Goal: Task Accomplishment & Management: Use online tool/utility

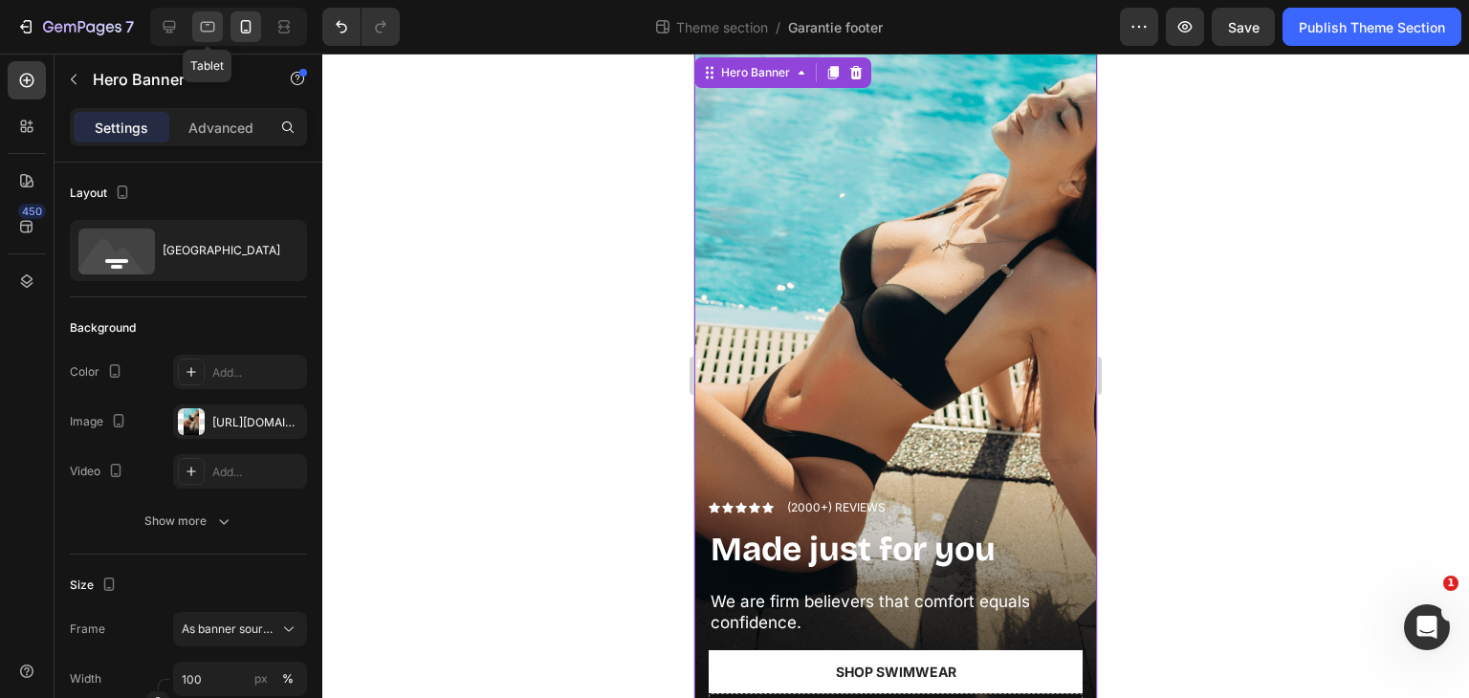
click at [208, 18] on icon at bounding box center [207, 26] width 19 height 19
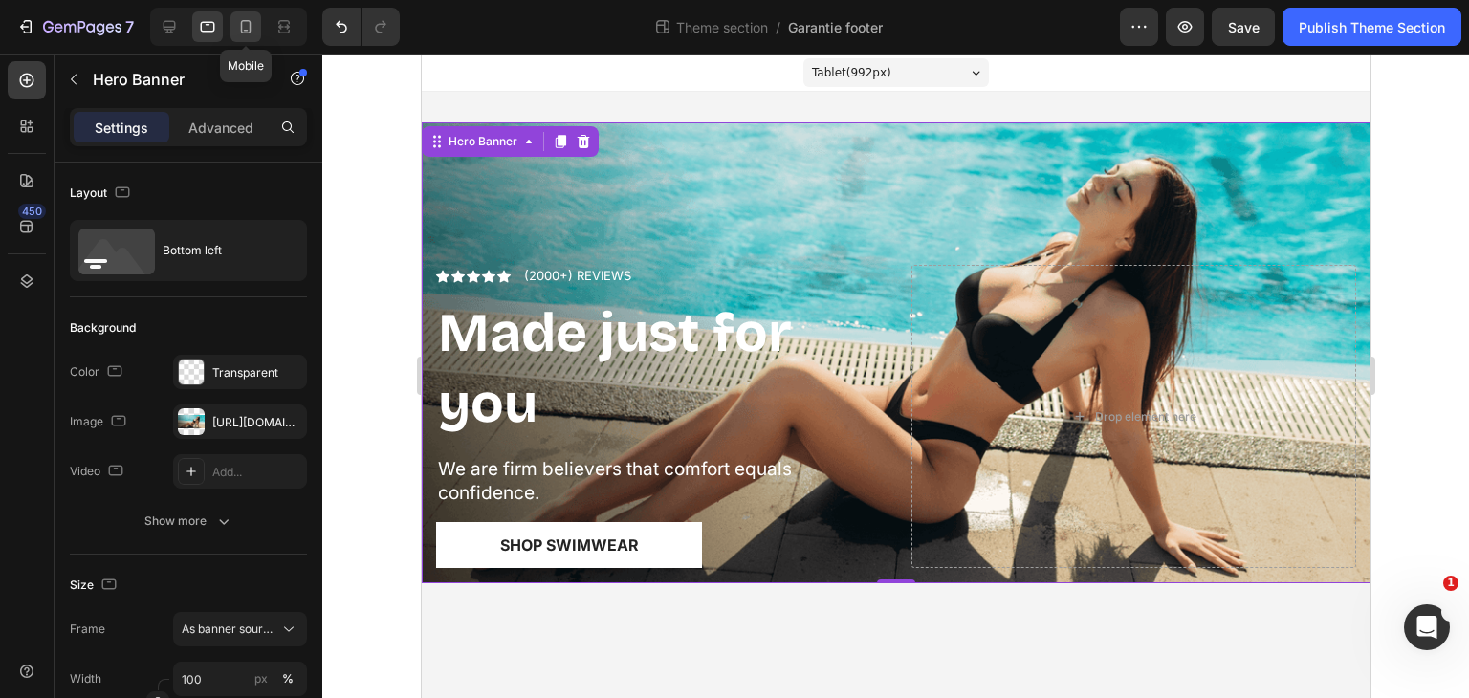
click at [242, 28] on icon at bounding box center [245, 26] width 19 height 19
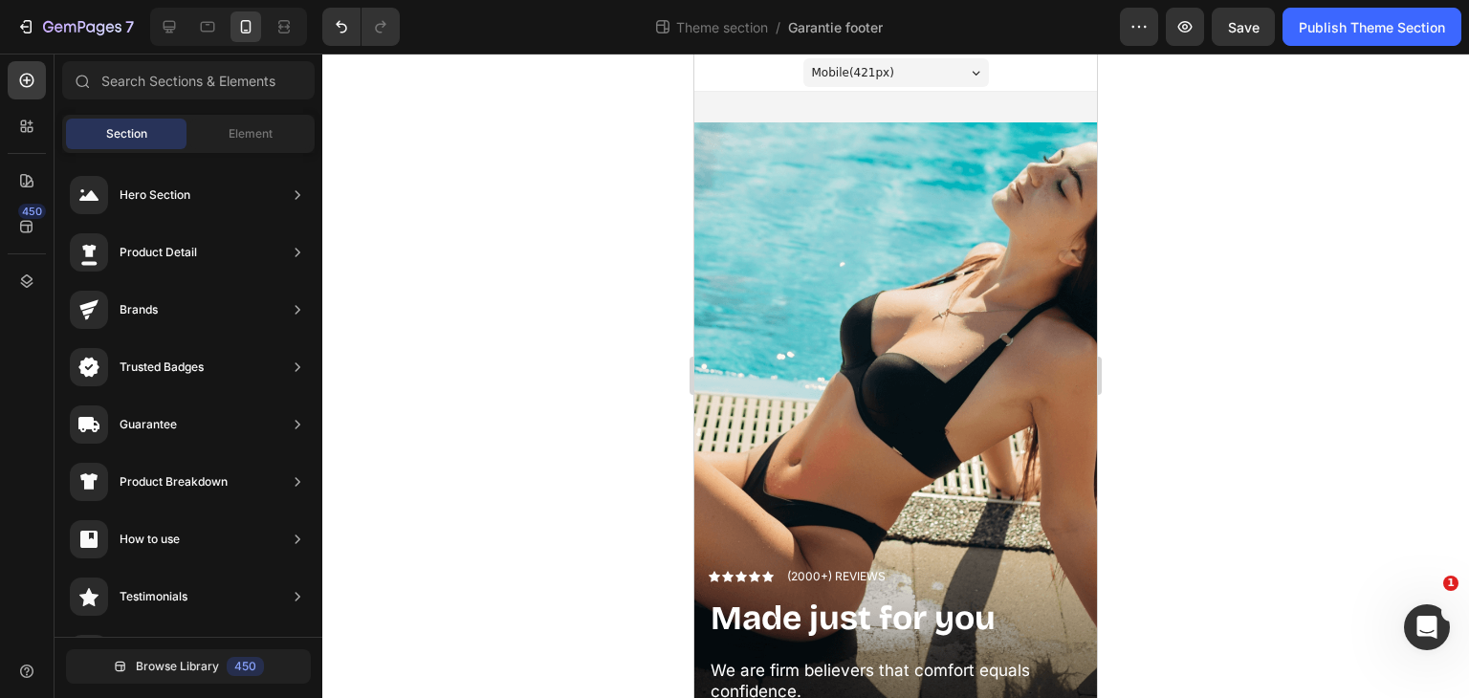
drag, startPoint x: 1094, startPoint y: 283, endPoint x: 1831, endPoint y: 301, distance: 736.8
drag, startPoint x: 1087, startPoint y: 433, endPoint x: 1812, endPoint y: 456, distance: 725.4
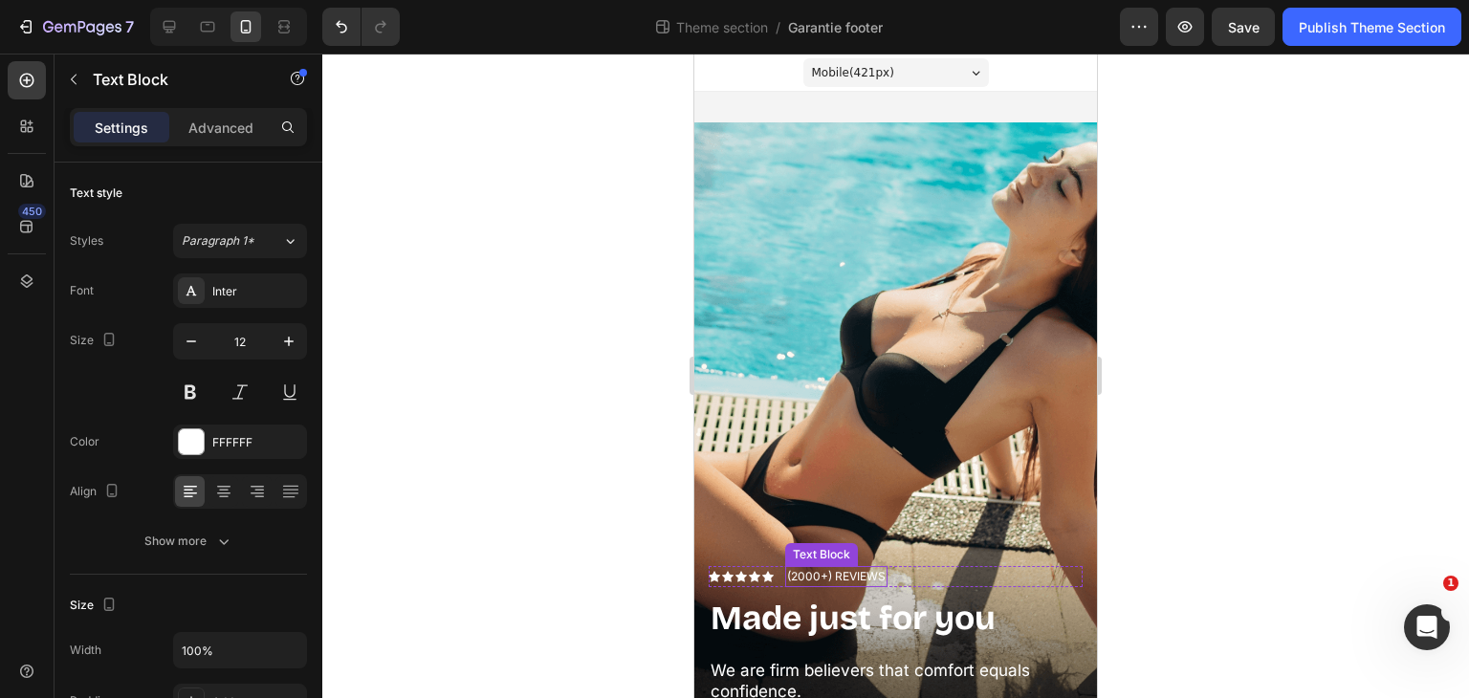
click at [816, 568] on p "(2000+) REVIEWS" at bounding box center [836, 576] width 99 height 17
click at [585, 199] on div at bounding box center [895, 376] width 1147 height 645
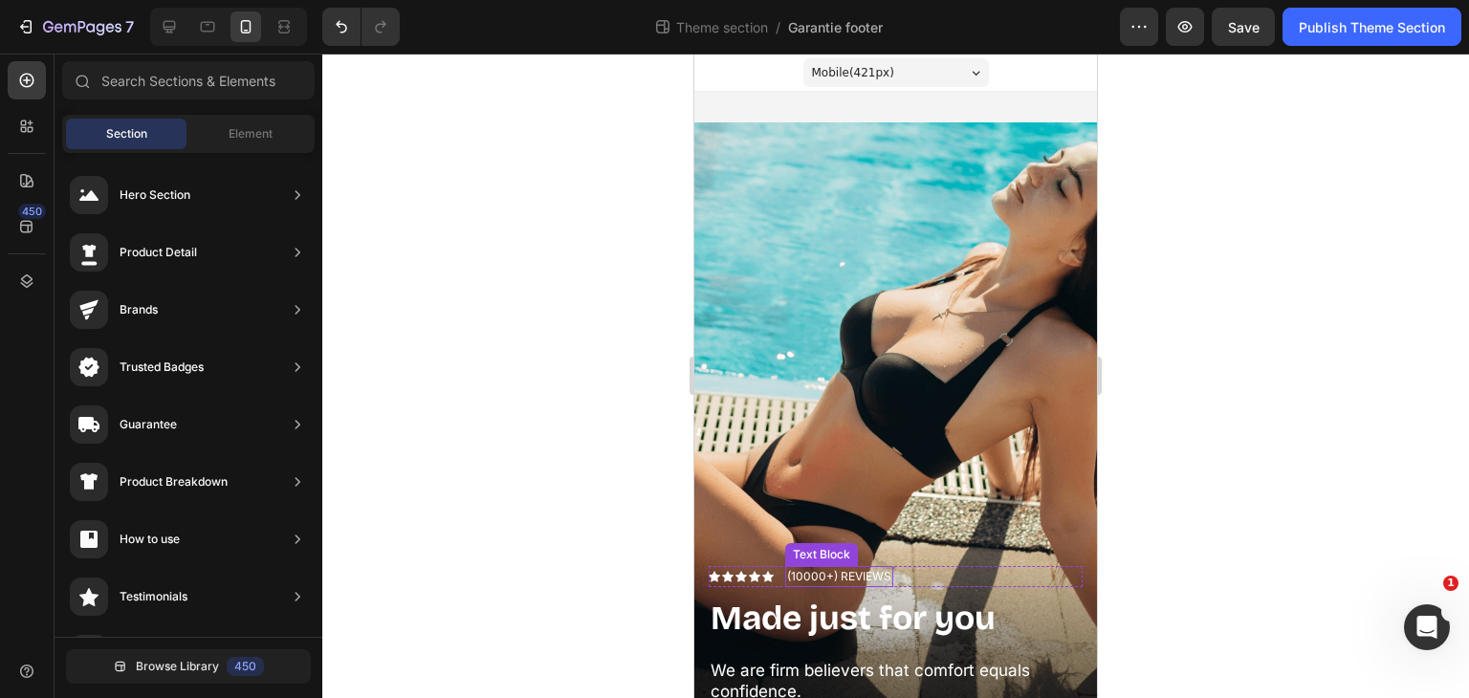
click at [885, 568] on p "(10000+) REVIEWS" at bounding box center [839, 576] width 104 height 17
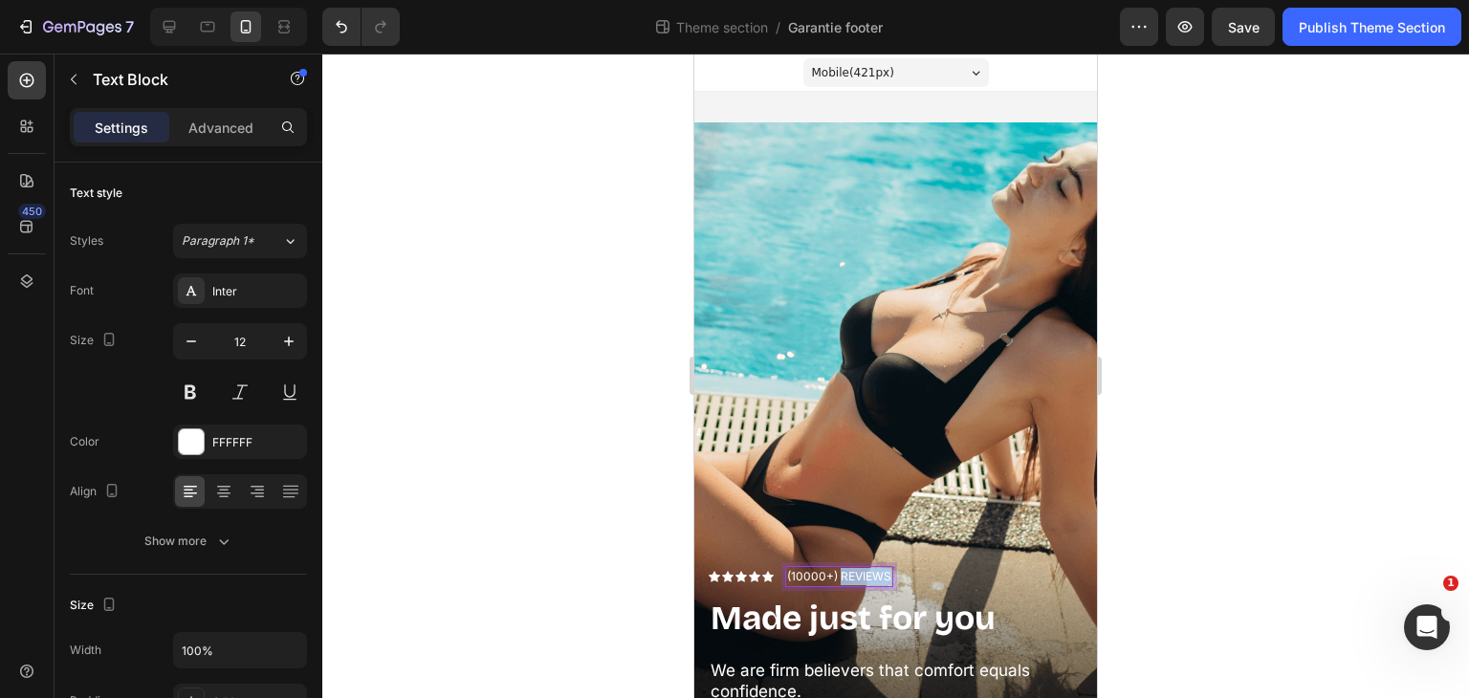
click at [885, 568] on p "(10000+) REVIEWS" at bounding box center [839, 576] width 104 height 17
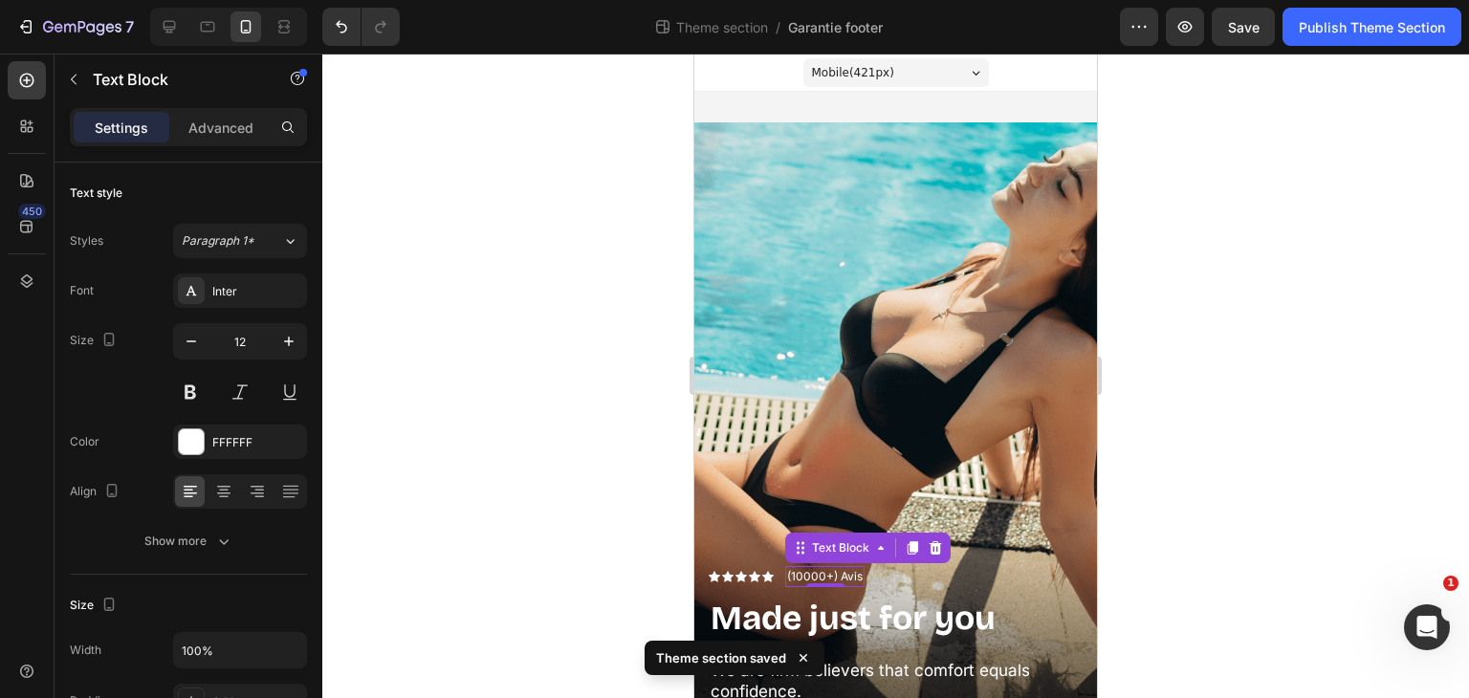
click at [1182, 501] on div at bounding box center [895, 376] width 1147 height 645
click at [799, 568] on p "(10000+) Avis" at bounding box center [825, 576] width 76 height 17
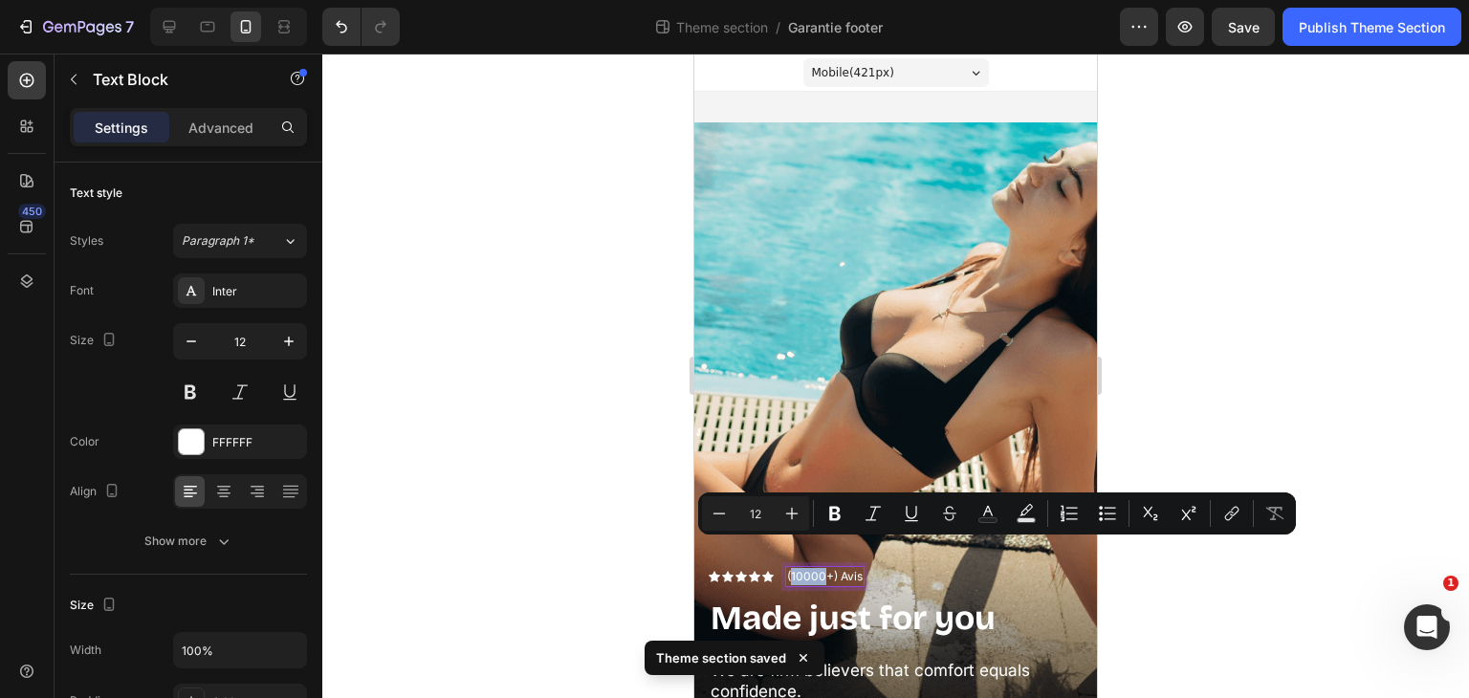
click at [799, 568] on p "(10000+) Avis" at bounding box center [825, 576] width 76 height 17
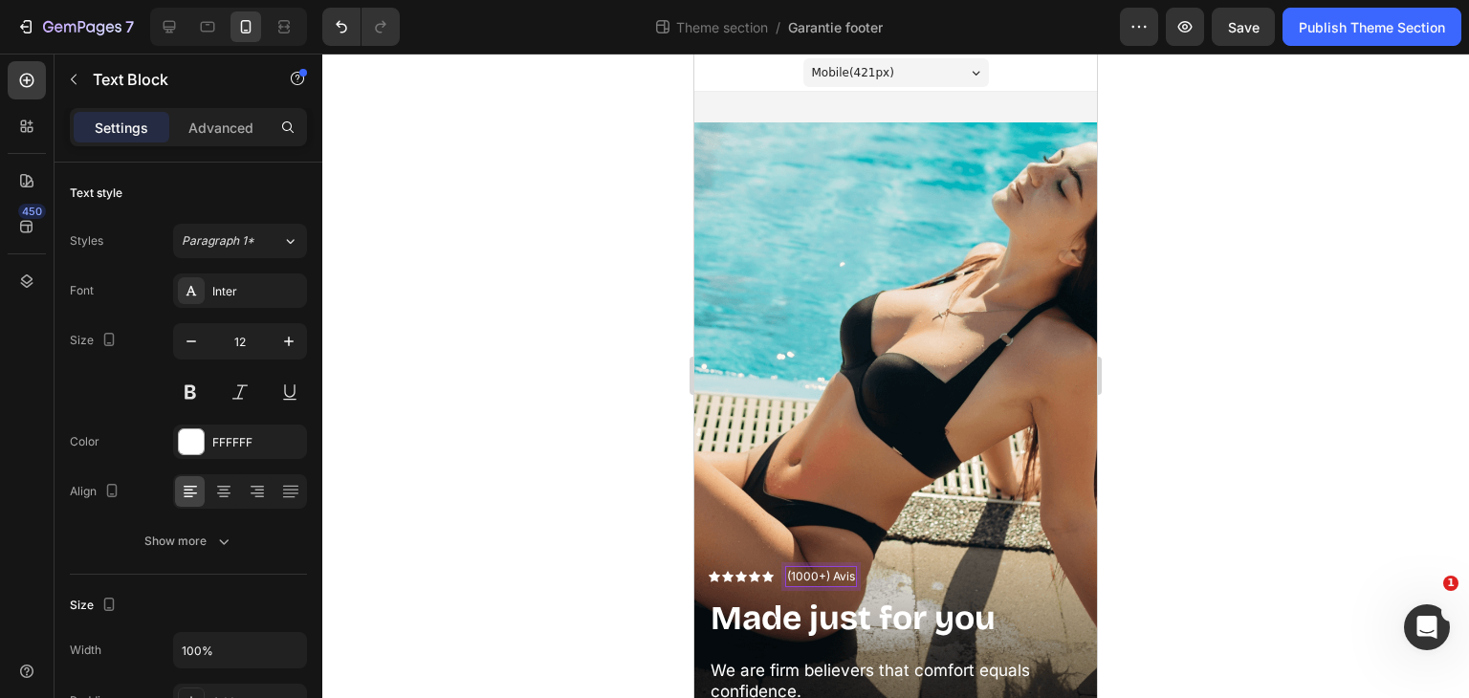
click at [1182, 527] on div at bounding box center [895, 376] width 1147 height 645
click at [1186, 581] on div at bounding box center [895, 376] width 1147 height 645
click at [801, 568] on p "(1050+) Avis" at bounding box center [820, 576] width 67 height 17
click at [1328, 498] on div at bounding box center [895, 376] width 1147 height 645
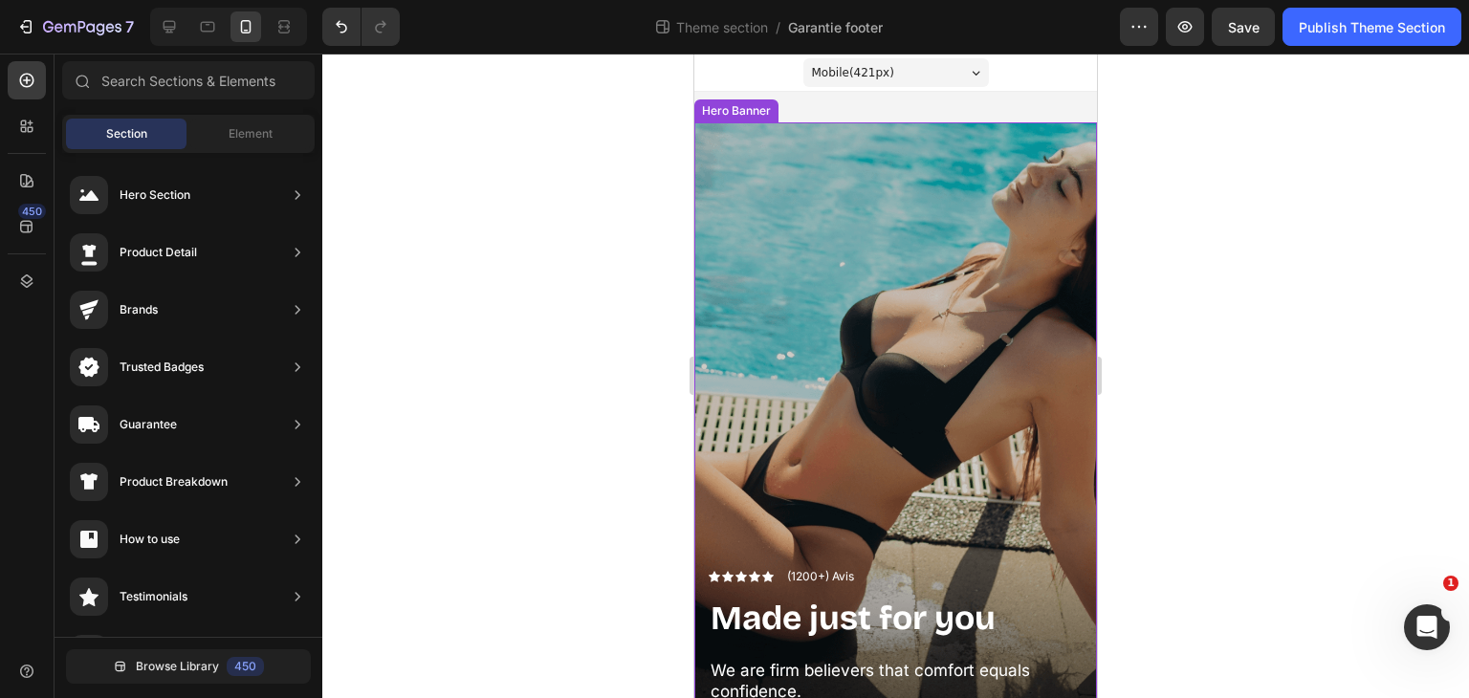
click at [872, 479] on div "Overlay" at bounding box center [895, 480] width 403 height 716
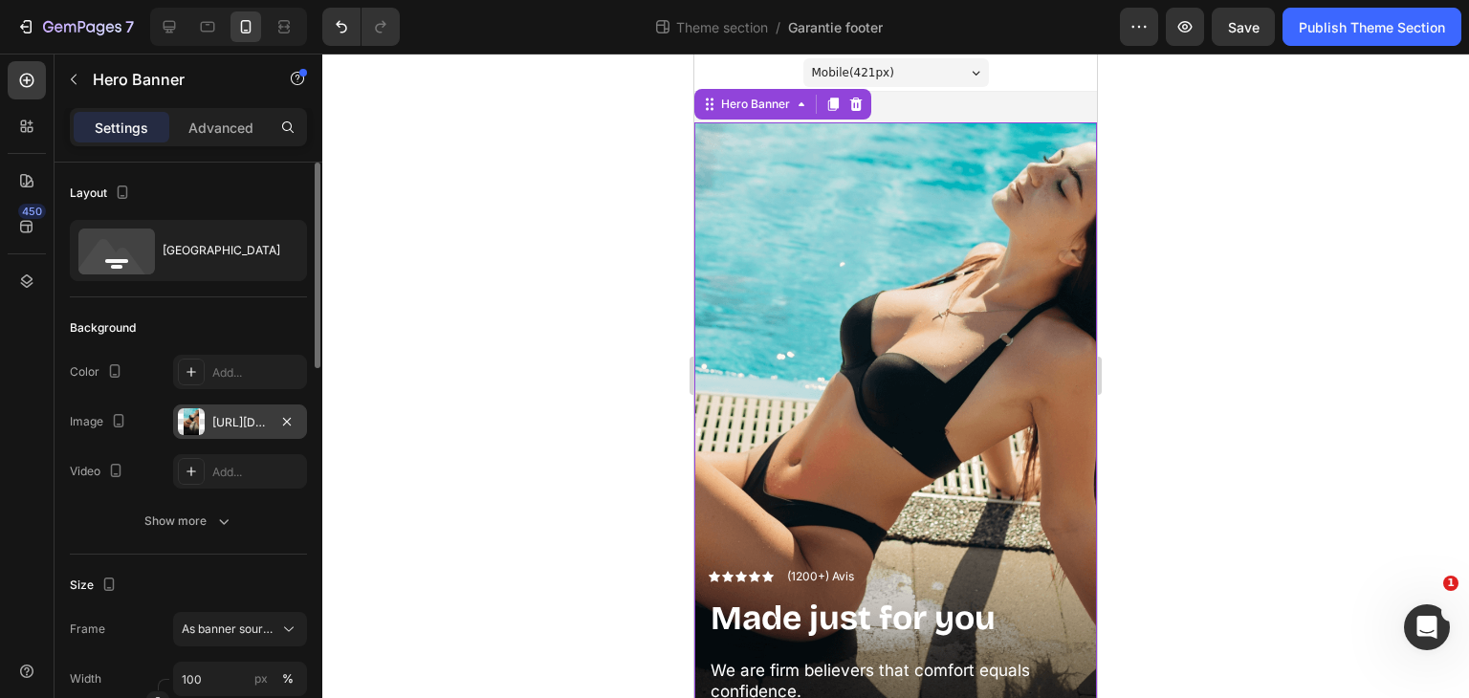
click at [231, 426] on div "[URL][DOMAIN_NAME]" at bounding box center [239, 422] width 55 height 17
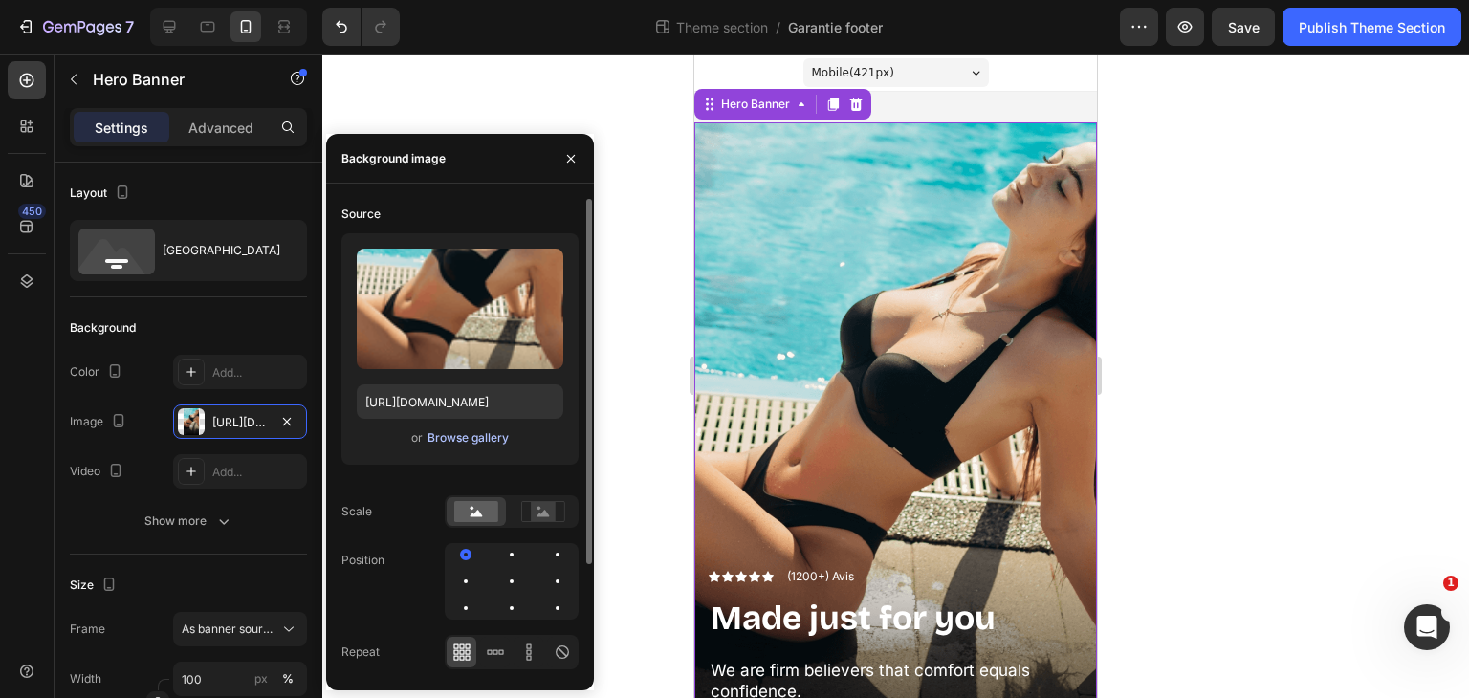
click at [461, 441] on div "Browse gallery" at bounding box center [468, 437] width 81 height 17
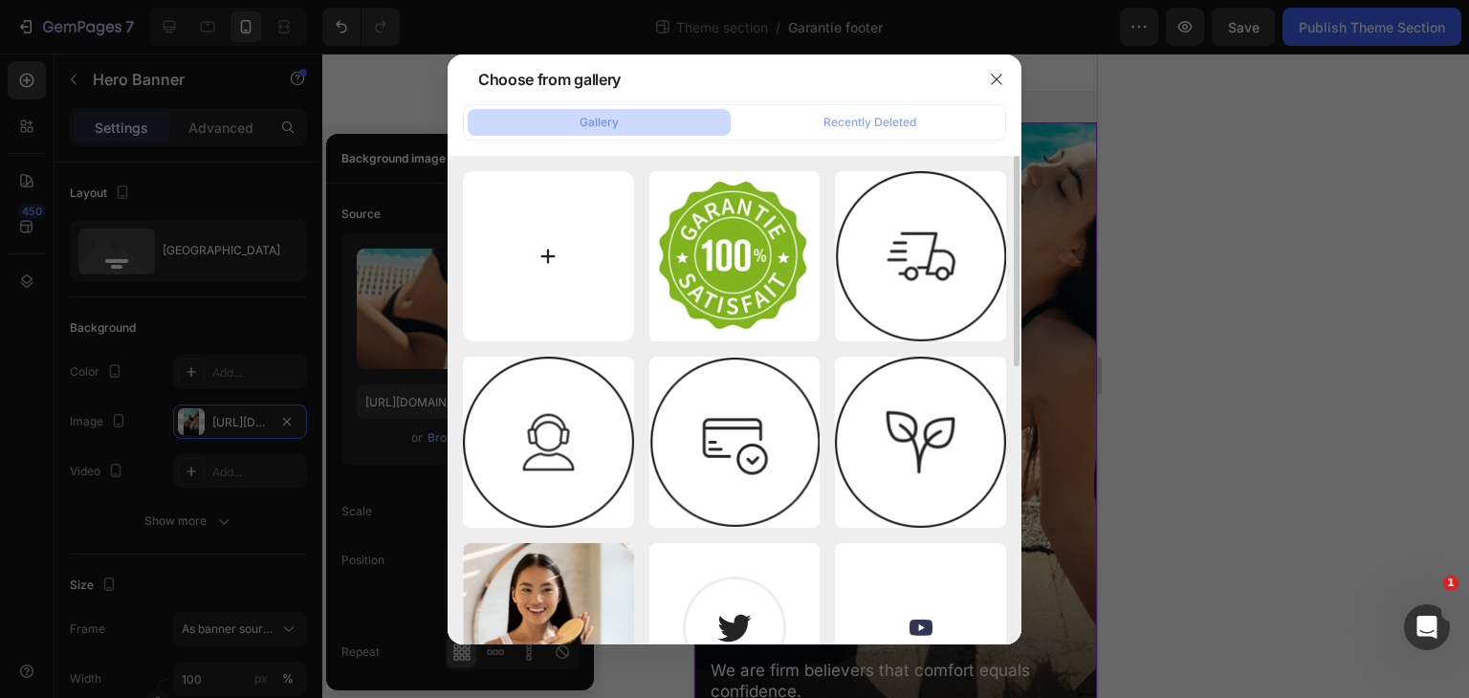
click at [533, 274] on input "file" at bounding box center [548, 256] width 171 height 171
type input "C:\fakepath\ChatGPT Image [DATE], 22_31_17.png"
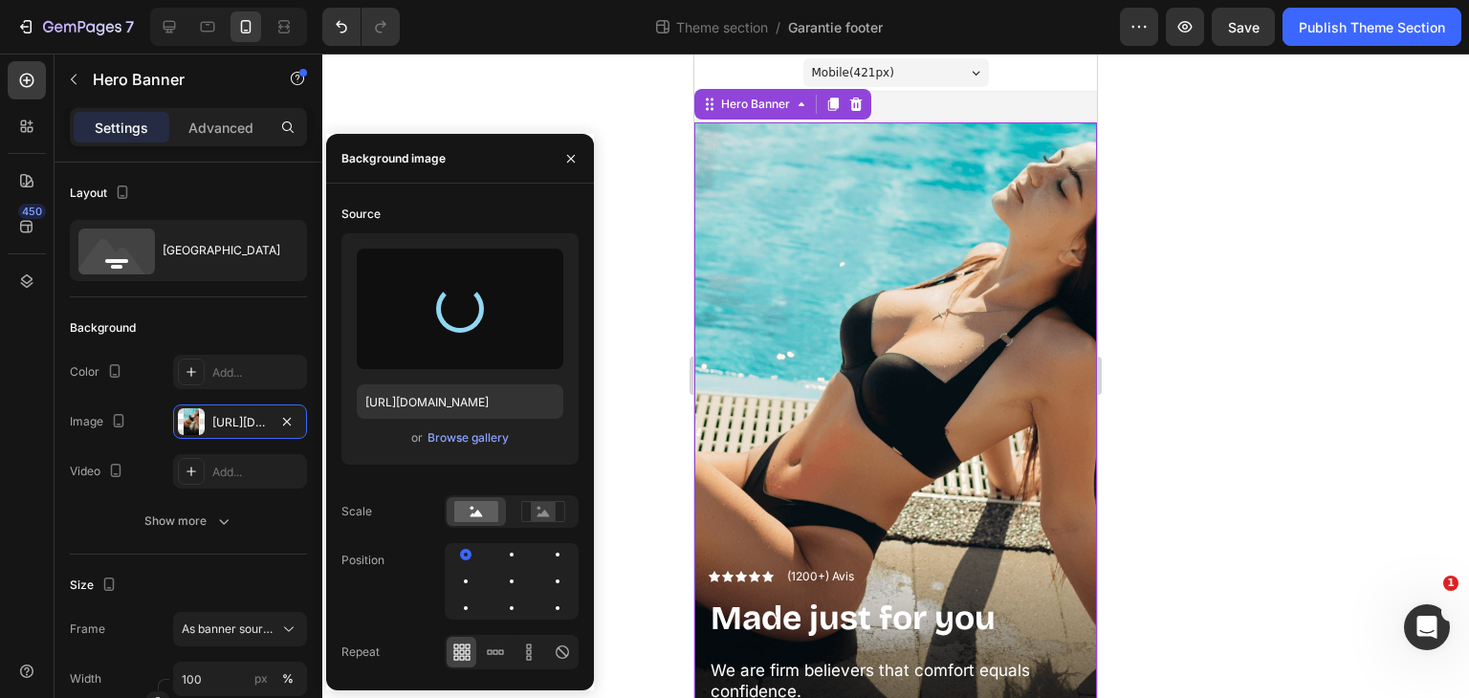
type input "[URL][DOMAIN_NAME]"
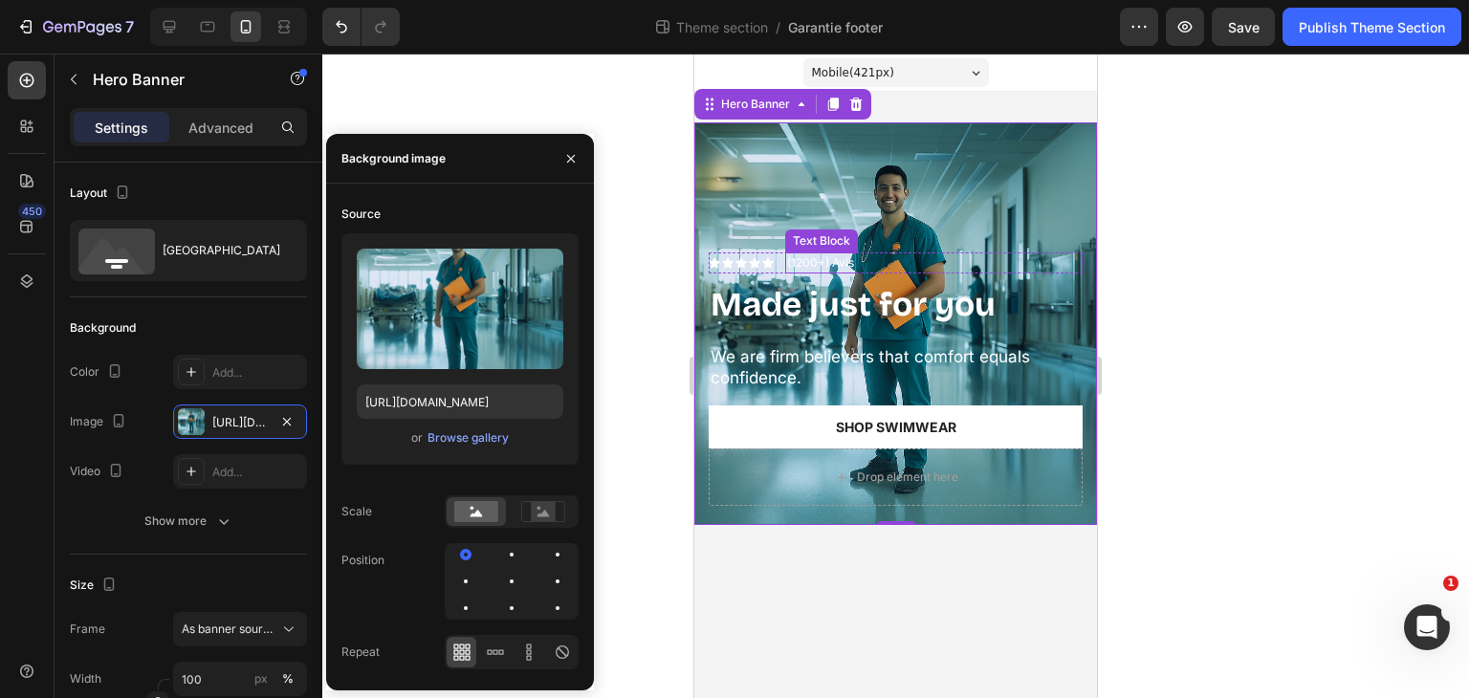
click at [847, 261] on p "(1200+) Avis" at bounding box center [820, 262] width 67 height 17
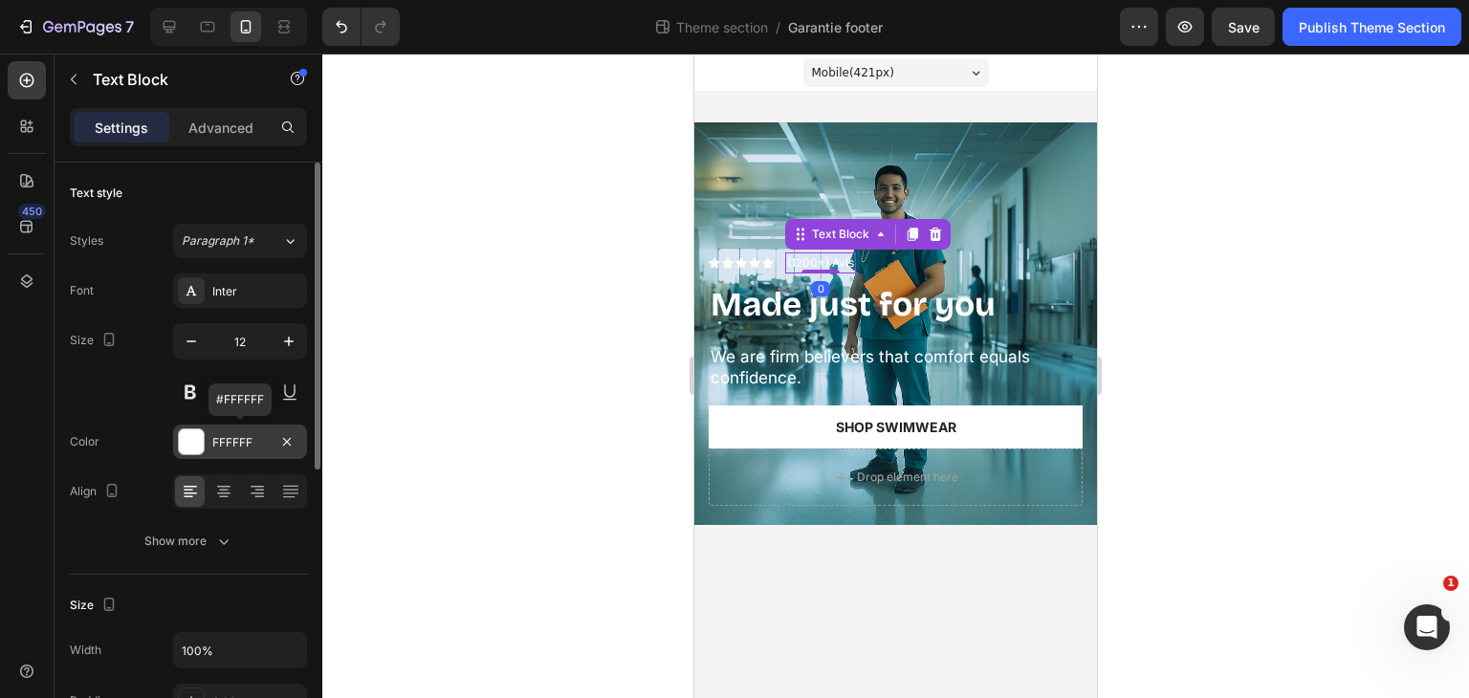
click at [240, 455] on div "FFFFFF" at bounding box center [240, 442] width 134 height 34
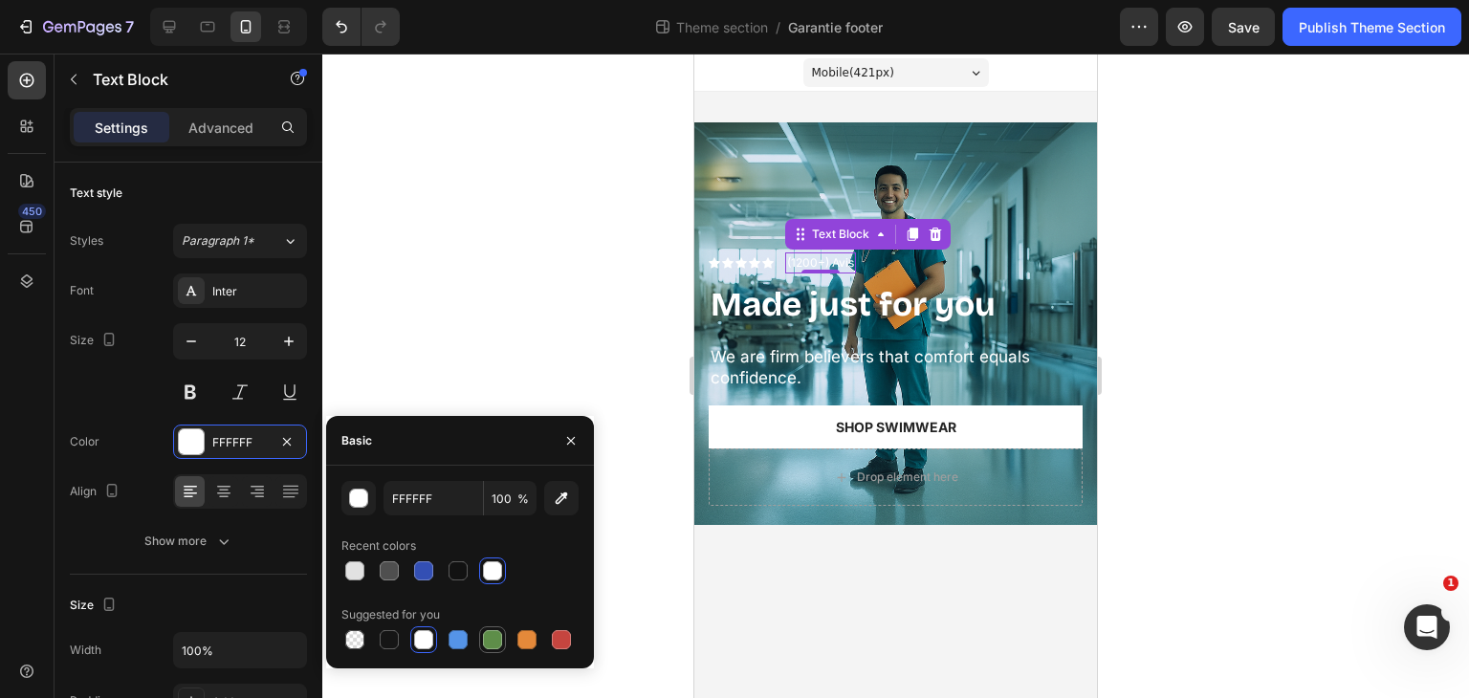
click at [501, 632] on div at bounding box center [492, 639] width 23 height 23
type input "5E8E49"
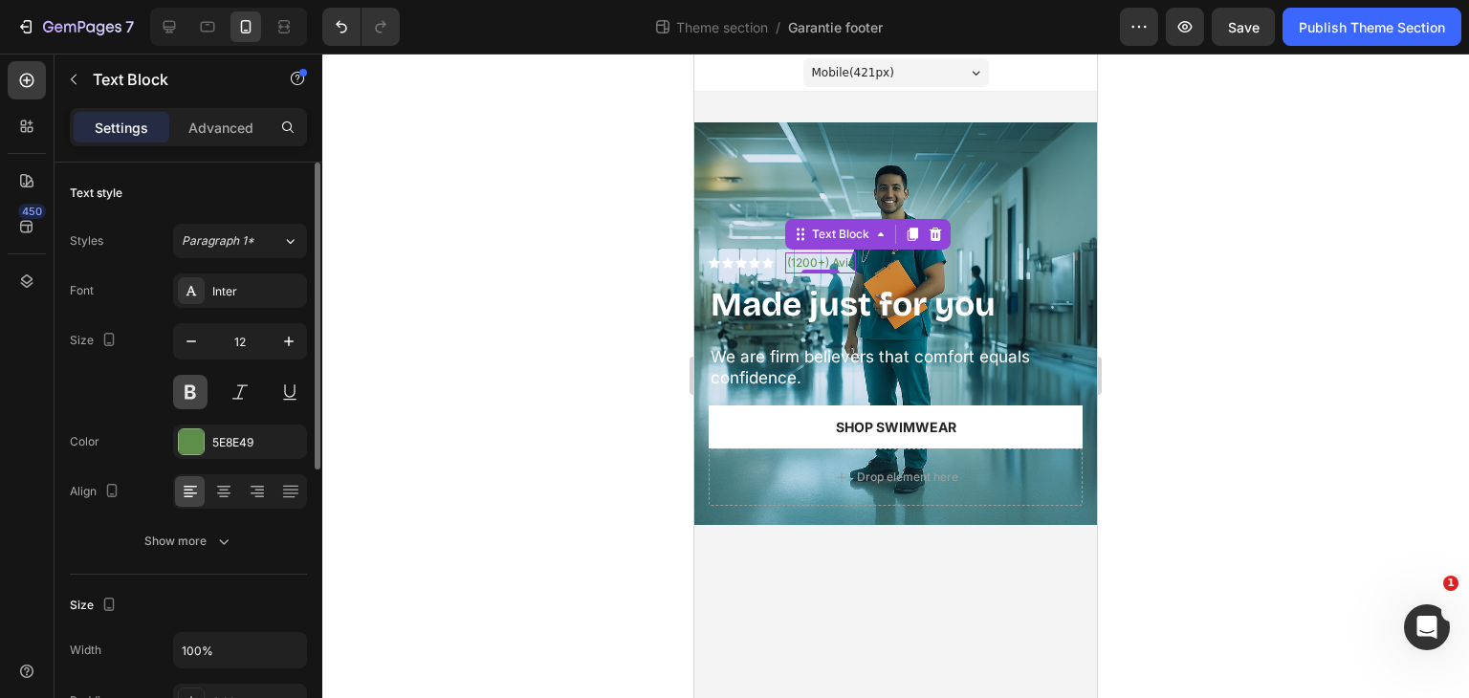
click at [182, 384] on button at bounding box center [190, 392] width 34 height 34
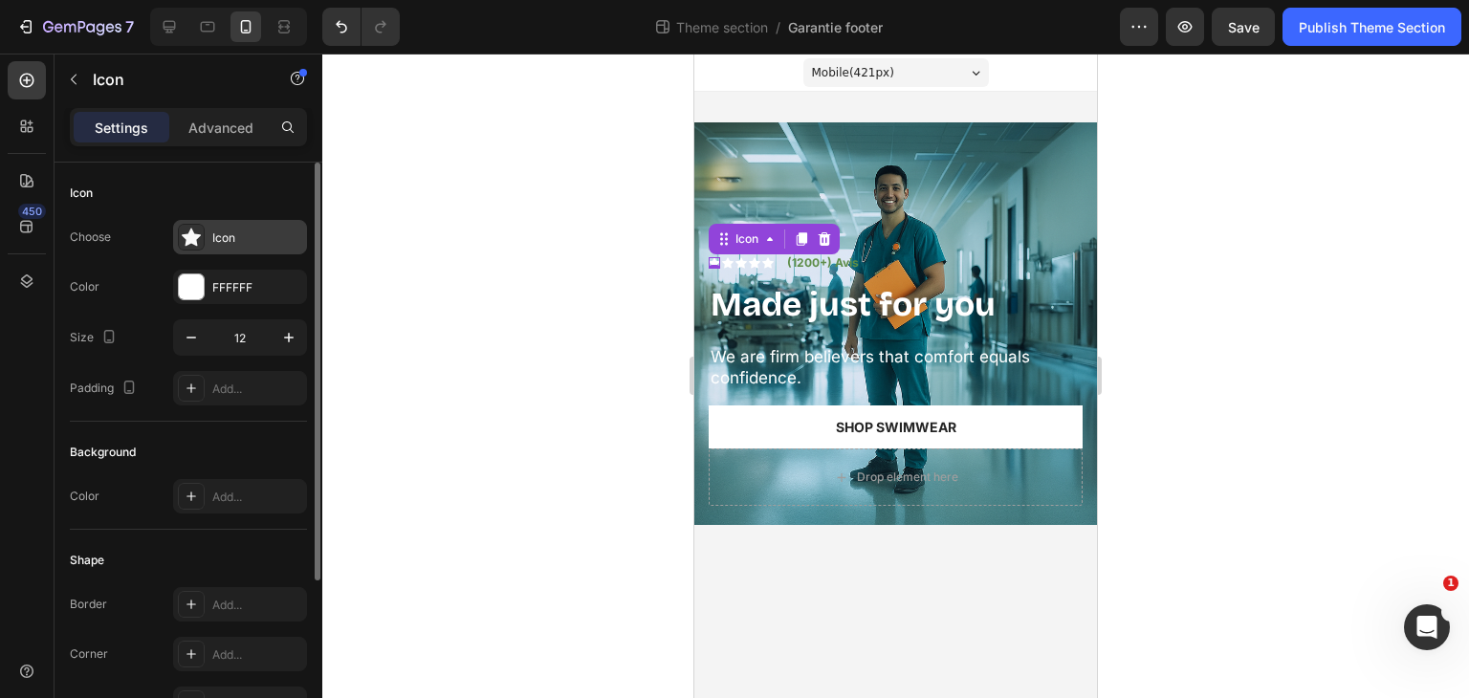
click at [256, 240] on div "Icon" at bounding box center [257, 238] width 90 height 17
click at [253, 284] on div "FFFFFF" at bounding box center [239, 287] width 55 height 17
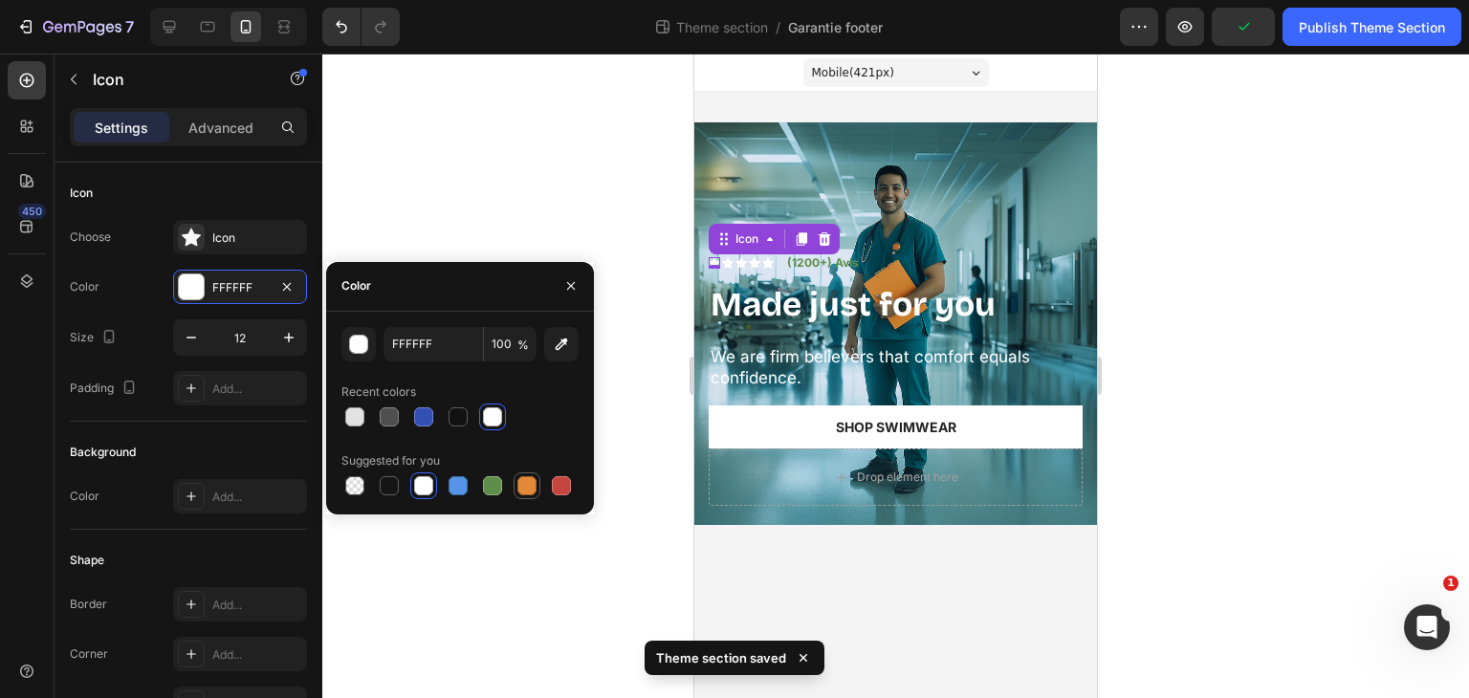
click at [524, 485] on div at bounding box center [526, 485] width 19 height 19
type input "E4893A"
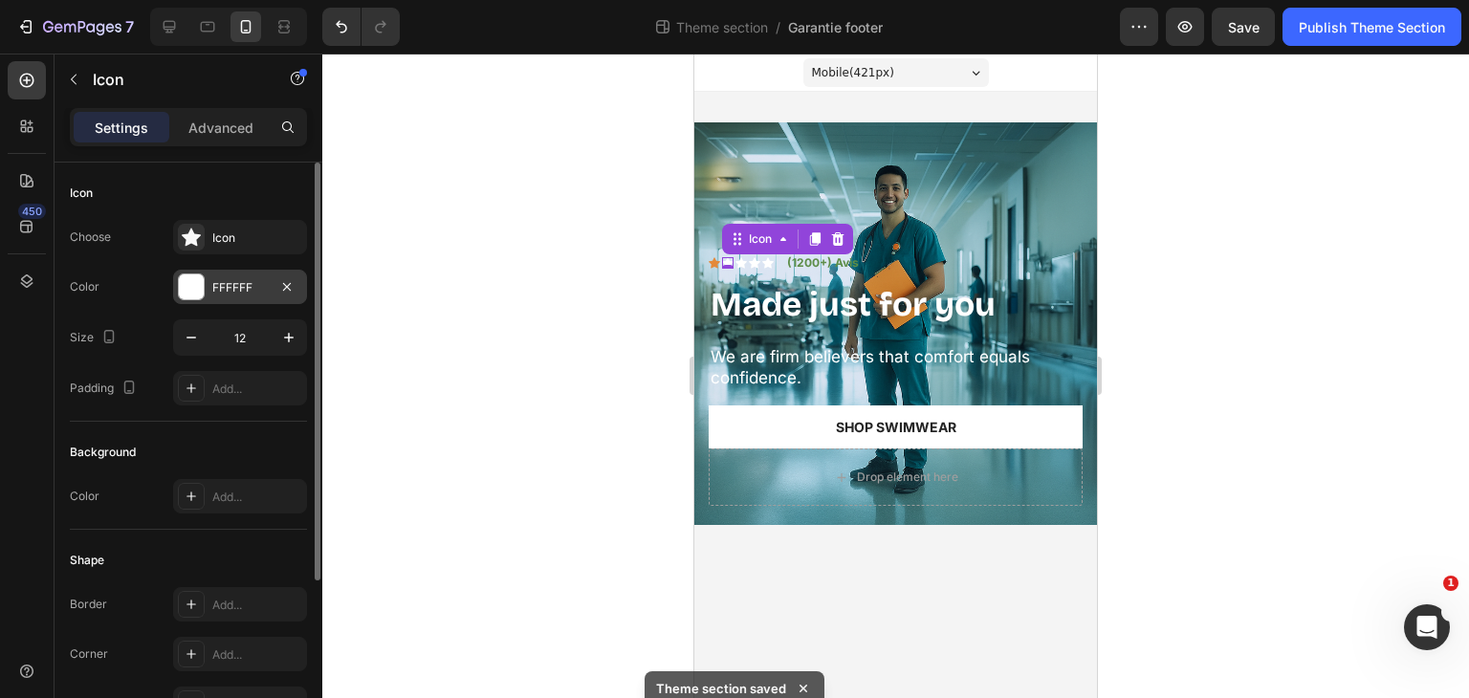
click at [244, 288] on div "FFFFFF" at bounding box center [239, 287] width 55 height 17
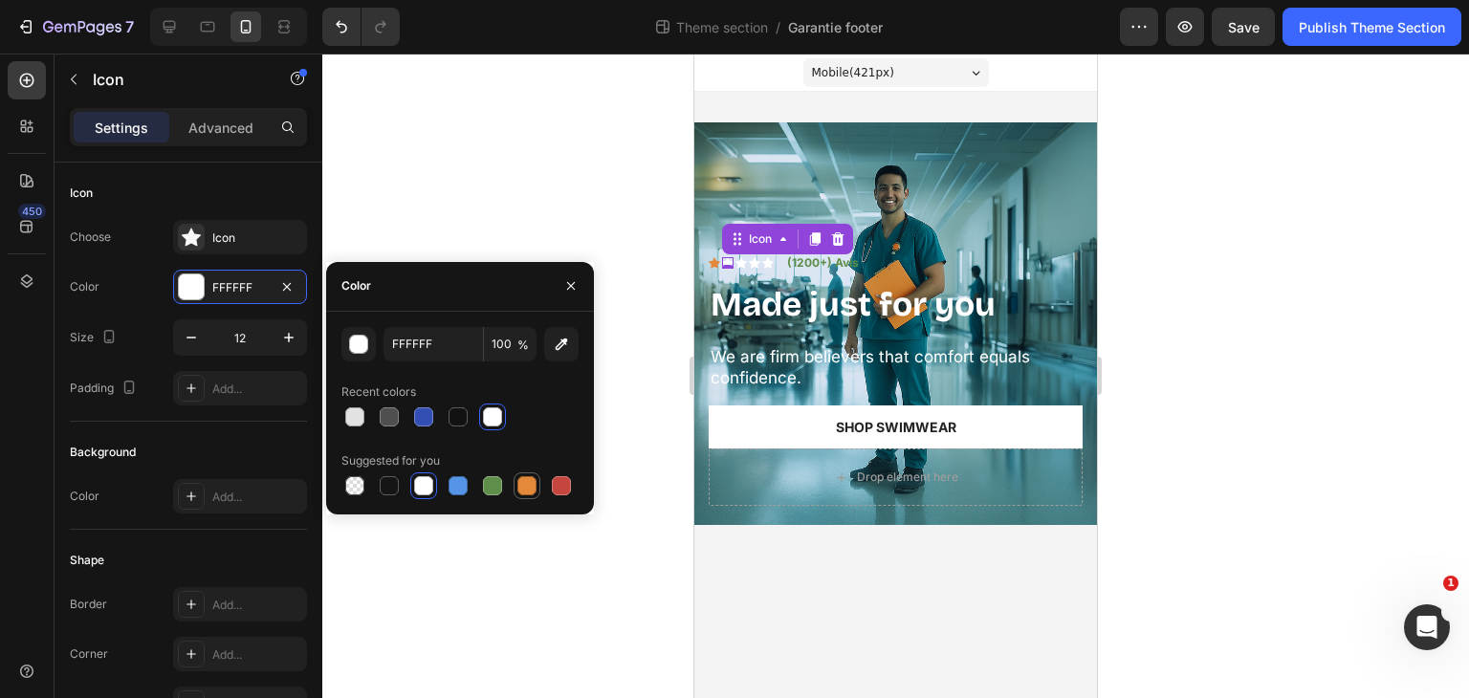
click at [524, 483] on div at bounding box center [526, 485] width 19 height 19
type input "E4893A"
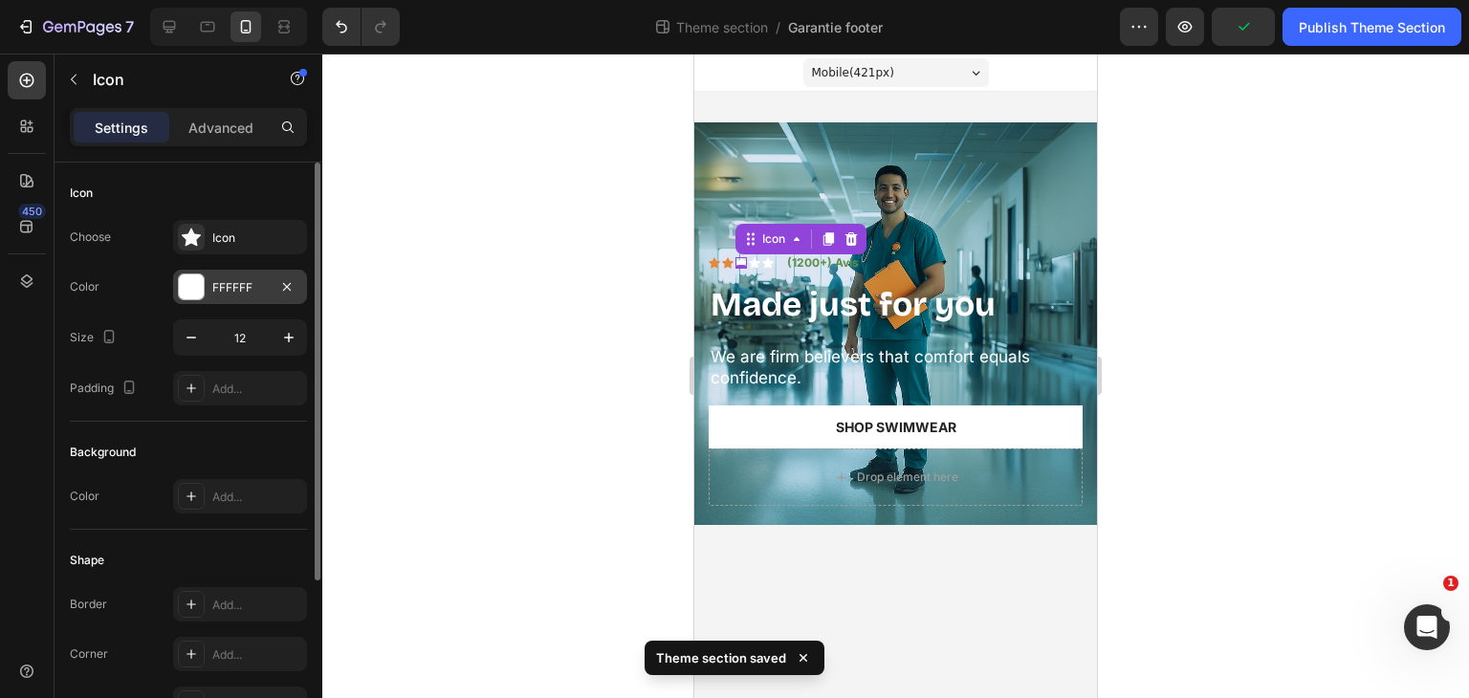
click at [244, 286] on div "FFFFFF" at bounding box center [239, 287] width 55 height 17
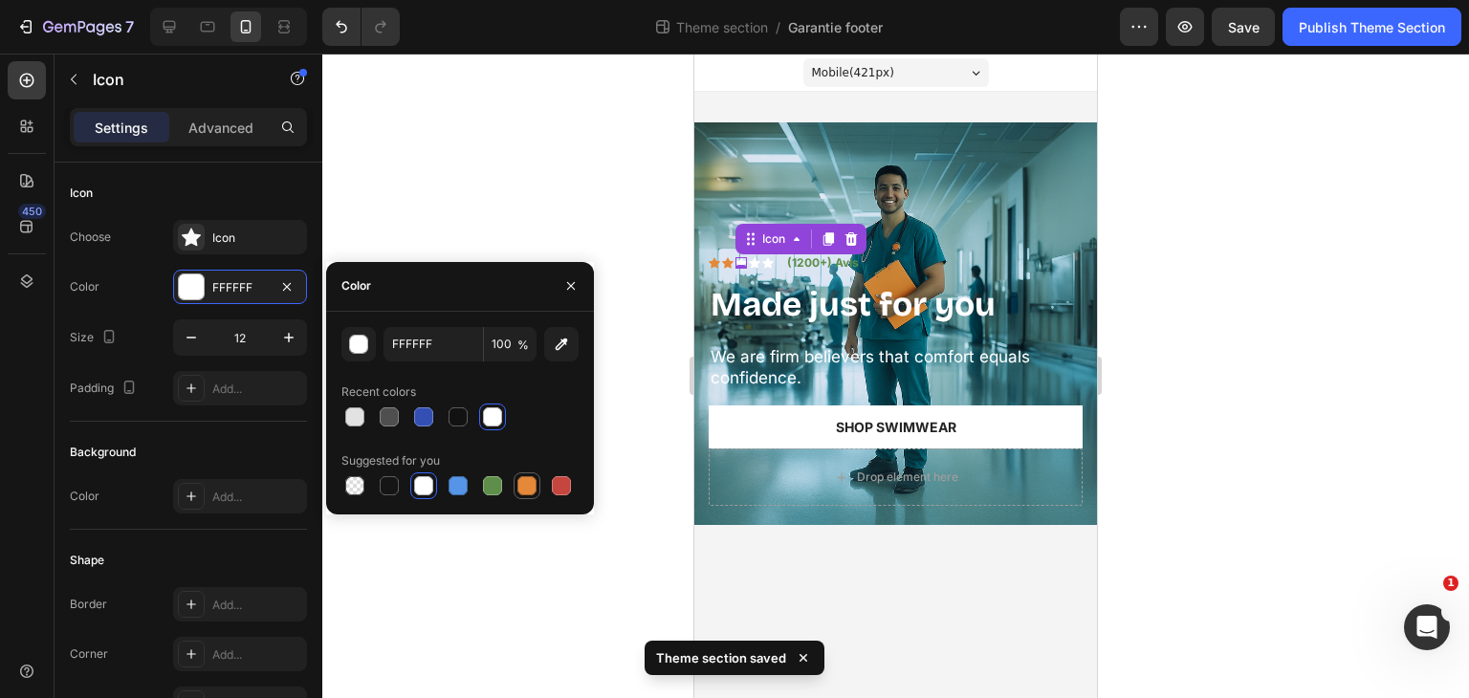
click at [528, 486] on div at bounding box center [526, 485] width 19 height 19
type input "E4893A"
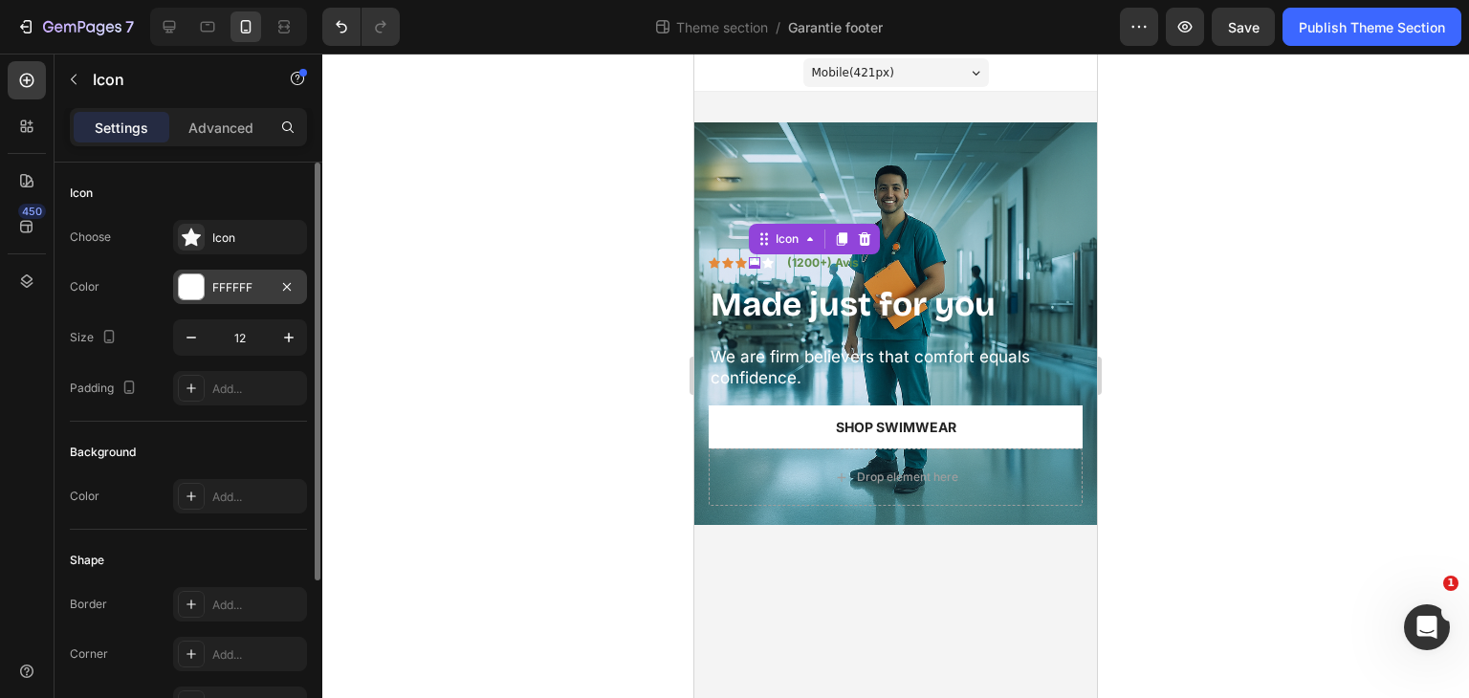
click at [275, 294] on div "FFFFFF" at bounding box center [240, 287] width 134 height 34
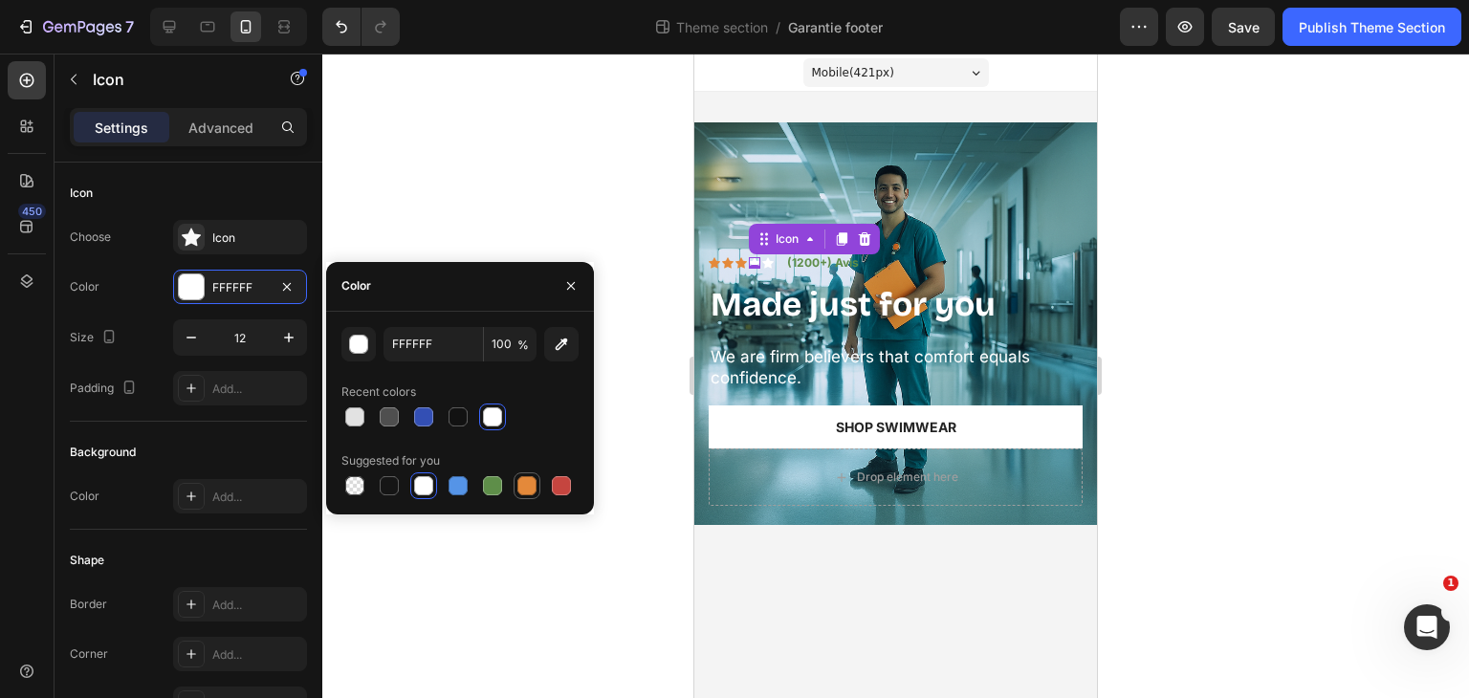
click at [524, 487] on div at bounding box center [526, 485] width 19 height 19
type input "E4893A"
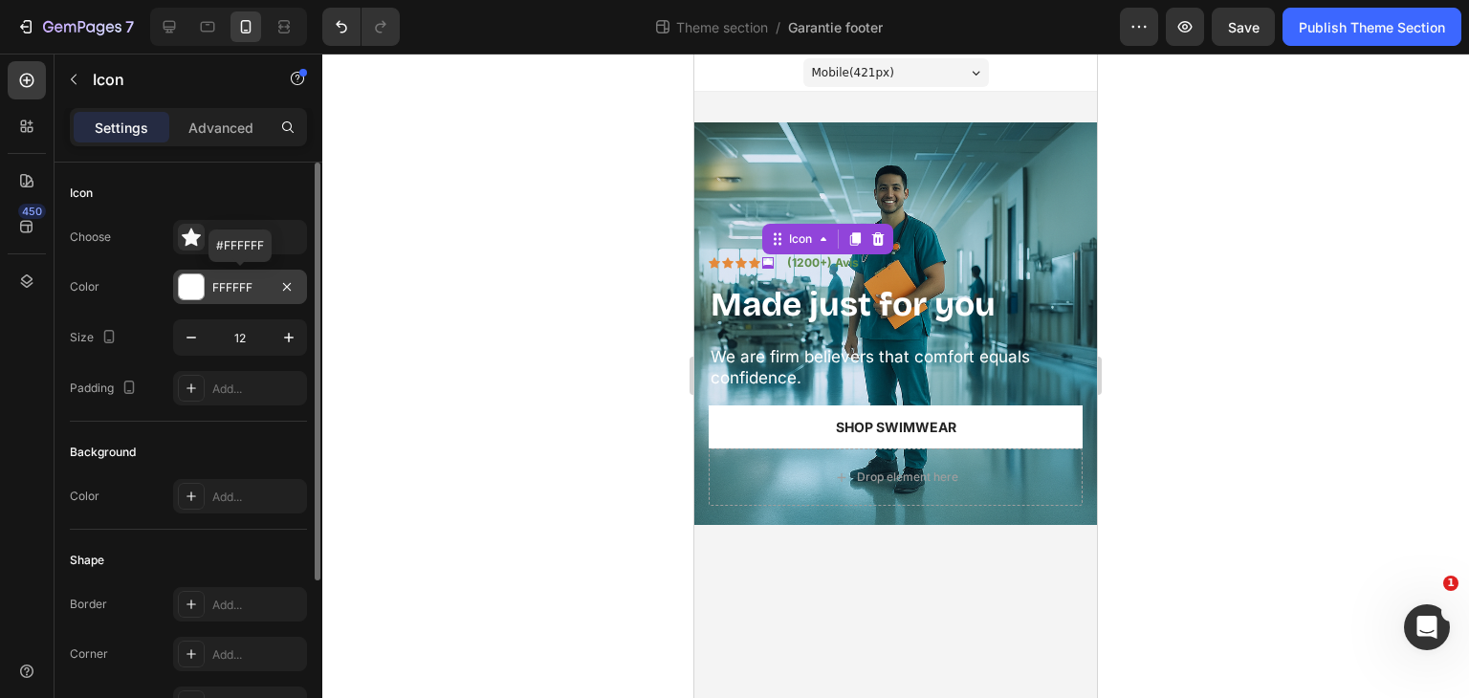
click at [257, 284] on div "FFFFFF" at bounding box center [239, 287] width 55 height 17
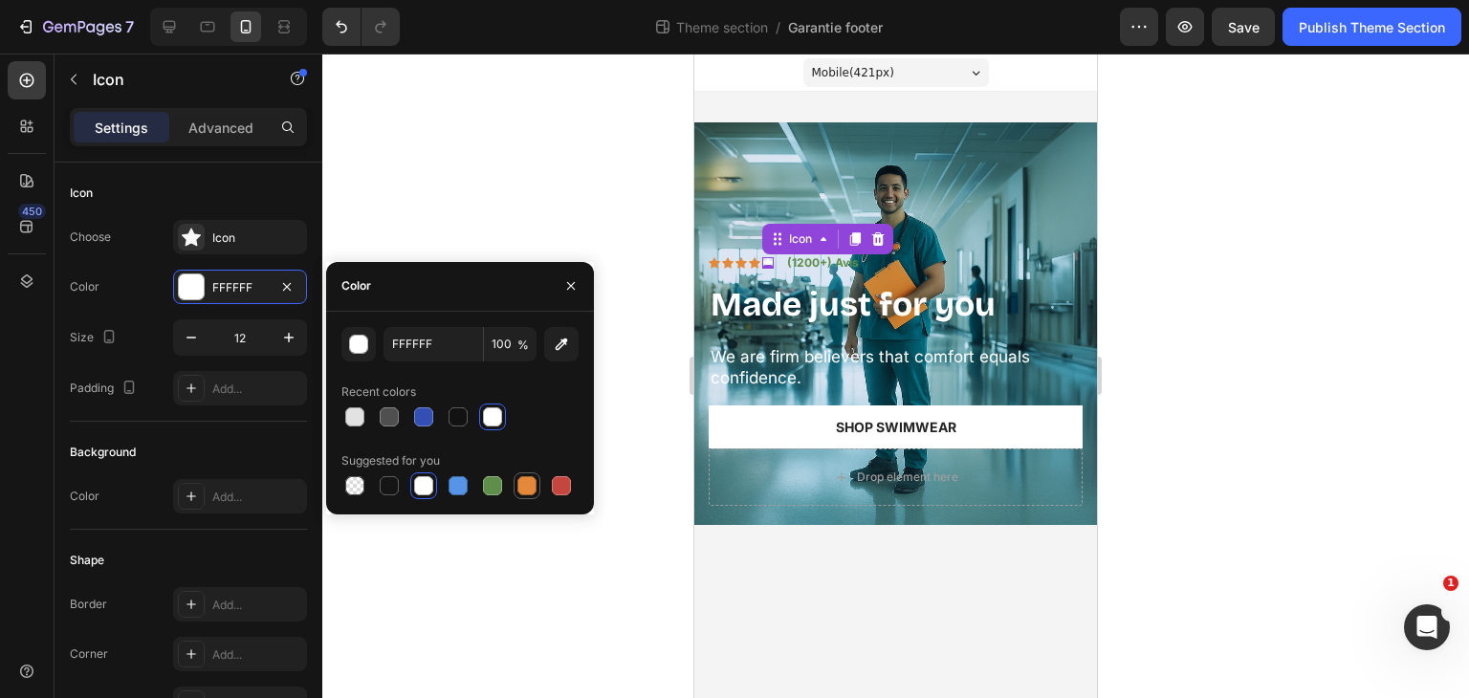
click at [536, 479] on div at bounding box center [526, 485] width 19 height 19
type input "E4893A"
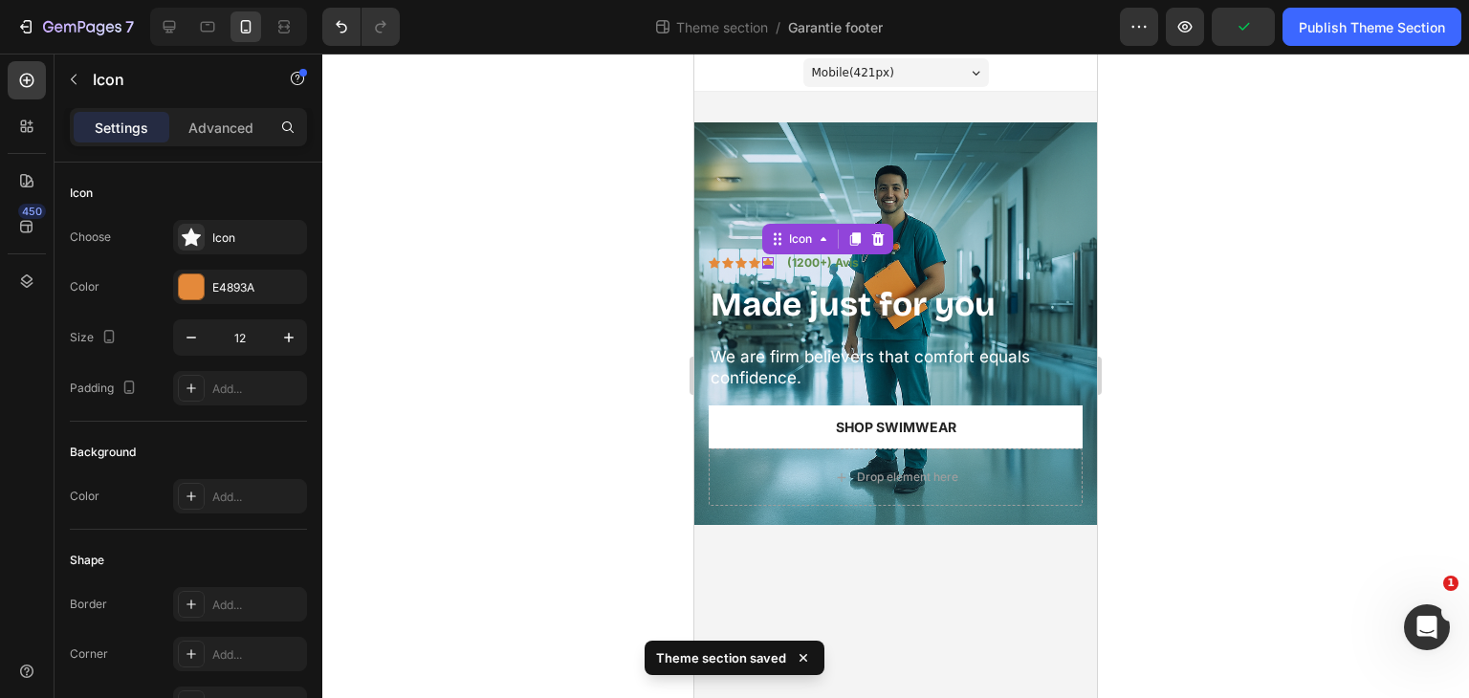
click at [569, 253] on div at bounding box center [895, 376] width 1147 height 645
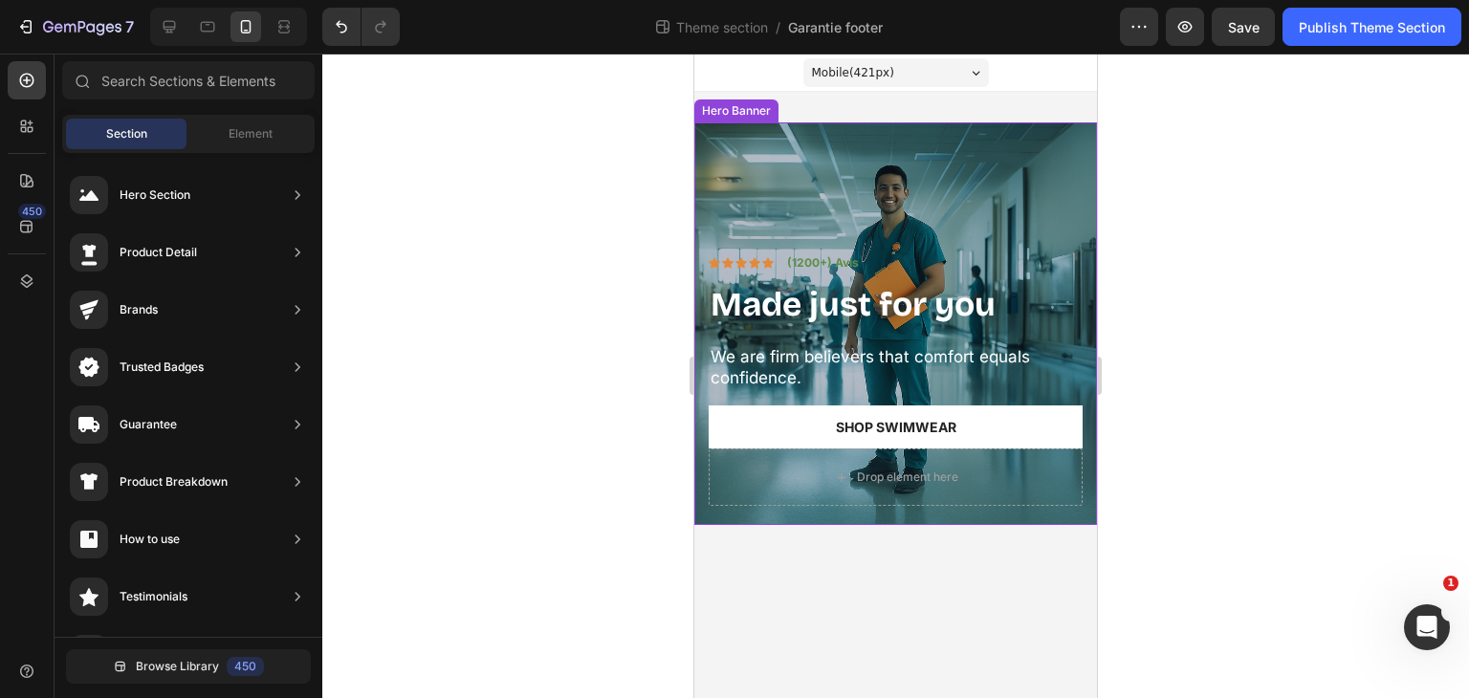
click at [1090, 217] on div "Overlay" at bounding box center [895, 323] width 403 height 403
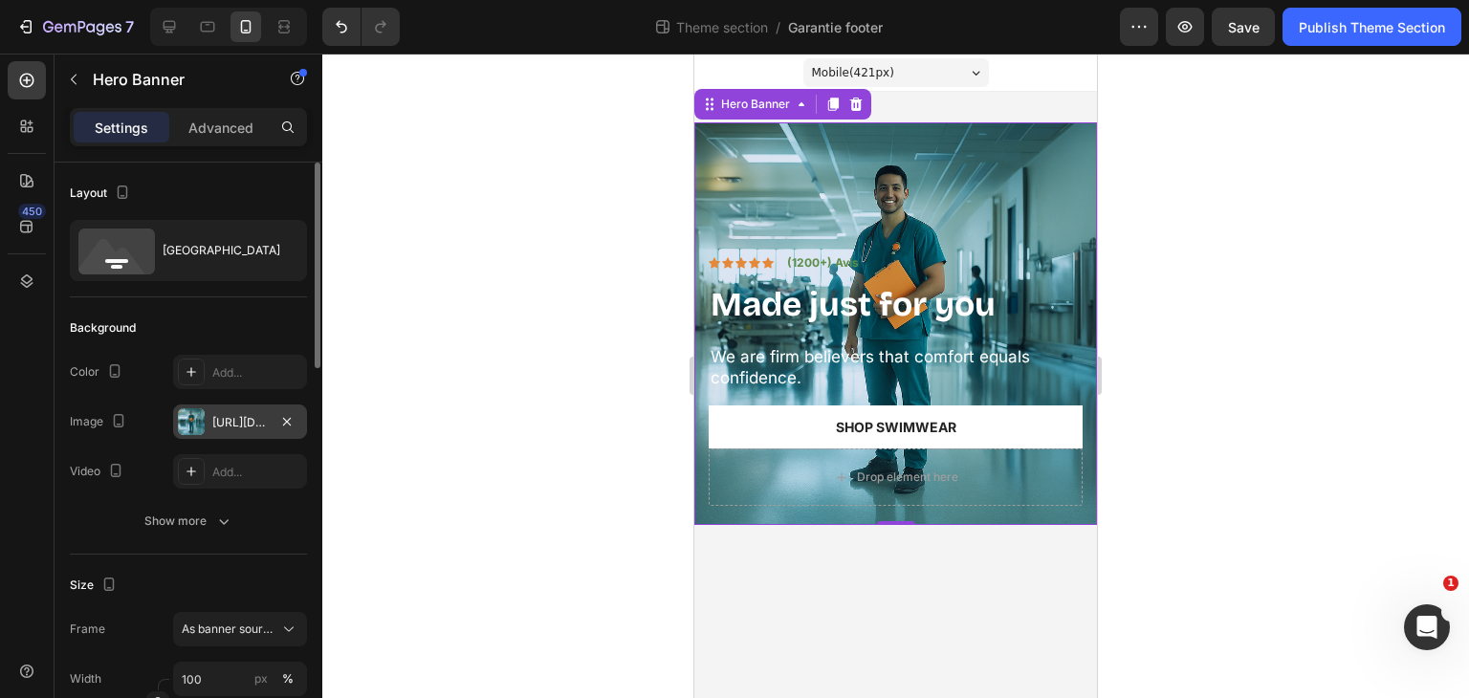
click at [275, 416] on div "[URL][DOMAIN_NAME]" at bounding box center [240, 422] width 134 height 34
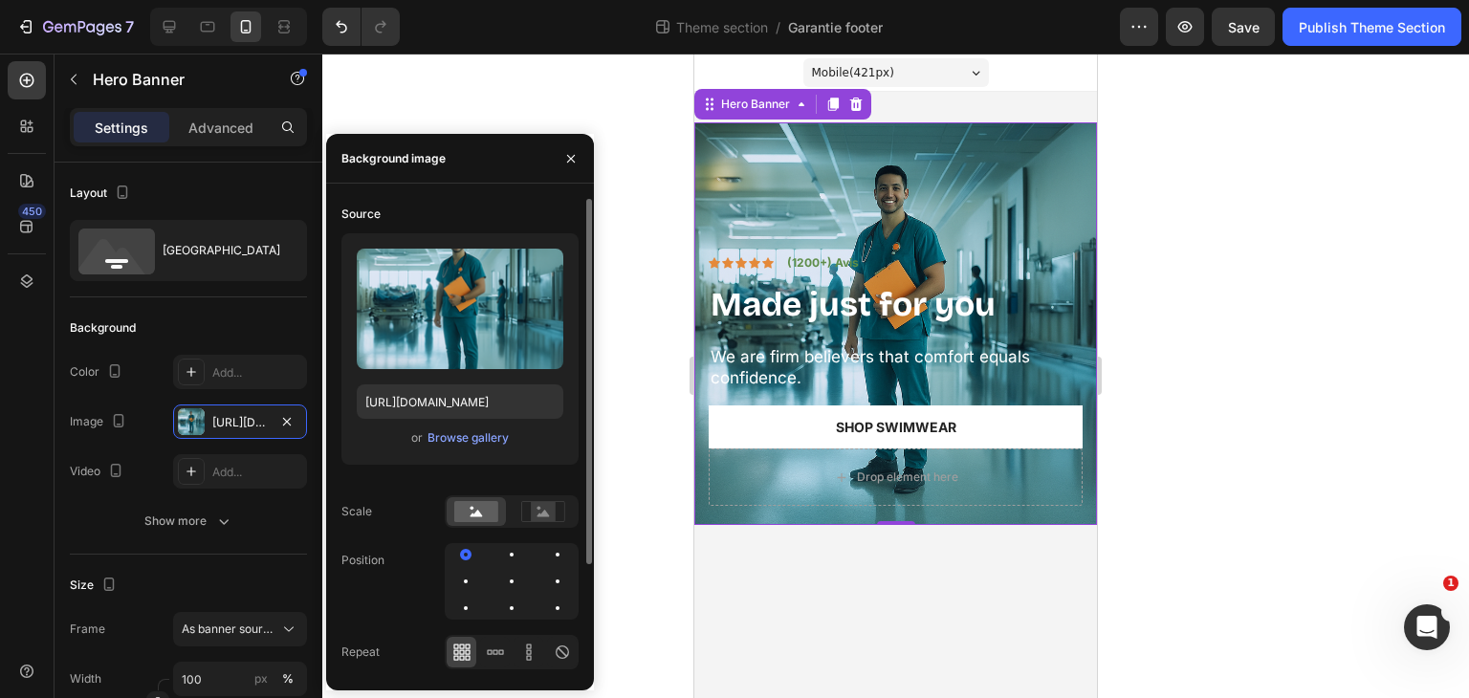
click at [455, 449] on div "or Browse gallery" at bounding box center [460, 438] width 207 height 23
click at [482, 429] on button "Browse gallery" at bounding box center [468, 438] width 83 height 19
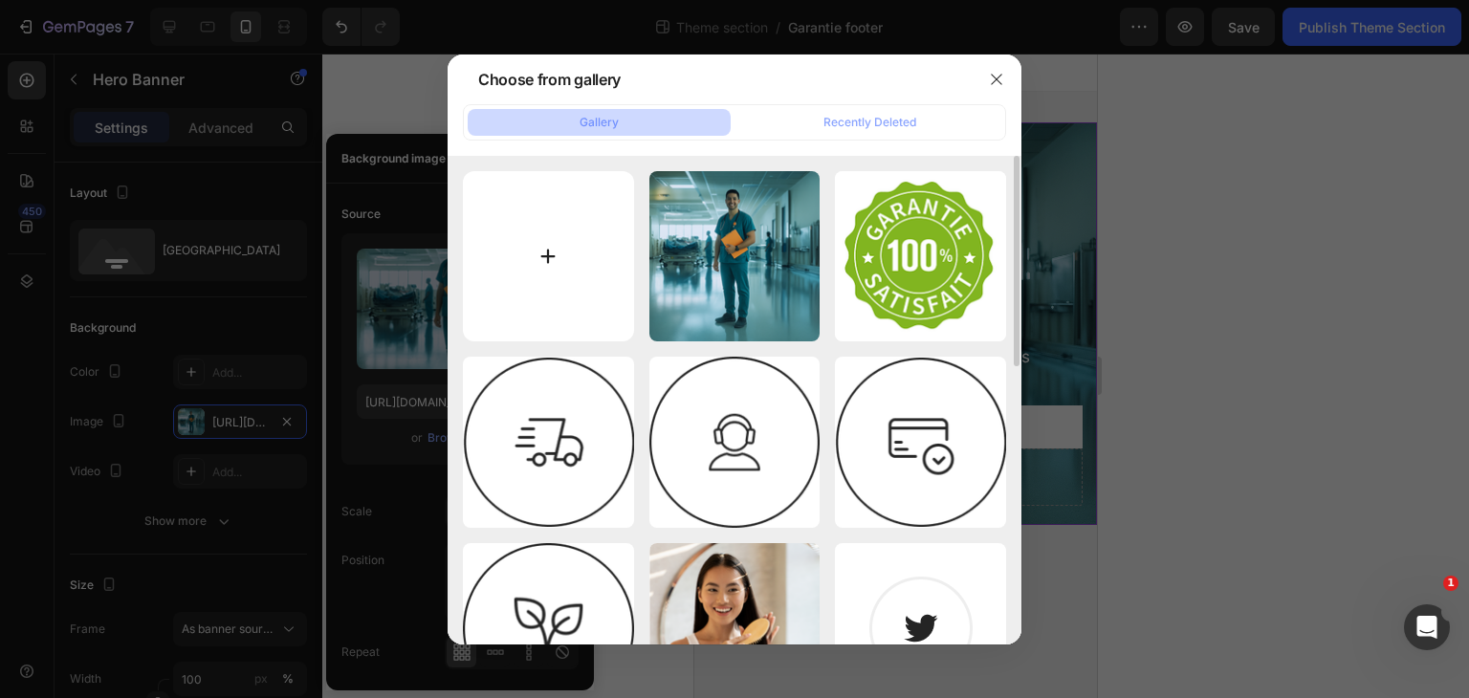
click at [524, 299] on input "file" at bounding box center [548, 256] width 171 height 171
click at [1000, 81] on icon "button" at bounding box center [996, 79] width 15 height 15
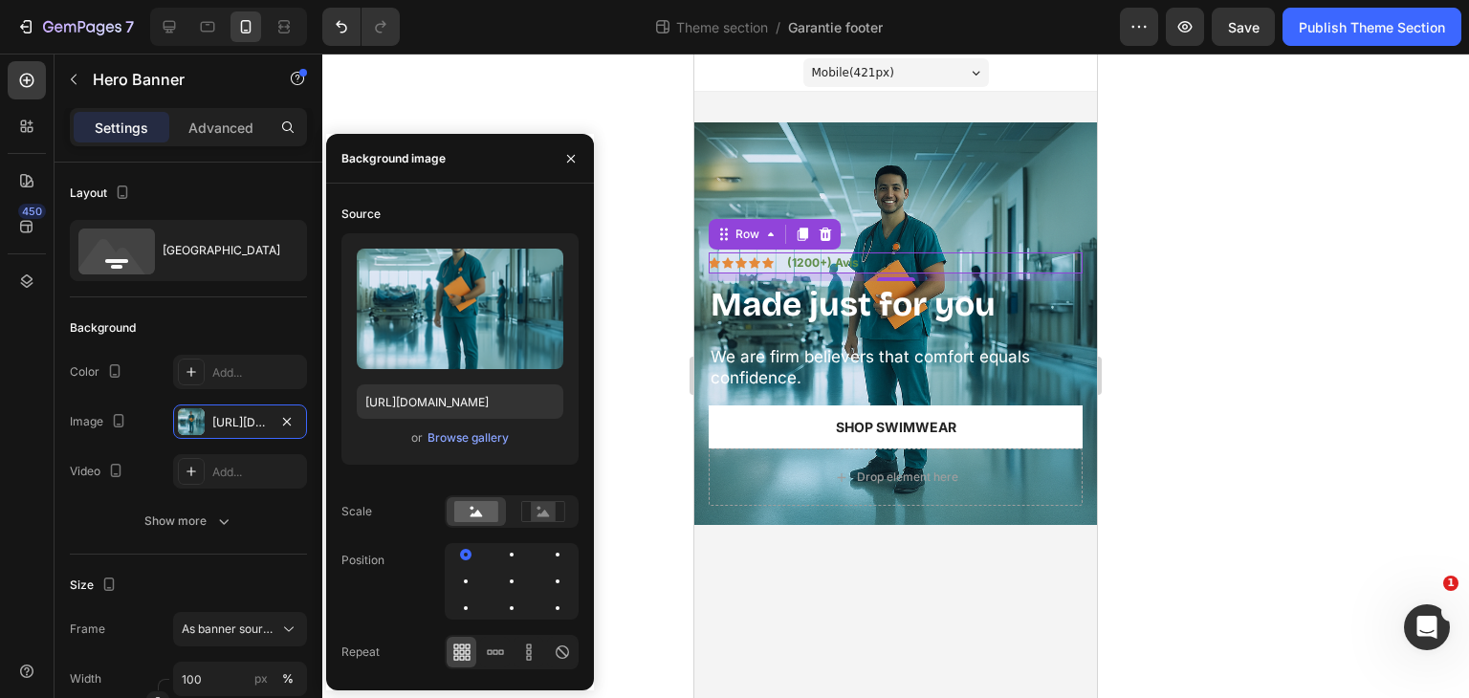
click at [989, 266] on div "Icon Icon Icon Icon Icon Icon List (1200+) Avis Text Block Row 0" at bounding box center [896, 263] width 374 height 21
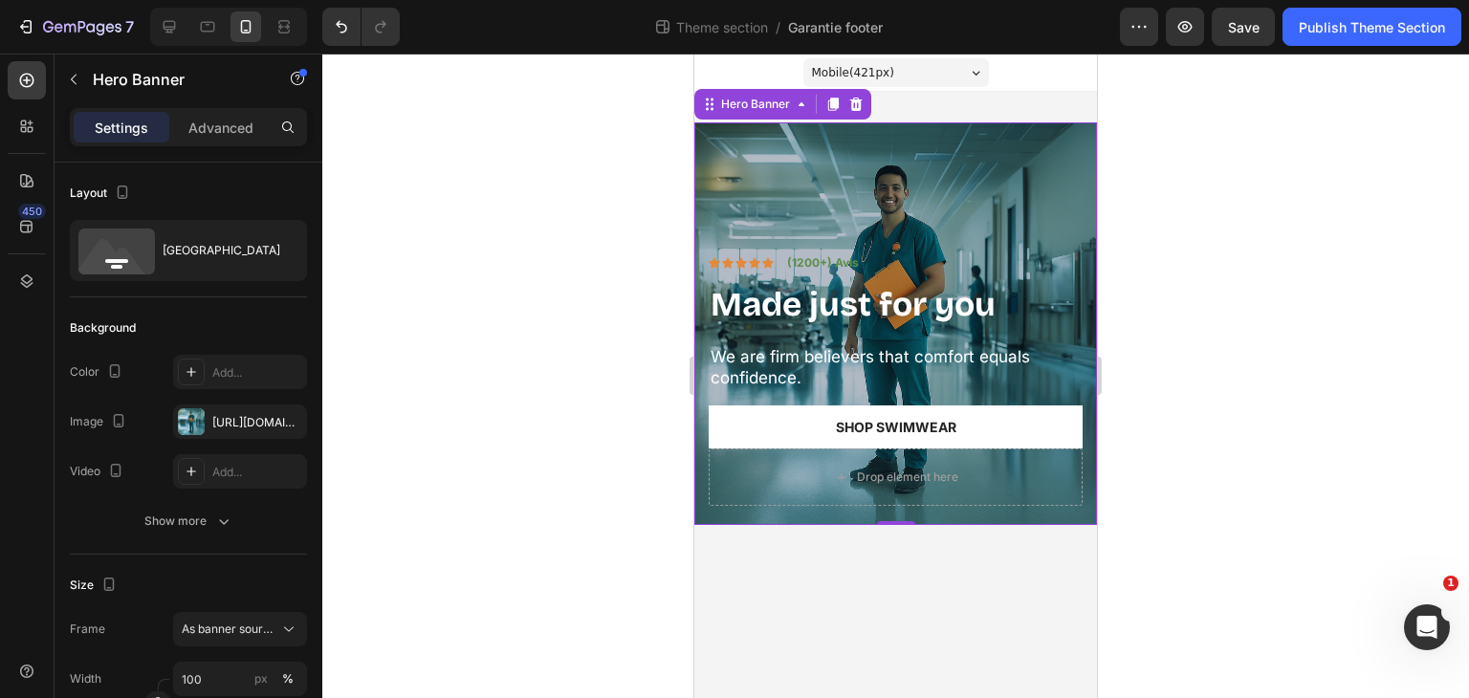
click at [1017, 181] on div "Overlay" at bounding box center [895, 323] width 403 height 403
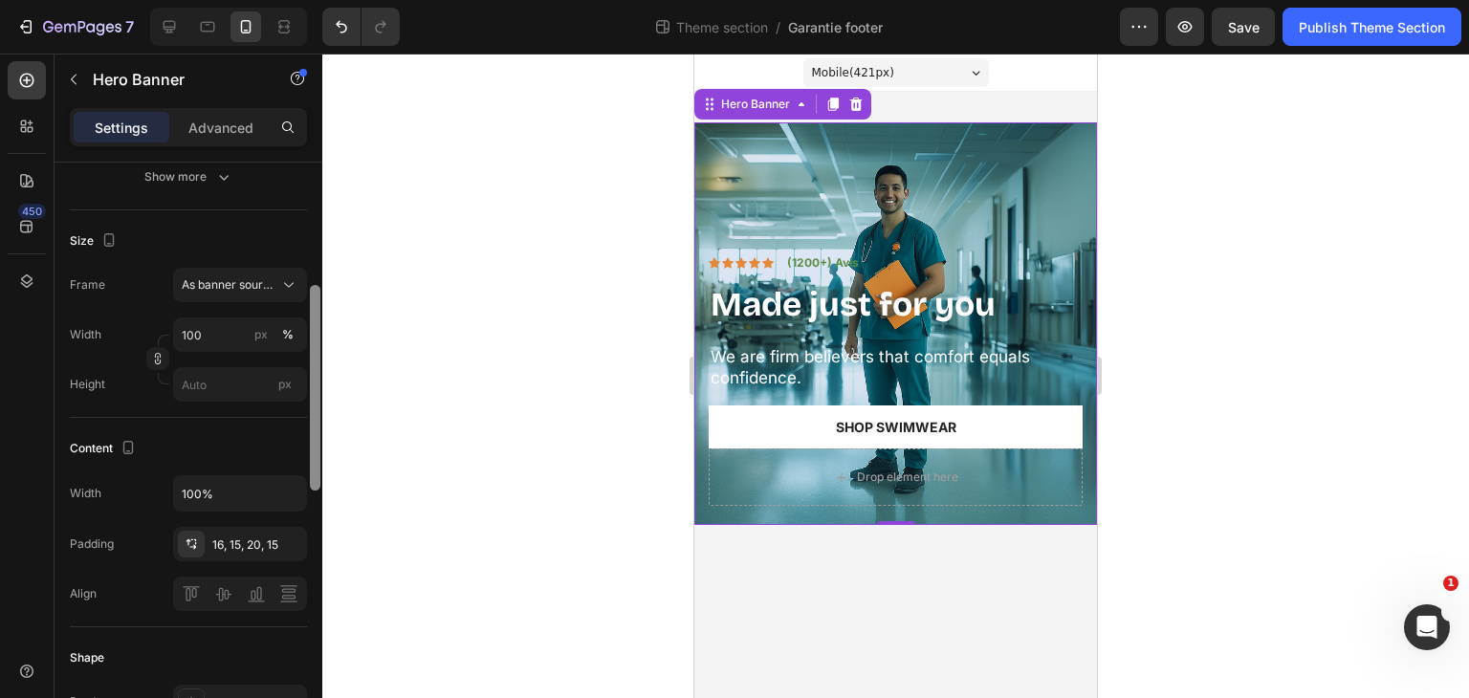
scroll to position [341, 0]
drag, startPoint x: 317, startPoint y: 352, endPoint x: 334, endPoint y: 472, distance: 120.8
click at [334, 0] on div "7 Theme section / Garantie footer Preview Save Publish Theme Section 450 Sectio…" at bounding box center [734, 0] width 1469 height 0
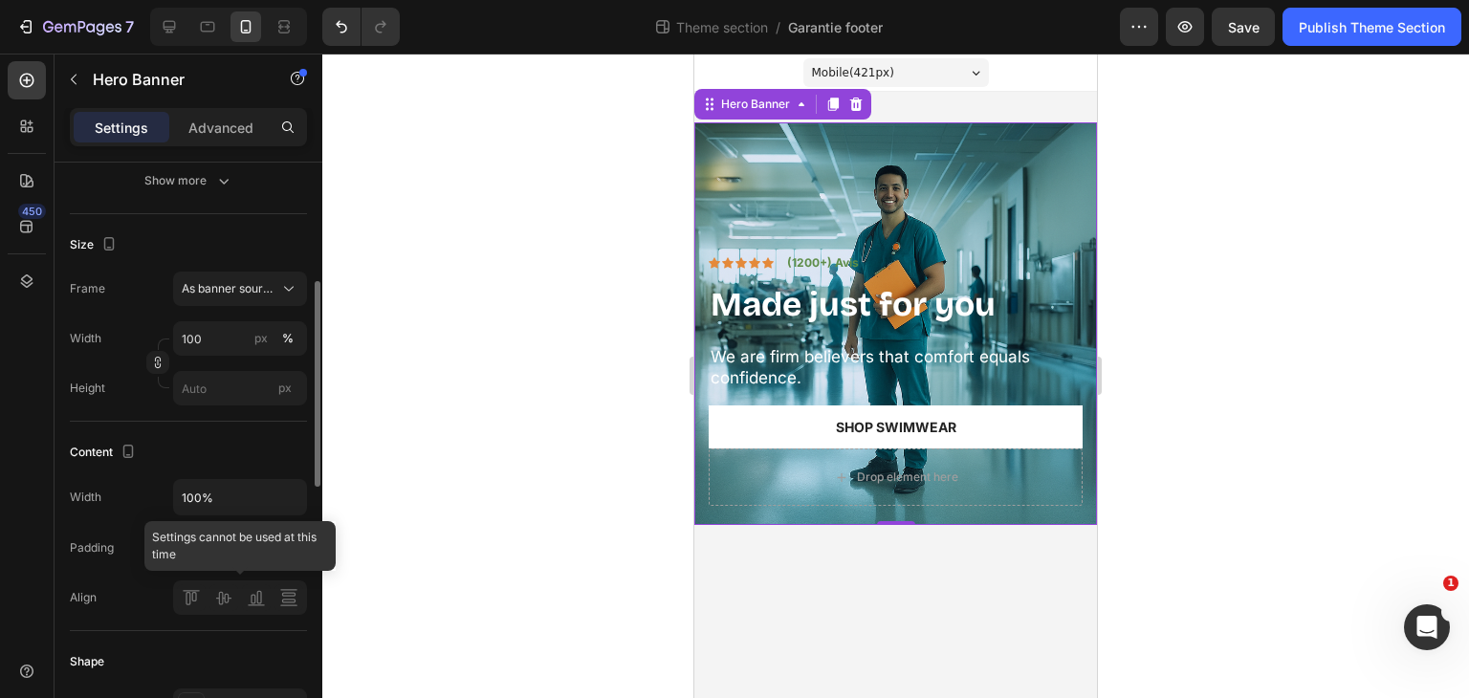
click at [230, 605] on div at bounding box center [240, 598] width 134 height 34
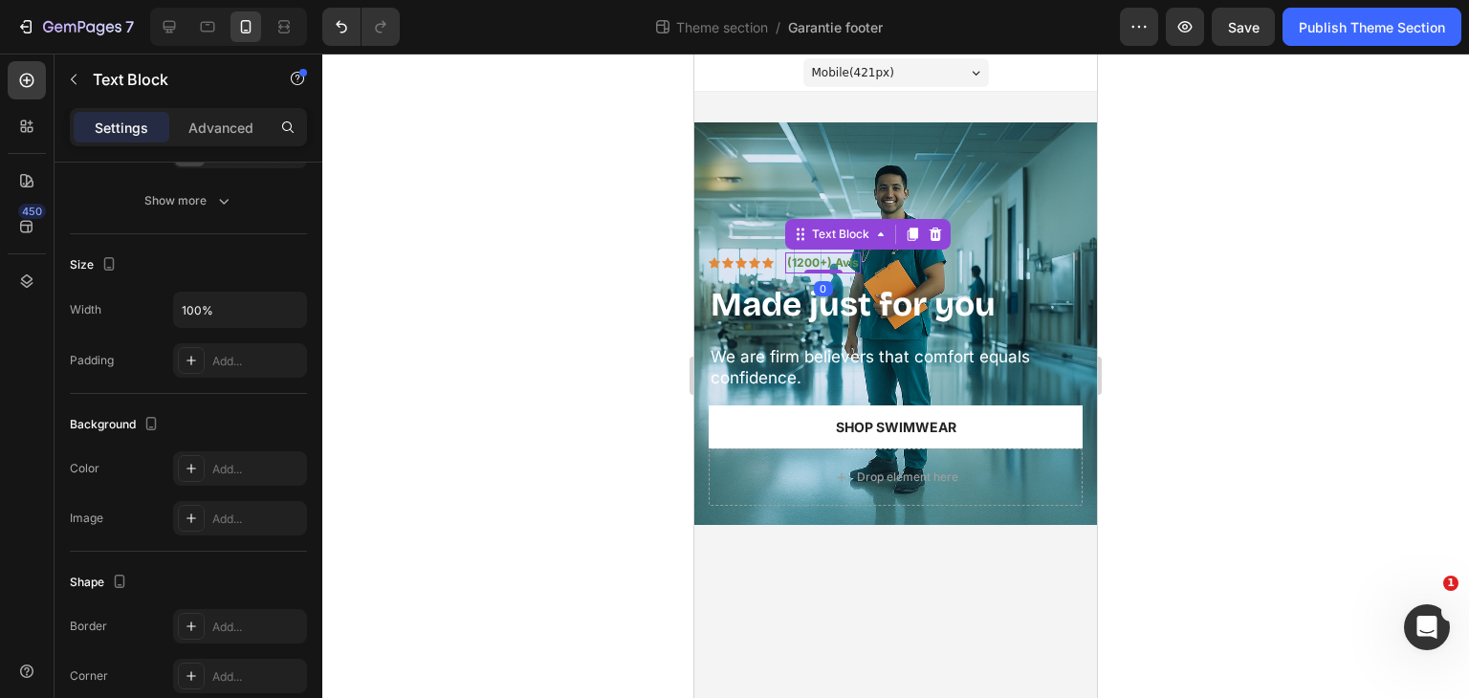
scroll to position [0, 0]
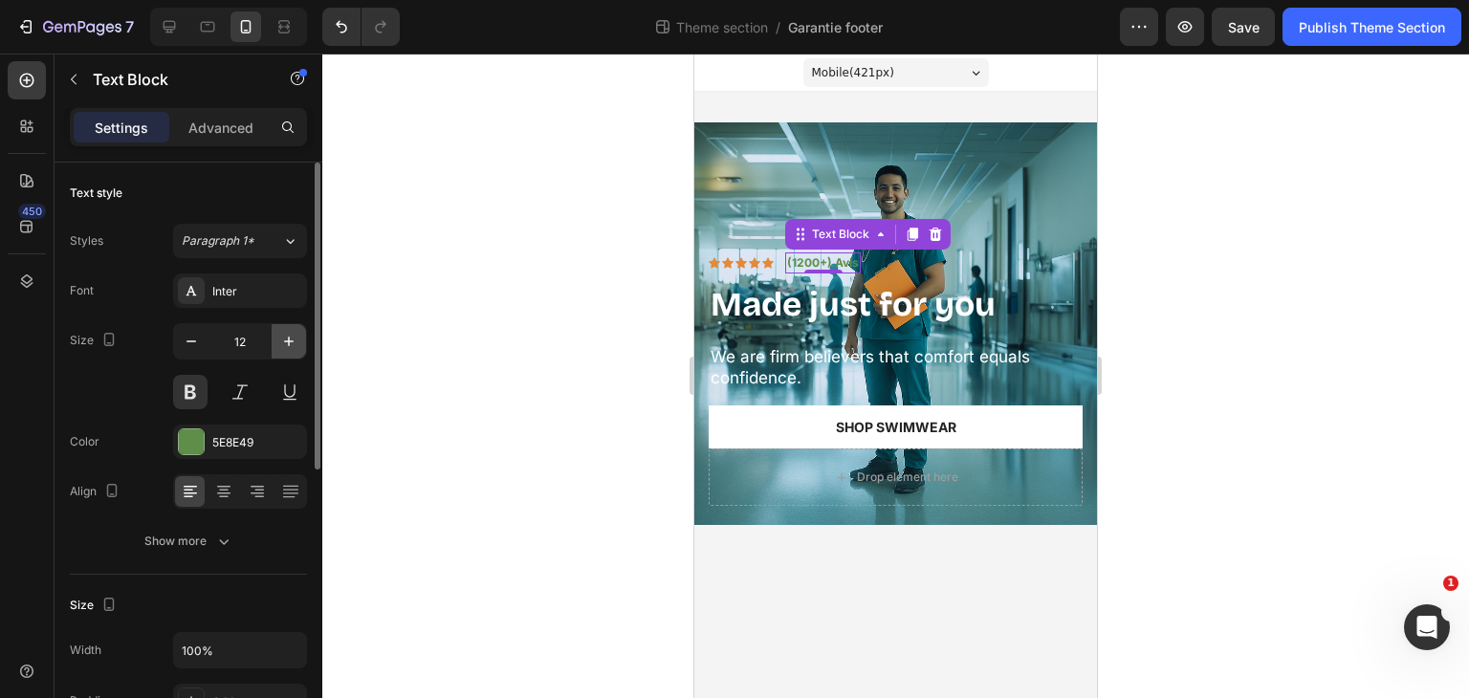
click at [288, 357] on button "button" at bounding box center [289, 341] width 34 height 34
click at [191, 347] on icon "button" at bounding box center [191, 341] width 19 height 19
type input "12"
click at [262, 284] on div "Inter" at bounding box center [257, 291] width 90 height 17
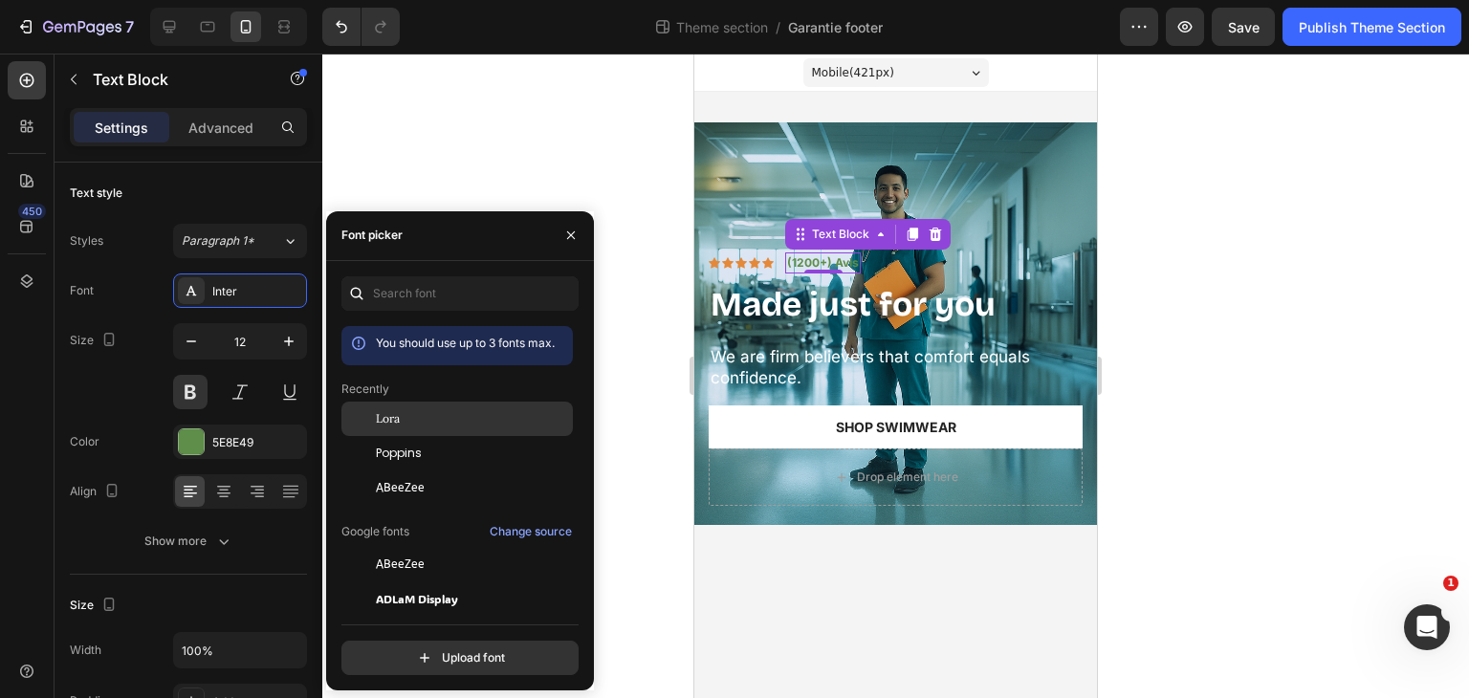
click at [398, 426] on span "Lora" at bounding box center [388, 418] width 24 height 17
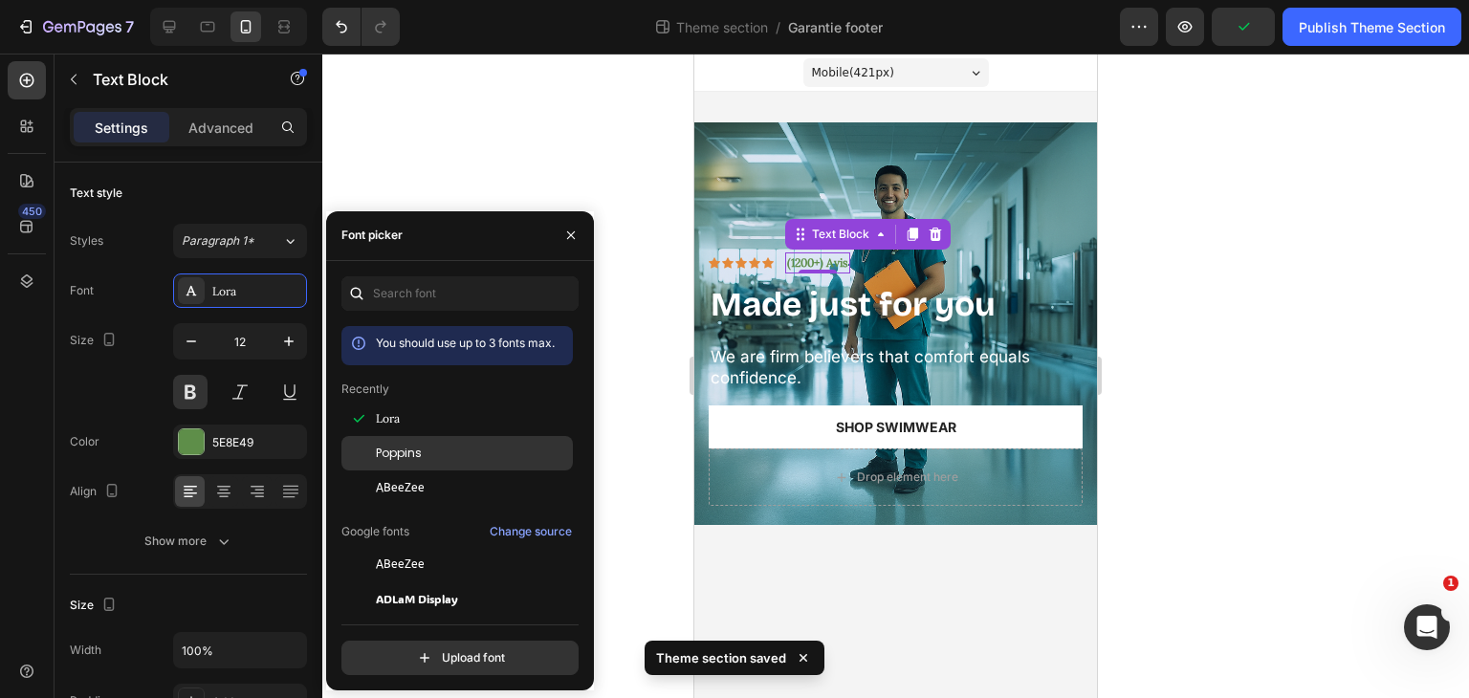
click at [409, 447] on span "Poppins" at bounding box center [399, 453] width 46 height 17
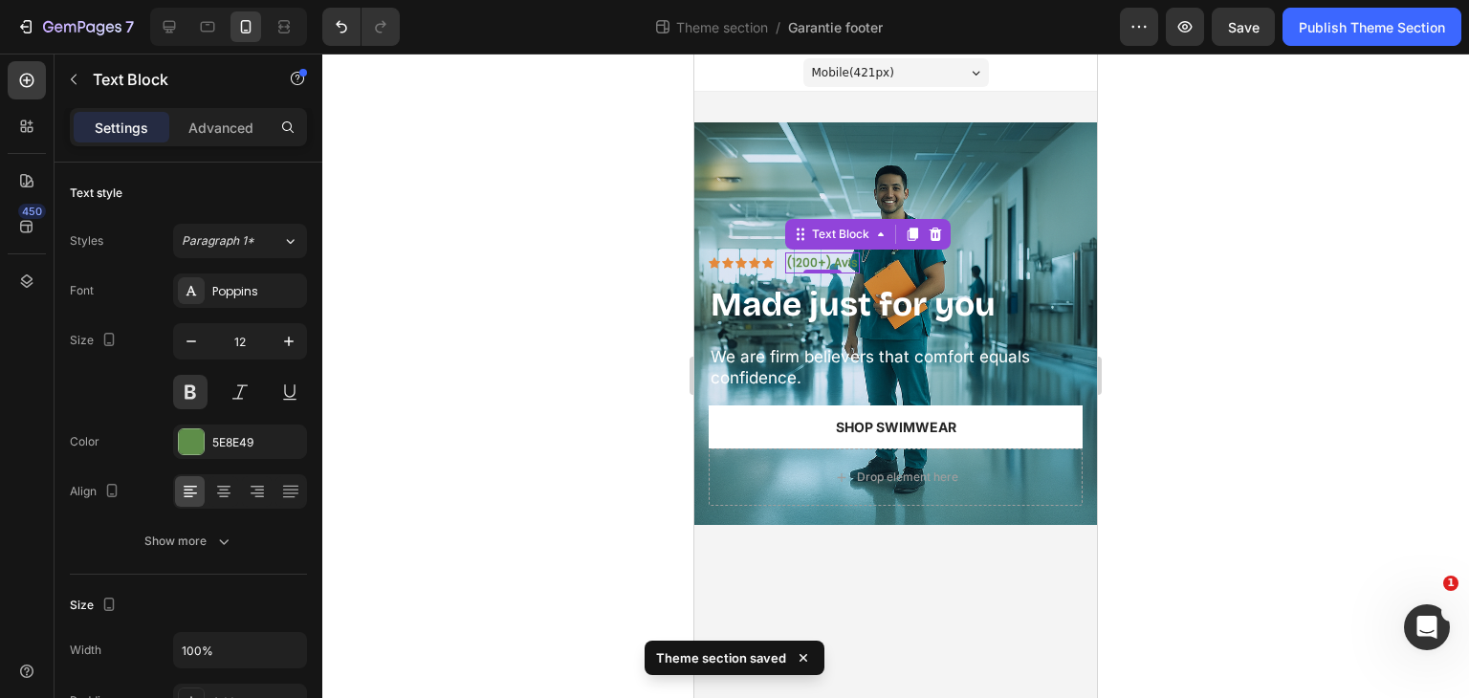
click at [539, 151] on div at bounding box center [895, 376] width 1147 height 645
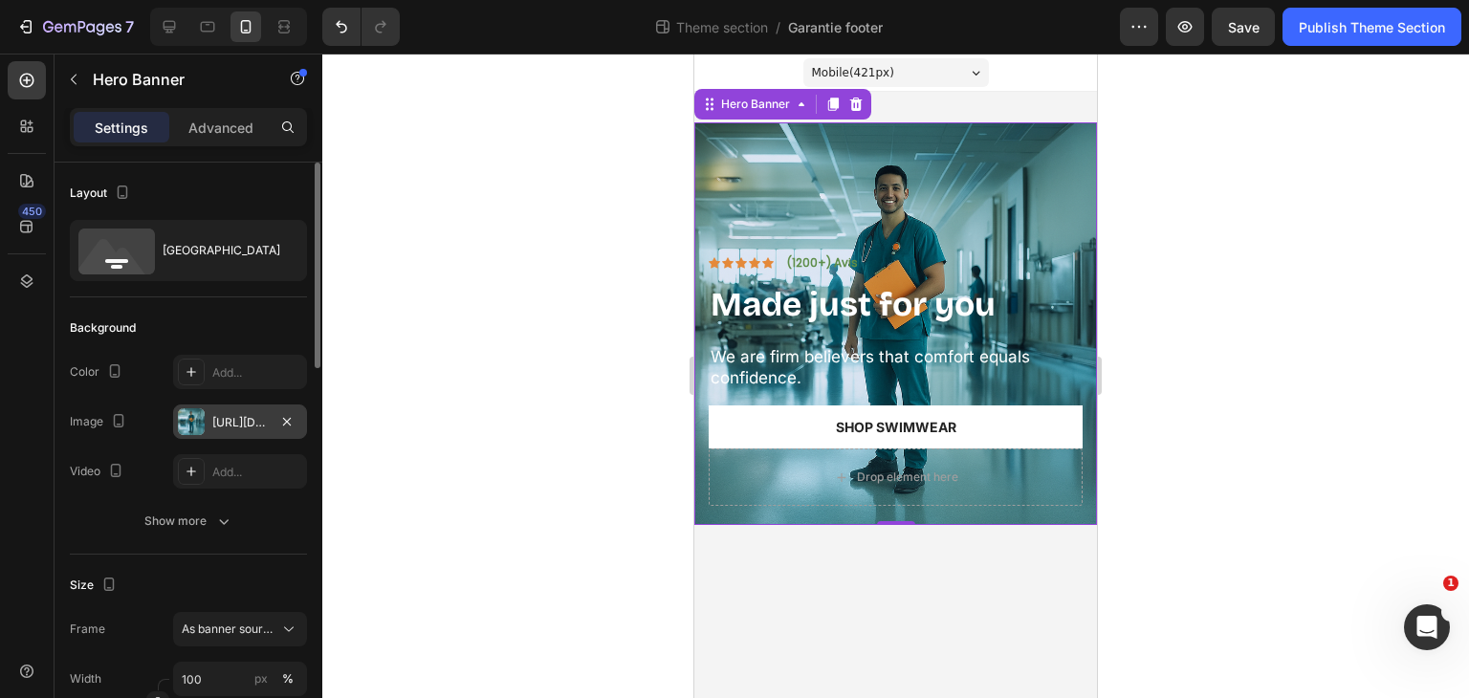
click at [246, 430] on div "[URL][DOMAIN_NAME]" at bounding box center [240, 422] width 134 height 34
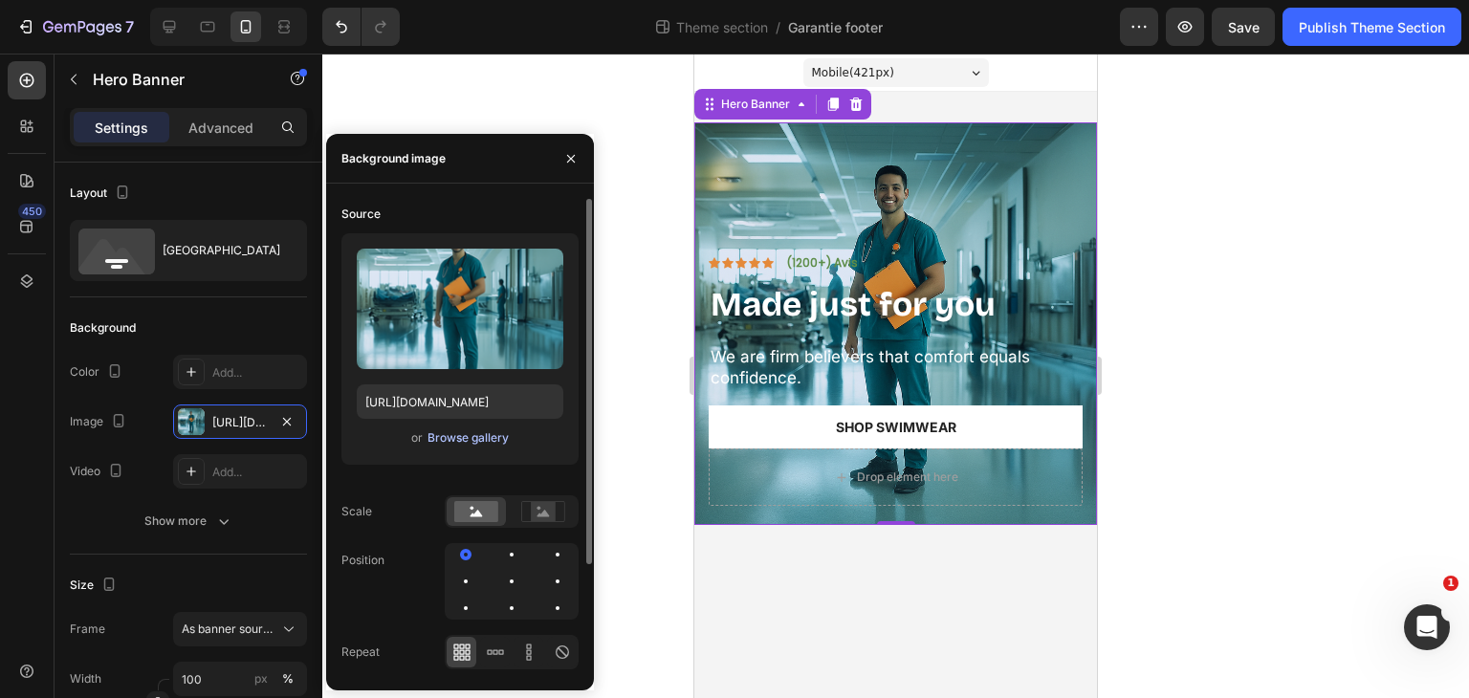
click at [473, 439] on div "Browse gallery" at bounding box center [468, 437] width 81 height 17
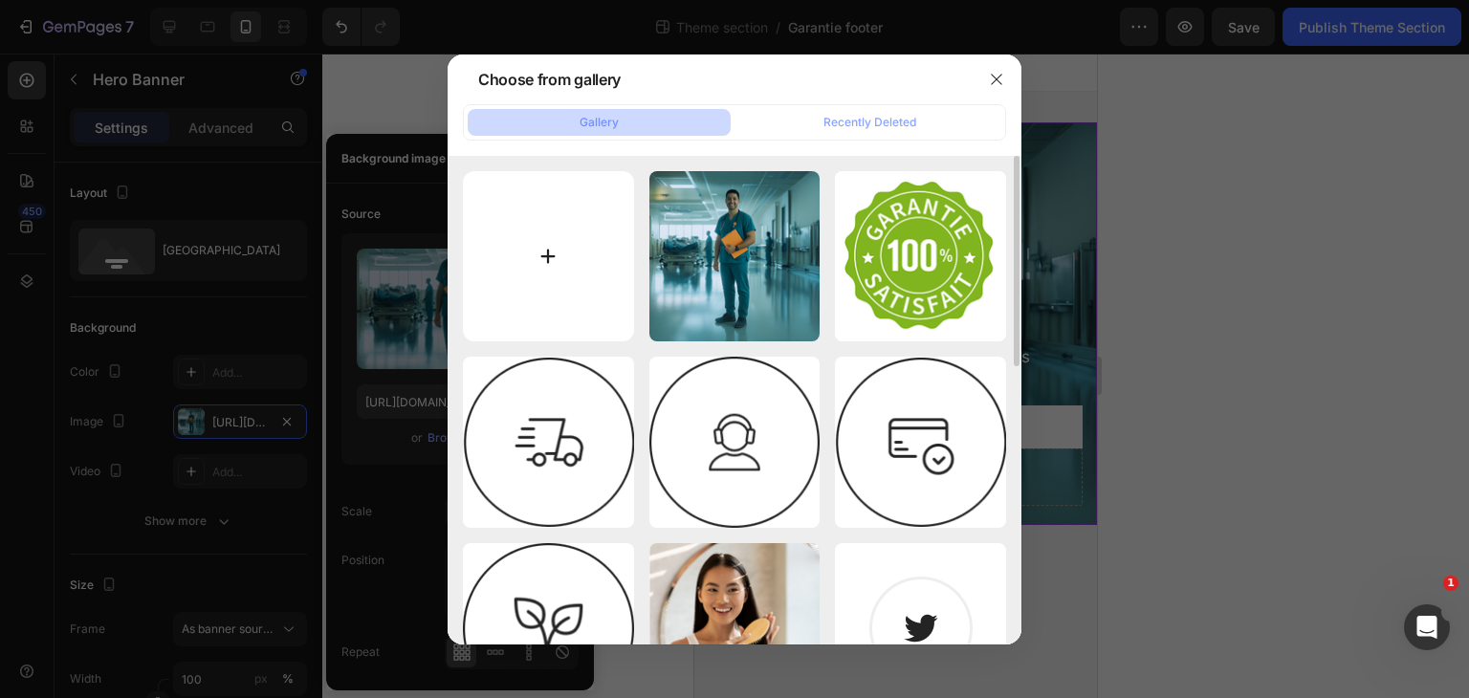
click at [560, 260] on input "file" at bounding box center [548, 256] width 171 height 171
type input "C:\fakepath\ChatGPT Image [DATE], 15_01_12.png"
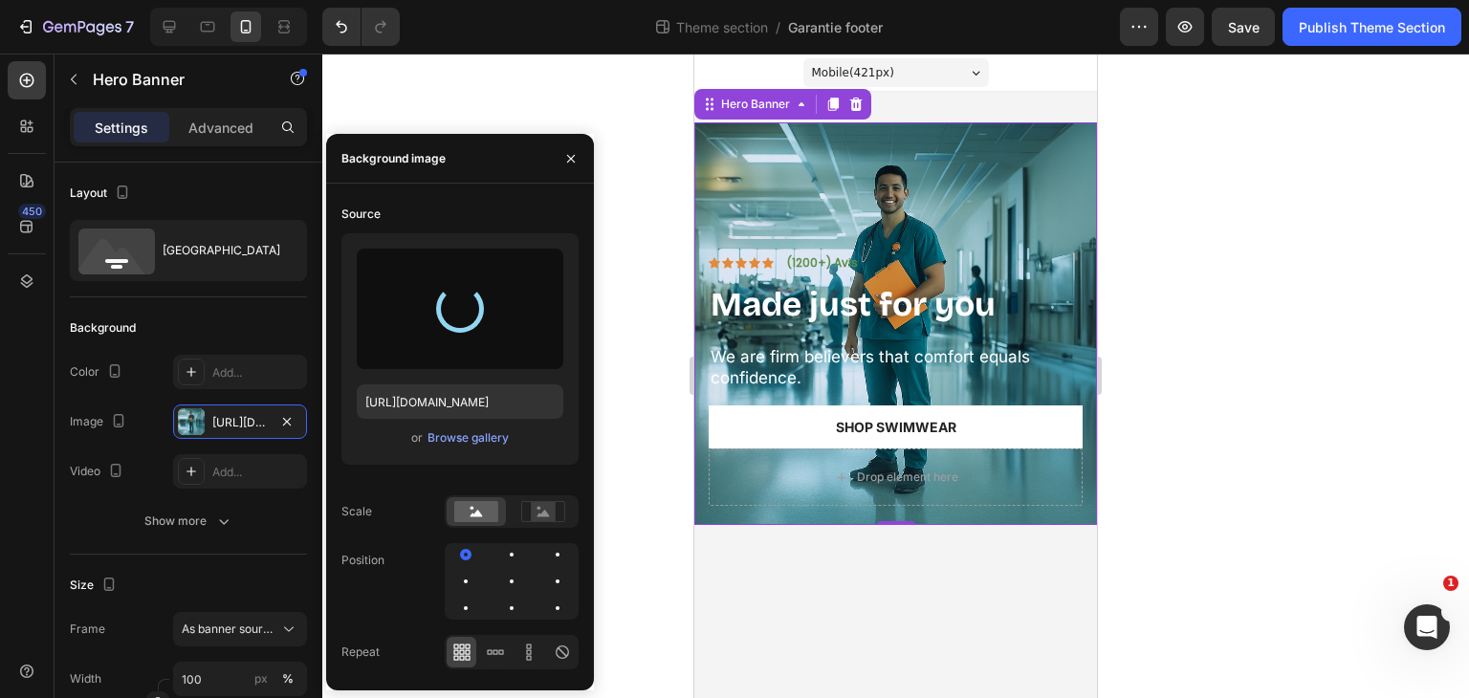
type input "[URL][DOMAIN_NAME]"
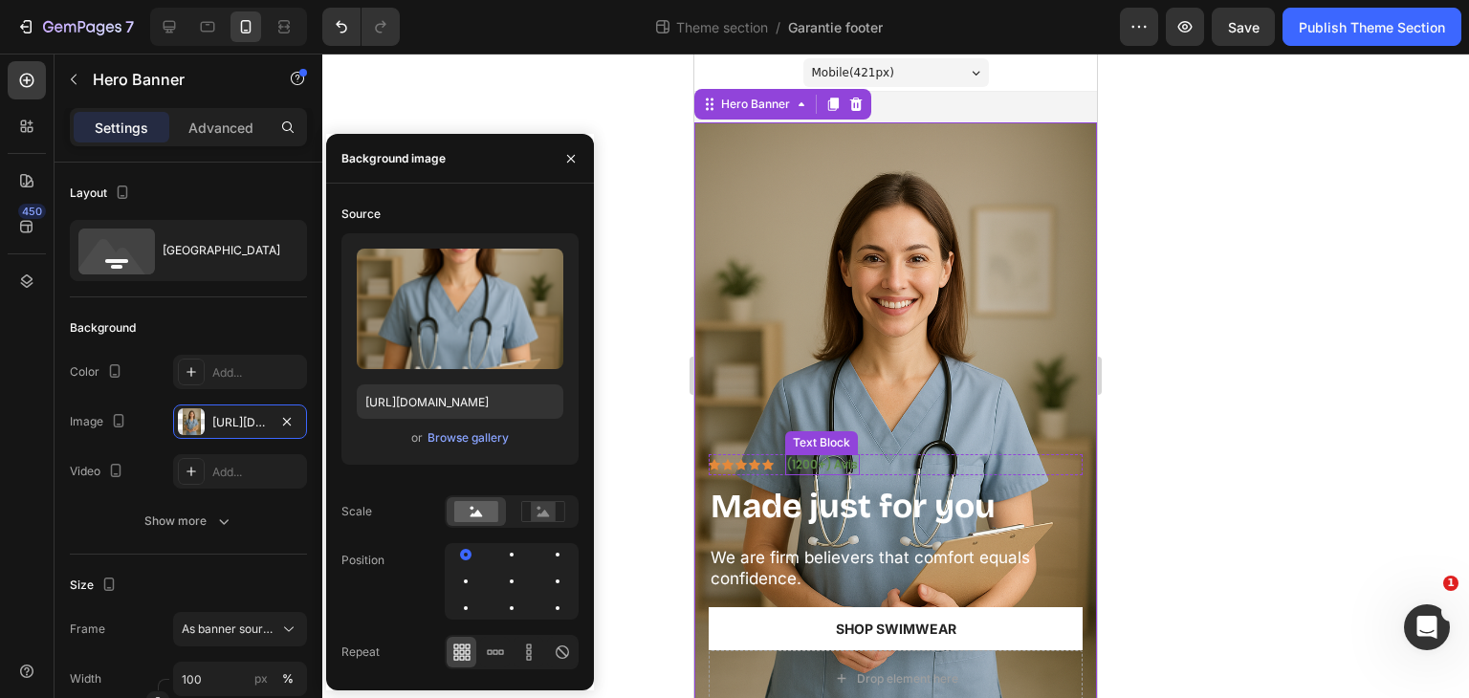
click at [809, 456] on p "(1200+) Avis" at bounding box center [822, 464] width 71 height 17
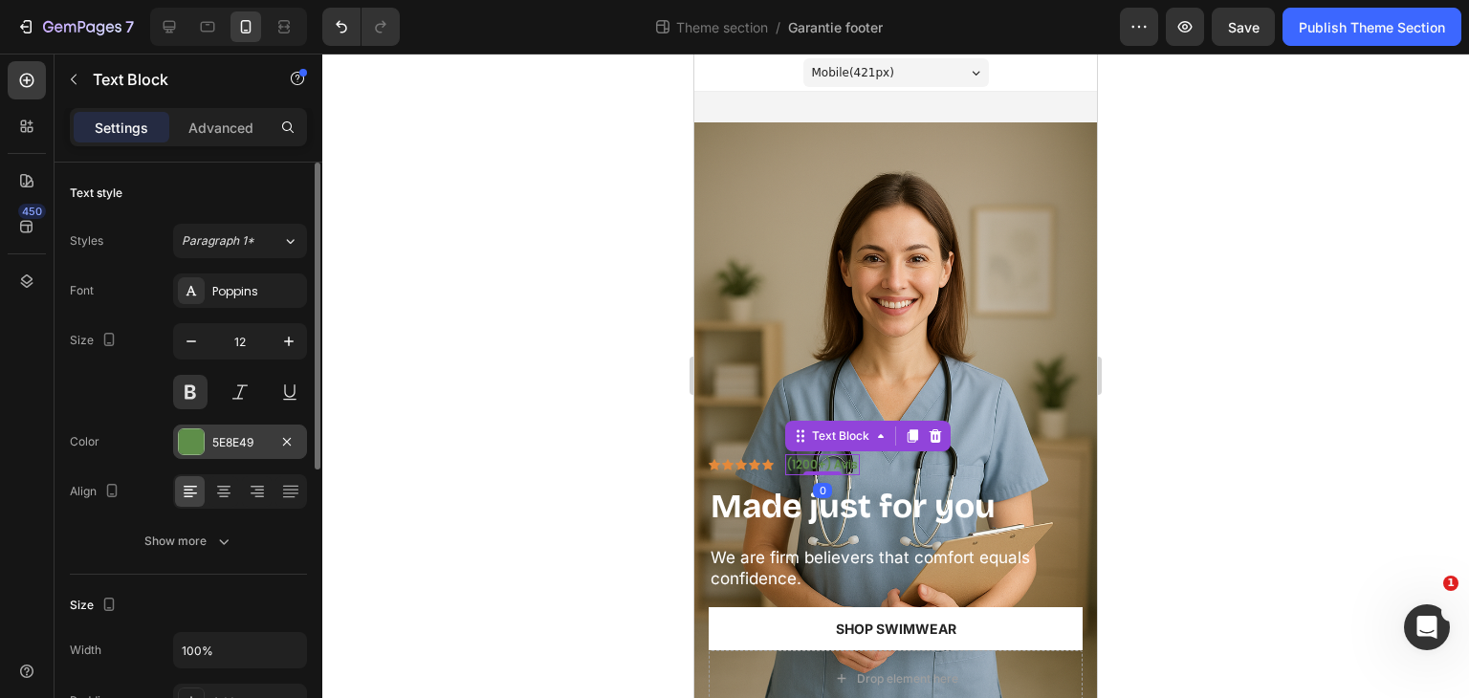
click at [273, 438] on div "5E8E49" at bounding box center [240, 442] width 134 height 34
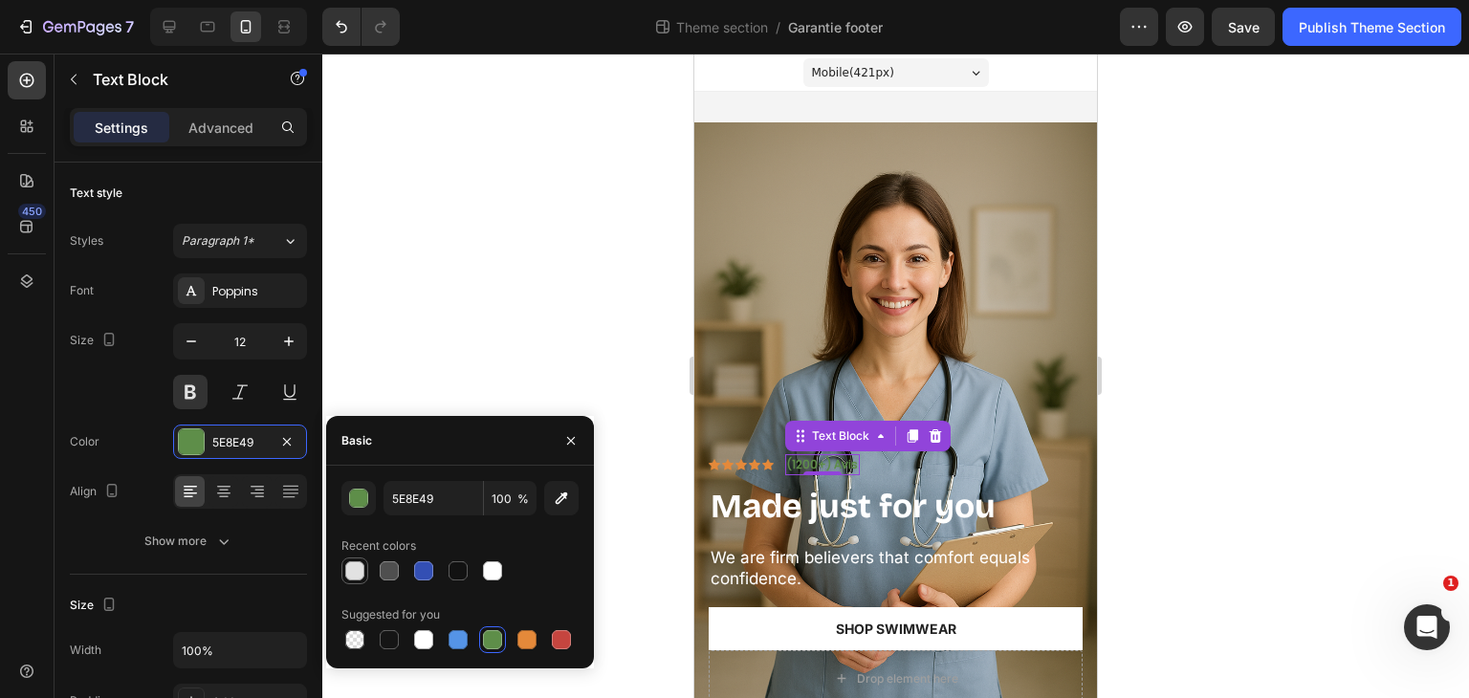
click at [348, 572] on div at bounding box center [354, 570] width 19 height 19
click at [495, 564] on div at bounding box center [492, 570] width 19 height 19
type input "FFFFFF"
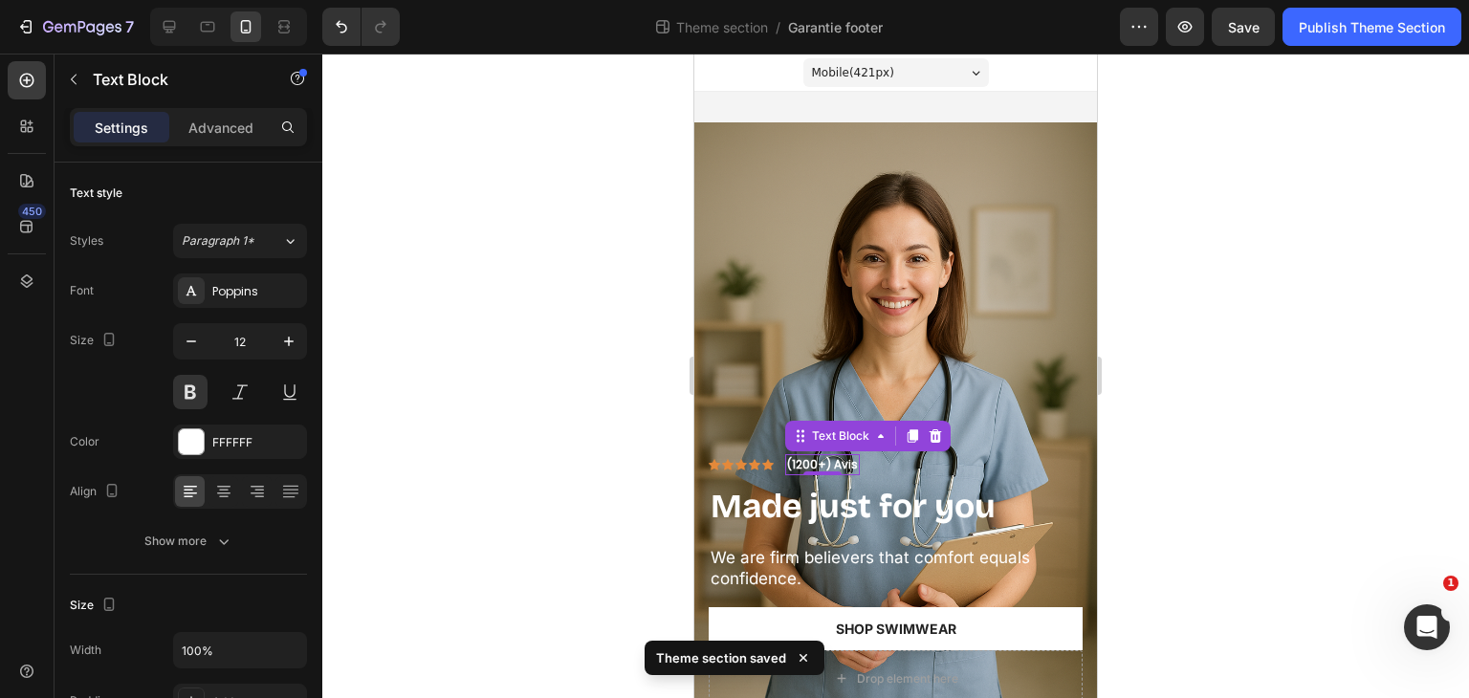
click at [533, 279] on div at bounding box center [895, 376] width 1147 height 645
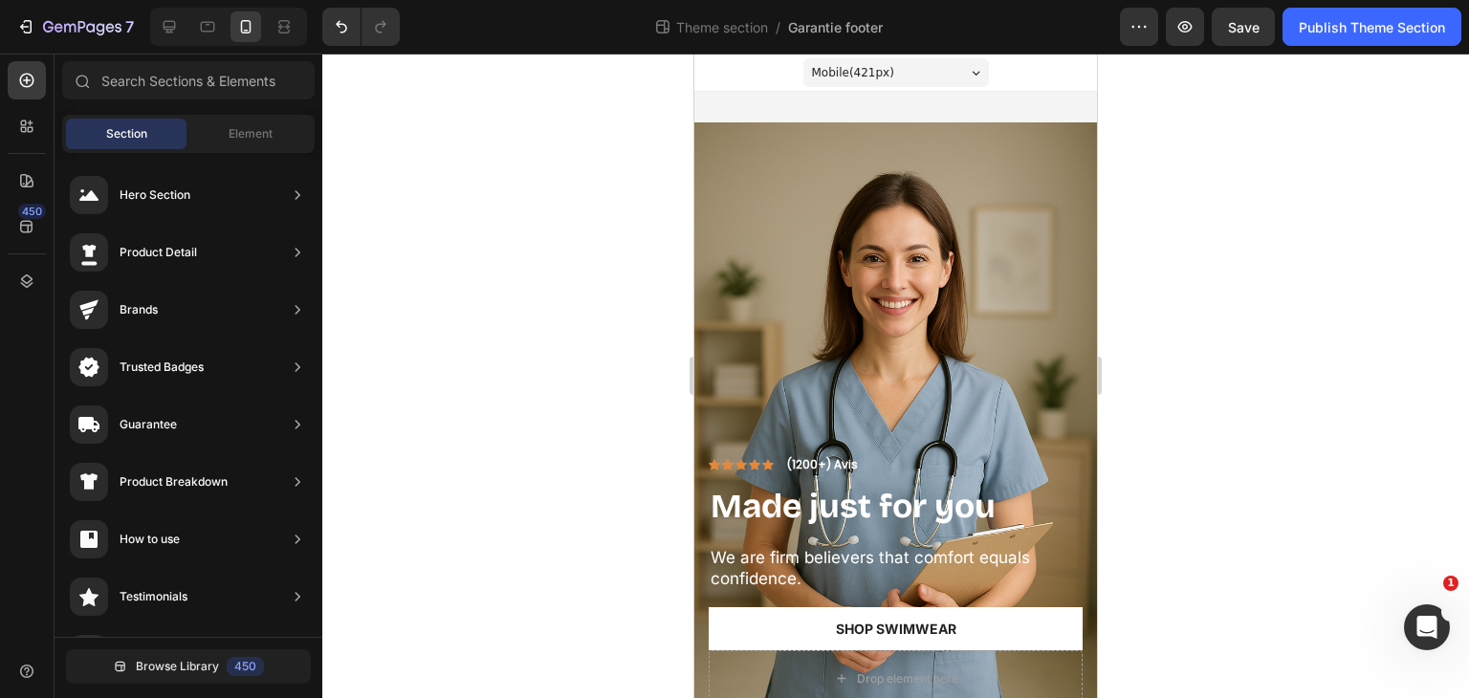
scroll to position [37, 0]
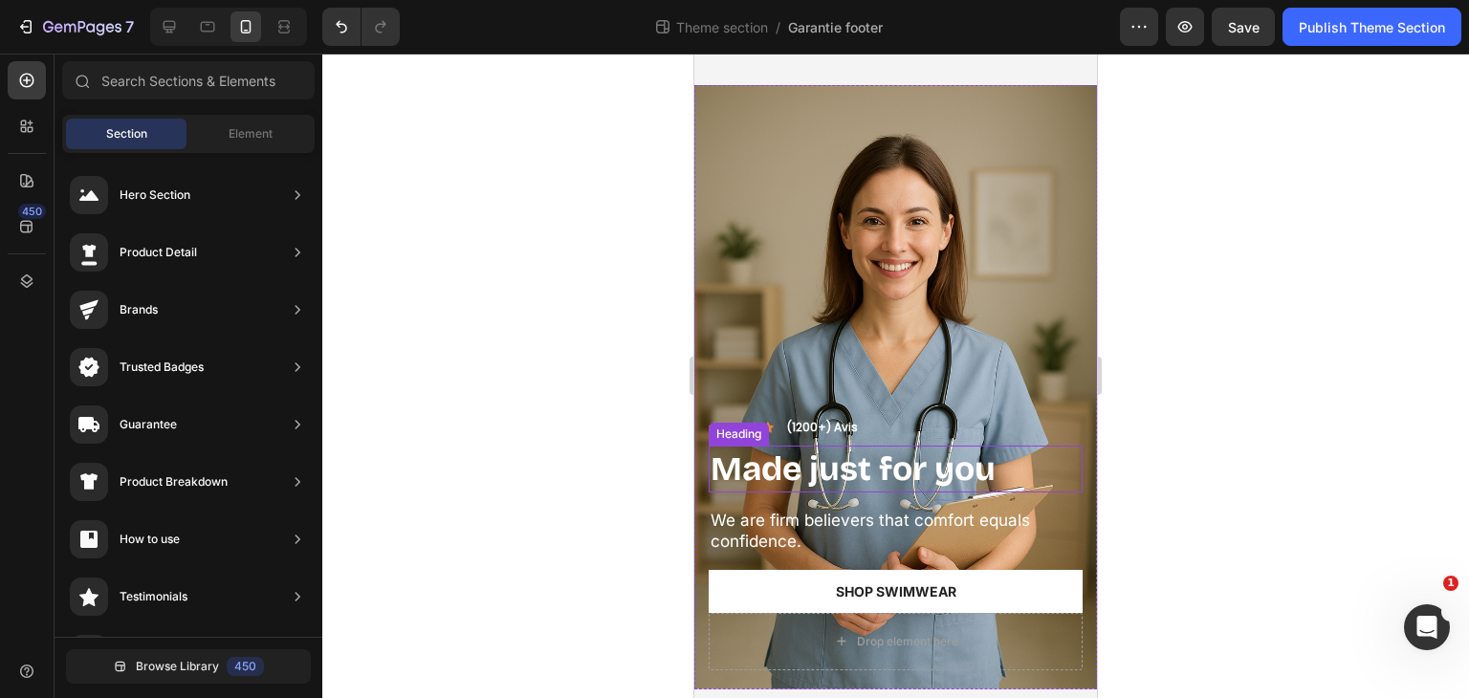
click at [820, 453] on strong "Made just for you" at bounding box center [853, 469] width 285 height 40
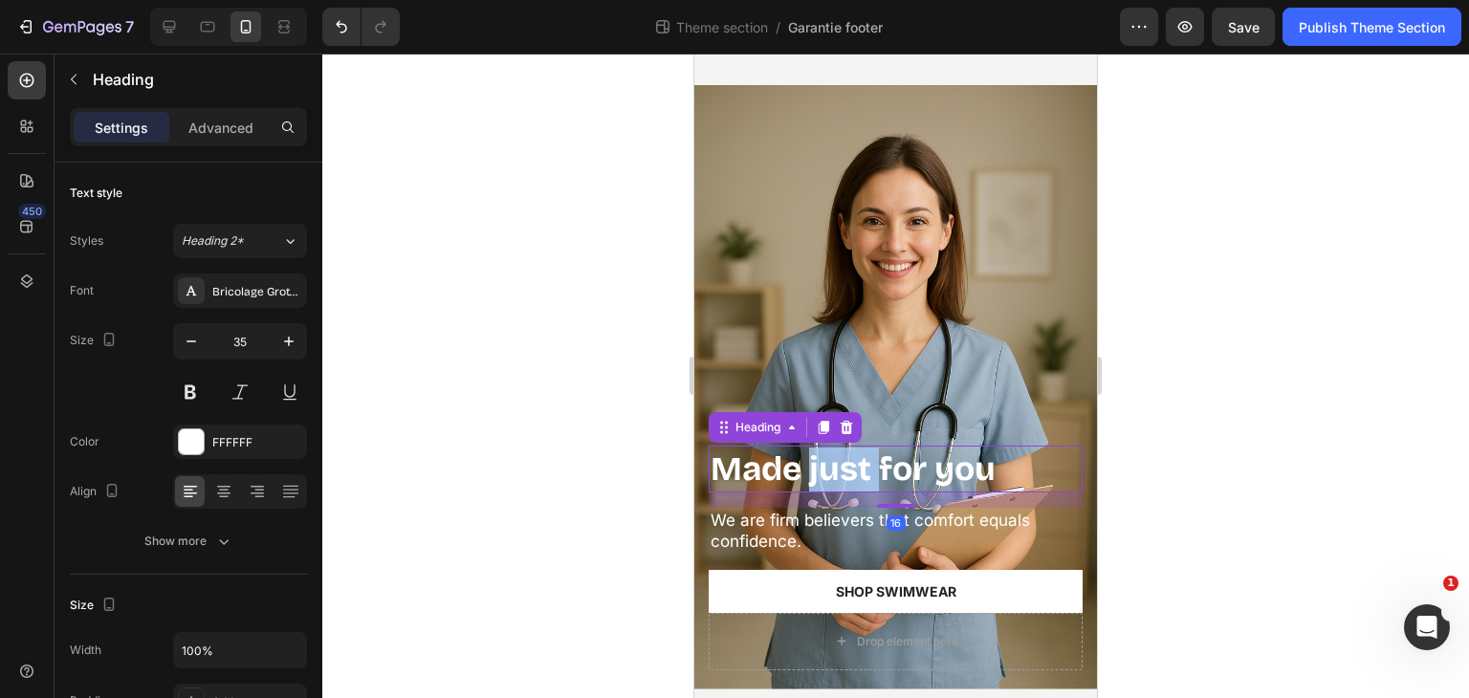
click at [820, 453] on strong "Made just for you" at bounding box center [853, 469] width 285 height 40
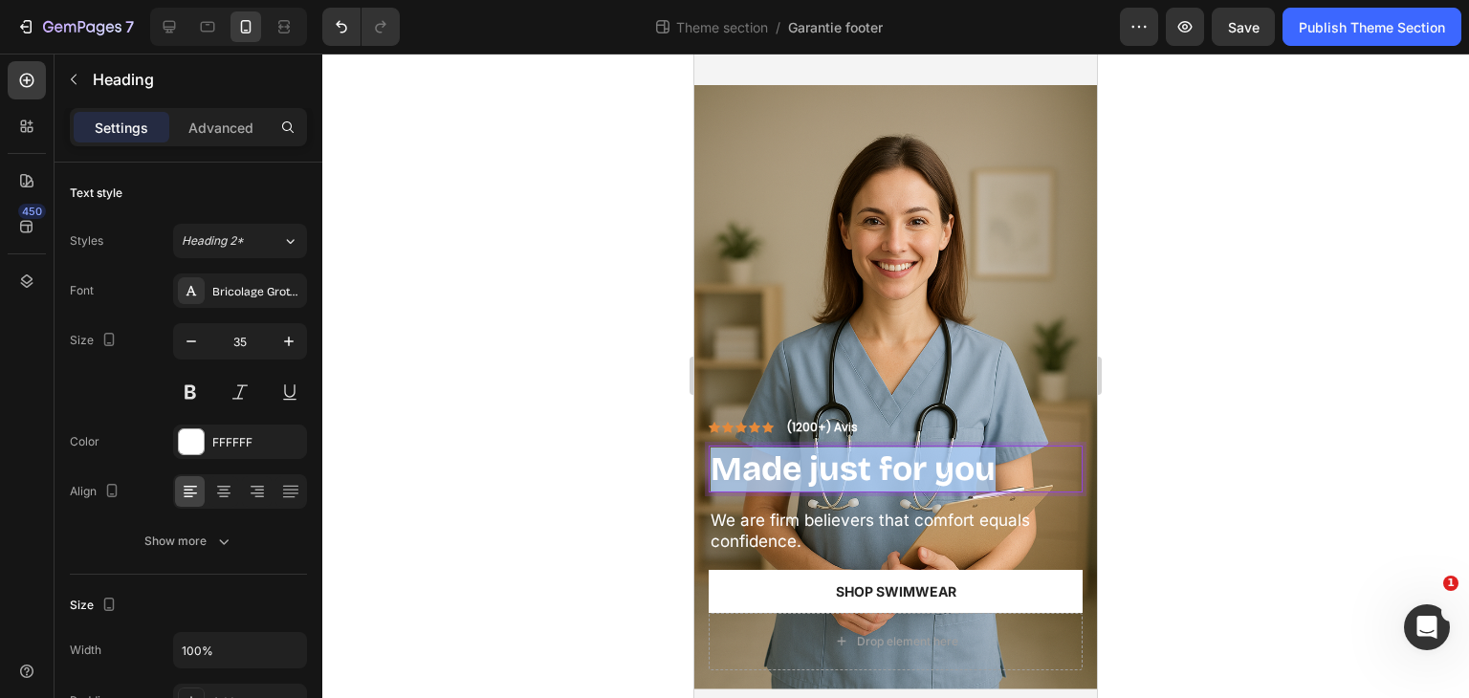
click at [820, 453] on strong "Made just for you" at bounding box center [853, 469] width 285 height 40
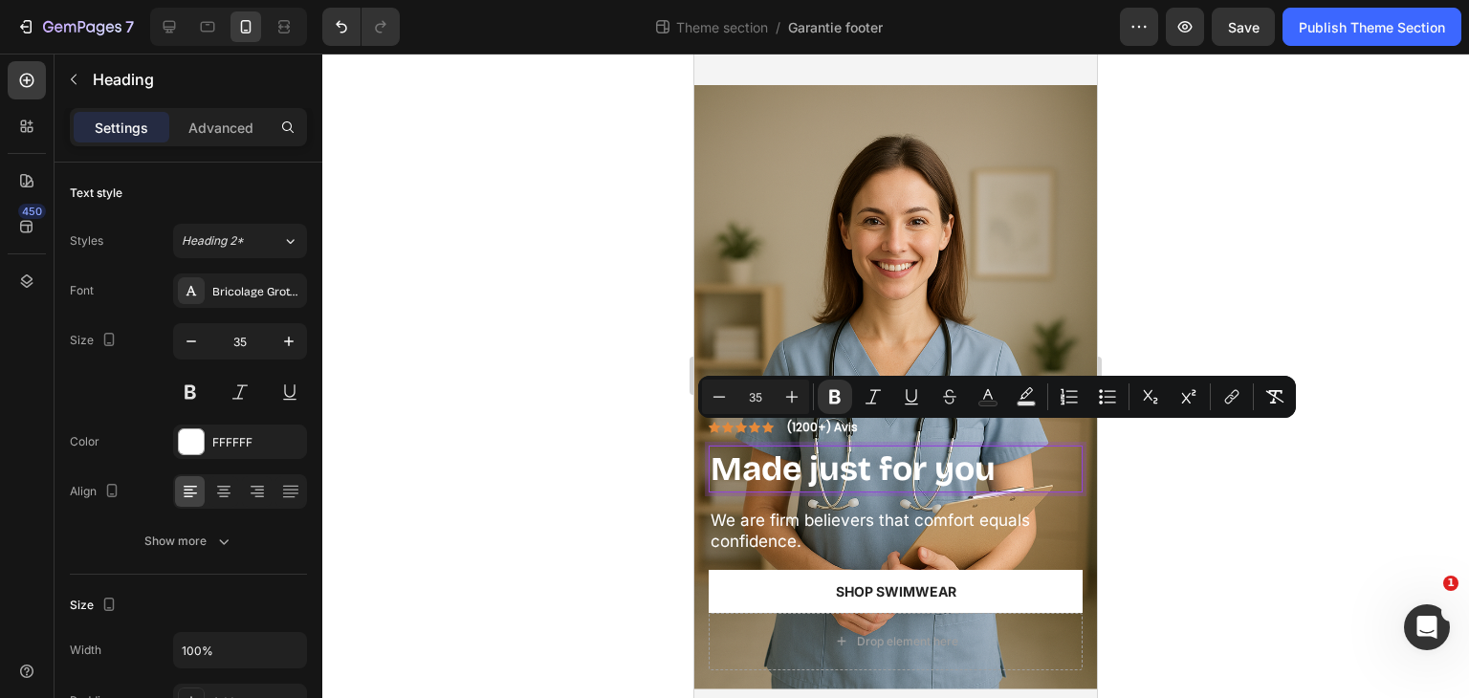
scroll to position [0, 0]
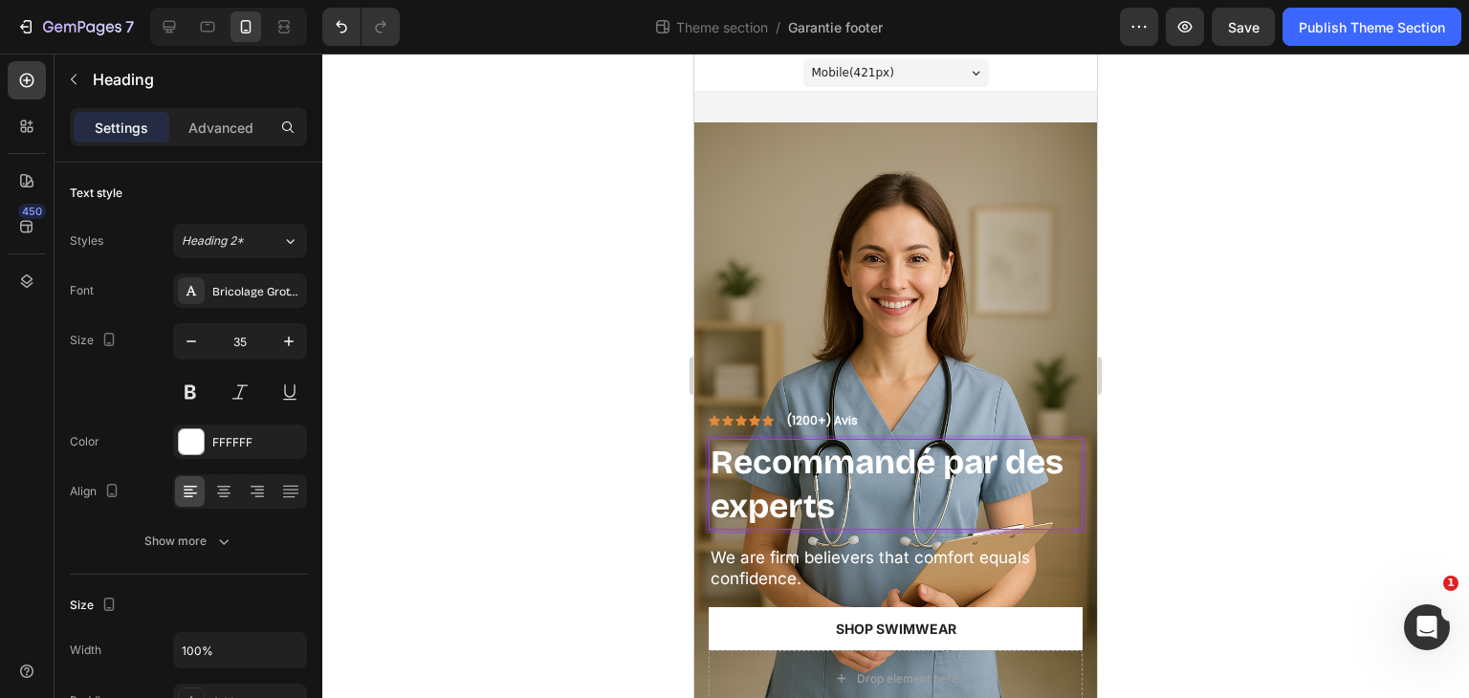
click at [1140, 368] on div at bounding box center [895, 376] width 1147 height 645
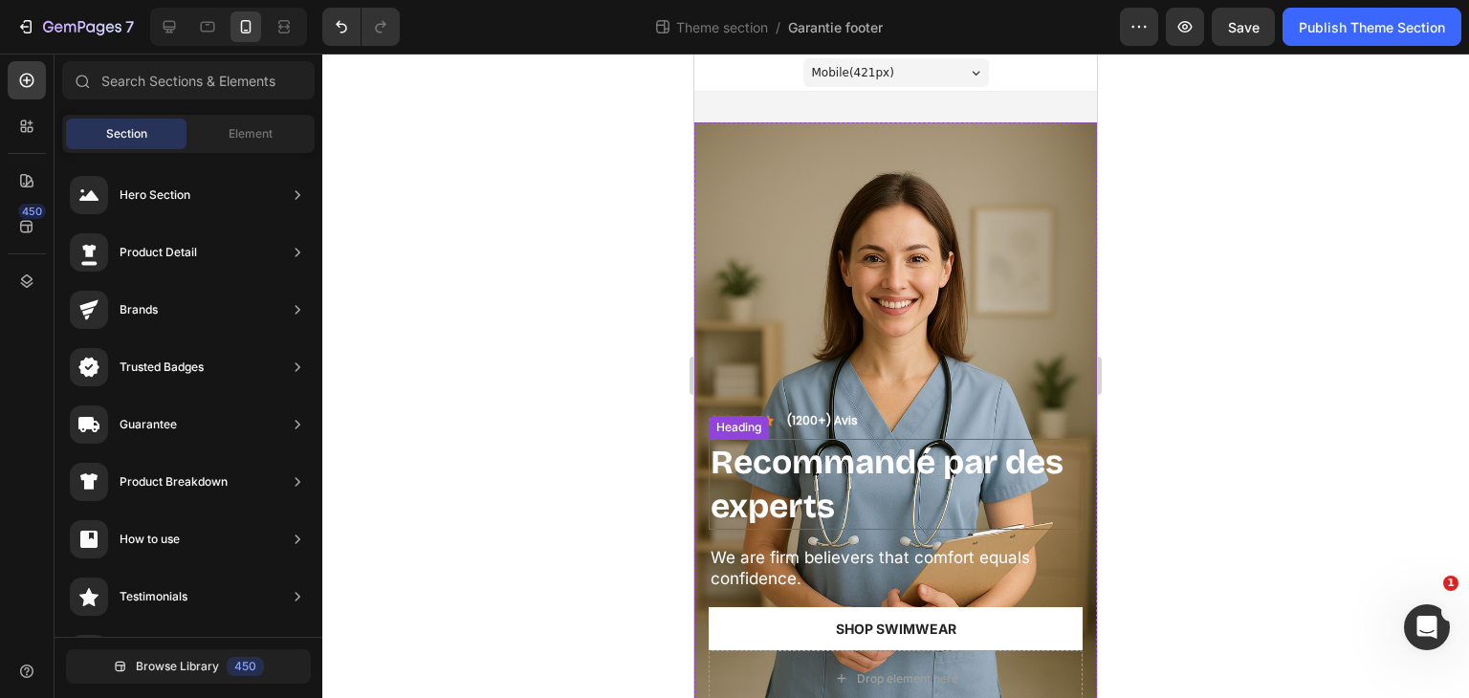
click at [902, 452] on strong "Recommandé par des experts" at bounding box center [887, 484] width 353 height 84
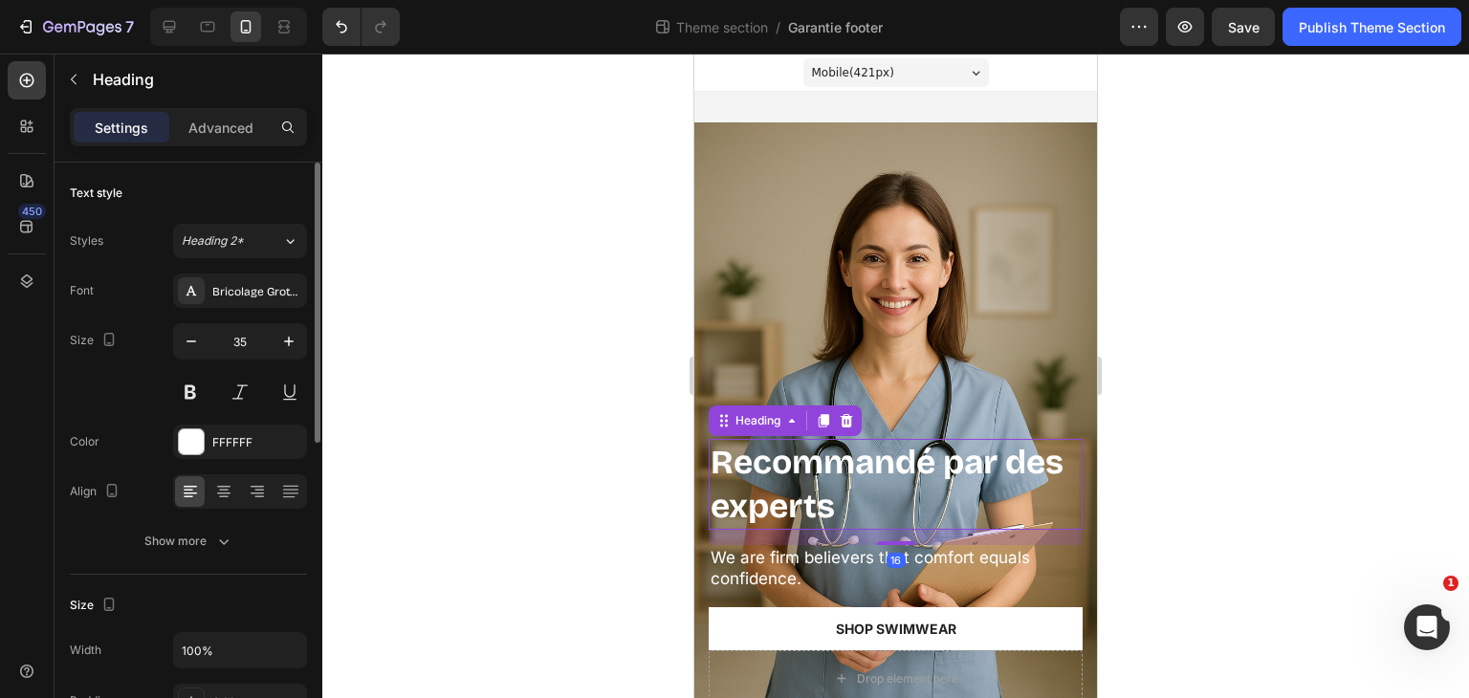
click at [221, 469] on div "Font Bricolage Grotesque Size 35 Color FFFFFF Align Show more" at bounding box center [188, 416] width 237 height 285
click at [221, 496] on icon at bounding box center [223, 491] width 19 height 19
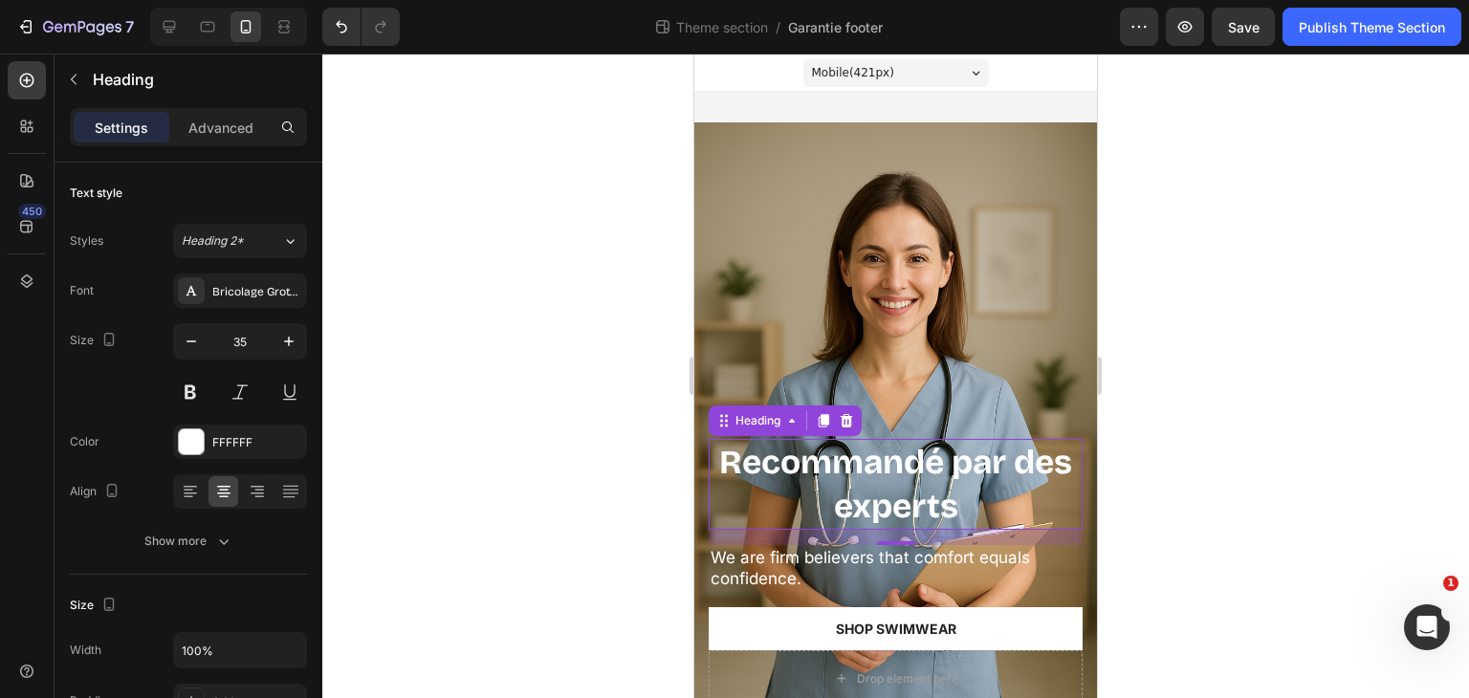
click at [546, 368] on div at bounding box center [895, 376] width 1147 height 645
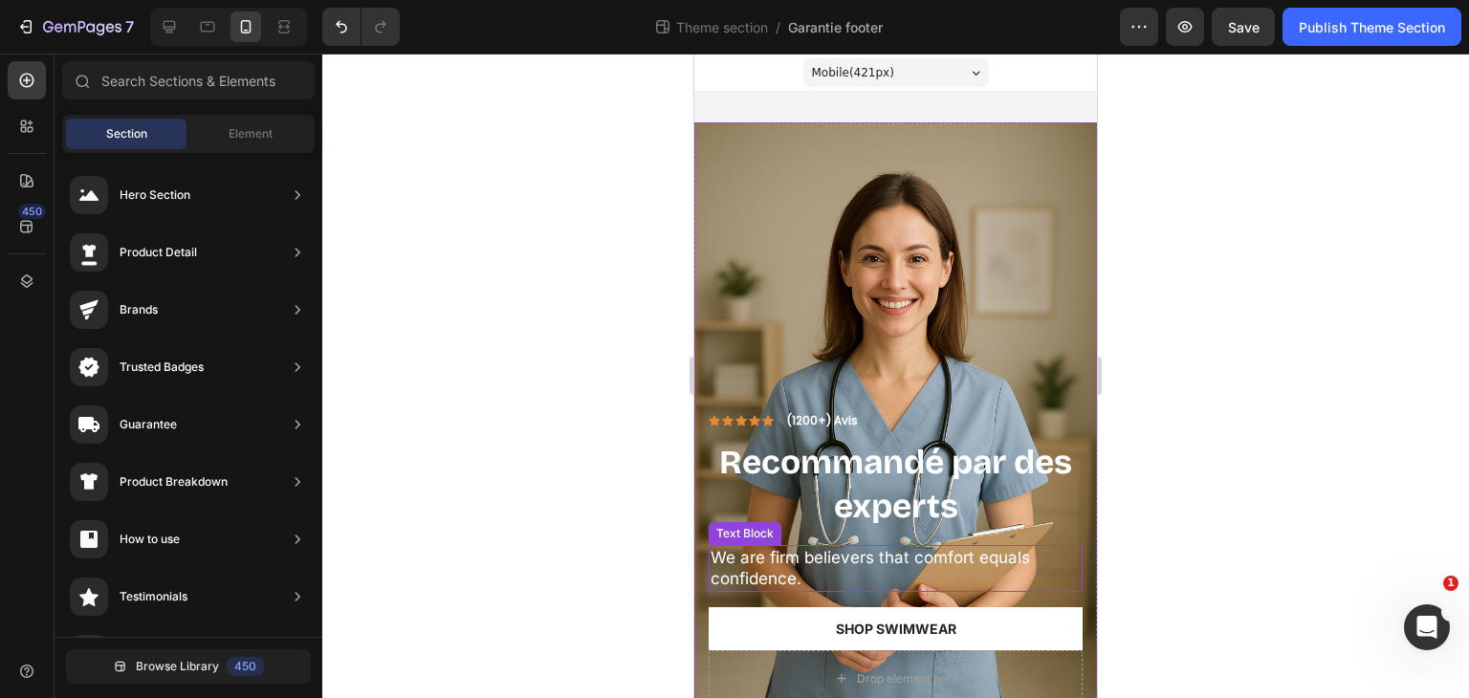
click at [832, 547] on p "We are firm believers that comfort equals confidence." at bounding box center [896, 568] width 370 height 42
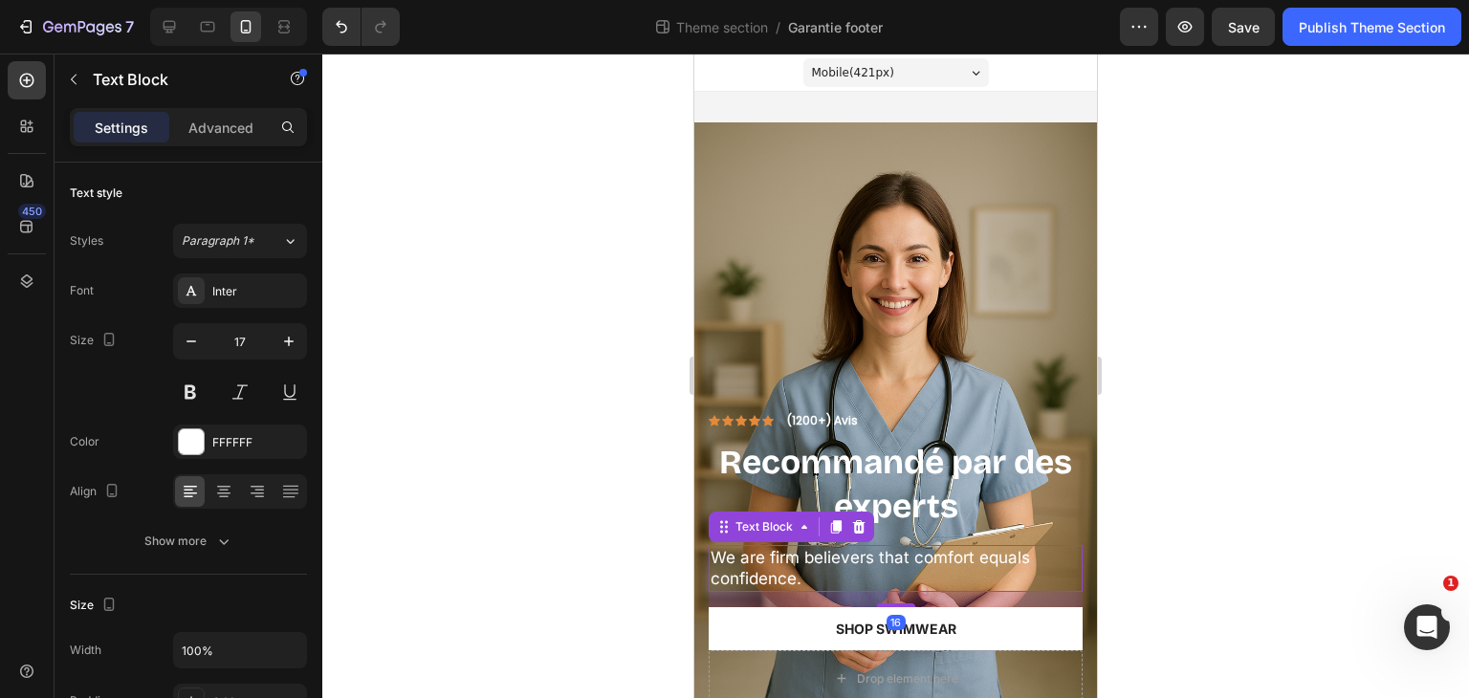
click at [832, 547] on p "We are firm believers that comfort equals confidence." at bounding box center [896, 568] width 370 height 42
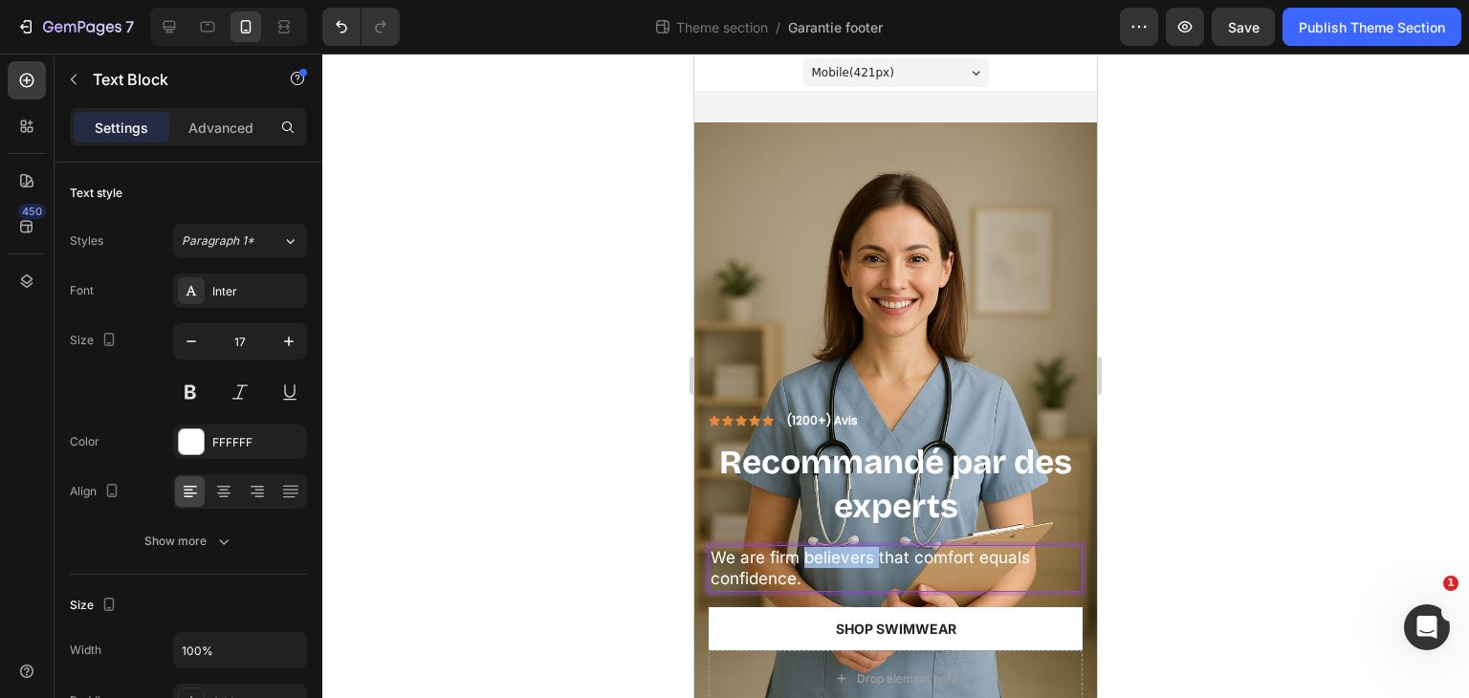
click at [832, 547] on p "We are firm believers that comfort equals confidence." at bounding box center [896, 568] width 370 height 42
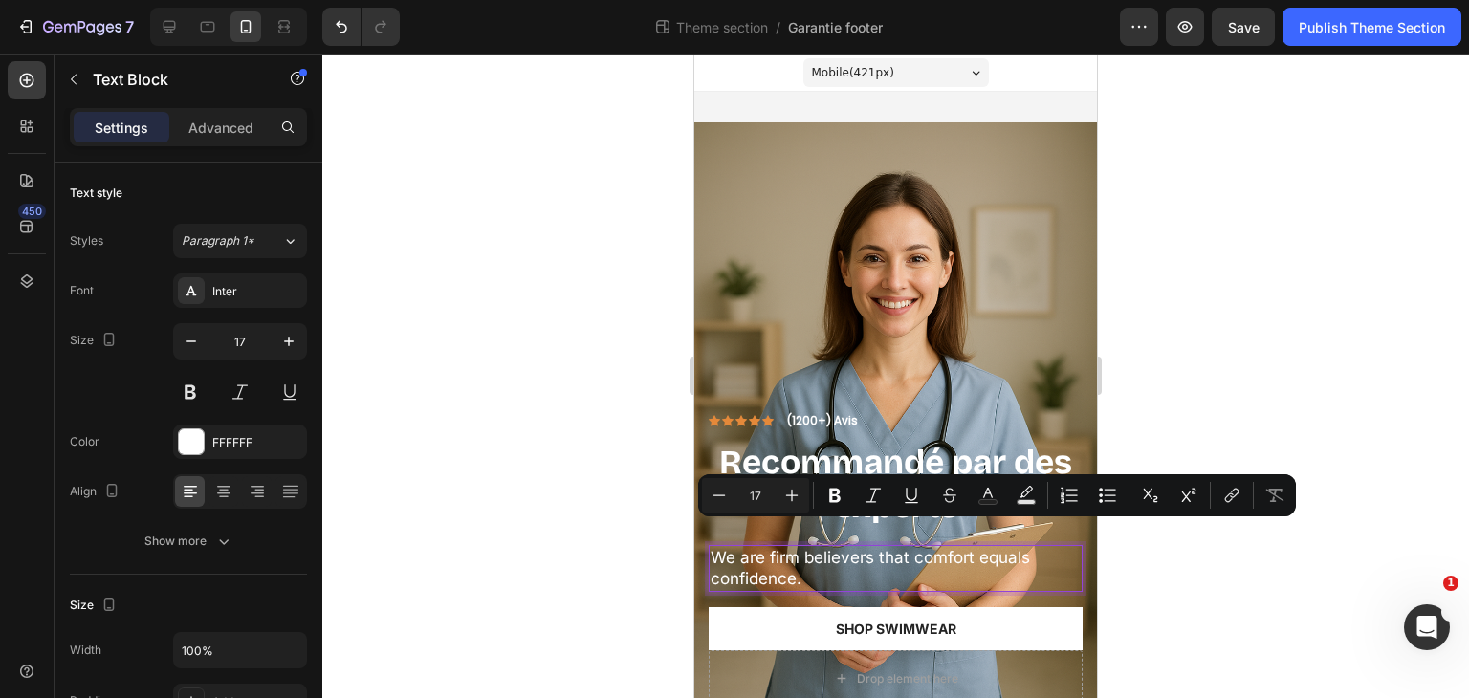
drag, startPoint x: 832, startPoint y: 535, endPoint x: 804, endPoint y: 554, distance: 33.7
click at [804, 554] on p "We are firm believers that comfort equals confidence." at bounding box center [896, 568] width 370 height 42
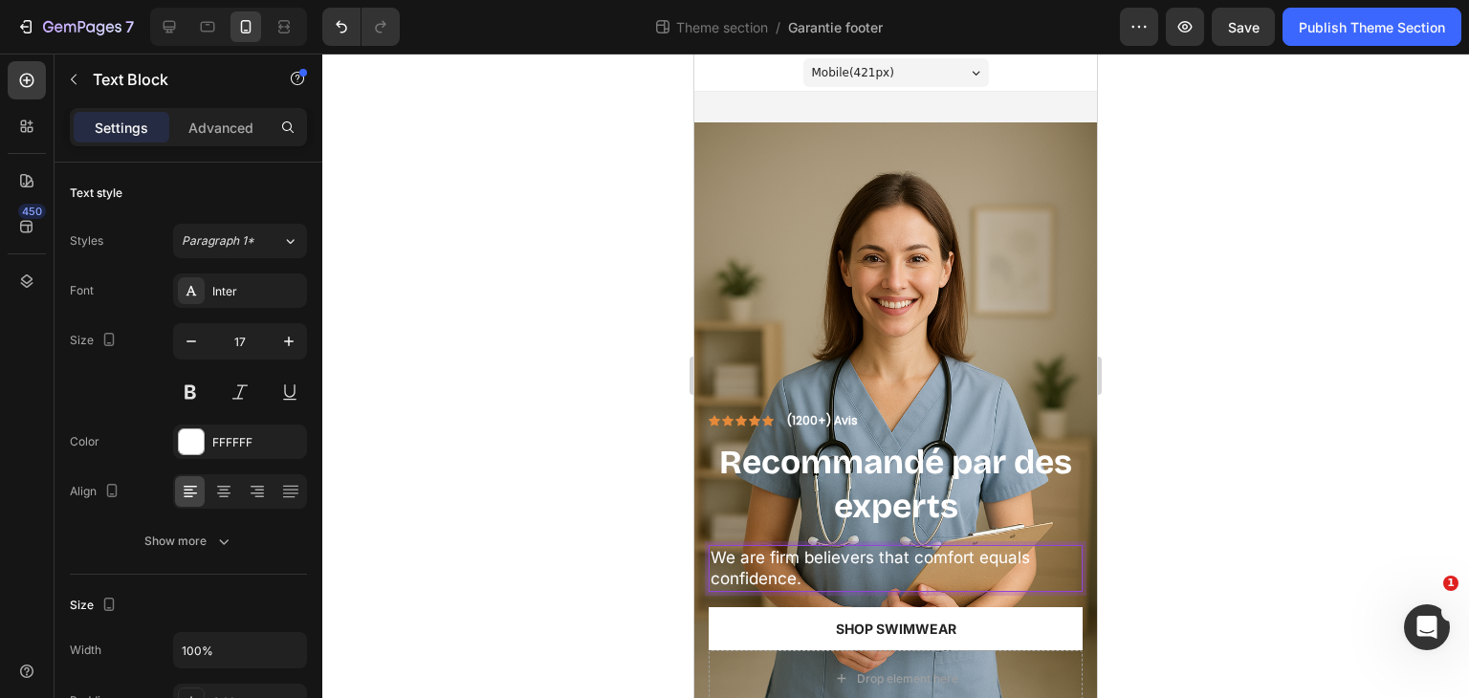
click at [804, 554] on p "We are firm believers that comfort equals confidence." at bounding box center [896, 568] width 370 height 42
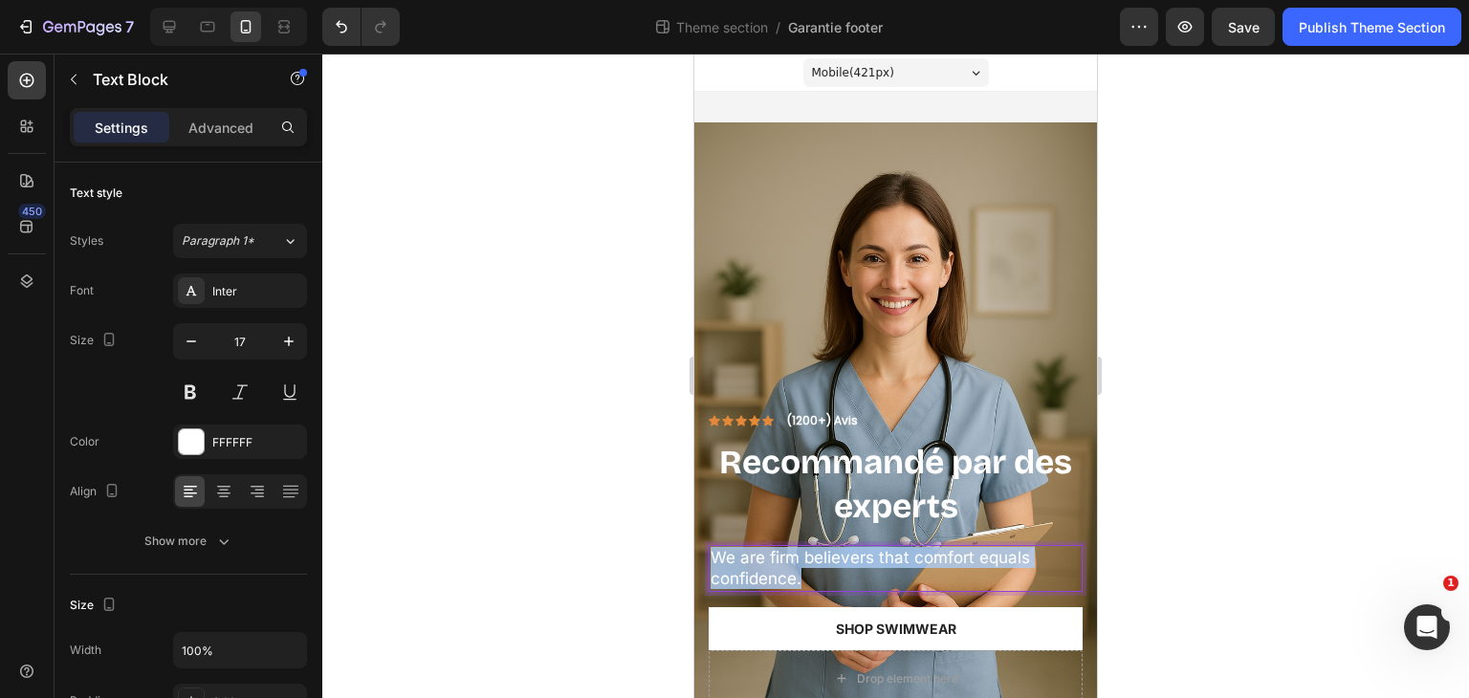
click at [804, 554] on p "We are firm believers that comfort equals confidence." at bounding box center [896, 568] width 370 height 42
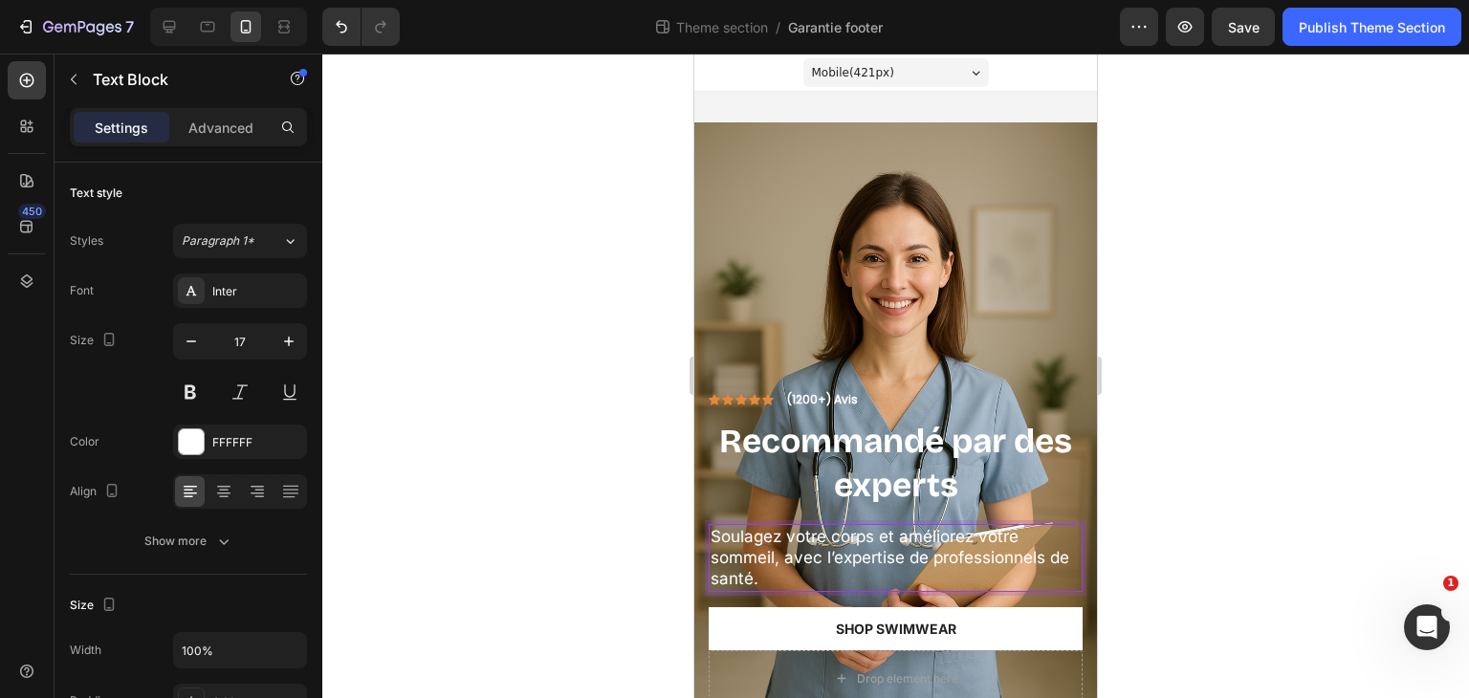
click at [1223, 537] on div at bounding box center [895, 376] width 1147 height 645
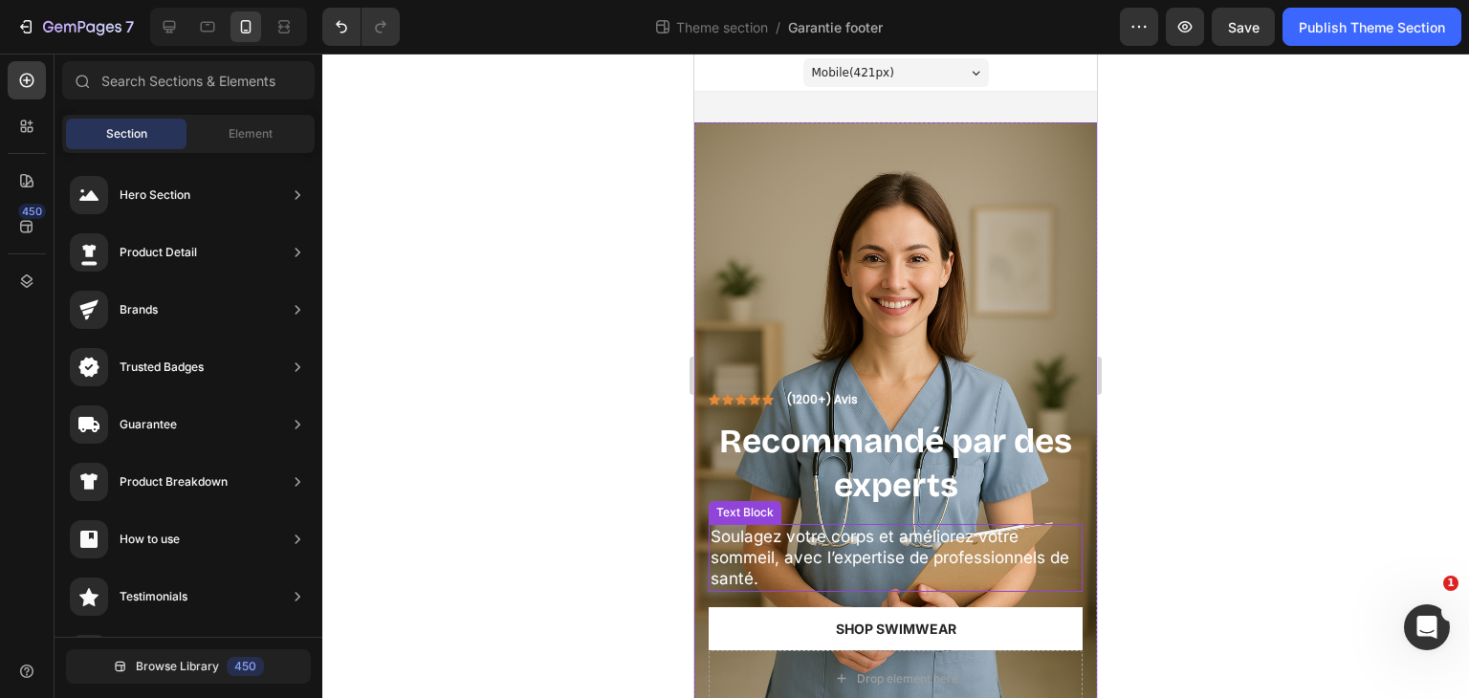
click at [976, 541] on p "Soulagez votre corps et améliorez votre sommeil, avec l’expertise de profession…" at bounding box center [896, 557] width 370 height 63
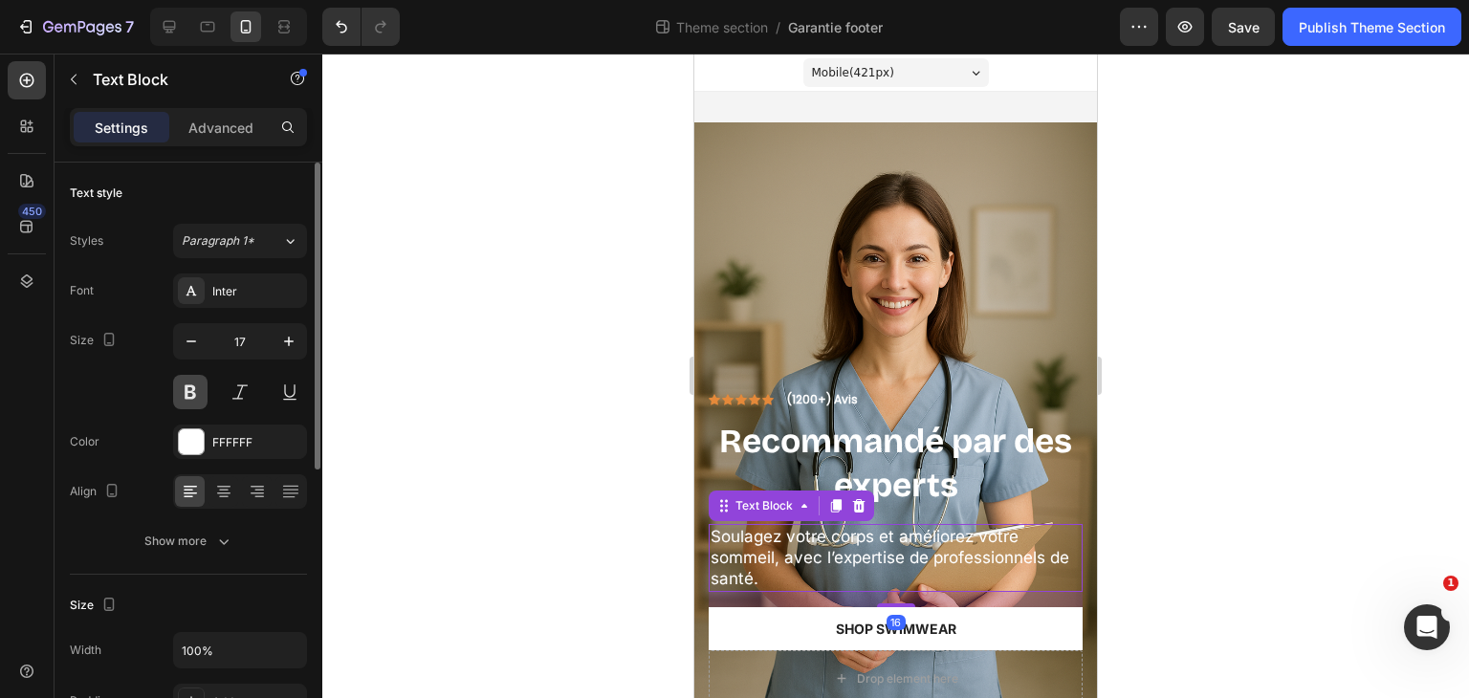
click at [187, 385] on button at bounding box center [190, 392] width 34 height 34
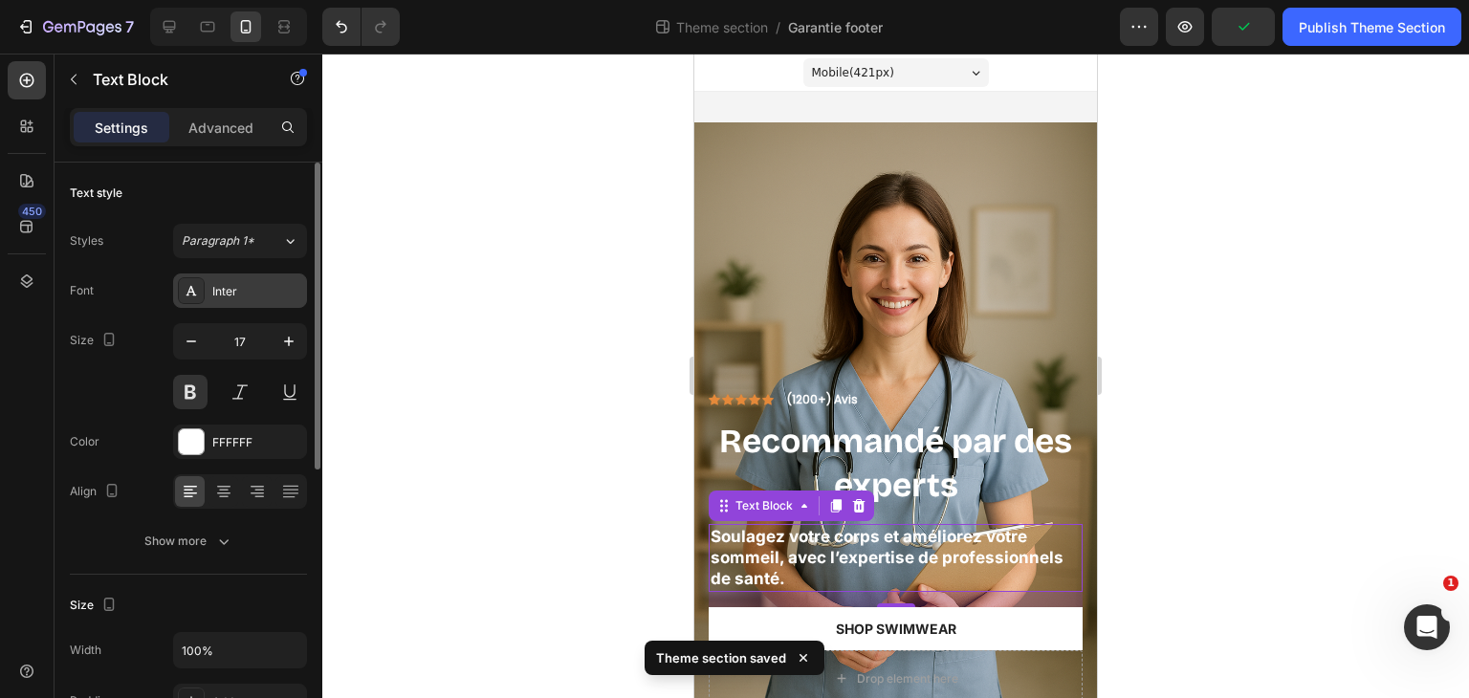
click at [251, 276] on div "Inter" at bounding box center [240, 291] width 134 height 34
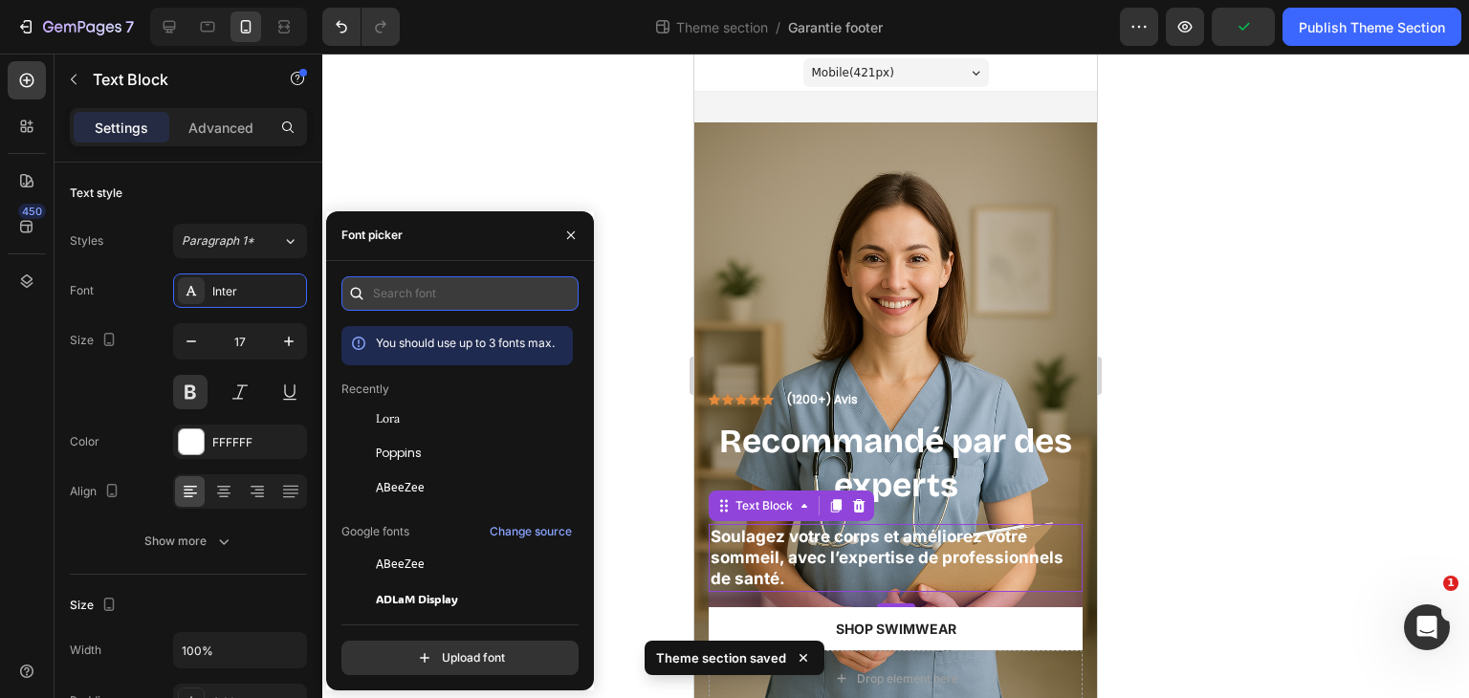
click at [442, 297] on input "text" at bounding box center [459, 293] width 237 height 34
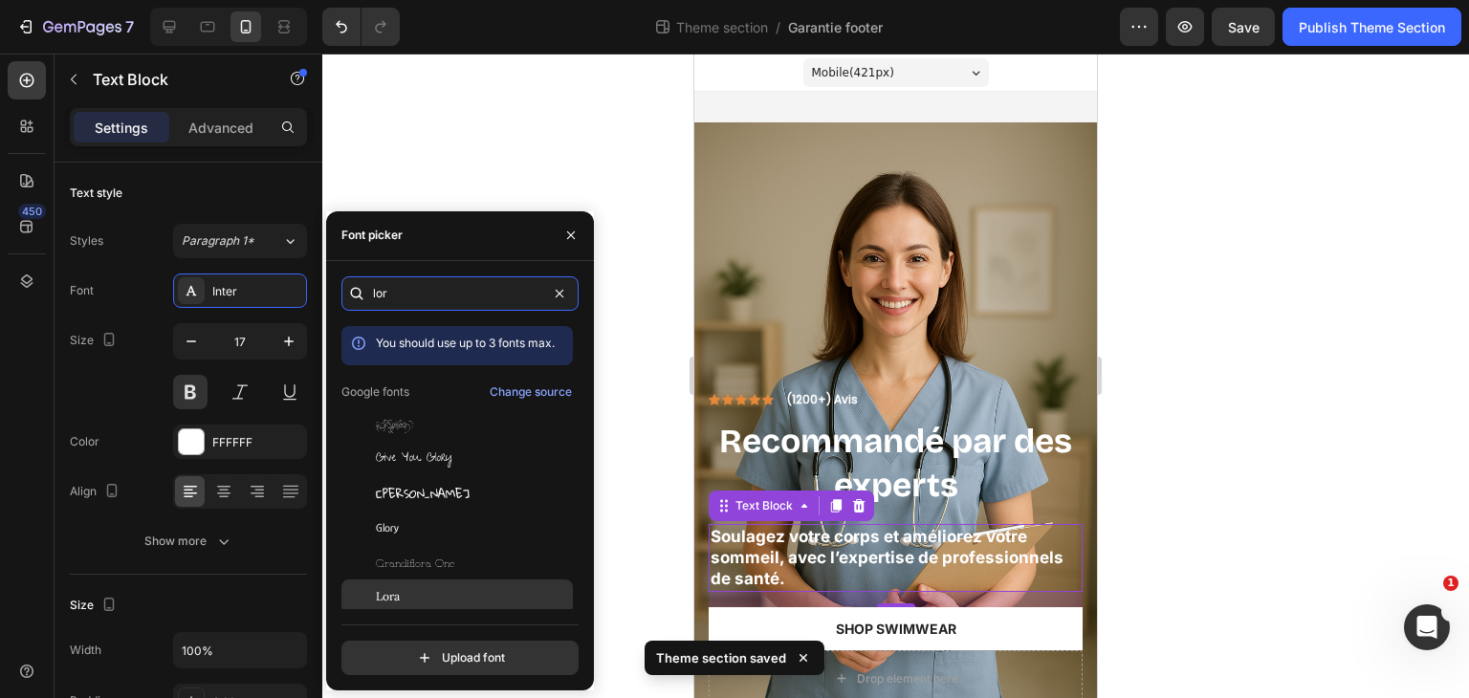
type input "lor"
click at [410, 585] on div "Lora" at bounding box center [456, 597] width 231 height 34
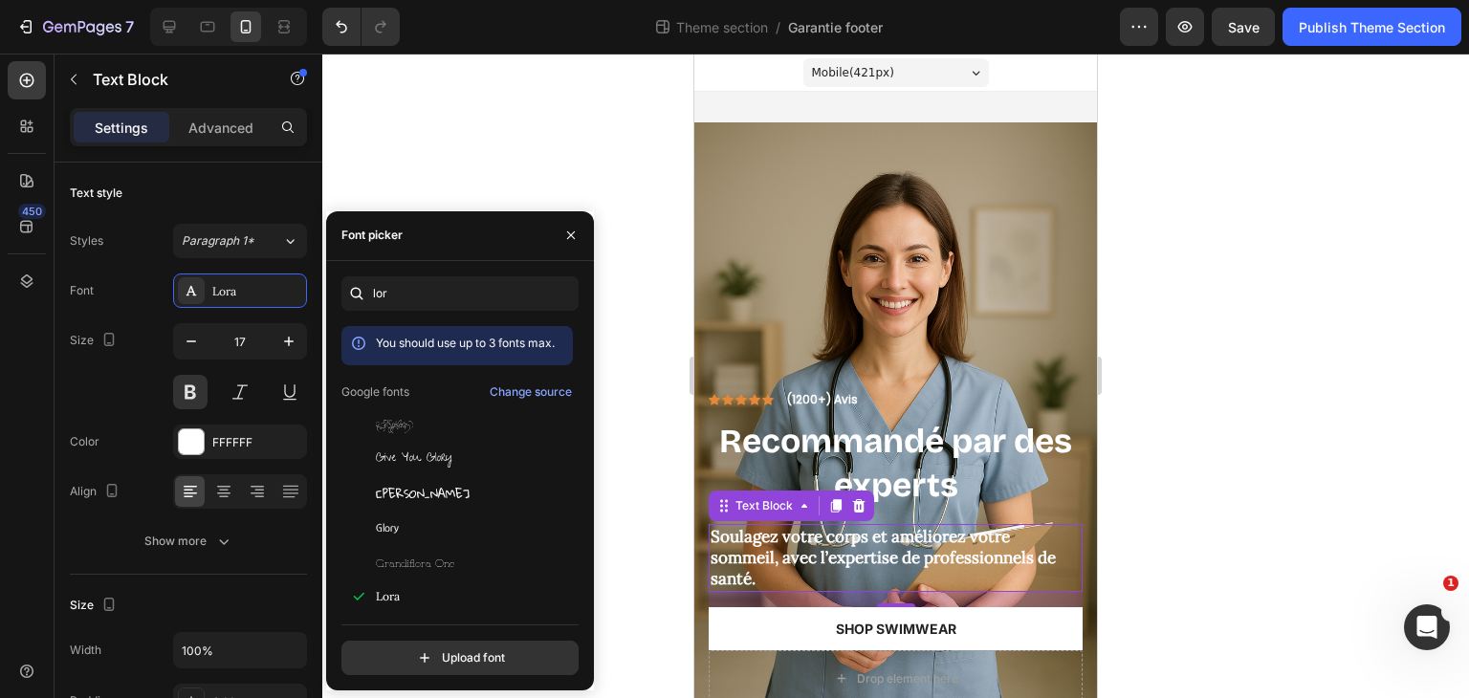
click at [1162, 505] on div at bounding box center [895, 376] width 1147 height 645
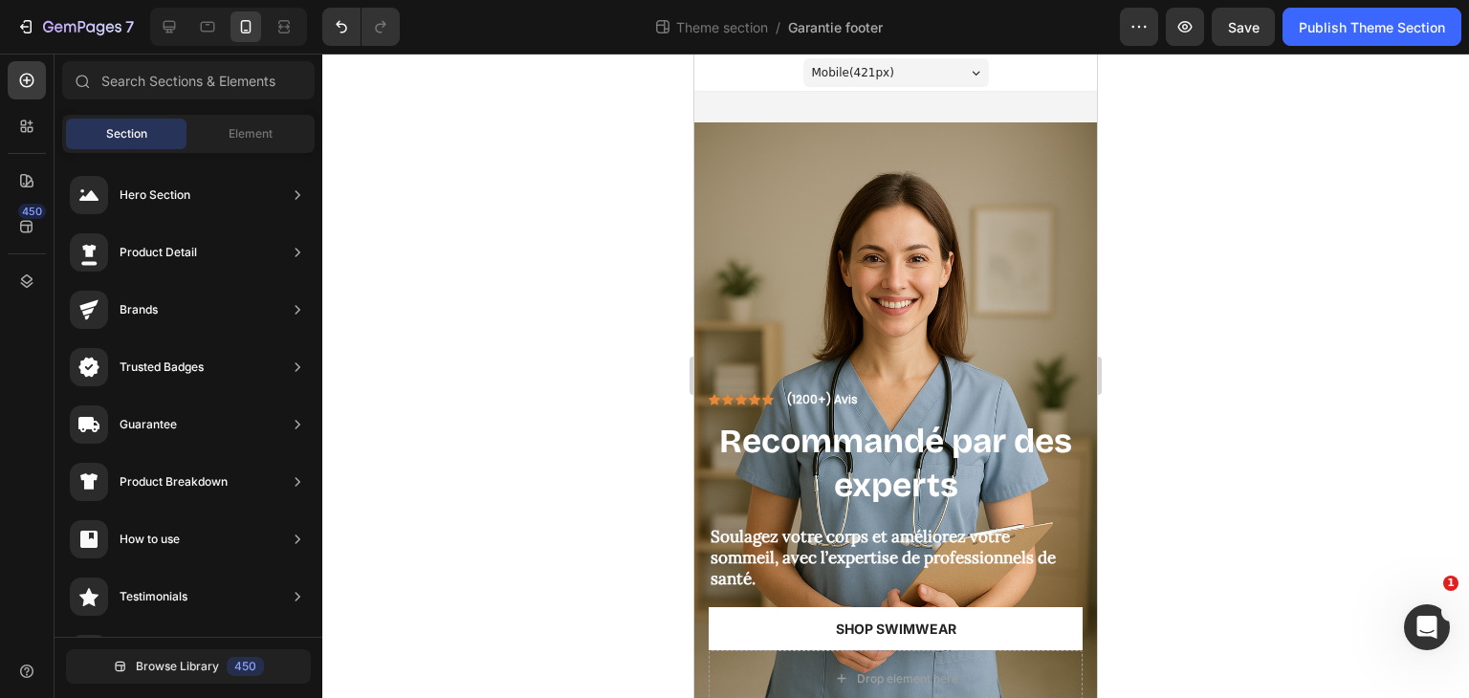
scroll to position [37, 0]
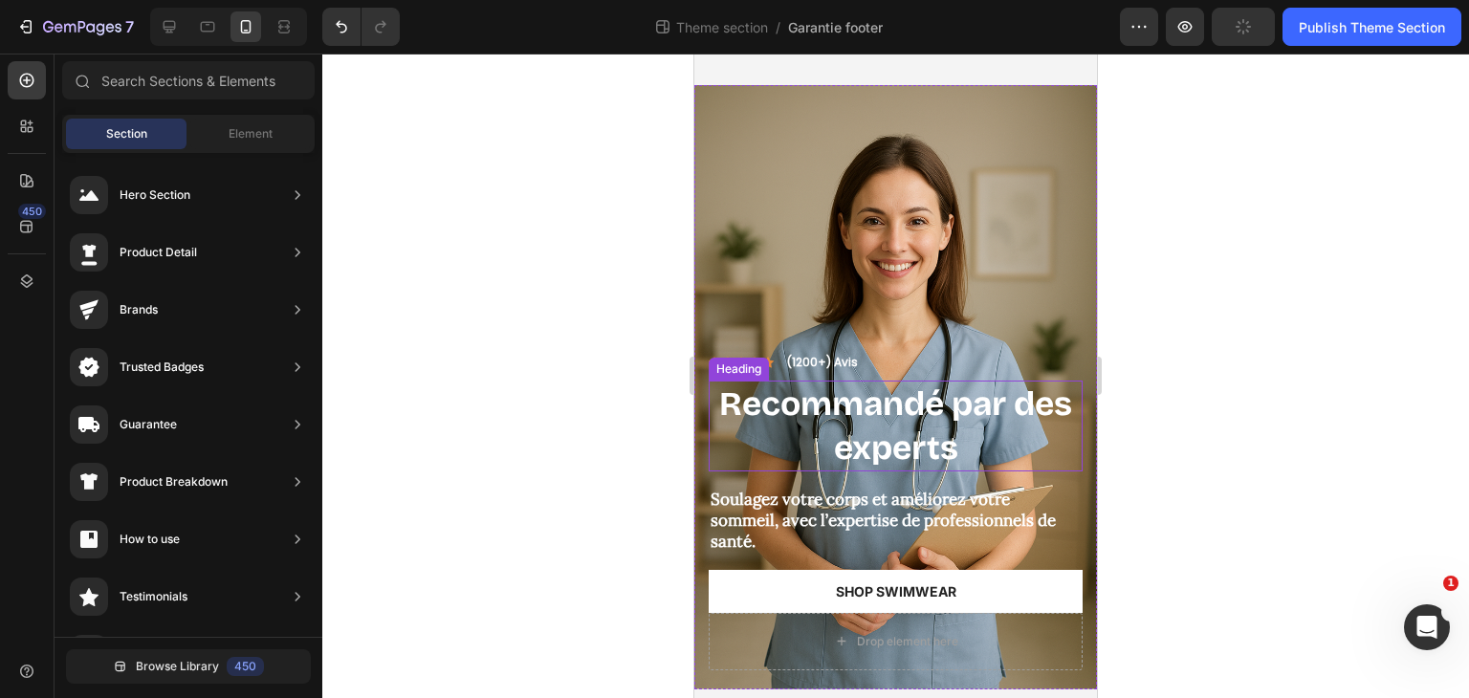
click at [941, 387] on strong "Recommandé par des experts" at bounding box center [895, 426] width 353 height 84
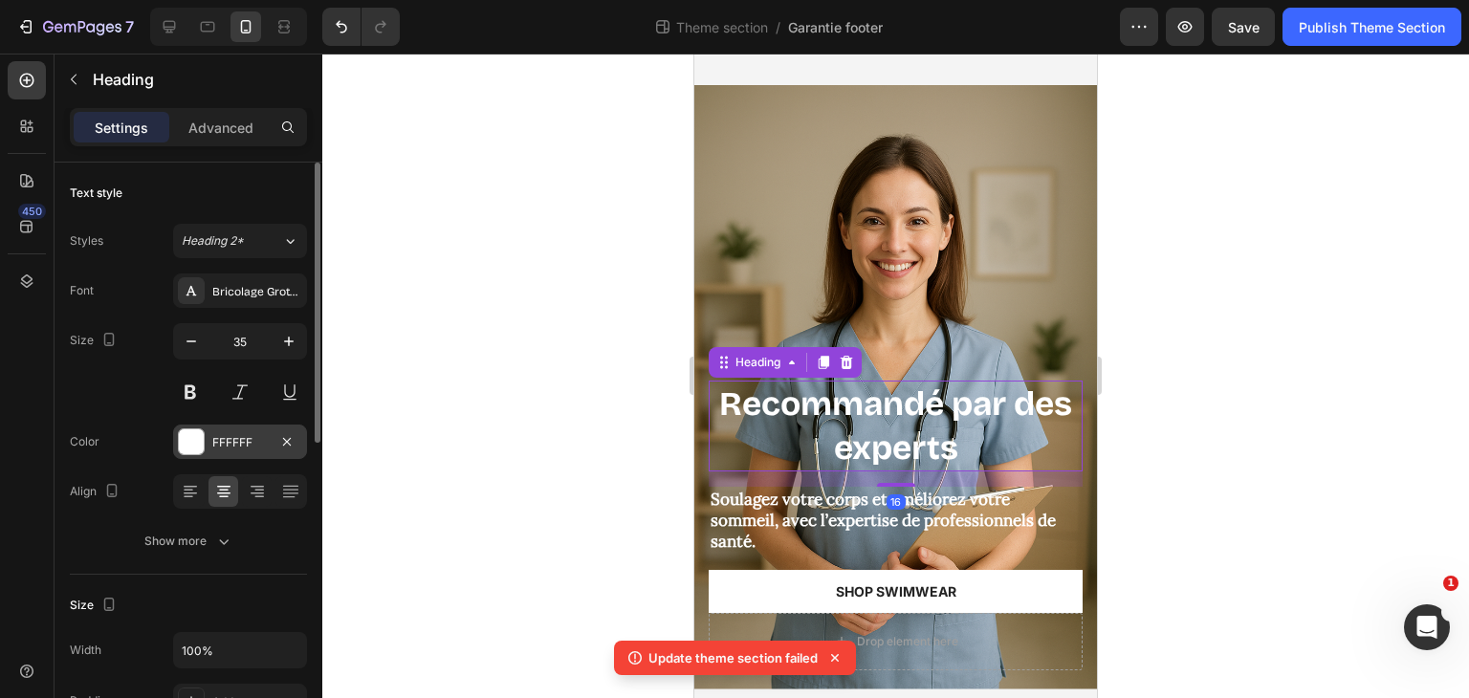
click at [240, 436] on div "FFFFFF" at bounding box center [239, 442] width 55 height 17
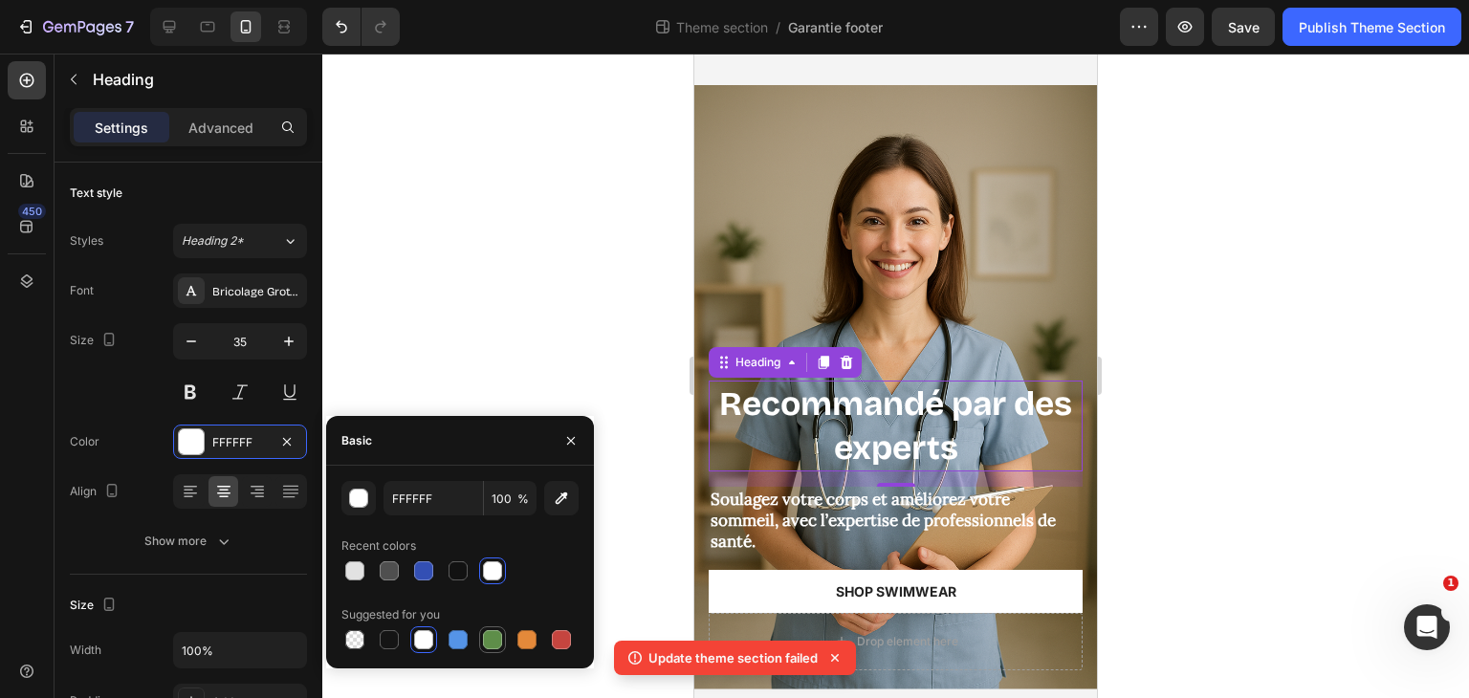
click at [494, 639] on div at bounding box center [492, 639] width 19 height 19
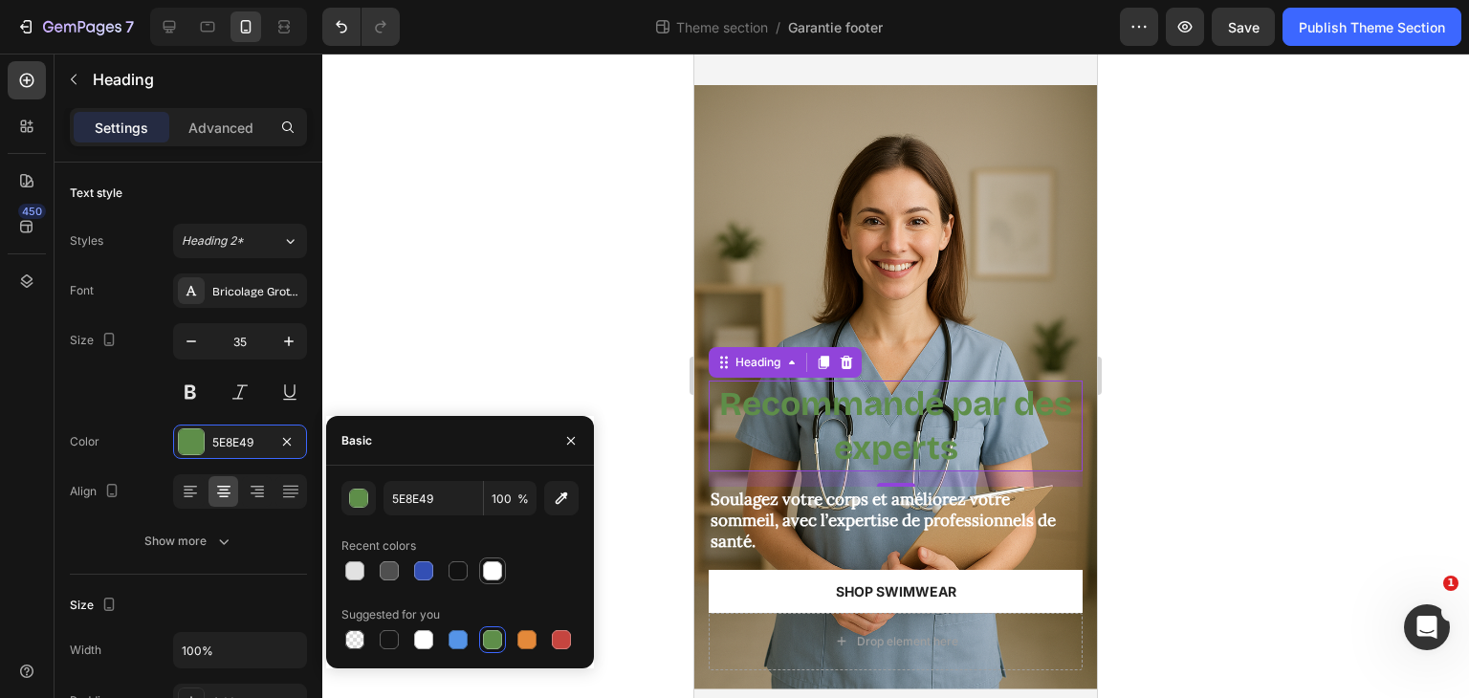
click at [493, 582] on div at bounding box center [492, 571] width 23 height 23
type input "FFFFFF"
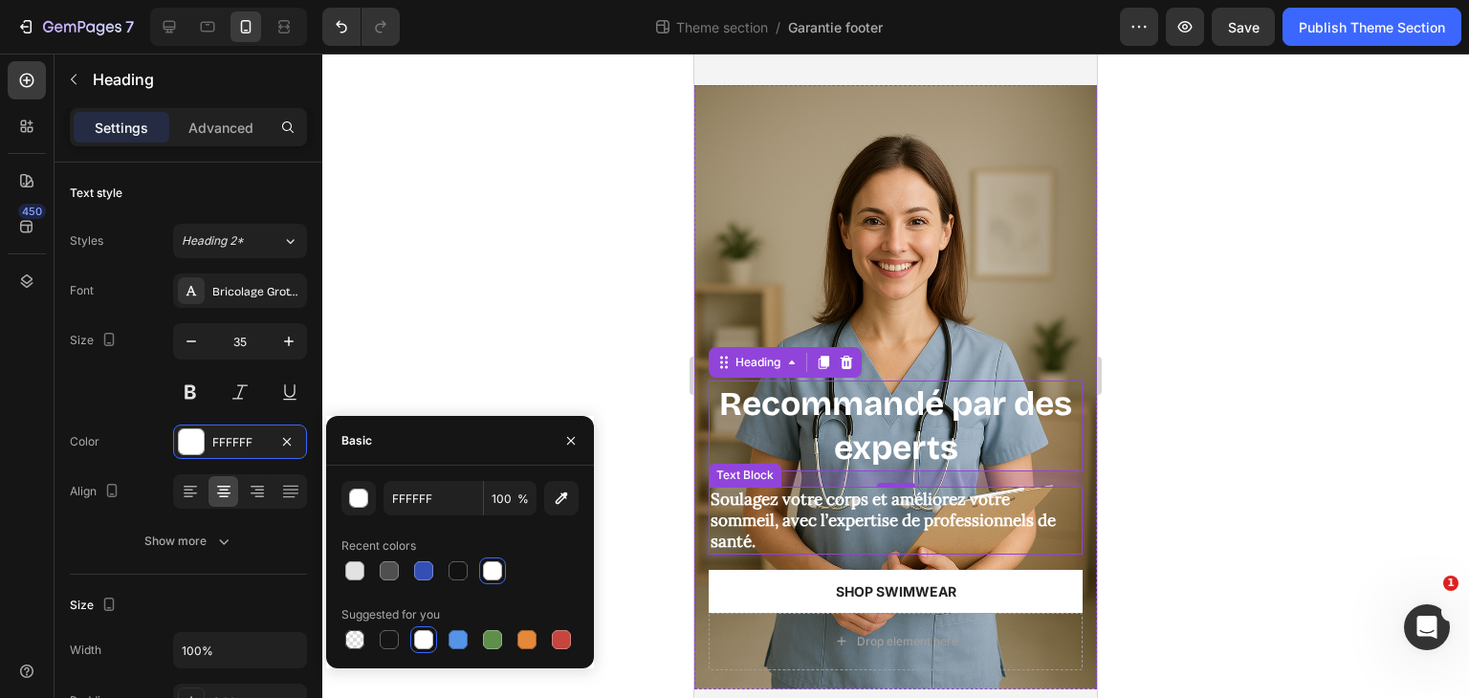
click at [778, 497] on p "Soulagez votre corps et améliorez votre sommeil, avec l’expertise de profession…" at bounding box center [896, 520] width 370 height 63
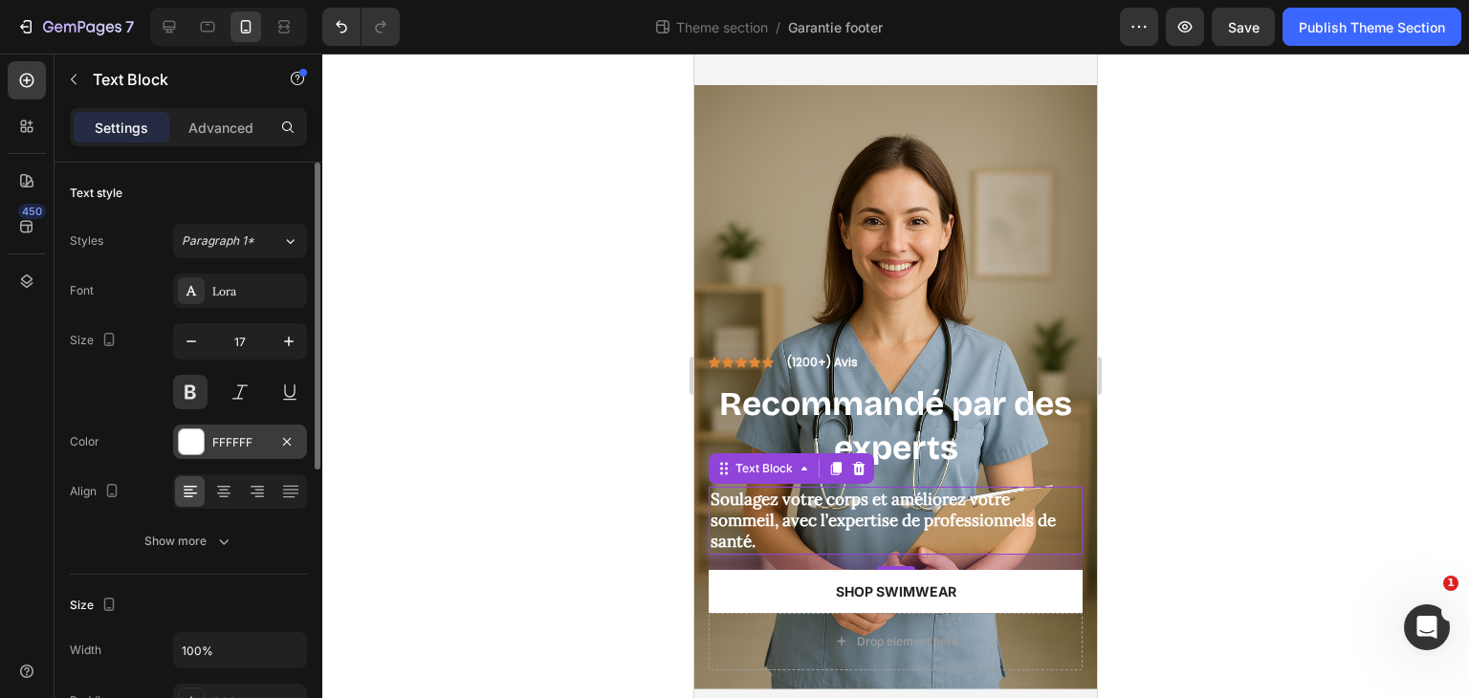
click at [227, 443] on div "FFFFFF" at bounding box center [239, 442] width 55 height 17
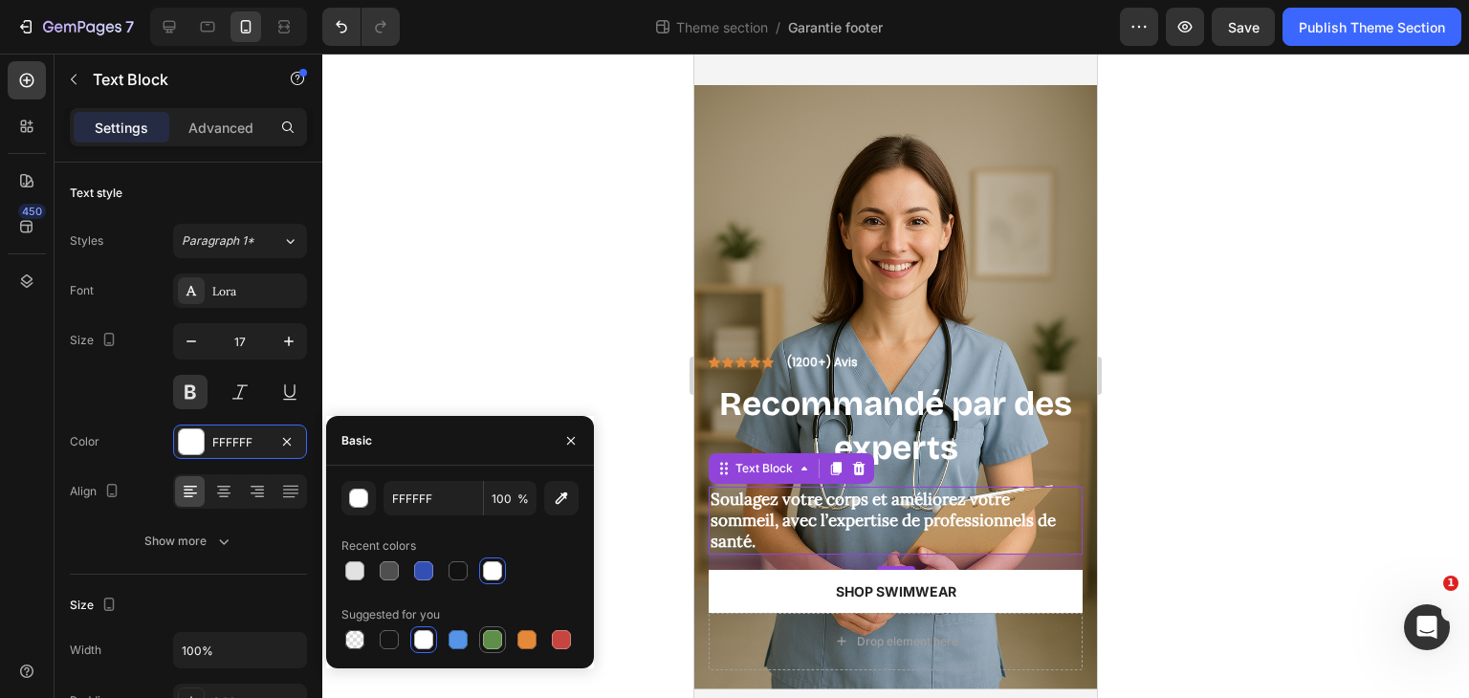
click at [497, 636] on div at bounding box center [492, 639] width 19 height 19
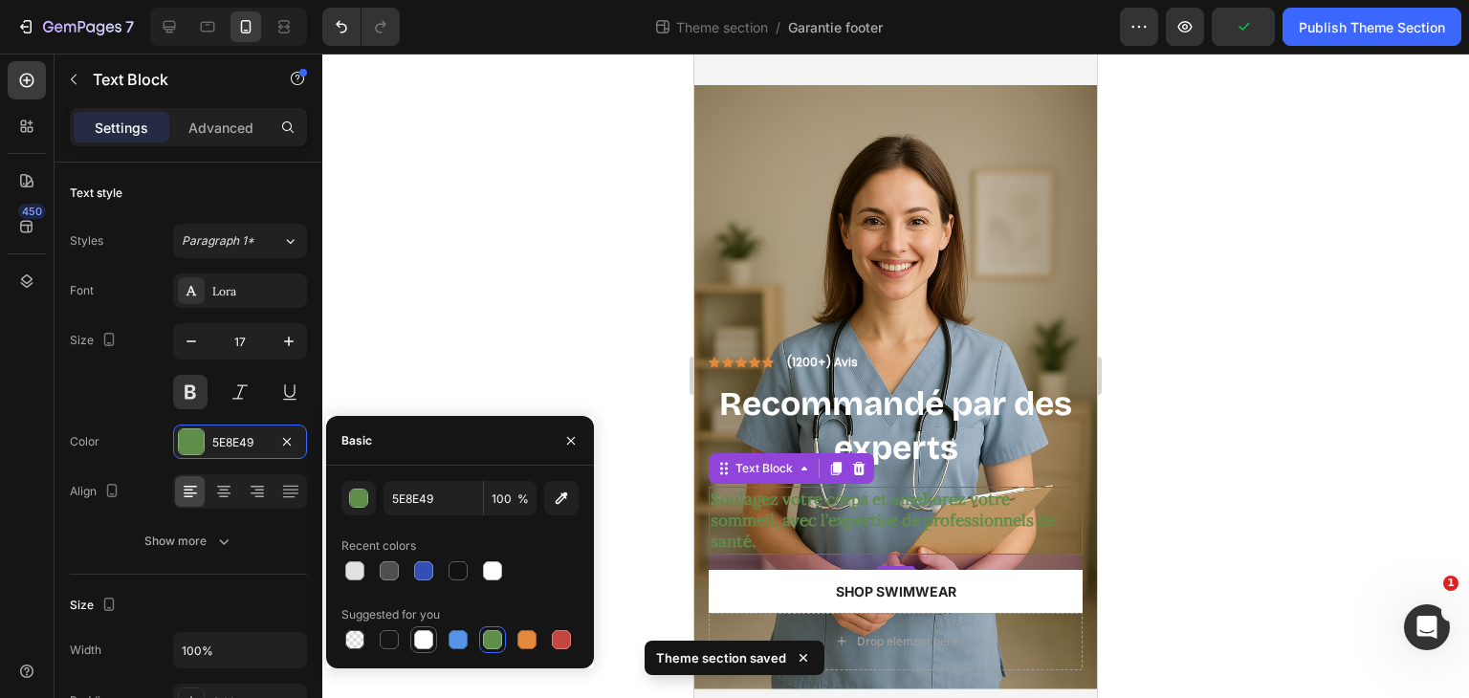
click at [432, 639] on div at bounding box center [423, 639] width 19 height 19
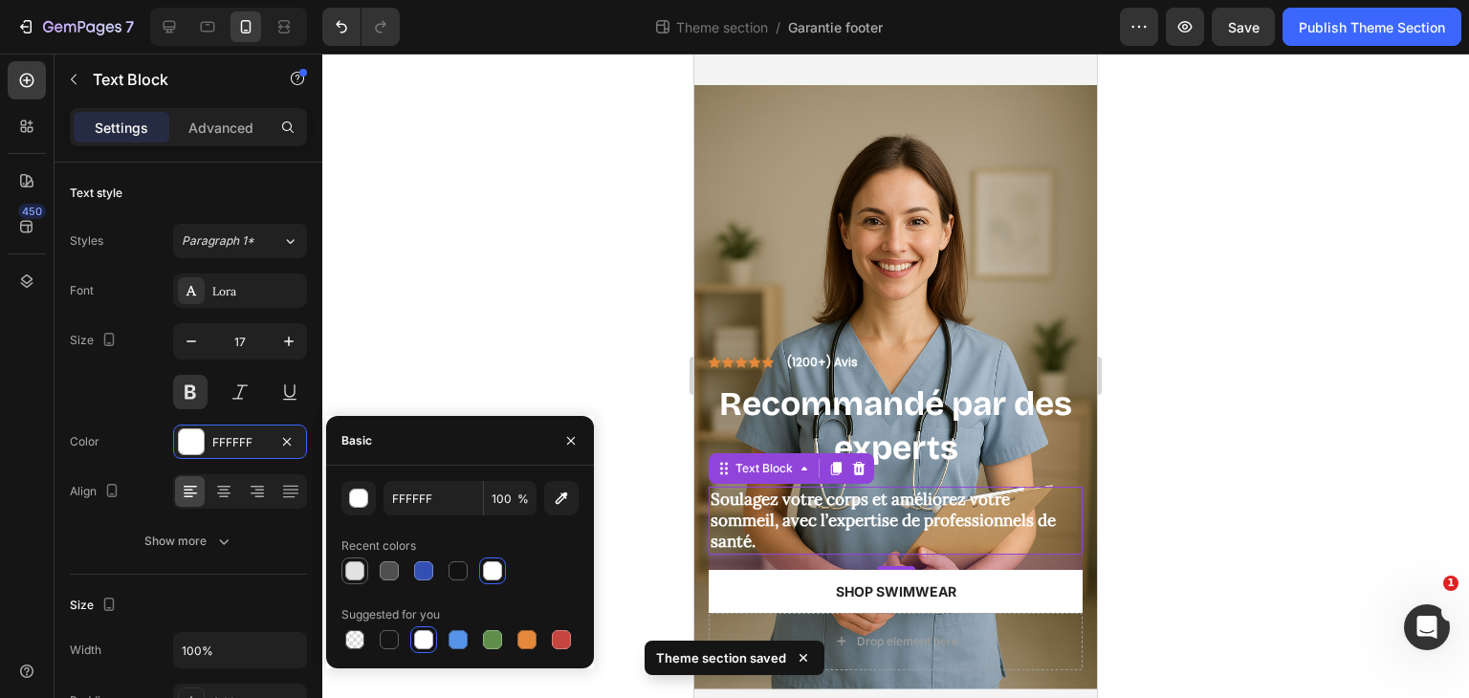
click at [356, 570] on div at bounding box center [354, 570] width 19 height 19
click at [490, 575] on div at bounding box center [492, 570] width 19 height 19
click at [419, 636] on div at bounding box center [423, 639] width 19 height 19
click at [356, 632] on div at bounding box center [354, 639] width 19 height 19
type input "000000"
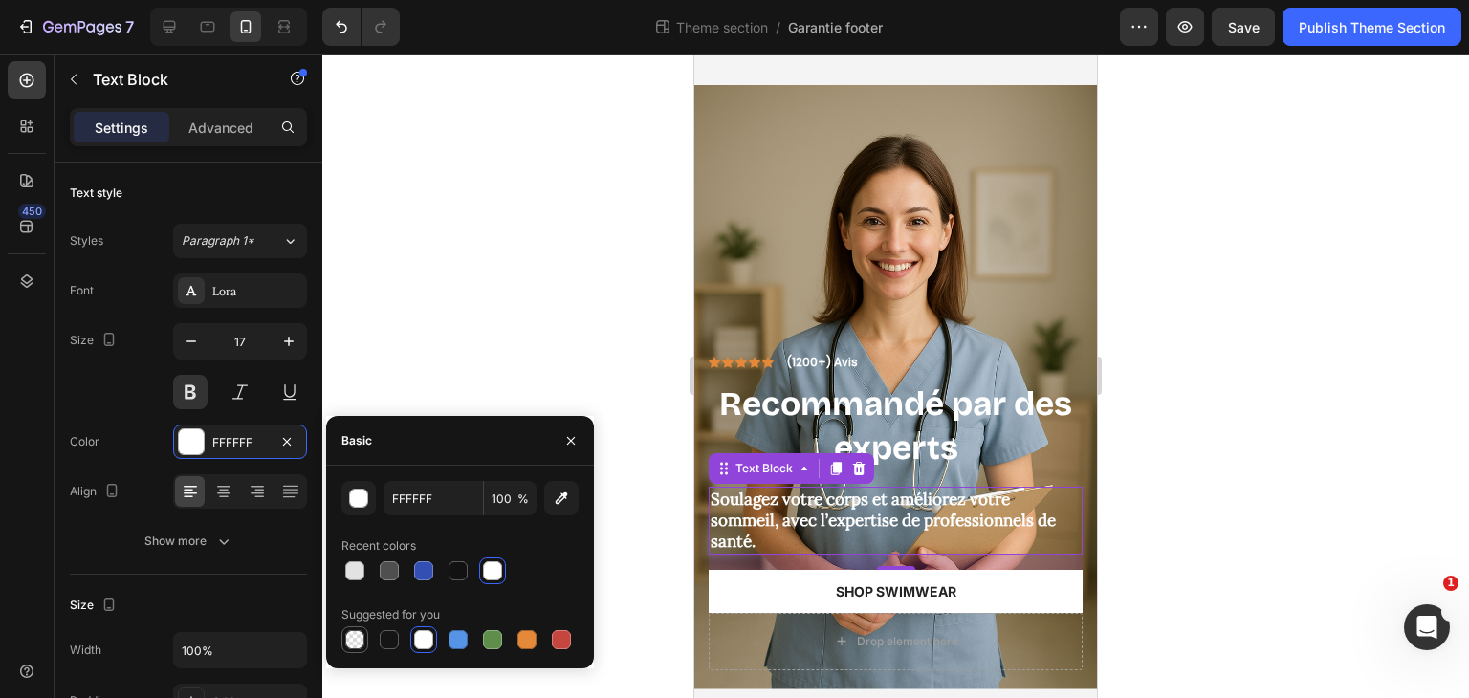
type input "0"
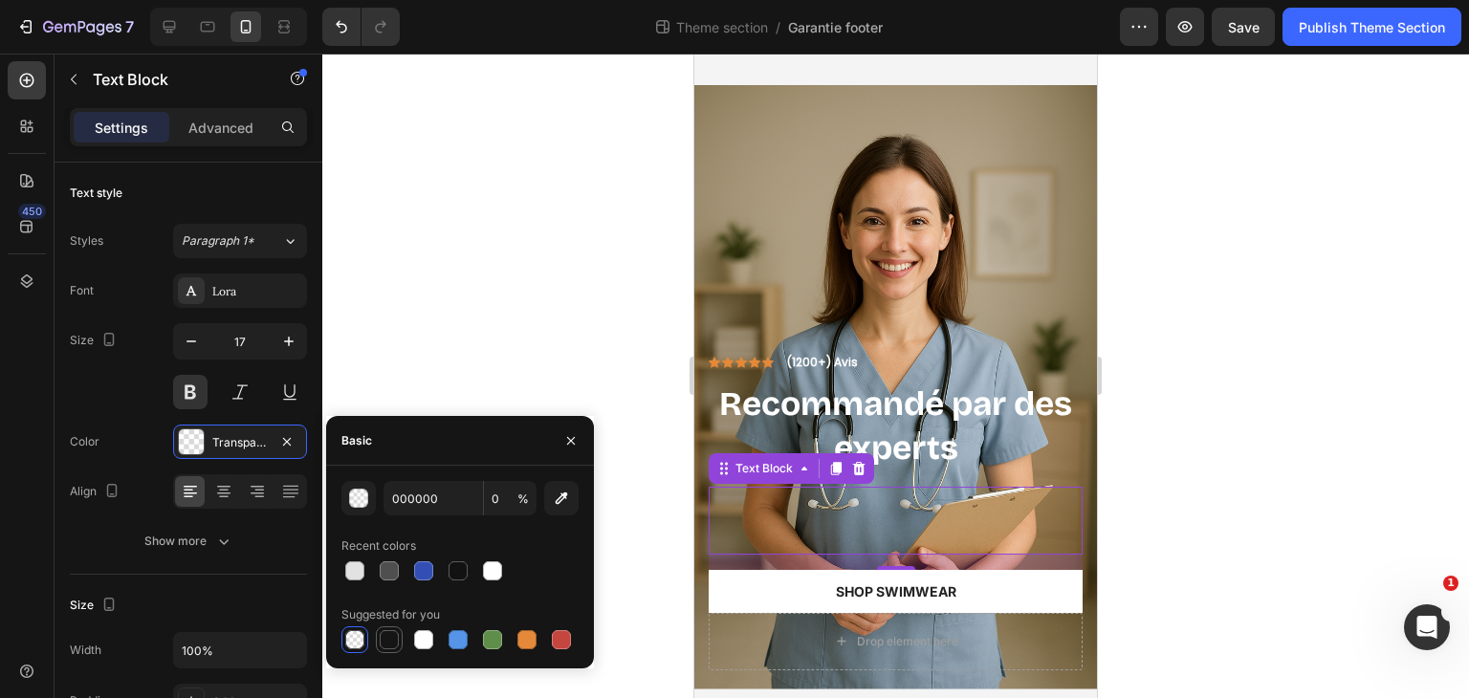
click at [395, 638] on div at bounding box center [389, 639] width 19 height 19
type input "151515"
type input "100"
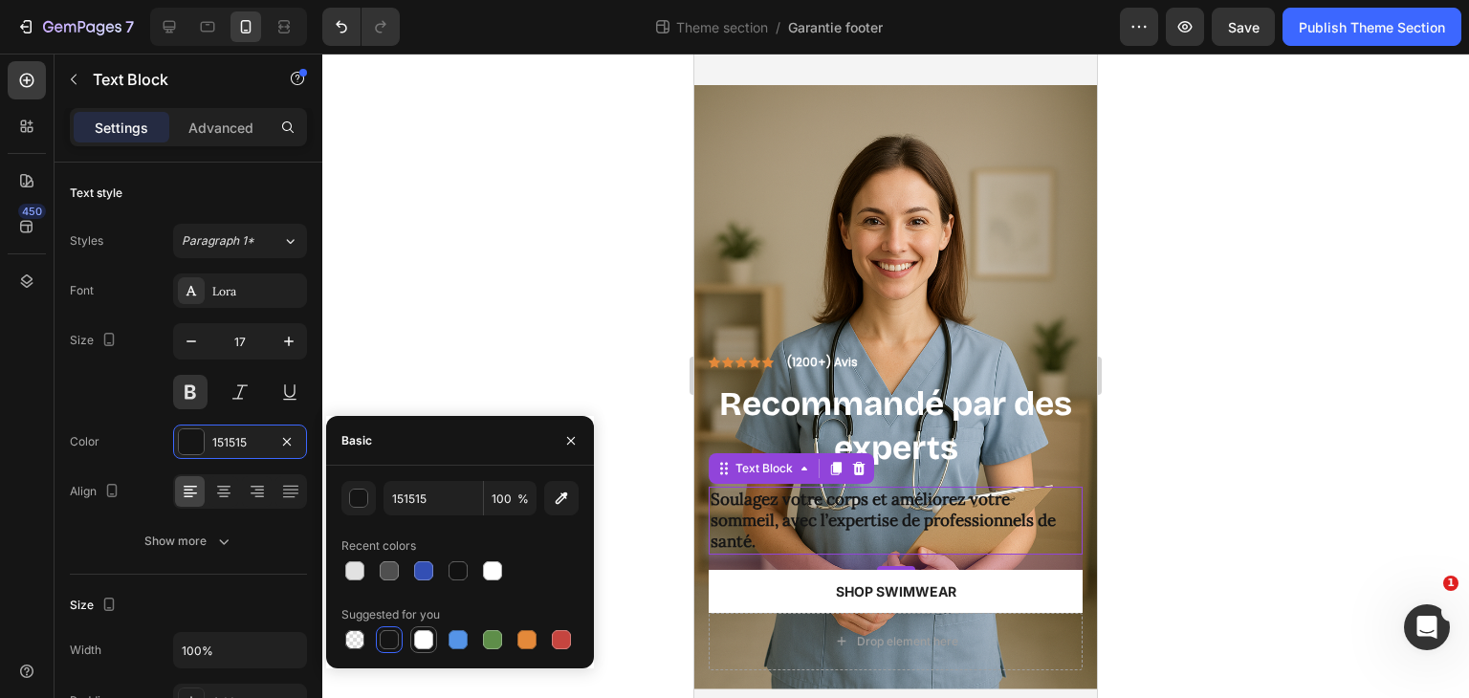
click at [421, 640] on div at bounding box center [423, 639] width 19 height 19
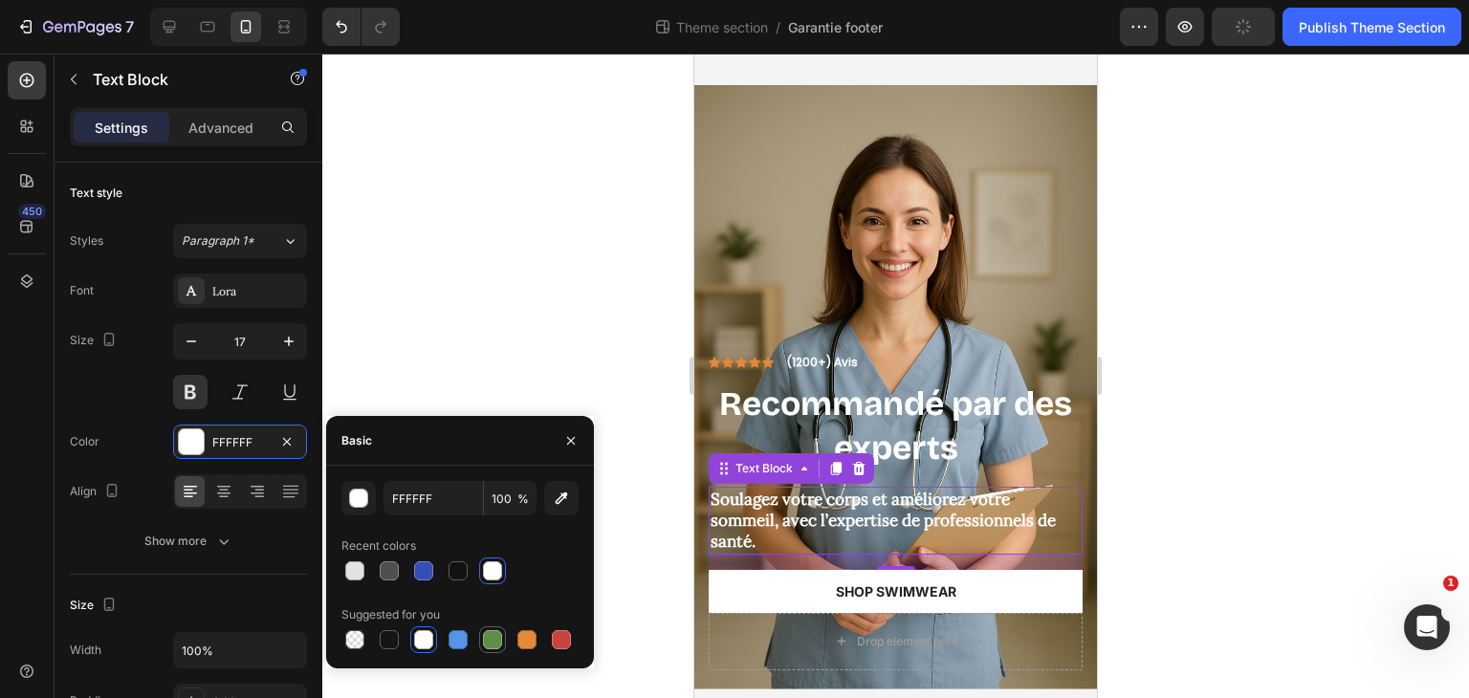
click at [501, 640] on div at bounding box center [492, 639] width 19 height 19
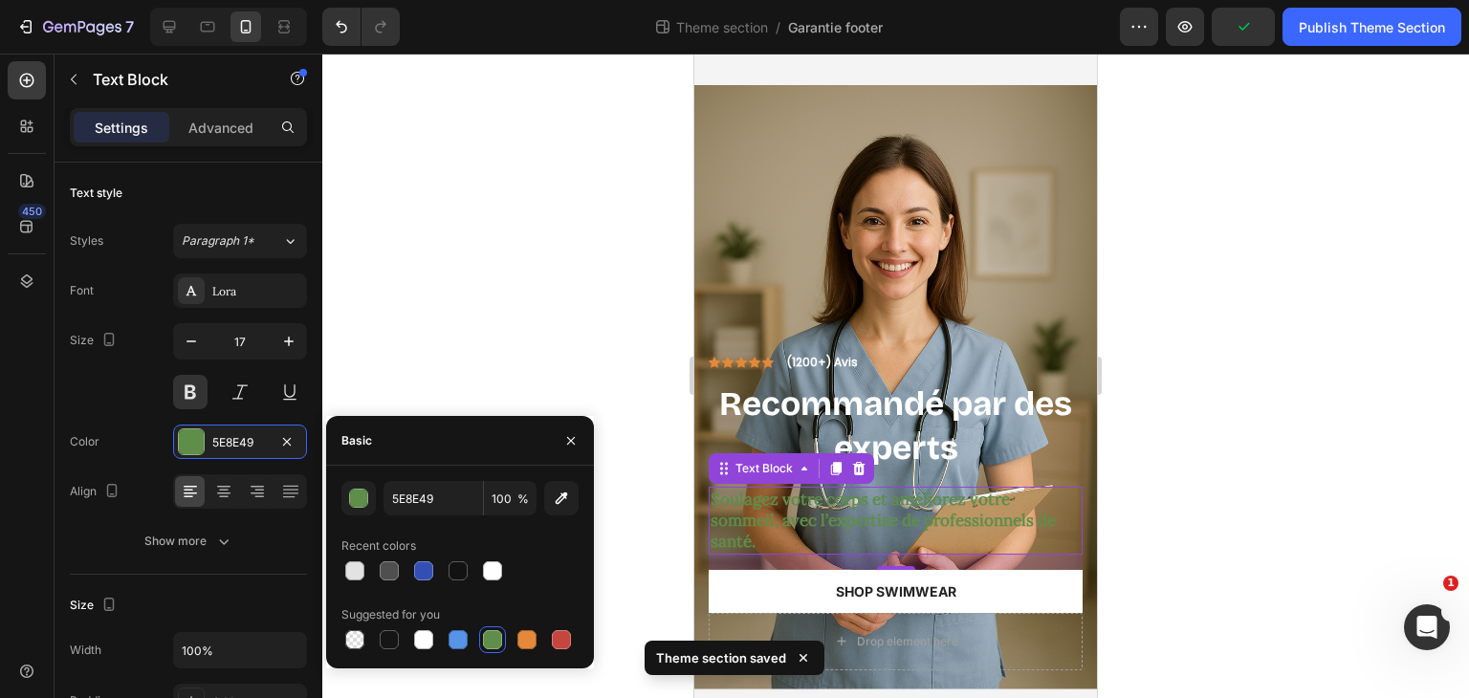
click at [475, 641] on div at bounding box center [459, 640] width 237 height 27
click at [467, 640] on div at bounding box center [458, 639] width 19 height 19
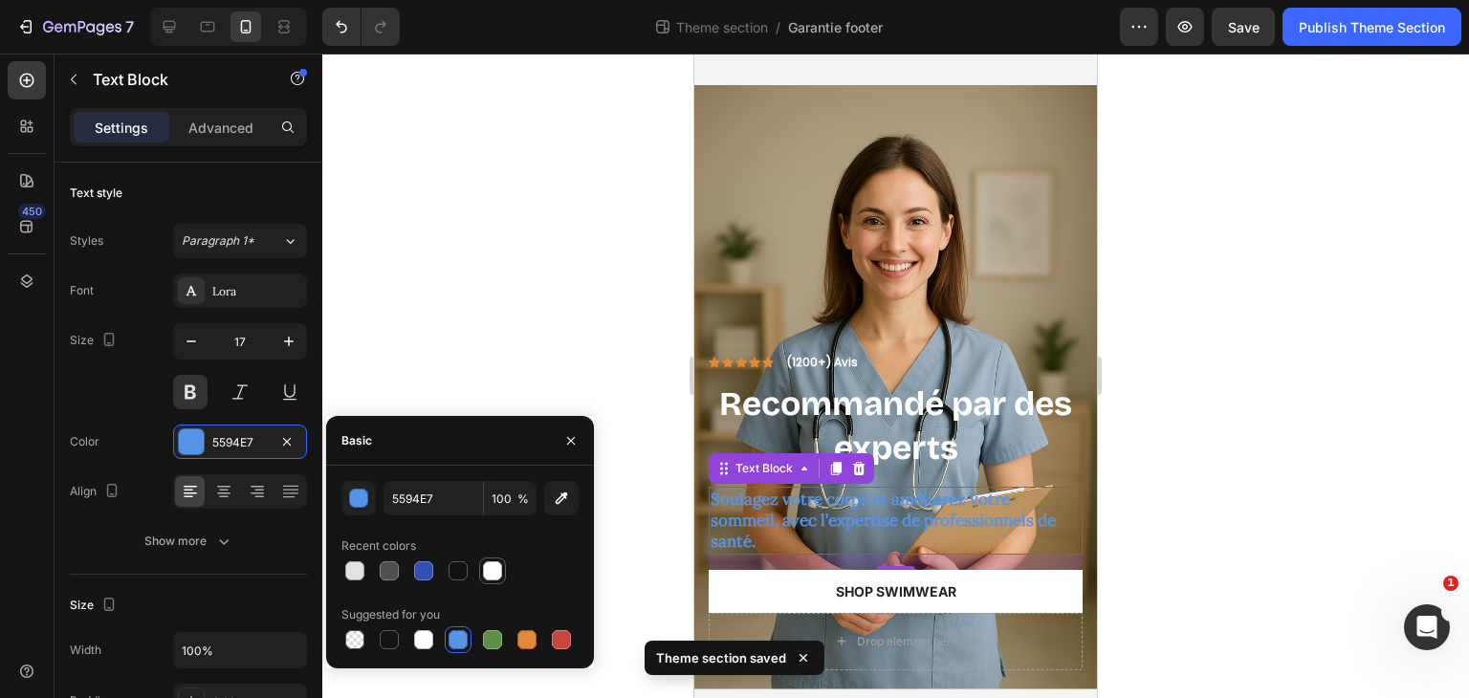
click at [493, 573] on div at bounding box center [492, 570] width 19 height 19
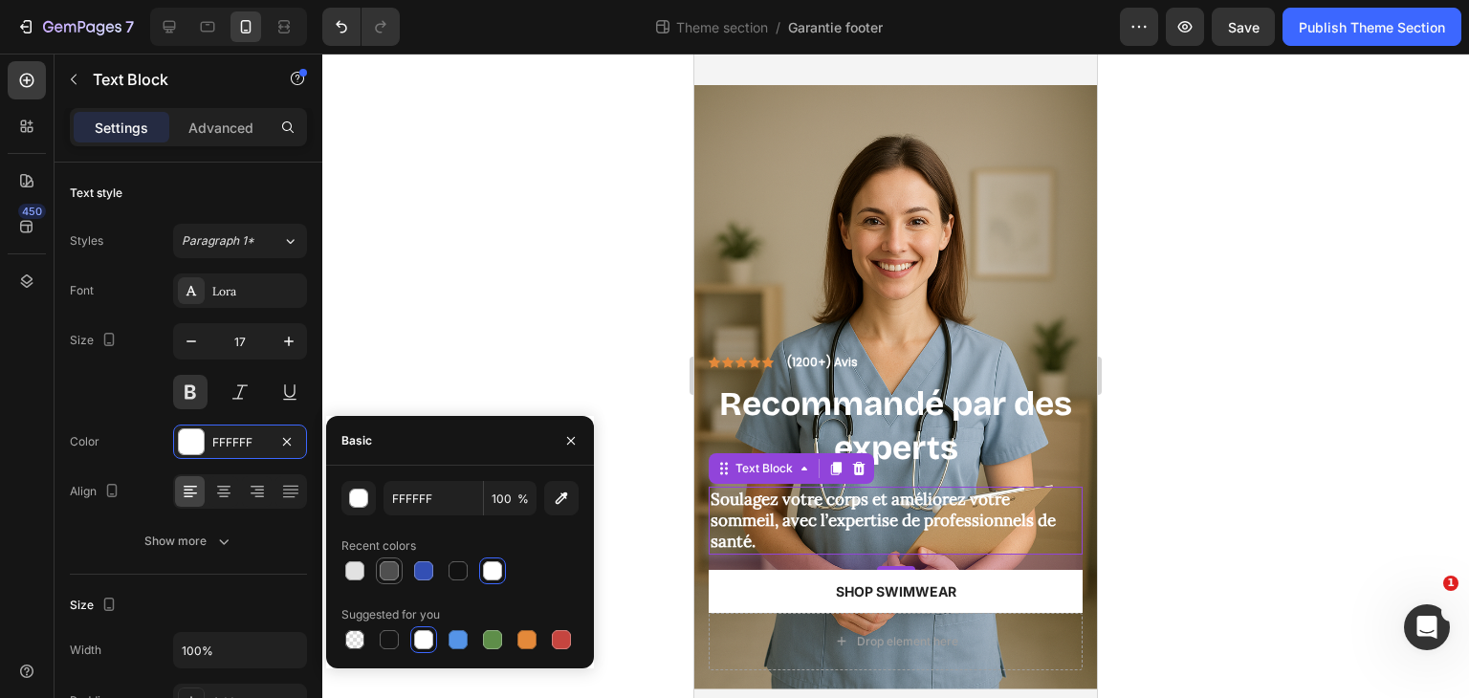
click at [392, 571] on div at bounding box center [389, 570] width 19 height 19
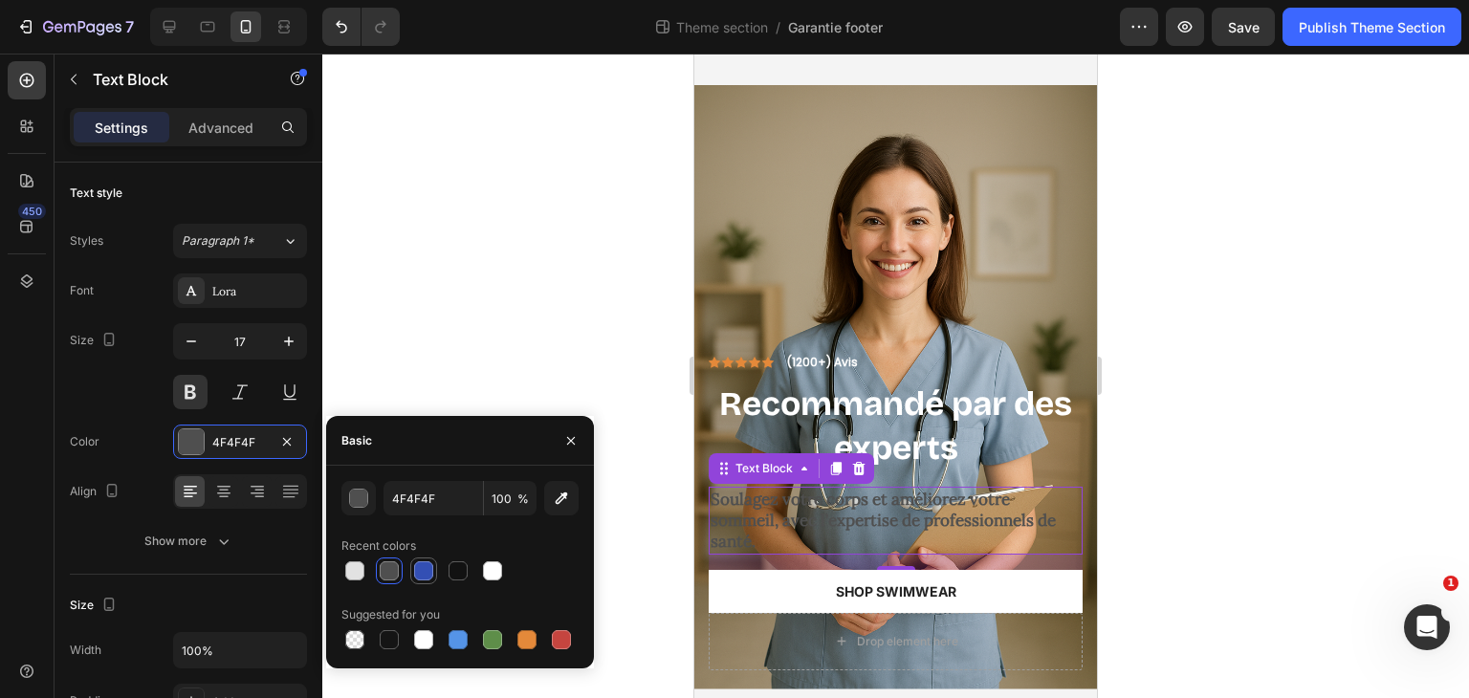
click at [435, 571] on div at bounding box center [423, 571] width 27 height 27
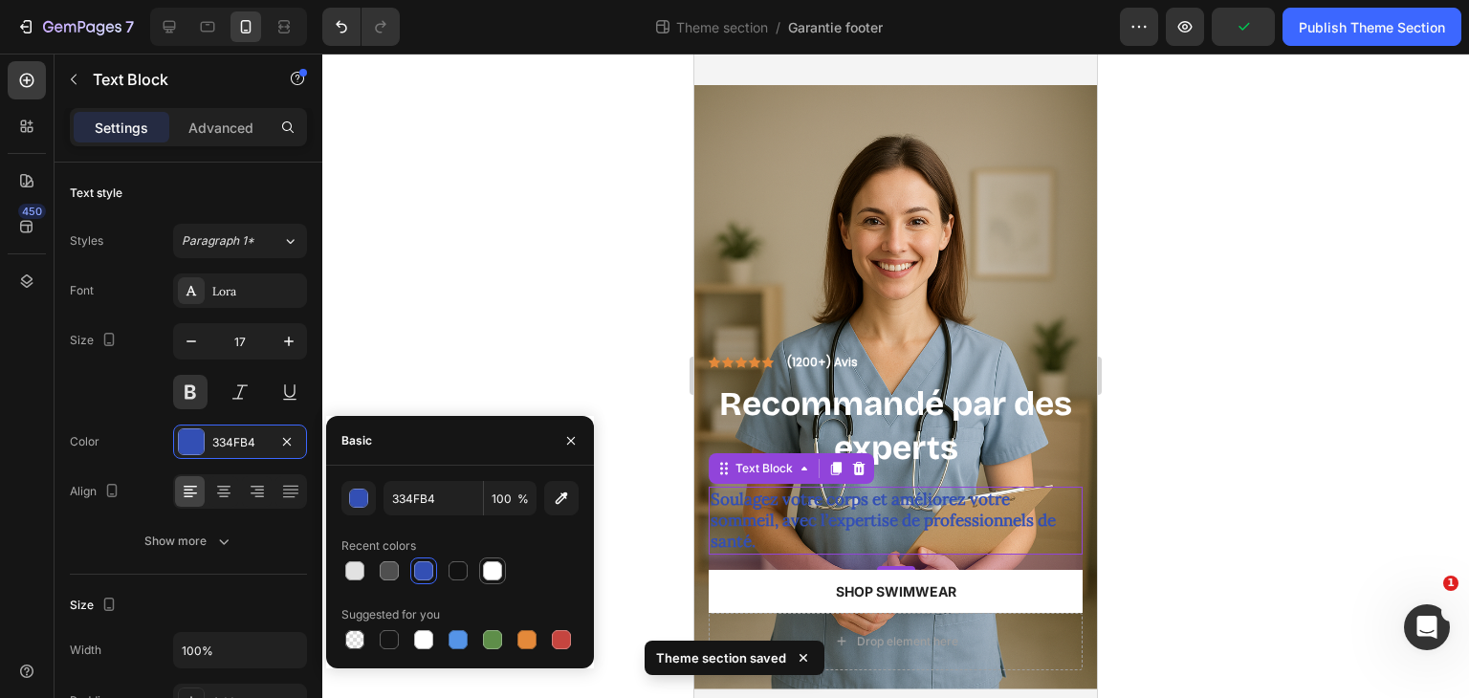
click at [486, 582] on div at bounding box center [492, 571] width 23 height 23
type input "FFFFFF"
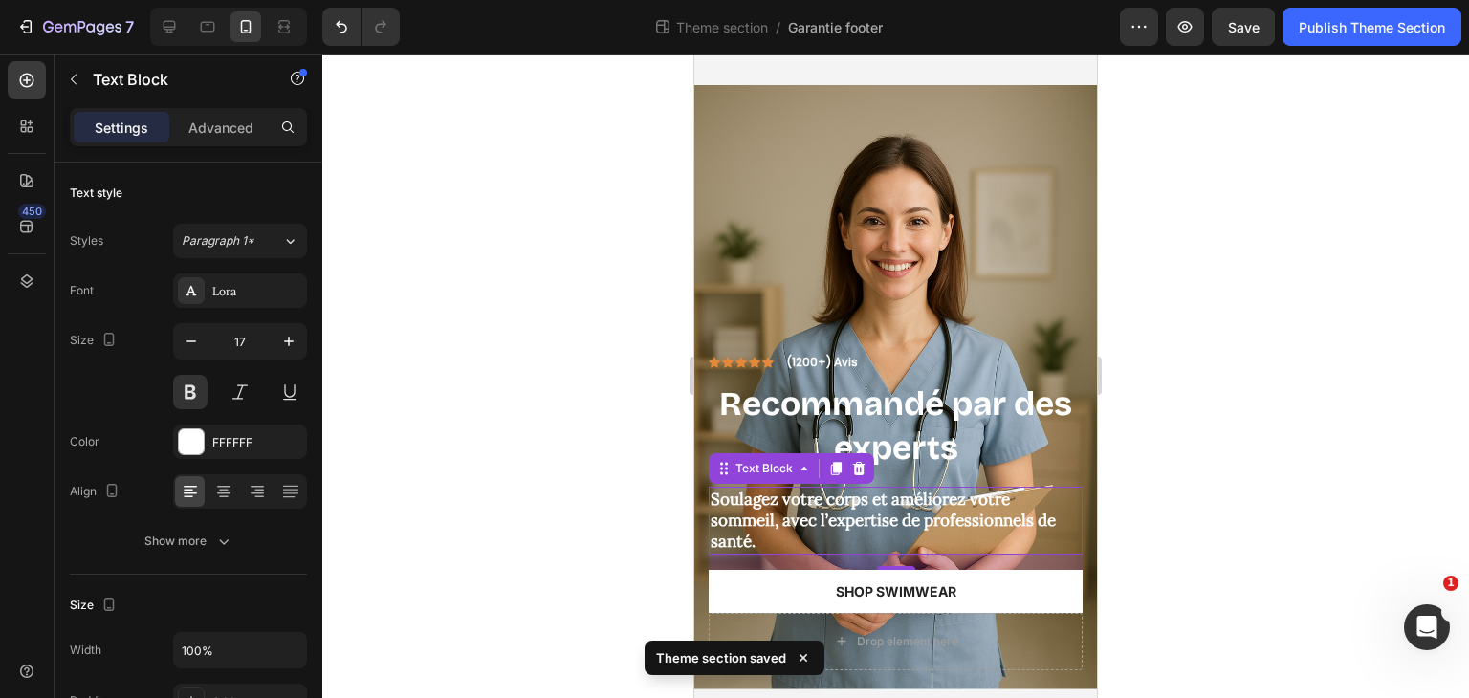
click at [546, 263] on div at bounding box center [895, 376] width 1147 height 645
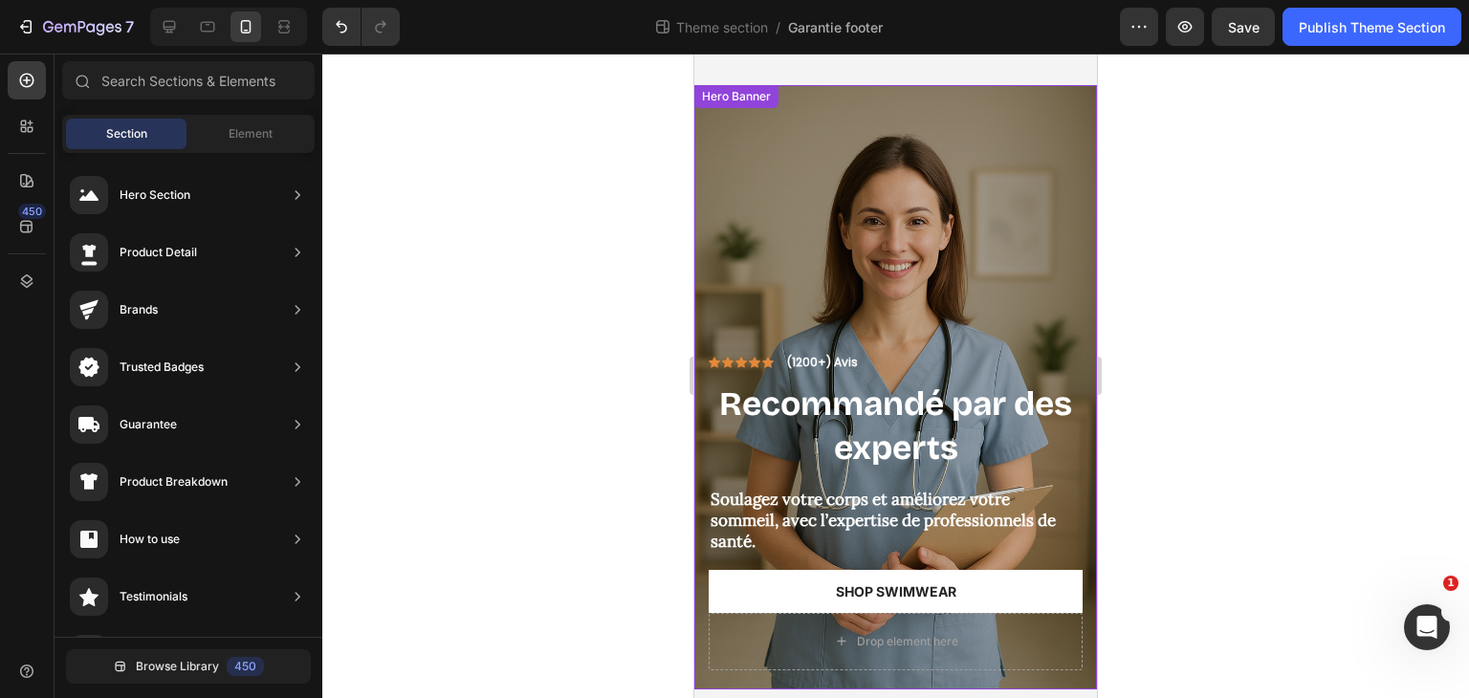
click at [806, 234] on div "Overlay" at bounding box center [895, 387] width 403 height 605
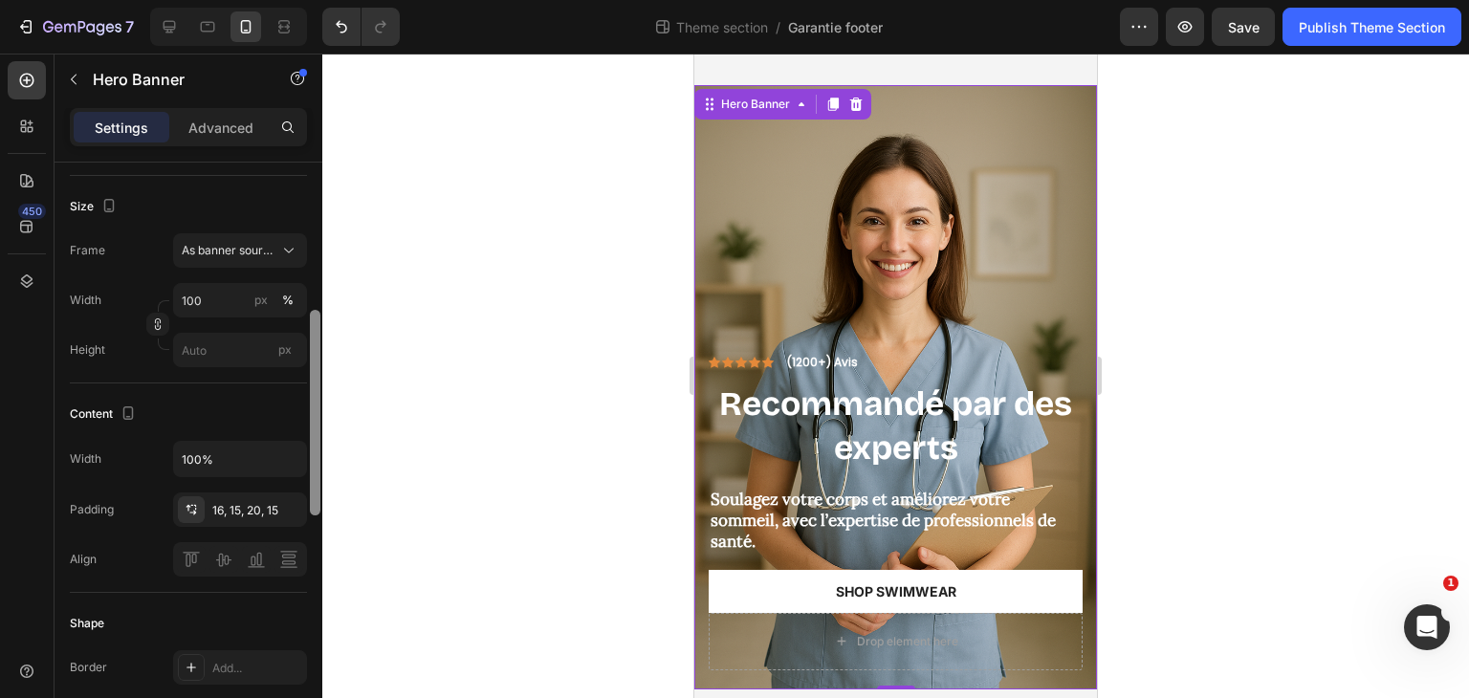
scroll to position [390, 0]
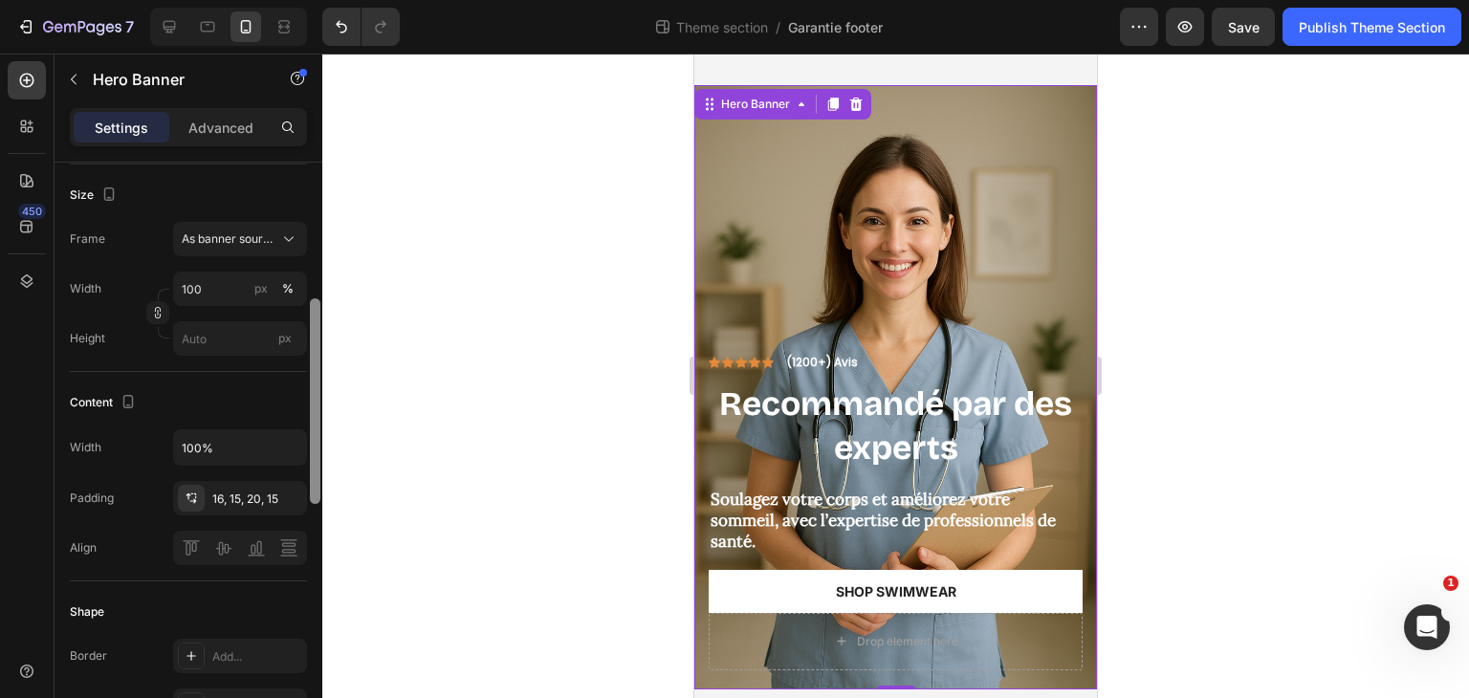
drag, startPoint x: 313, startPoint y: 342, endPoint x: 304, endPoint y: 479, distance: 137.1
click at [304, 479] on div "Layout Bottom center Background The changes might be hidden by the video. Color…" at bounding box center [189, 458] width 268 height 590
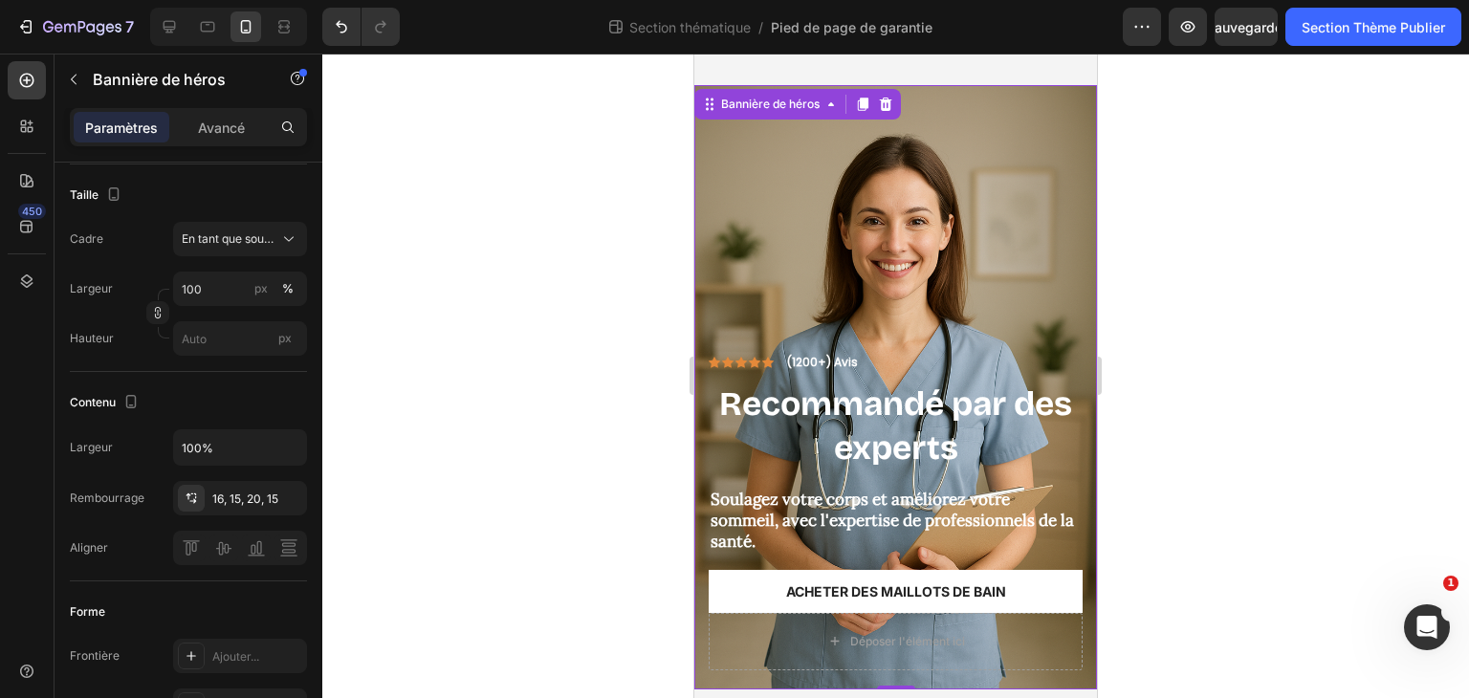
scroll to position [980, 0]
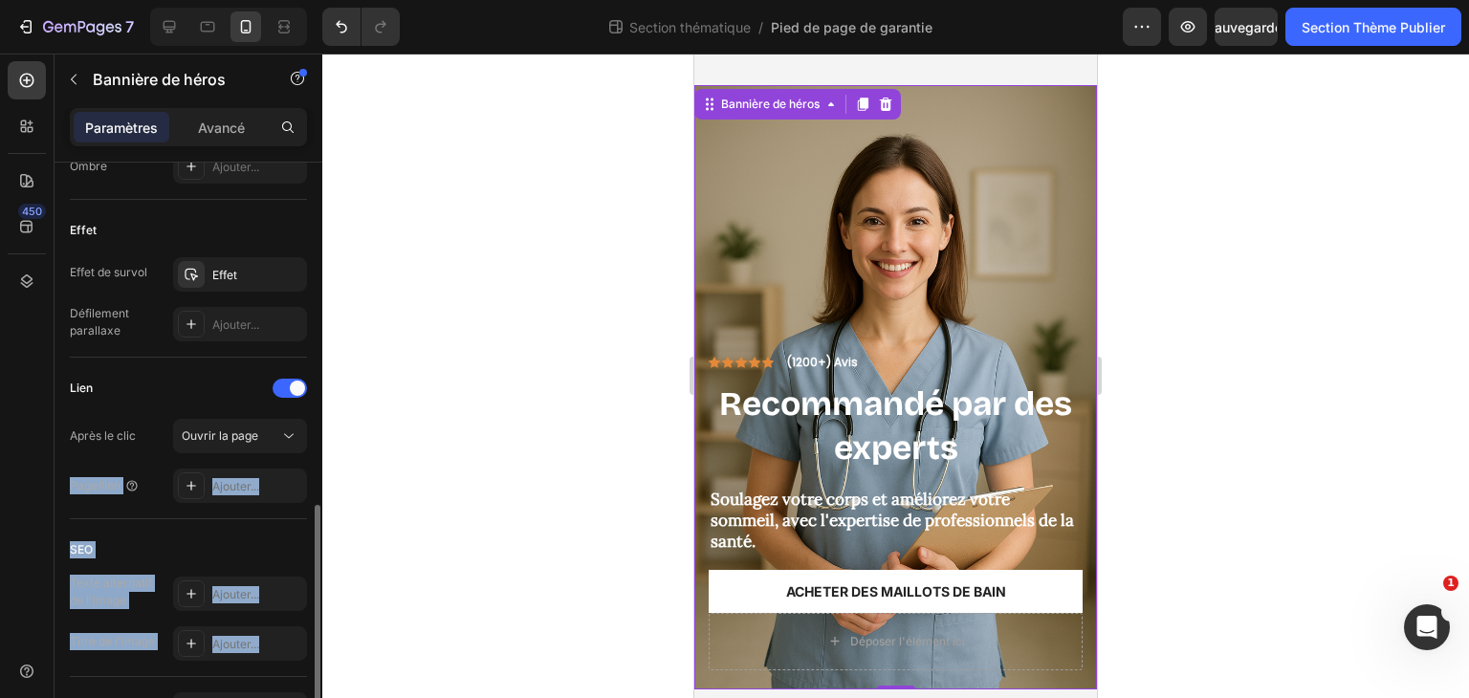
drag, startPoint x: 308, startPoint y: 394, endPoint x: 305, endPoint y: 448, distance: 53.6
click at [305, 448] on div "Mise en page En bas au centre Arrière-plan Les modifications peuvent être masqu…" at bounding box center [189, 458] width 268 height 590
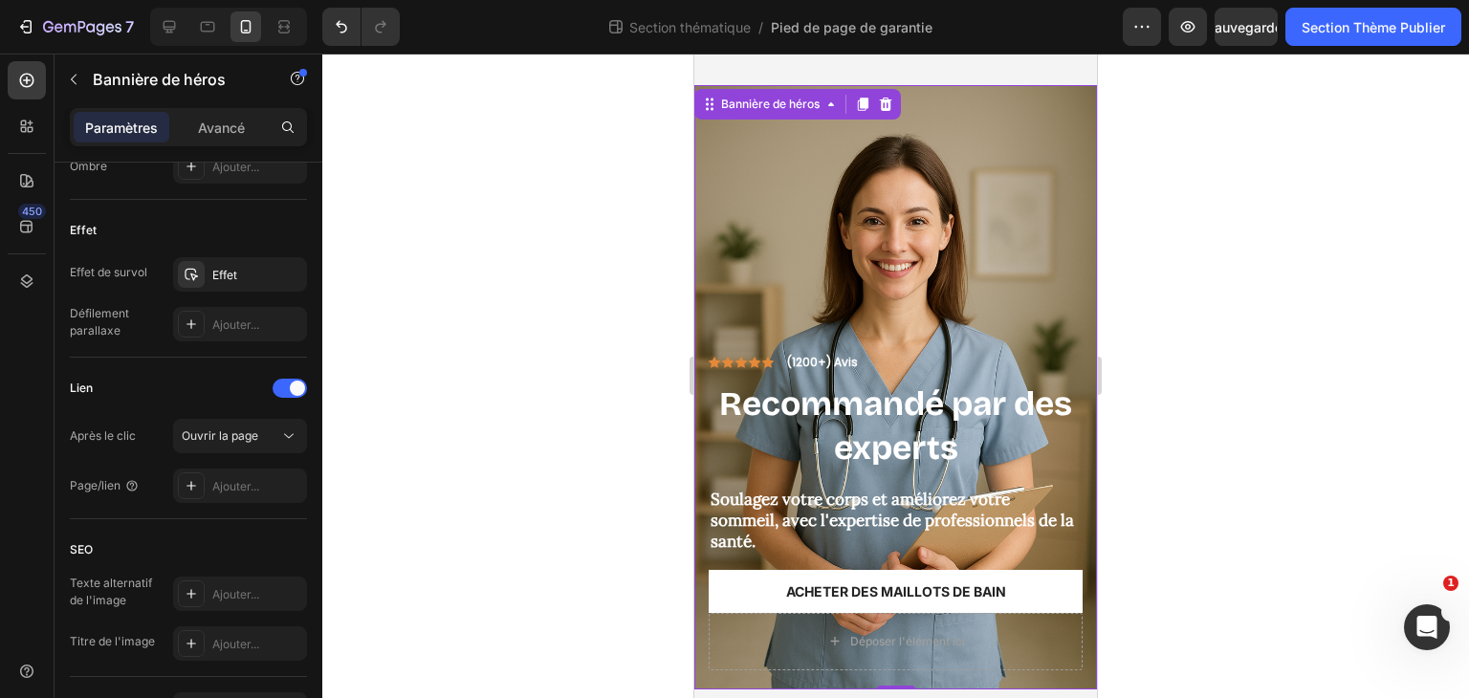
click at [358, 519] on div at bounding box center [895, 376] width 1147 height 645
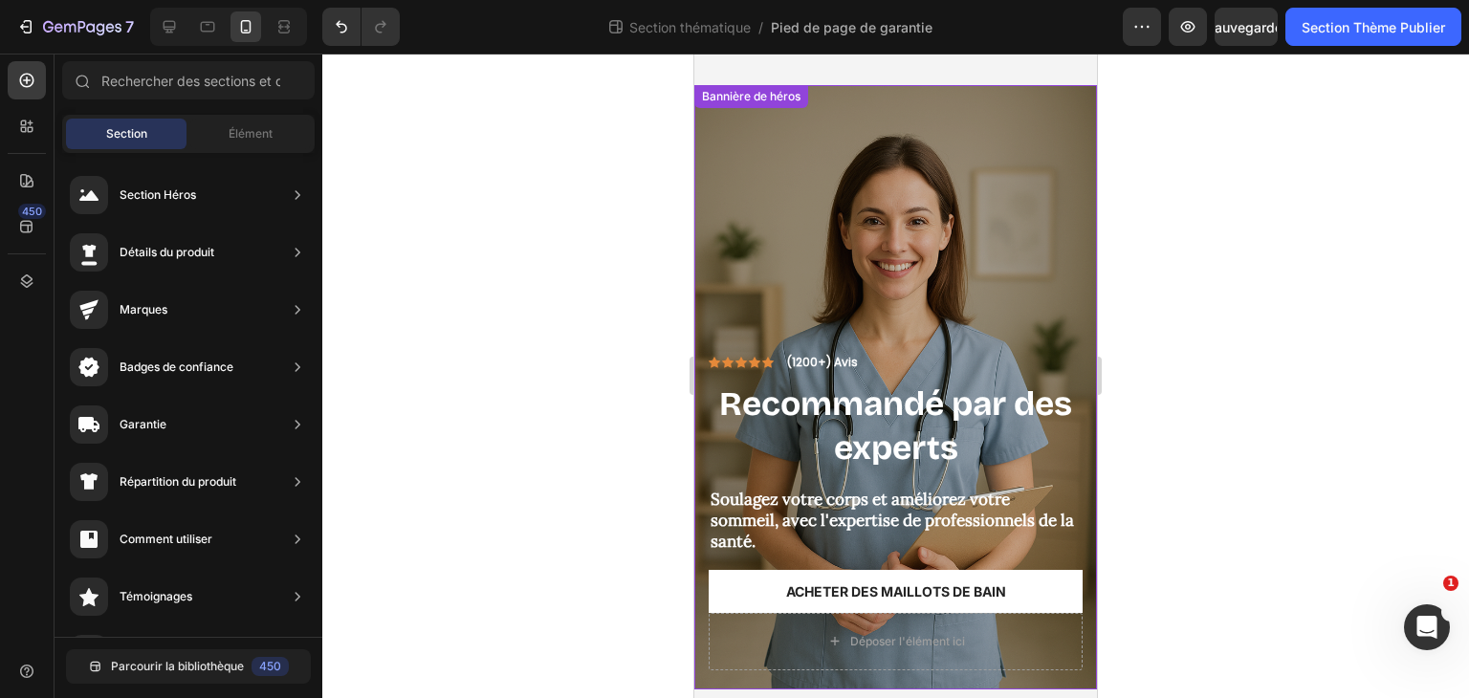
click at [795, 280] on div "Recouvrir" at bounding box center [895, 387] width 403 height 605
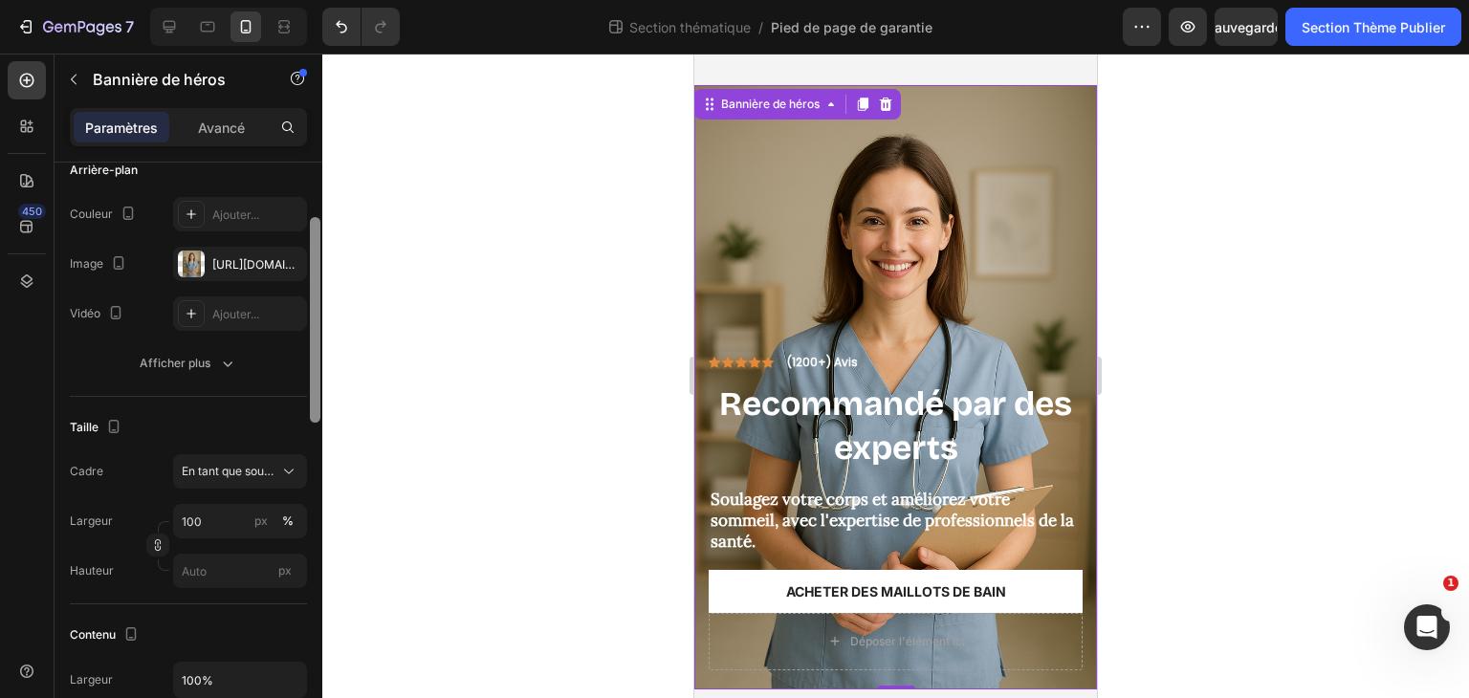
scroll to position [166, 0]
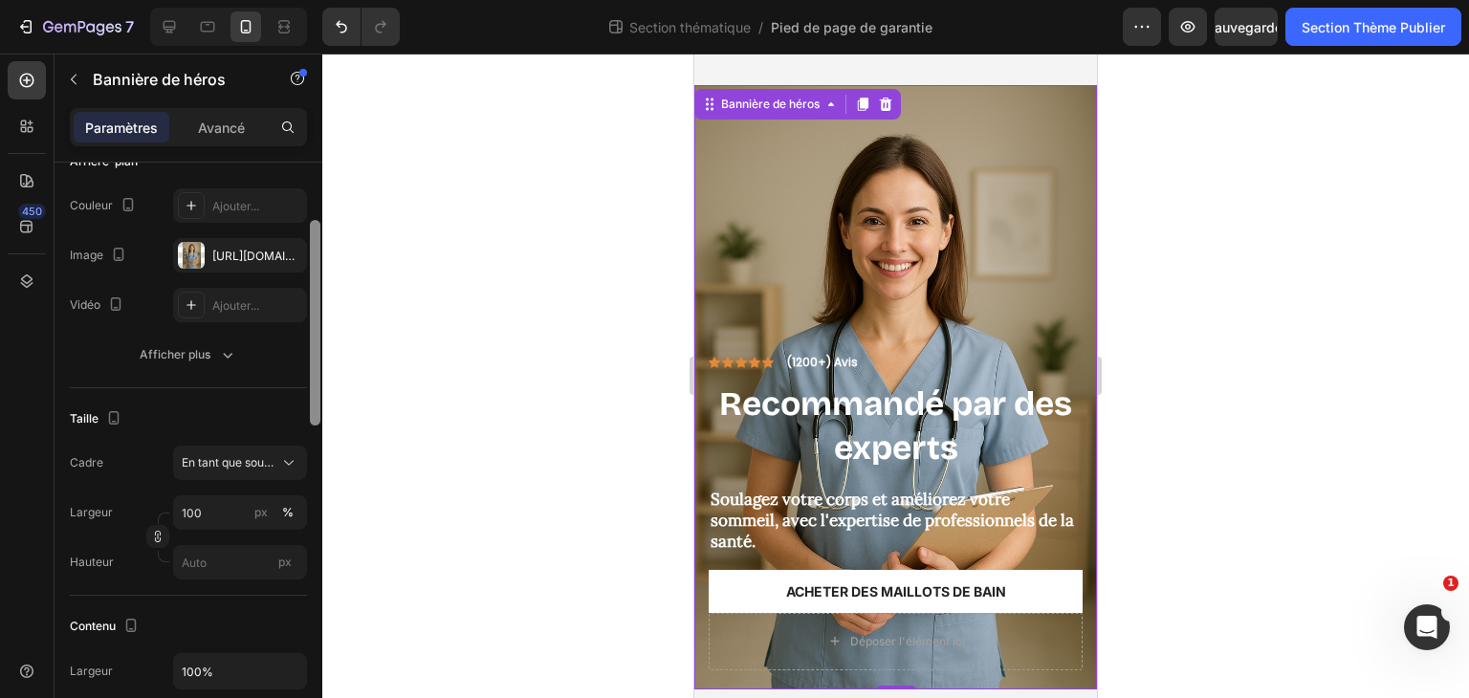
drag, startPoint x: 314, startPoint y: 323, endPoint x: 322, endPoint y: 382, distance: 59.0
click at [322, 0] on div "7 Section thématique / Pied de page de garantie Aperçu Sauvegarder Section Thèm…" at bounding box center [734, 0] width 1469 height 0
click at [226, 341] on button "Afficher plus" at bounding box center [188, 355] width 237 height 34
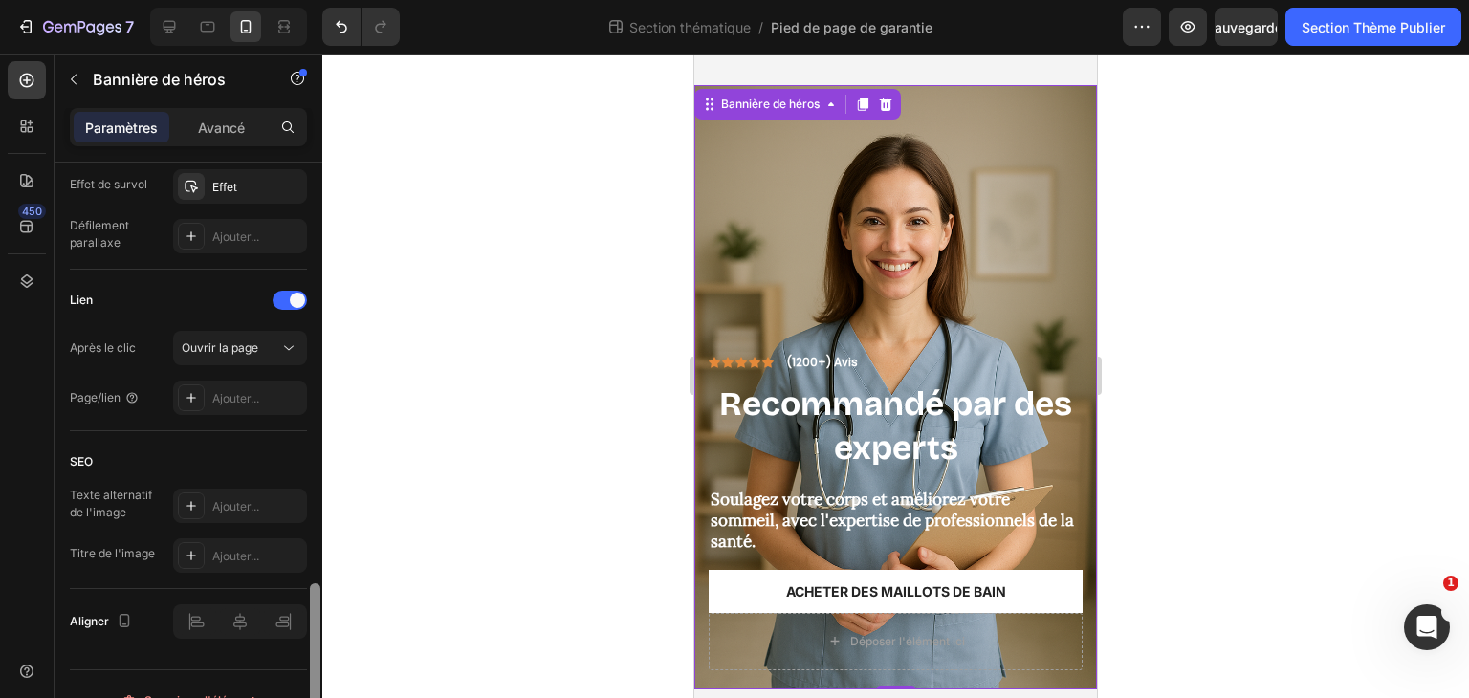
scroll to position [1148, 0]
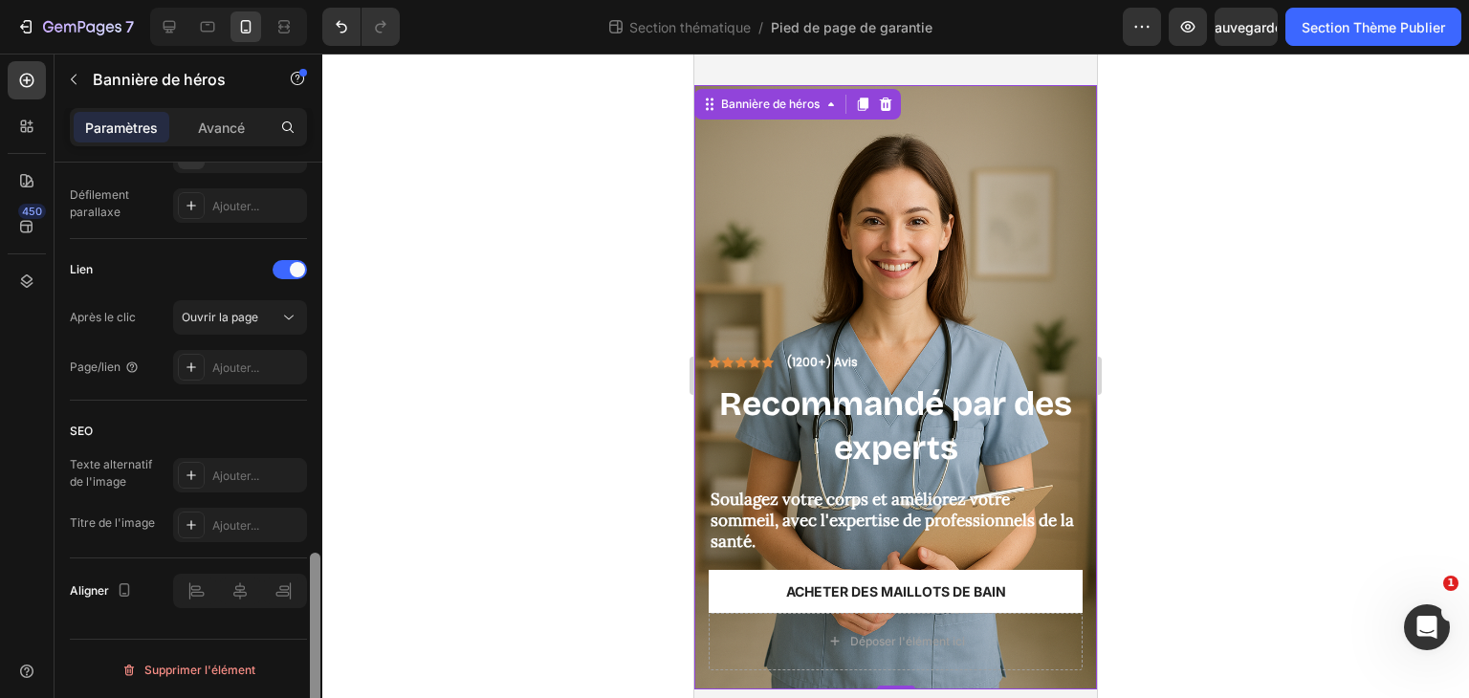
drag, startPoint x: 316, startPoint y: 379, endPoint x: 302, endPoint y: 725, distance: 346.5
click at [302, 0] on html "7 Section thématique / Pied de page de garantie Aperçu Sauvegarder Section Thèm…" at bounding box center [734, 0] width 1469 height 0
click at [451, 542] on div at bounding box center [895, 376] width 1147 height 645
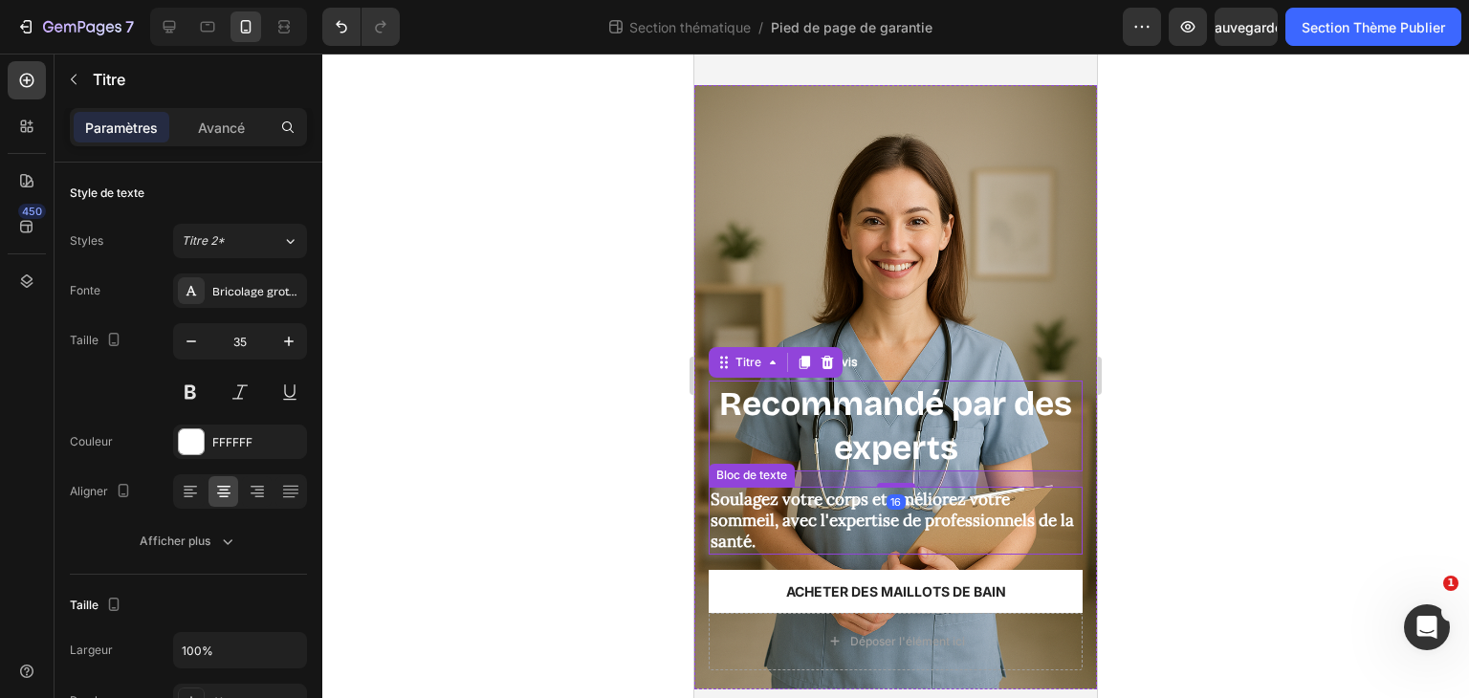
click at [1020, 499] on font "Soulagez votre corps et améliorez votre sommeil, avec l'expertise de profession…" at bounding box center [892, 520] width 363 height 63
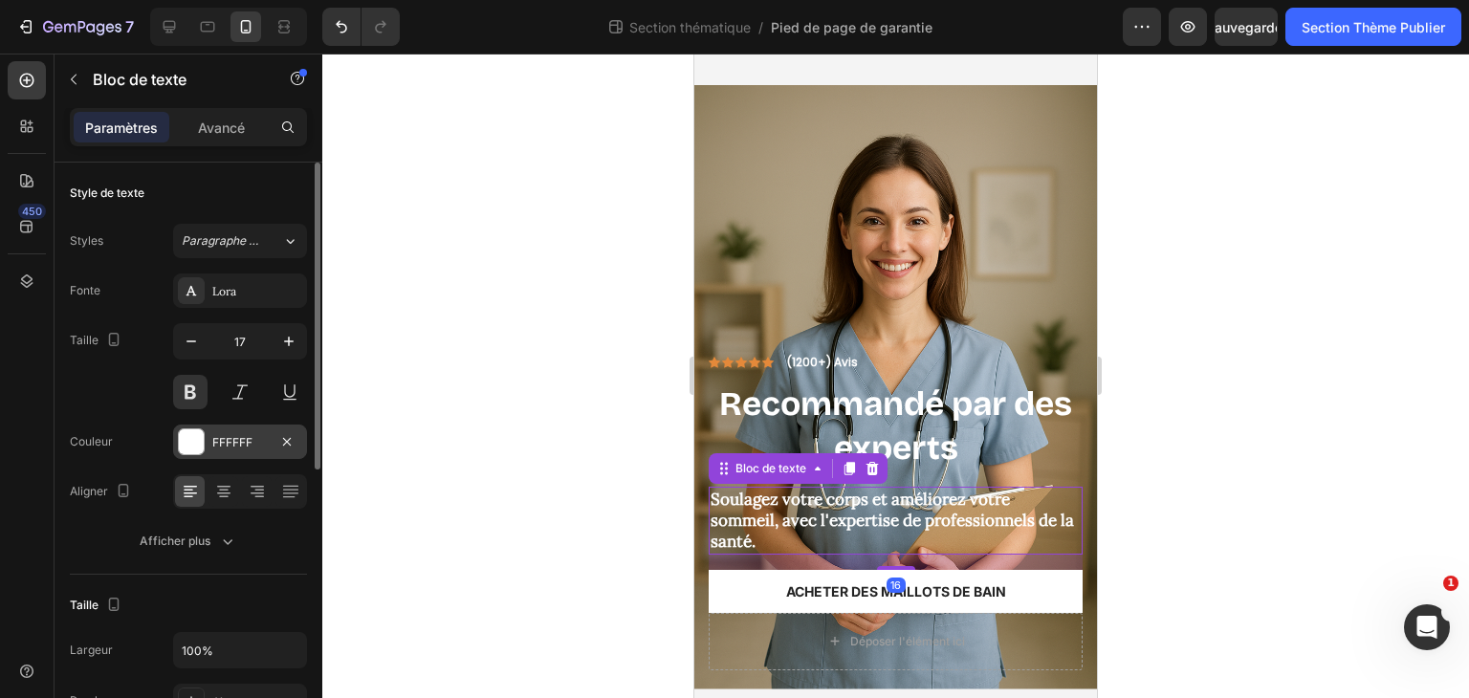
click at [256, 441] on div "FFFFFF" at bounding box center [239, 442] width 55 height 17
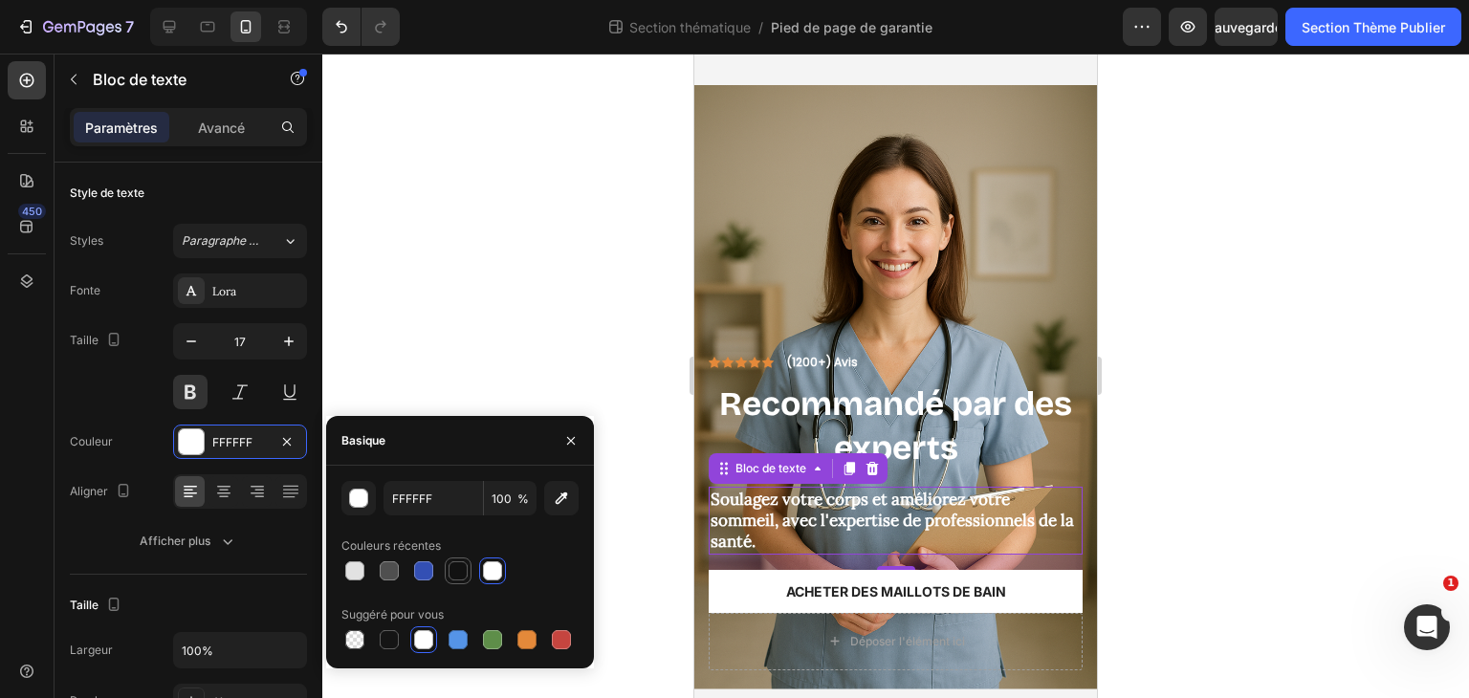
click at [468, 573] on div at bounding box center [458, 571] width 23 height 23
type input "121212"
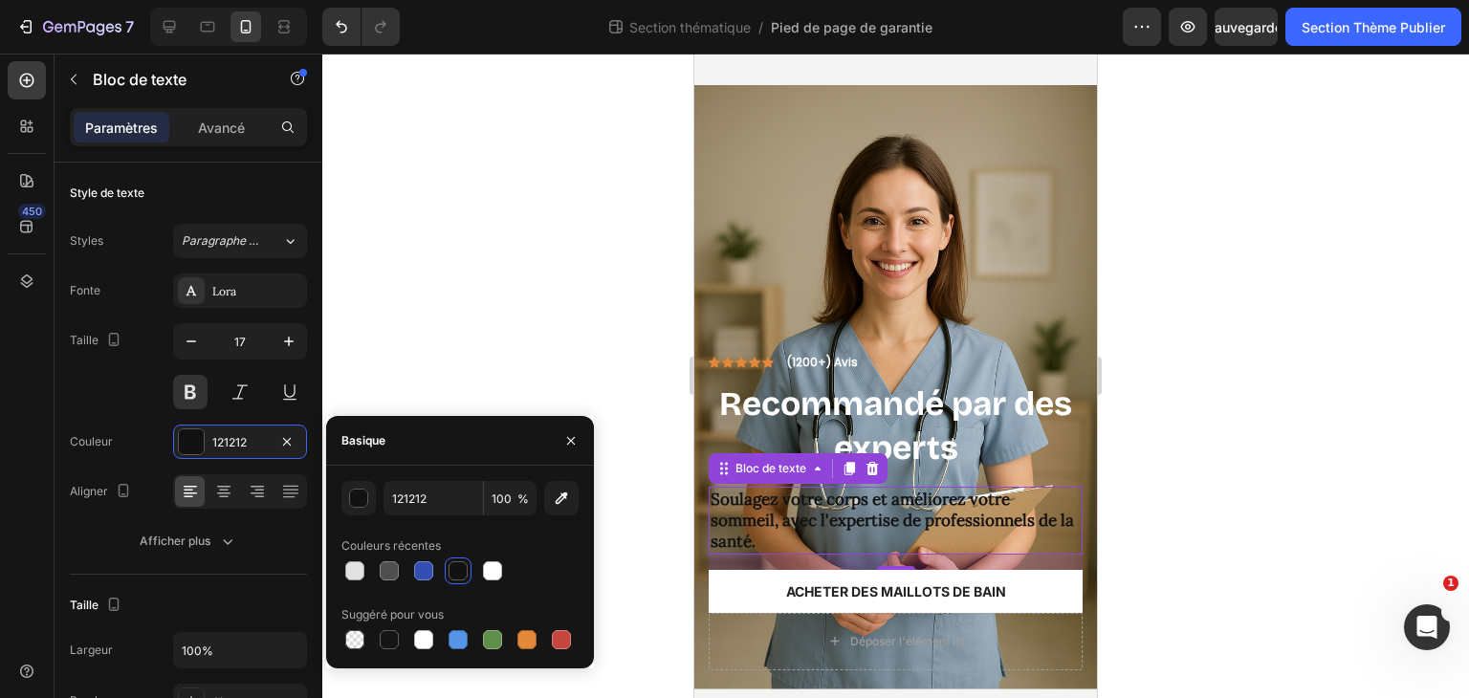
click at [547, 273] on div at bounding box center [895, 376] width 1147 height 645
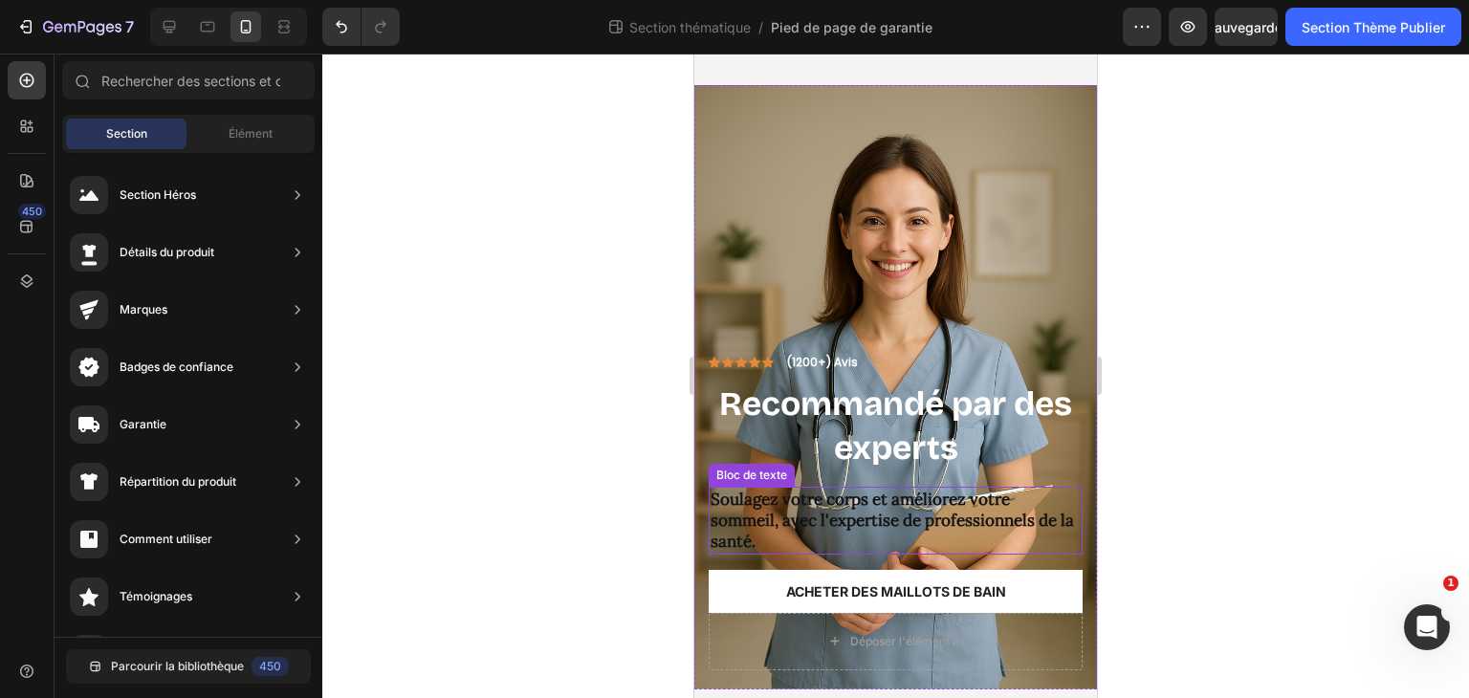
click at [930, 489] on font "Soulagez votre corps et améliorez votre sommeil, avec l'expertise de profession…" at bounding box center [892, 520] width 363 height 63
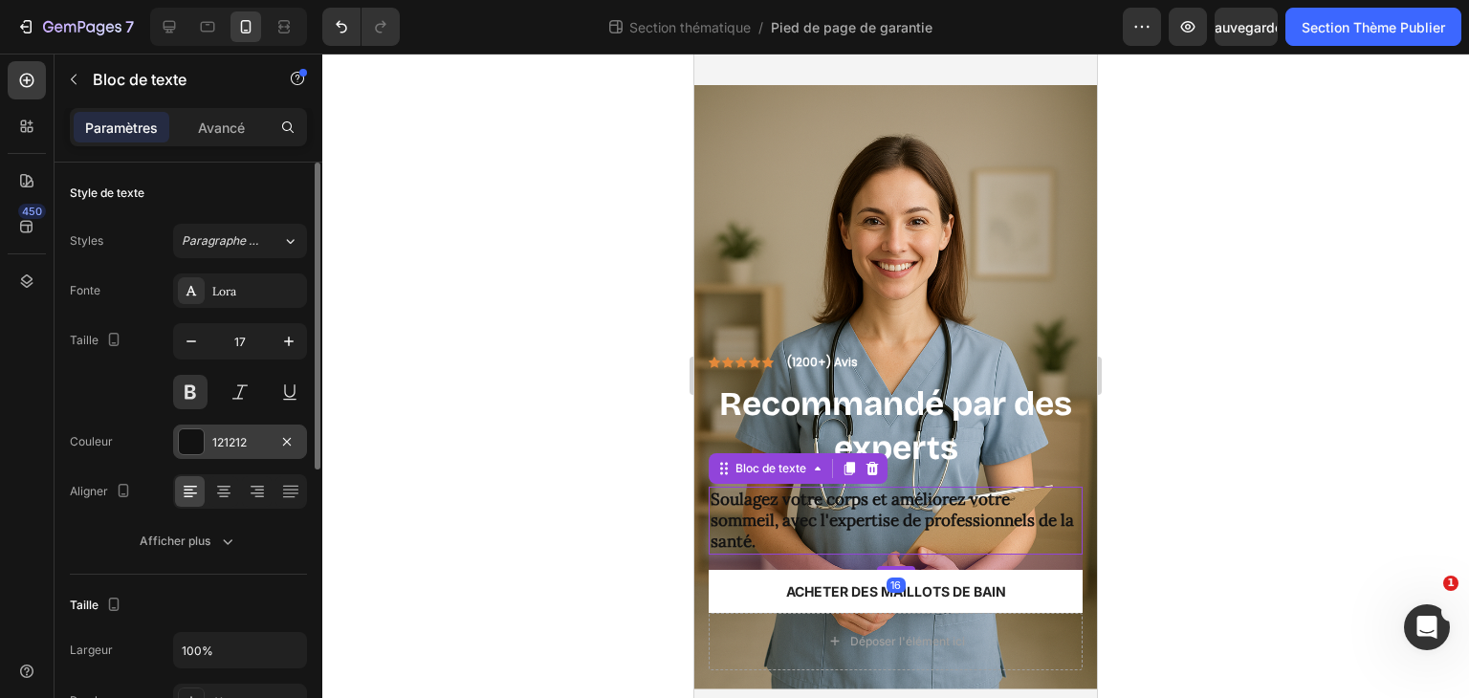
click at [249, 457] on div "121212" at bounding box center [240, 442] width 134 height 34
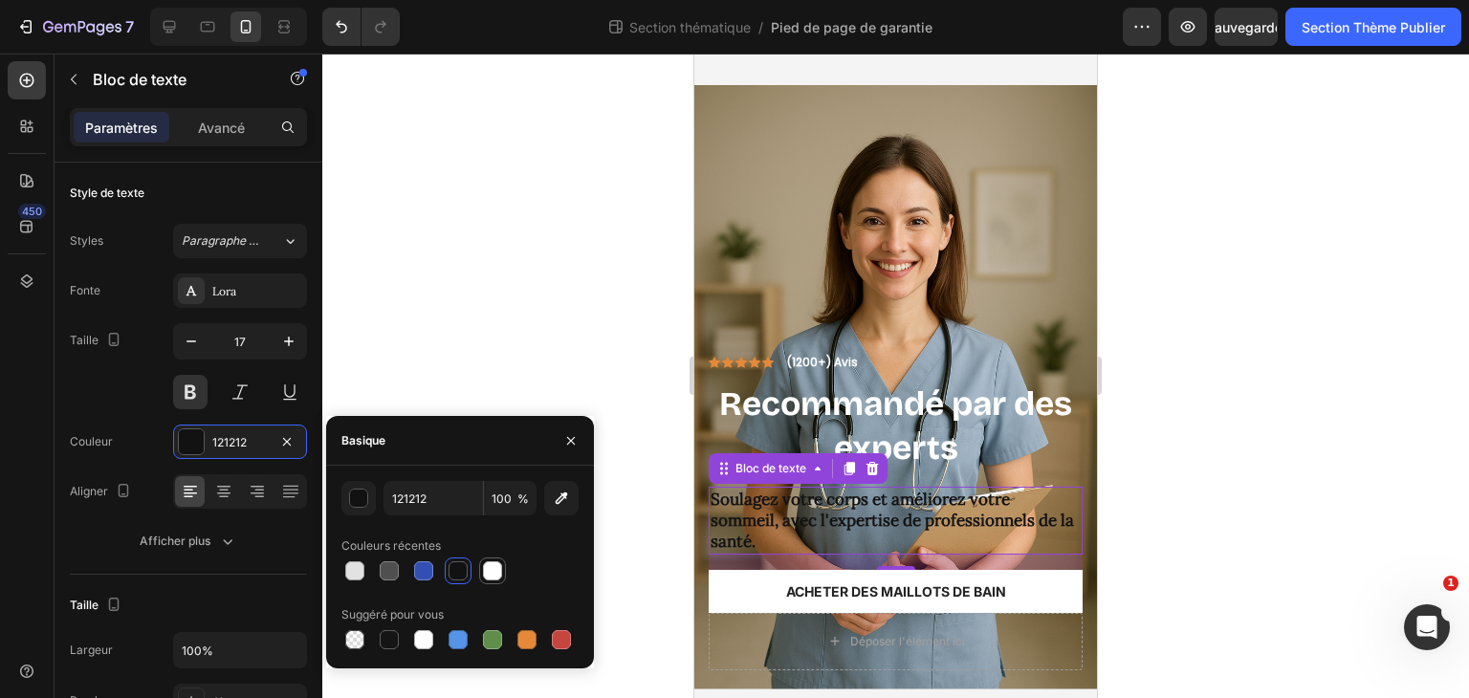
click at [491, 569] on div at bounding box center [492, 570] width 19 height 19
type input "FFFFFF"
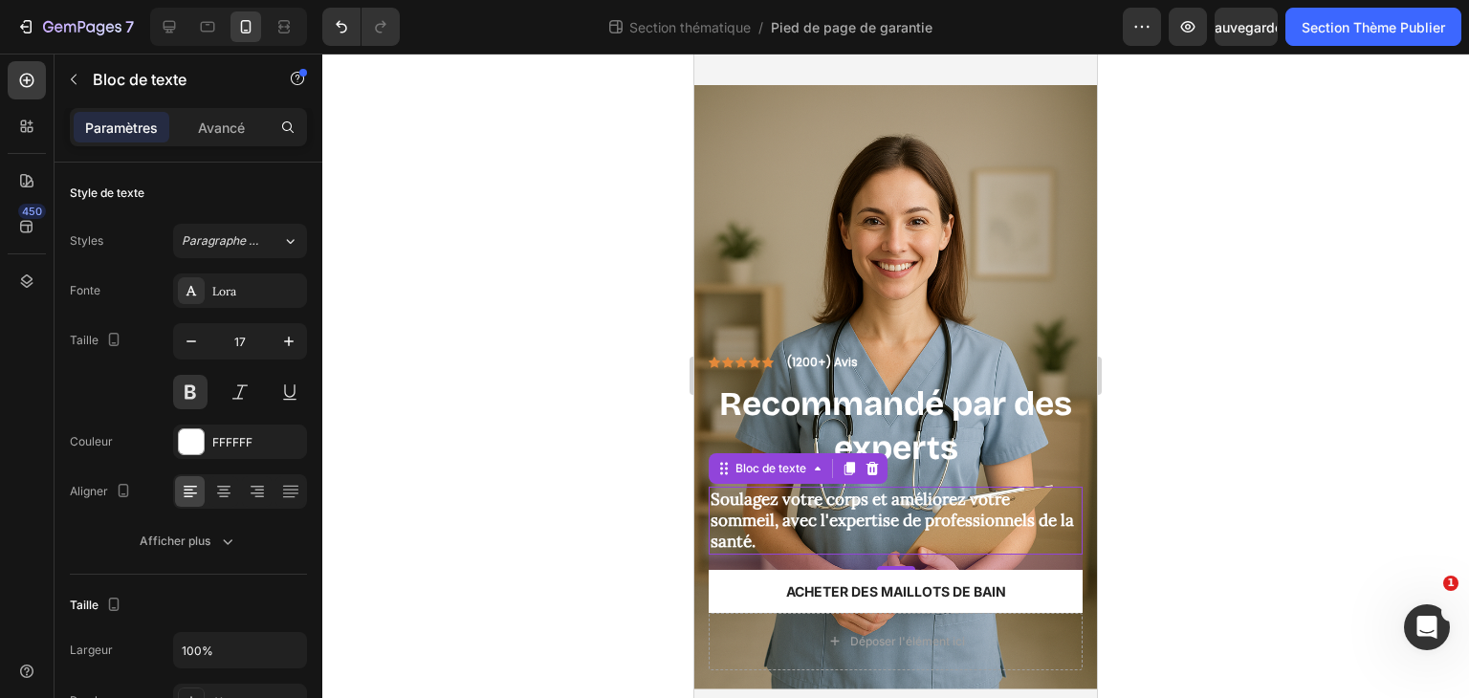
click at [563, 283] on div at bounding box center [895, 376] width 1147 height 645
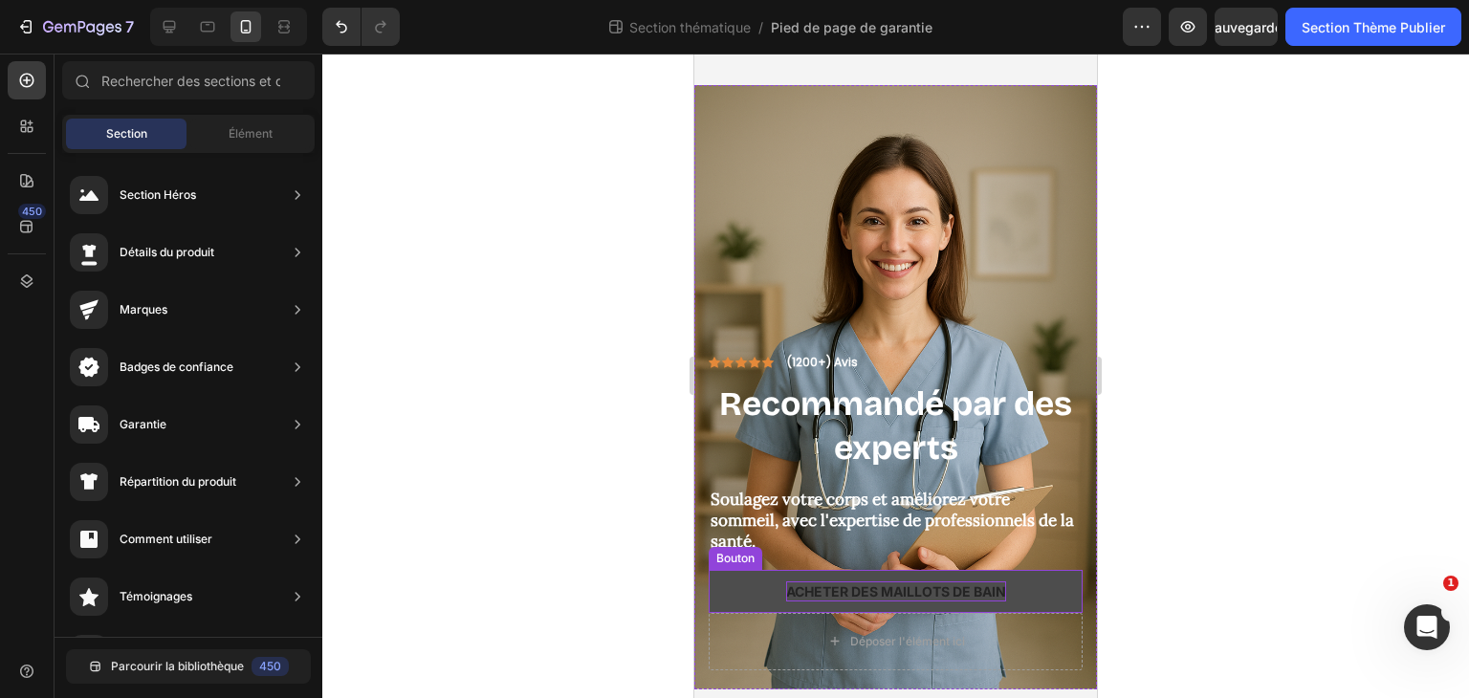
click at [962, 583] on font "Acheter des maillots de bain" at bounding box center [896, 591] width 220 height 16
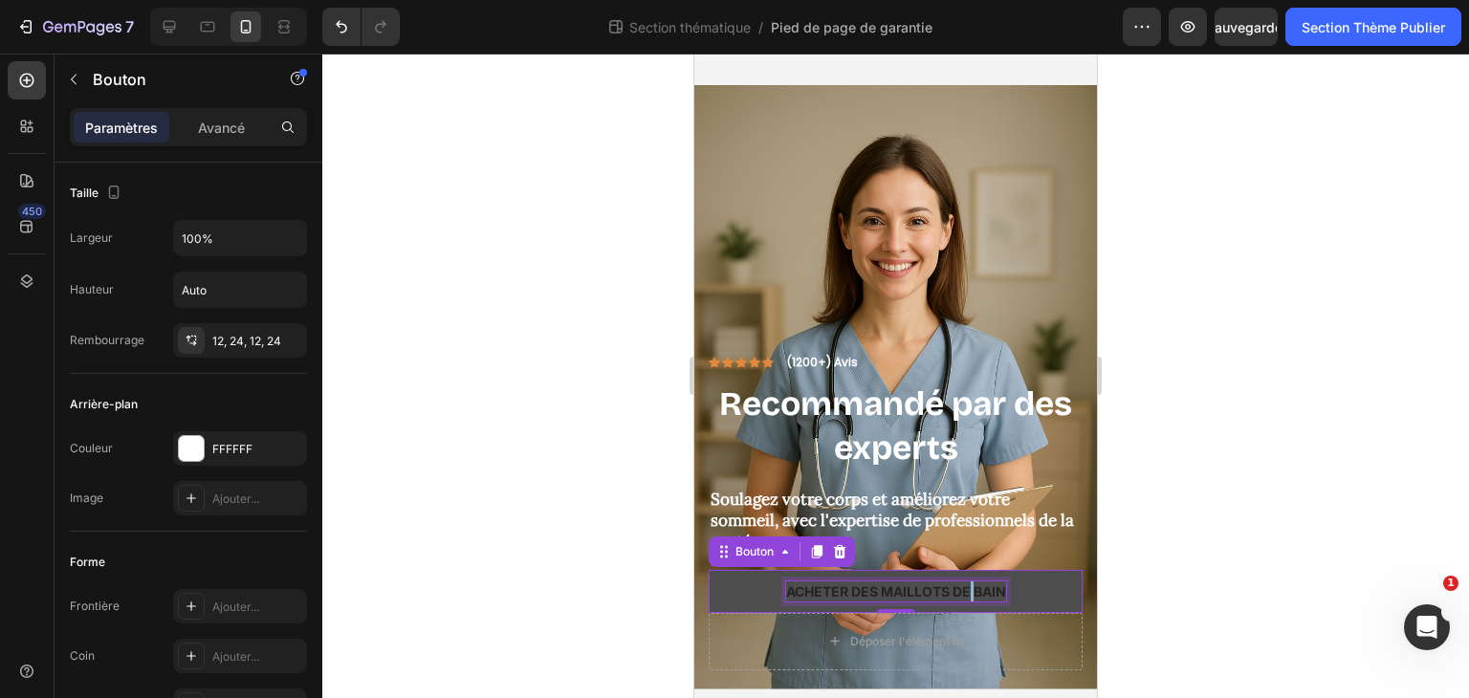
click at [962, 582] on p "Acheter des maillots de bain" at bounding box center [896, 592] width 220 height 20
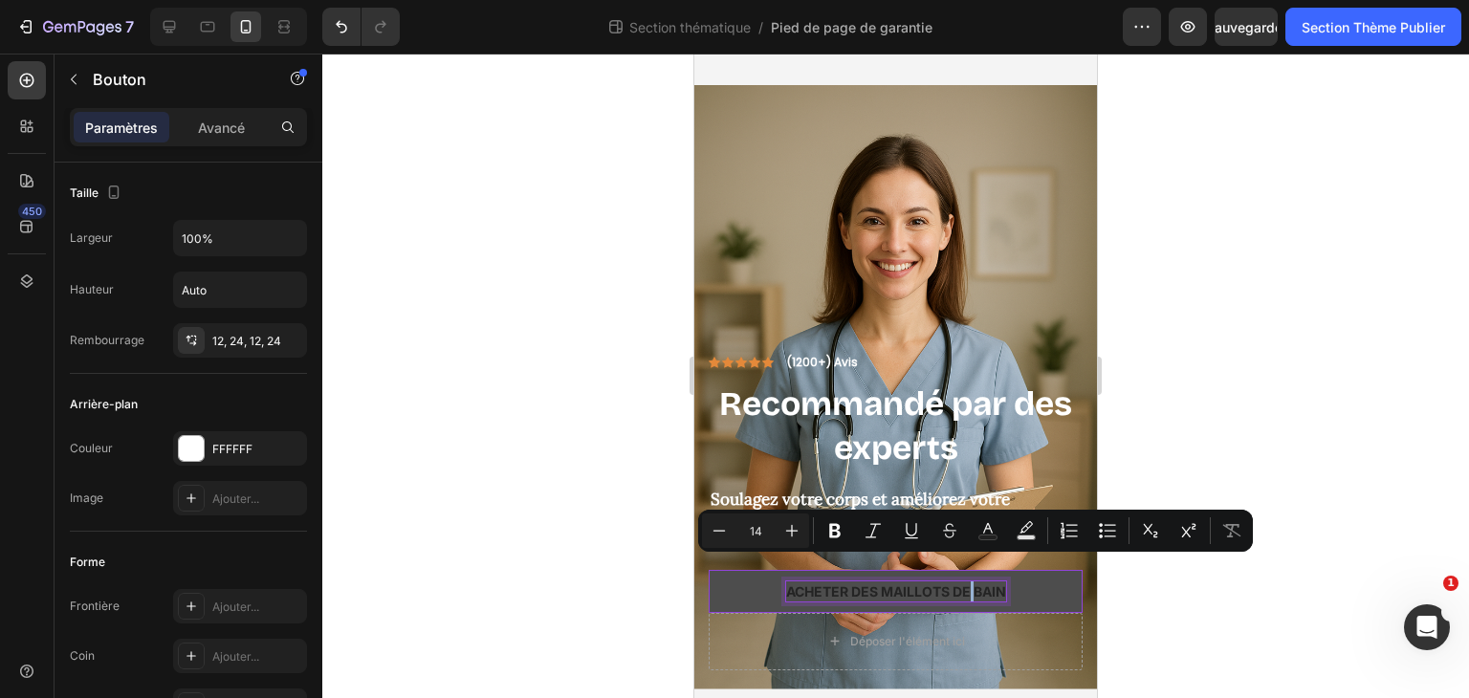
click at [962, 582] on p "Acheter des maillots de bain" at bounding box center [896, 592] width 220 height 20
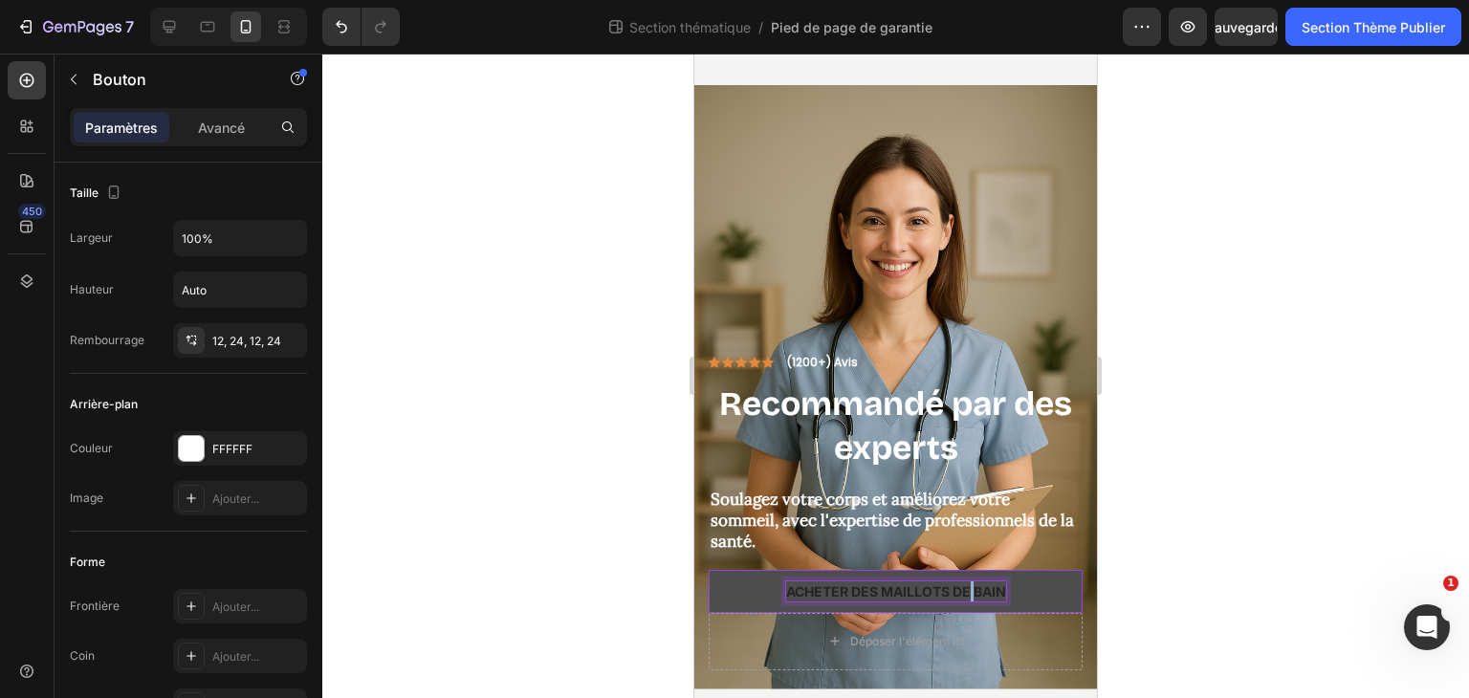
click at [962, 582] on p "Acheter des maillots de bain" at bounding box center [896, 592] width 220 height 20
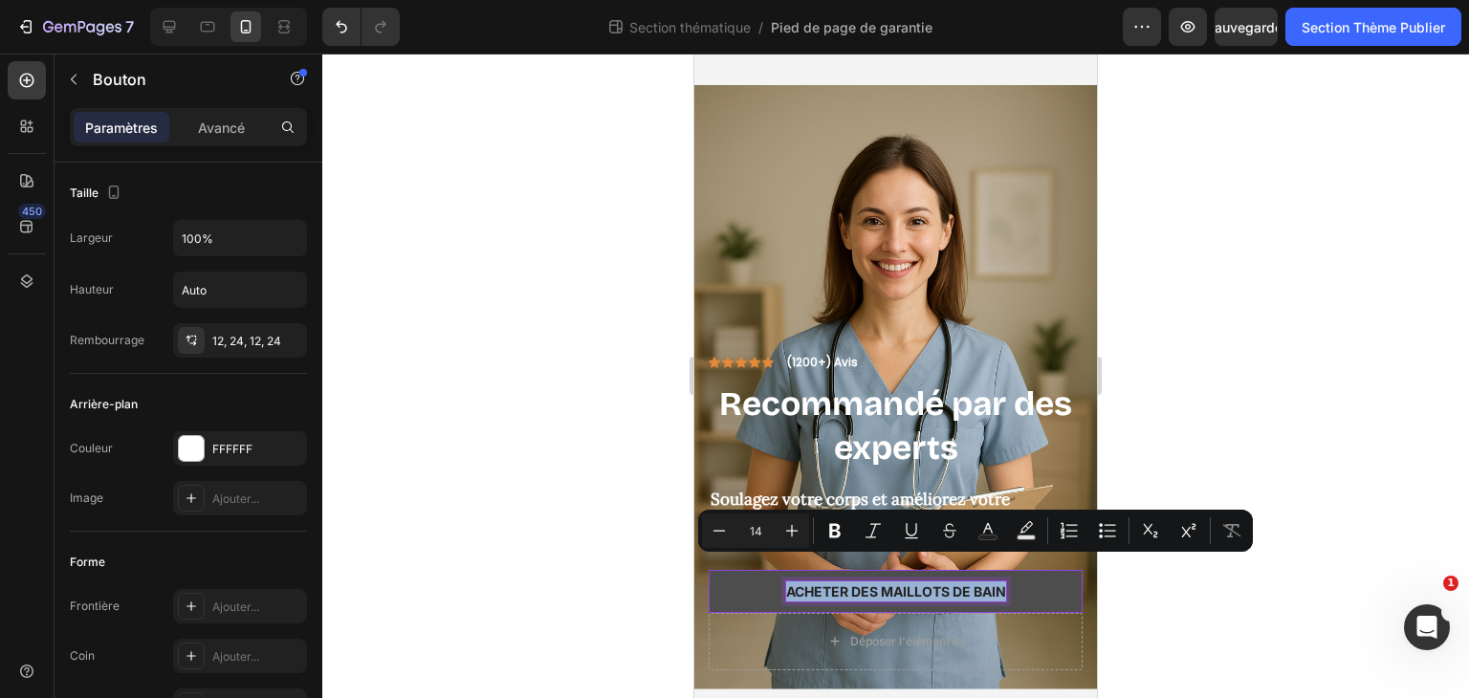
click at [962, 582] on p "Acheter des maillots de bain" at bounding box center [896, 592] width 220 height 20
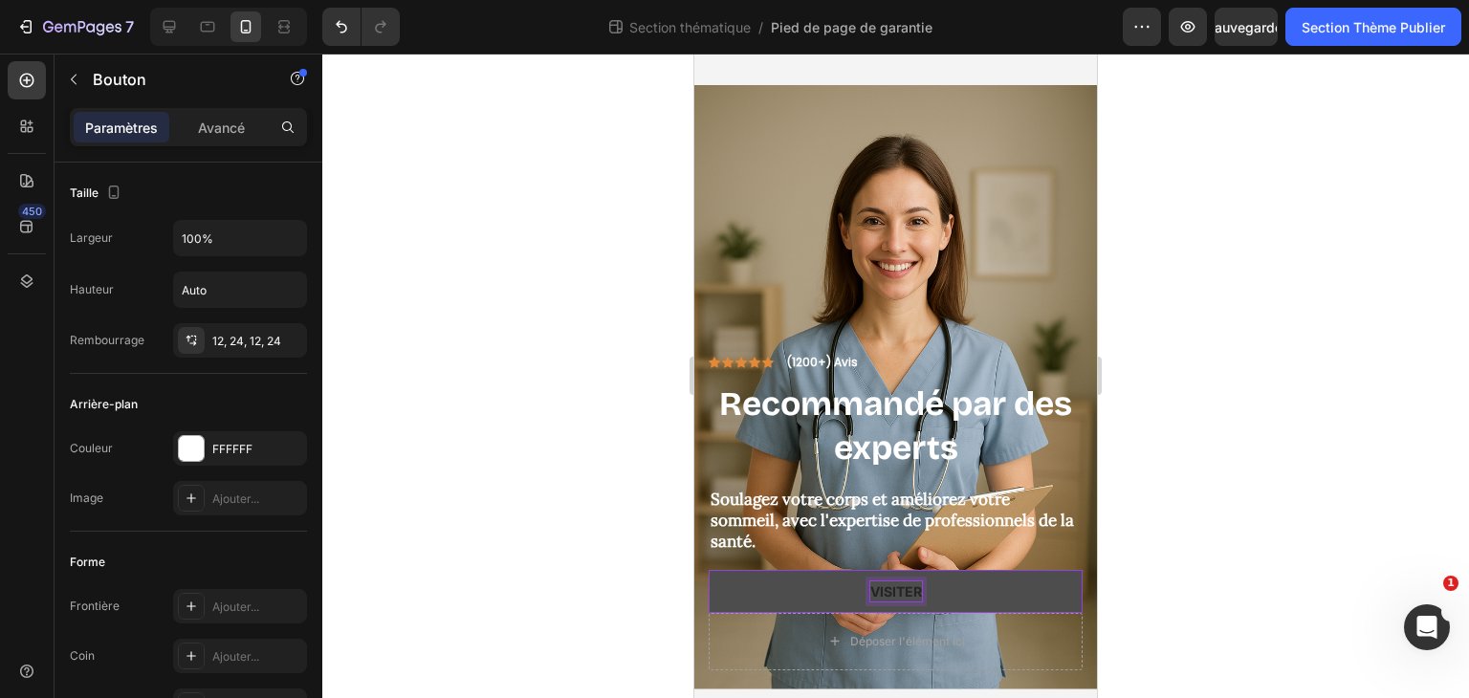
click at [709, 570] on button "visiter" at bounding box center [896, 591] width 374 height 43
click at [709, 570] on button "visiter la" at bounding box center [896, 591] width 374 height 43
click at [1225, 561] on div at bounding box center [895, 376] width 1147 height 645
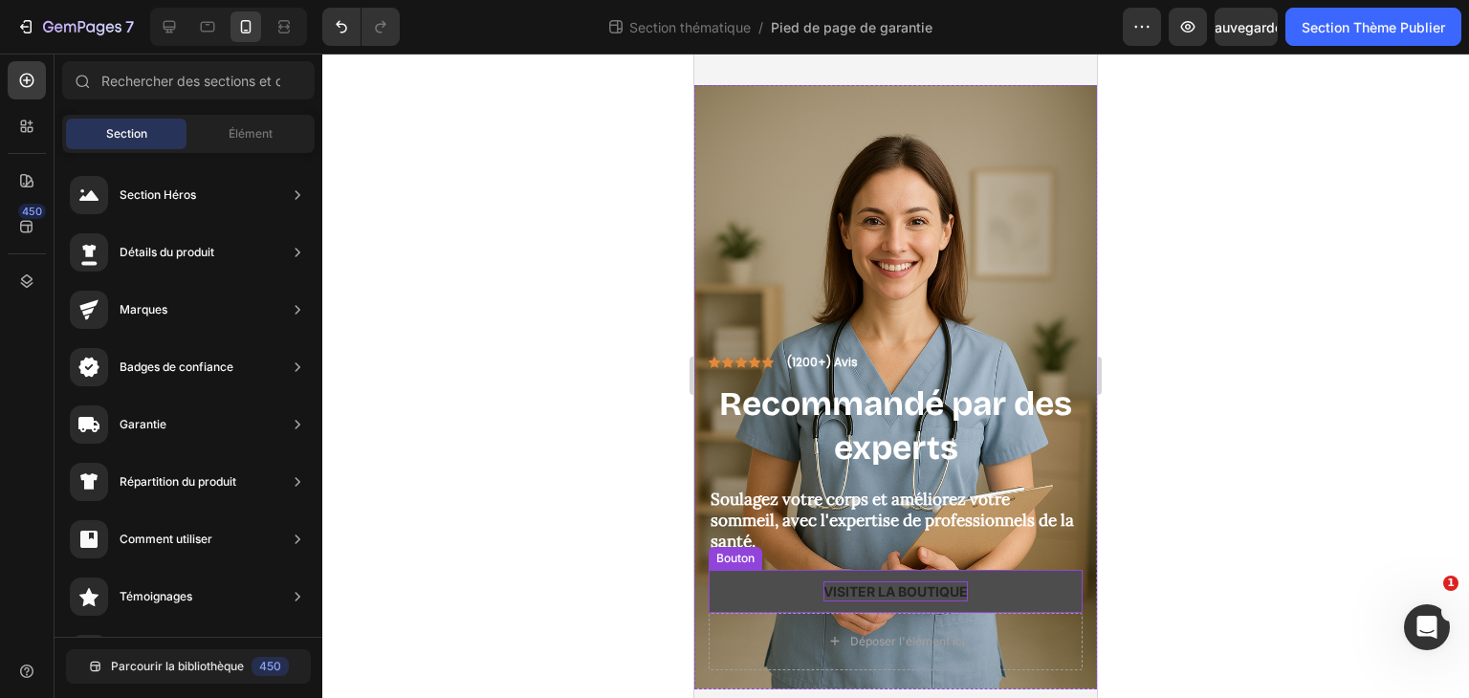
click at [945, 582] on p "visiter la boutique" at bounding box center [896, 592] width 144 height 20
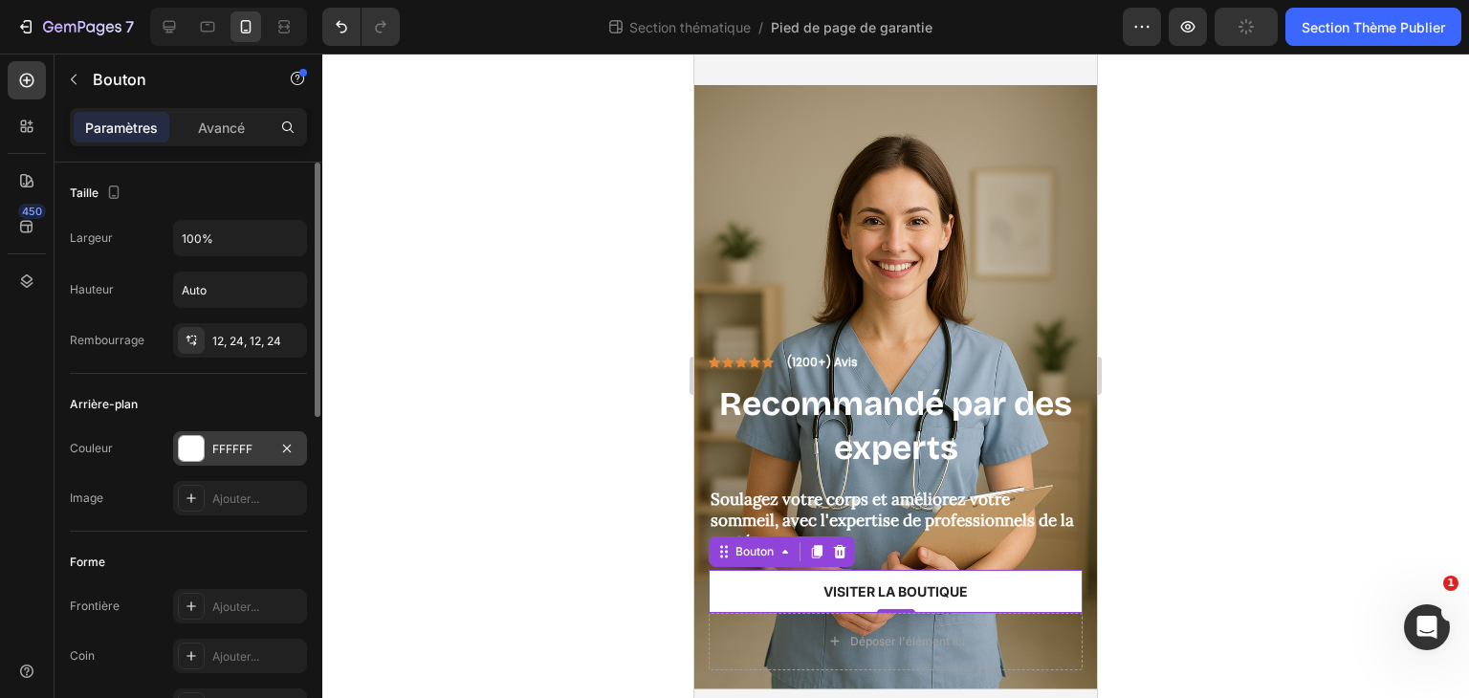
click at [248, 451] on font "FFFFFF" at bounding box center [232, 449] width 40 height 14
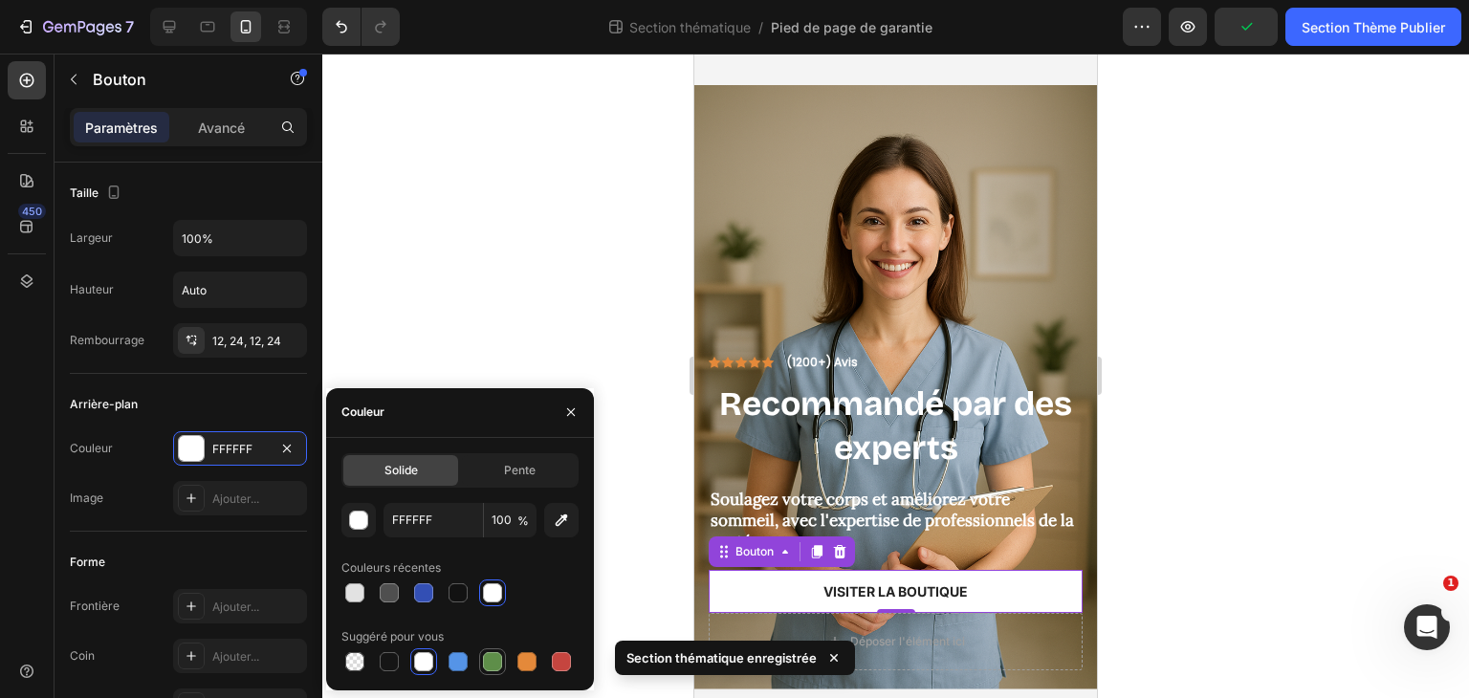
click at [497, 654] on div at bounding box center [492, 661] width 19 height 19
type input "5E8E49"
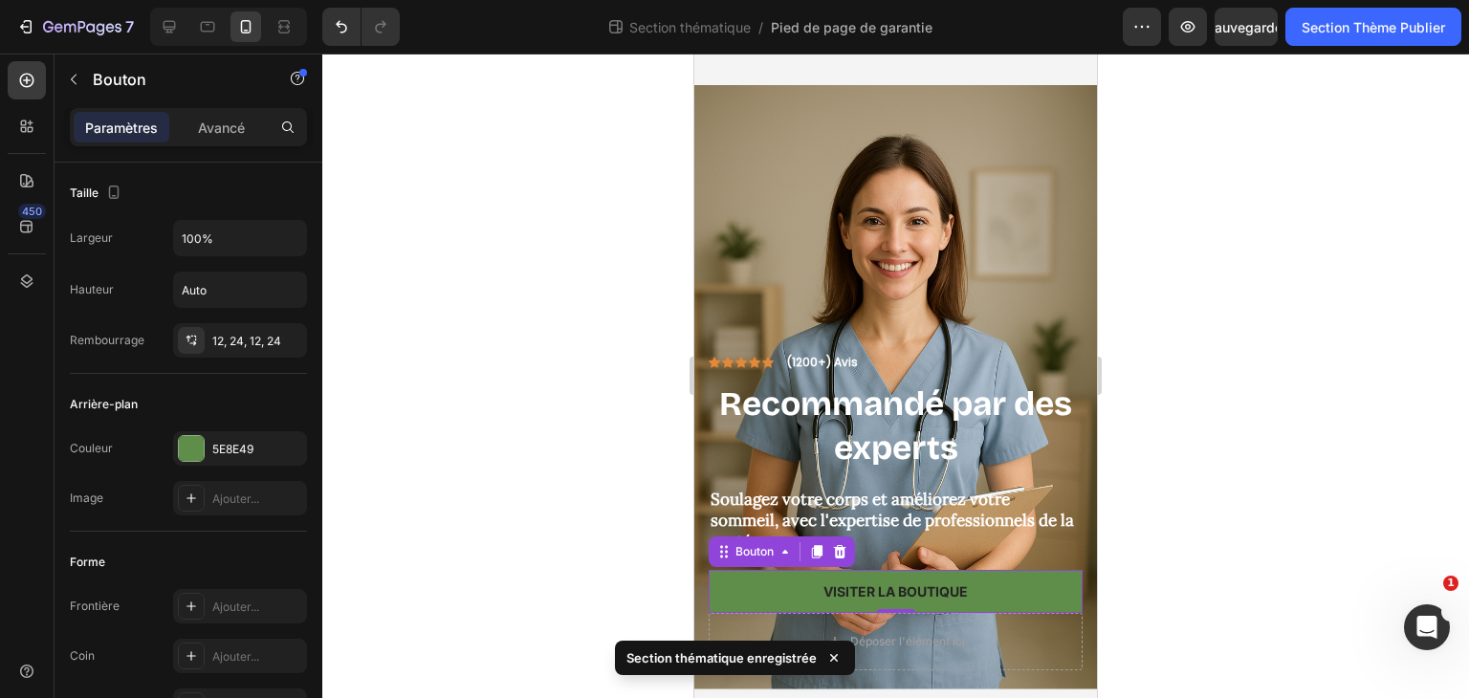
click at [558, 172] on div at bounding box center [895, 376] width 1147 height 645
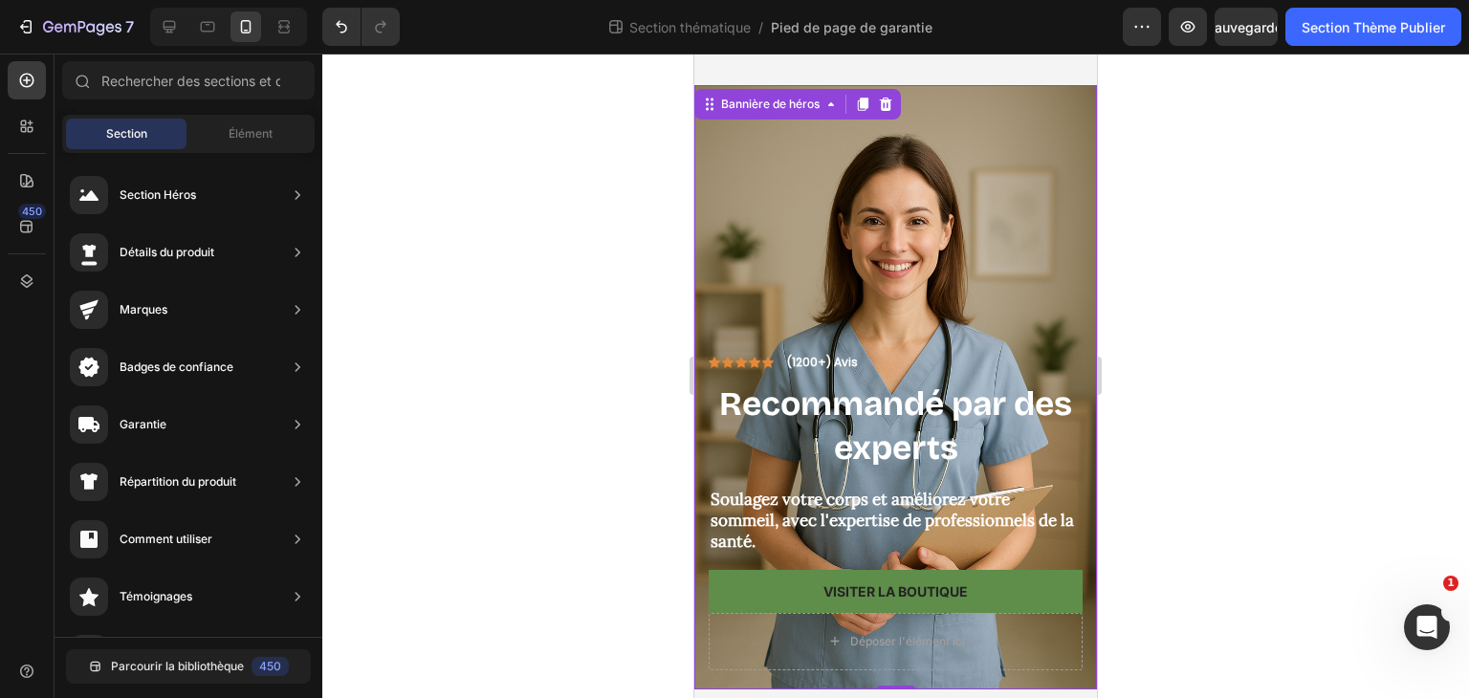
click at [1046, 337] on div "Icône Icône Icône Icône Icône Liste des icônes (1200+) Avis Bloc de texte Rangé…" at bounding box center [895, 513] width 403 height 352
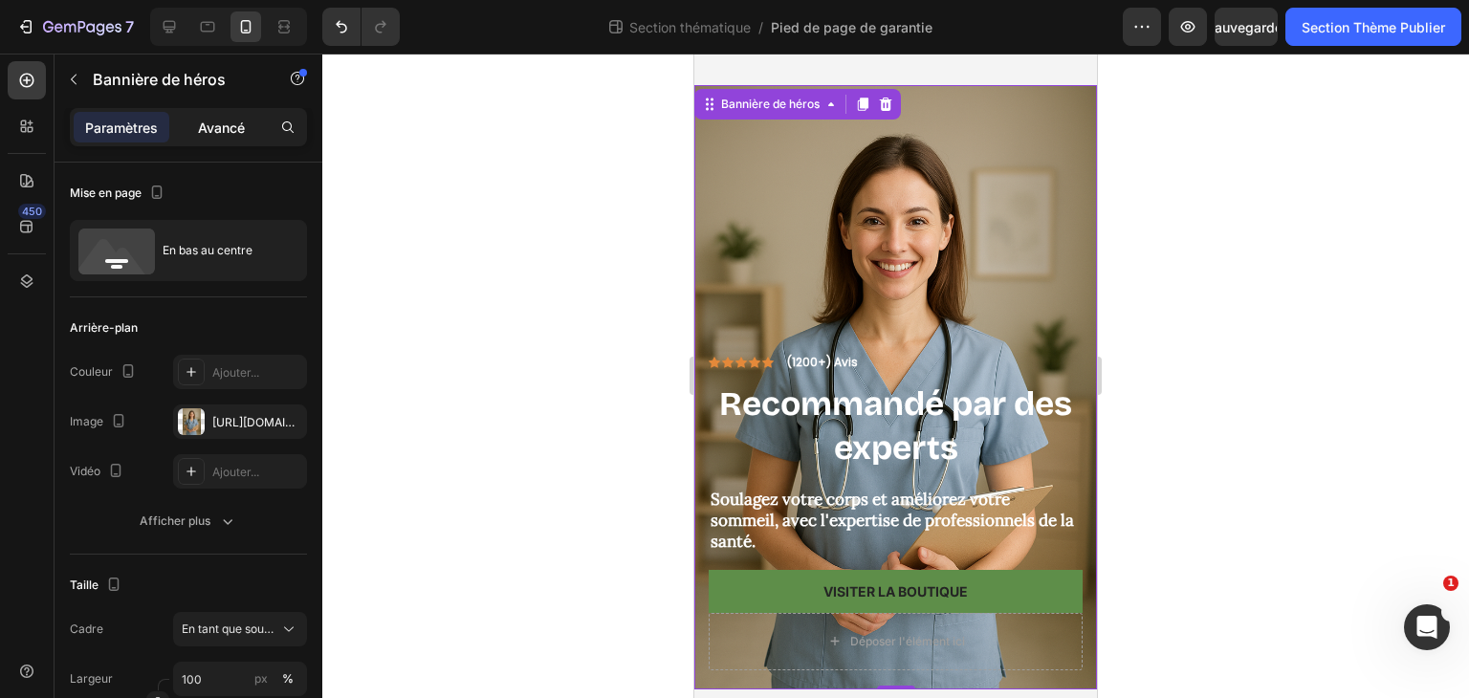
click at [223, 132] on font "Avancé" at bounding box center [221, 128] width 47 height 16
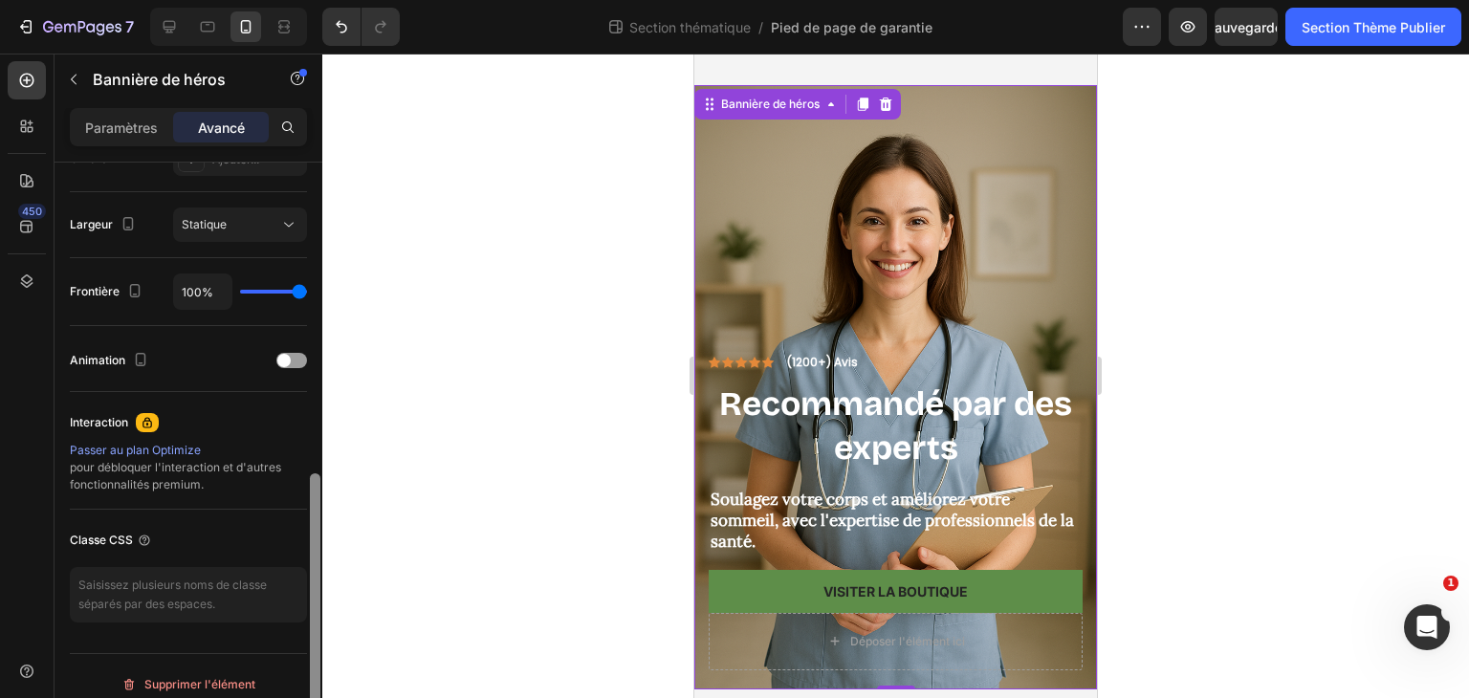
scroll to position [684, 0]
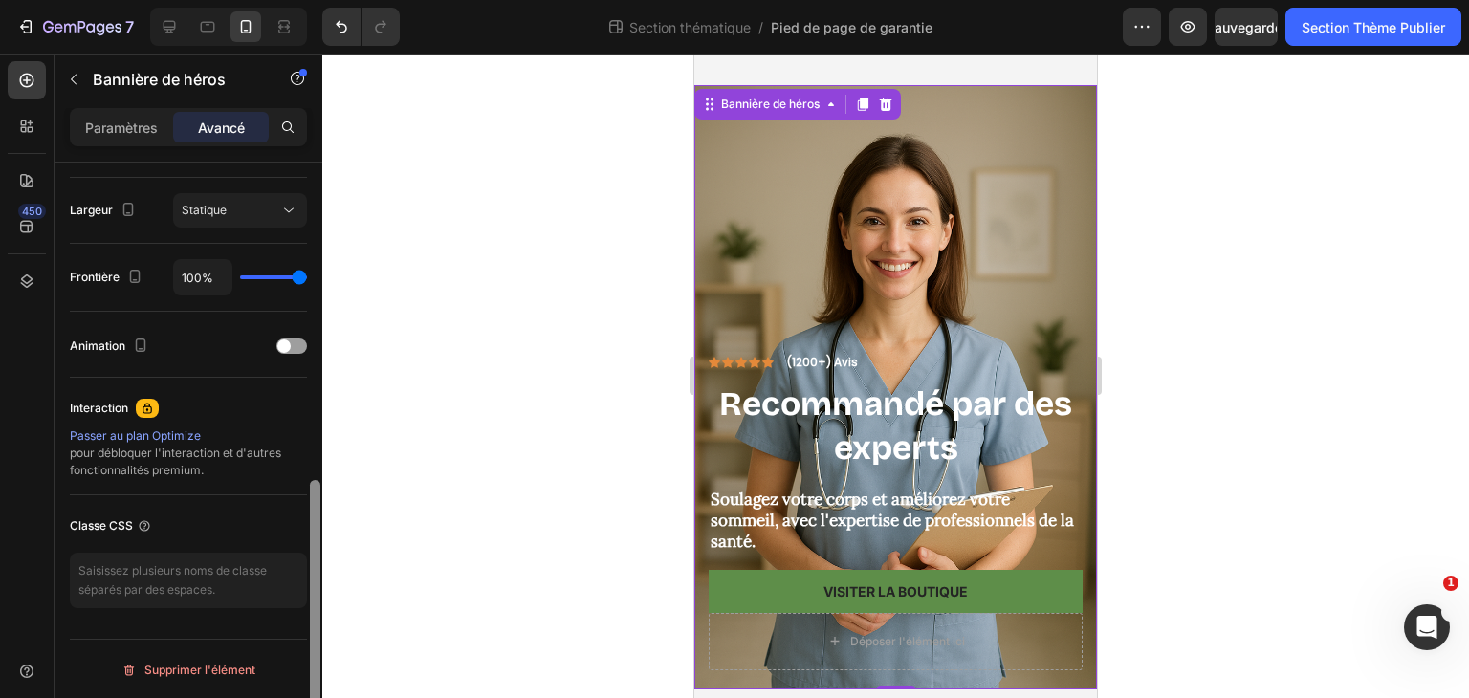
drag, startPoint x: 312, startPoint y: 306, endPoint x: 318, endPoint y: 712, distance: 405.6
click at [318, 0] on html "7 Section thématique / Pied de page de garantie Aperçu Sauvegarder Section Thèm…" at bounding box center [734, 0] width 1469 height 0
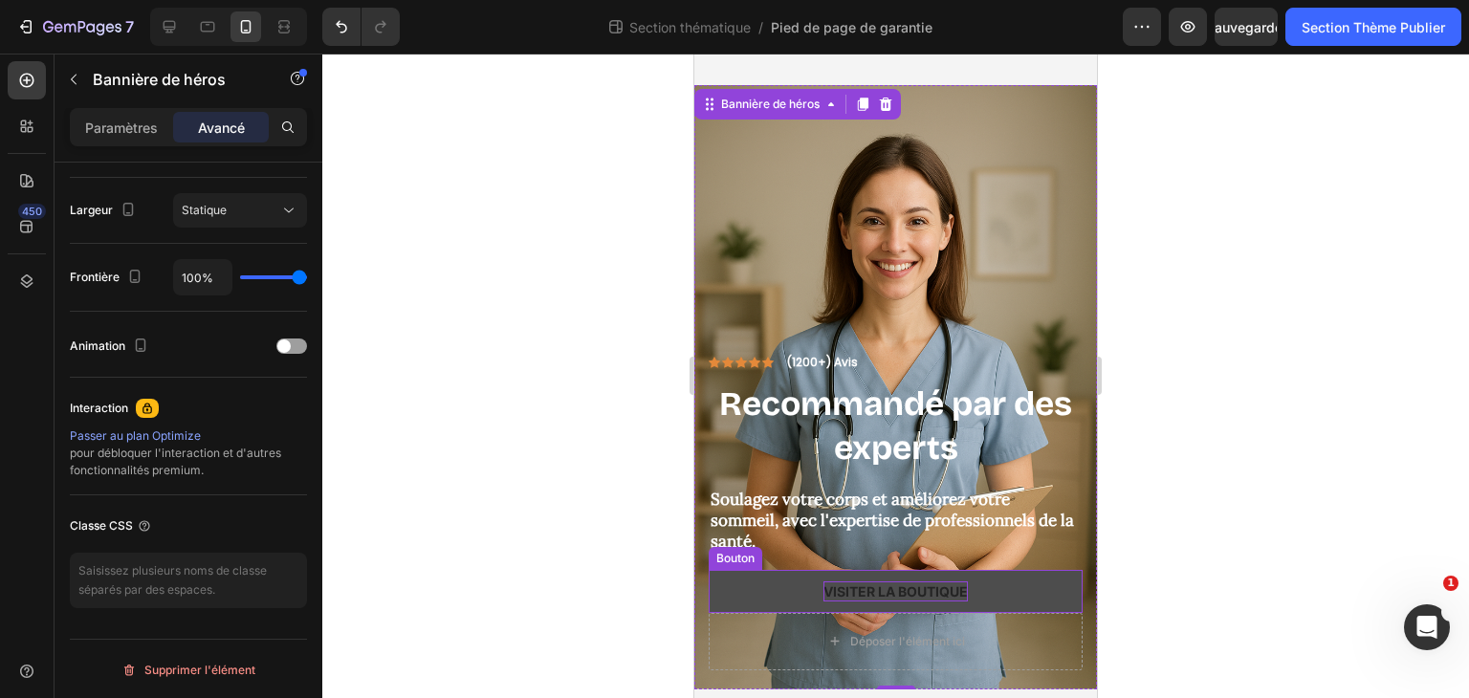
click at [923, 582] on p "visiter la boutique" at bounding box center [896, 592] width 144 height 20
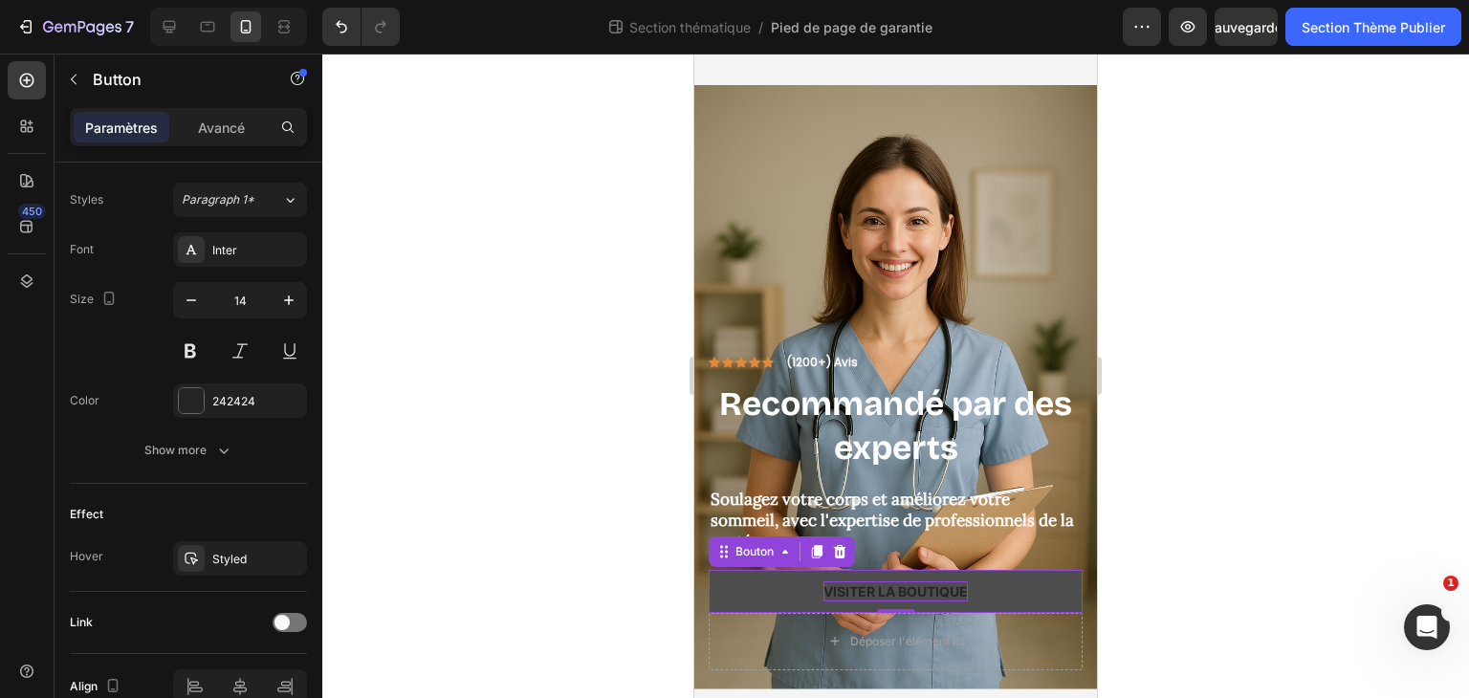
scroll to position [0, 0]
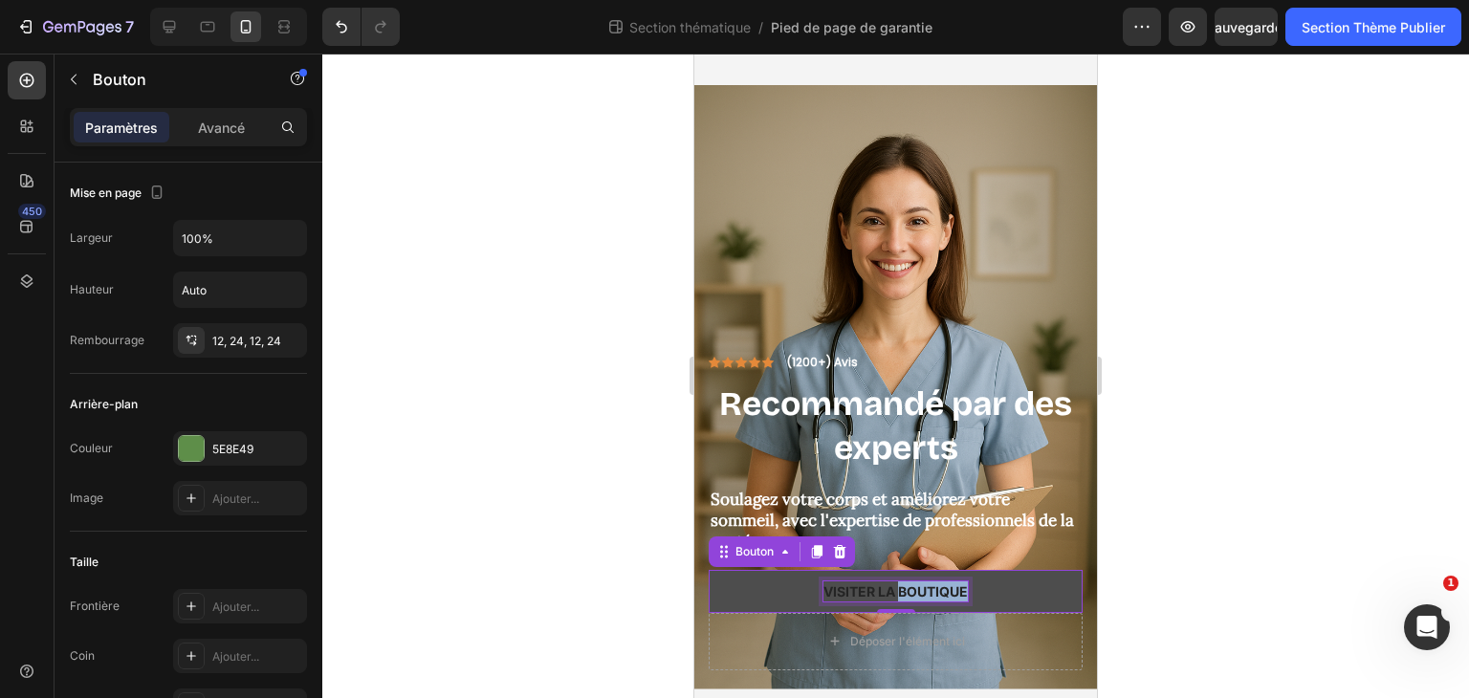
click at [923, 582] on p "visiter la boutique" at bounding box center [896, 592] width 144 height 20
click at [709, 570] on button "decouvrez" at bounding box center [896, 591] width 374 height 43
click at [1338, 403] on div at bounding box center [895, 376] width 1147 height 645
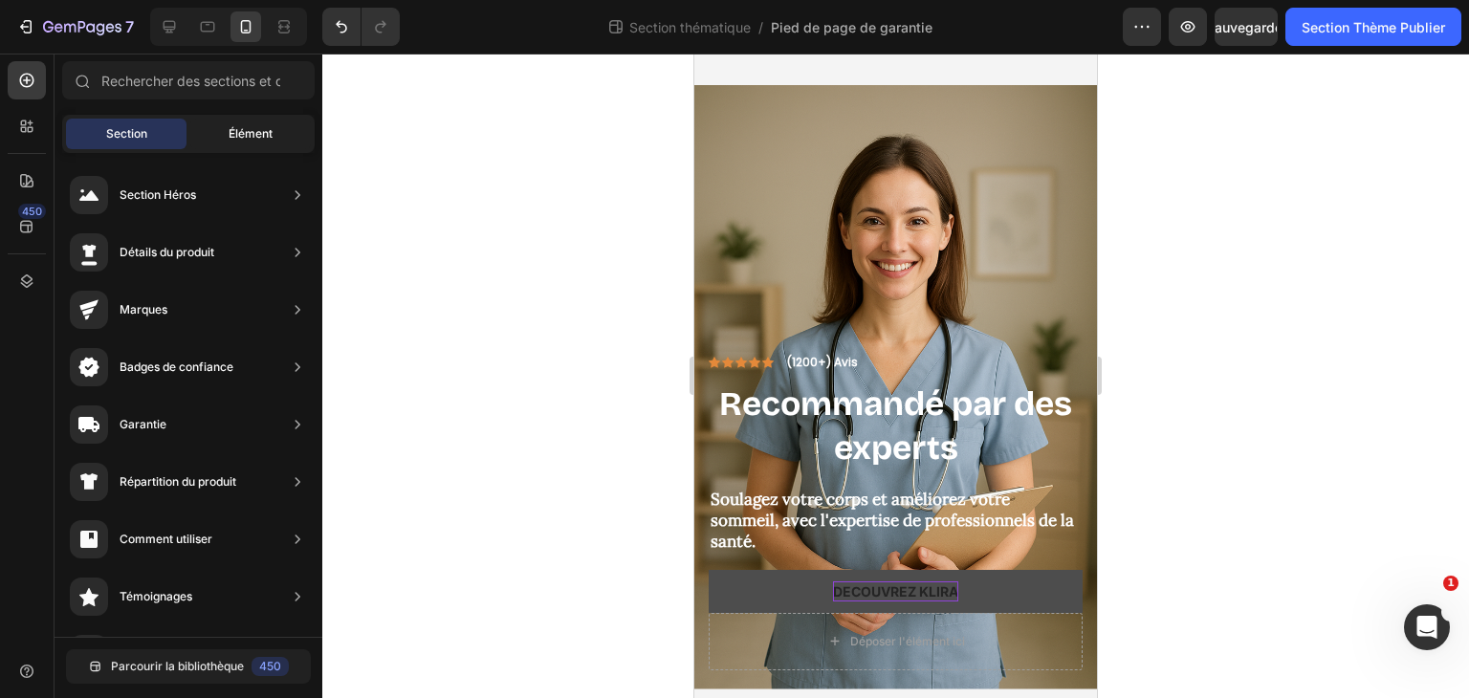
click at [224, 133] on div "Élément" at bounding box center [250, 134] width 121 height 31
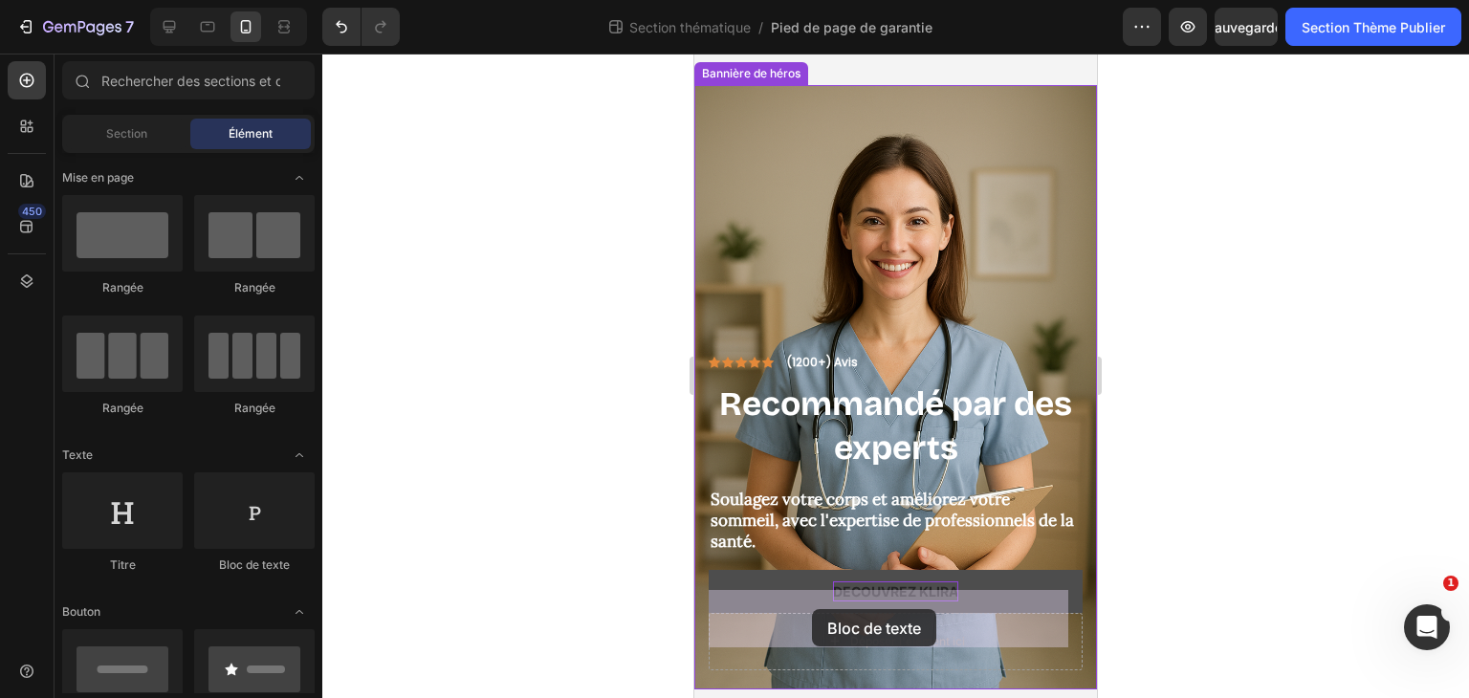
drag, startPoint x: 946, startPoint y: 584, endPoint x: 814, endPoint y: 610, distance: 134.5
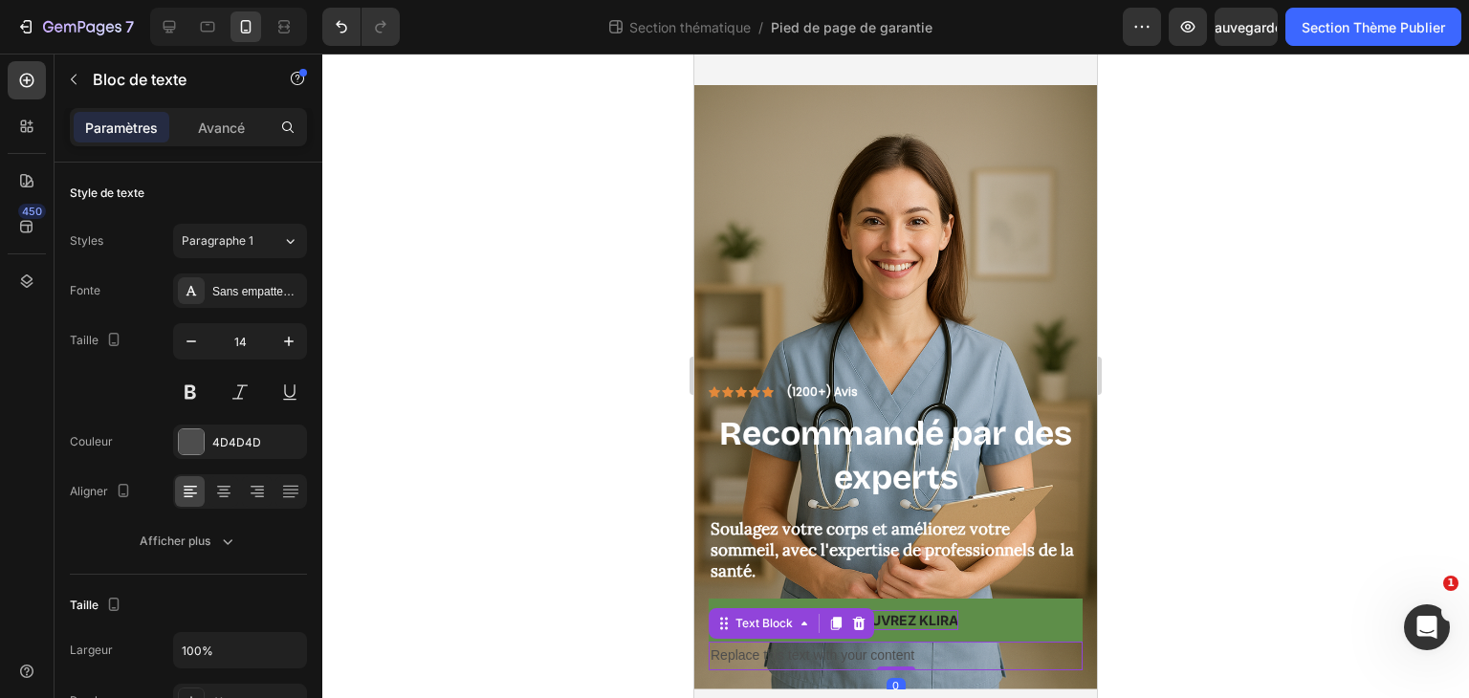
click at [1271, 417] on div at bounding box center [895, 376] width 1147 height 645
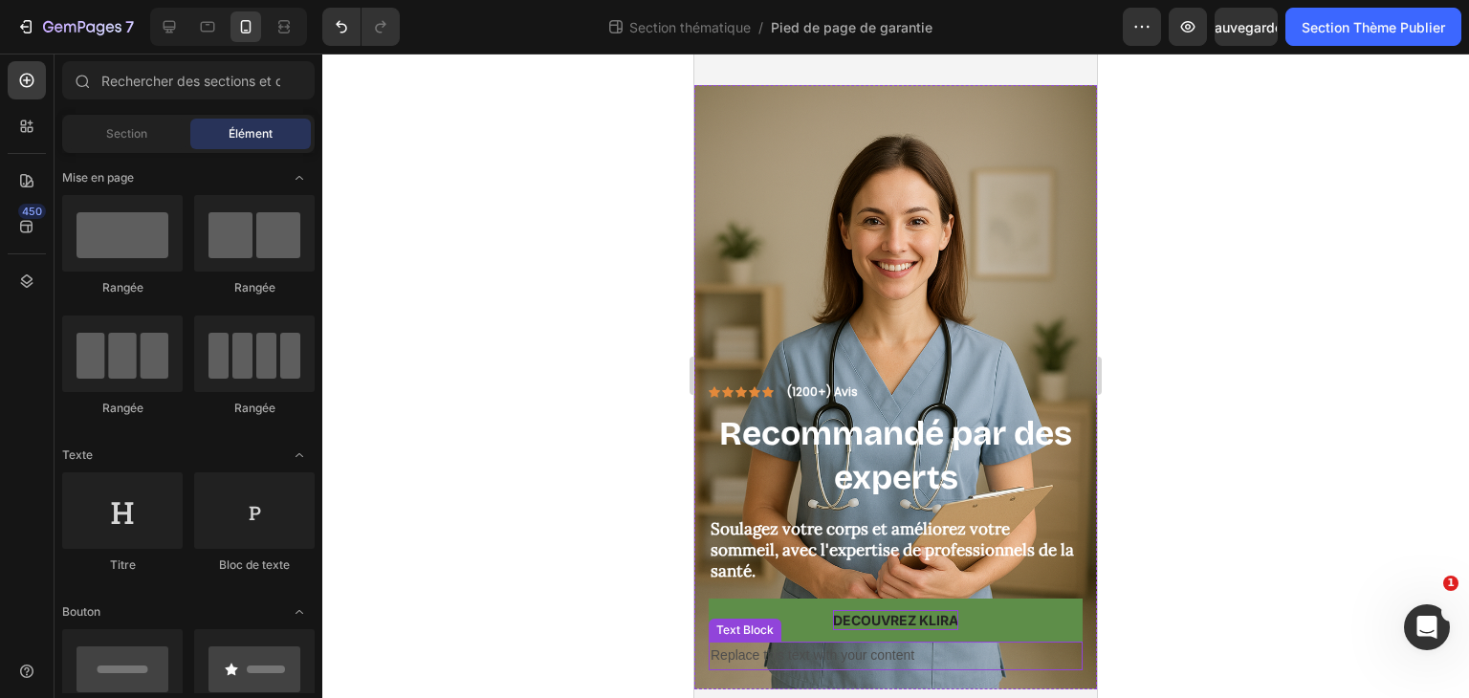
click at [750, 642] on div "Replace this text with your content" at bounding box center [896, 656] width 374 height 28
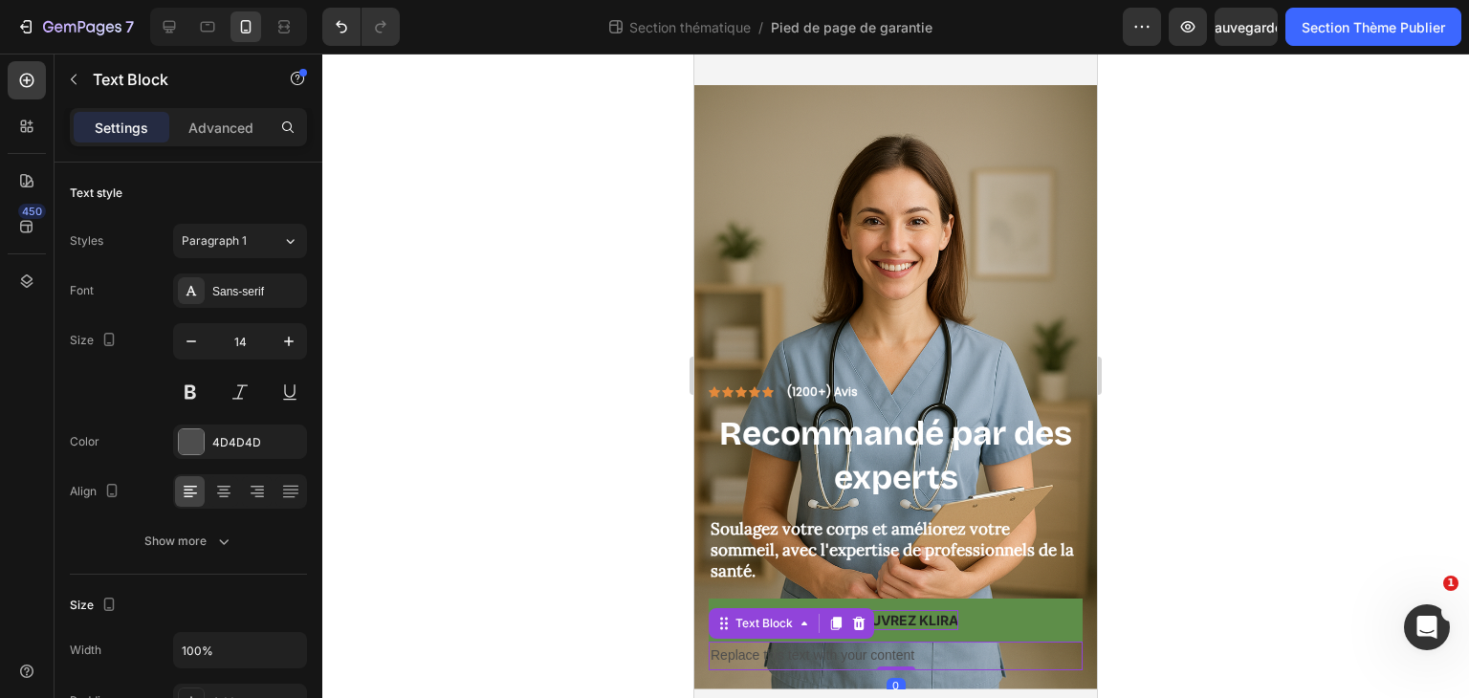
click at [750, 642] on div "Replace this text with your content" at bounding box center [896, 656] width 374 height 28
click at [750, 644] on p "Replace this text with your content" at bounding box center [896, 656] width 370 height 24
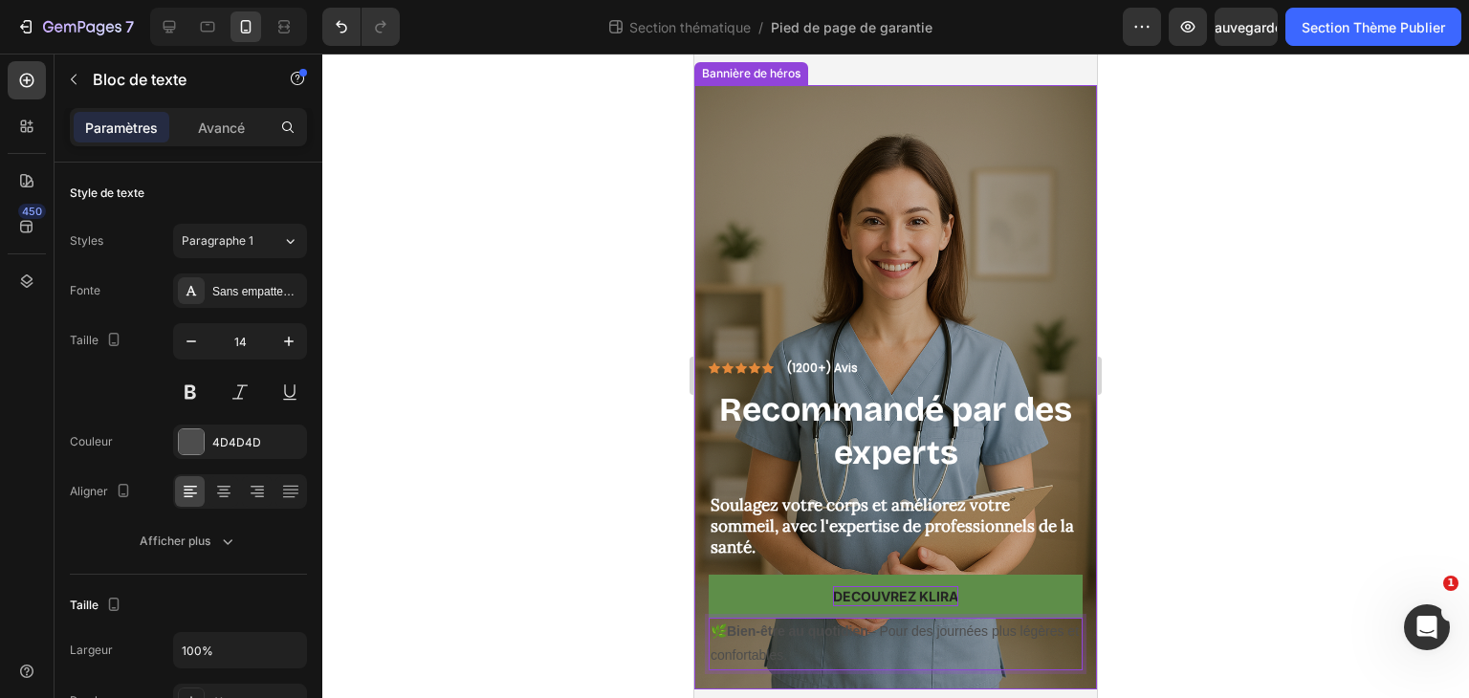
scroll to position [13, 0]
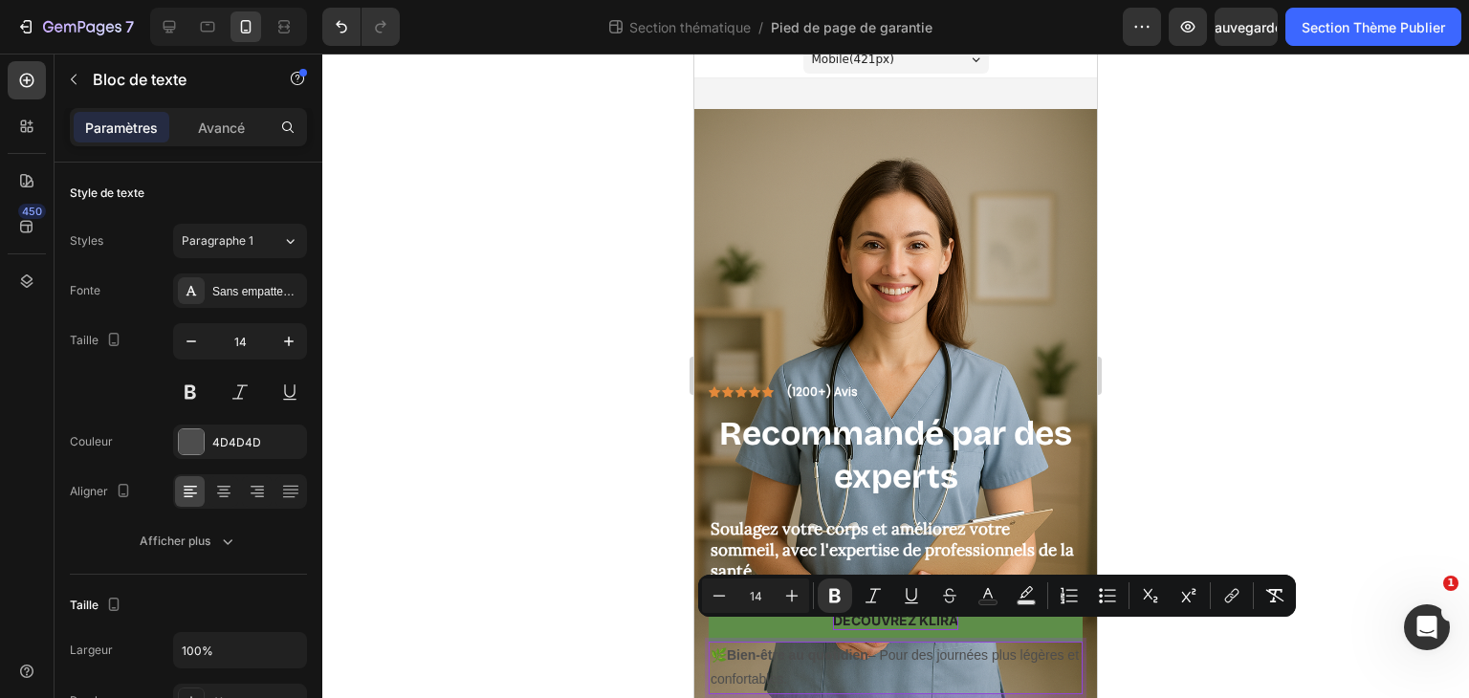
drag, startPoint x: 731, startPoint y: 630, endPoint x: 855, endPoint y: 665, distance: 129.0
click at [855, 665] on p "🌿 Bien-être au quotidien – Pour des journées plus légères et confortables." at bounding box center [896, 668] width 370 height 48
click at [259, 437] on div "4D4D4D" at bounding box center [239, 442] width 55 height 17
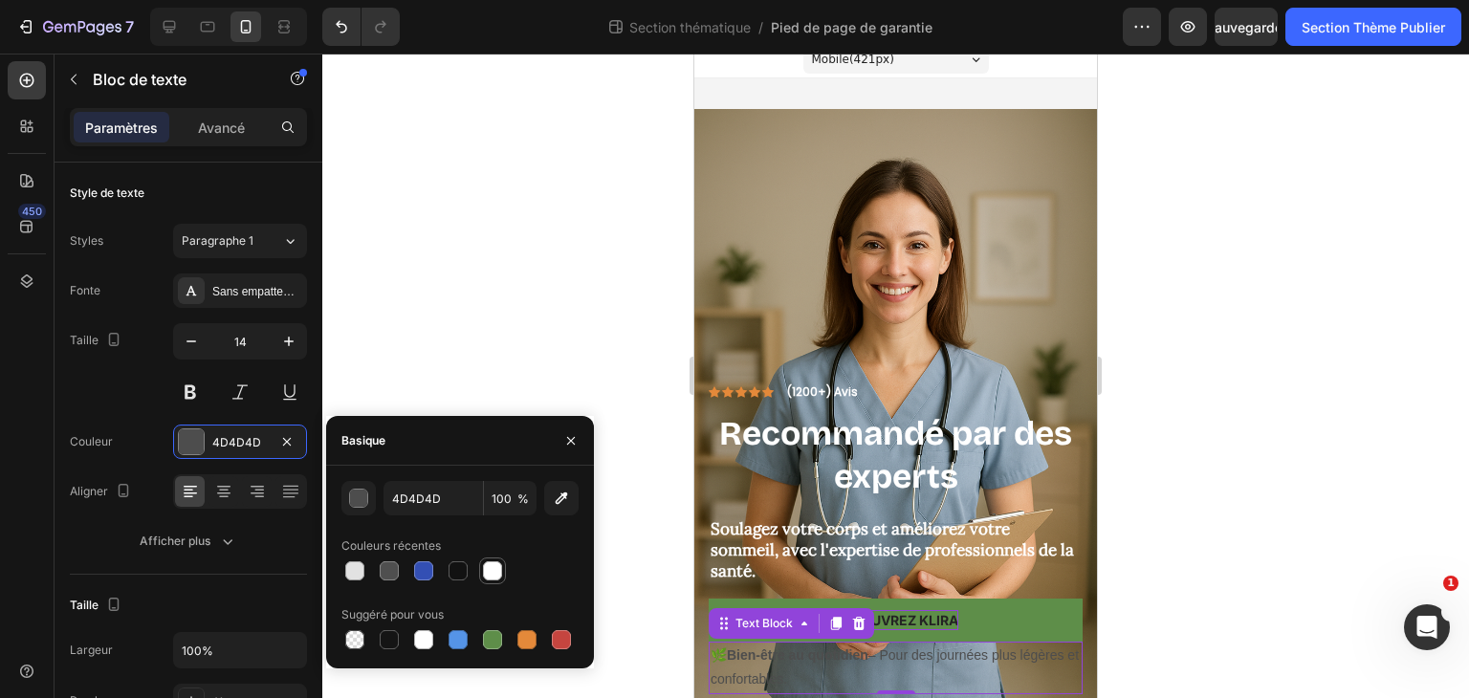
click at [488, 580] on div at bounding box center [492, 570] width 19 height 19
type input "FFFFFF"
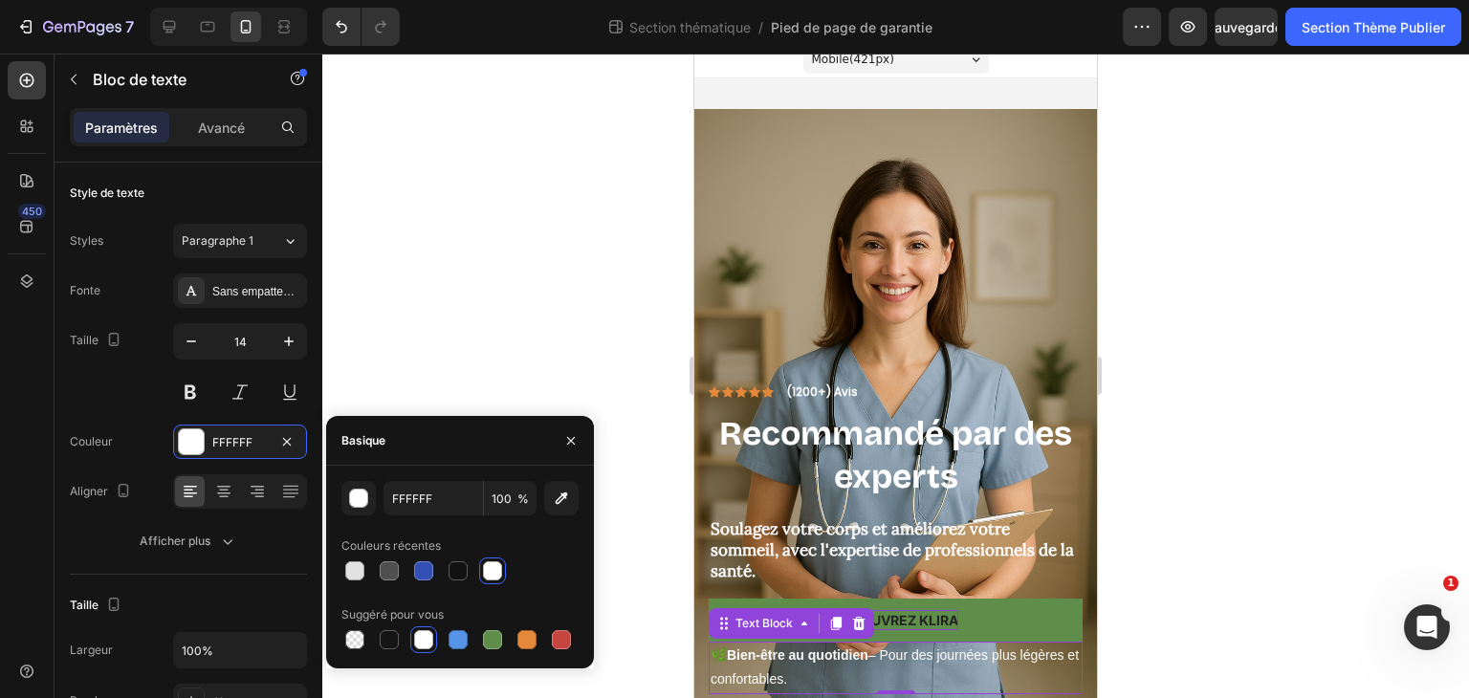
click at [573, 363] on div at bounding box center [895, 376] width 1147 height 645
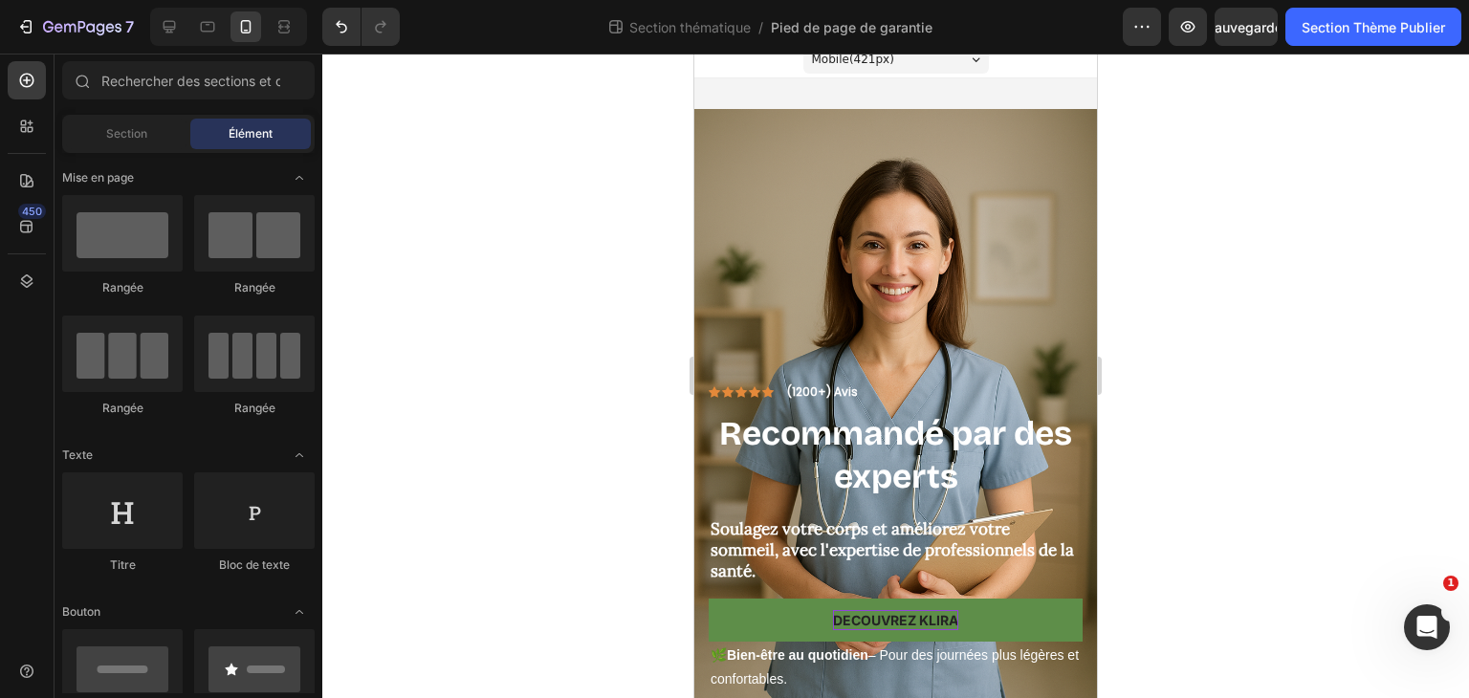
scroll to position [37, 0]
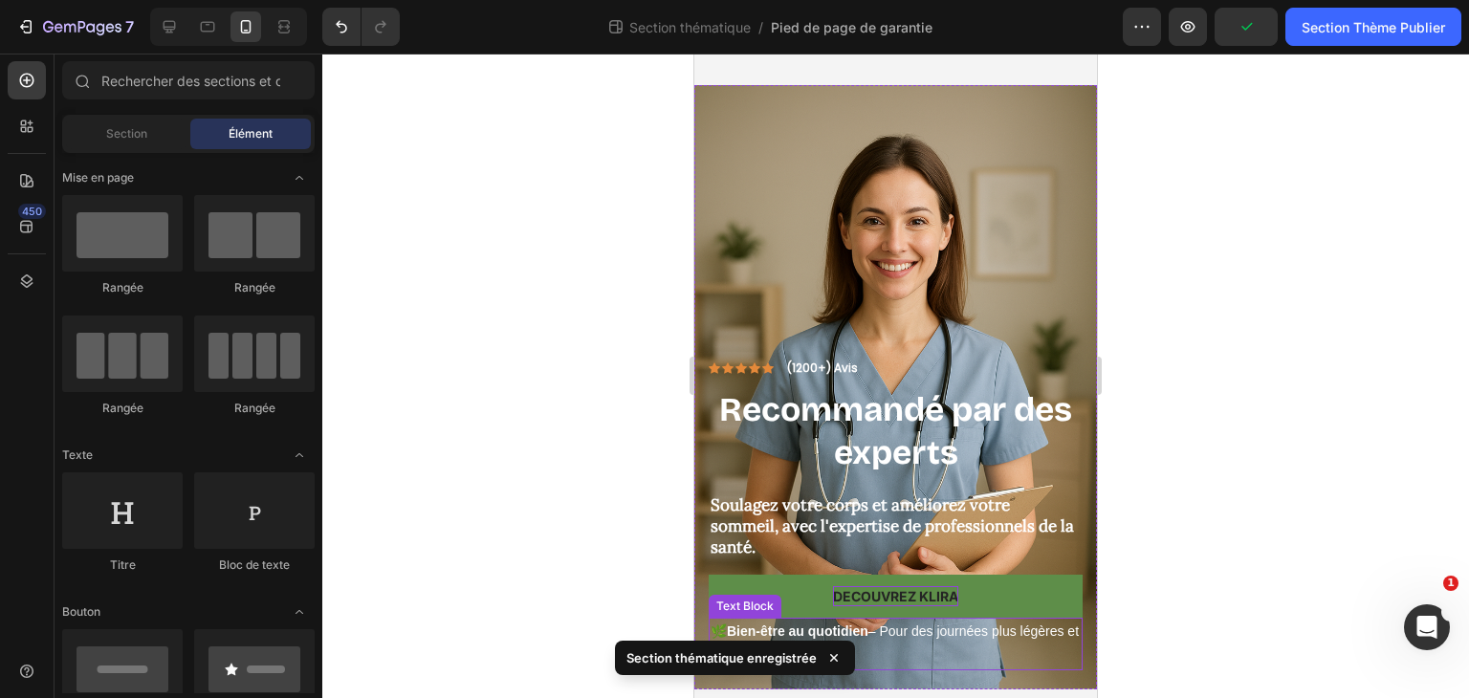
click at [912, 628] on p "🌿 Bien-être au quotidien – Pour des journées plus légères et confortables." at bounding box center [896, 644] width 370 height 48
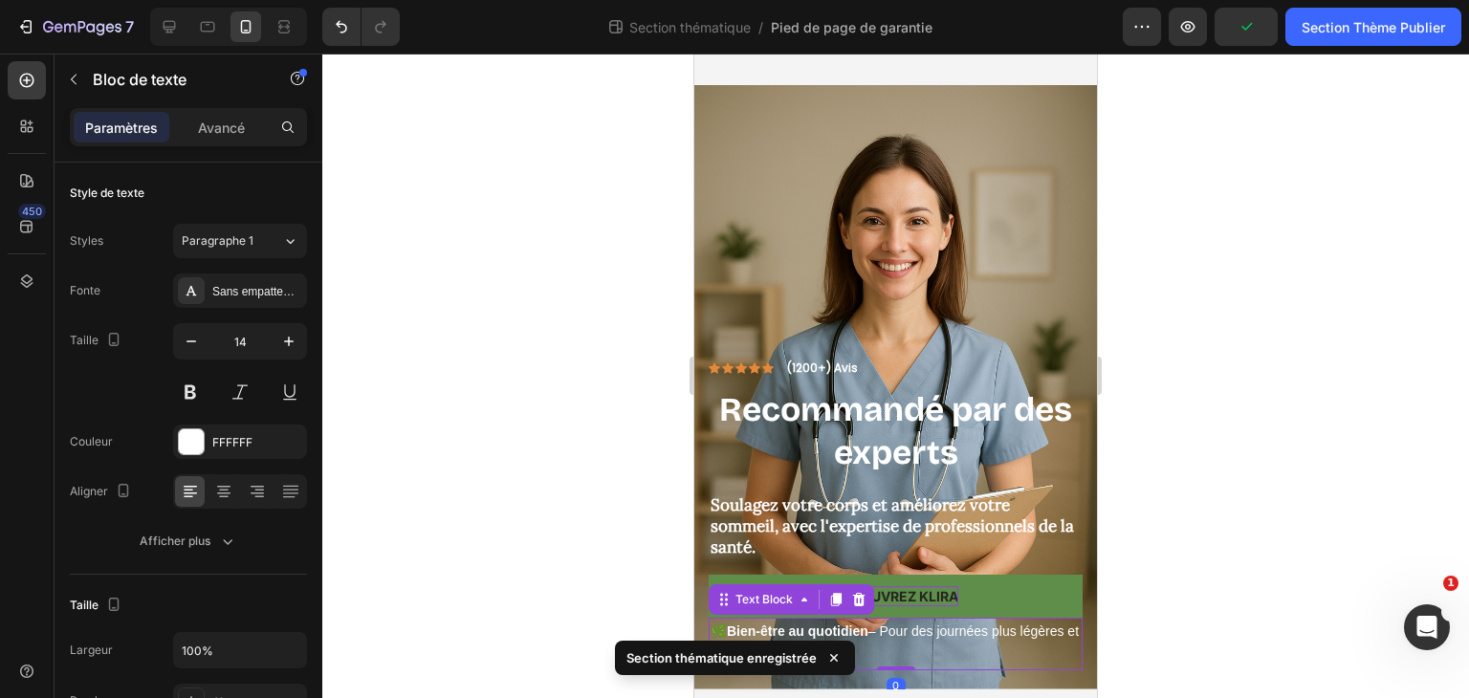
click at [857, 633] on div "Section thématique enregistrée" at bounding box center [735, 661] width 248 height 57
click at [543, 616] on div at bounding box center [895, 376] width 1147 height 645
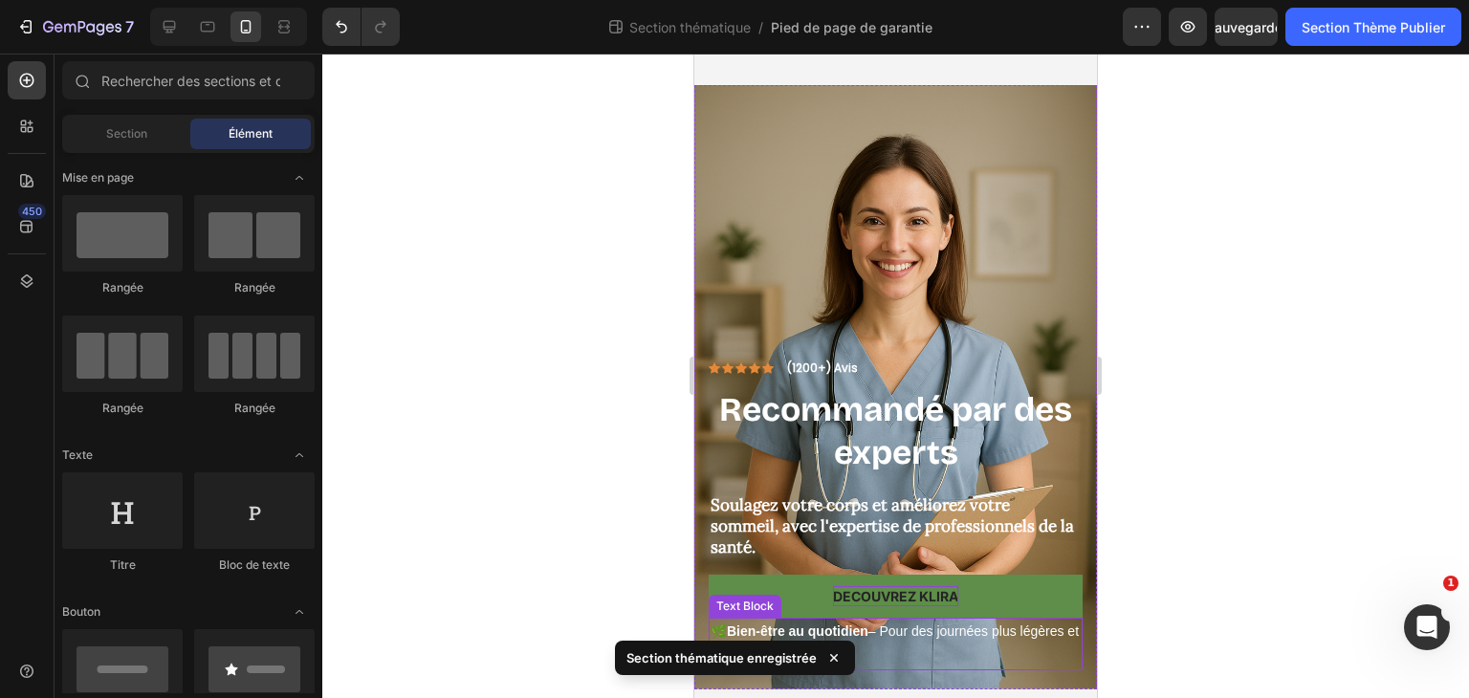
click at [865, 630] on p "🌿 Bien-être au quotidien – Pour des journées plus légères et confortables." at bounding box center [896, 644] width 370 height 48
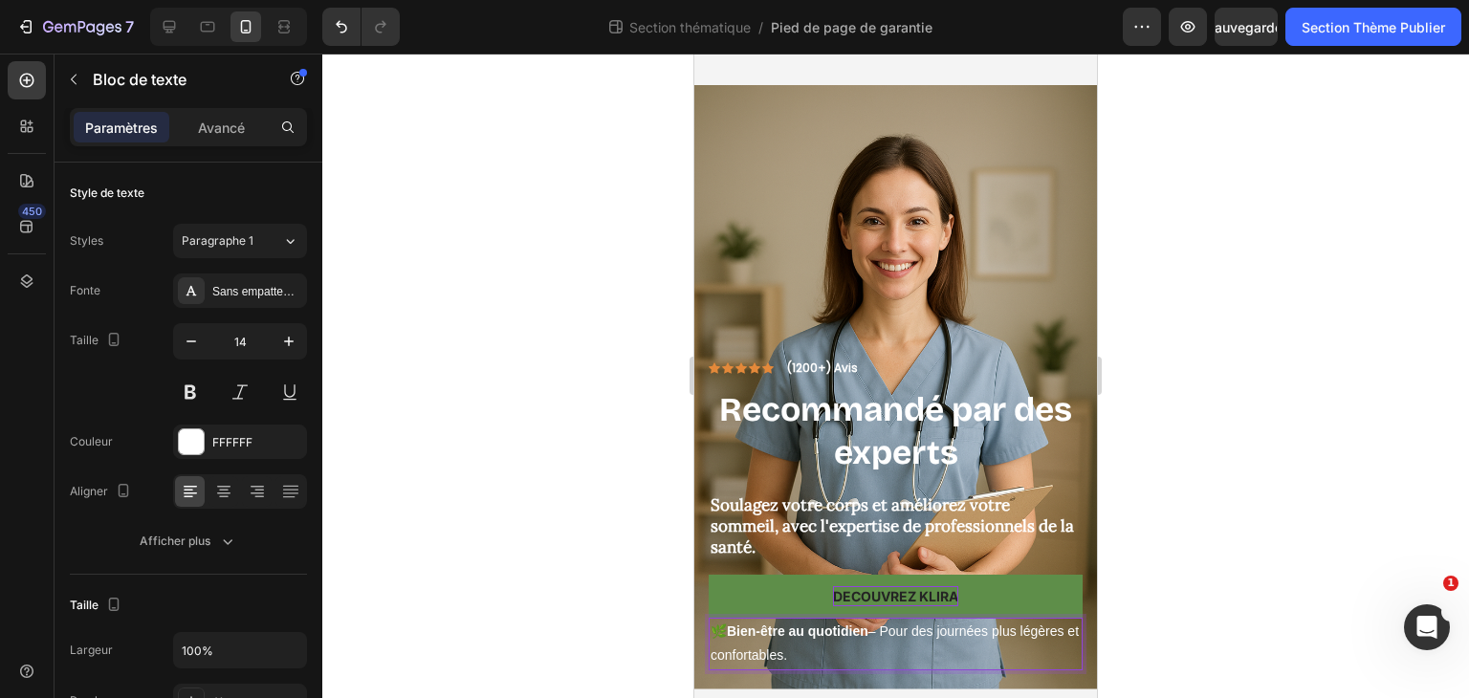
click at [865, 630] on p "🌿 Bien-être au quotidien – Pour des journées plus légères et confortables." at bounding box center [896, 644] width 370 height 48
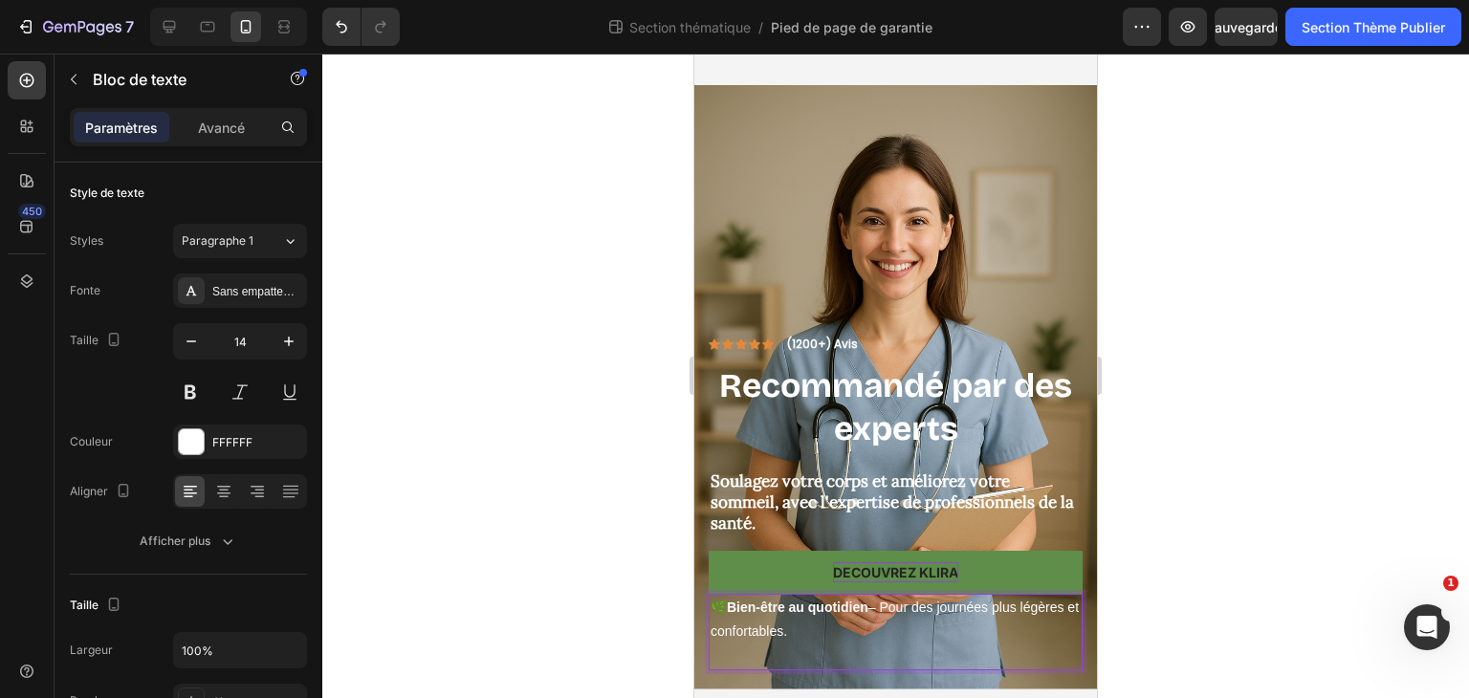
scroll to position [12, 0]
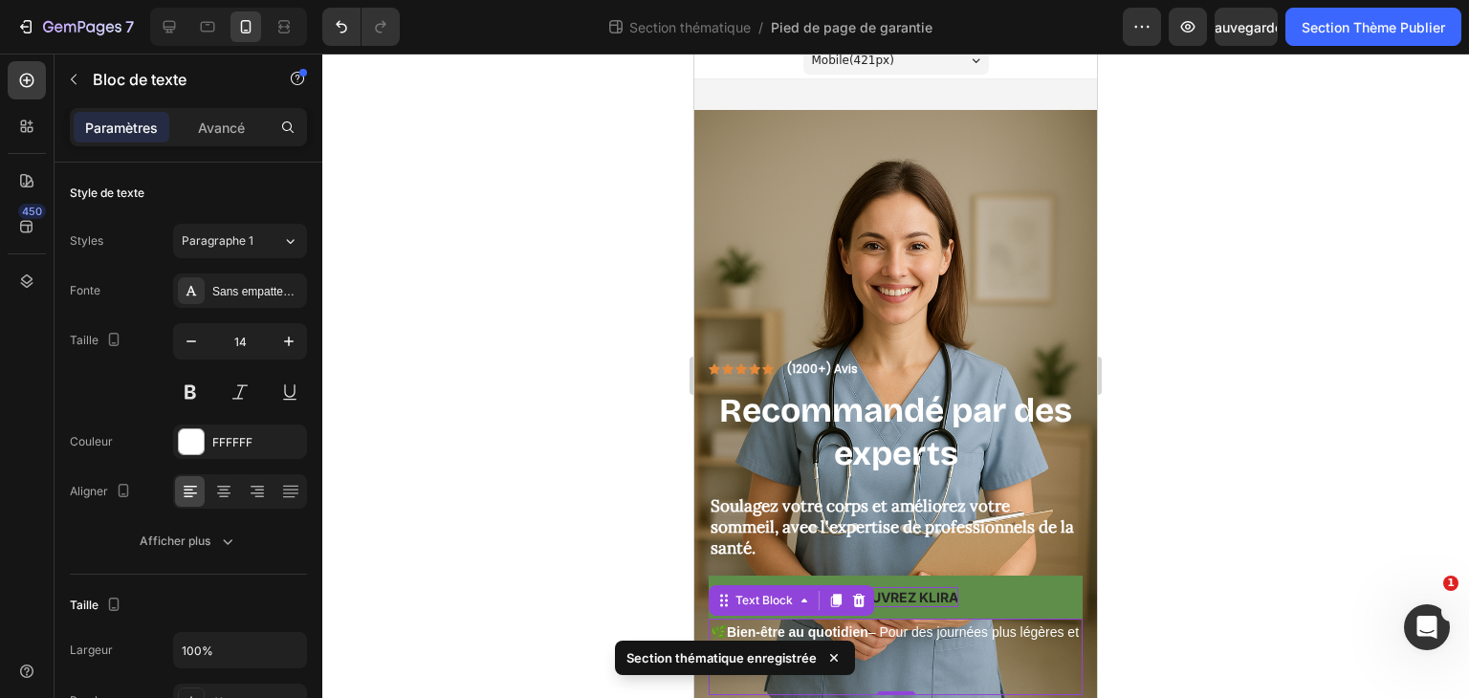
drag, startPoint x: 742, startPoint y: 651, endPoint x: 953, endPoint y: 667, distance: 211.0
click at [953, 669] on p "Rich Text Editor. Editing area: main" at bounding box center [896, 681] width 370 height 24
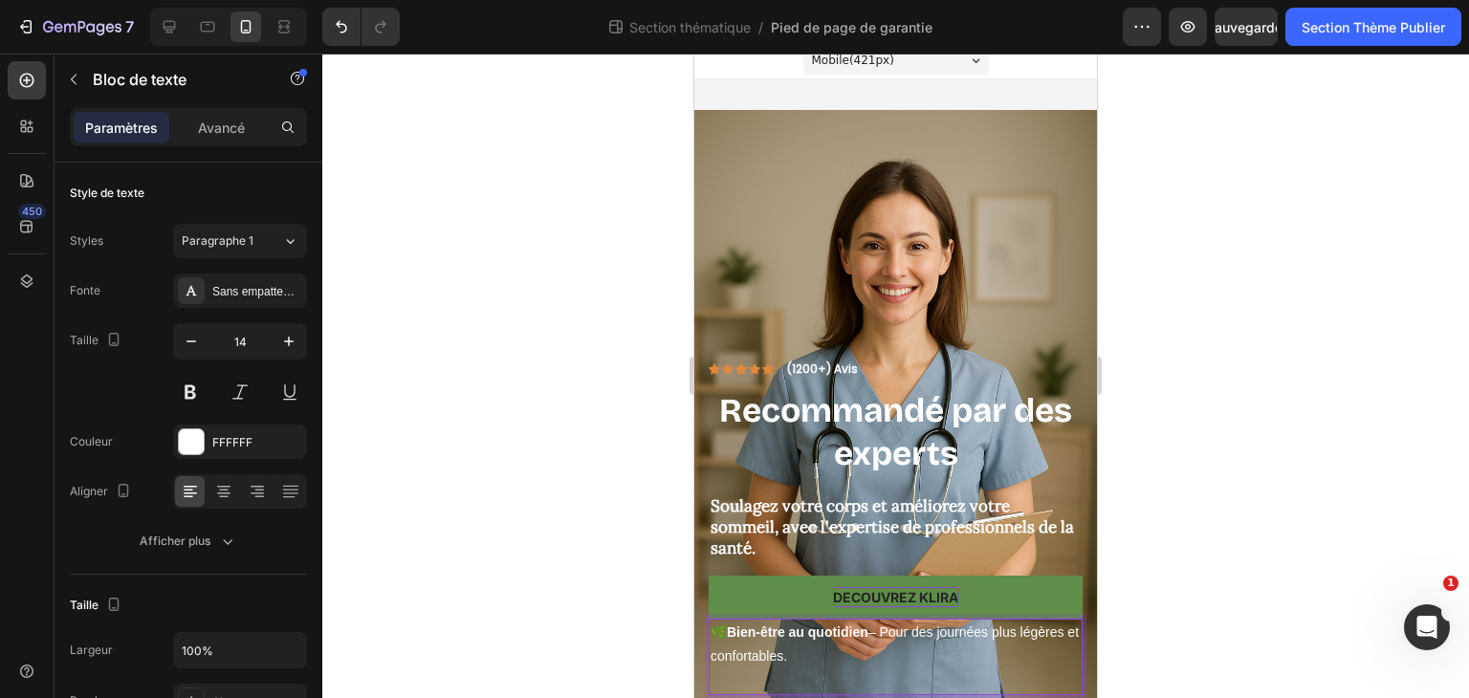
click at [835, 669] on p "Rich Text Editor. Editing area: main" at bounding box center [896, 681] width 370 height 24
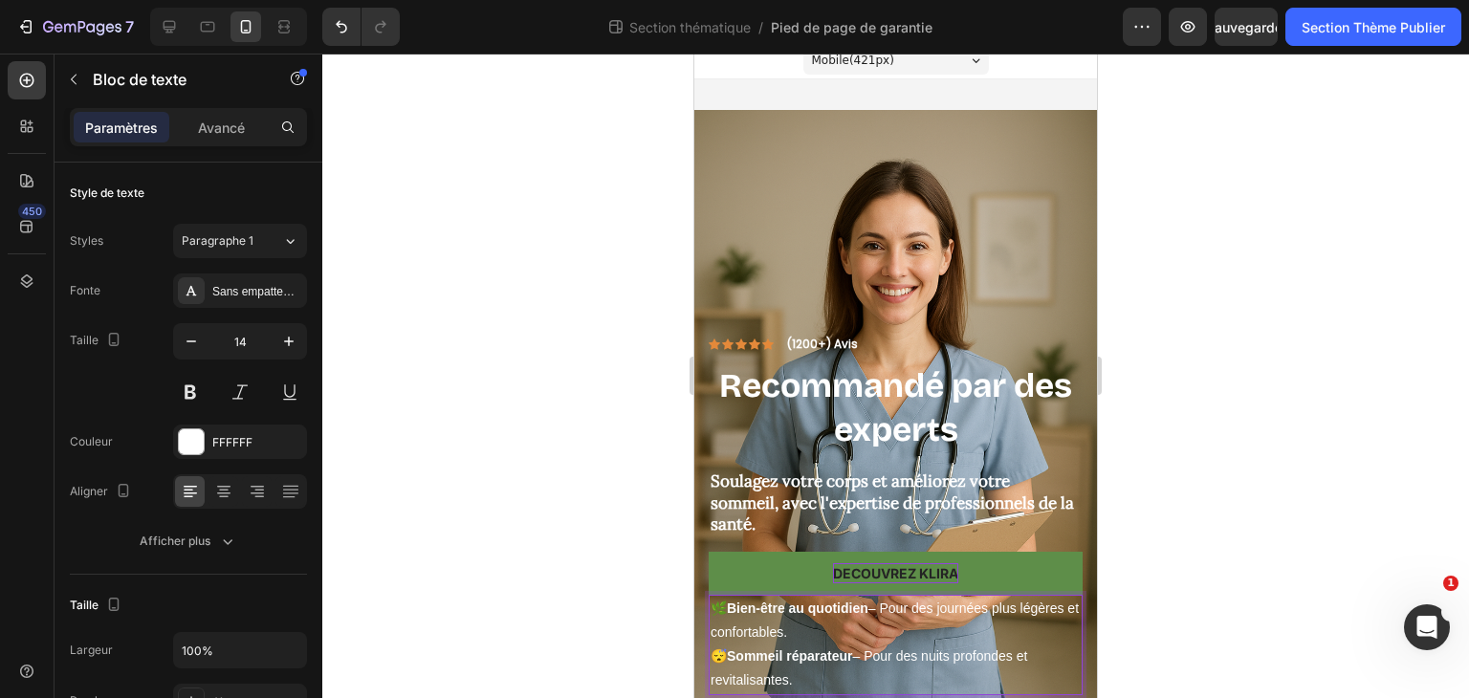
scroll to position [0, 0]
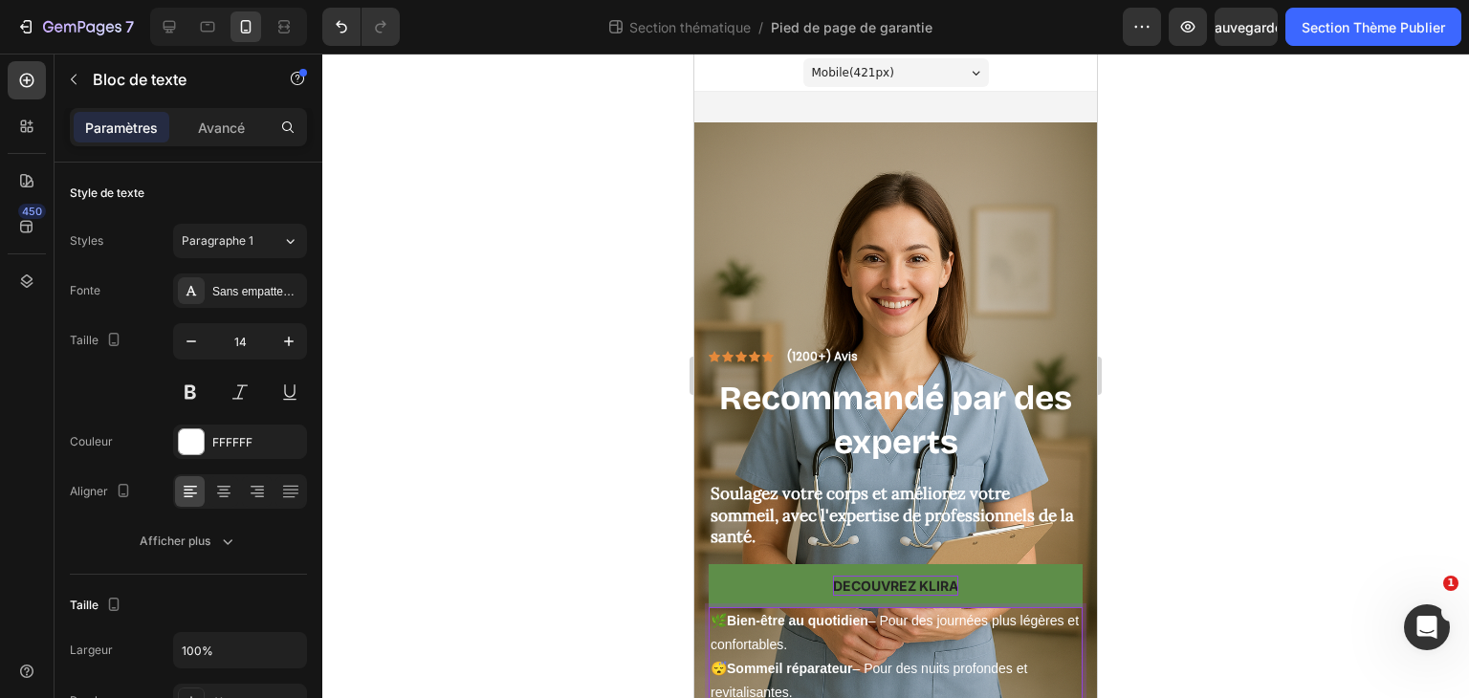
click at [859, 623] on p "🌿 Bien-être au quotidien – Pour des journées plus légères et confortables." at bounding box center [896, 633] width 370 height 48
click at [1354, 421] on div at bounding box center [895, 376] width 1147 height 645
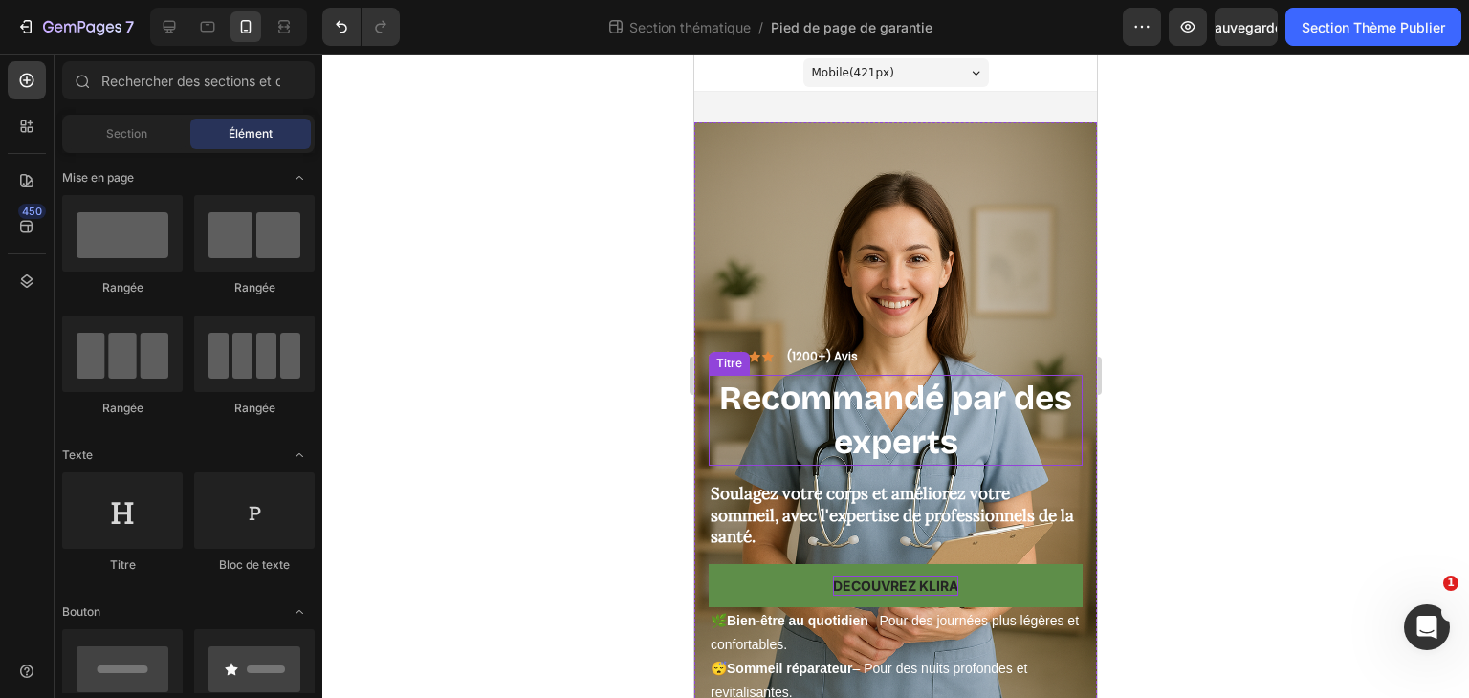
click at [918, 383] on font "Recommandé par des experts" at bounding box center [895, 420] width 353 height 84
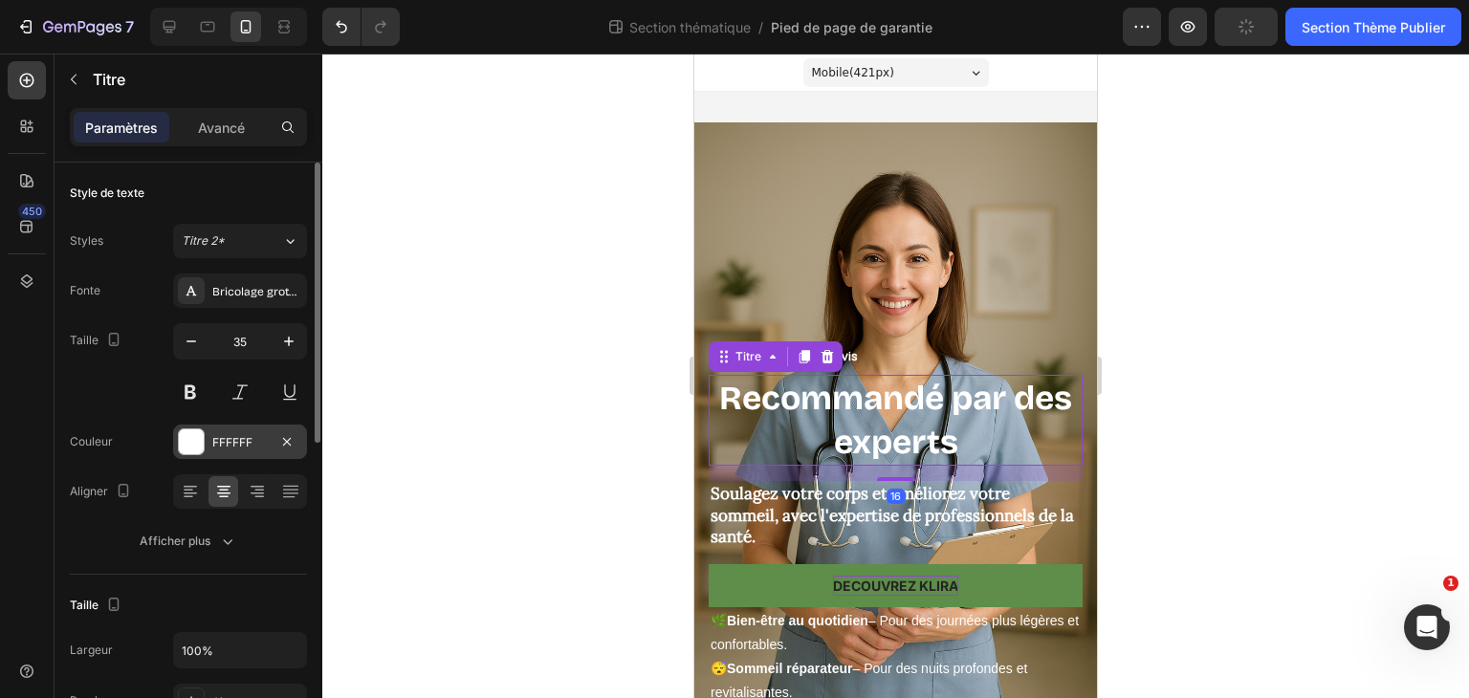
click at [231, 441] on font "FFFFFF" at bounding box center [232, 442] width 40 height 14
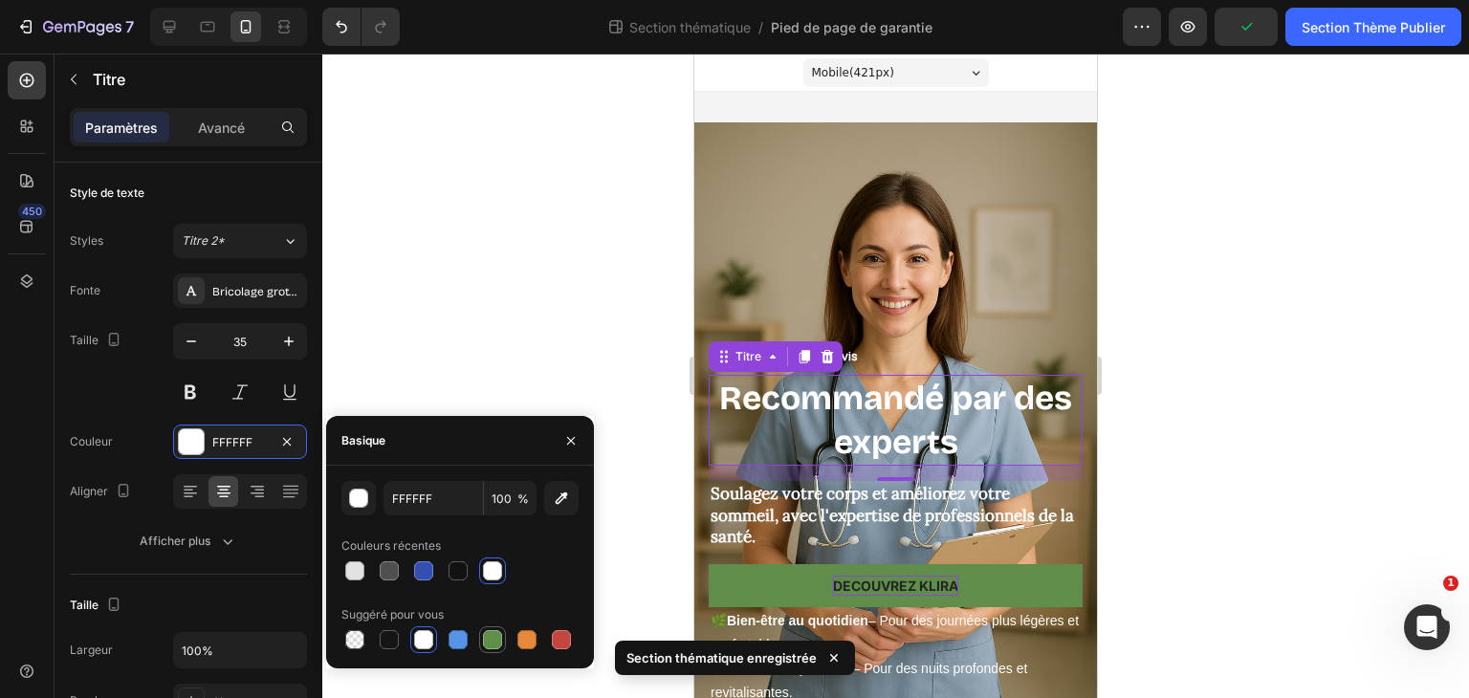
click at [497, 640] on div at bounding box center [492, 639] width 19 height 19
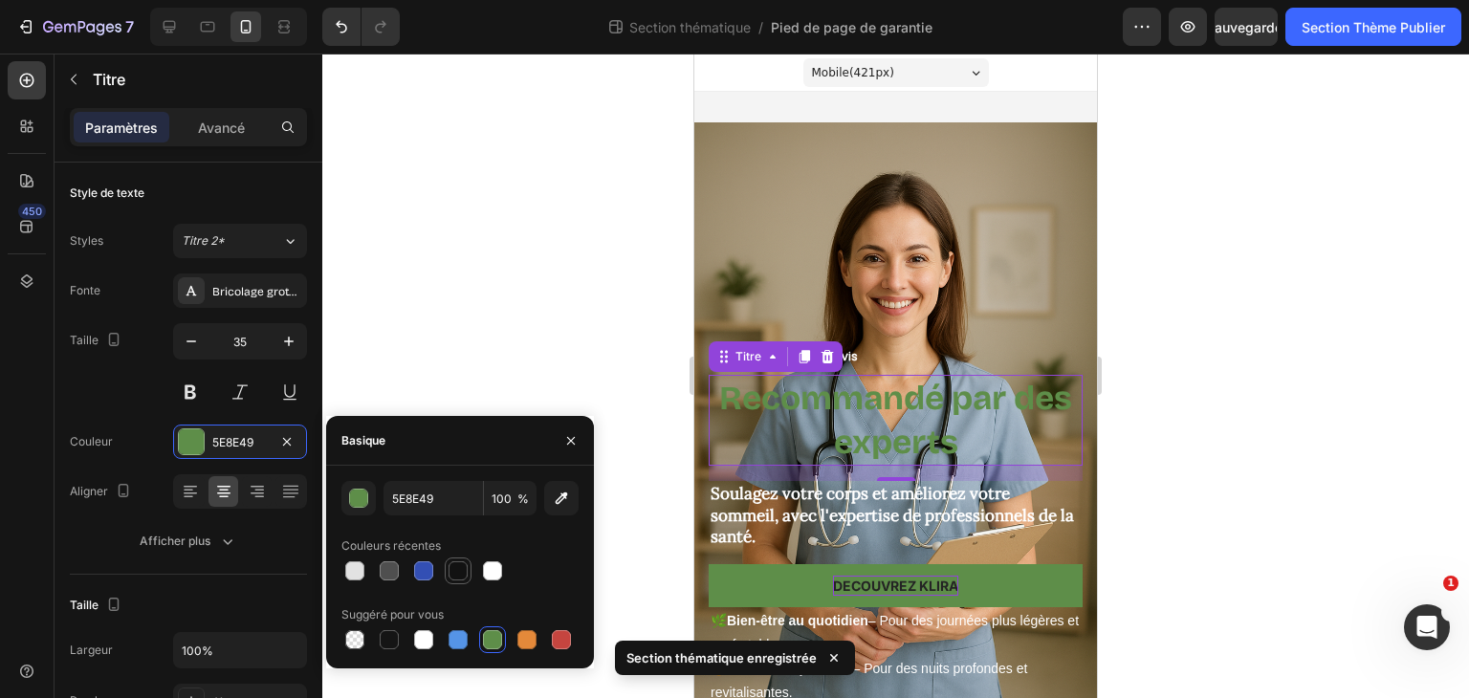
click at [459, 575] on div at bounding box center [458, 570] width 19 height 19
type input "121212"
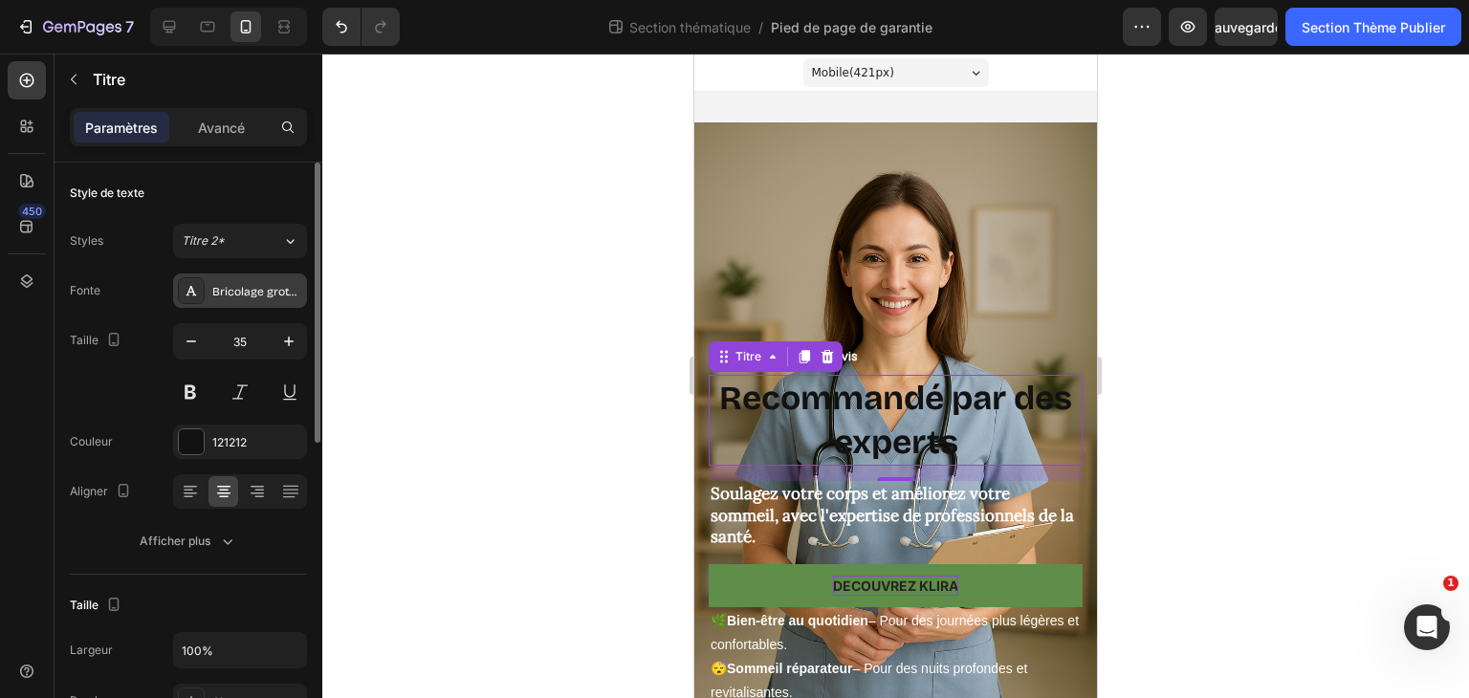
click at [258, 291] on font "Bricolage grotesque" at bounding box center [266, 291] width 109 height 13
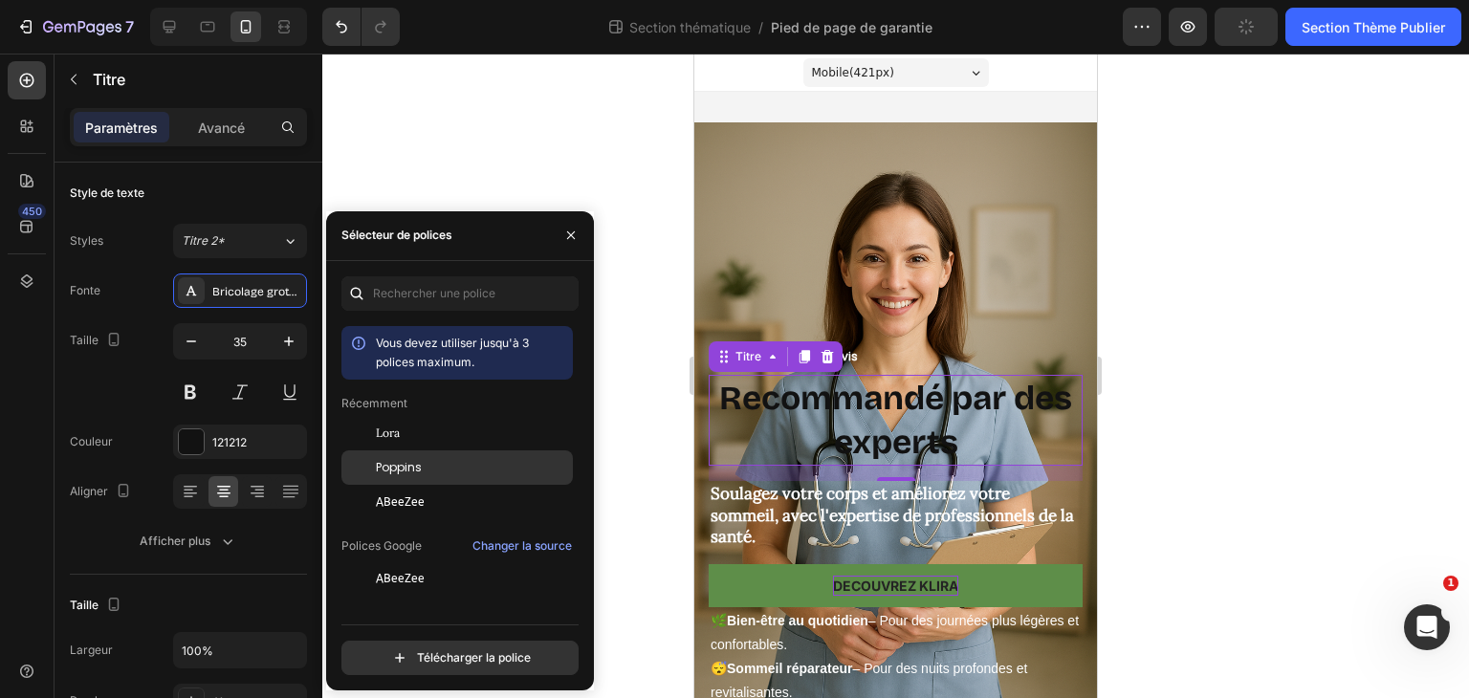
click at [418, 462] on font "Poppins" at bounding box center [399, 467] width 46 height 16
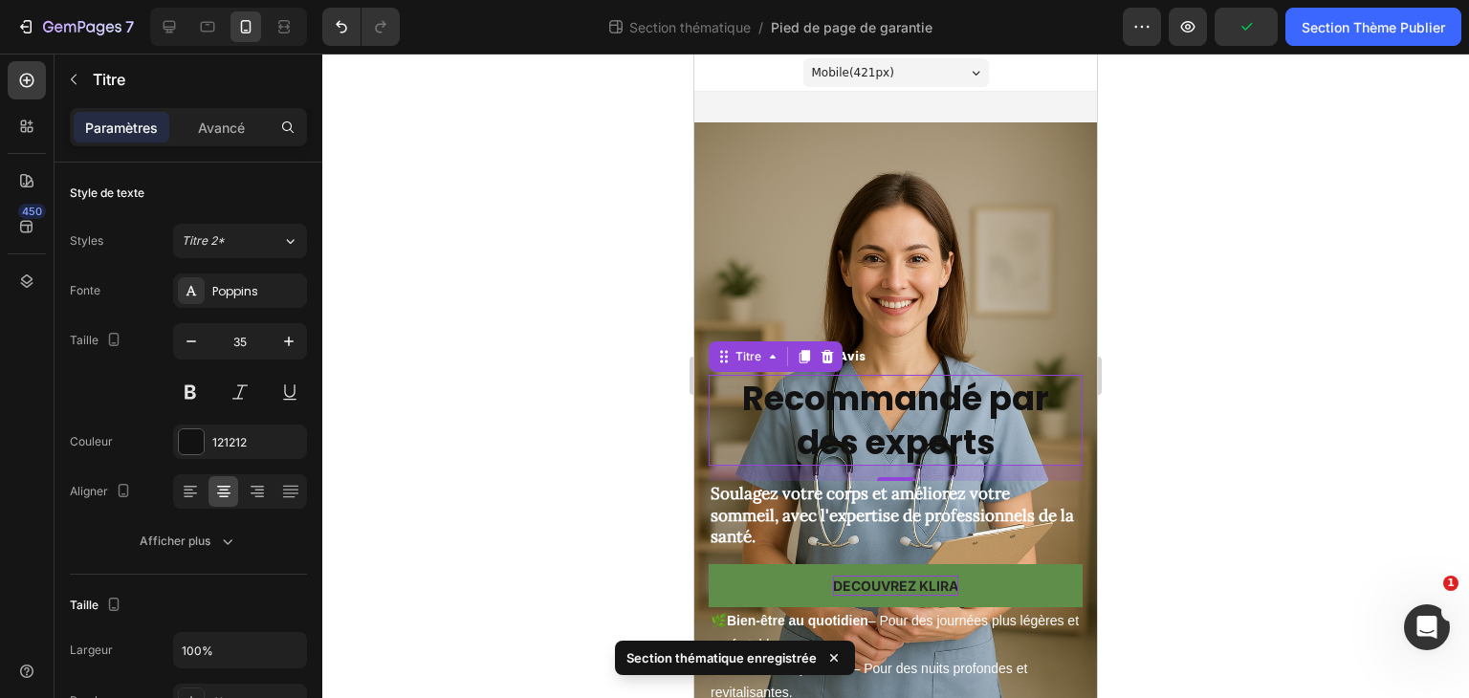
click at [522, 173] on div at bounding box center [895, 376] width 1147 height 645
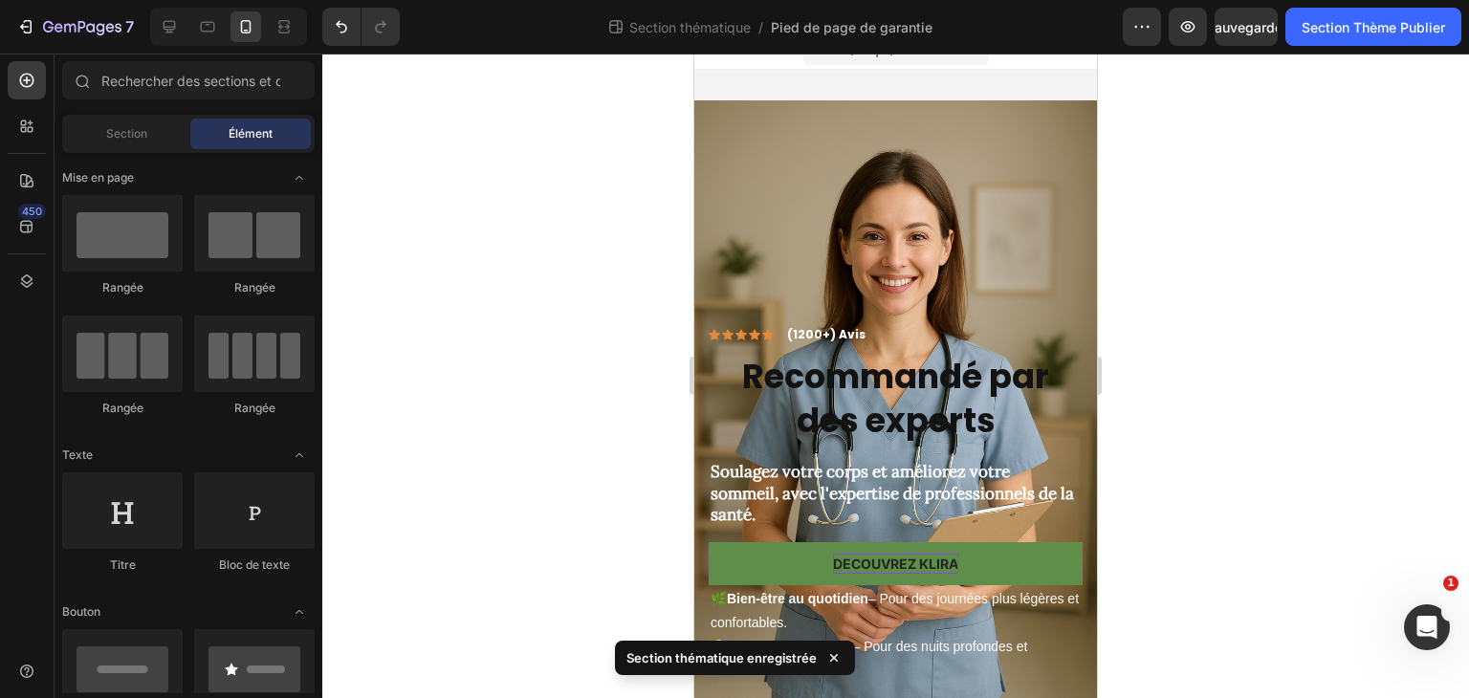
scroll to position [37, 0]
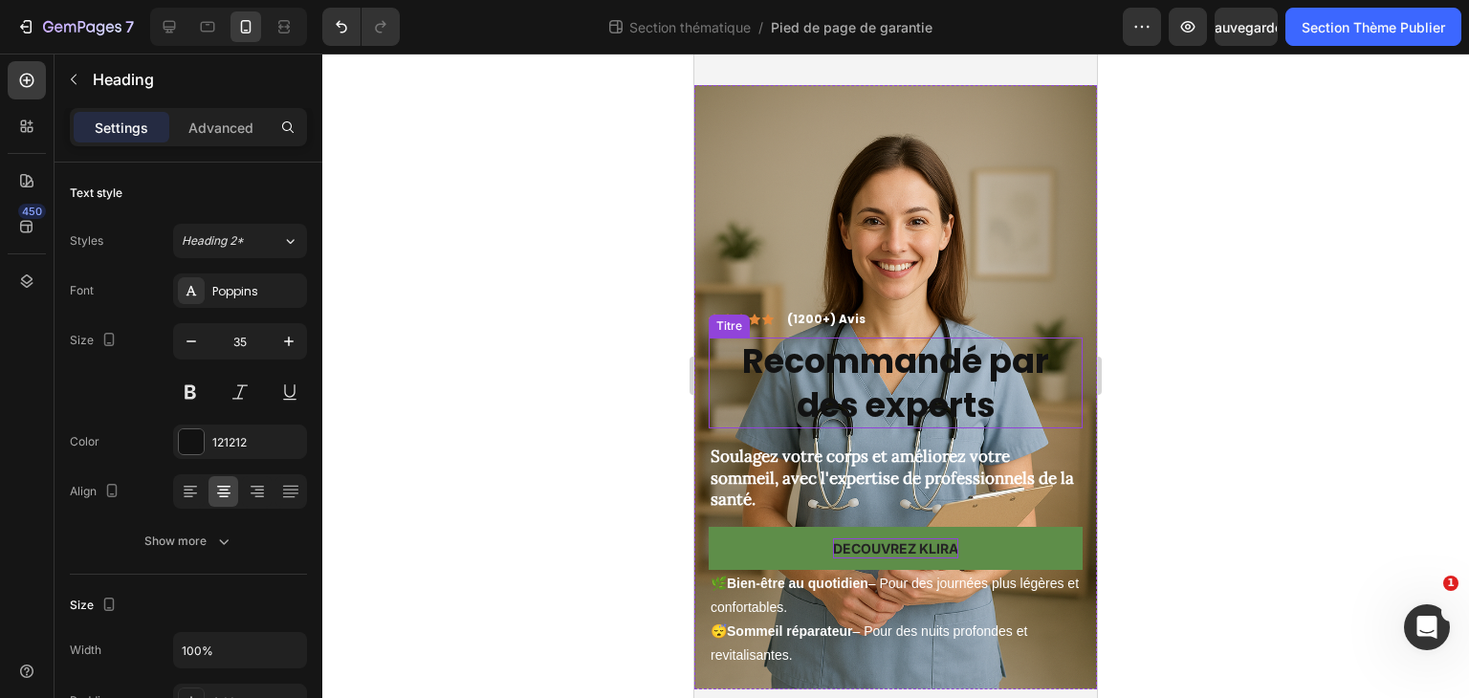
click at [915, 380] on font "Recommandé par des experts" at bounding box center [895, 383] width 307 height 91
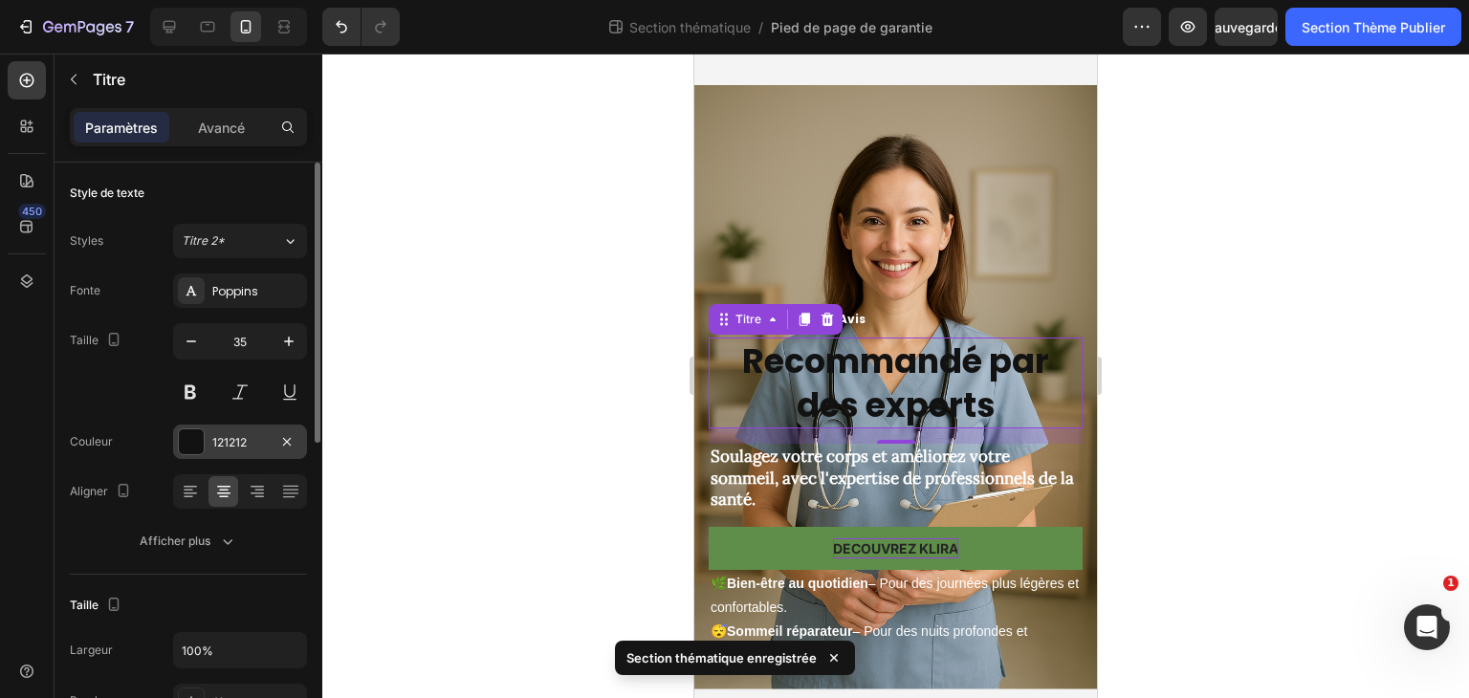
click at [236, 450] on div "121212" at bounding box center [239, 442] width 55 height 17
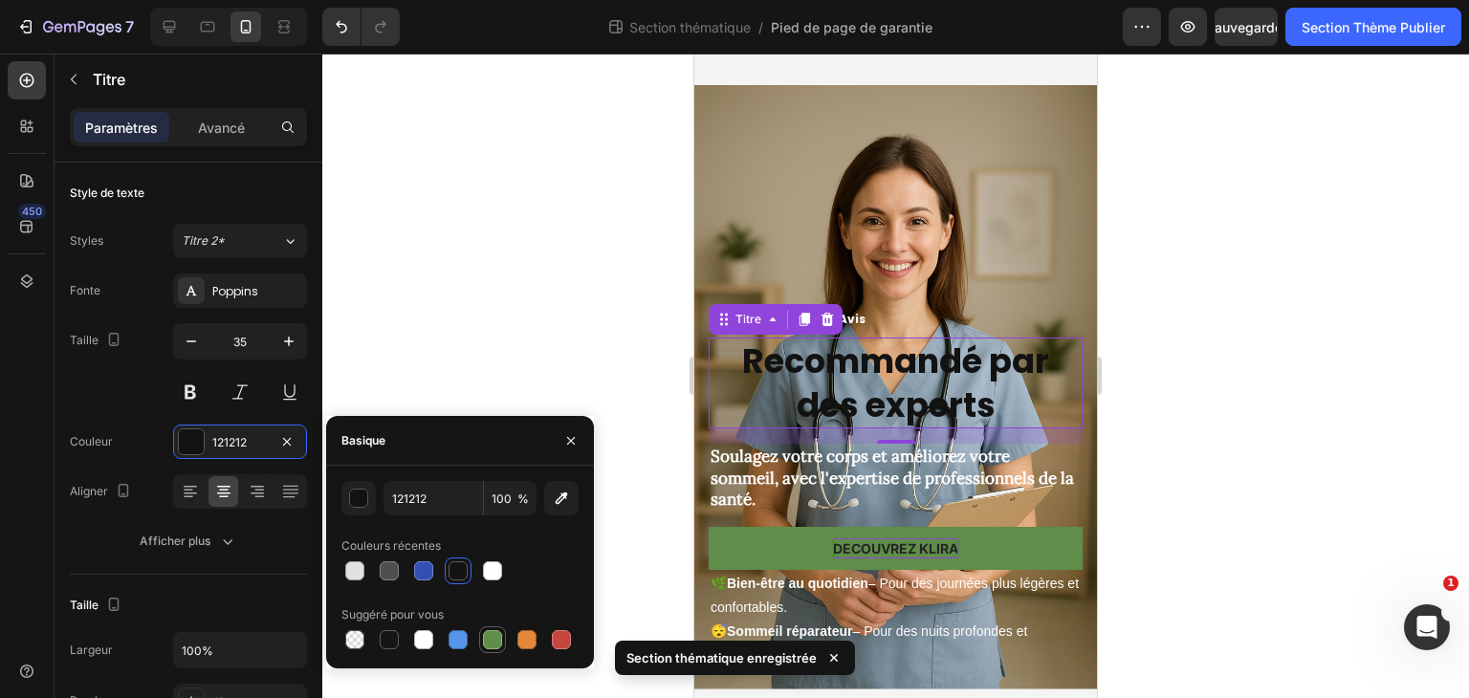
click at [488, 640] on div at bounding box center [492, 639] width 19 height 19
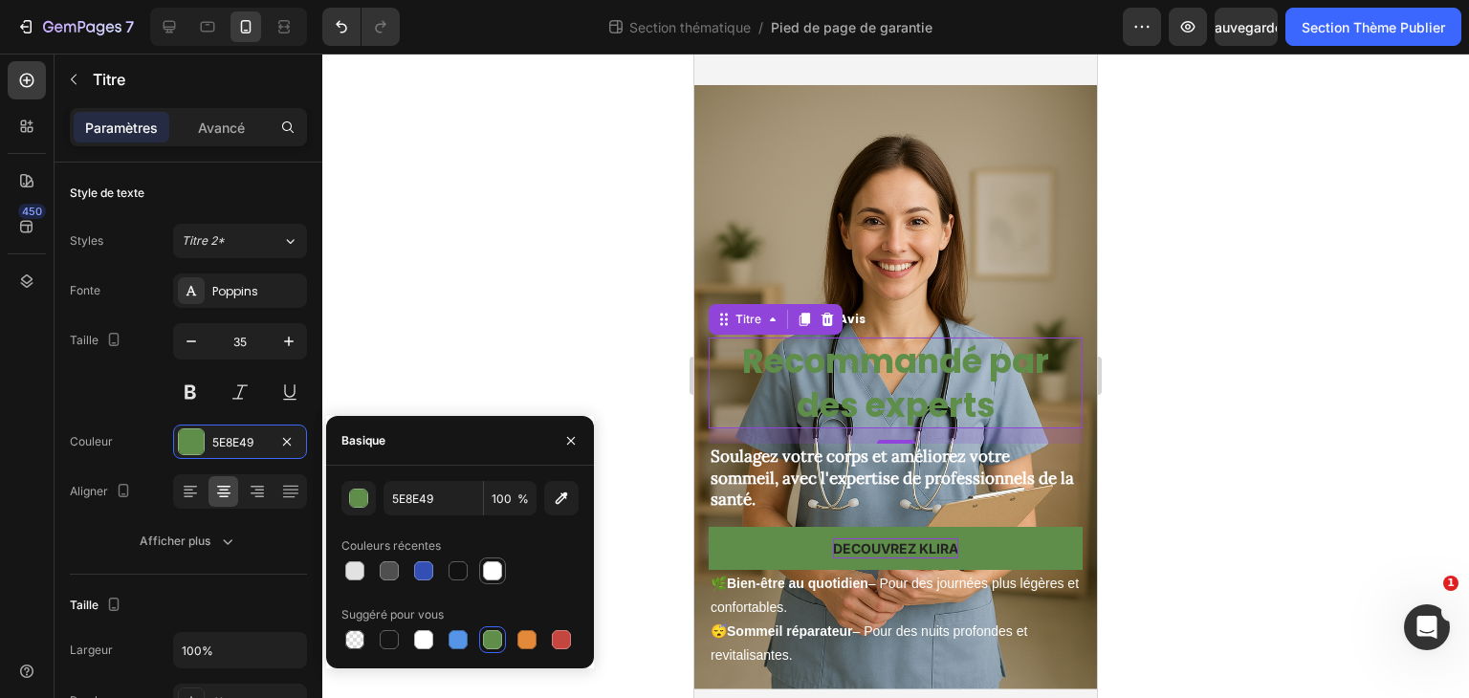
click at [501, 575] on div at bounding box center [492, 570] width 19 height 19
type input "FFFFFF"
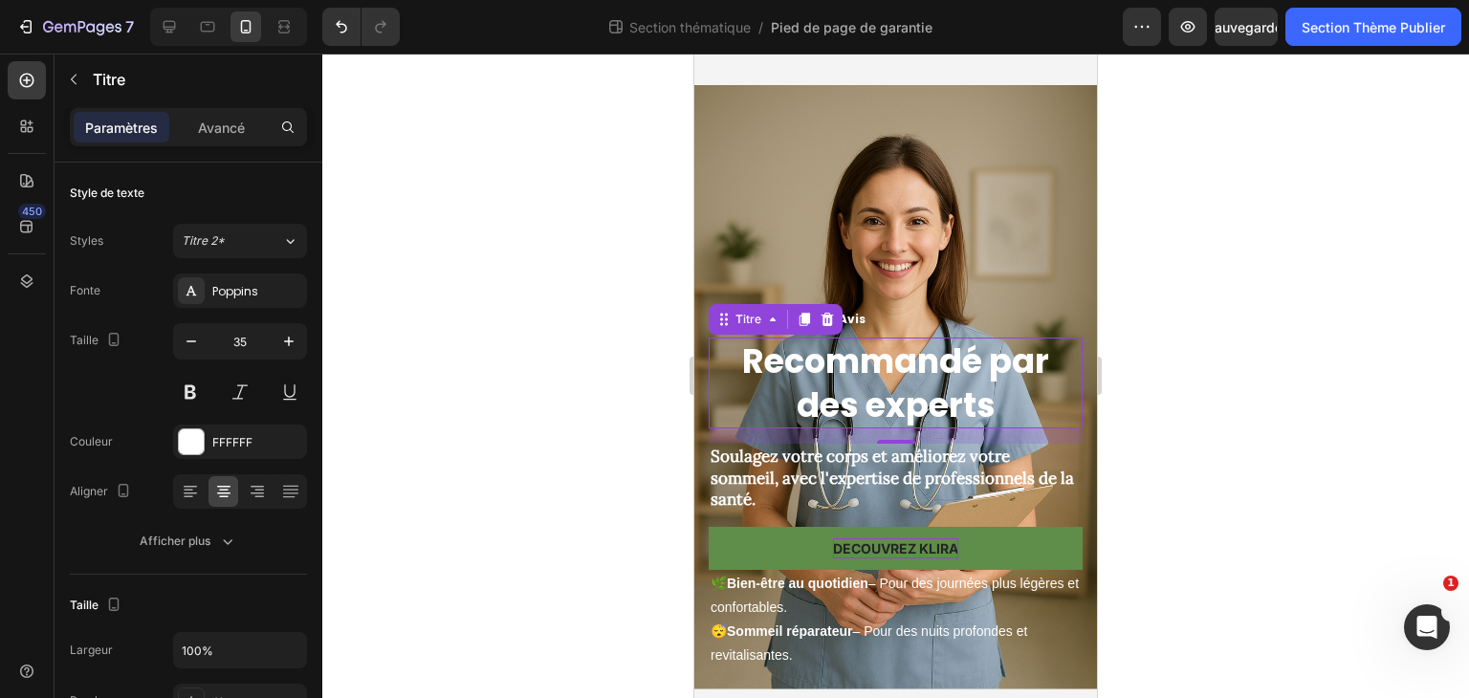
click at [483, 235] on div at bounding box center [895, 376] width 1147 height 645
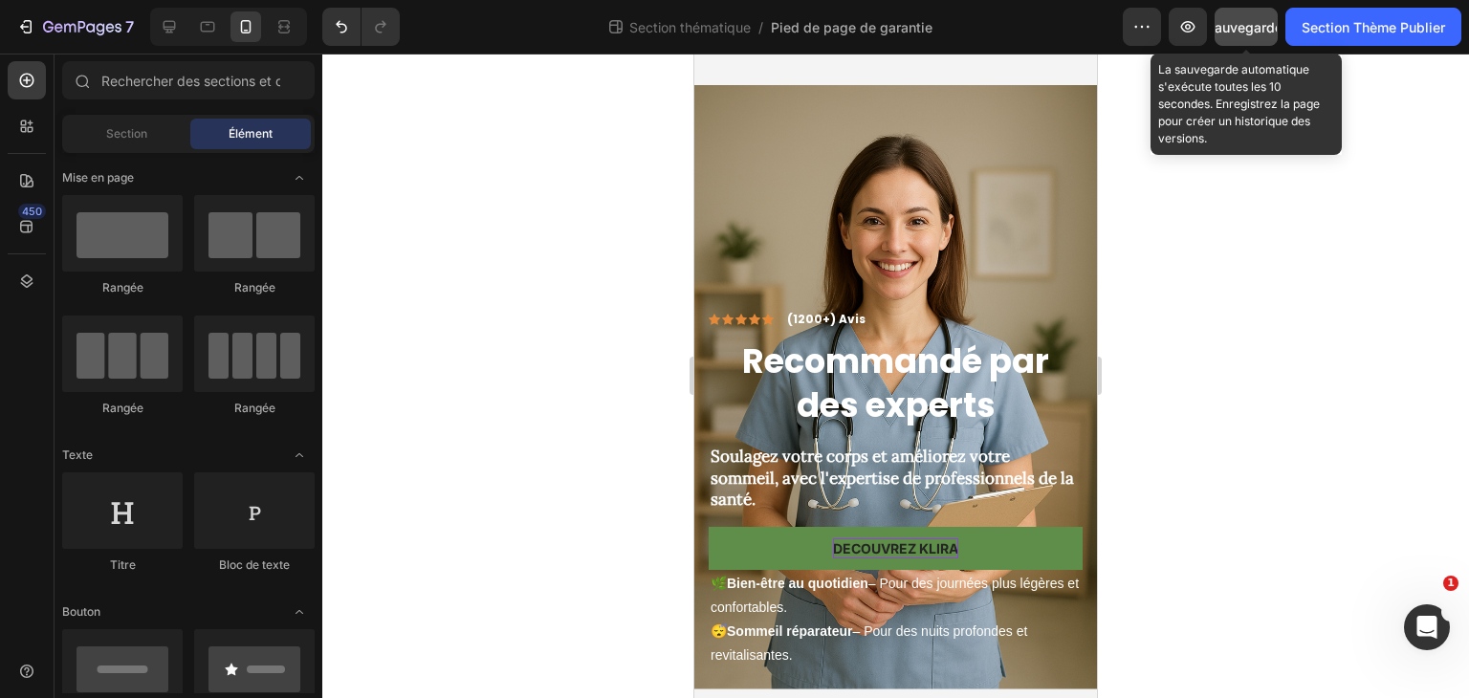
click at [1242, 20] on font "Sauvegarder" at bounding box center [1246, 27] width 81 height 16
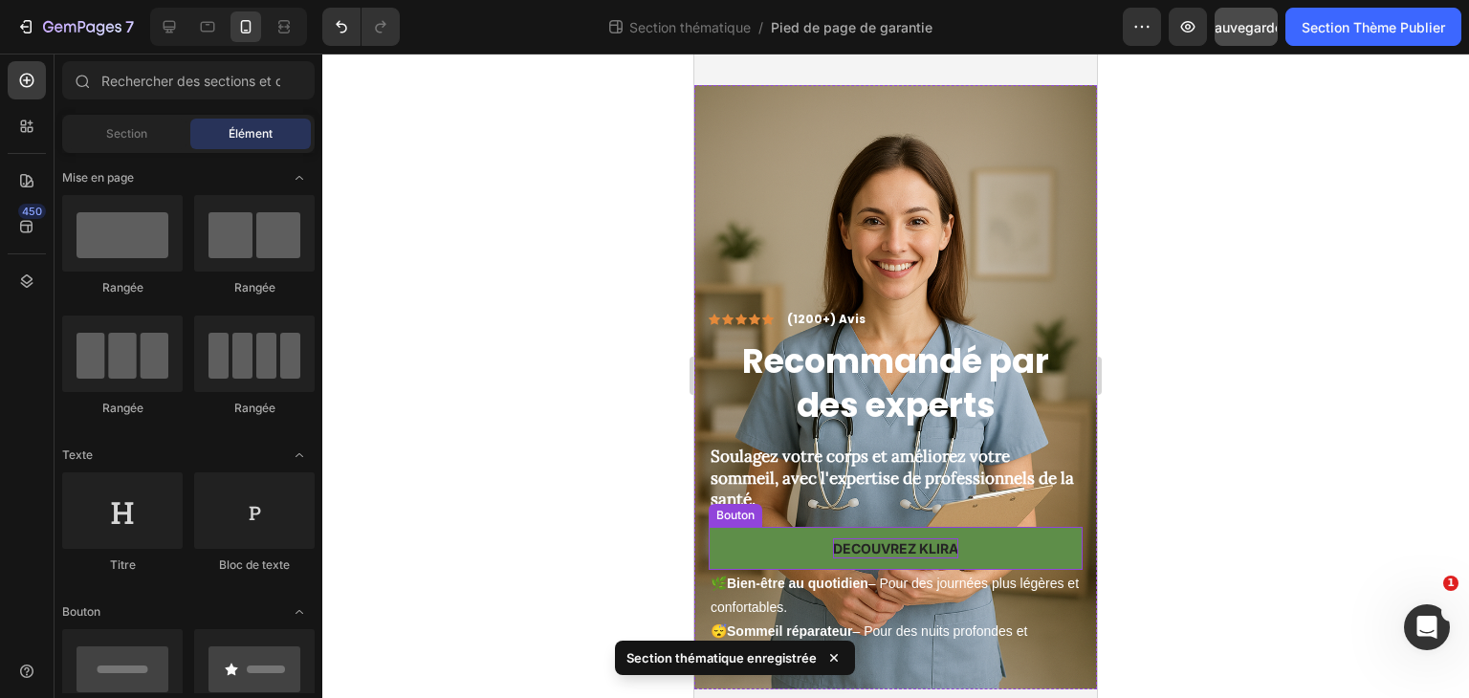
click at [939, 539] on p "decouvrez klira" at bounding box center [895, 549] width 125 height 20
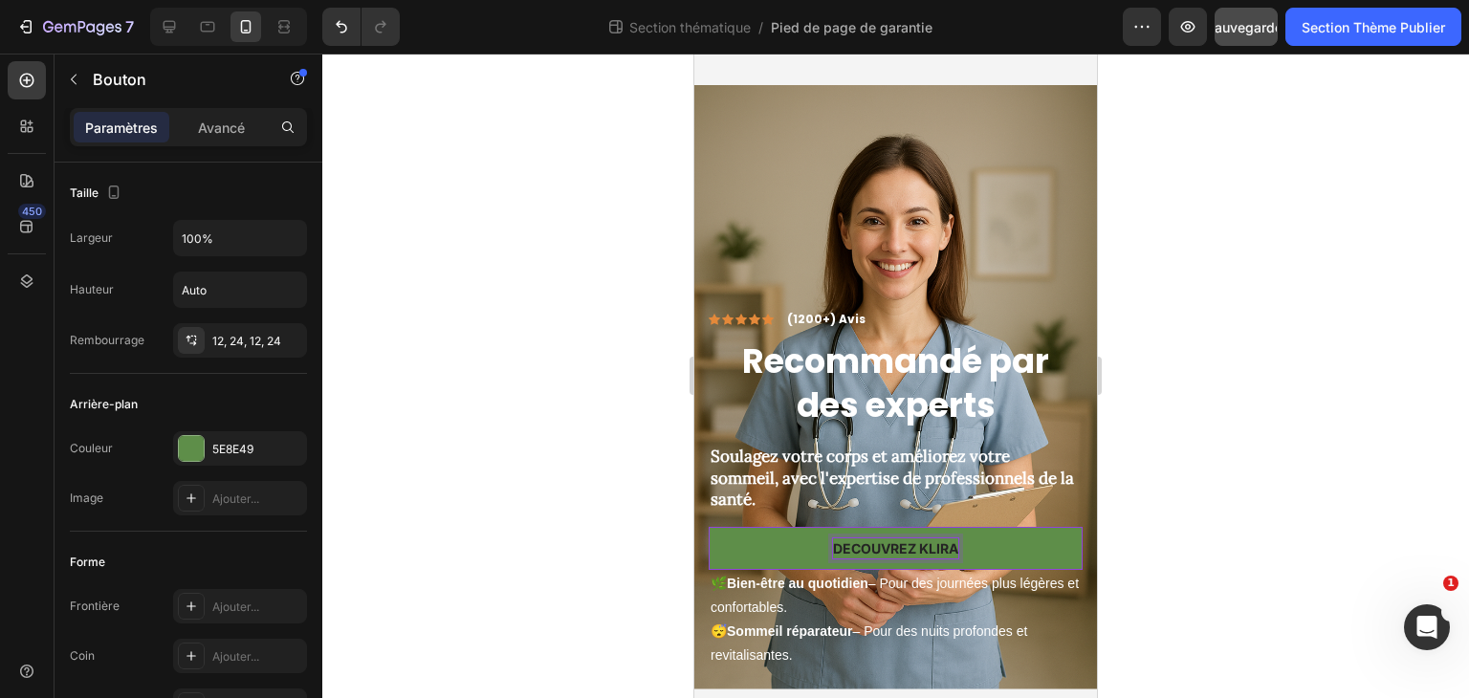
click at [941, 539] on p "decouvrez klira" at bounding box center [895, 549] width 125 height 20
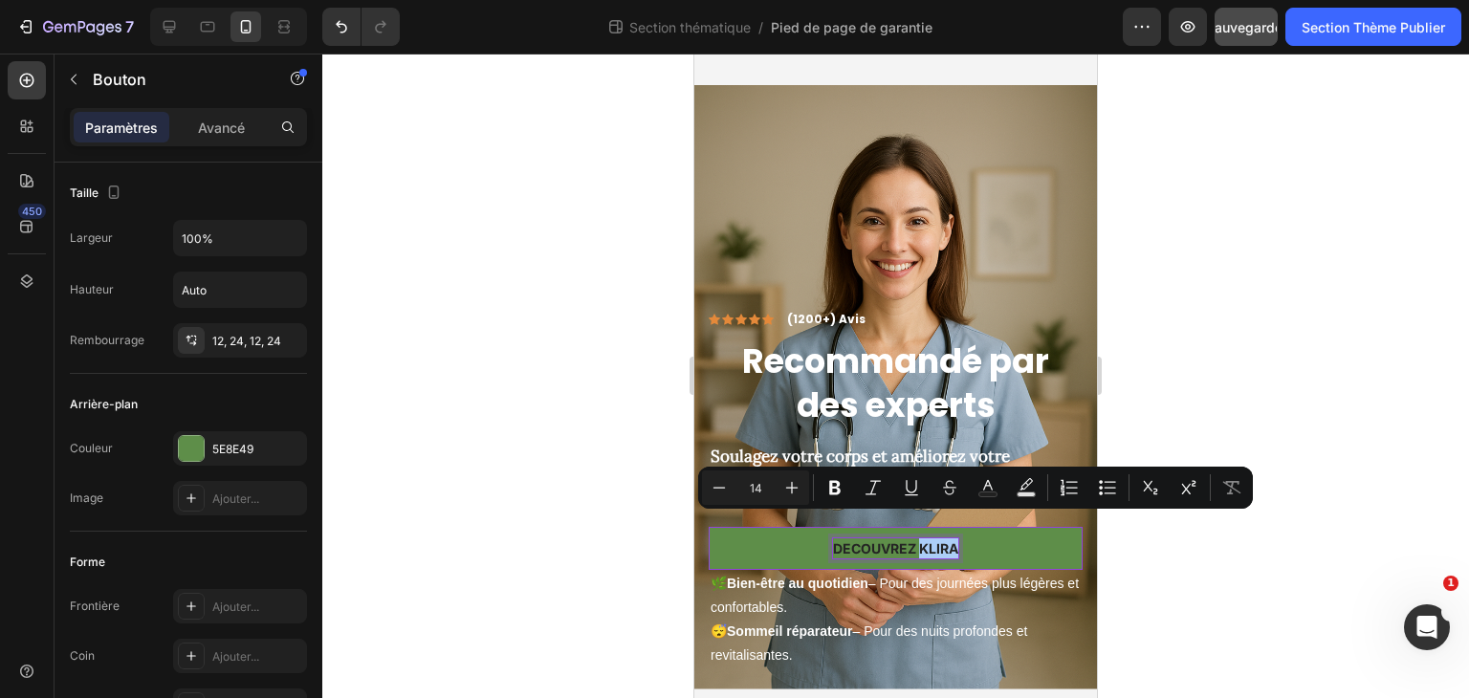
click at [650, 418] on div at bounding box center [895, 376] width 1147 height 645
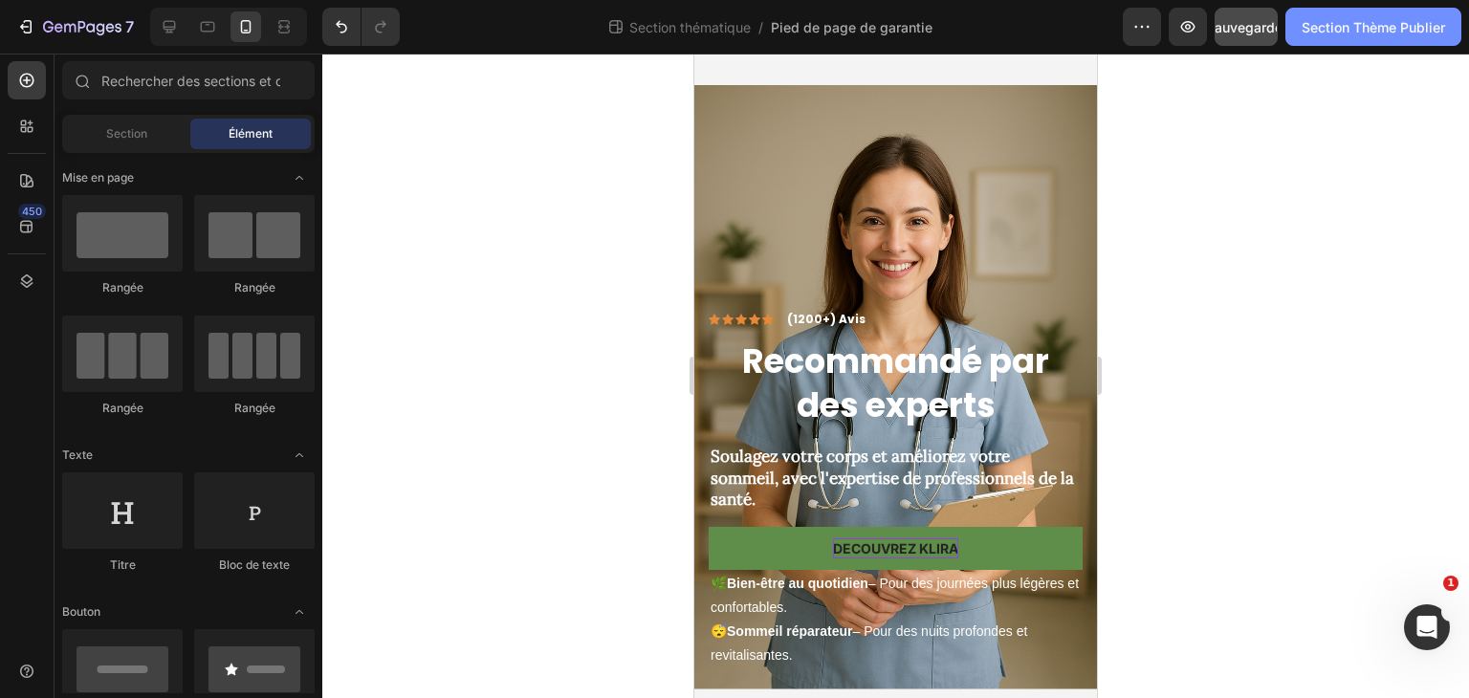
click at [1347, 32] on font "Section Thème Publier" at bounding box center [1373, 27] width 143 height 16
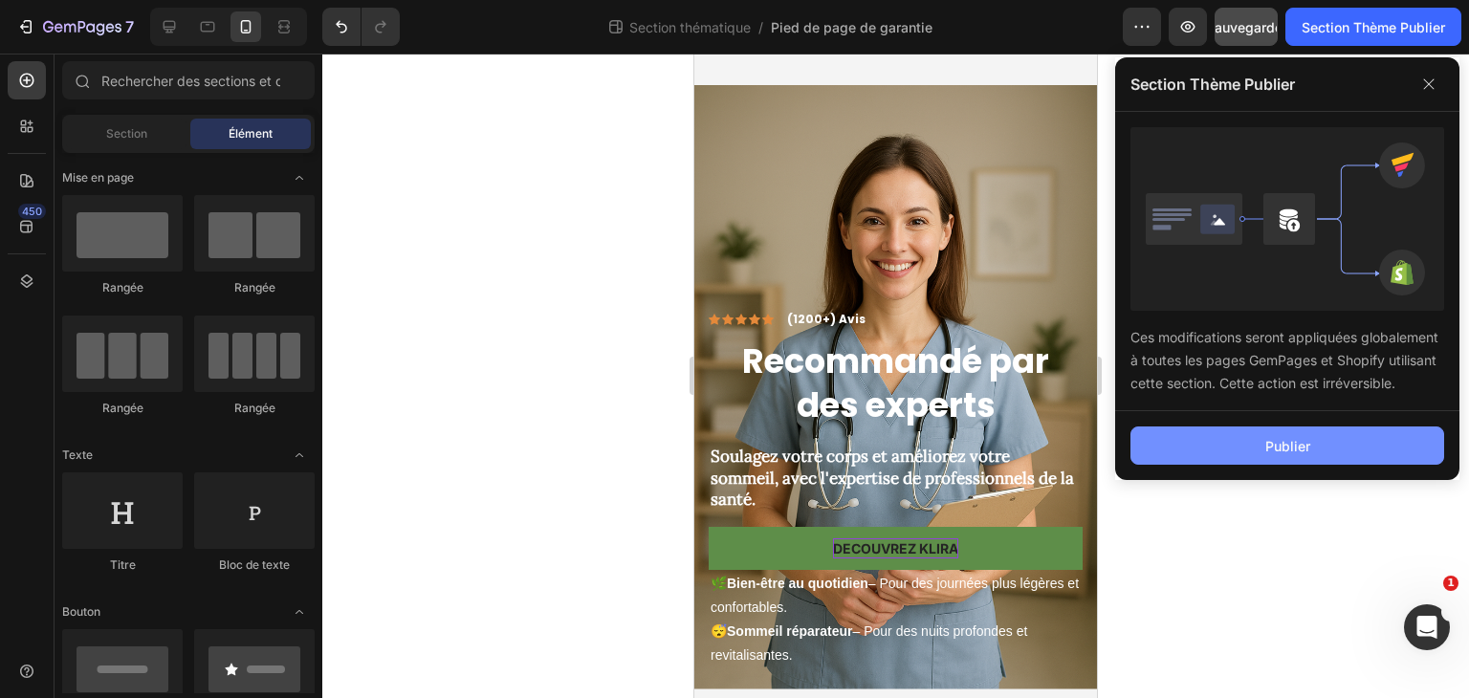
click at [1278, 441] on font "Publier" at bounding box center [1288, 446] width 45 height 16
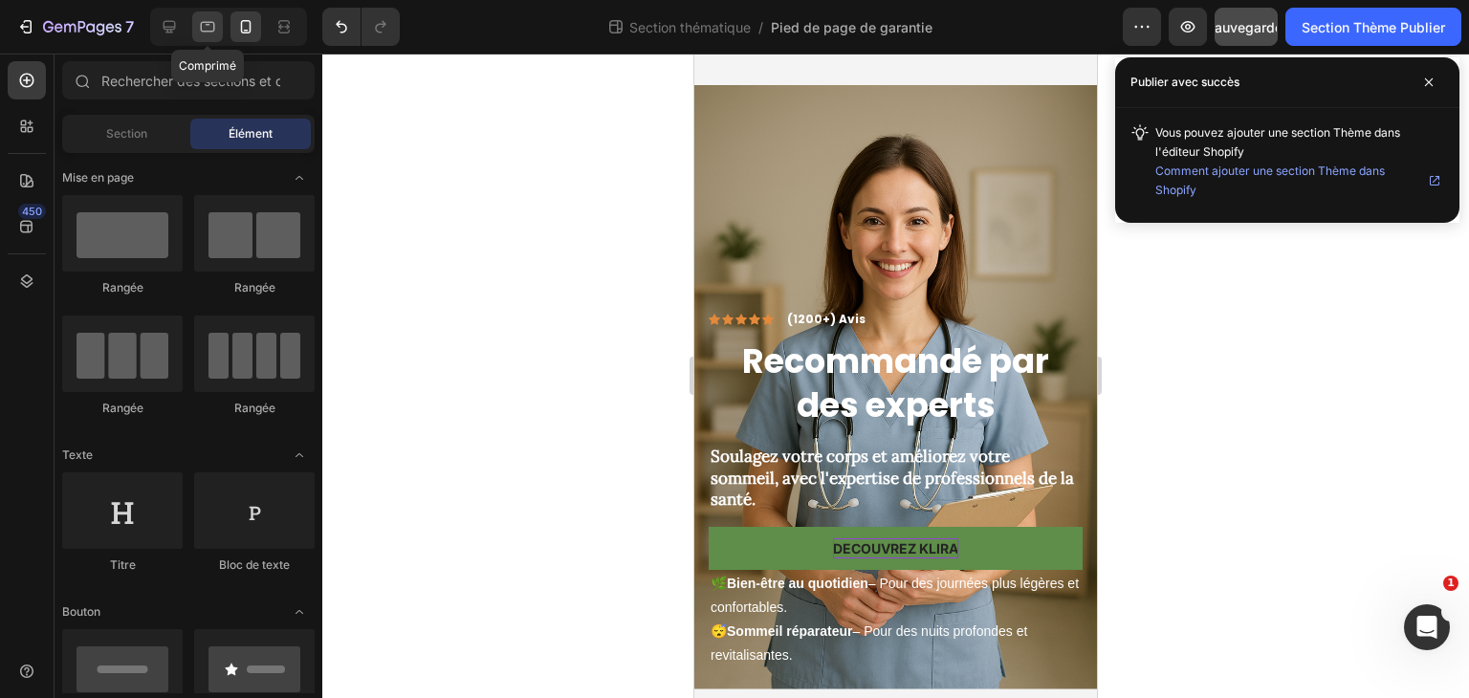
click at [203, 30] on icon at bounding box center [207, 26] width 19 height 19
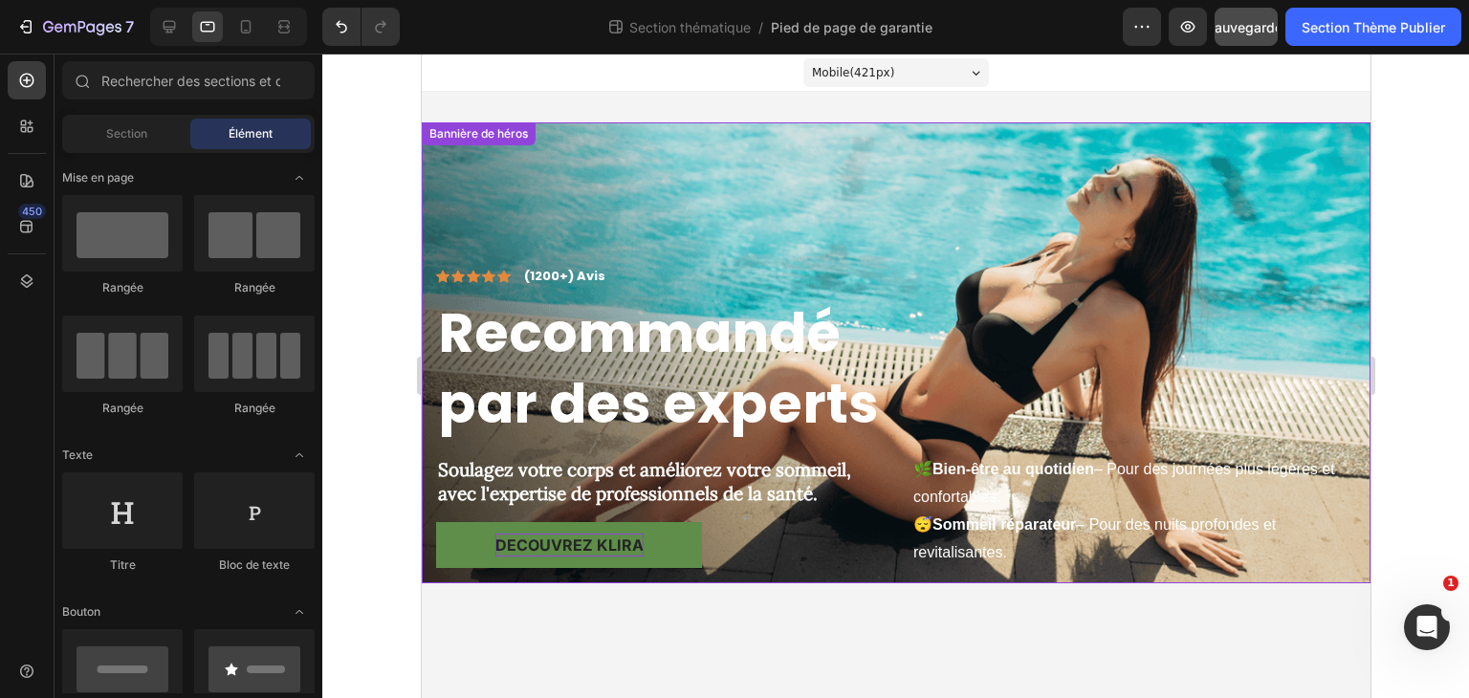
click at [1178, 335] on div "🌿 Bien-être au quotidien – Pour des journées plus légères et confortables. 😴 So…" at bounding box center [1133, 416] width 445 height 303
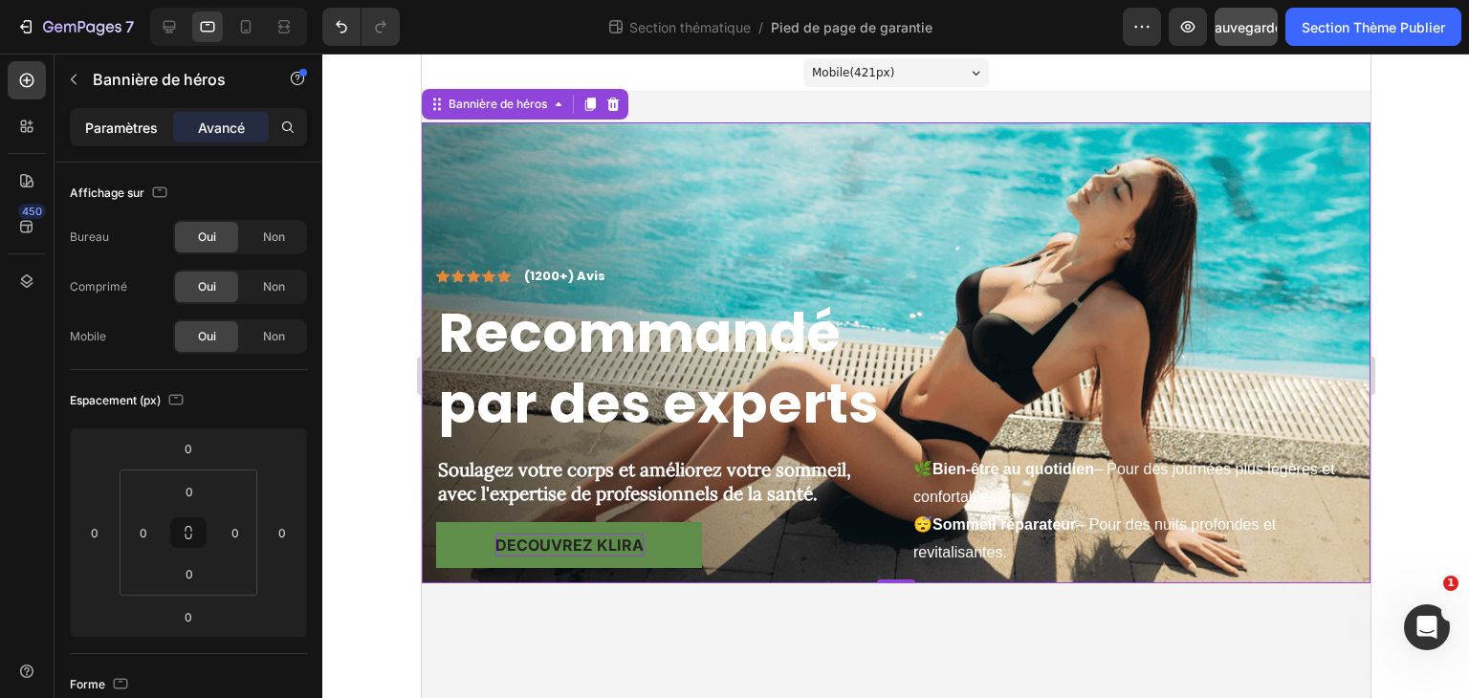
click at [122, 138] on div "Paramètres" at bounding box center [122, 127] width 96 height 31
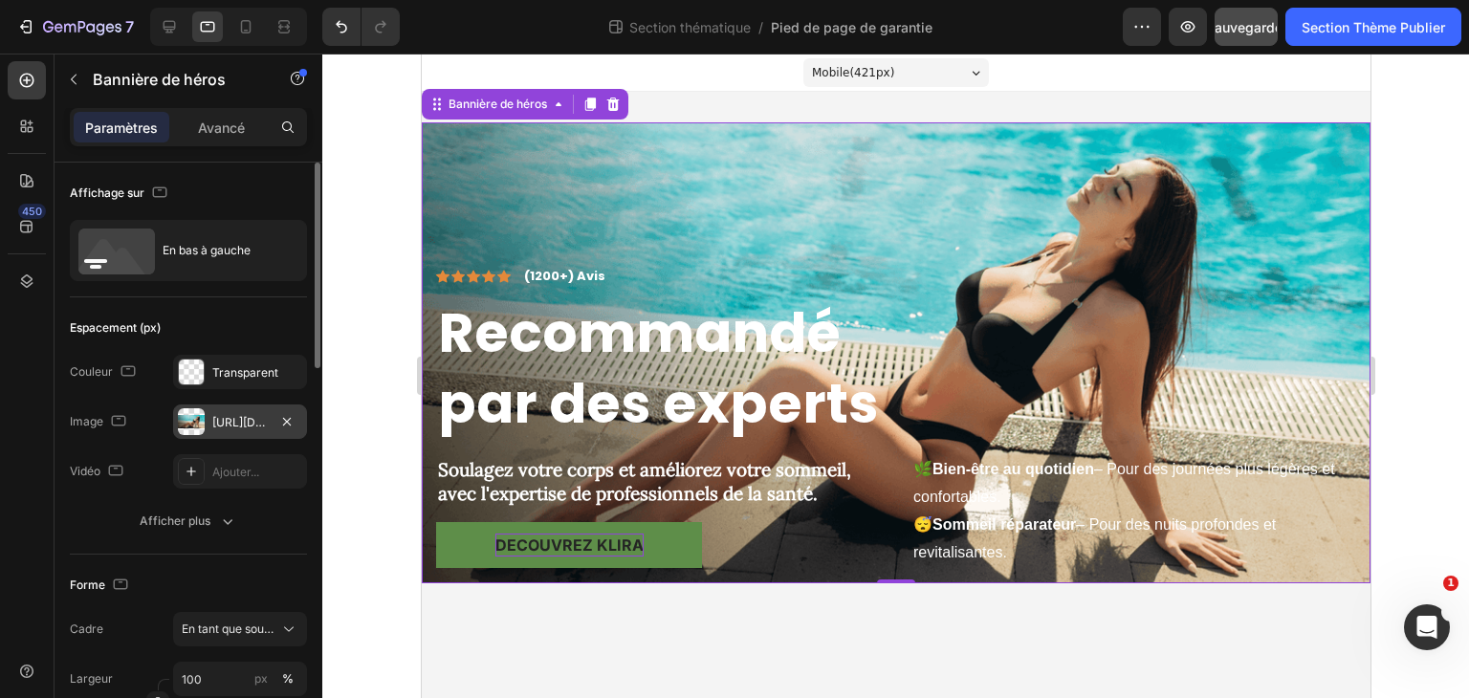
click at [249, 417] on font "[URL][DOMAIN_NAME]" at bounding box center [273, 422] width 123 height 14
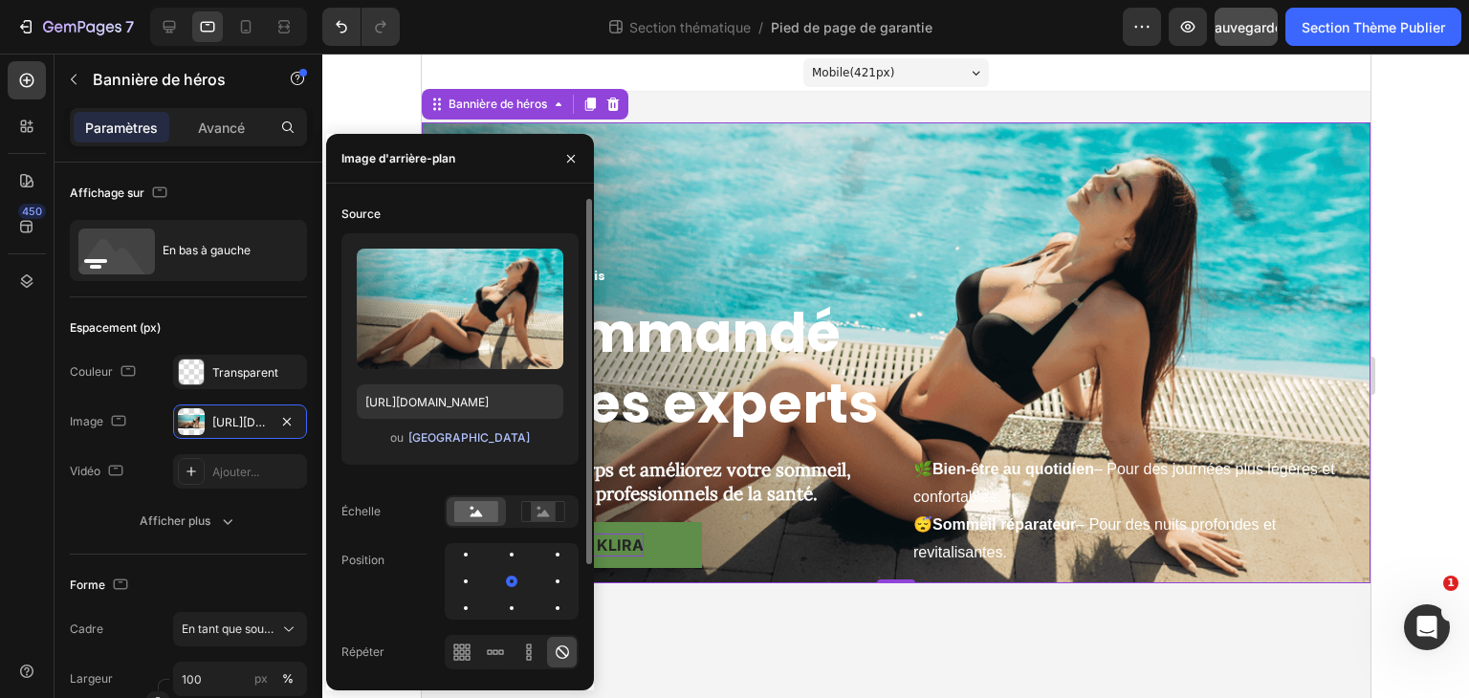
click at [493, 437] on font "[GEOGRAPHIC_DATA]" at bounding box center [468, 437] width 121 height 14
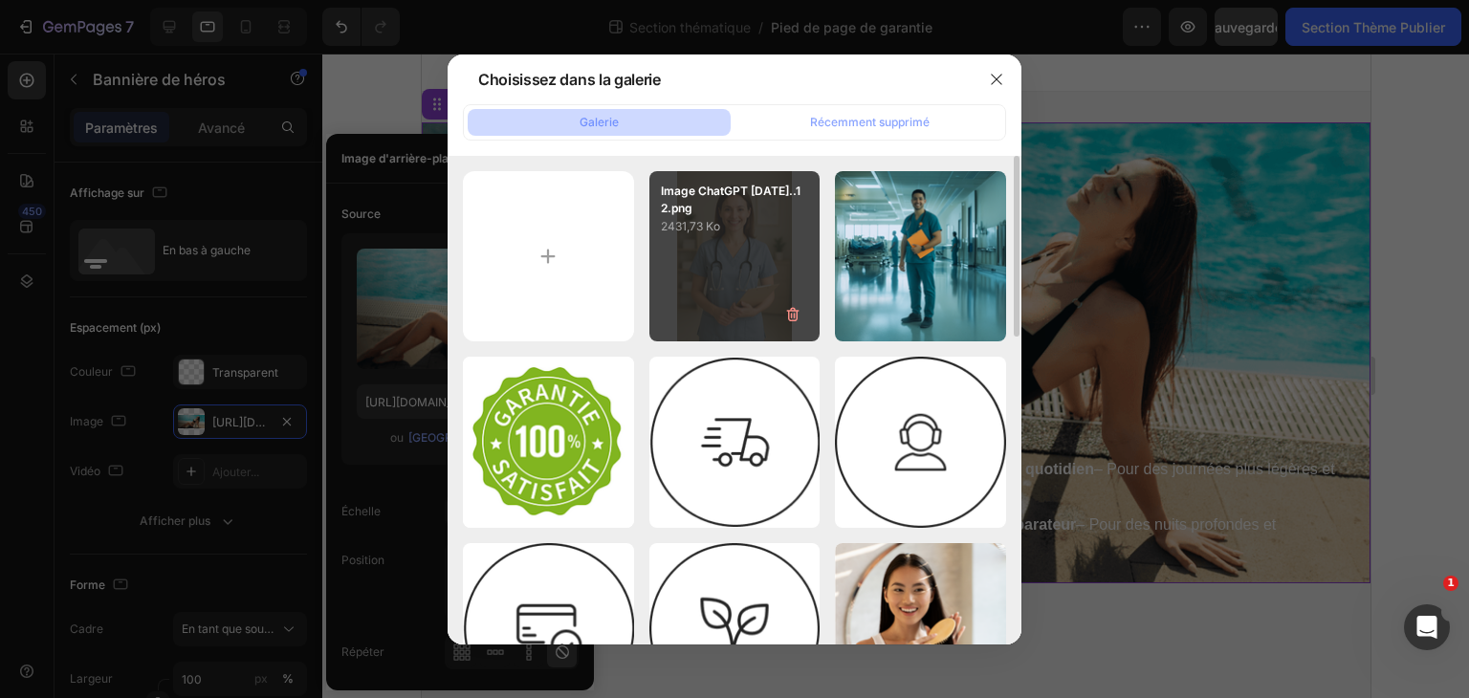
click at [771, 293] on div "Image ChatGPT [DATE]..12.png 2431,73 Ko" at bounding box center [734, 256] width 171 height 171
type input "[URL][DOMAIN_NAME]"
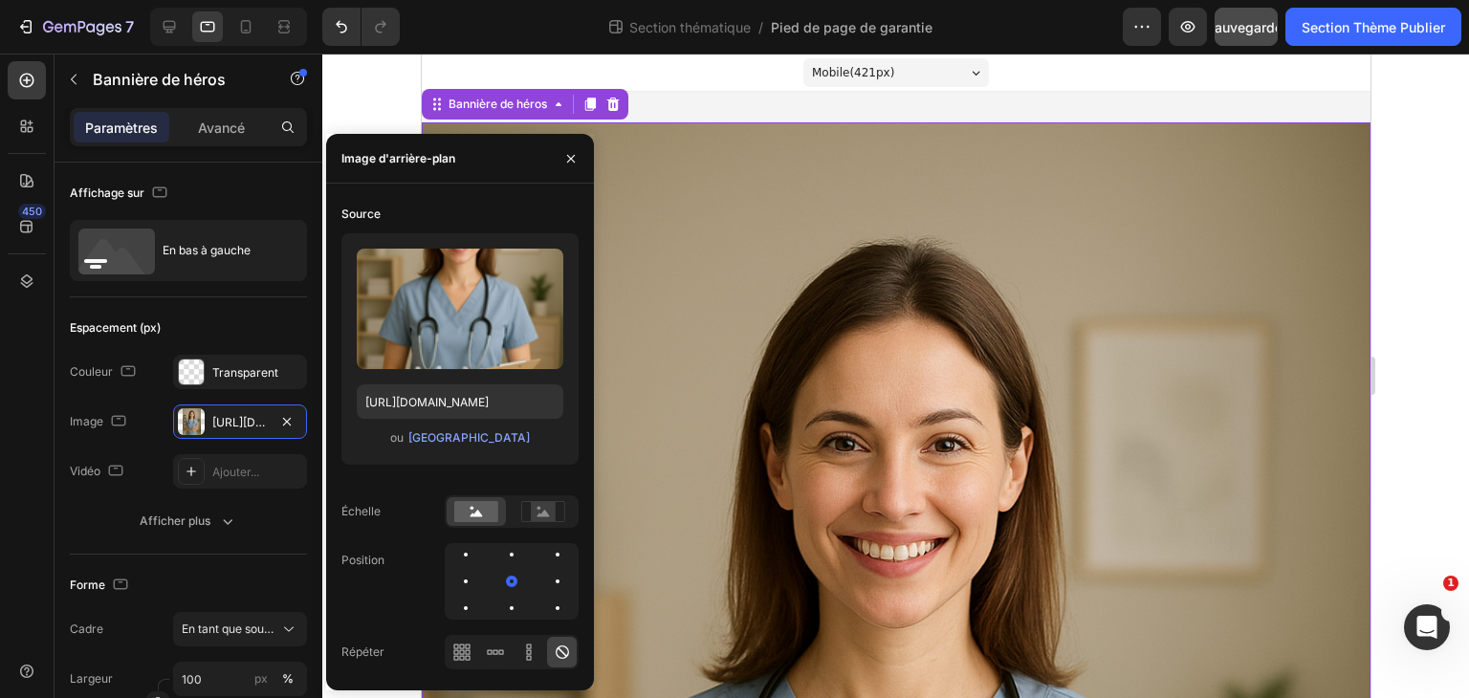
click at [1427, 299] on div at bounding box center [895, 376] width 1147 height 645
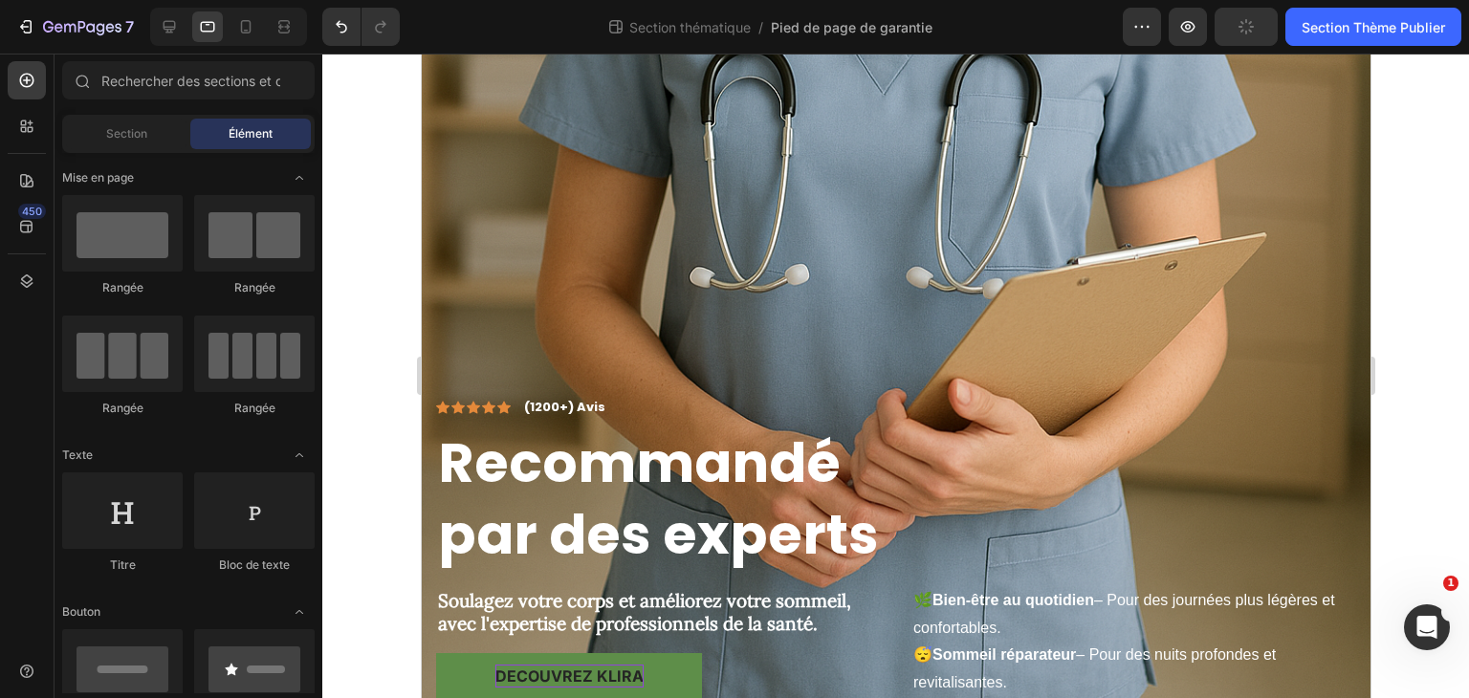
scroll to position [857, 0]
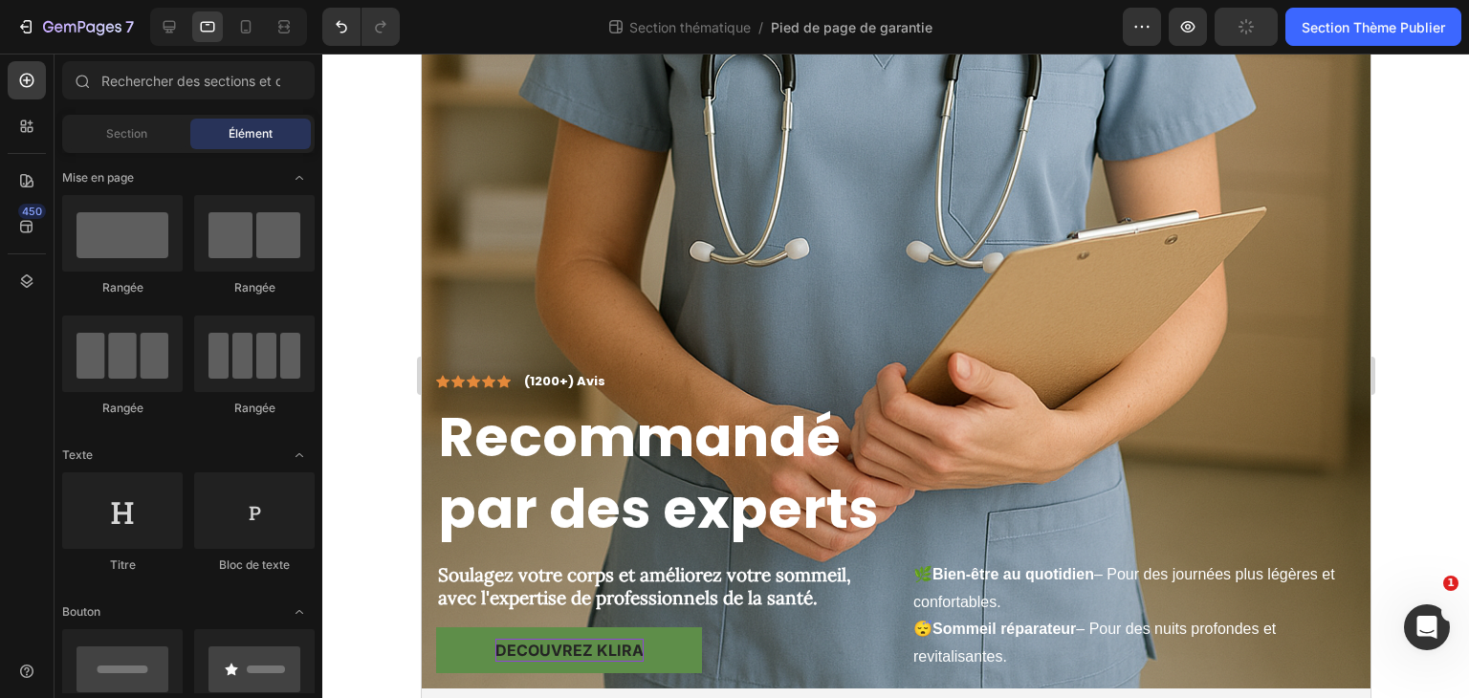
drag, startPoint x: 1363, startPoint y: 283, endPoint x: 1825, endPoint y: 713, distance: 630.8
click at [1332, 25] on font "Section Thème Publier" at bounding box center [1373, 27] width 143 height 16
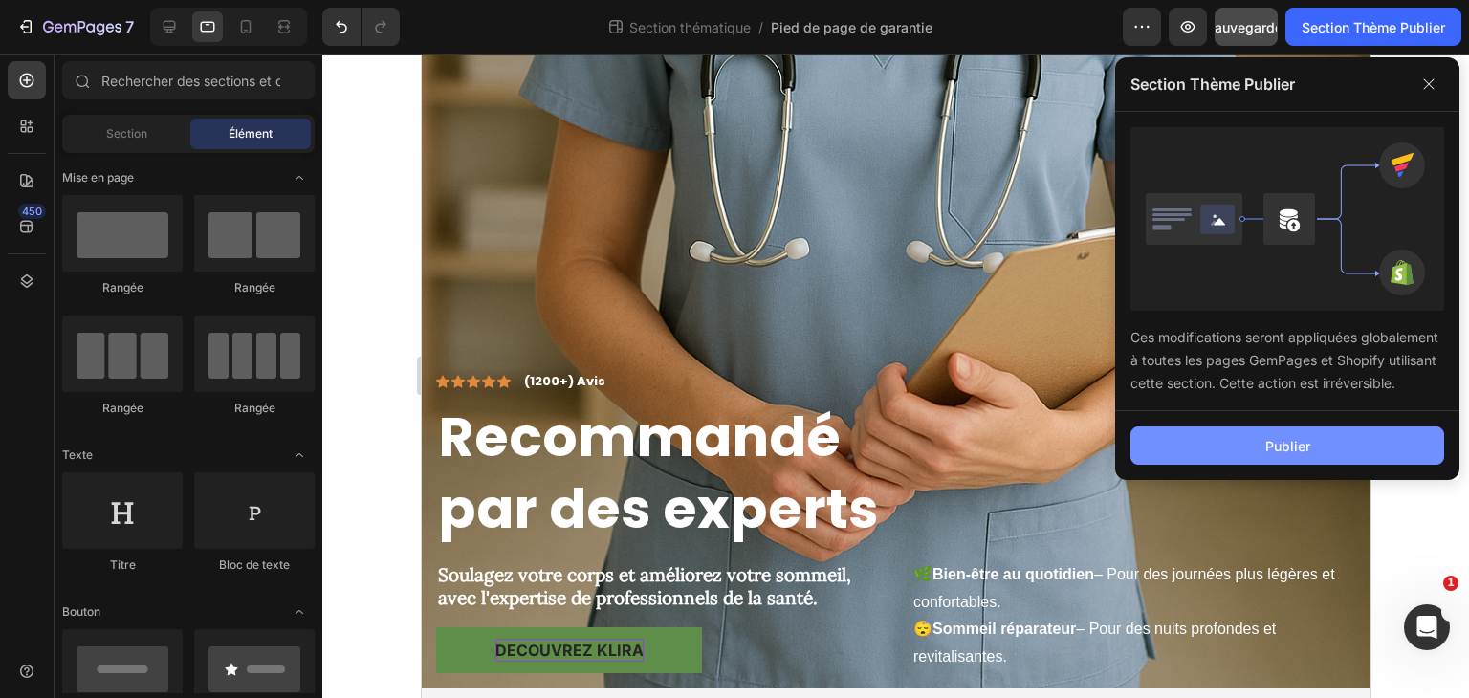
click at [1312, 438] on button "Publier" at bounding box center [1288, 446] width 314 height 38
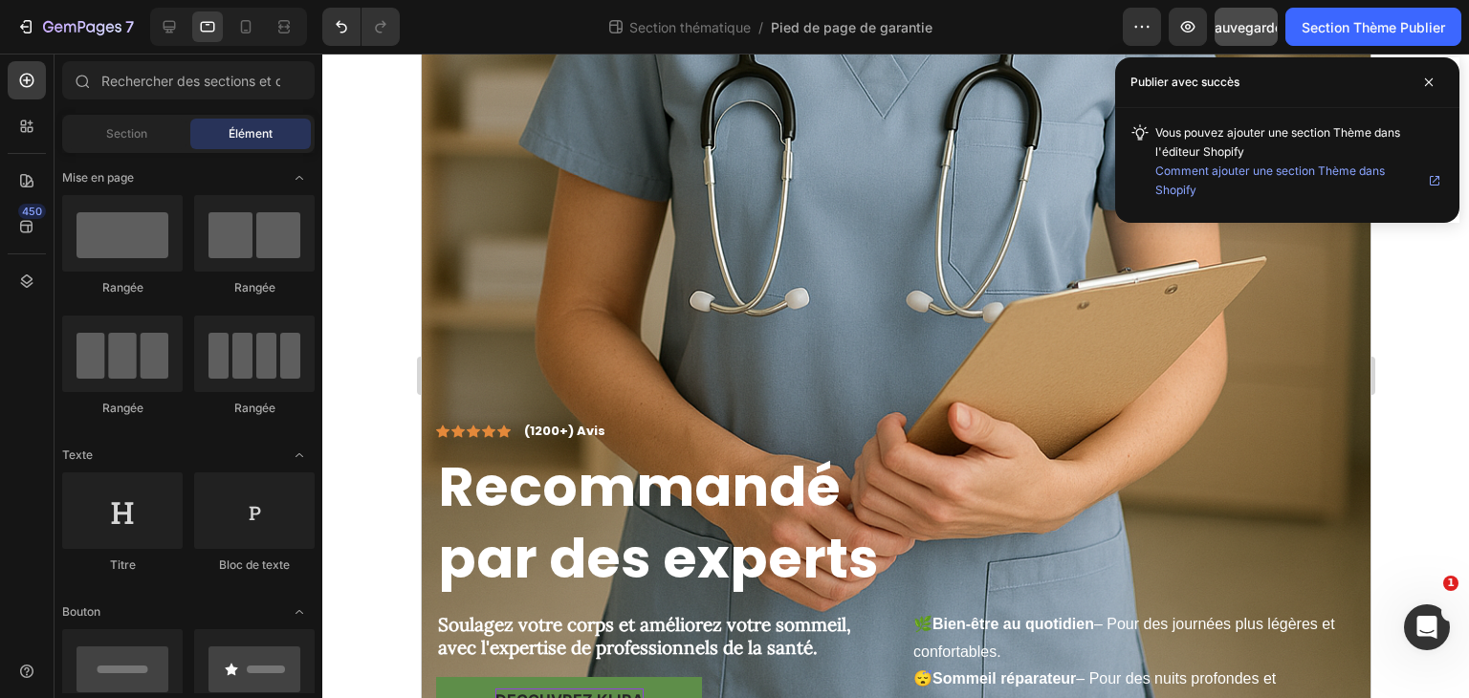
scroll to position [819, 0]
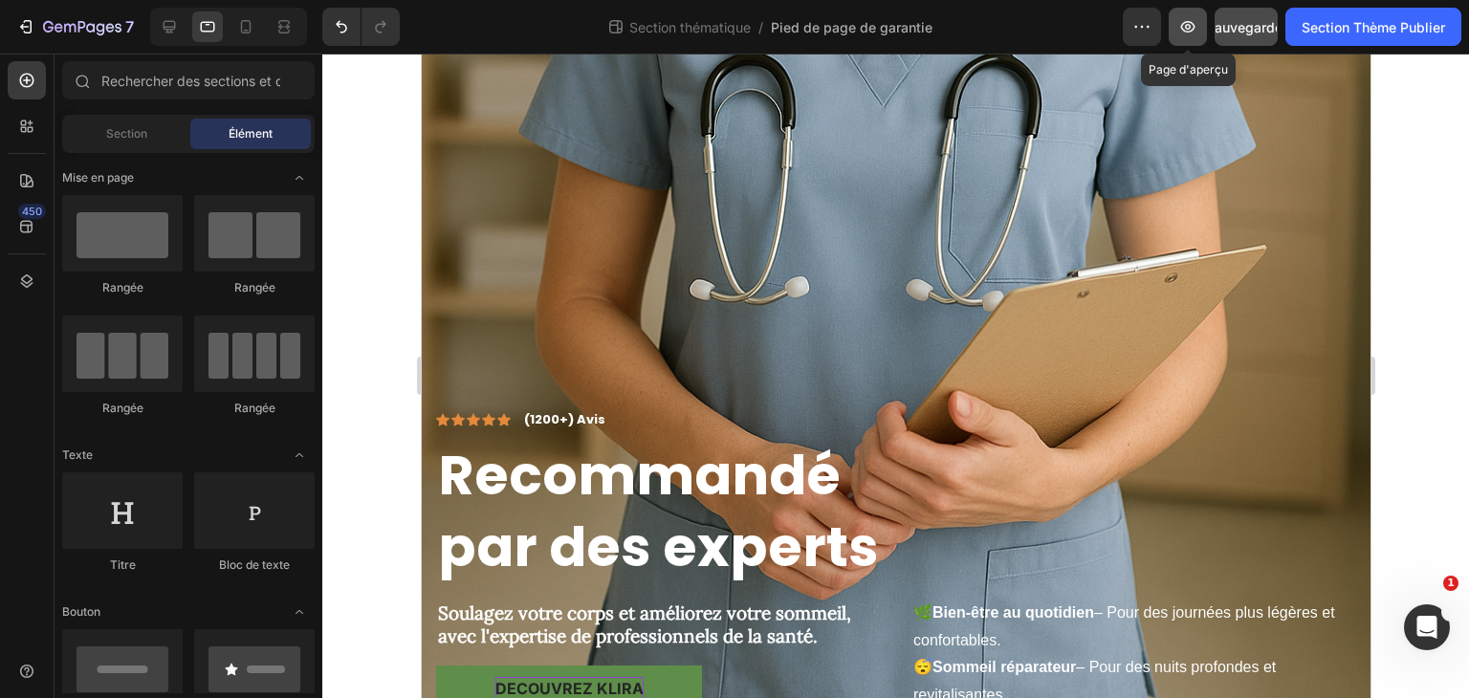
click at [1186, 24] on icon "button" at bounding box center [1187, 26] width 19 height 19
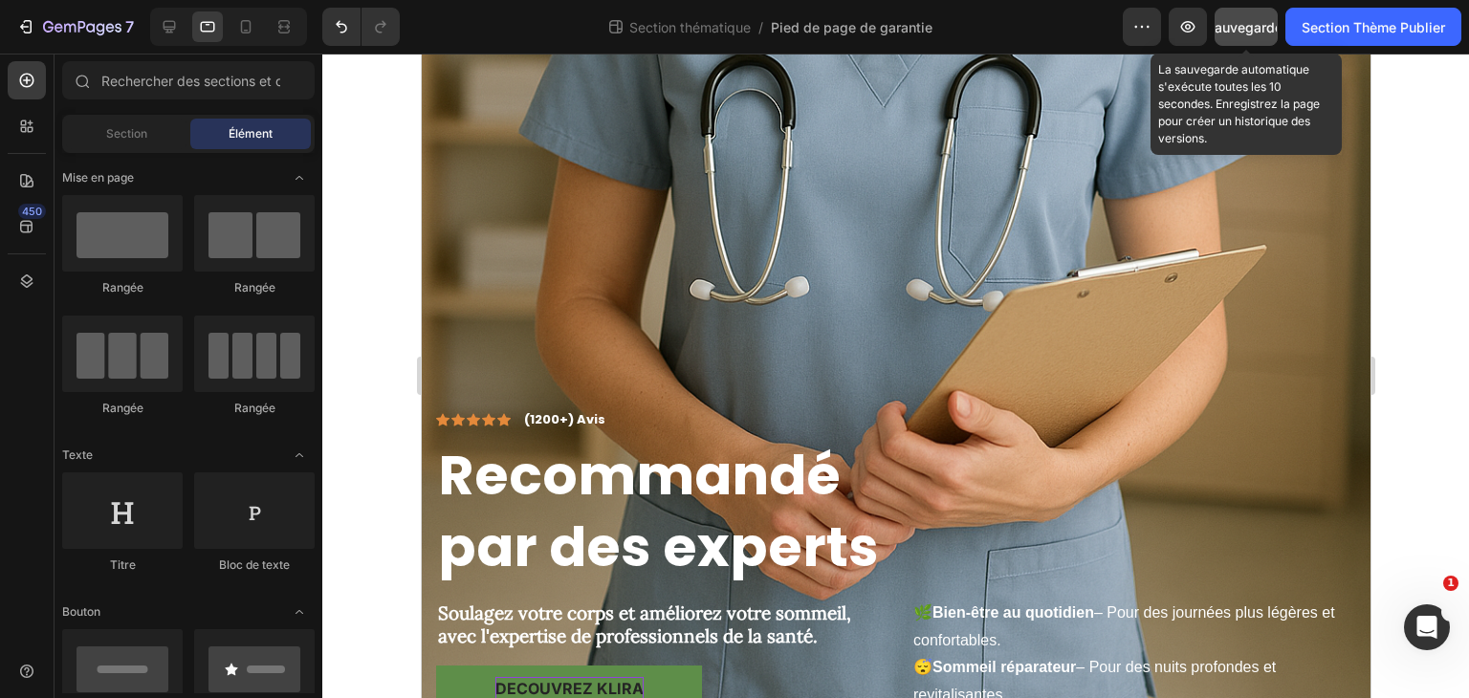
click at [1244, 12] on button "Sauvegarder" at bounding box center [1246, 27] width 63 height 38
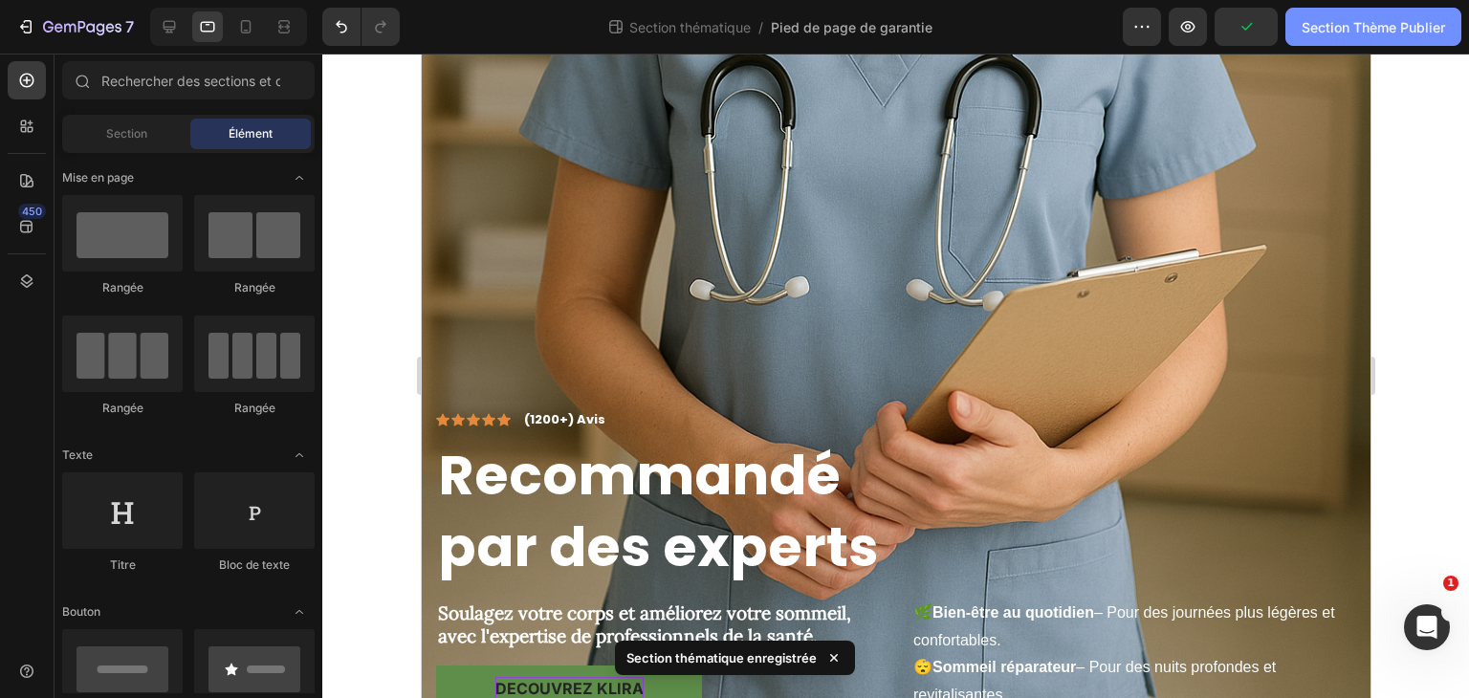
click at [1346, 32] on font "Section Thème Publier" at bounding box center [1373, 27] width 143 height 16
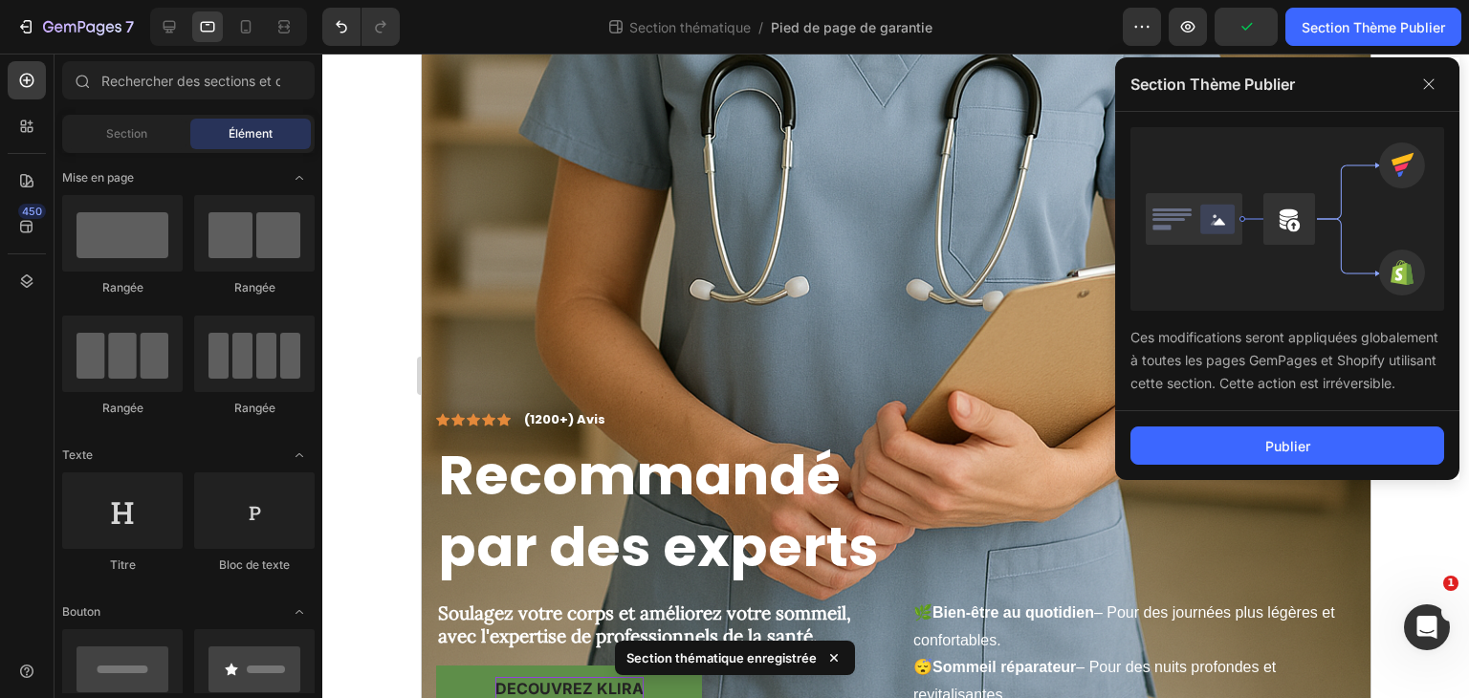
click at [1307, 419] on div "Publier" at bounding box center [1287, 445] width 344 height 69
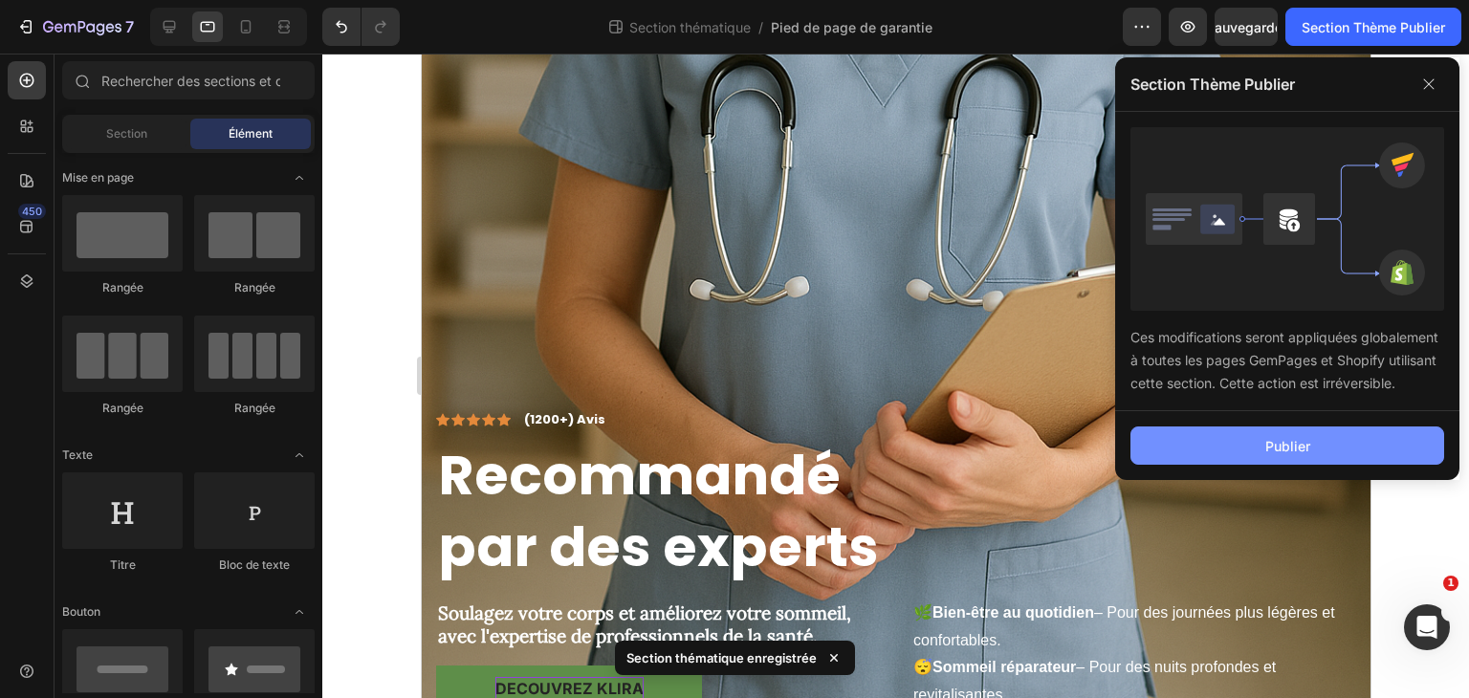
click at [1301, 439] on font "Publier" at bounding box center [1288, 446] width 45 height 16
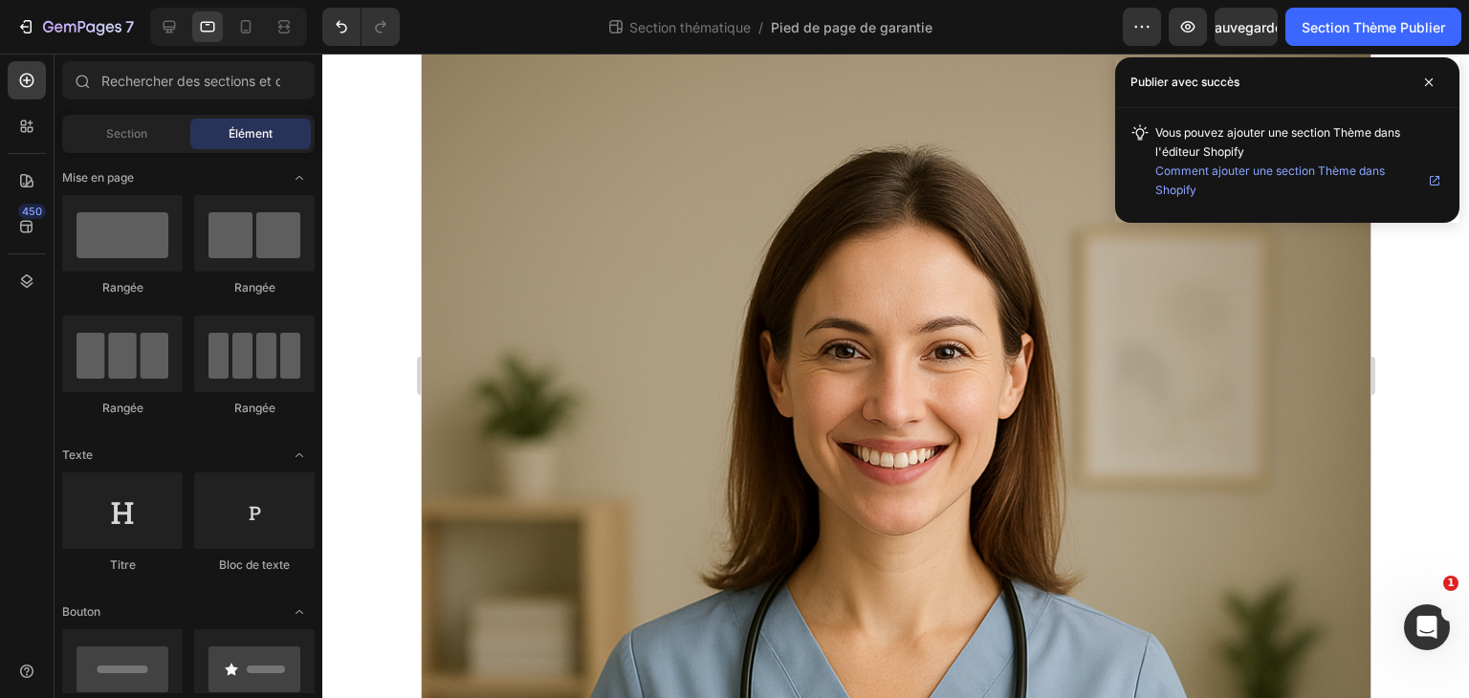
scroll to position [0, 0]
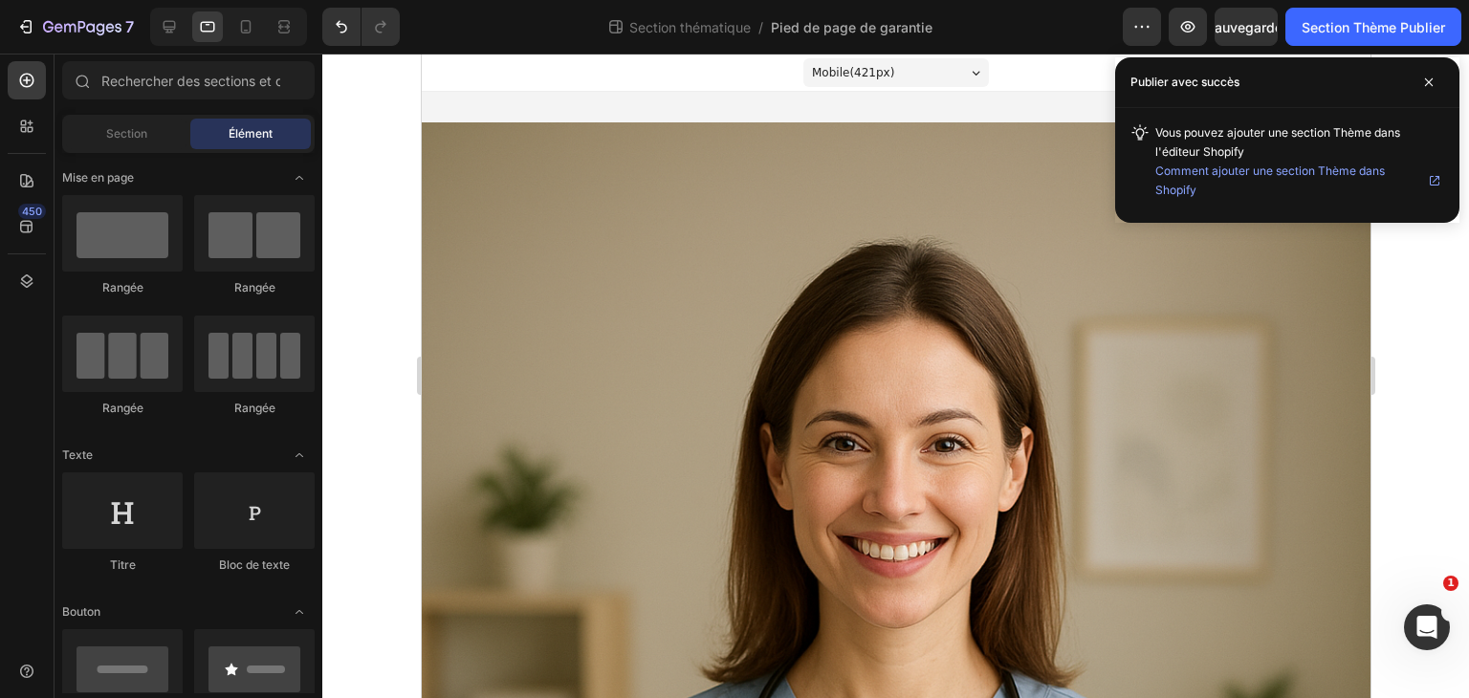
drag, startPoint x: 1359, startPoint y: 447, endPoint x: 1797, endPoint y: 141, distance: 534.4
click at [1432, 176] on icon at bounding box center [1435, 181] width 10 height 10
click at [240, 13] on div at bounding box center [246, 26] width 31 height 31
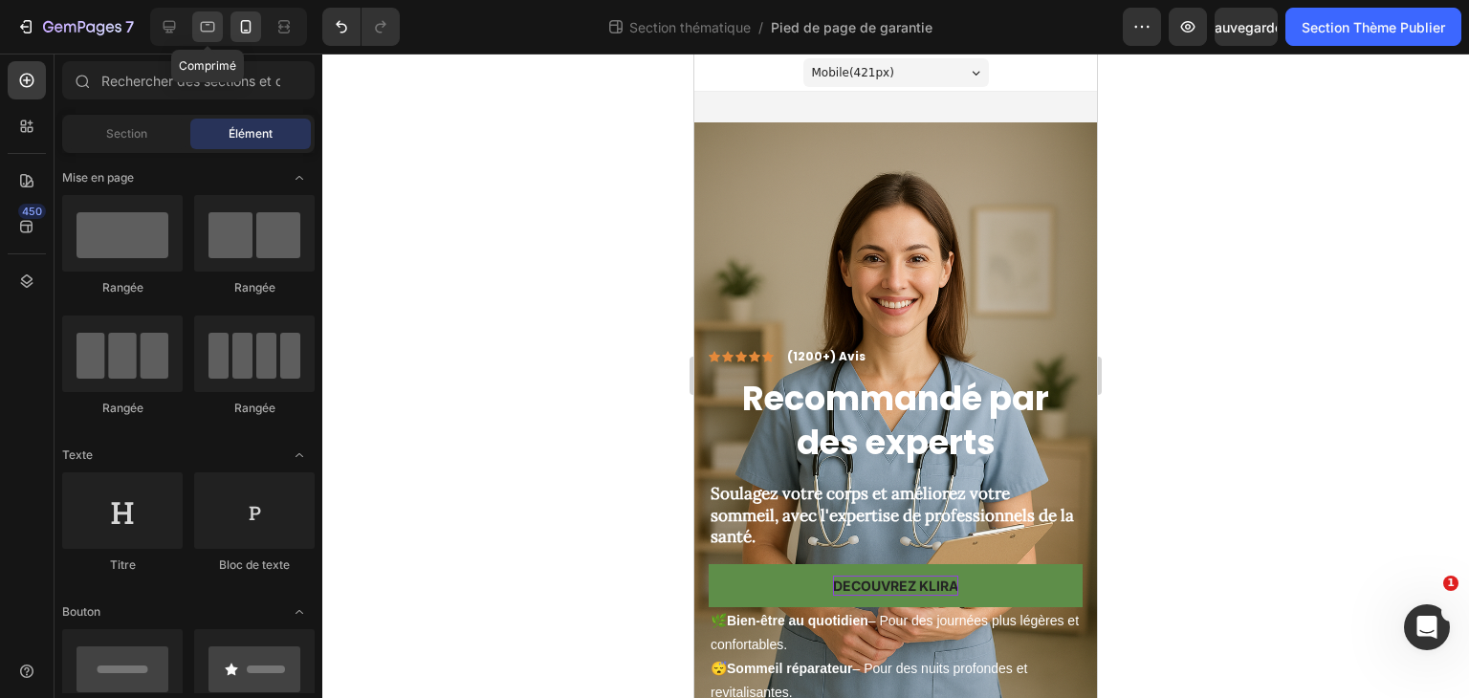
click at [210, 28] on icon at bounding box center [207, 26] width 19 height 19
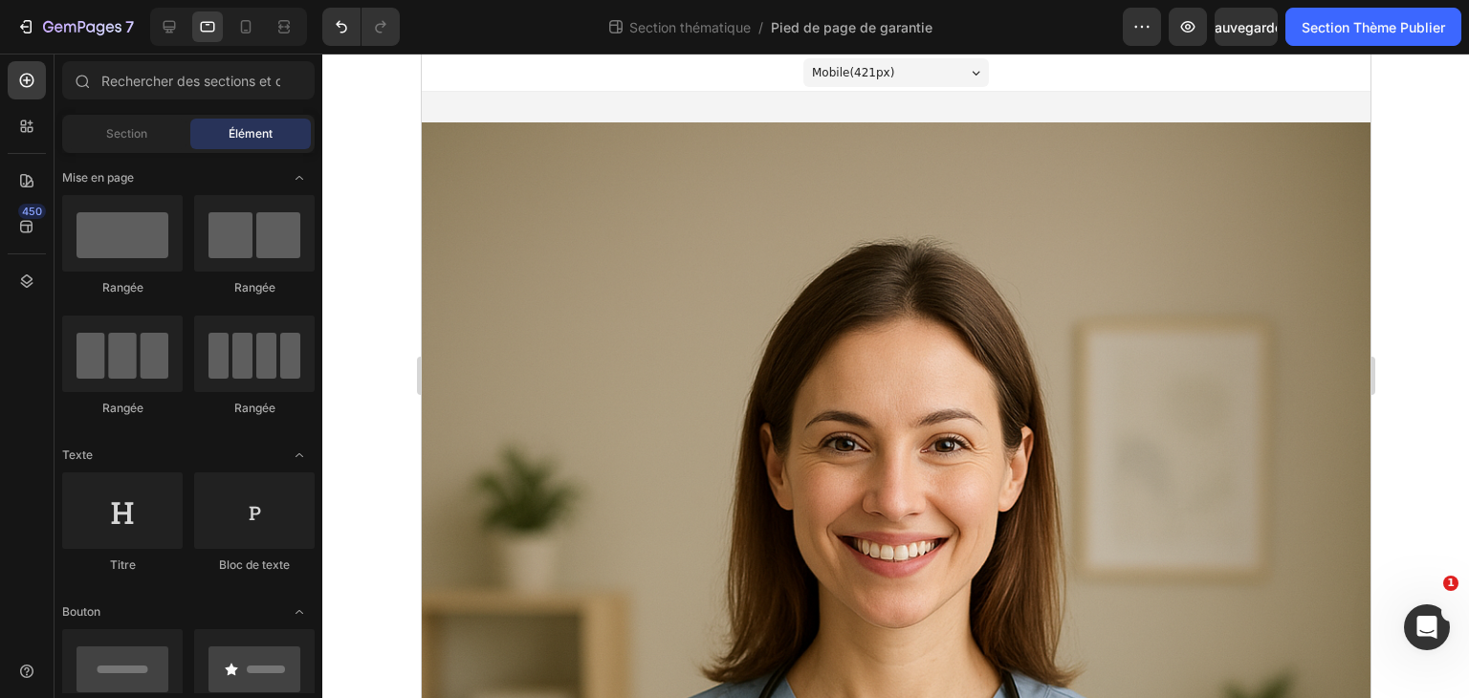
click at [899, 77] on div "Mobile ( 421 px)" at bounding box center [896, 72] width 186 height 29
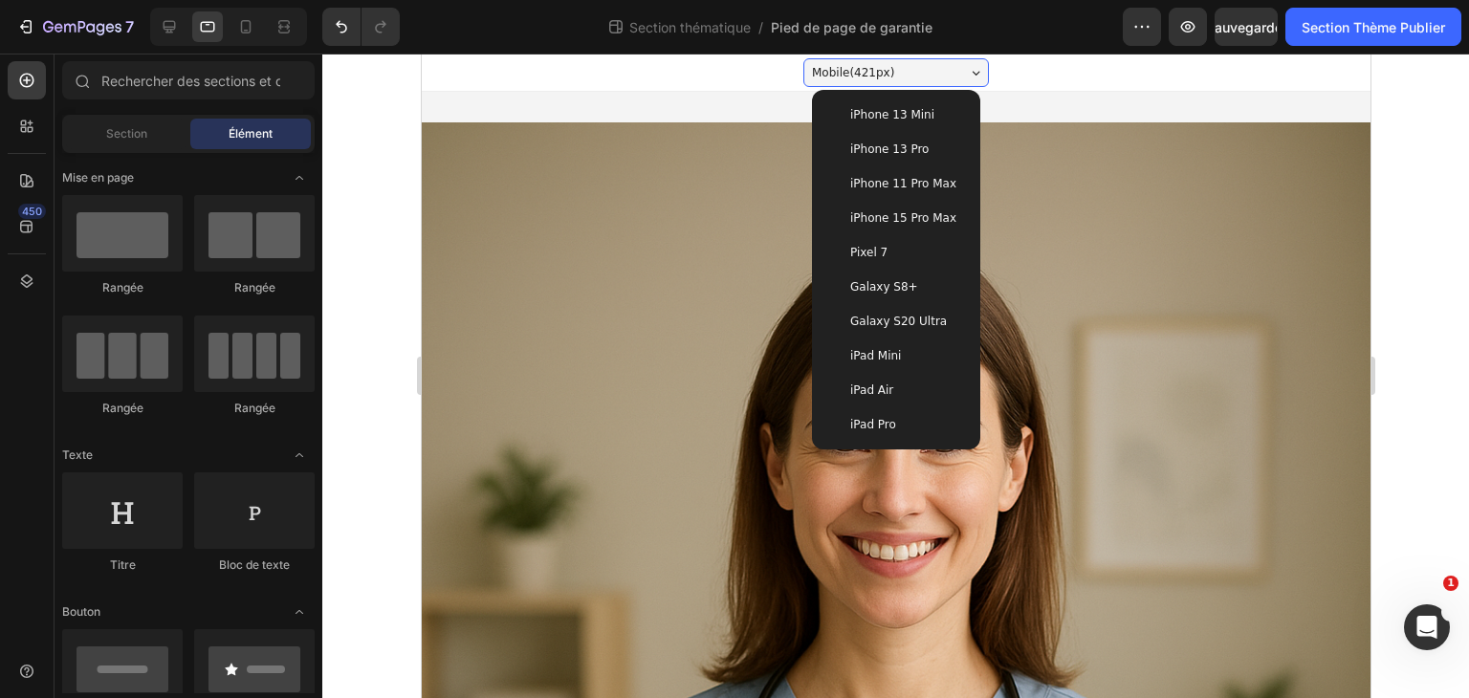
click at [921, 391] on div "iPad Air" at bounding box center [895, 390] width 138 height 19
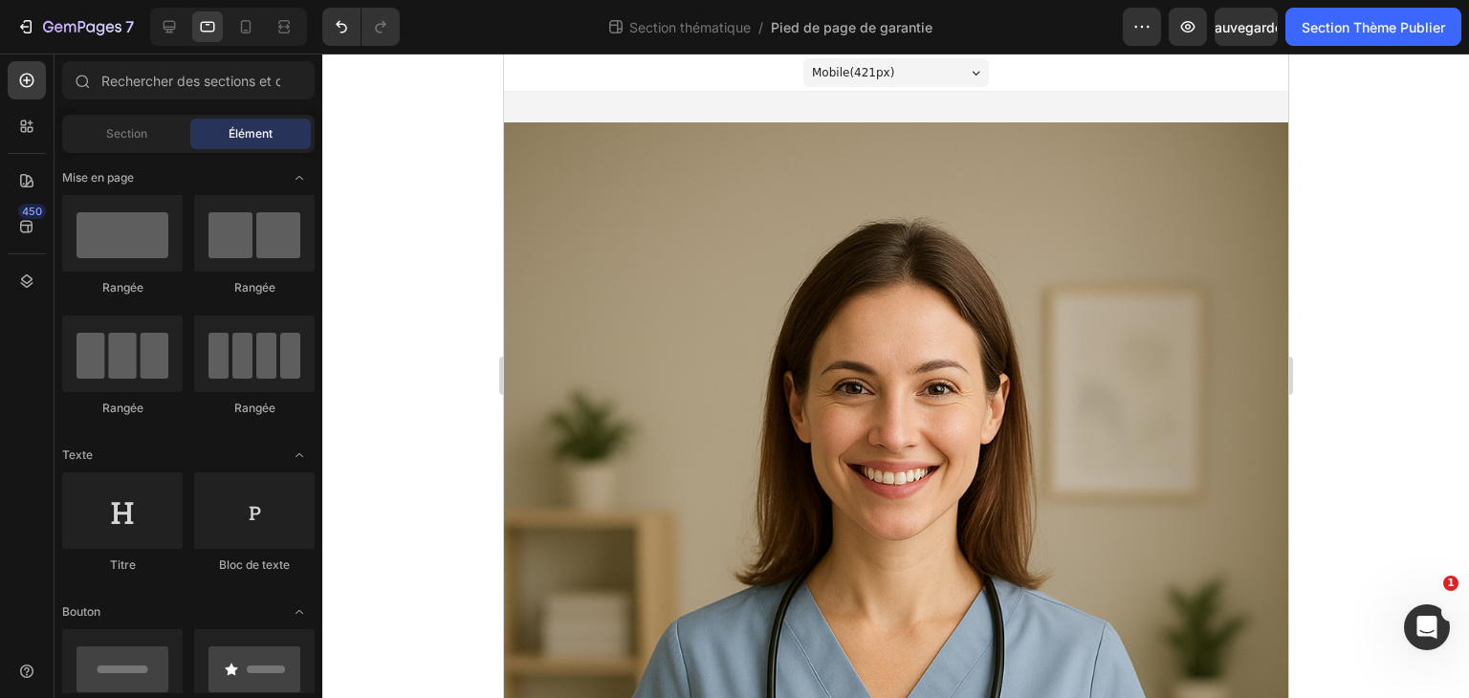
click at [866, 70] on font "421" at bounding box center [864, 72] width 22 height 13
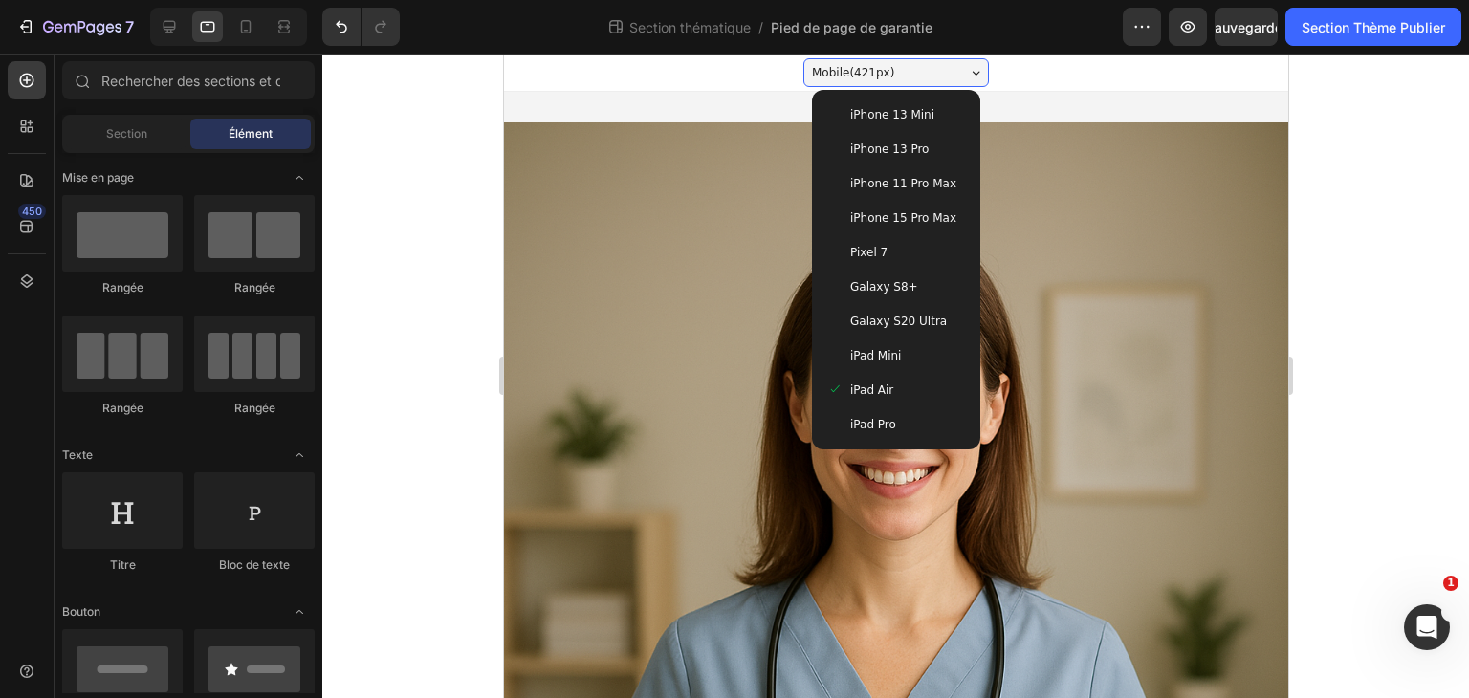
click at [870, 156] on font "iPhone 13 Pro" at bounding box center [888, 149] width 78 height 13
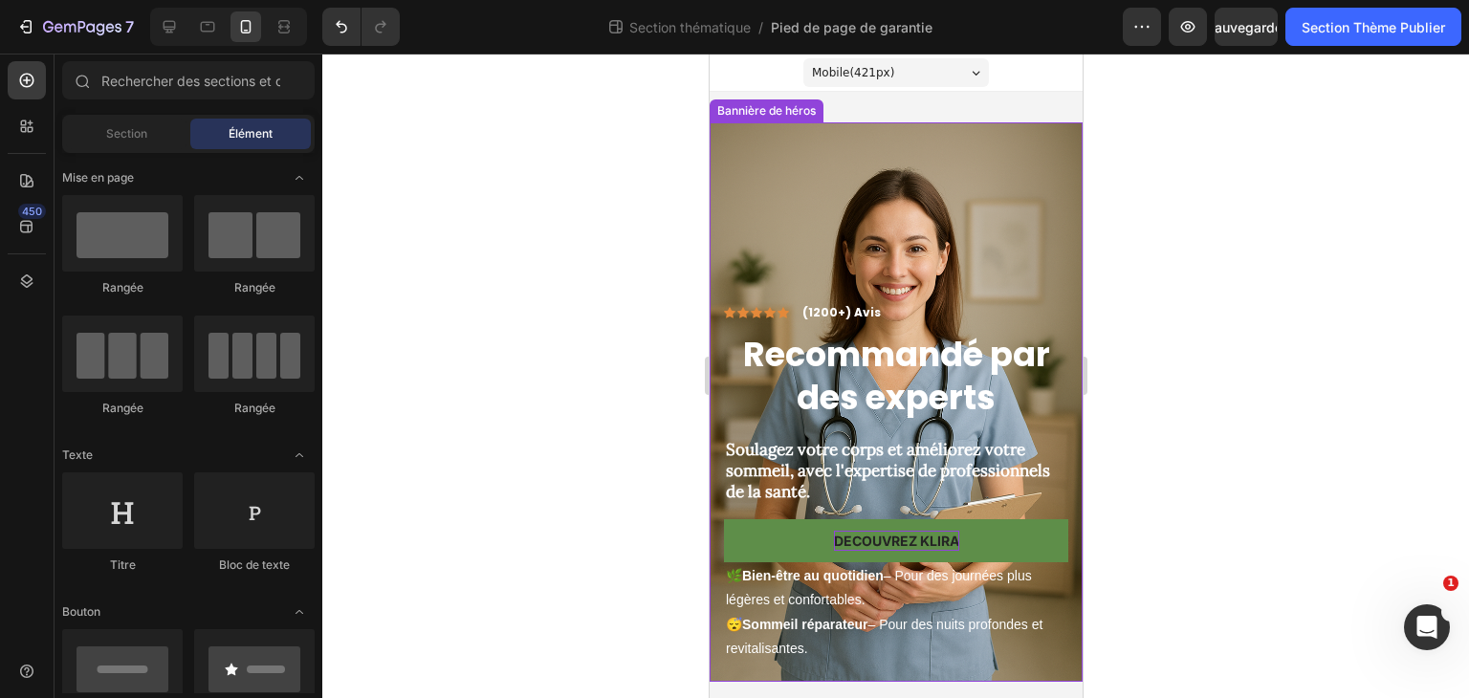
click at [570, 283] on div at bounding box center [895, 376] width 1147 height 645
drag, startPoint x: 1075, startPoint y: 380, endPoint x: 1797, endPoint y: 390, distance: 722.3
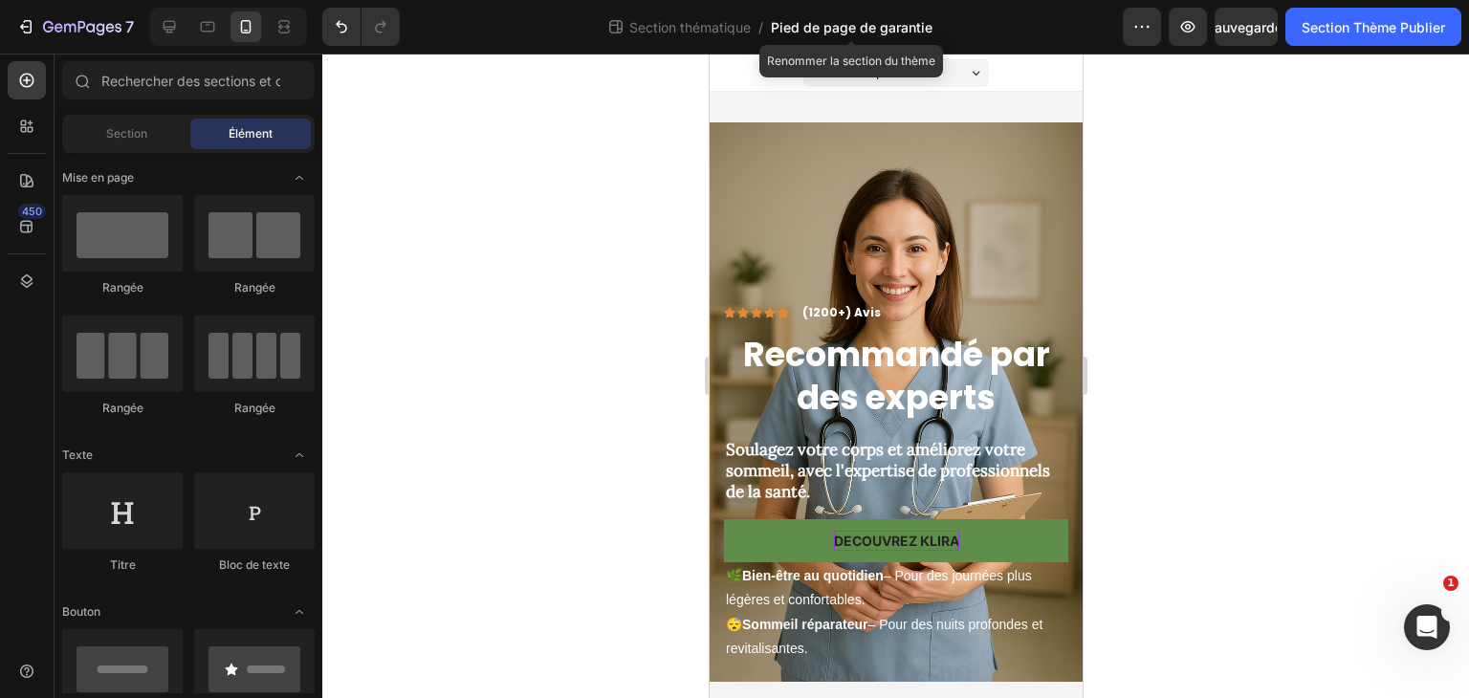
click at [830, 25] on font "Pied de page de garantie" at bounding box center [852, 27] width 162 height 16
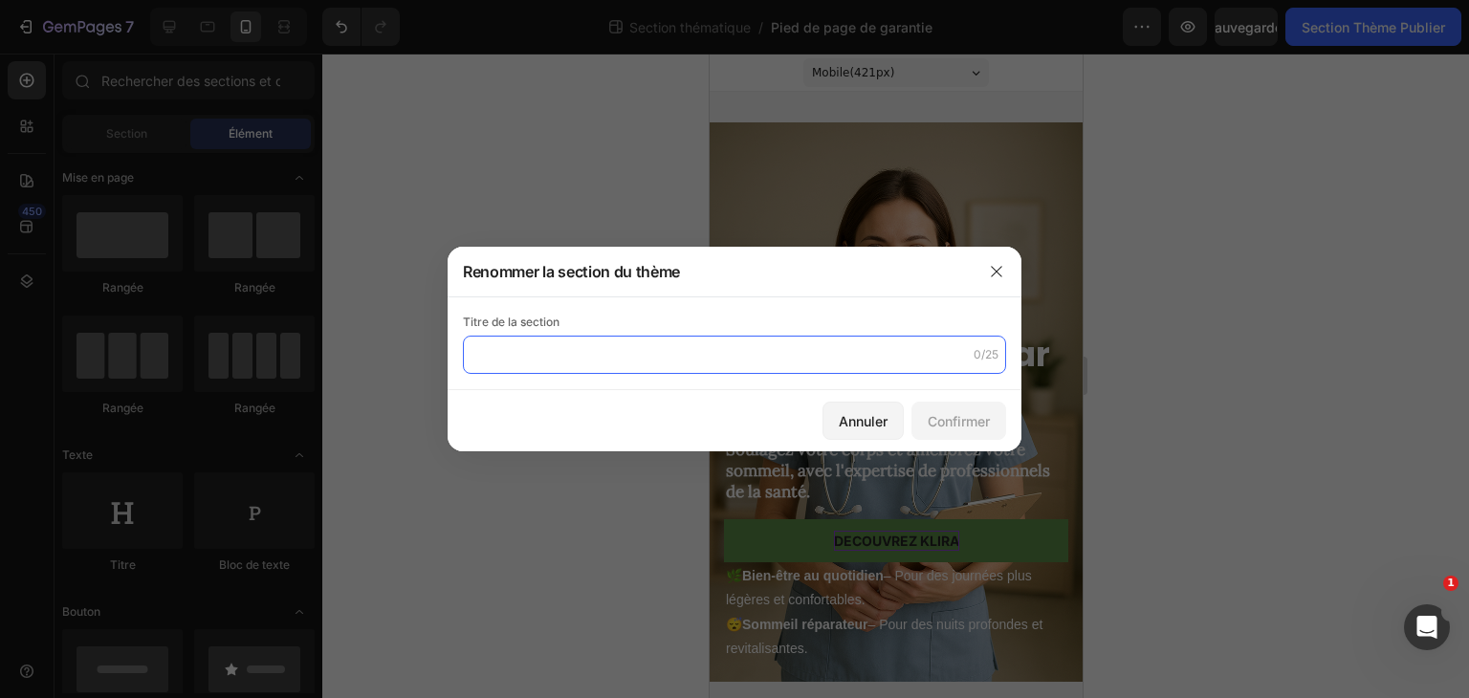
click at [561, 362] on input "text" at bounding box center [734, 355] width 543 height 38
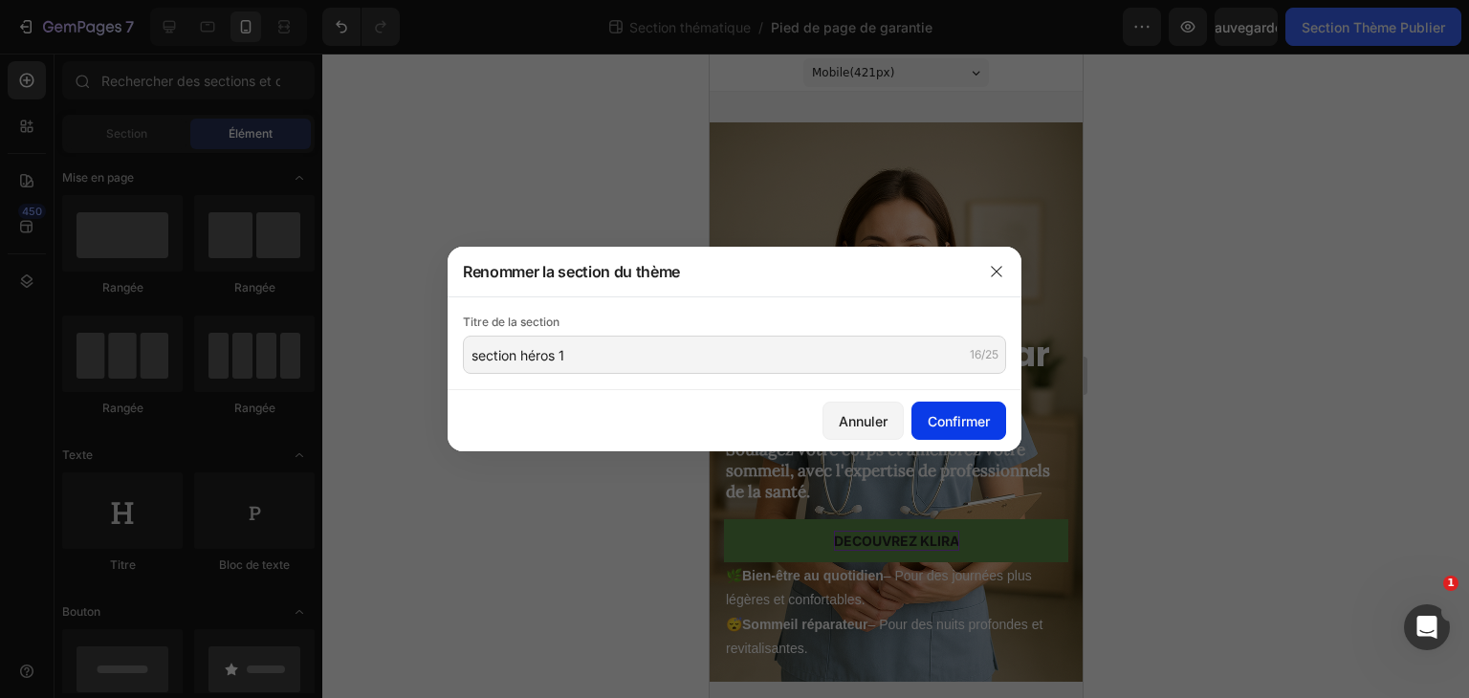
click at [965, 429] on font "Confirmer" at bounding box center [959, 421] width 62 height 20
type input "section héros 1"
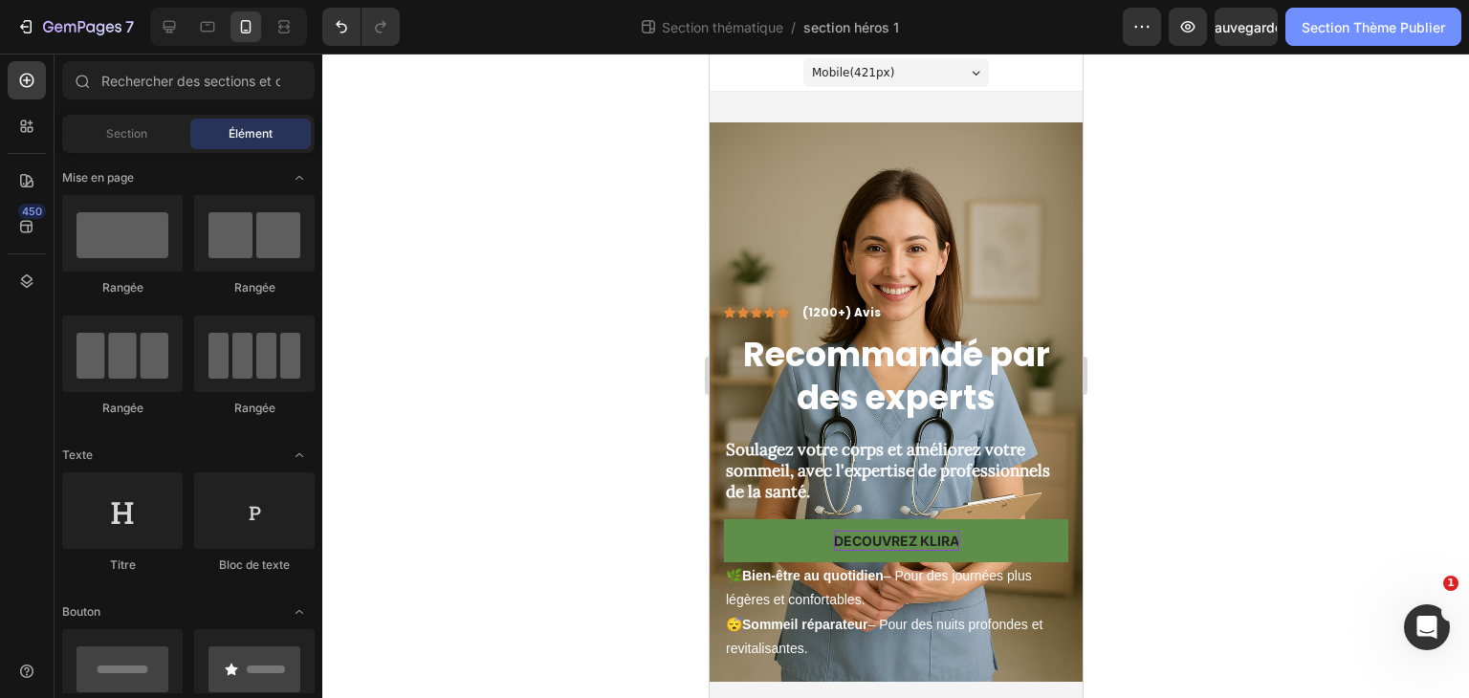
click at [1351, 29] on font "Section Thème Publier" at bounding box center [1373, 27] width 143 height 16
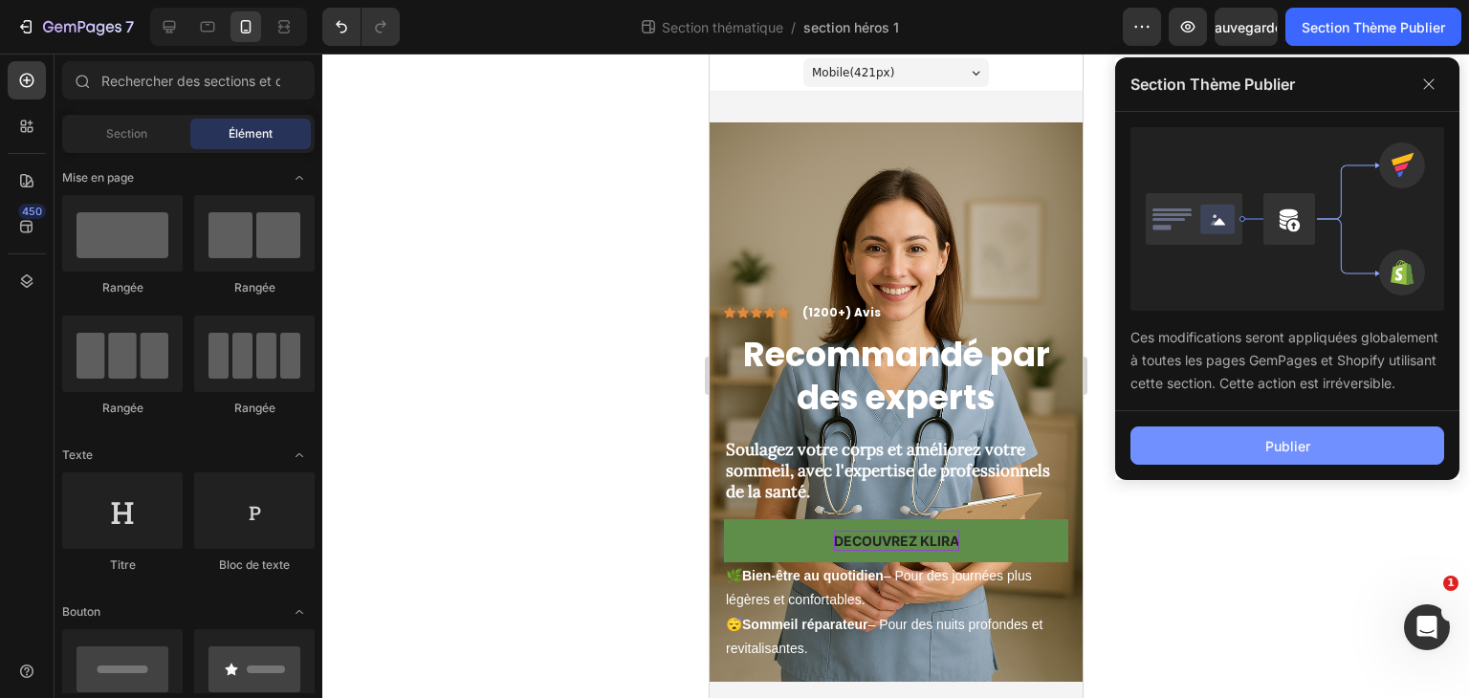
click at [1259, 437] on button "Publier" at bounding box center [1288, 446] width 314 height 38
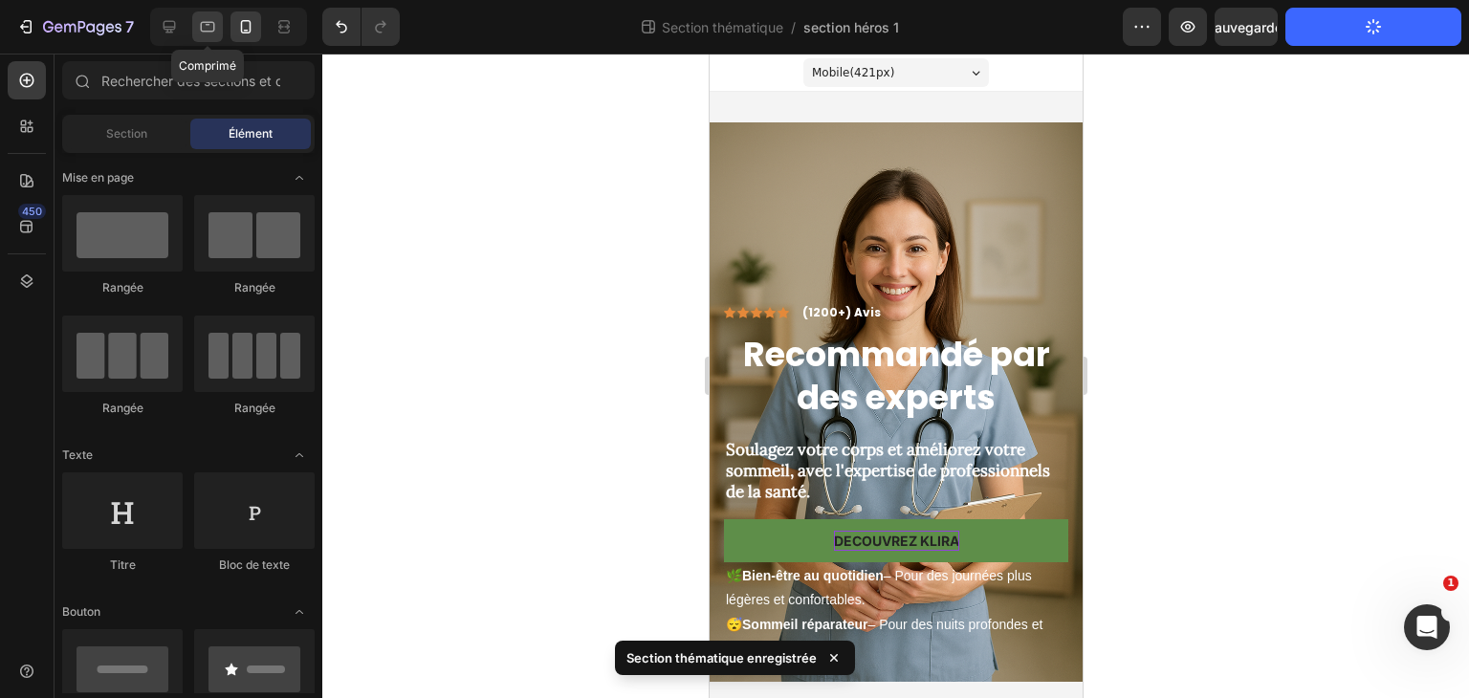
click at [208, 37] on div at bounding box center [207, 26] width 31 height 31
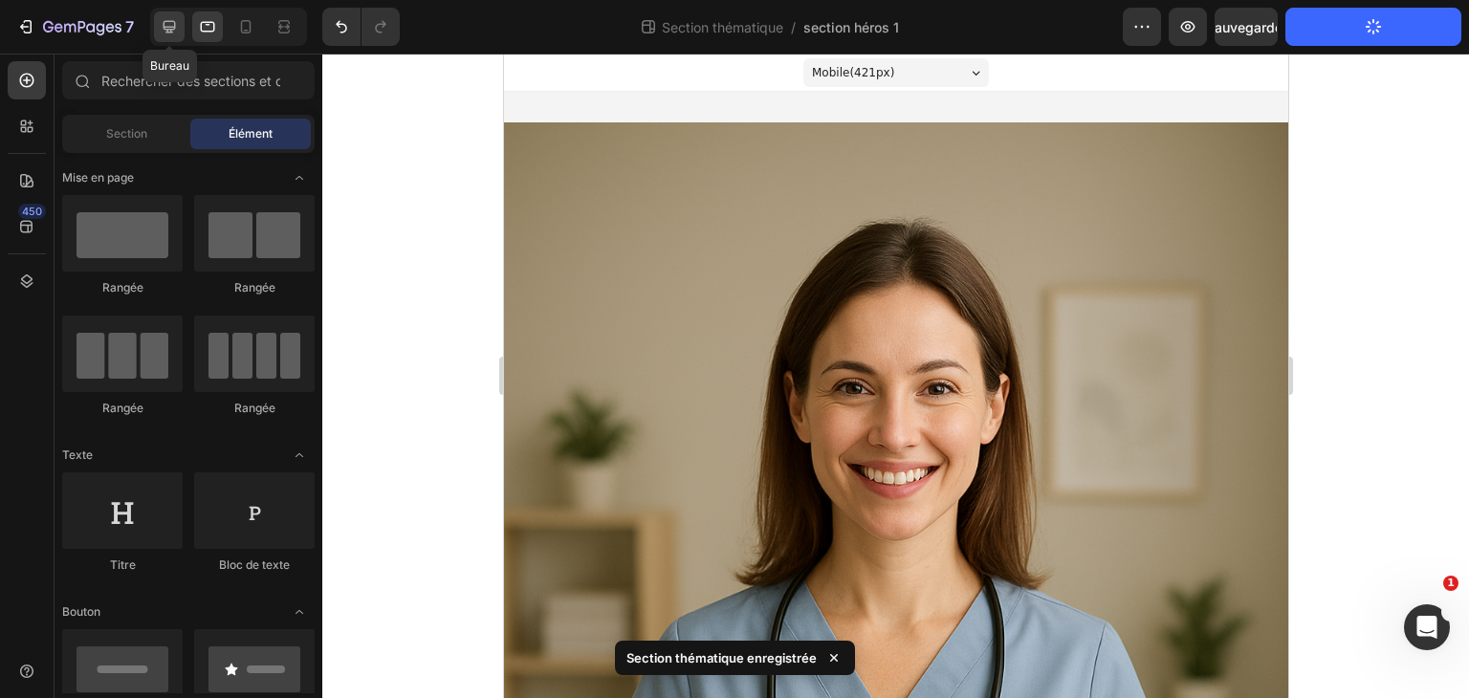
click at [165, 24] on icon at bounding box center [169, 26] width 19 height 19
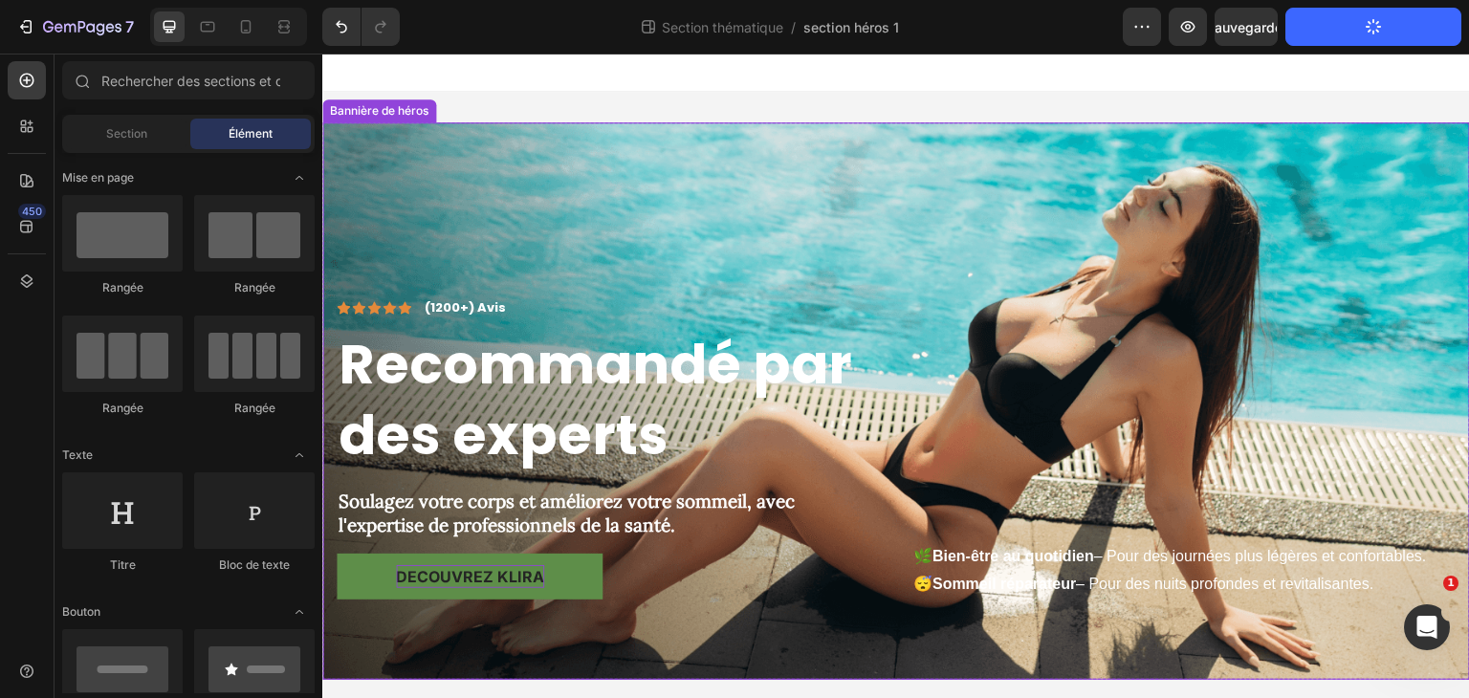
click at [1281, 280] on div "Icône Icône Icône Icône Icône Liste des icônes (1200+) Avis Bloc de texte Rangé…" at bounding box center [896, 473] width 1148 height 414
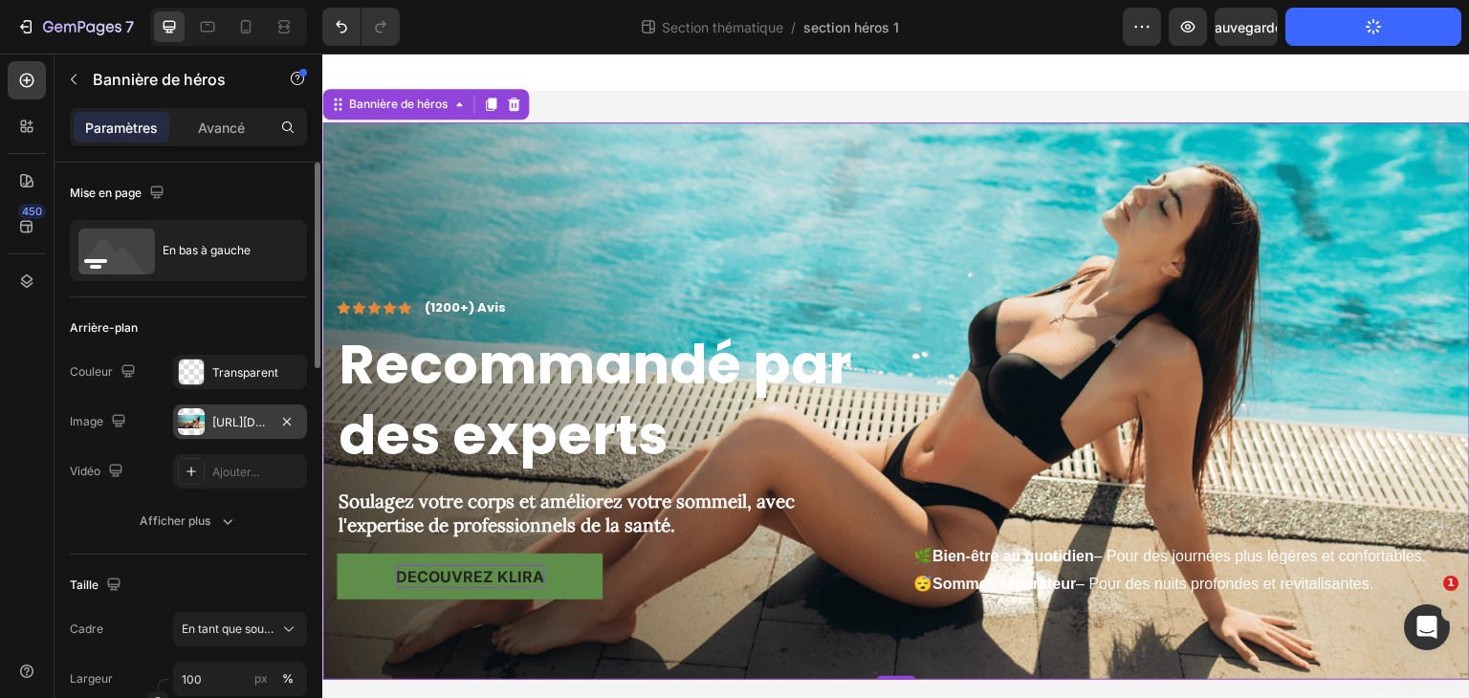
click at [237, 418] on font "[URL][DOMAIN_NAME]" at bounding box center [273, 422] width 123 height 14
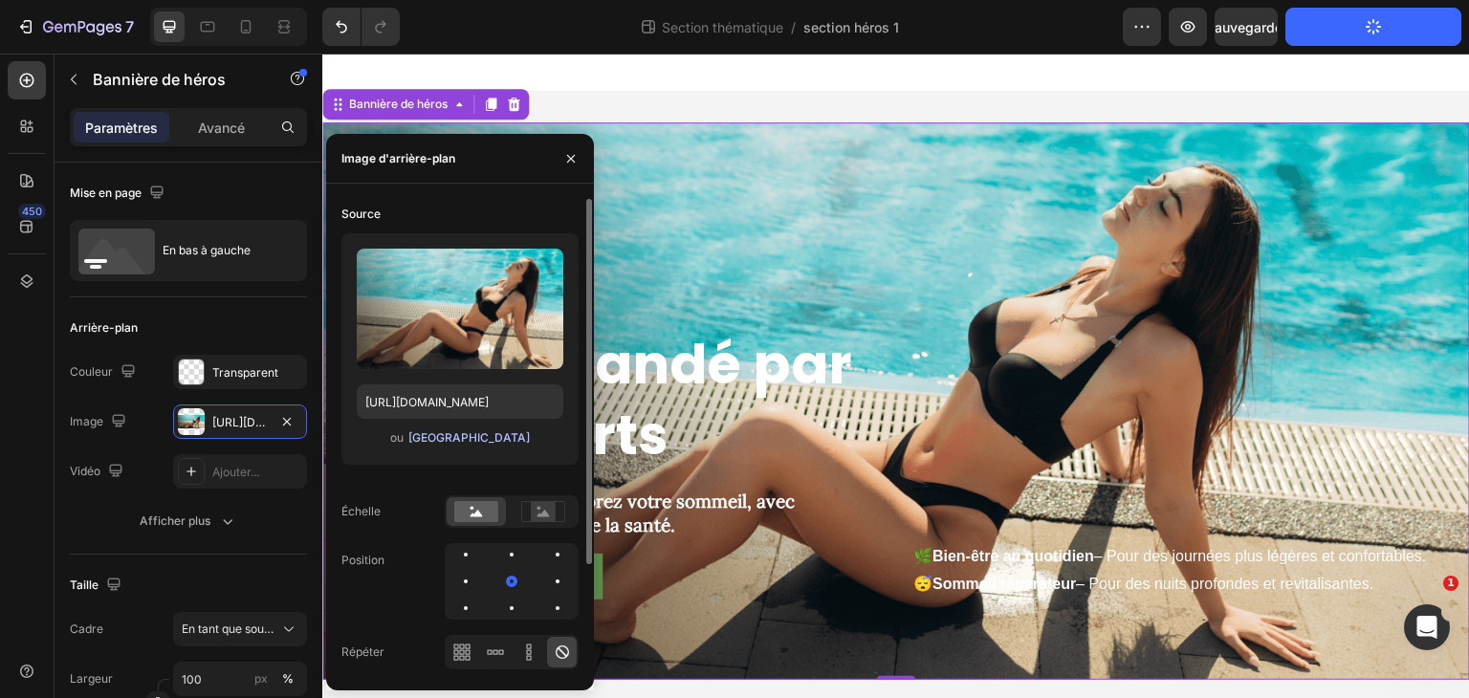
click at [493, 438] on font "[GEOGRAPHIC_DATA]" at bounding box center [468, 437] width 121 height 14
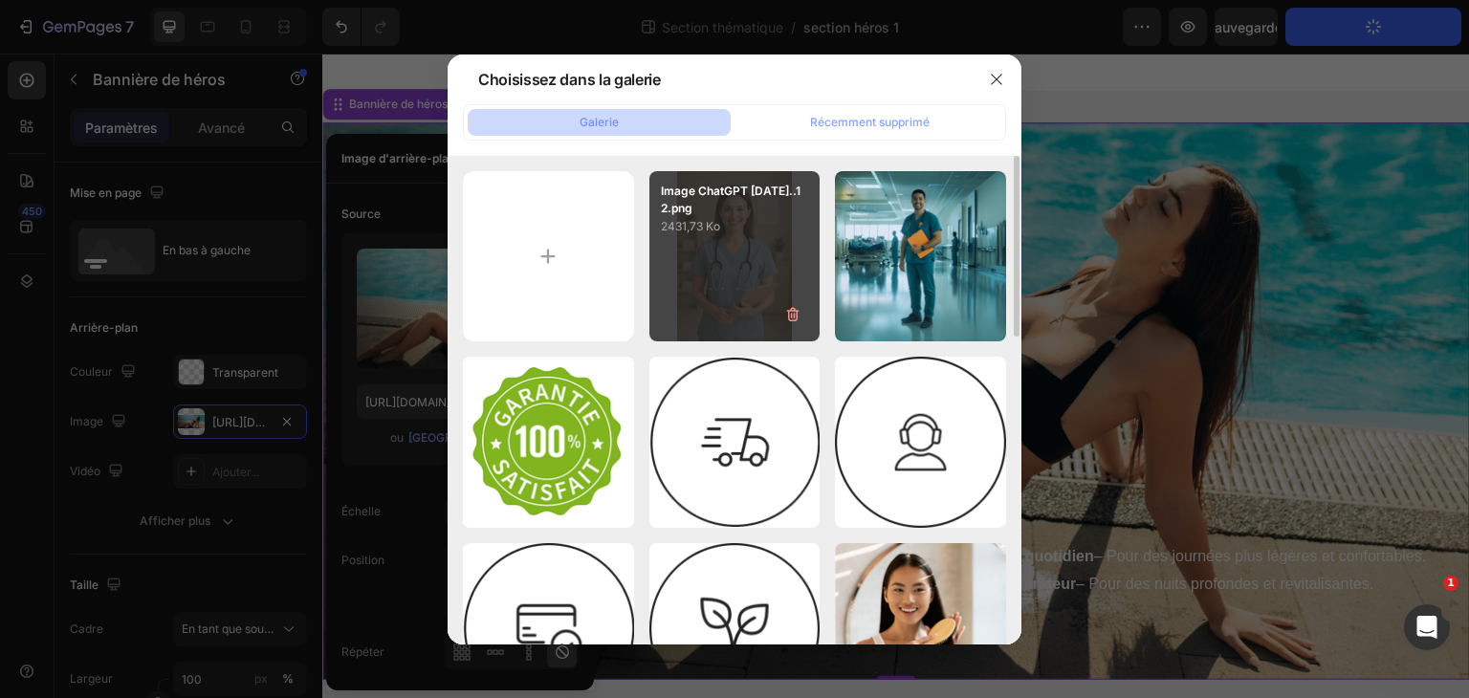
click at [757, 217] on p "2431,73 Ko" at bounding box center [735, 226] width 148 height 19
type input "[URL][DOMAIN_NAME]"
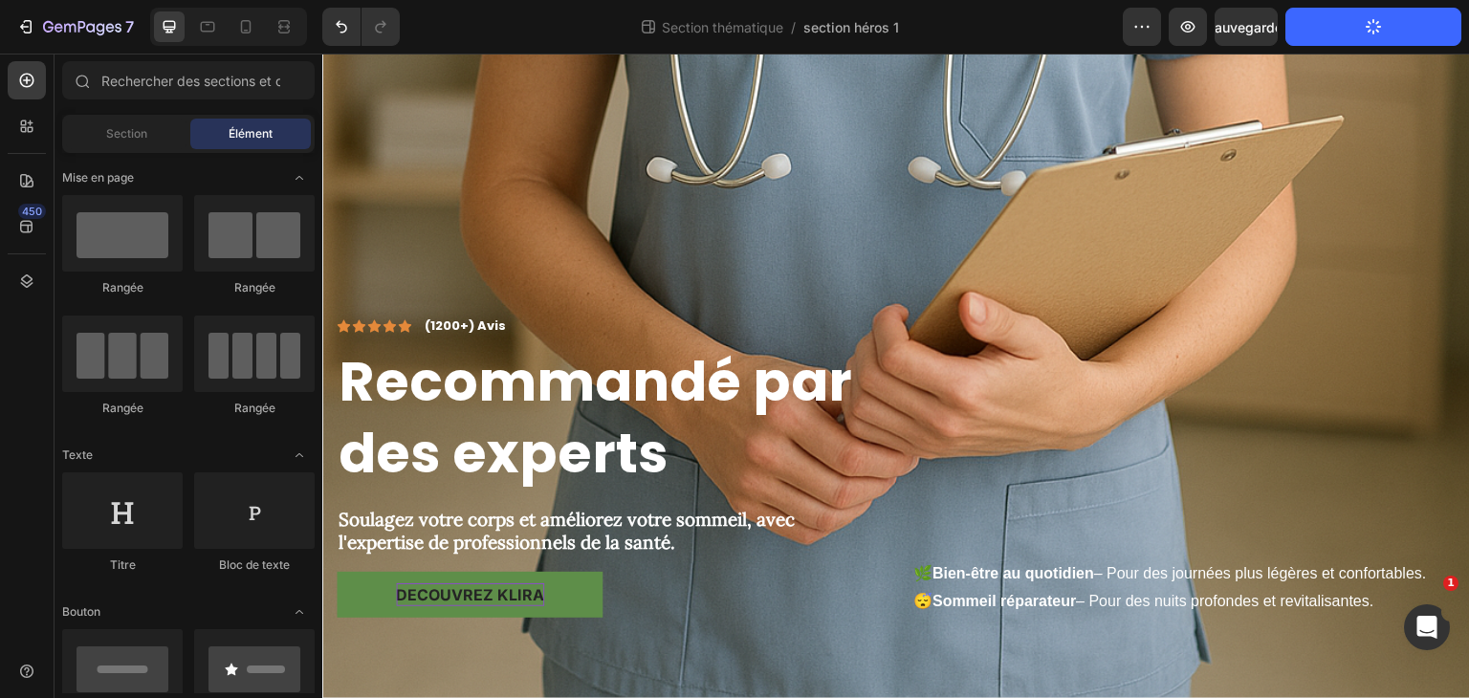
scroll to position [1148, 0]
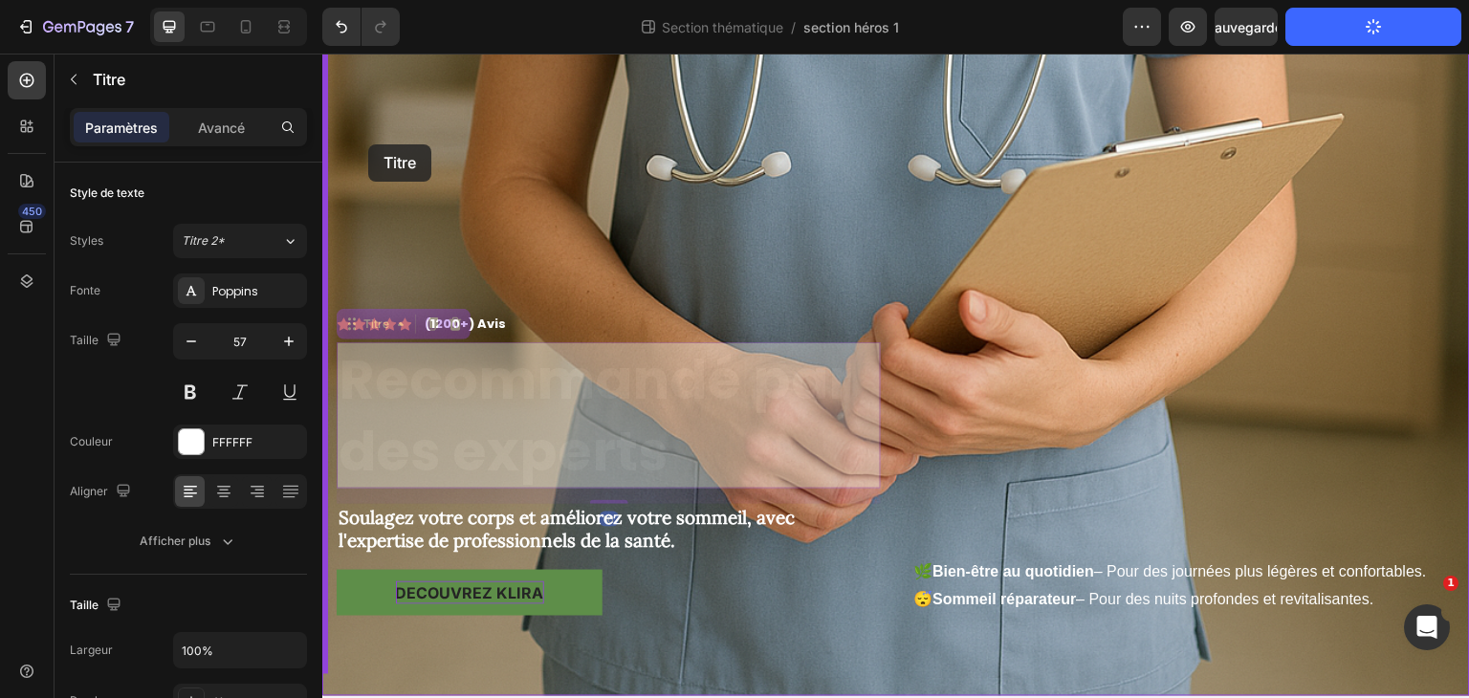
drag, startPoint x: 351, startPoint y: 312, endPoint x: 375, endPoint y: 154, distance: 159.6
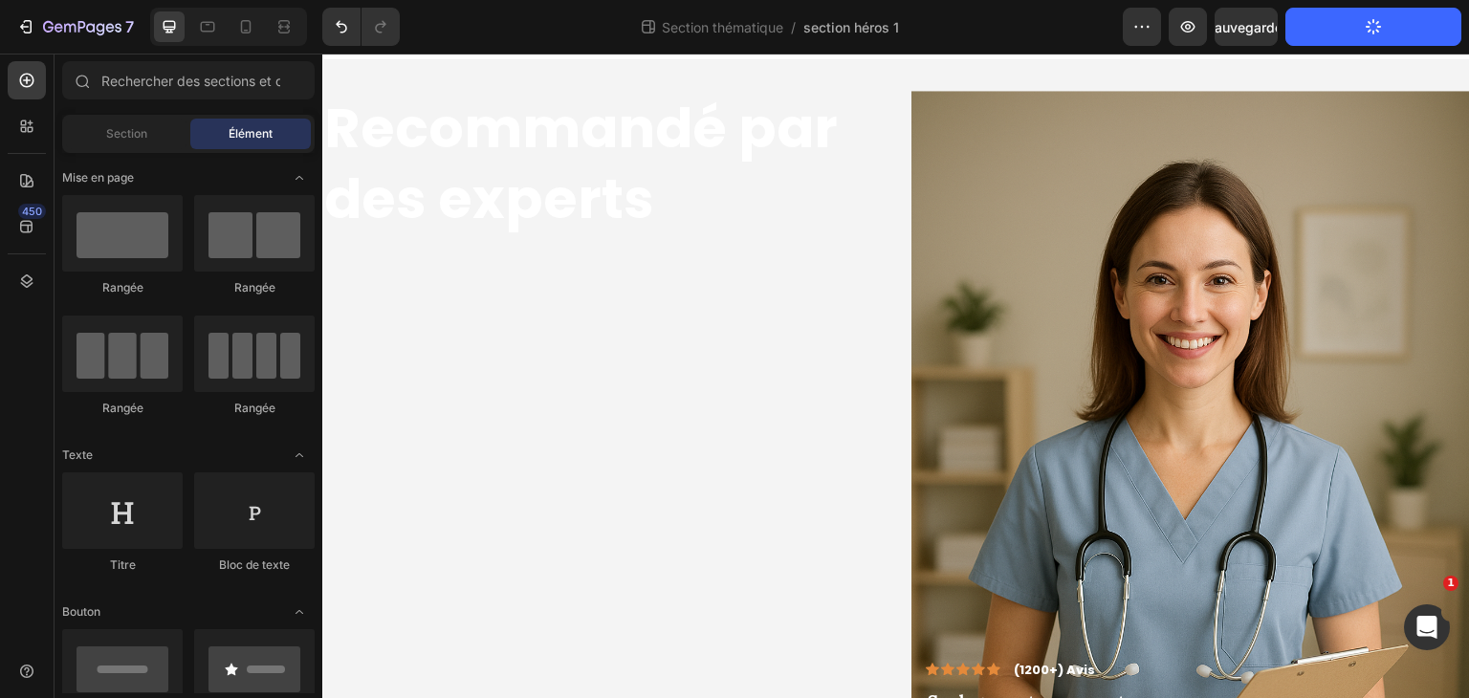
scroll to position [30, 0]
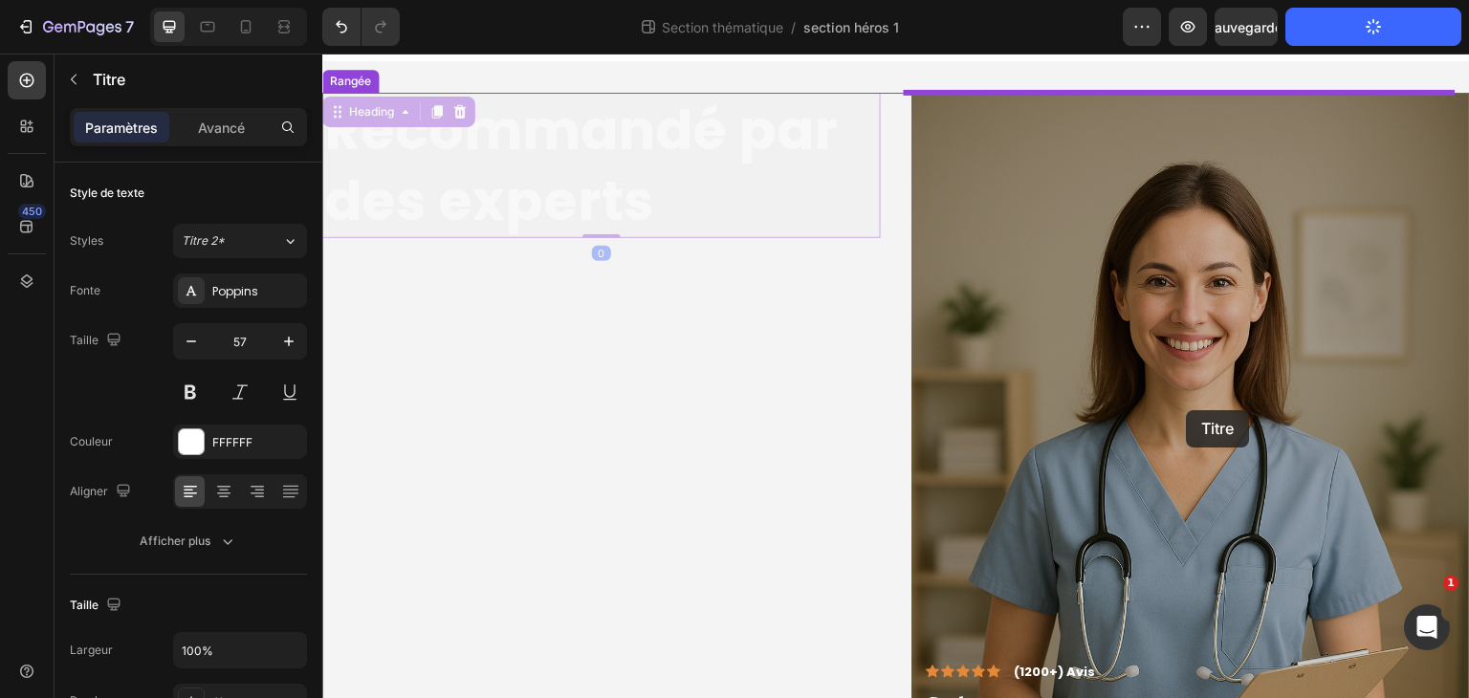
drag, startPoint x: 681, startPoint y: 169, endPoint x: 1185, endPoint y: 407, distance: 557.5
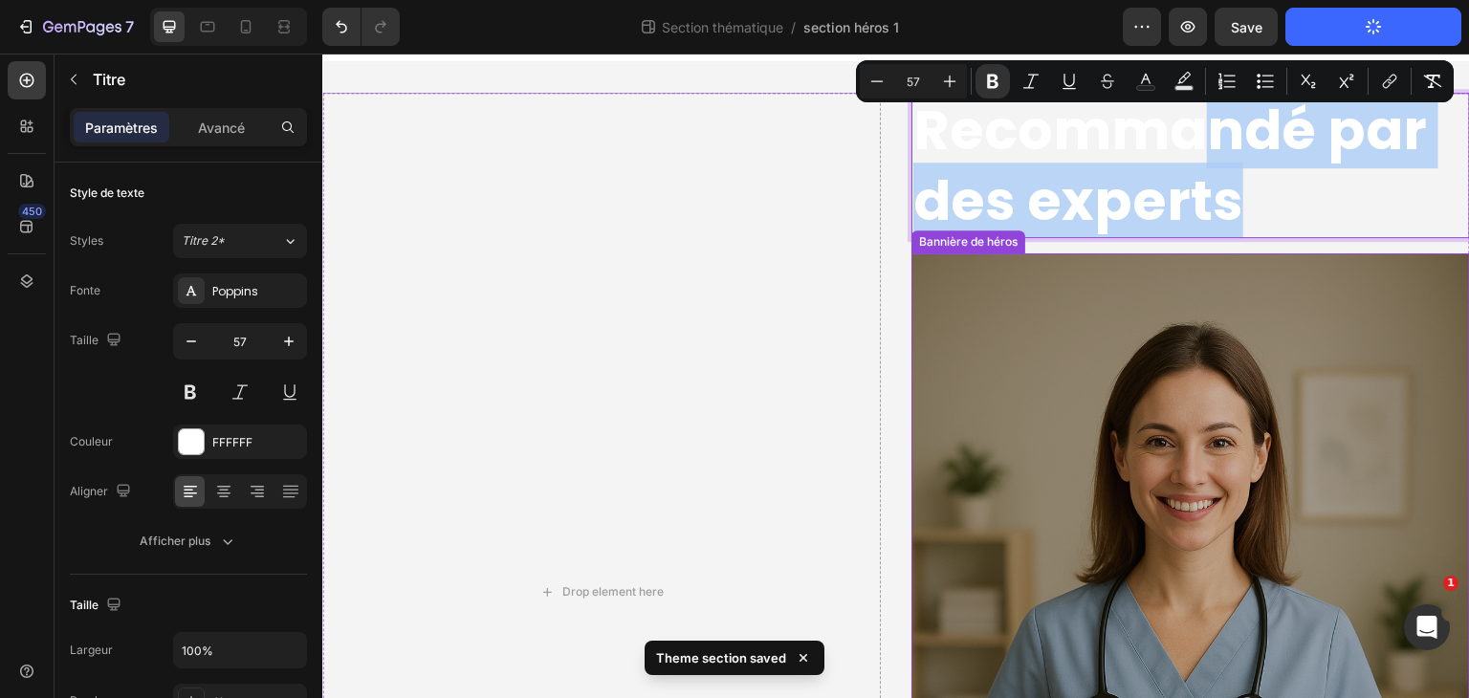
drag, startPoint x: 1206, startPoint y: 143, endPoint x: 1234, endPoint y: 537, distance: 394.1
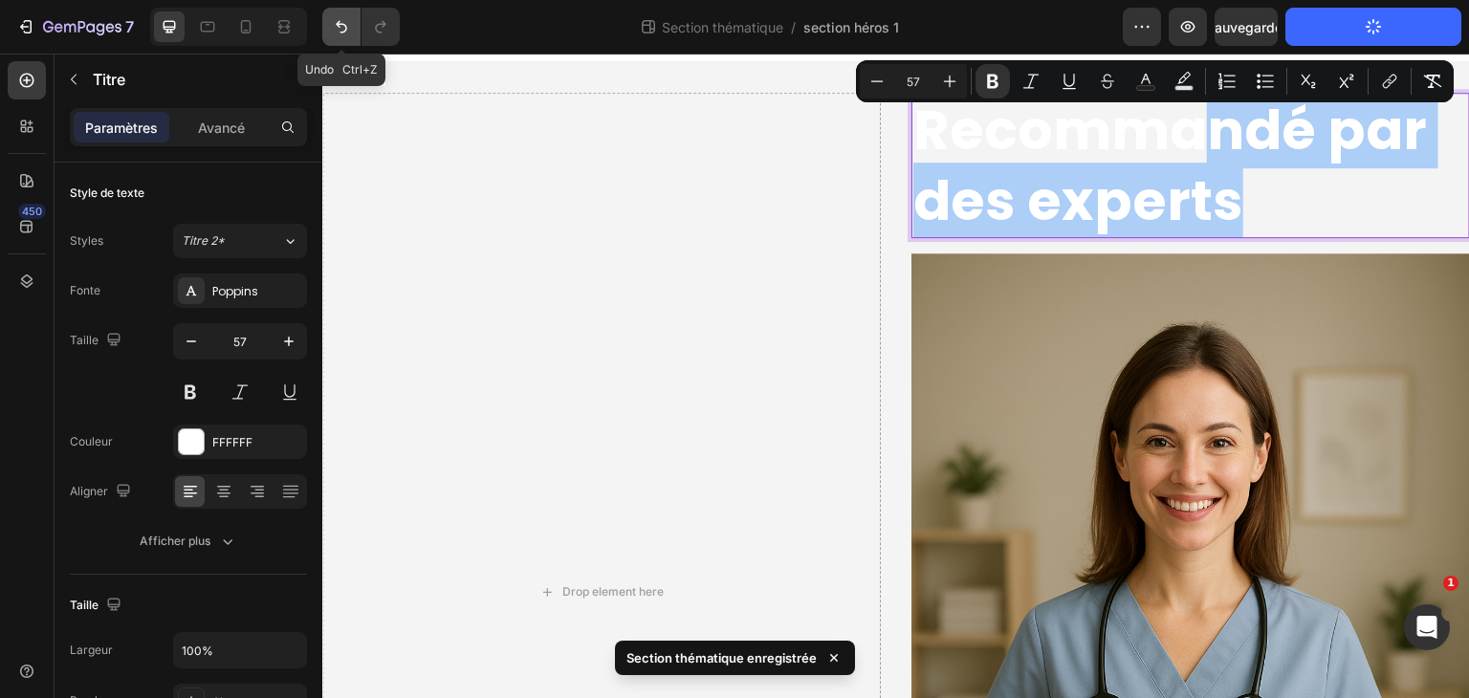
click at [337, 24] on icon "Annuler/Rétablir" at bounding box center [341, 27] width 11 height 12
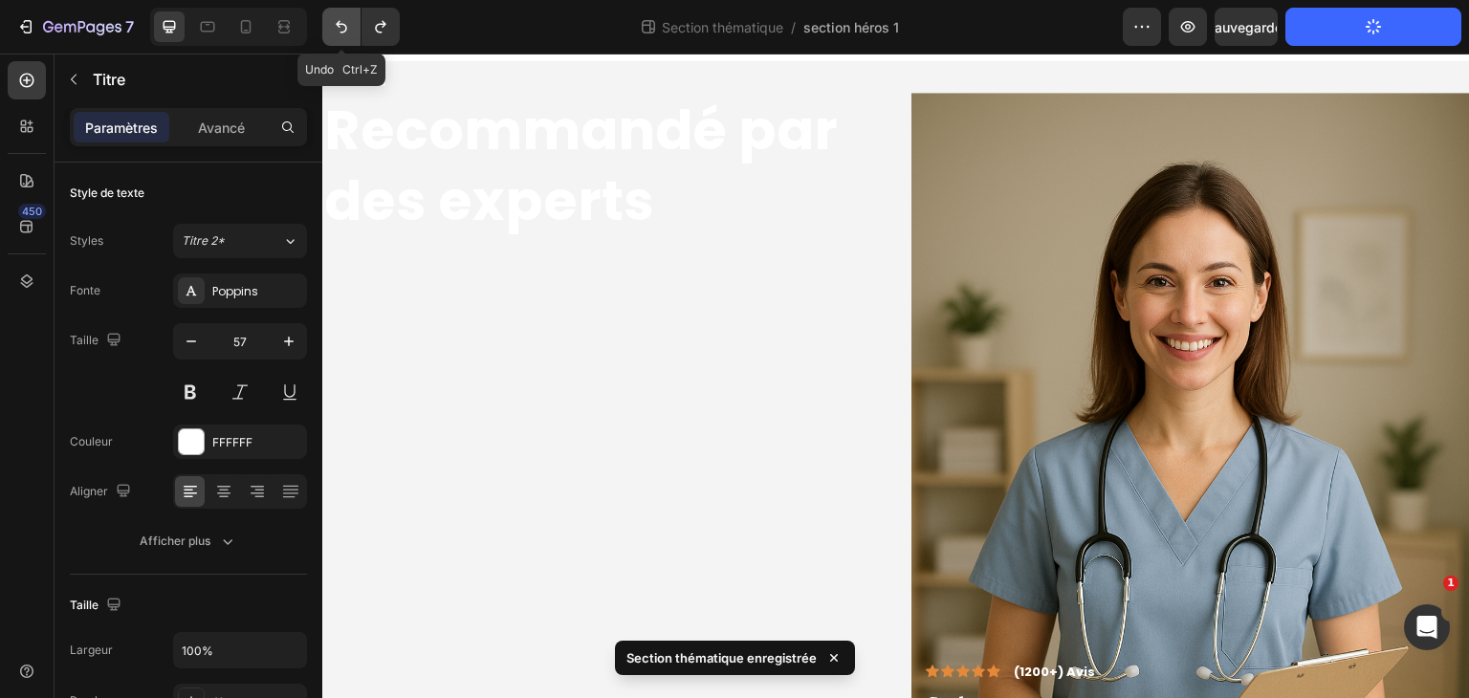
click at [337, 24] on icon "Annuler/Rétablir" at bounding box center [341, 27] width 11 height 12
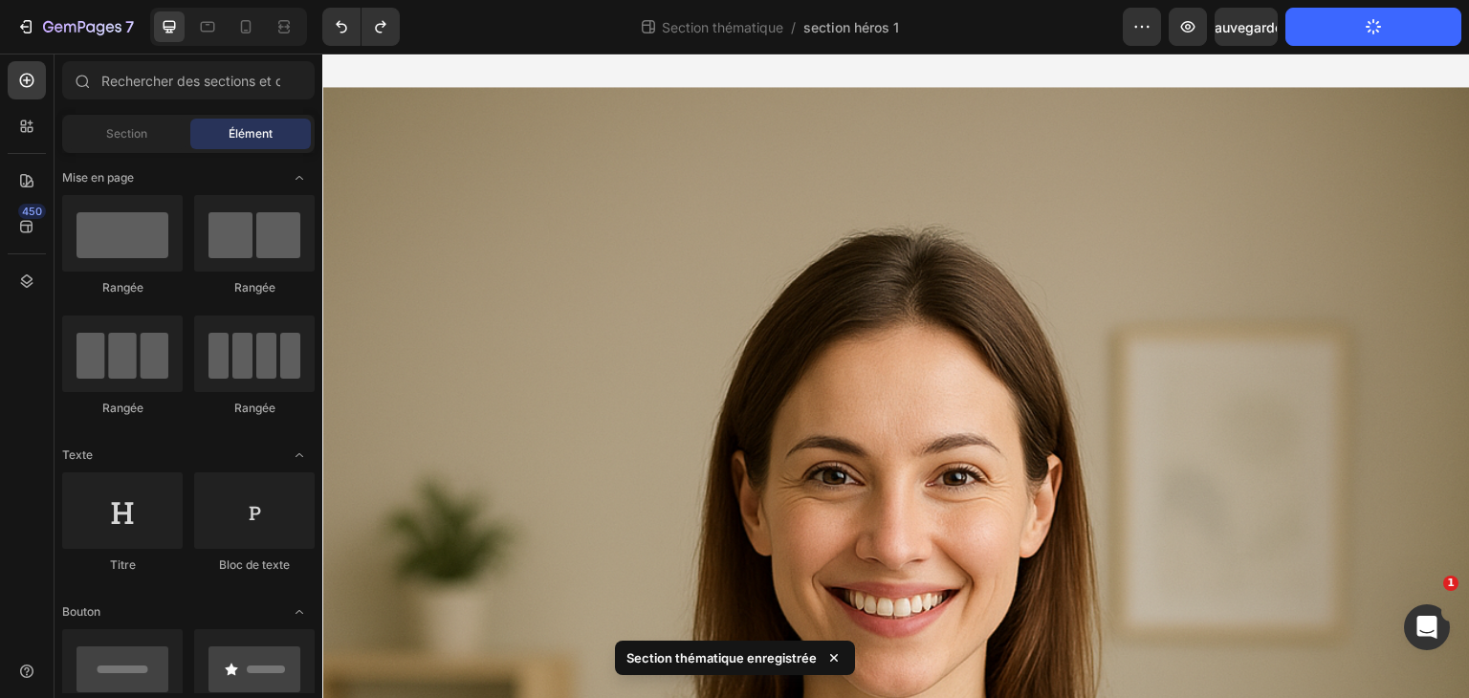
scroll to position [0, 0]
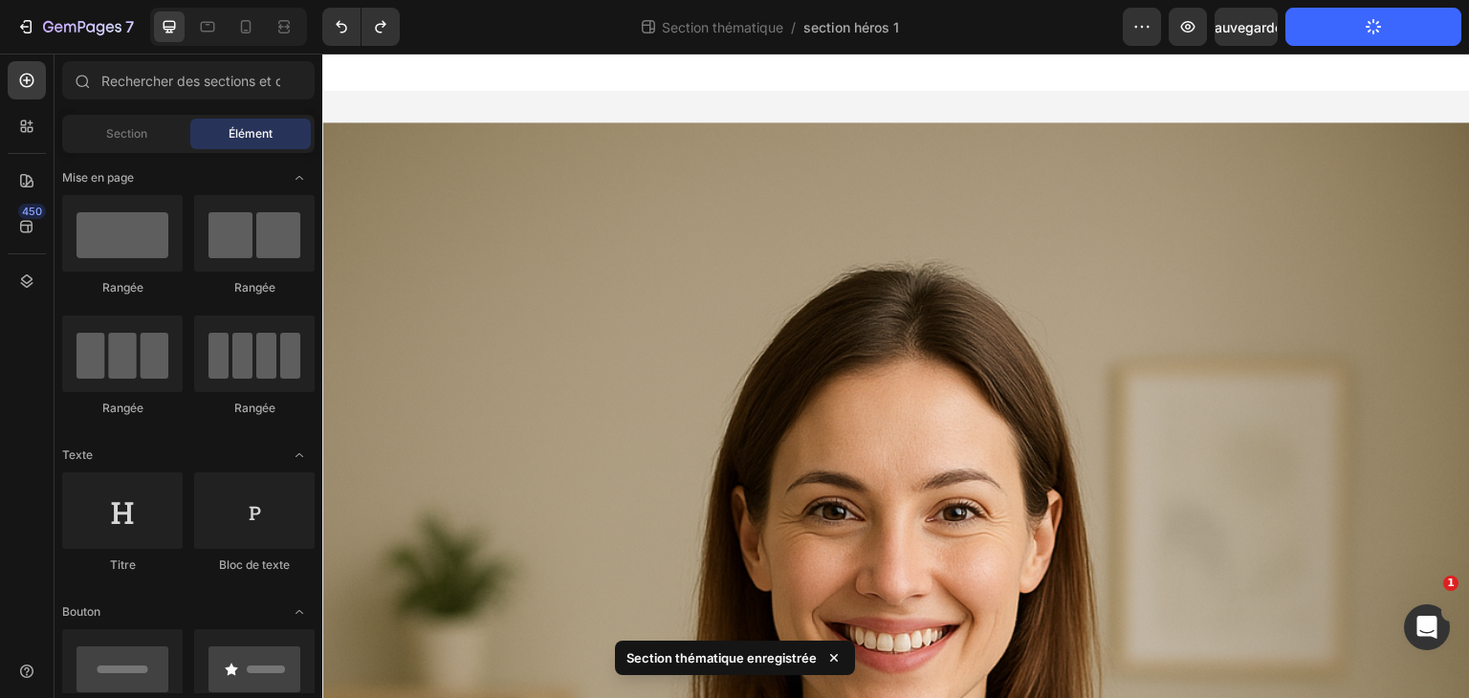
drag, startPoint x: 1469, startPoint y: 246, endPoint x: 1775, endPoint y: 94, distance: 341.8
click at [245, 28] on icon at bounding box center [245, 26] width 19 height 19
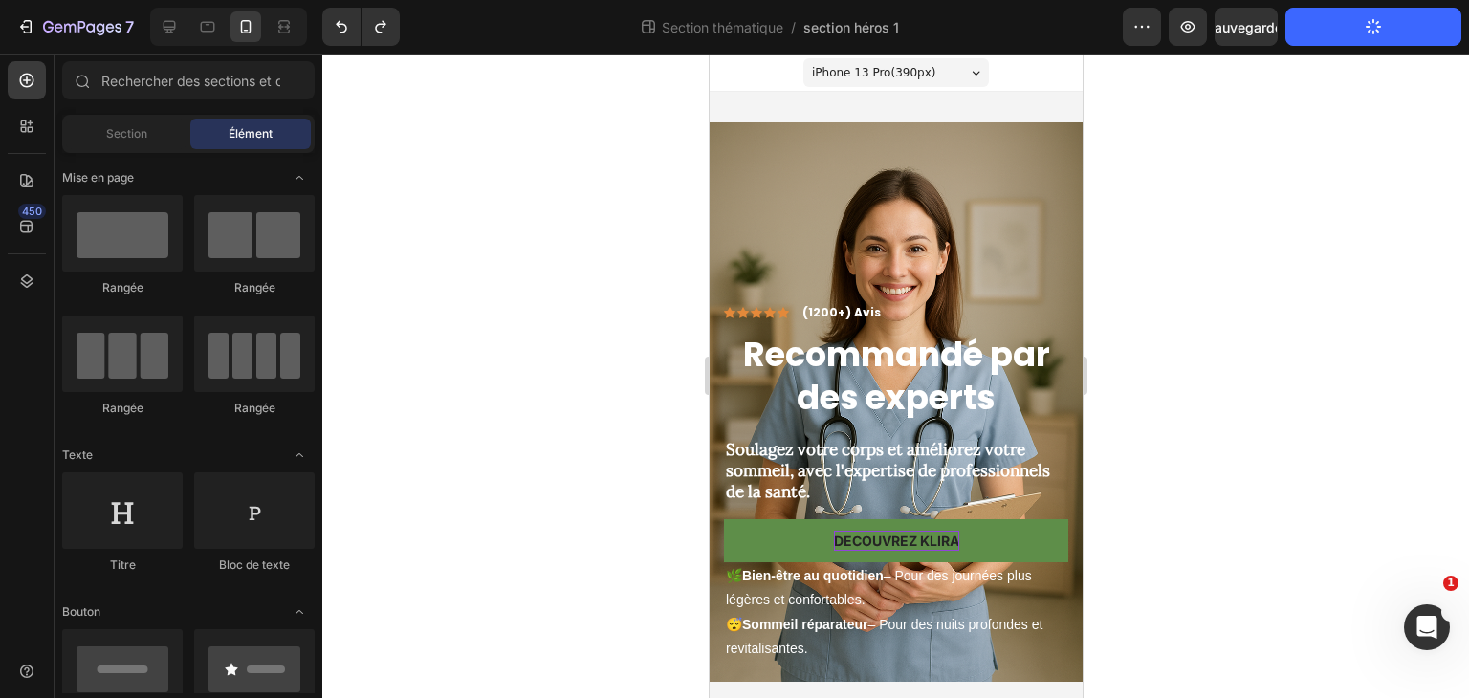
click at [1361, 360] on div at bounding box center [895, 376] width 1147 height 645
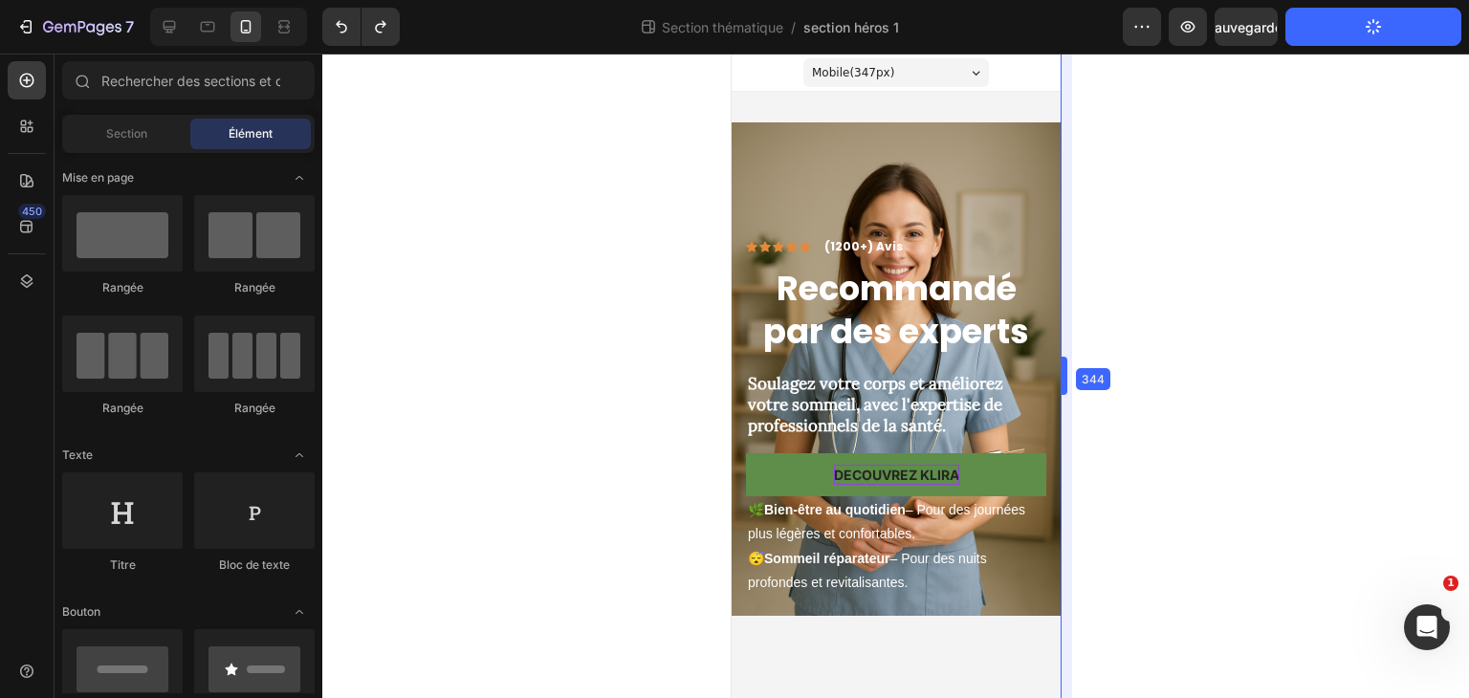
drag, startPoint x: 1087, startPoint y: 369, endPoint x: 1046, endPoint y: 392, distance: 46.3
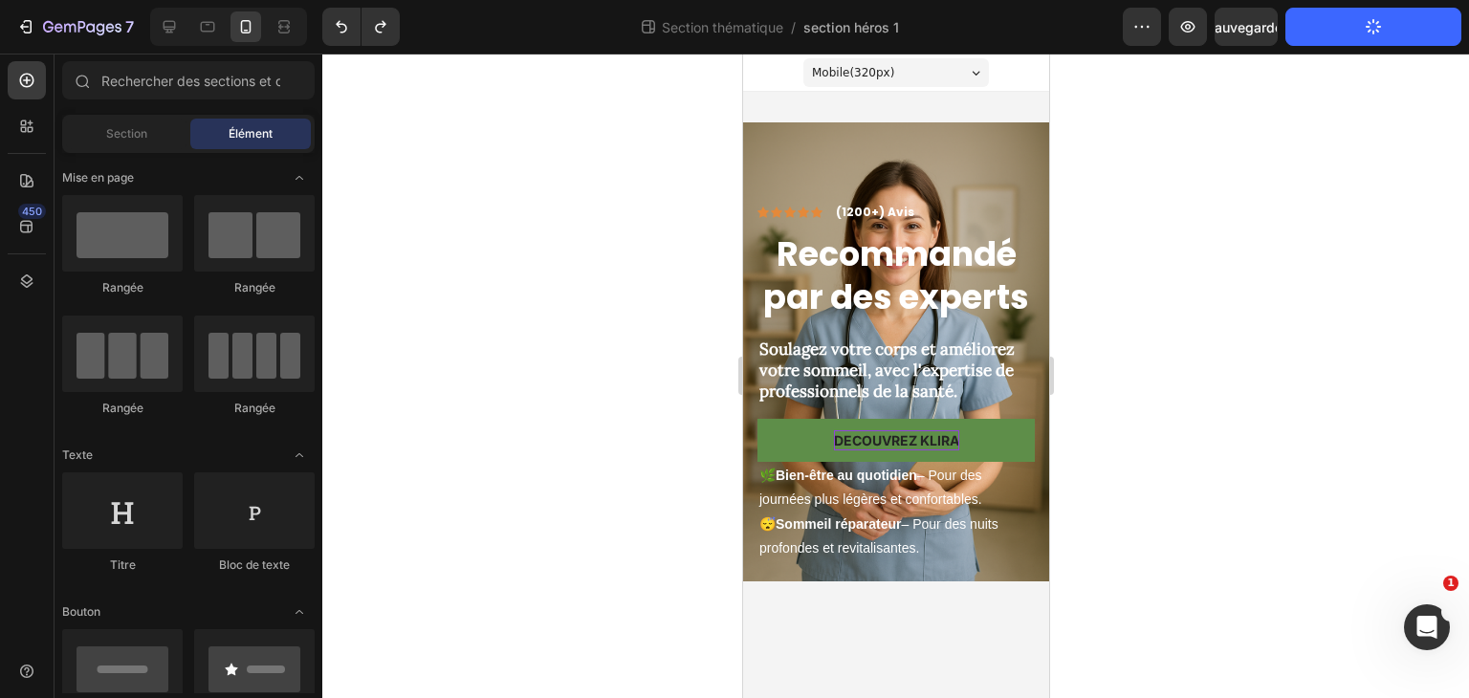
click at [1309, 284] on div at bounding box center [895, 376] width 1147 height 645
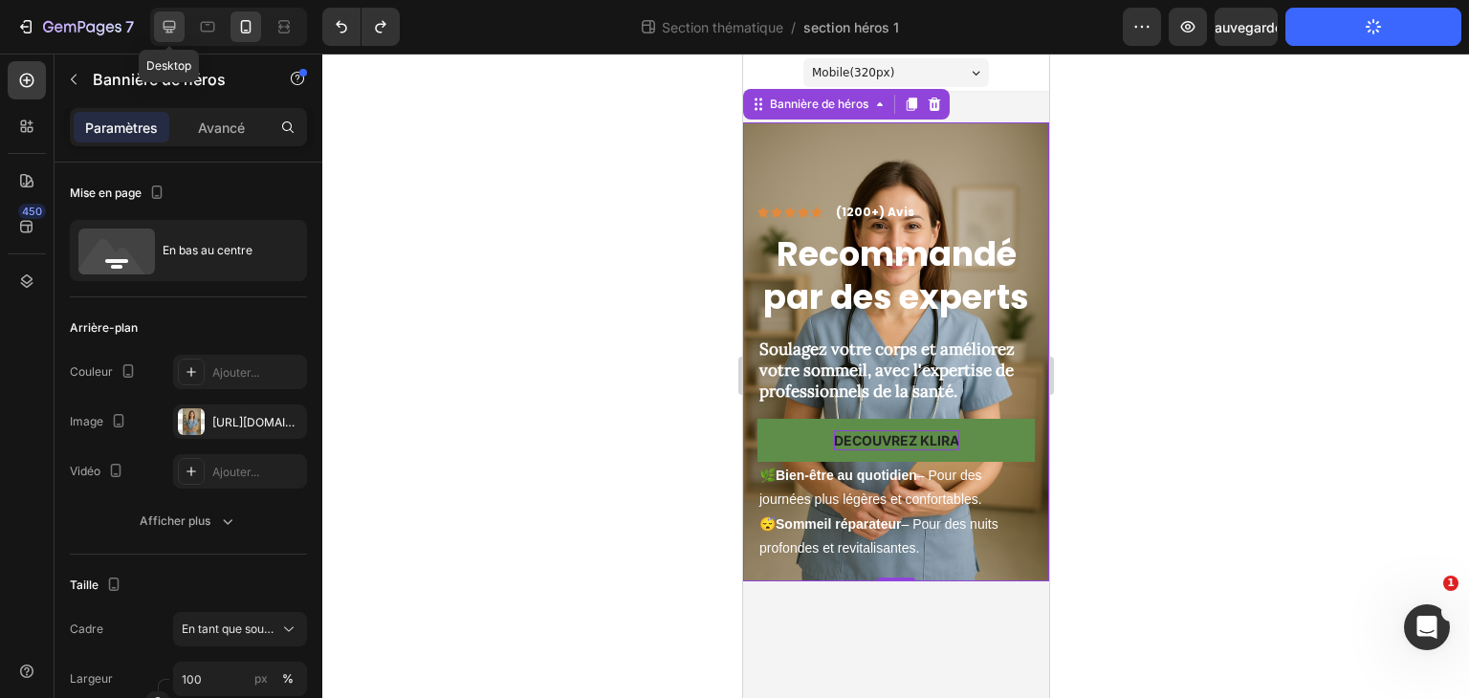
click at [182, 24] on div at bounding box center [169, 26] width 31 height 31
type input "1230"
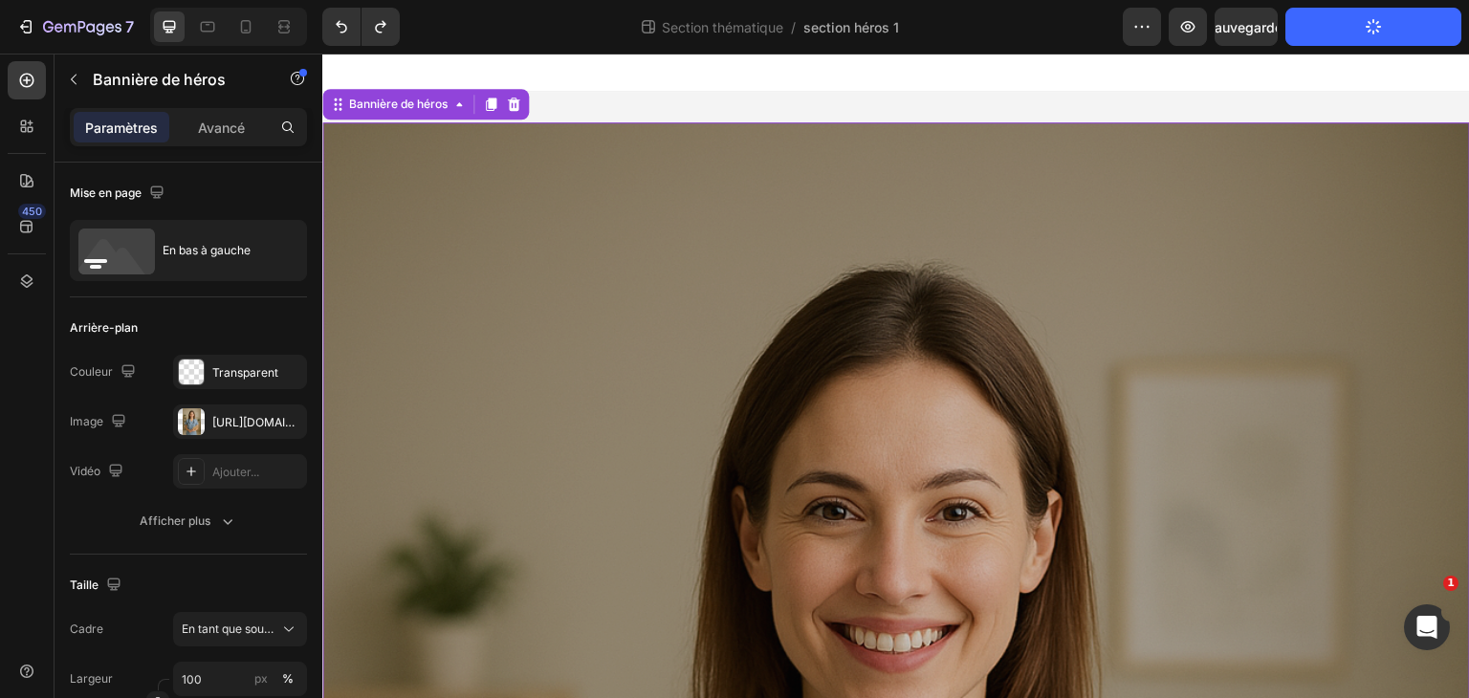
scroll to position [2, 0]
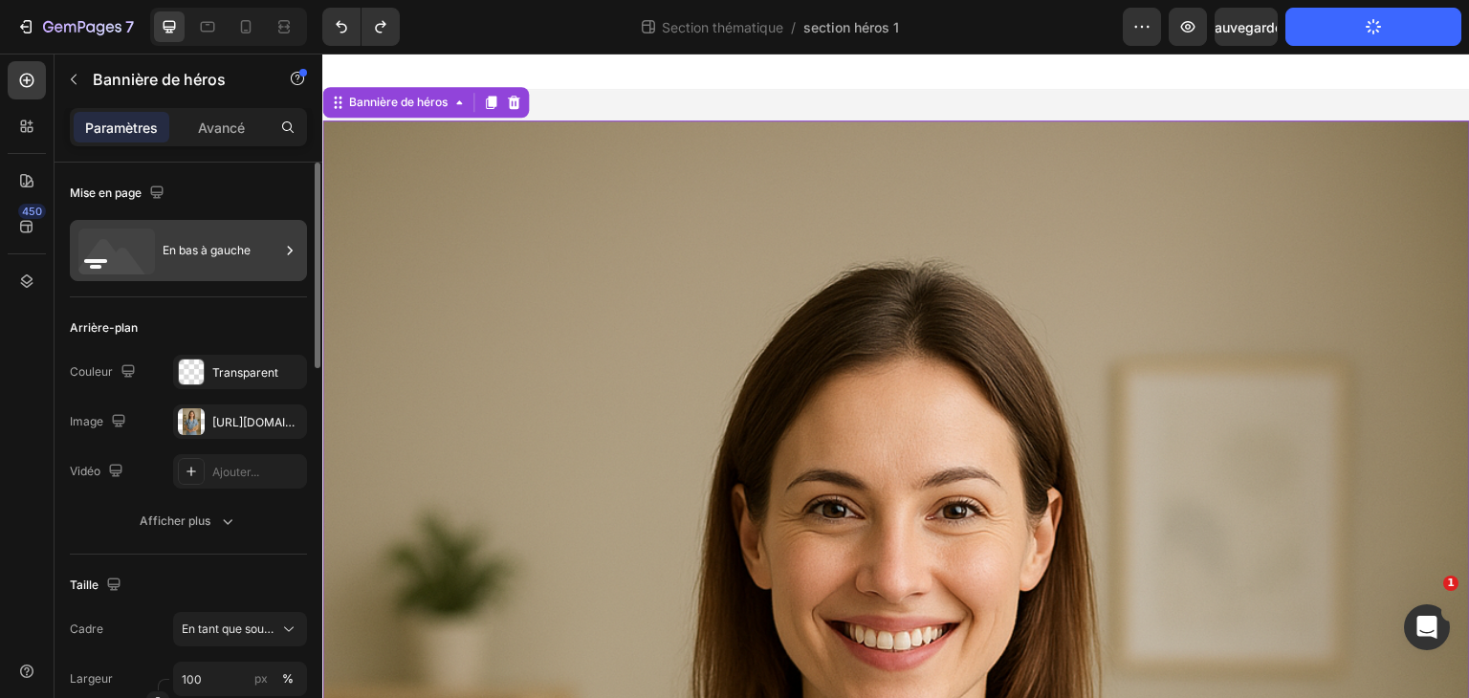
click at [217, 267] on div "En bas à gauche" at bounding box center [221, 251] width 117 height 44
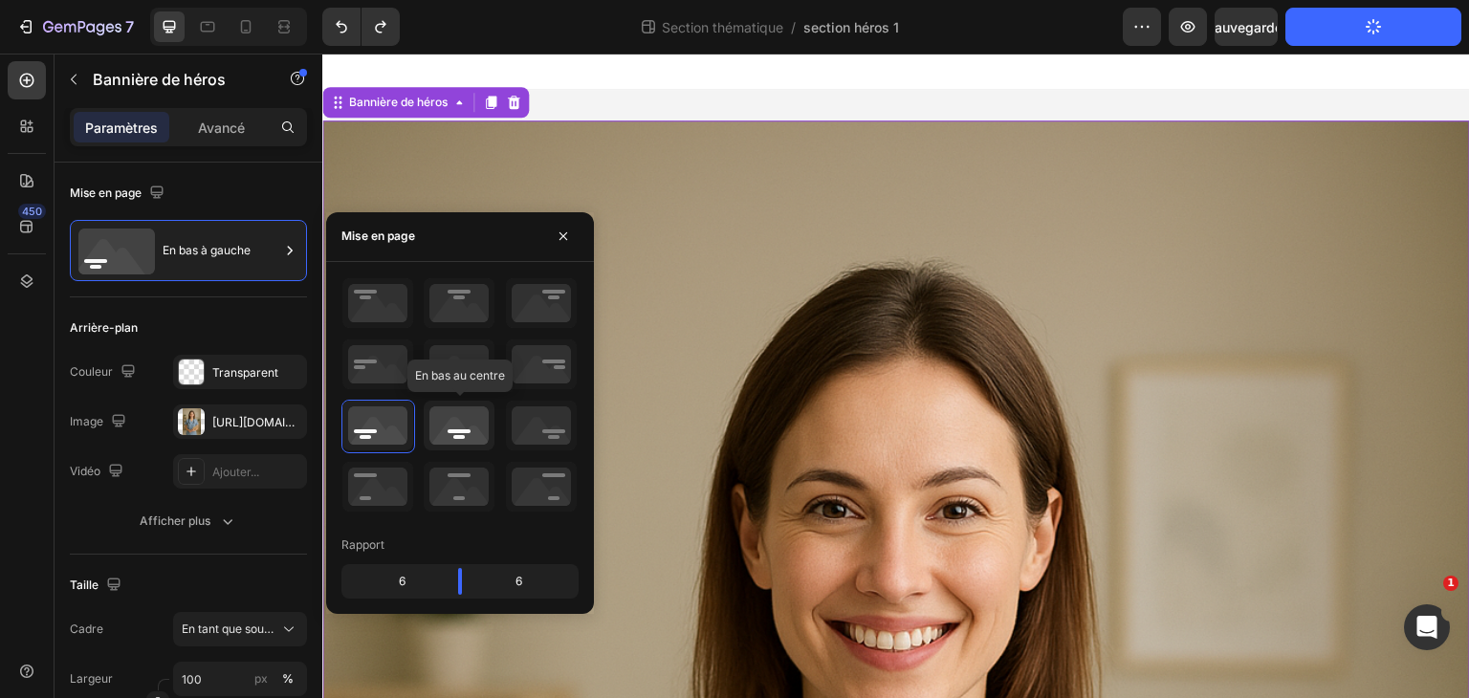
click at [467, 429] on icon at bounding box center [459, 426] width 71 height 50
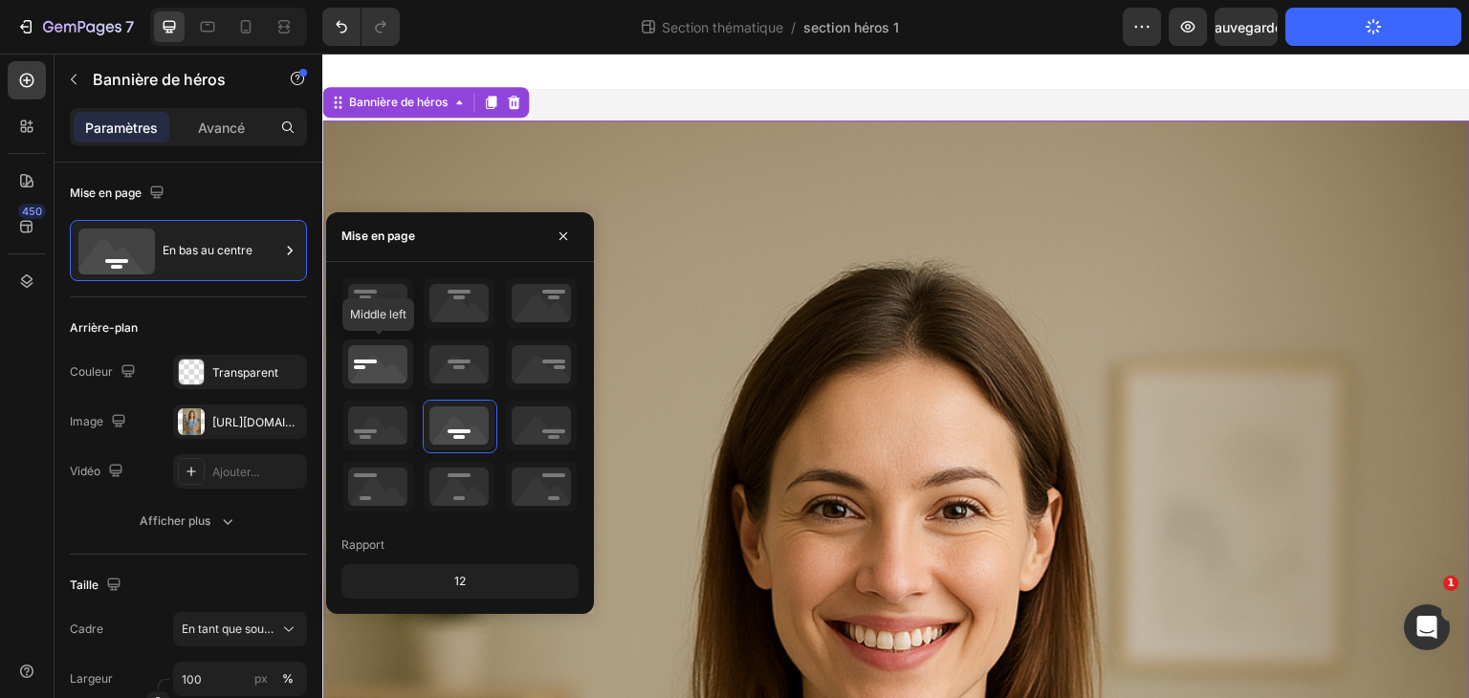
click at [363, 353] on icon at bounding box center [377, 365] width 71 height 50
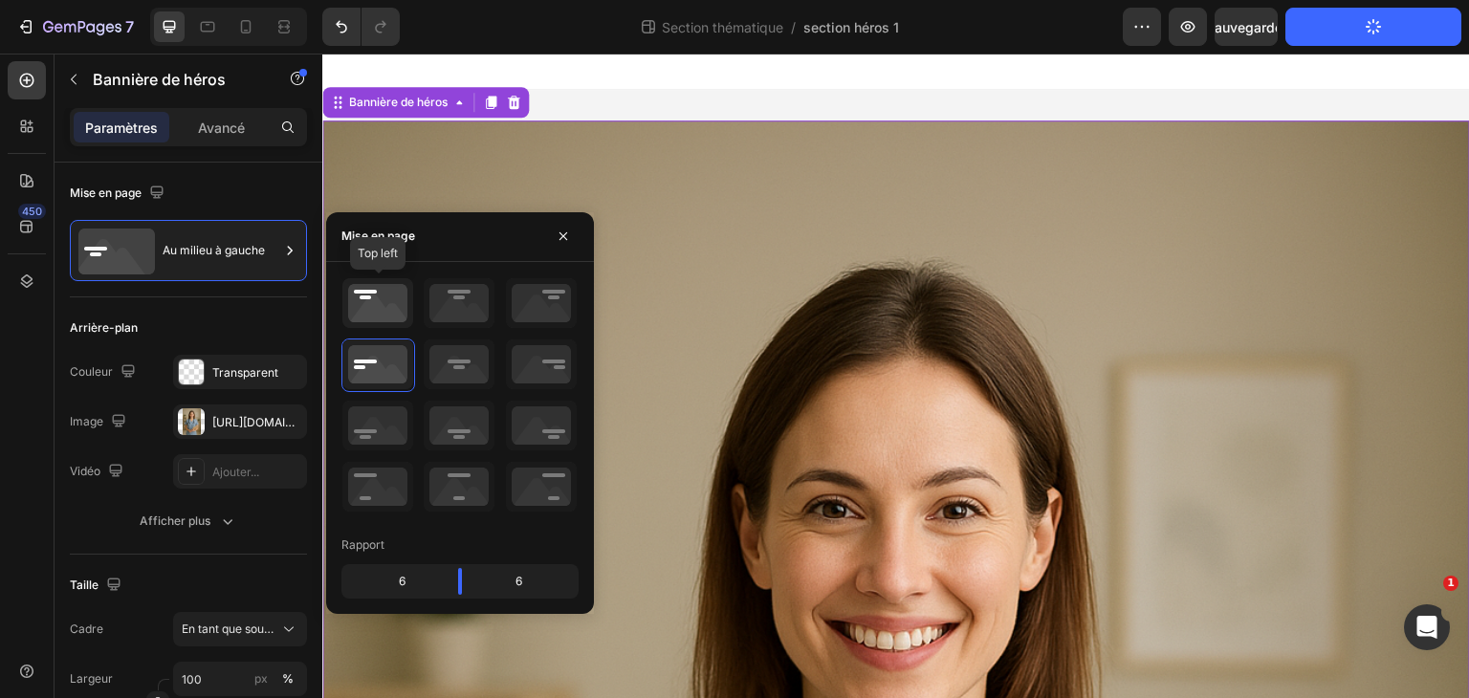
click at [374, 310] on icon at bounding box center [377, 303] width 71 height 50
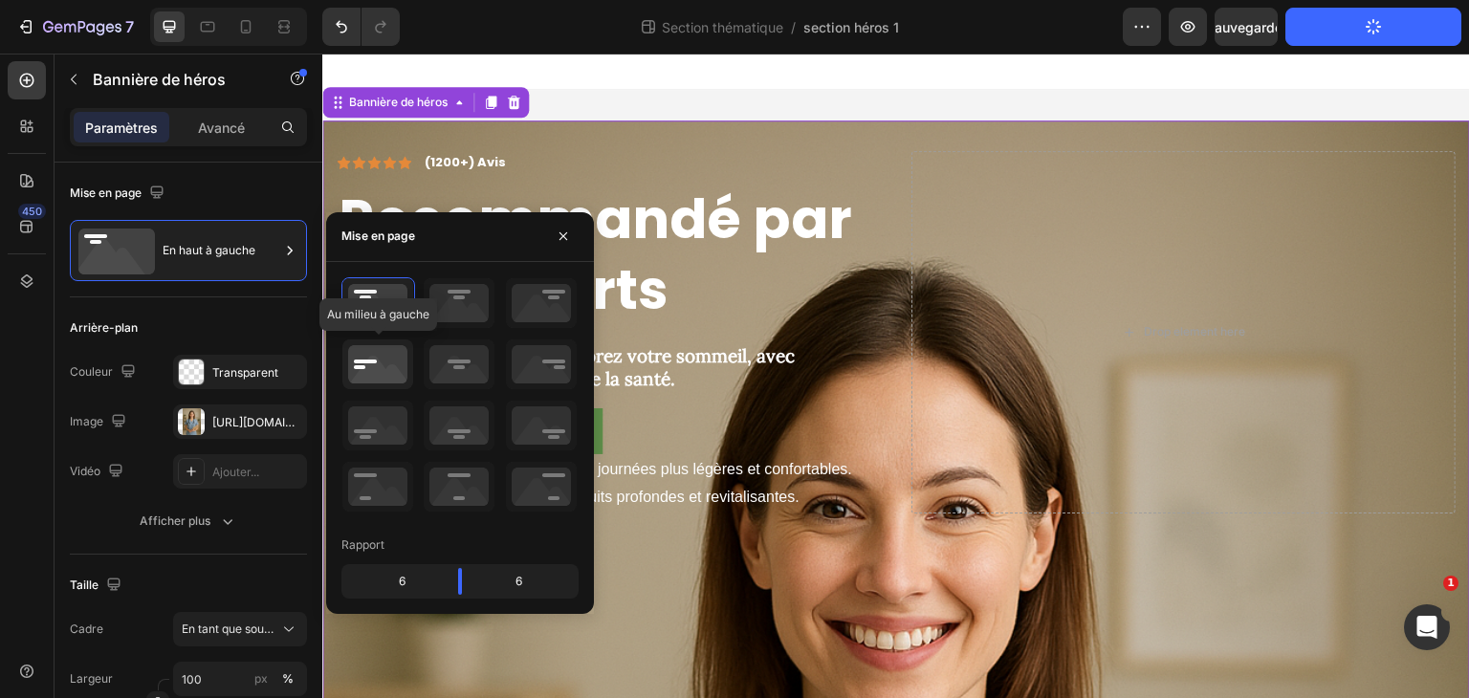
click at [377, 364] on icon at bounding box center [377, 365] width 71 height 50
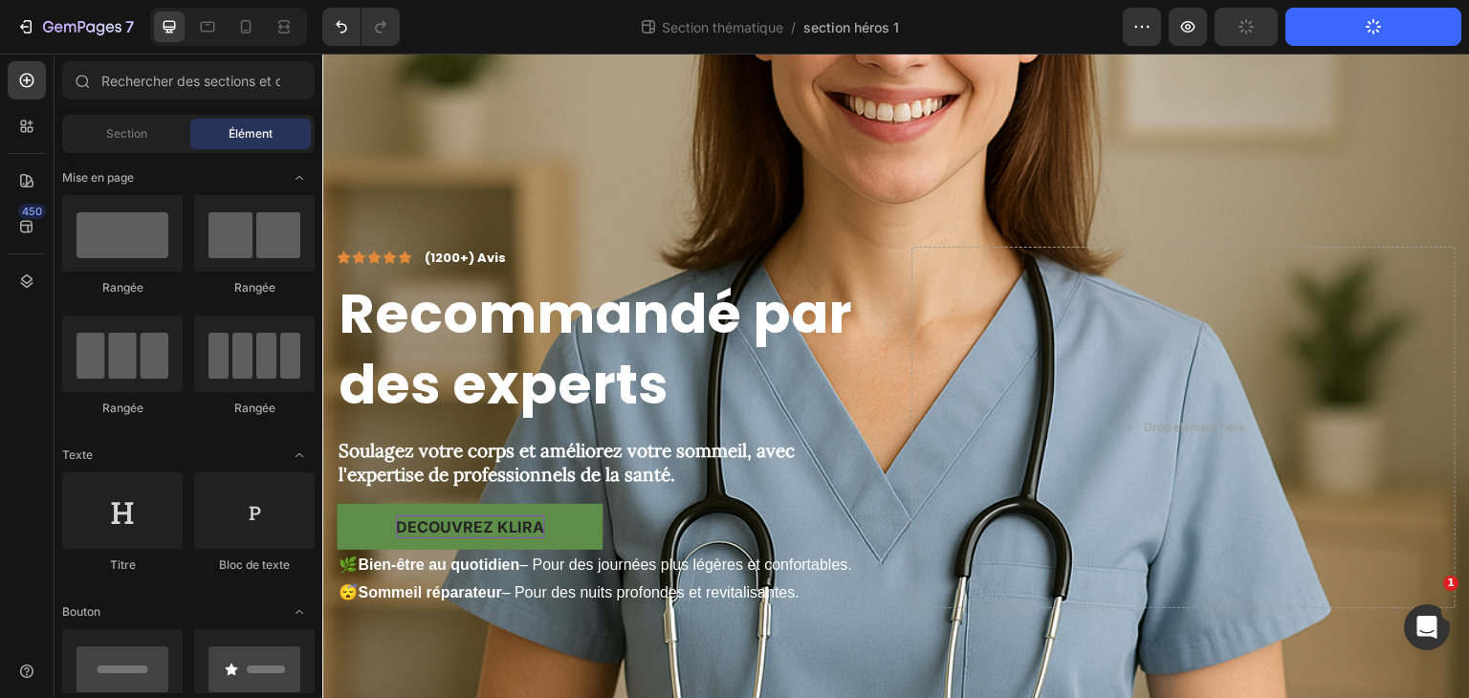
scroll to position [478, 0]
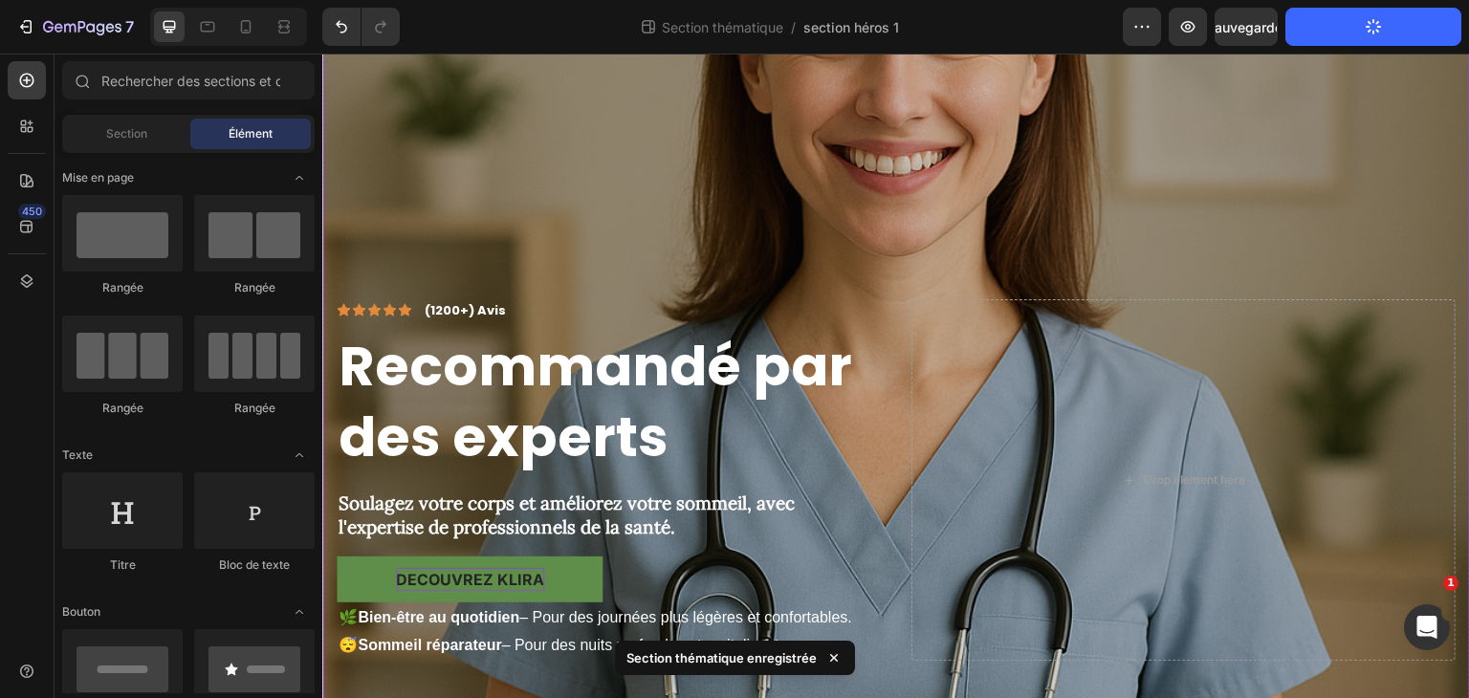
click at [677, 227] on div "Recouvrir" at bounding box center [896, 505] width 1148 height 1722
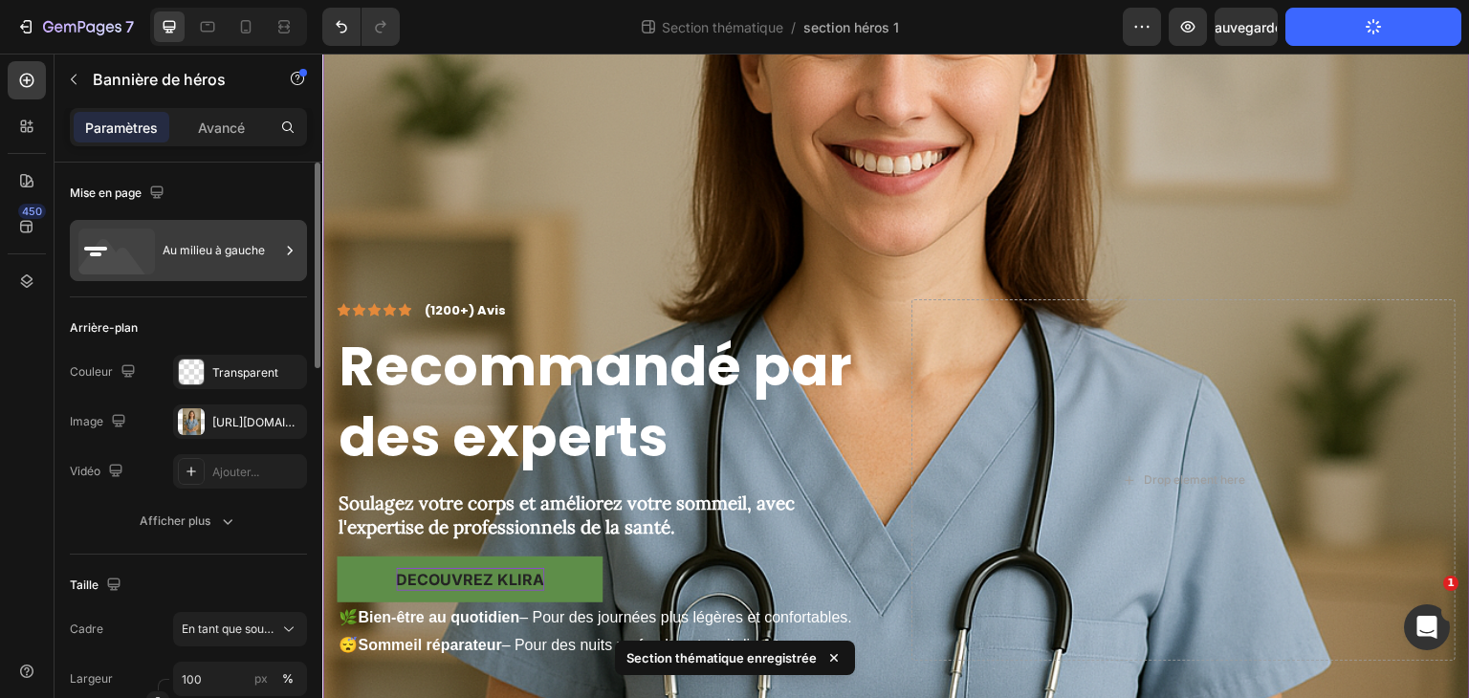
click at [233, 261] on div "Au milieu à gauche" at bounding box center [221, 251] width 117 height 44
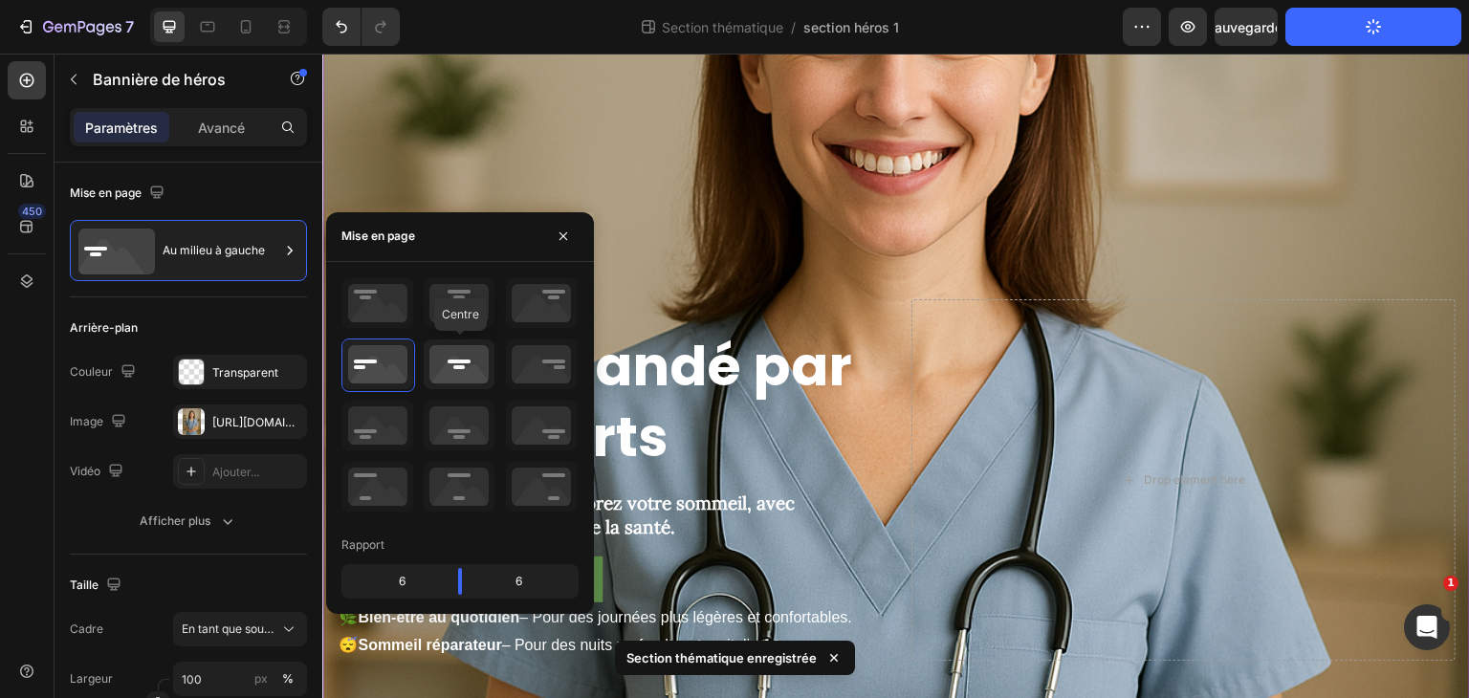
click at [452, 372] on icon at bounding box center [459, 365] width 71 height 50
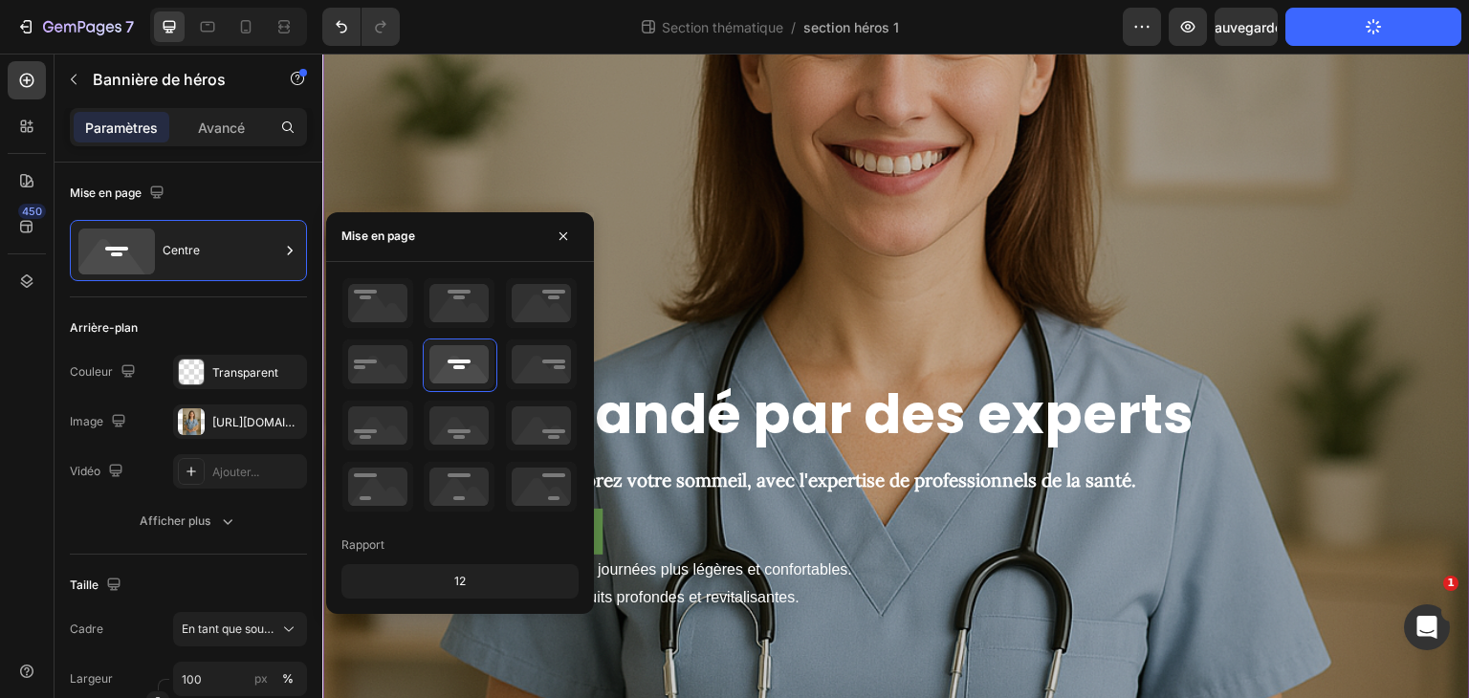
click at [930, 293] on div "Recouvrir" at bounding box center [896, 505] width 1148 height 1722
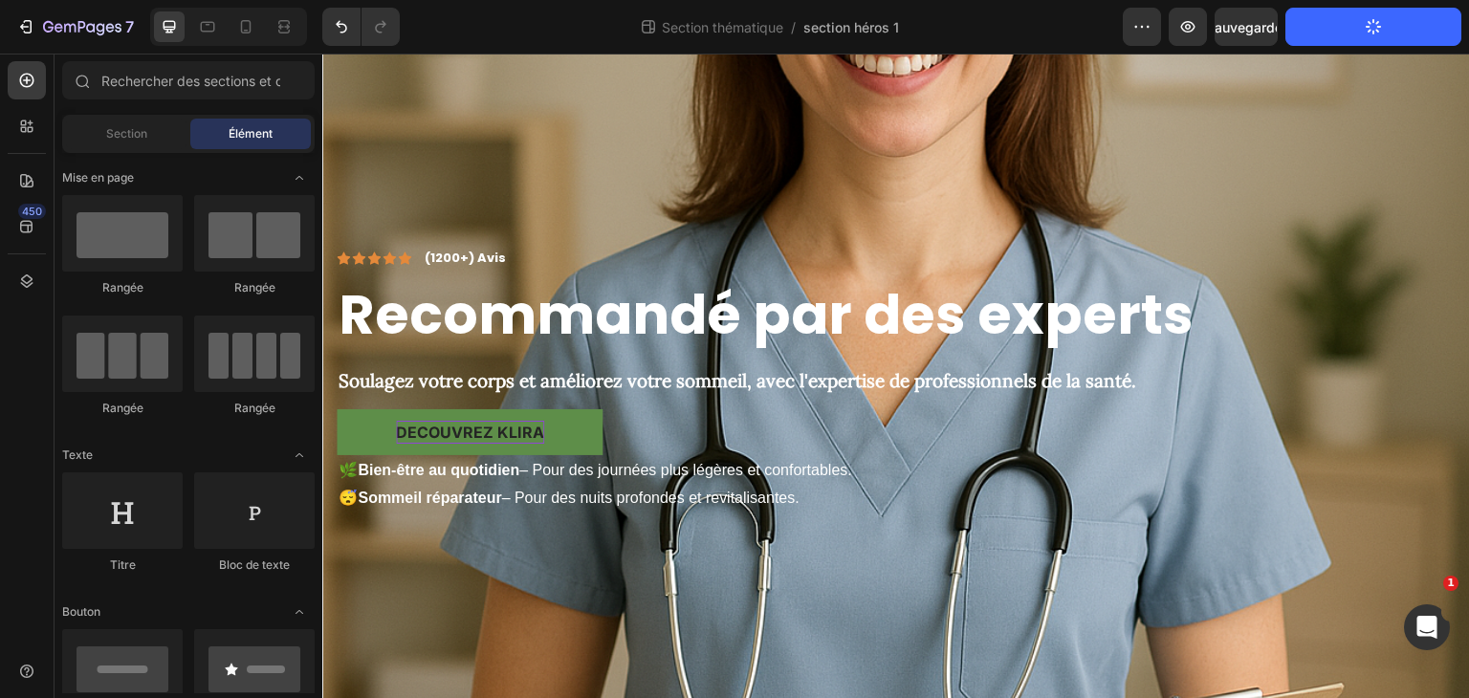
scroll to position [575, 0]
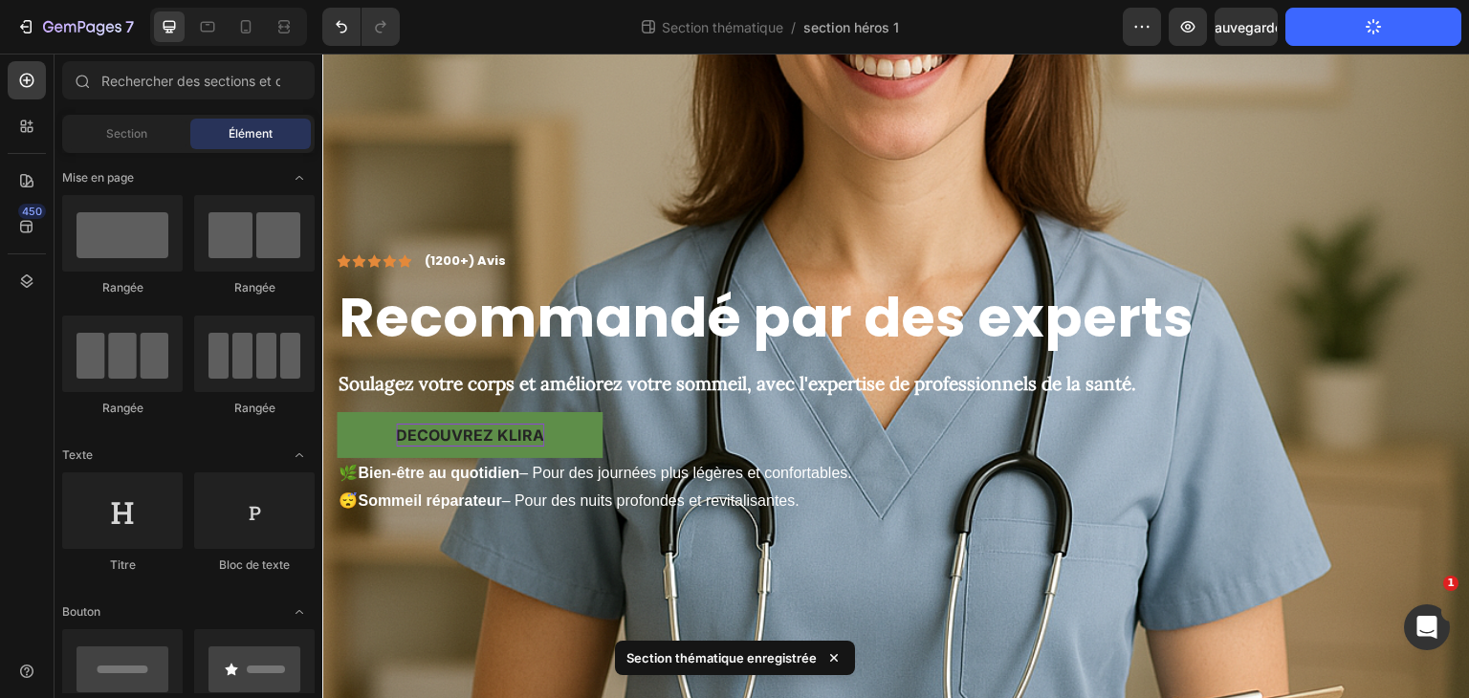
click at [680, 52] on div "7 Section thématique / section héros 1 Aperçu Sauvegarder Section Thème Publier" at bounding box center [734, 27] width 1469 height 55
click at [270, 280] on font "Rangée" at bounding box center [254, 287] width 41 height 14
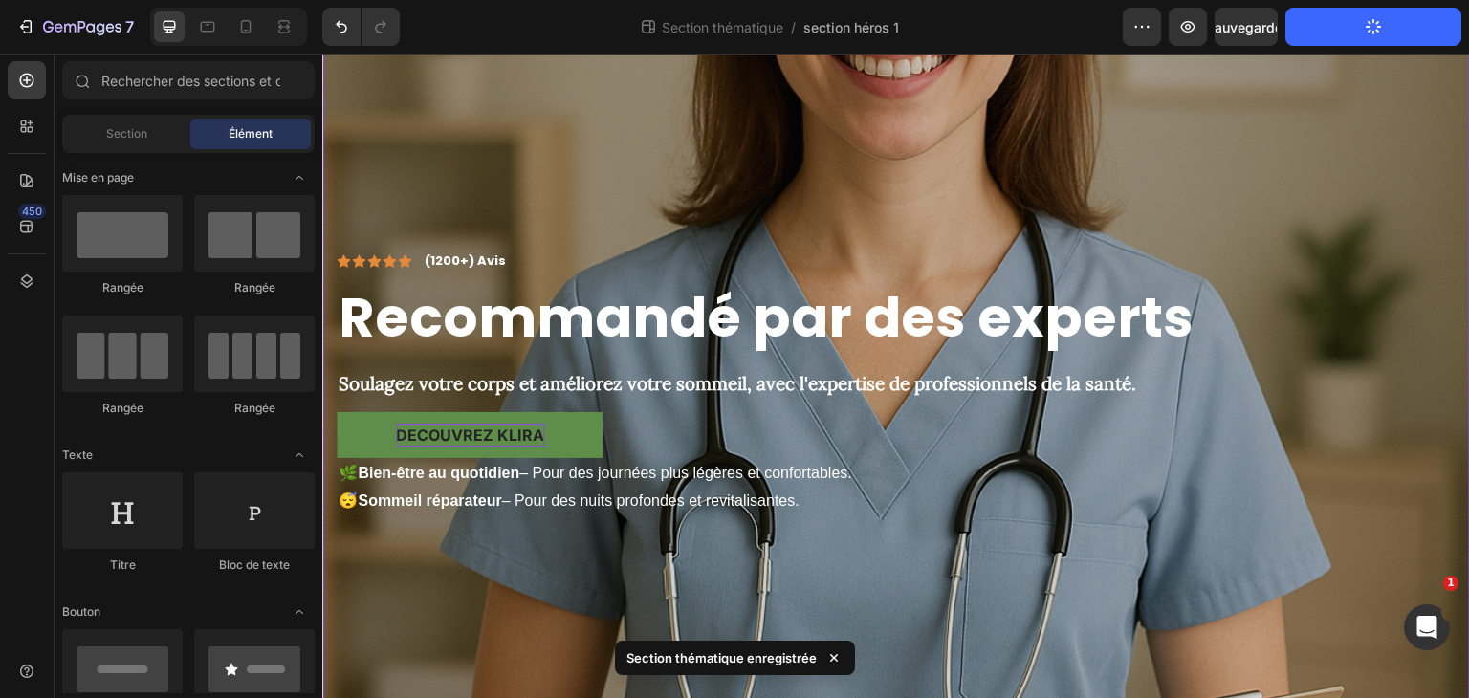
click at [602, 109] on div "Recouvrir" at bounding box center [896, 409] width 1148 height 1722
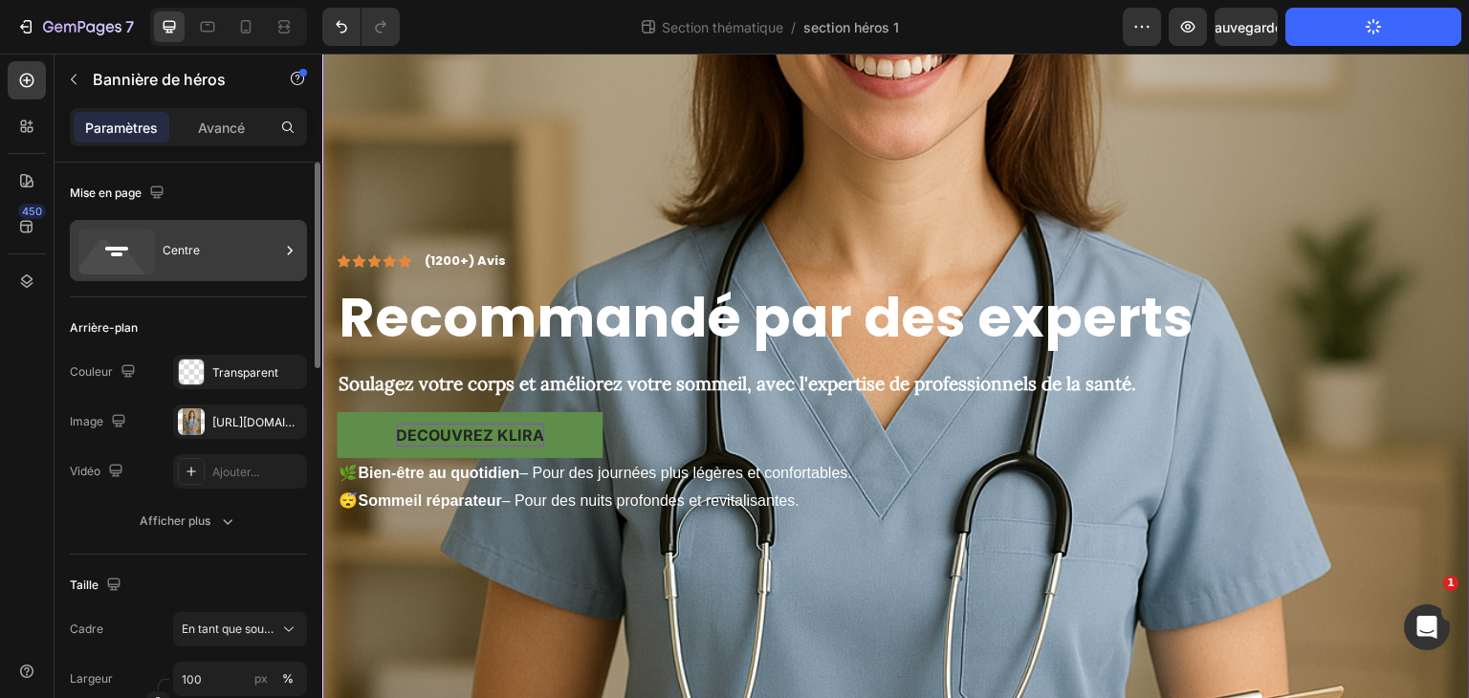
click at [261, 274] on div "Centre" at bounding box center [188, 250] width 237 height 61
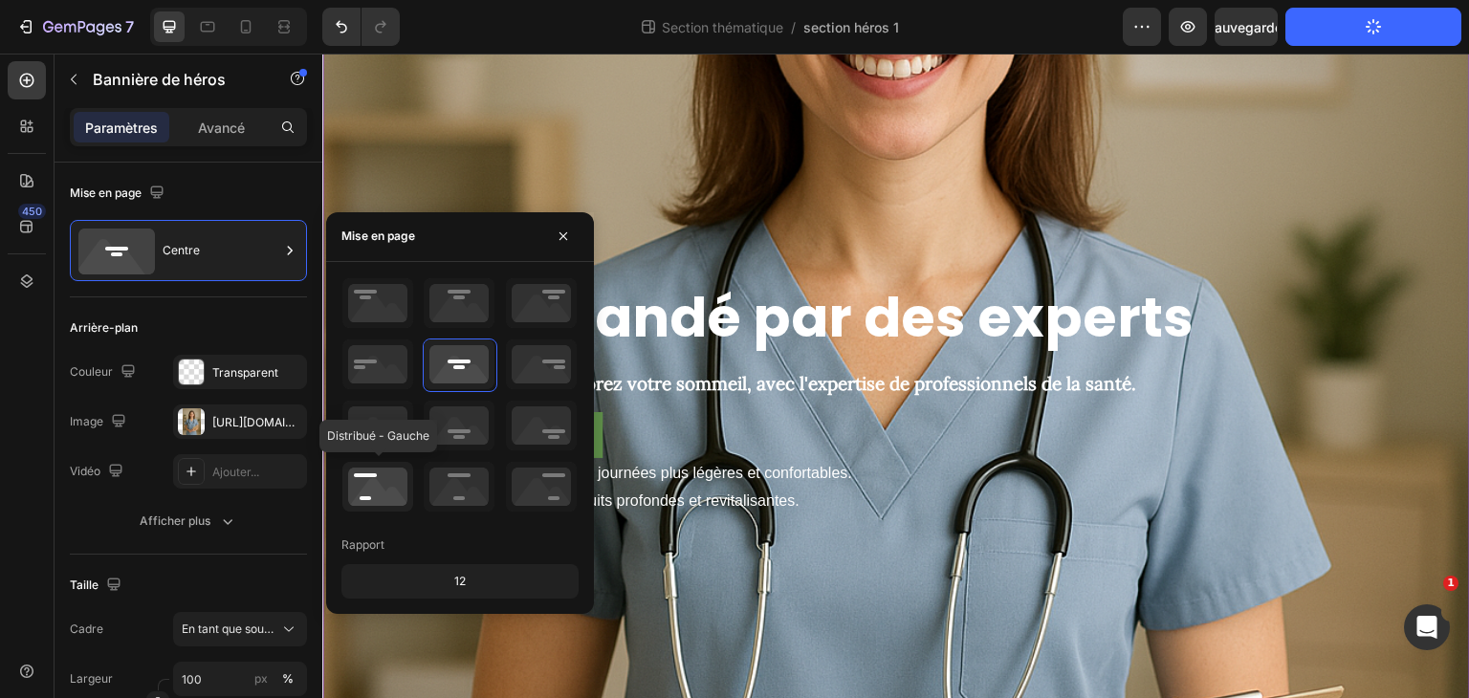
click at [382, 473] on icon at bounding box center [377, 487] width 71 height 50
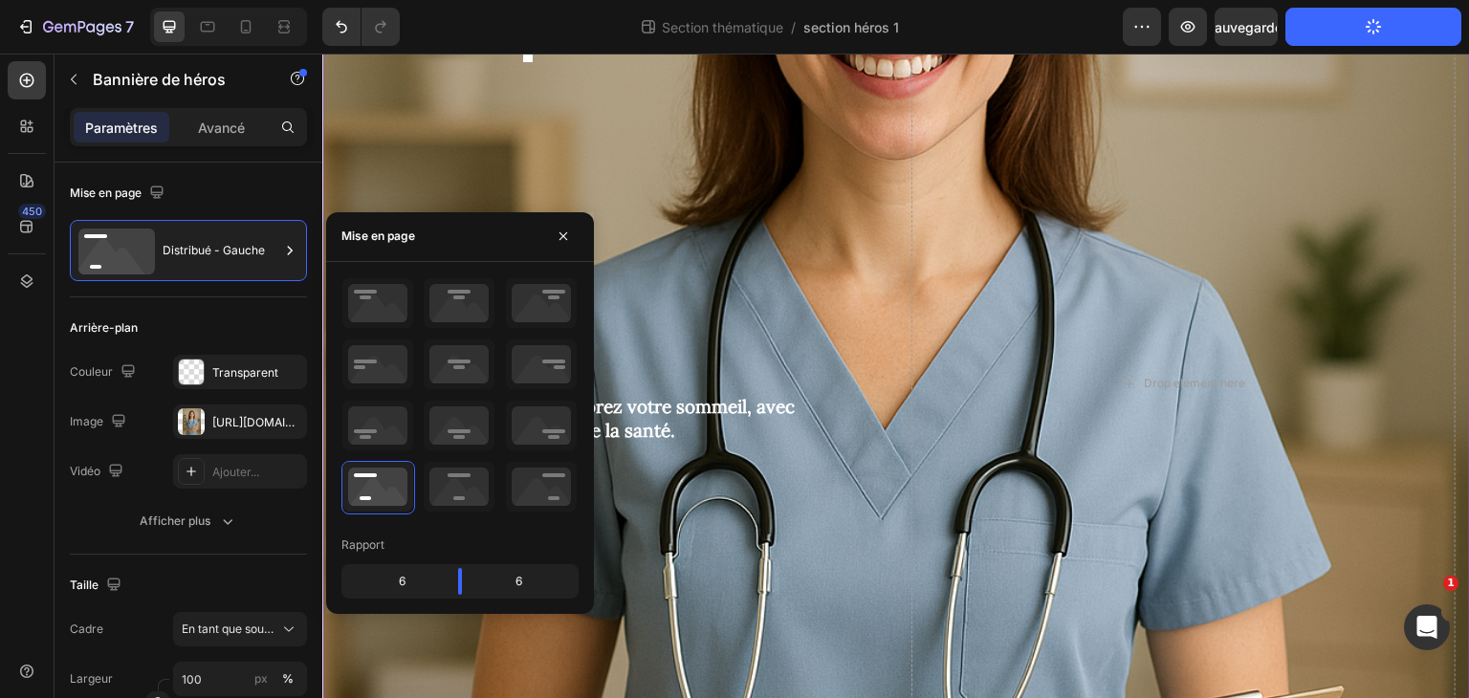
click at [765, 346] on div "Icône Icône Icône Icône Icône Liste des icônes (1200+) Avis Bloc de texte Rangé…" at bounding box center [609, 383] width 544 height 1611
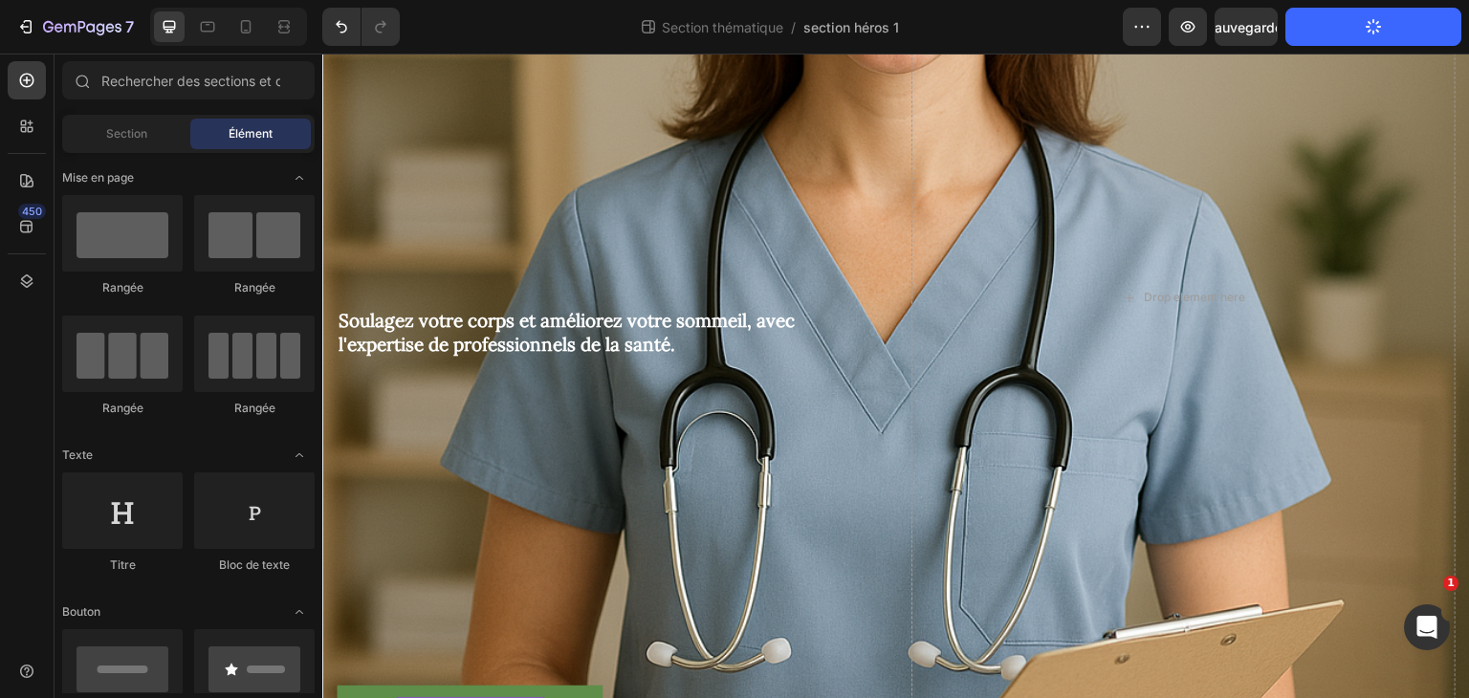
scroll to position [651, 0]
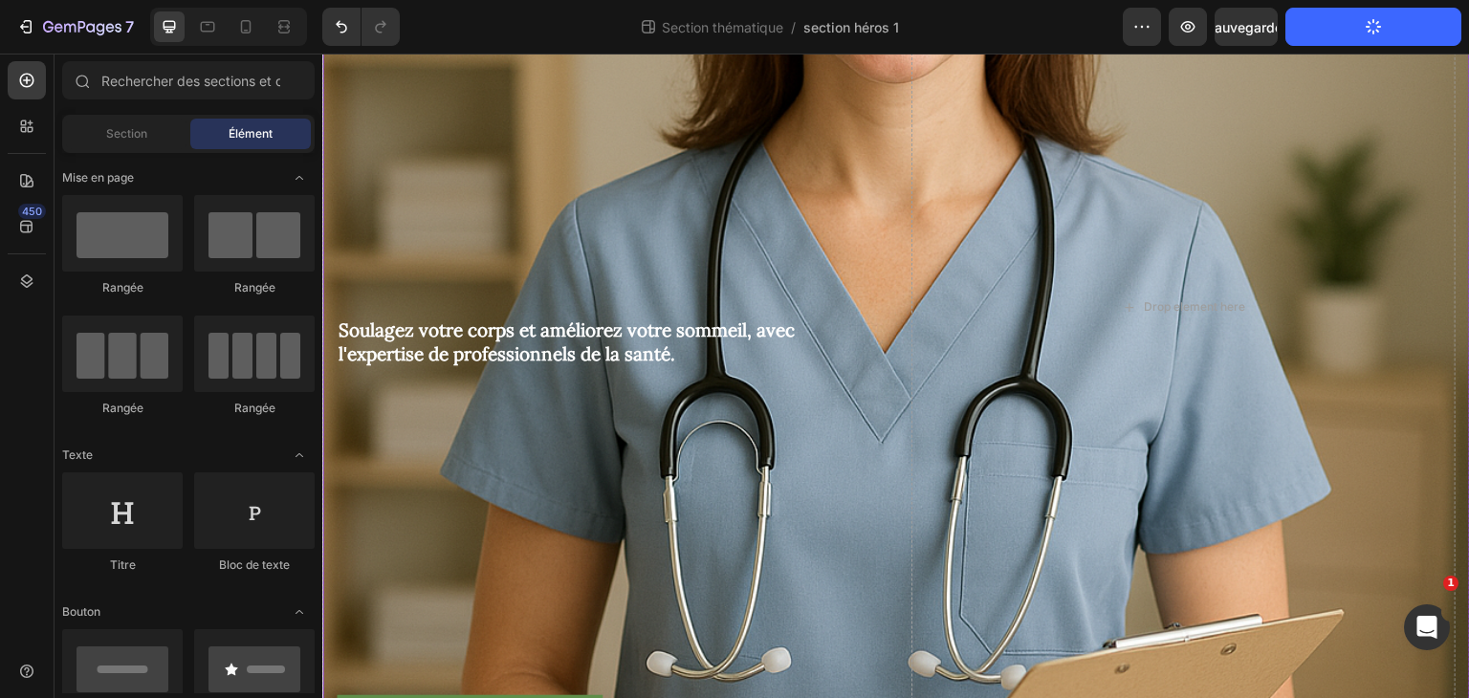
click at [579, 204] on div "Icône Icône Icône Icône Icône Liste des icônes (1200+) Avis Bloc de texte Rangé…" at bounding box center [609, 307] width 544 height 1611
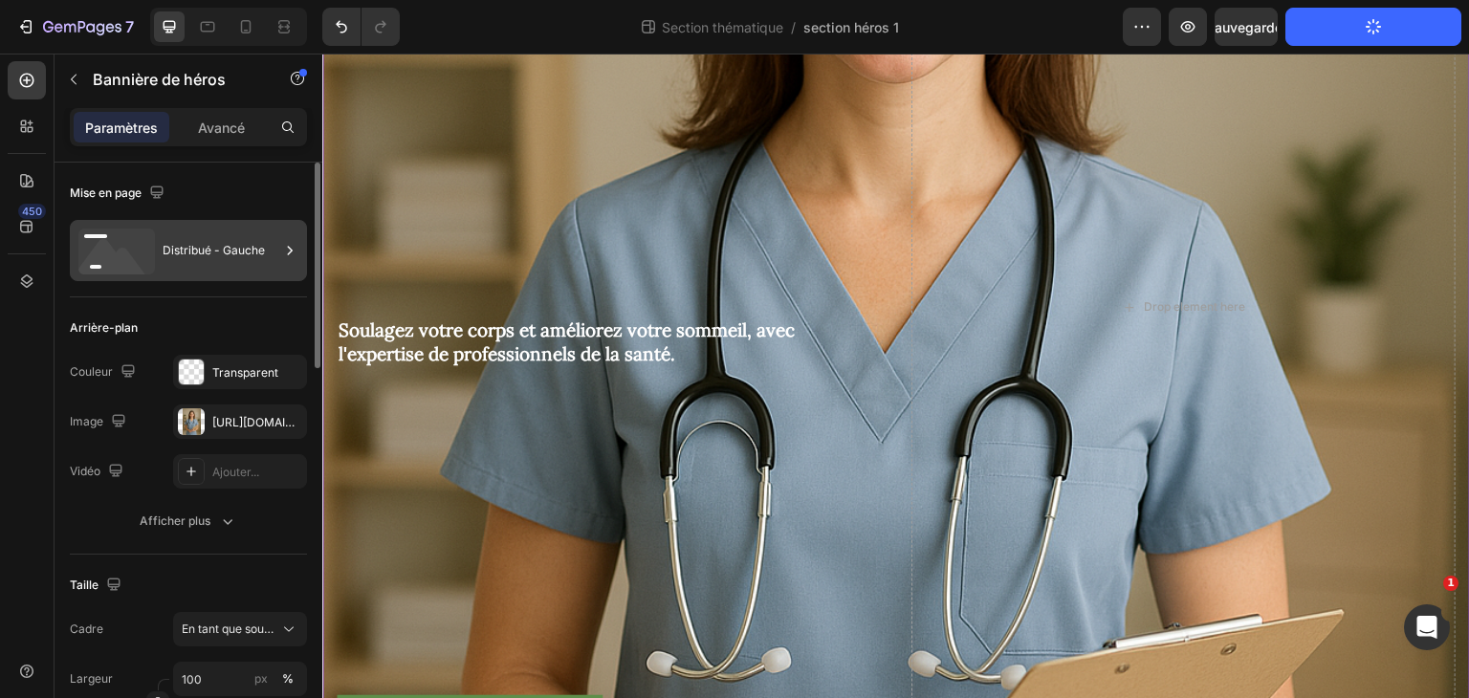
click at [241, 255] on font "Distribué - Gauche" at bounding box center [214, 250] width 102 height 14
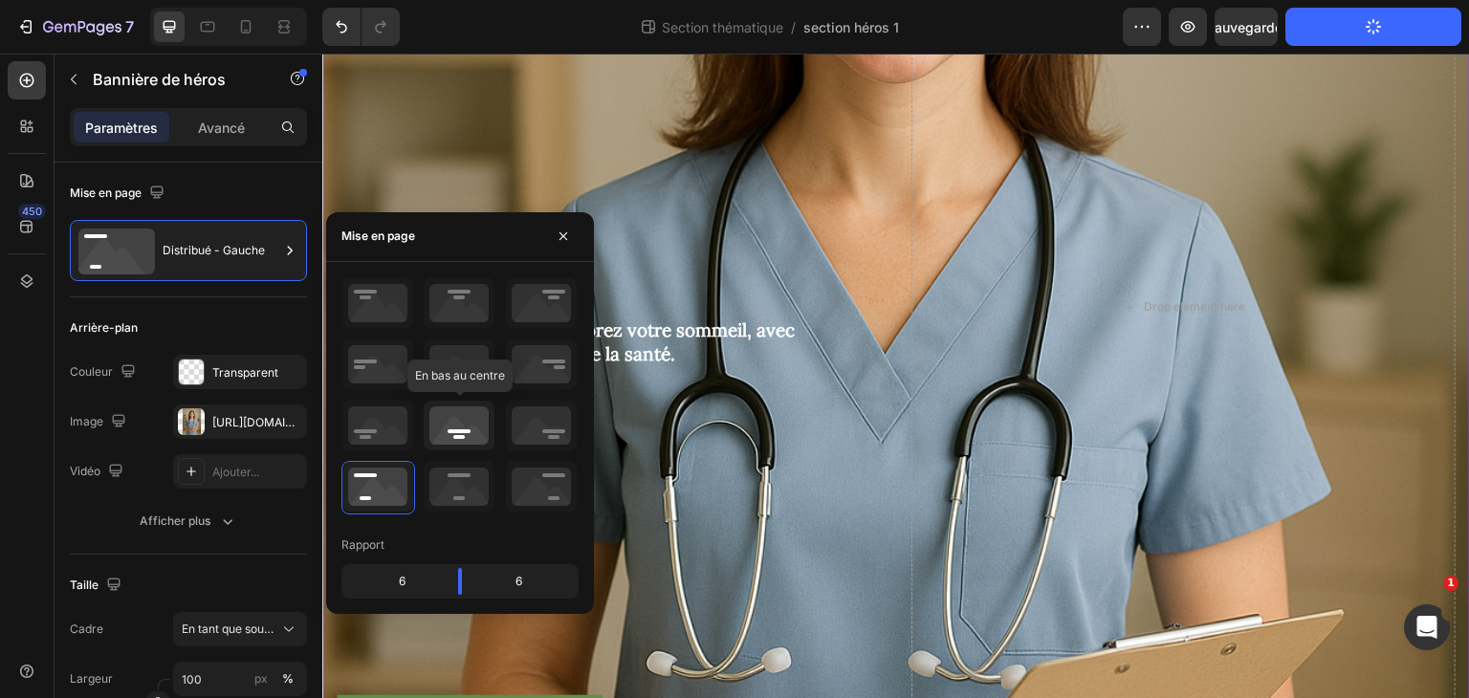
click at [479, 440] on icon at bounding box center [459, 426] width 71 height 50
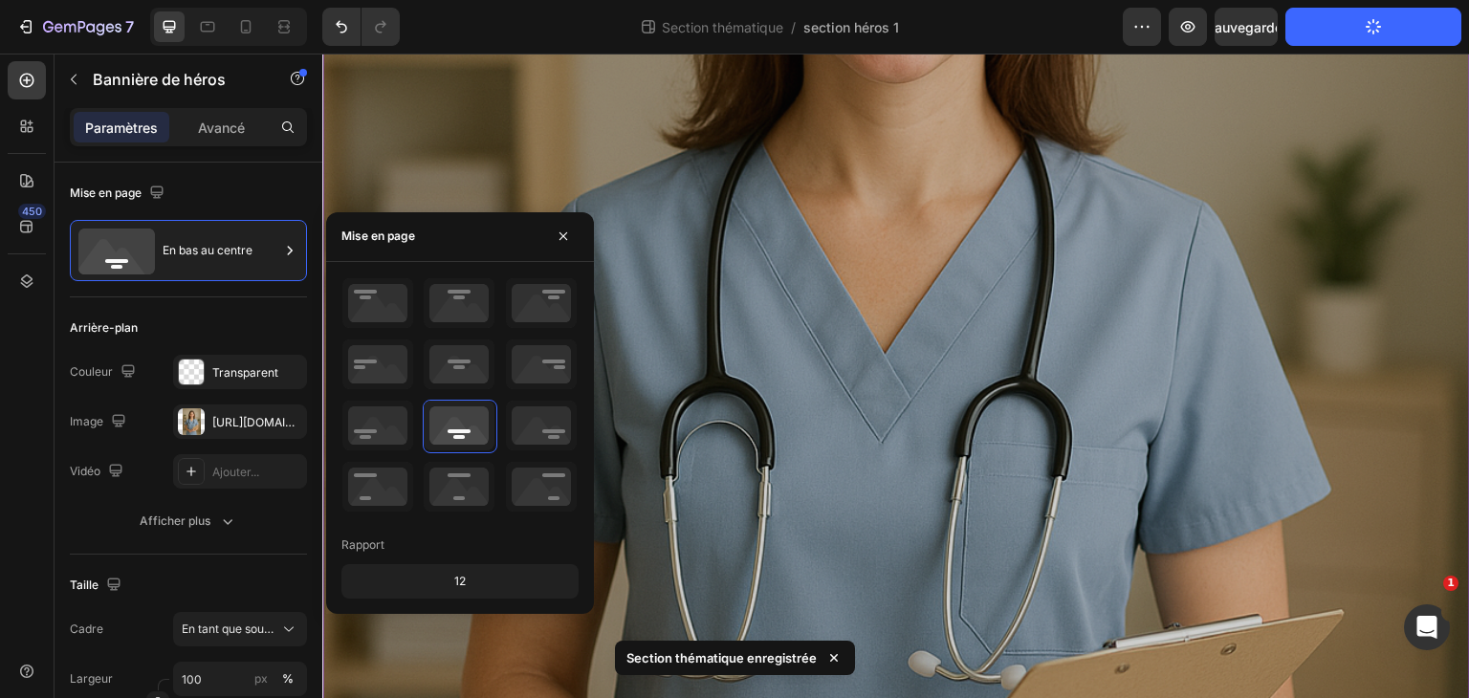
click at [985, 257] on div "Recouvrir" at bounding box center [896, 332] width 1148 height 1722
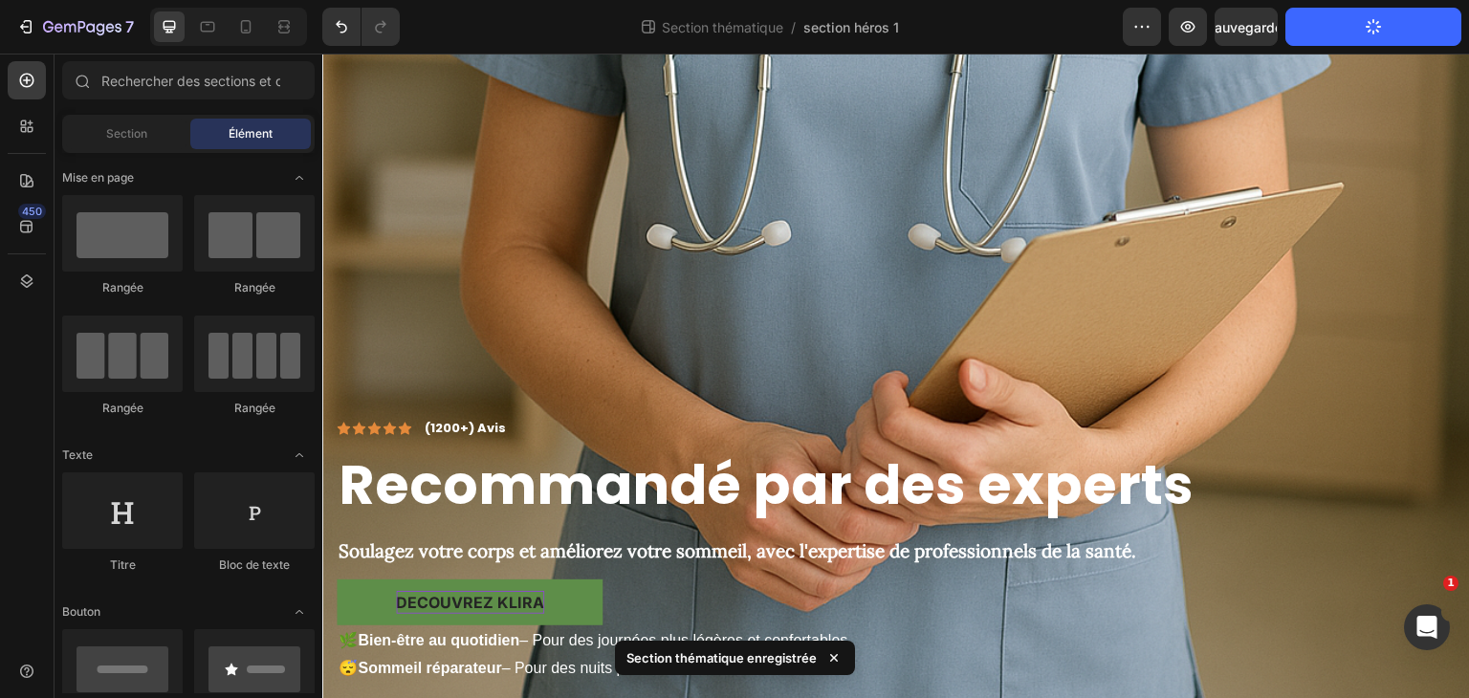
scroll to position [1155, 0]
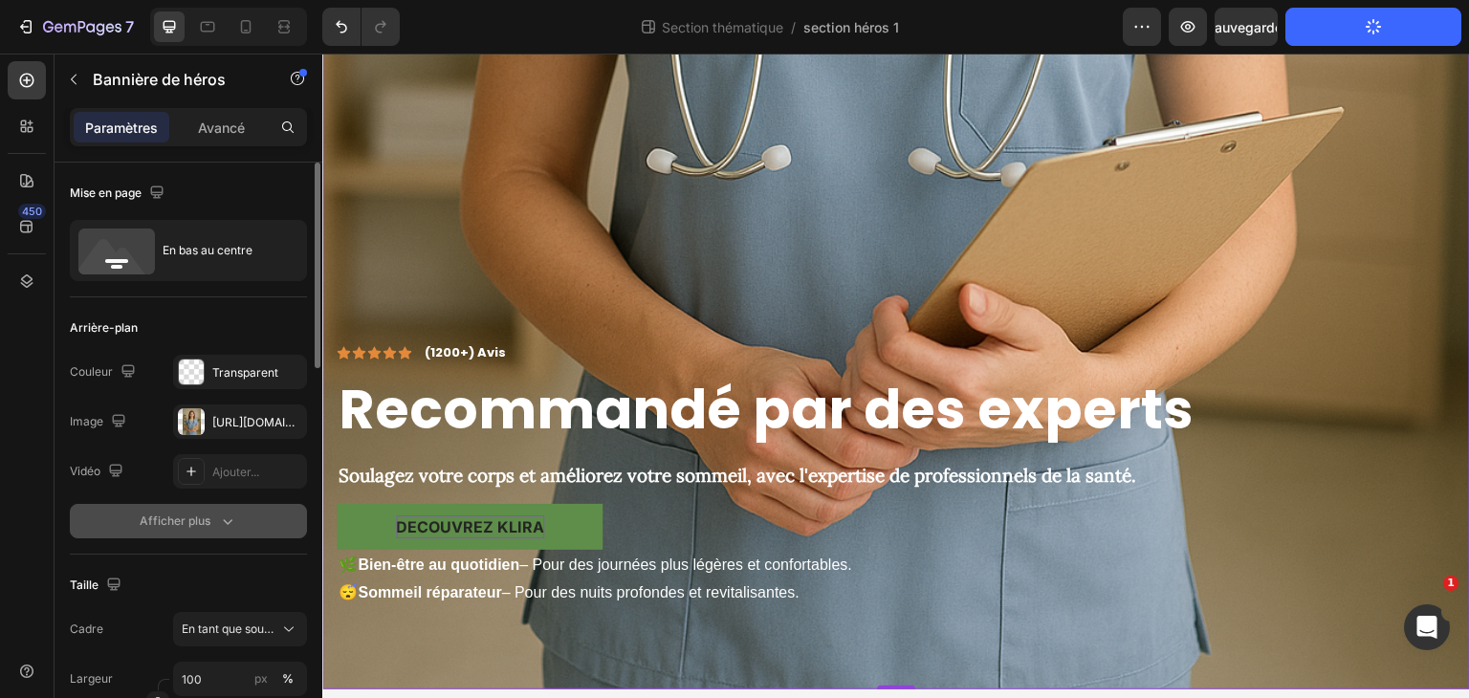
click at [218, 517] on icon "button" at bounding box center [227, 521] width 19 height 19
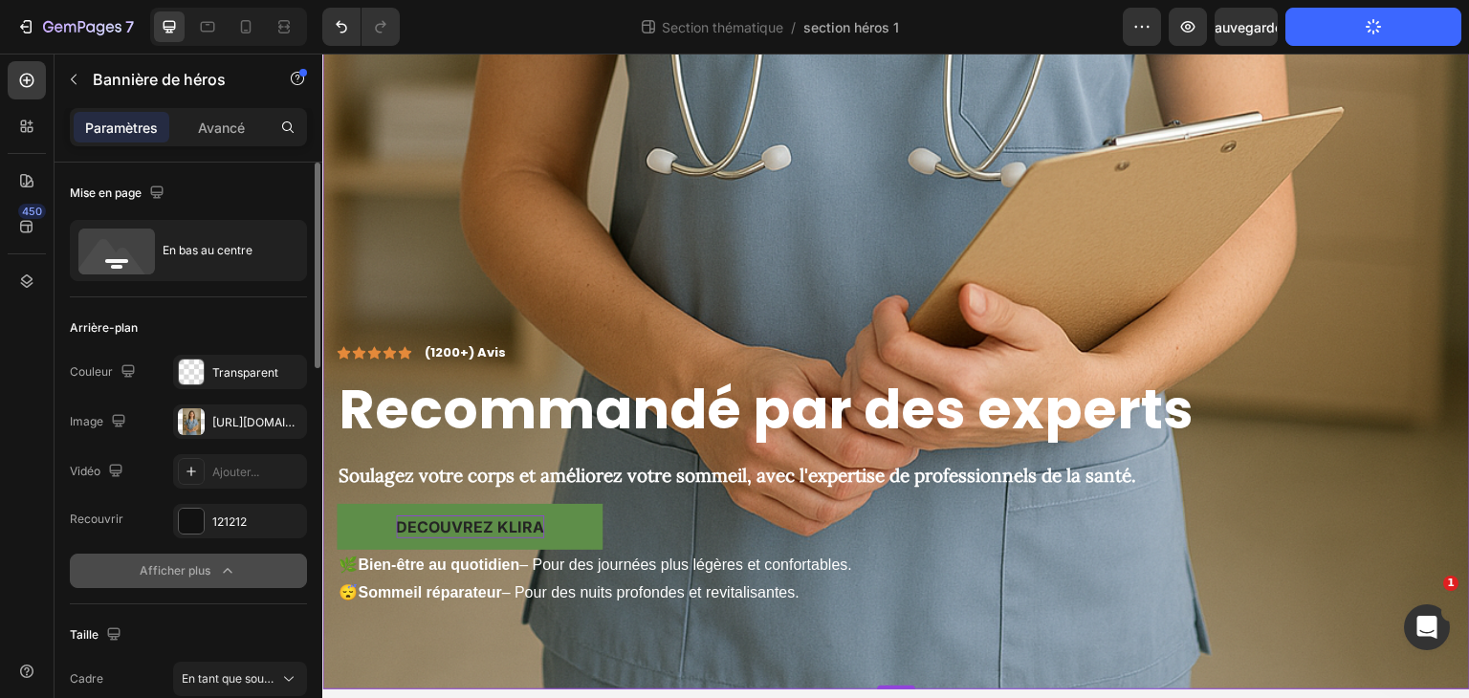
click at [239, 108] on div "Paramètres Avancé" at bounding box center [188, 127] width 237 height 38
click at [237, 135] on p "Avancé" at bounding box center [221, 128] width 47 height 20
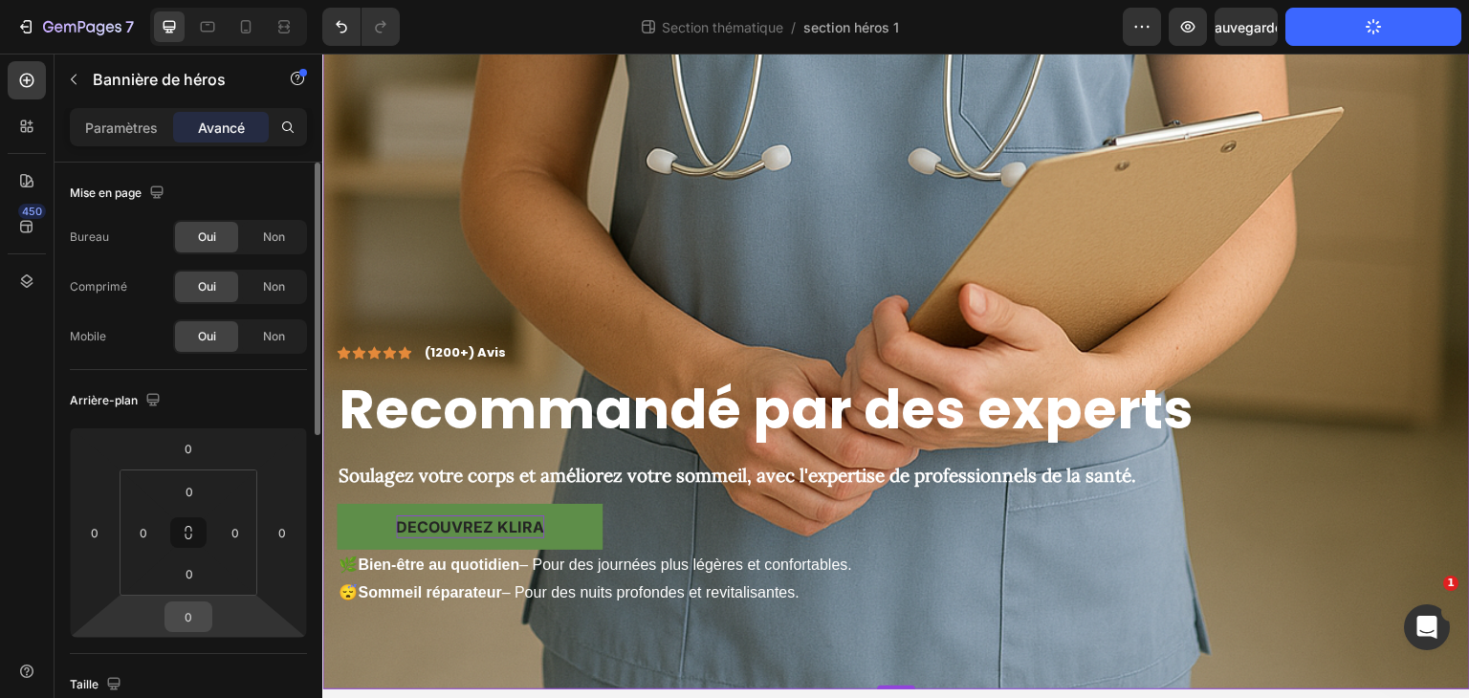
click at [205, 623] on input "0" at bounding box center [188, 617] width 38 height 29
click at [203, 623] on input "0" at bounding box center [188, 617] width 38 height 29
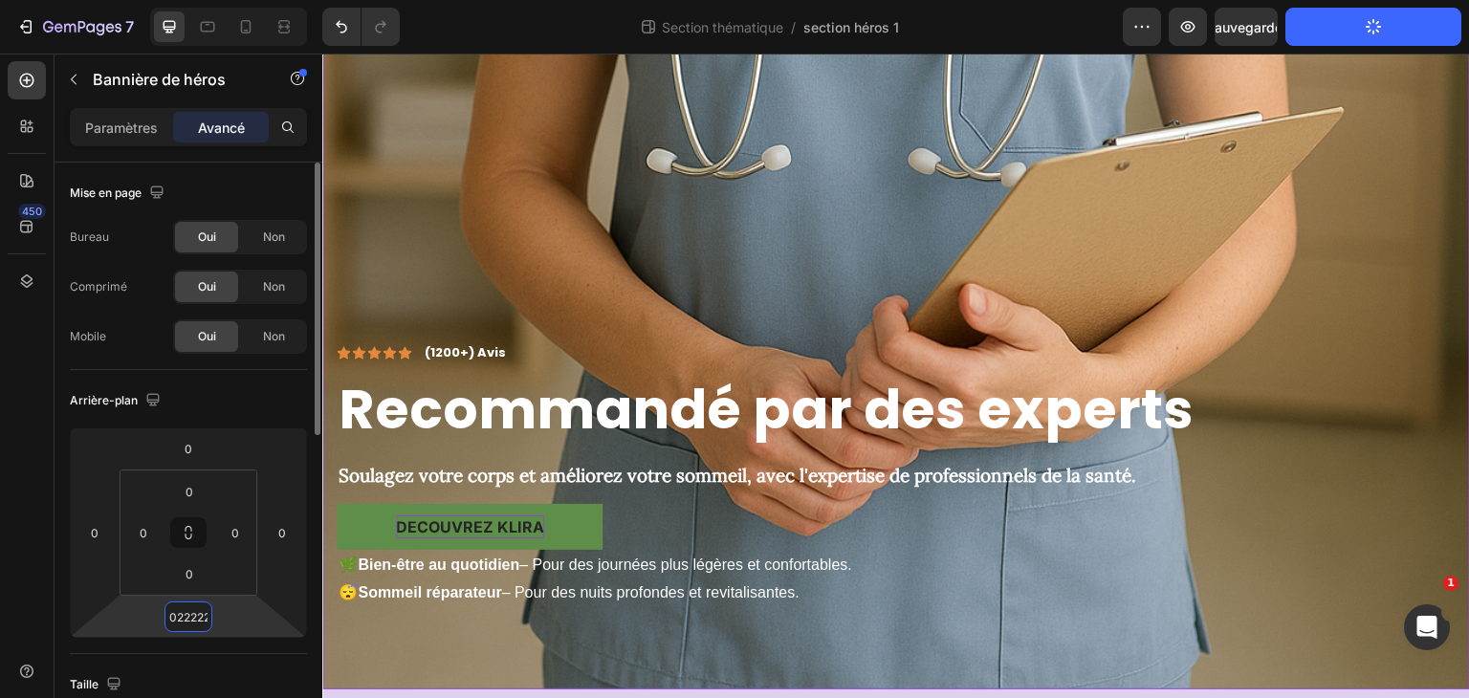
scroll to position [0, 3]
click at [341, 21] on icon "Annuler/Rétablir" at bounding box center [341, 26] width 19 height 19
click at [1048, 30] on div "Section thématique / section héros 1" at bounding box center [769, 27] width 708 height 38
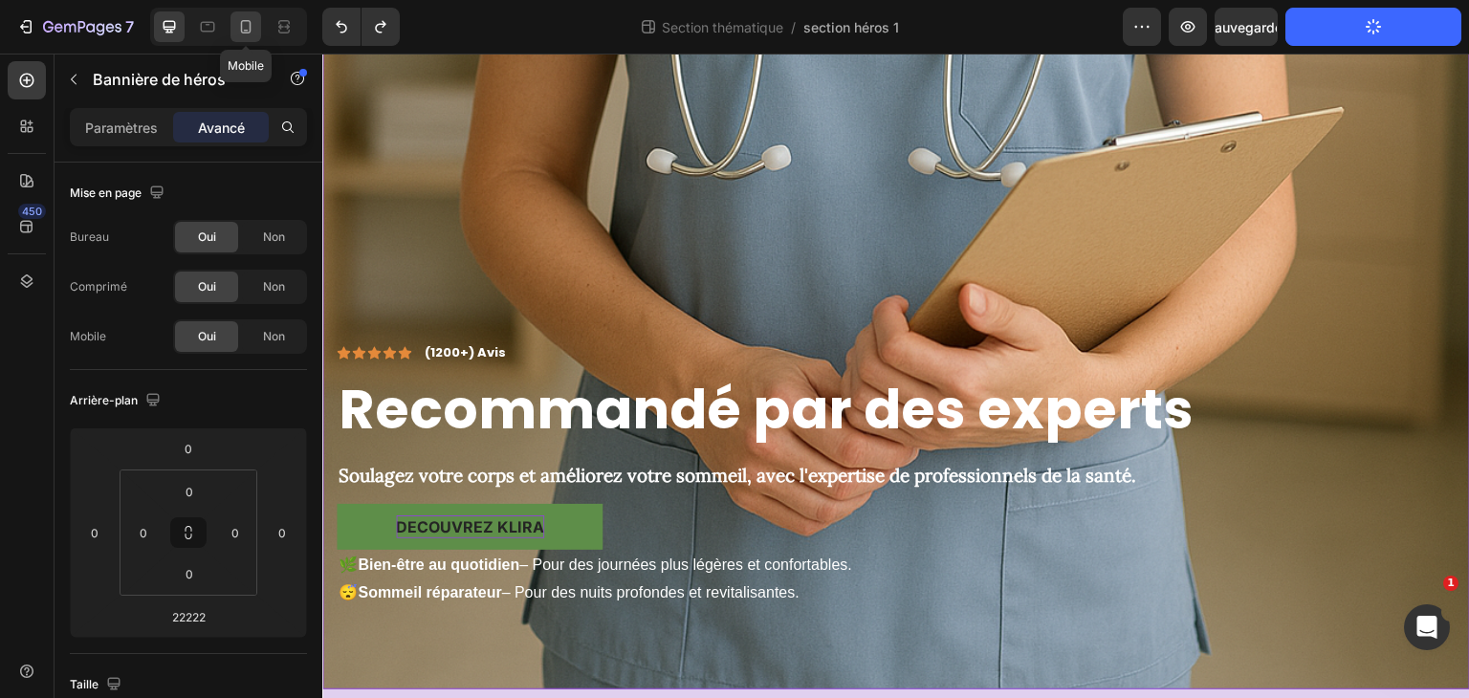
click at [250, 20] on icon at bounding box center [245, 26] width 19 height 19
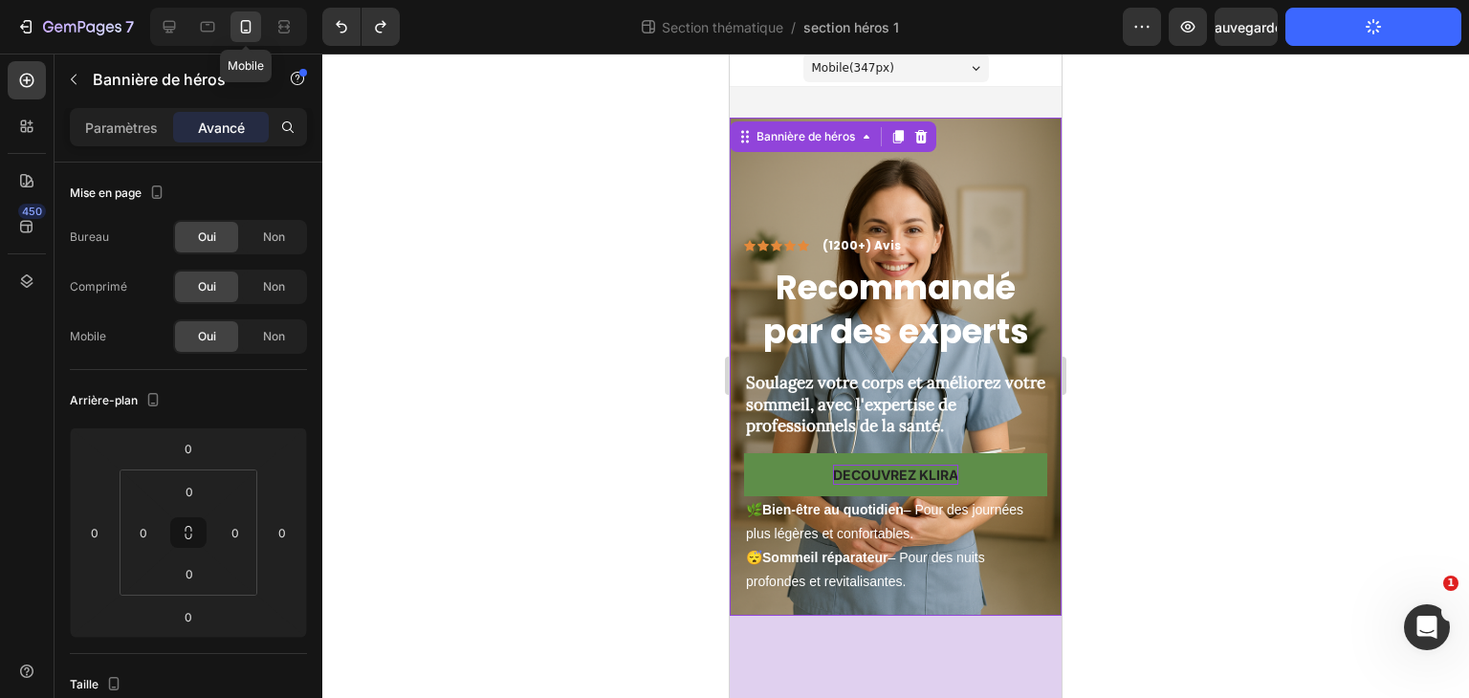
scroll to position [1, 0]
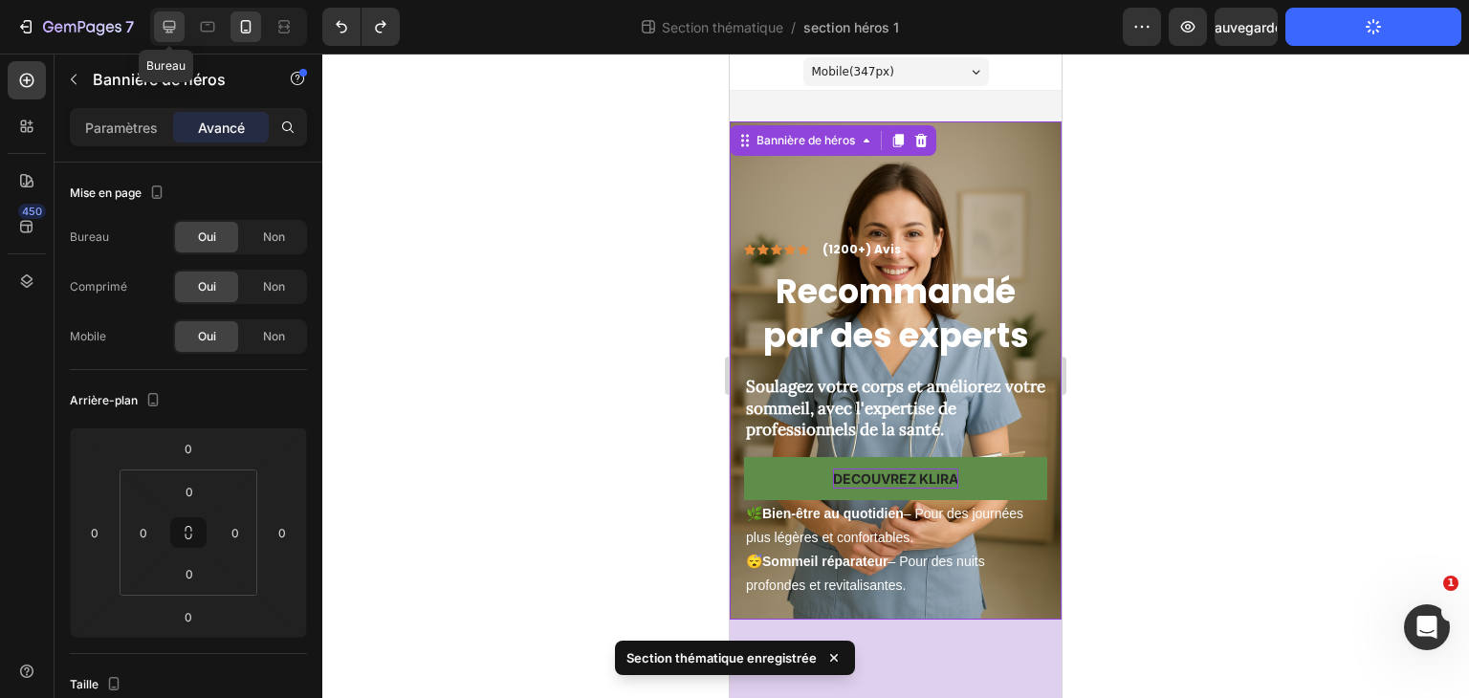
click at [169, 25] on icon at bounding box center [169, 26] width 19 height 19
type input "22222"
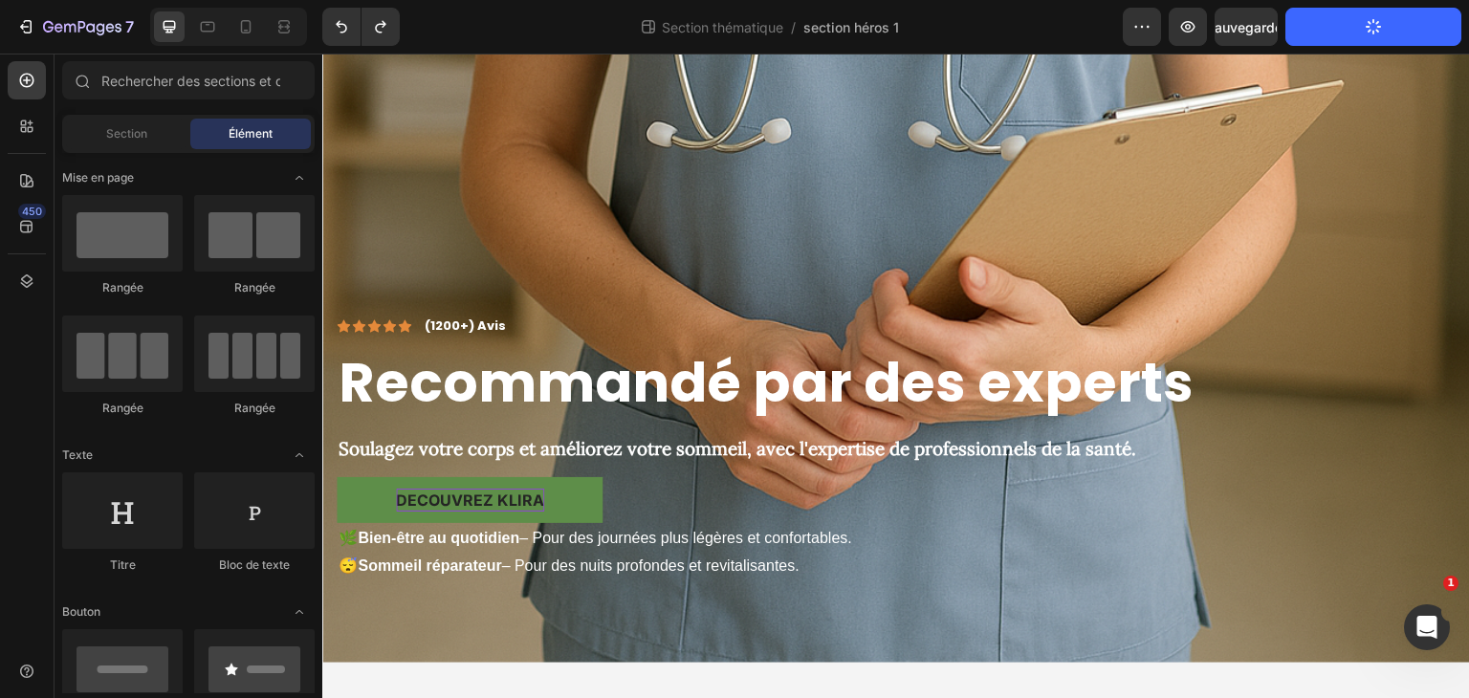
scroll to position [1210, 0]
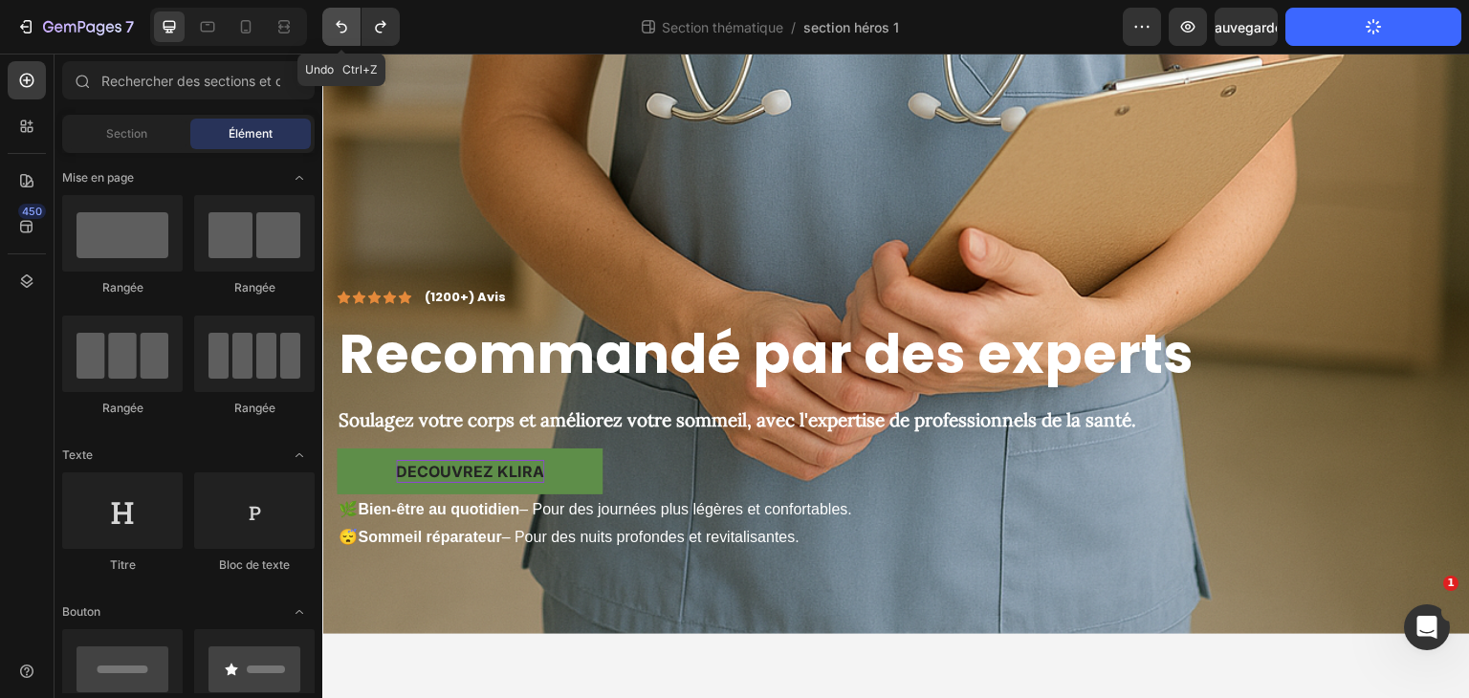
click at [331, 10] on button "Annuler/Rétablir" at bounding box center [341, 27] width 38 height 38
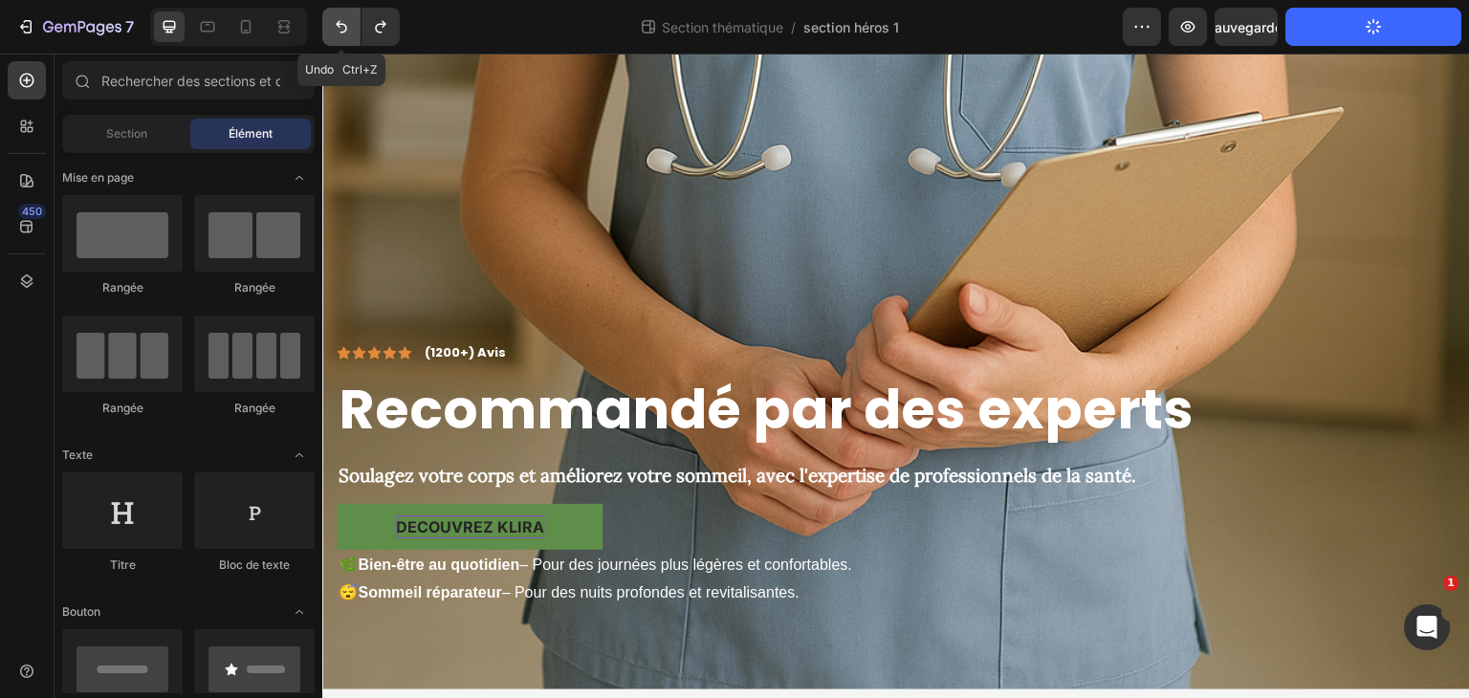
click at [331, 10] on button "Annuler/Rétablir" at bounding box center [341, 27] width 38 height 38
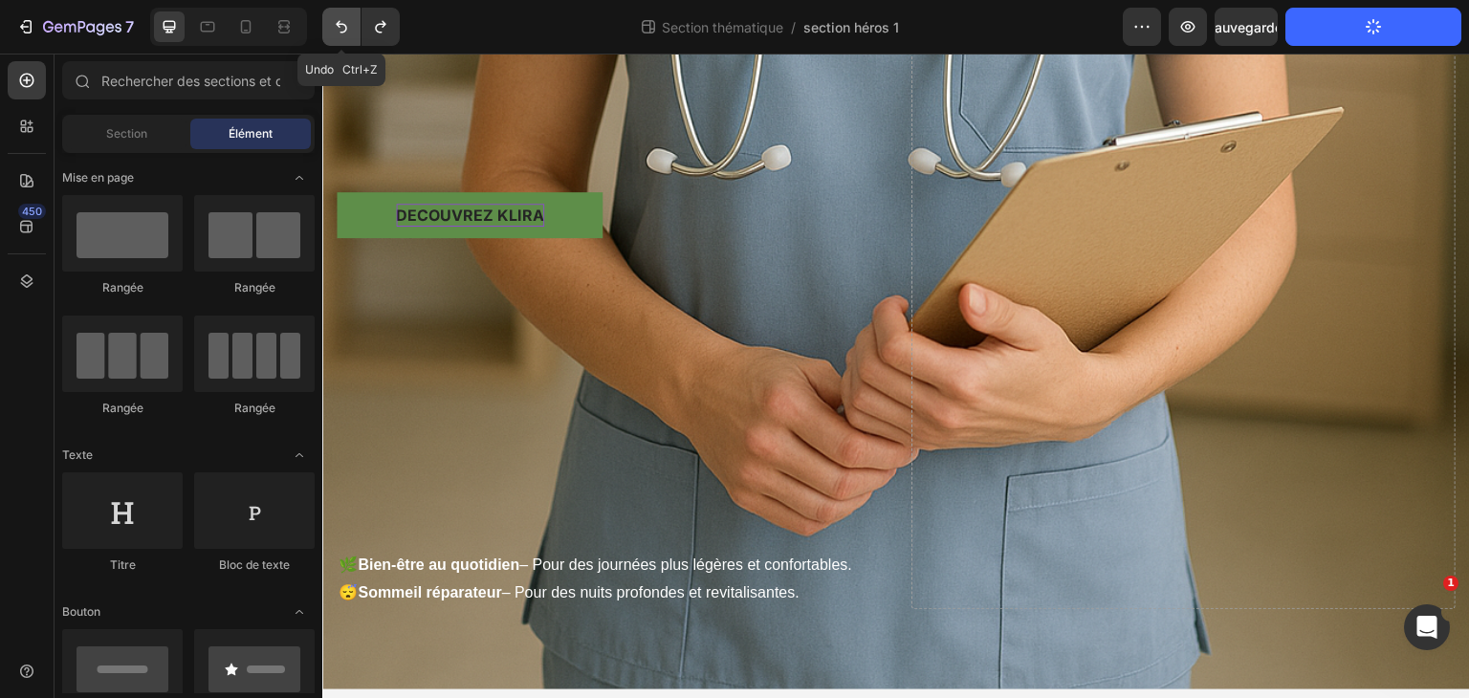
click at [331, 10] on button "Annuler/Rétablir" at bounding box center [341, 27] width 38 height 38
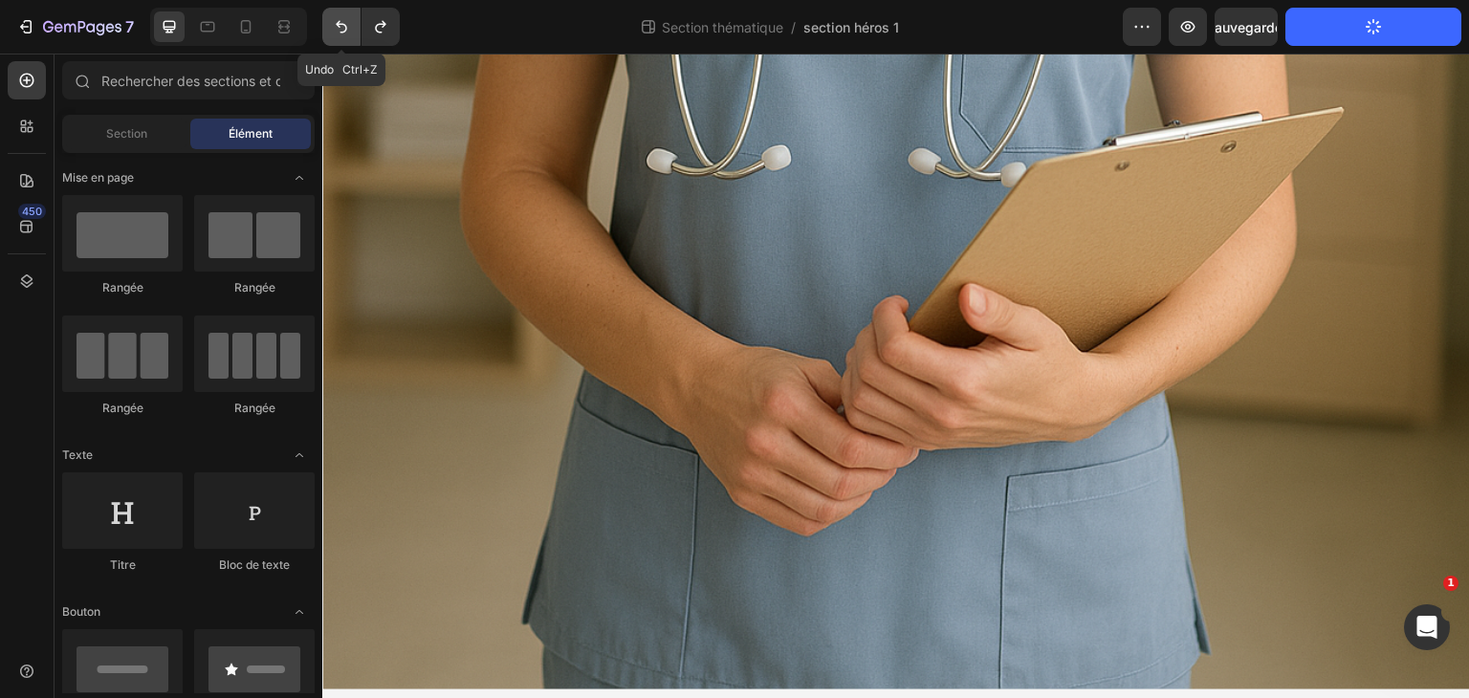
click at [331, 10] on button "Annuler/Rétablir" at bounding box center [341, 27] width 38 height 38
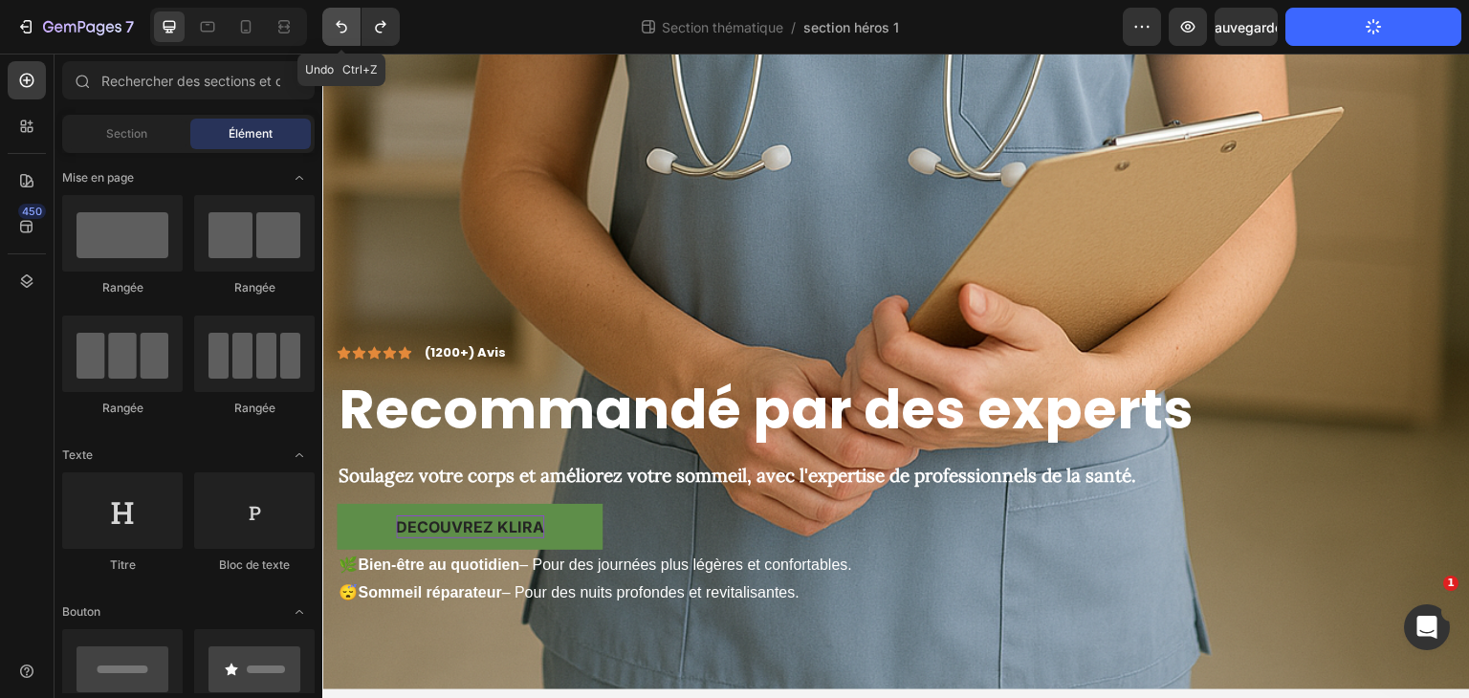
click at [331, 10] on button "Annuler/Rétablir" at bounding box center [341, 27] width 38 height 38
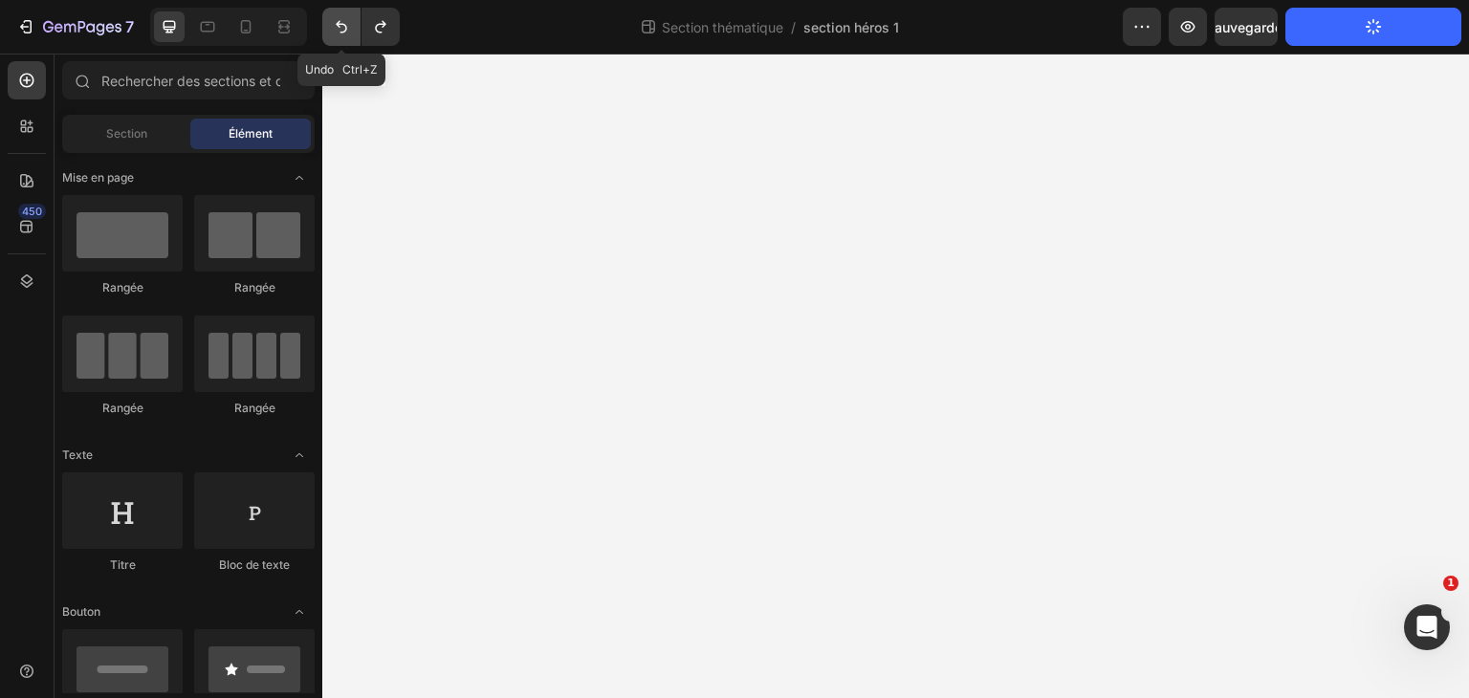
scroll to position [587, 0]
click at [388, 33] on icon "Annuler/Rétablir" at bounding box center [380, 26] width 19 height 19
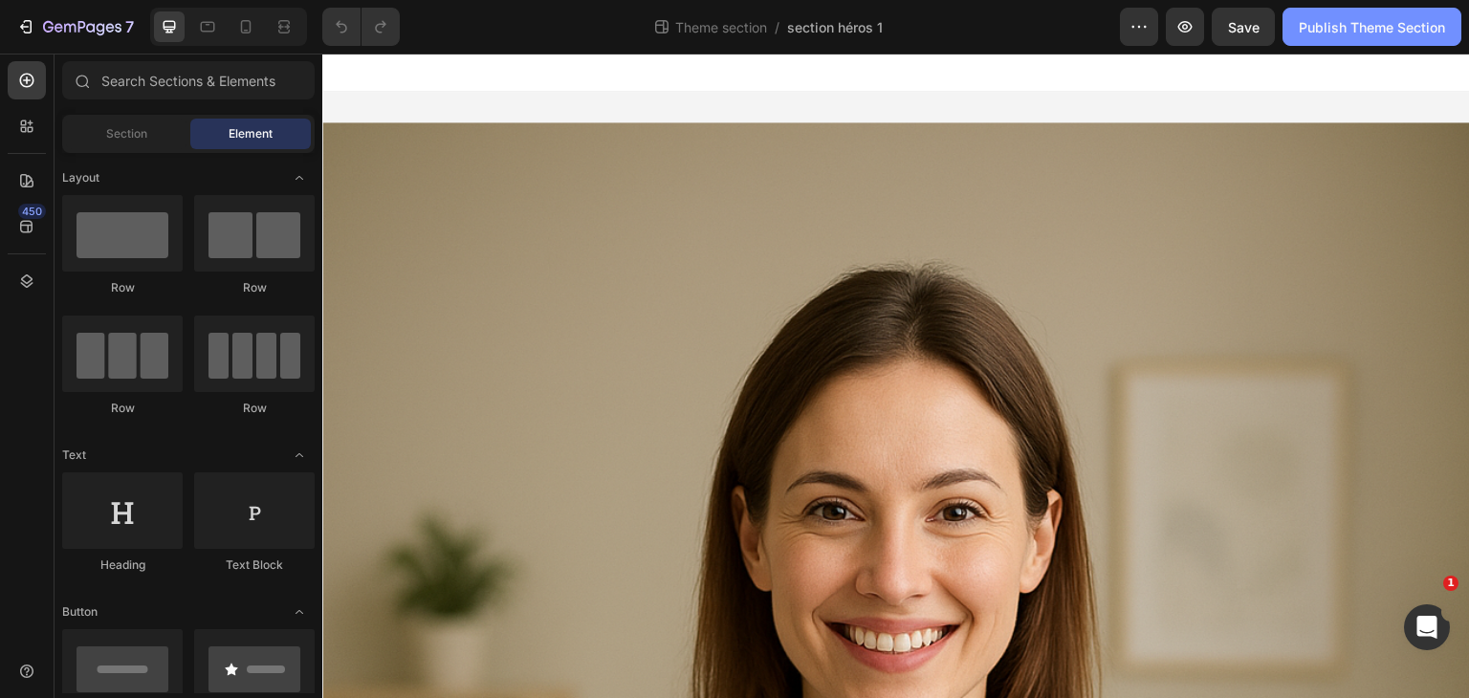
click at [1379, 33] on div "Publish Theme Section" at bounding box center [1372, 27] width 146 height 20
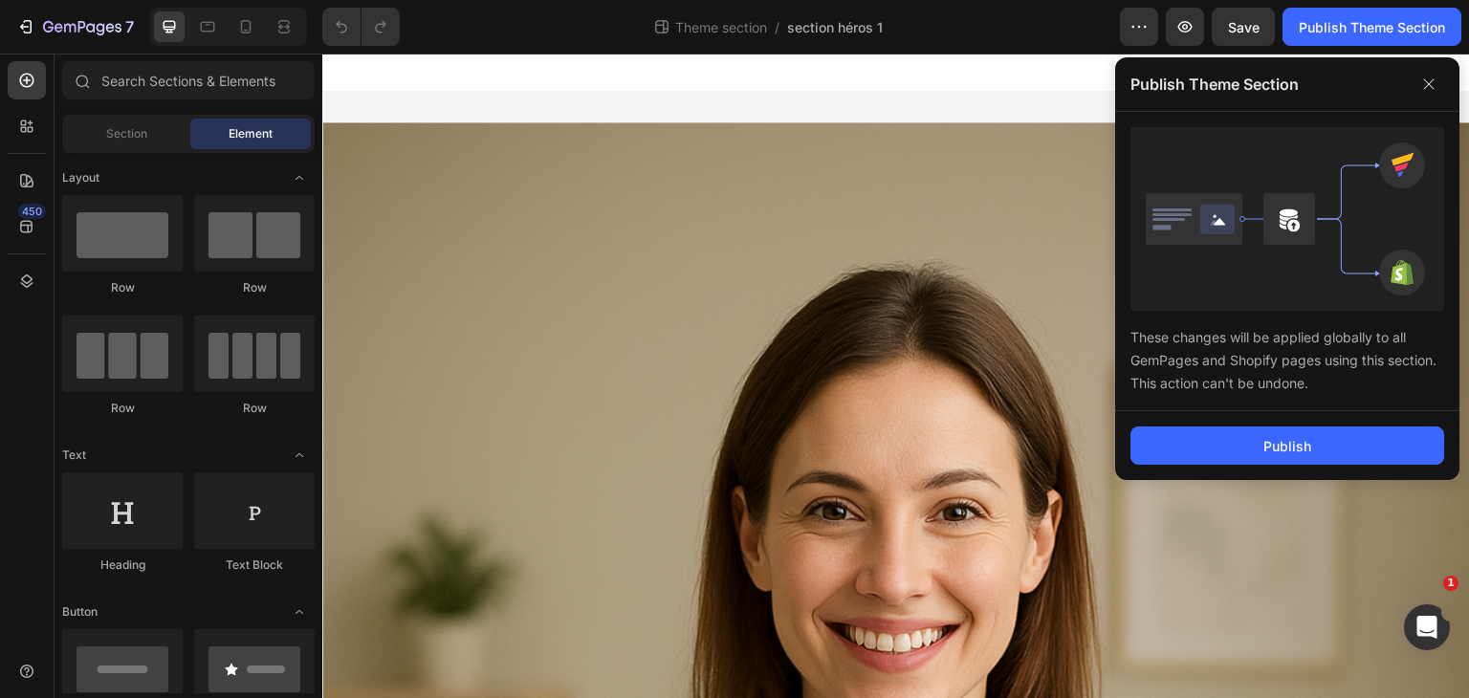
click at [1172, 467] on div "Publish" at bounding box center [1287, 445] width 344 height 69
click at [1196, 450] on button "Publish" at bounding box center [1288, 446] width 314 height 38
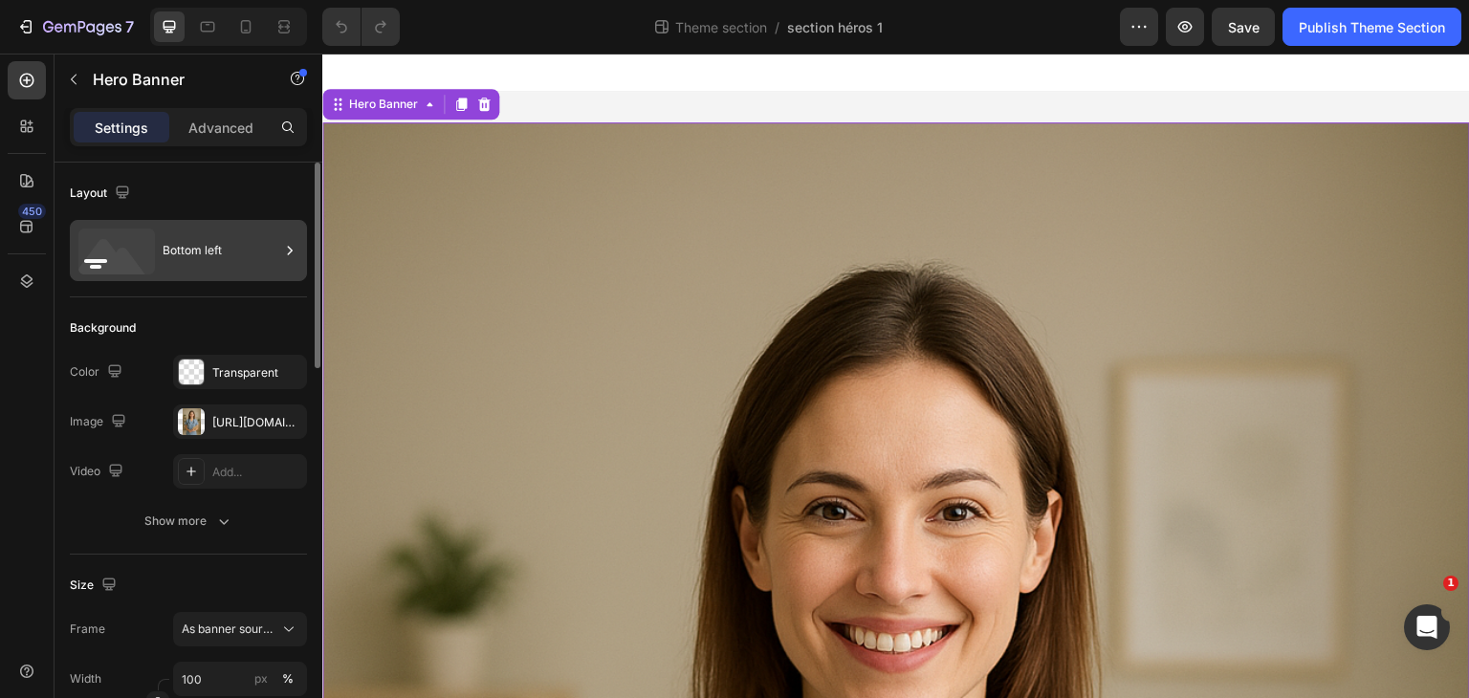
click at [207, 245] on div "Bottom left" at bounding box center [221, 251] width 117 height 44
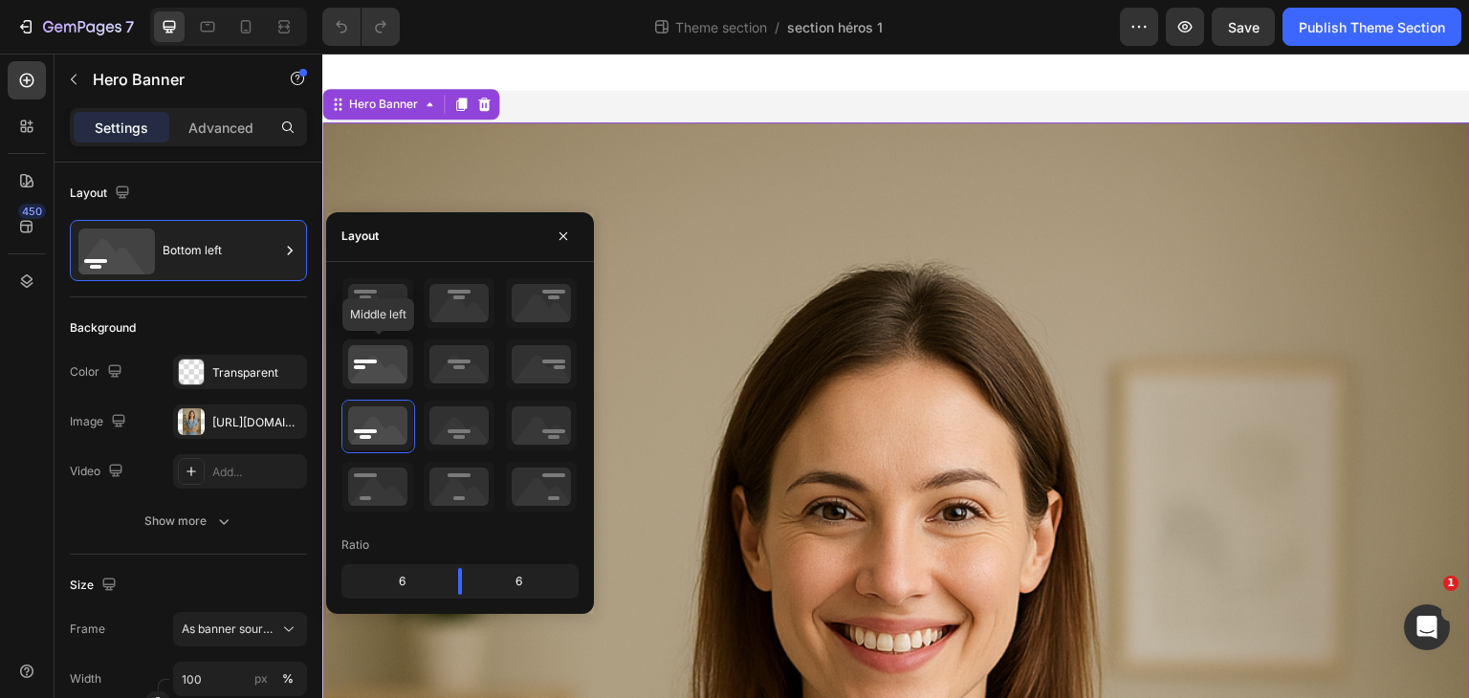
click at [392, 380] on icon at bounding box center [377, 365] width 71 height 50
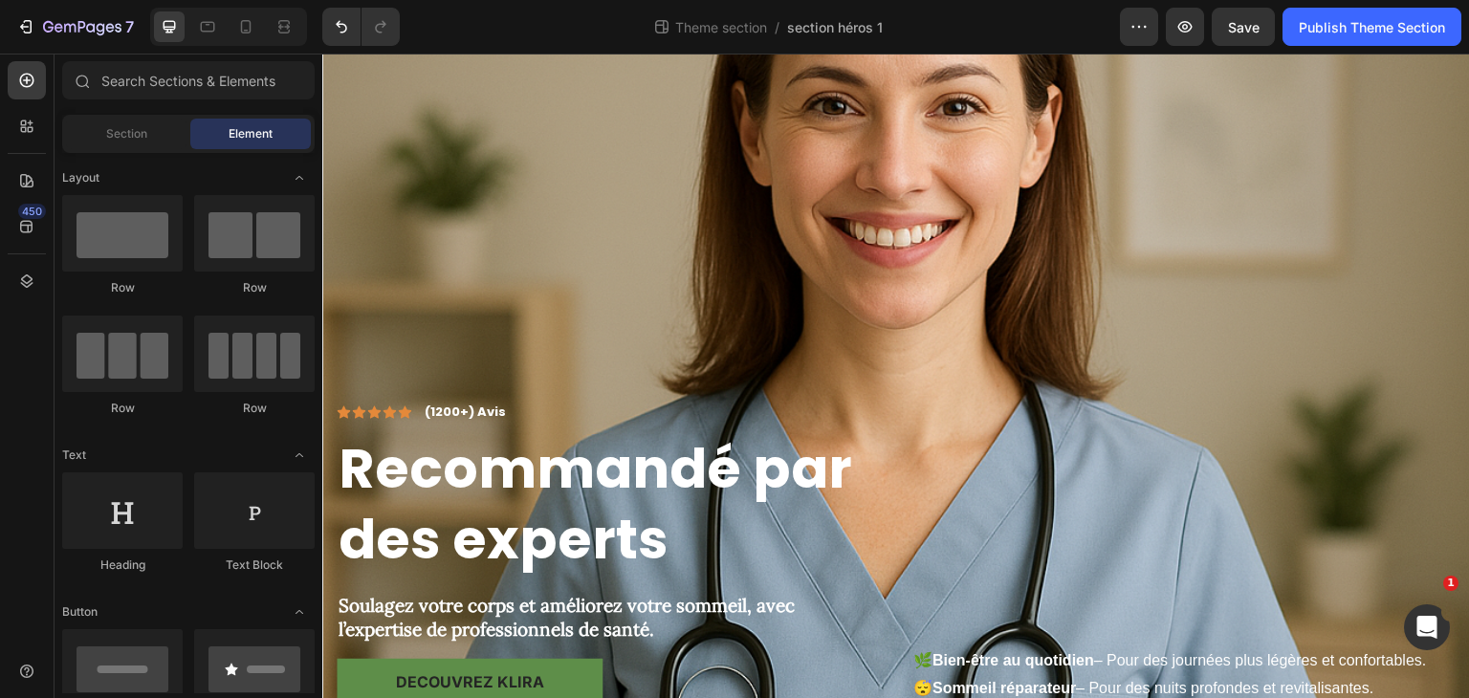
scroll to position [404, 0]
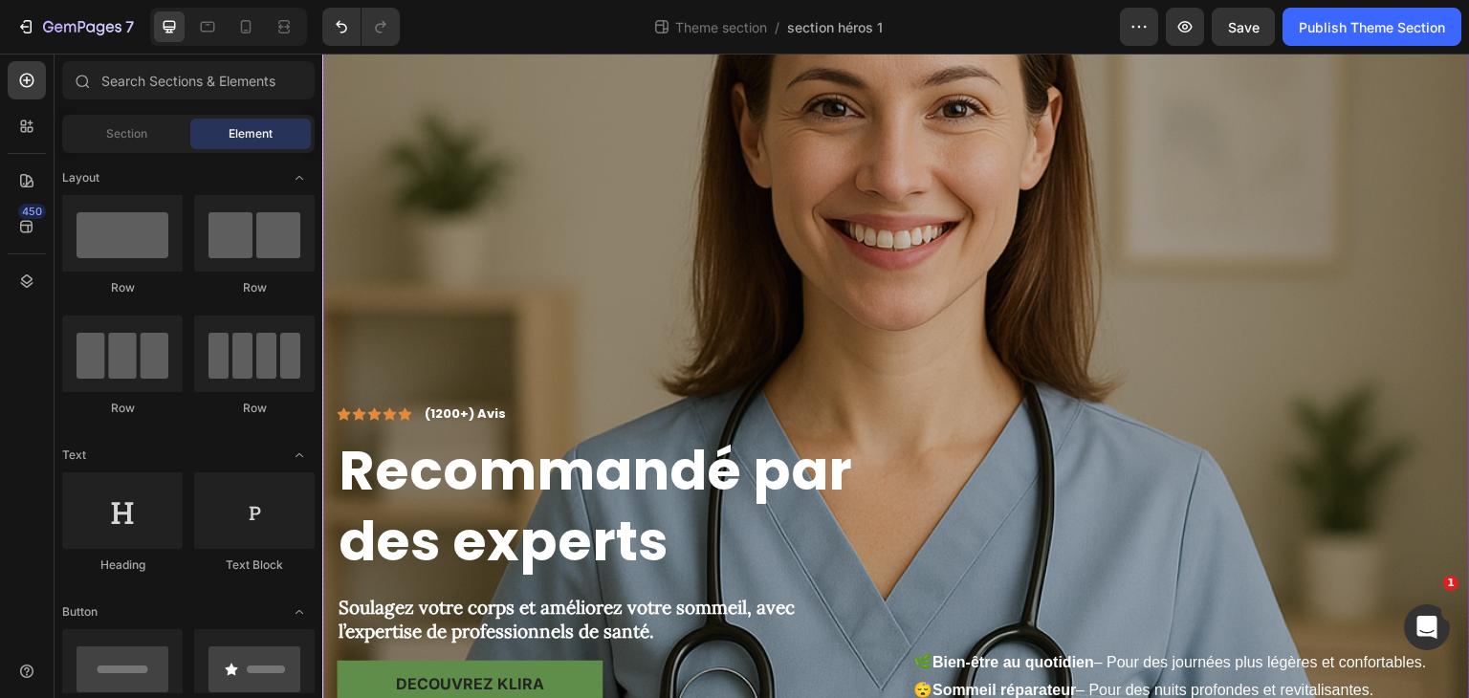
click at [470, 201] on div "Overlay" at bounding box center [896, 580] width 1148 height 1722
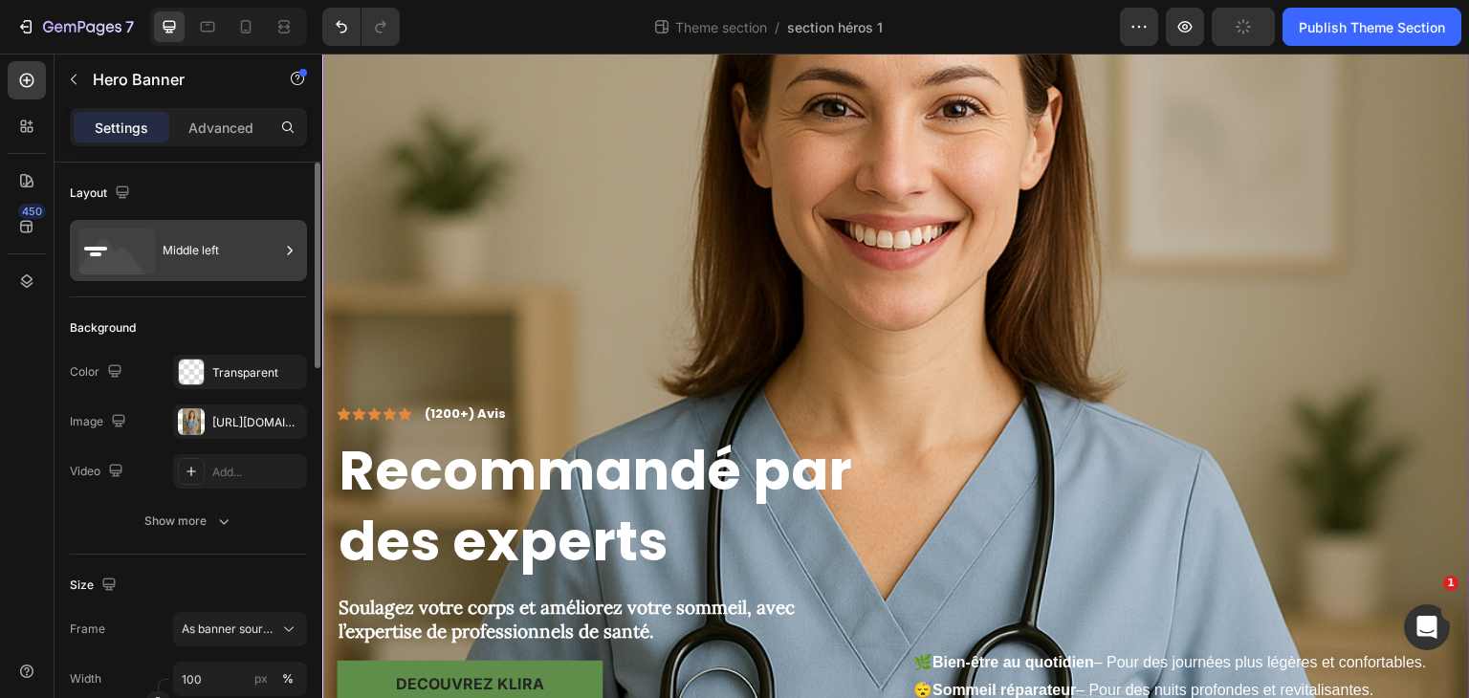
click at [201, 227] on div "Middle left" at bounding box center [188, 250] width 237 height 61
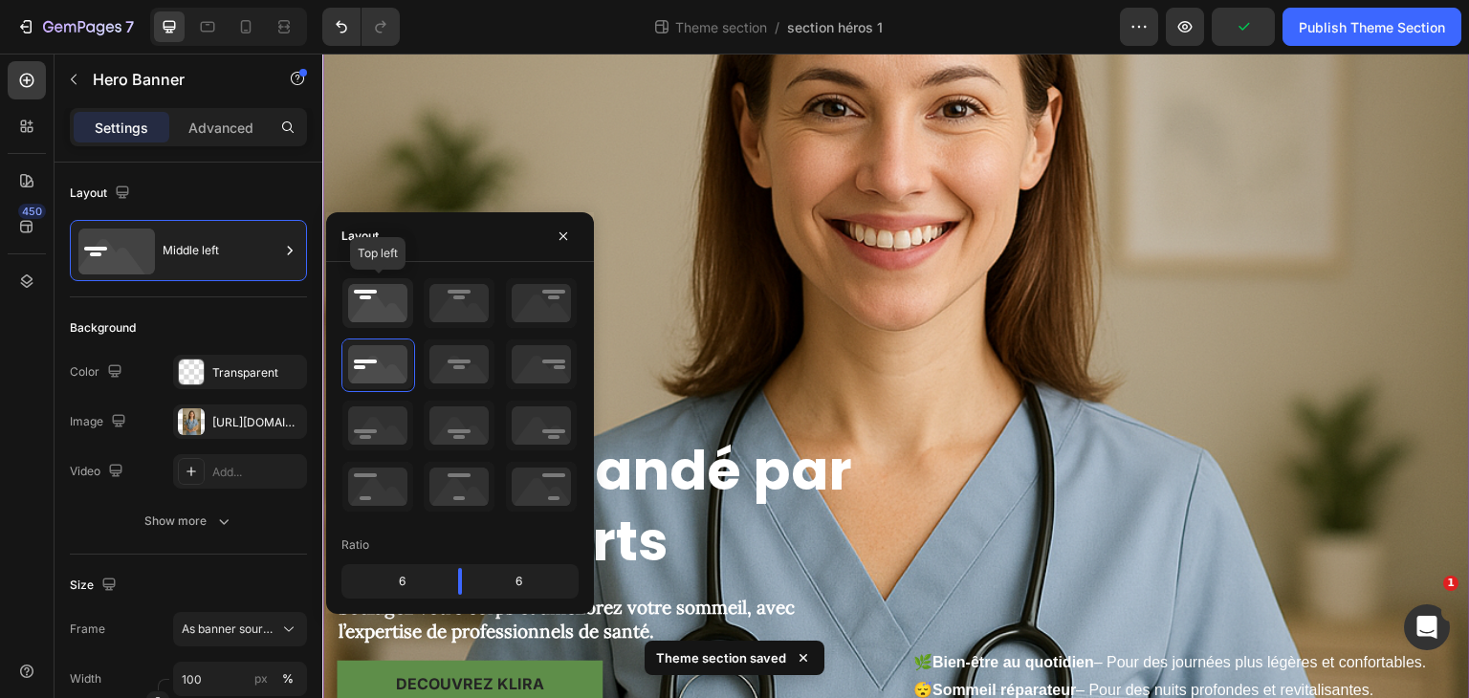
click at [367, 296] on icon at bounding box center [377, 303] width 71 height 50
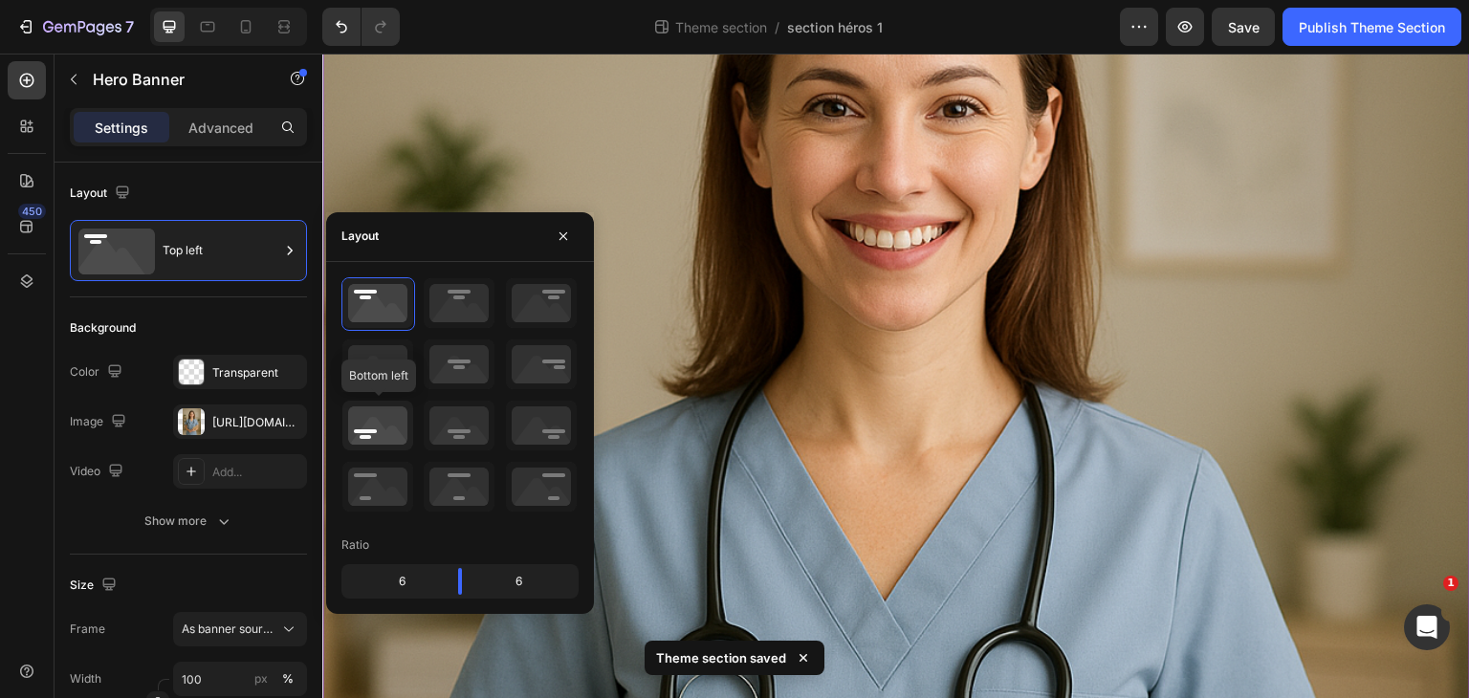
click at [383, 431] on icon at bounding box center [377, 426] width 71 height 50
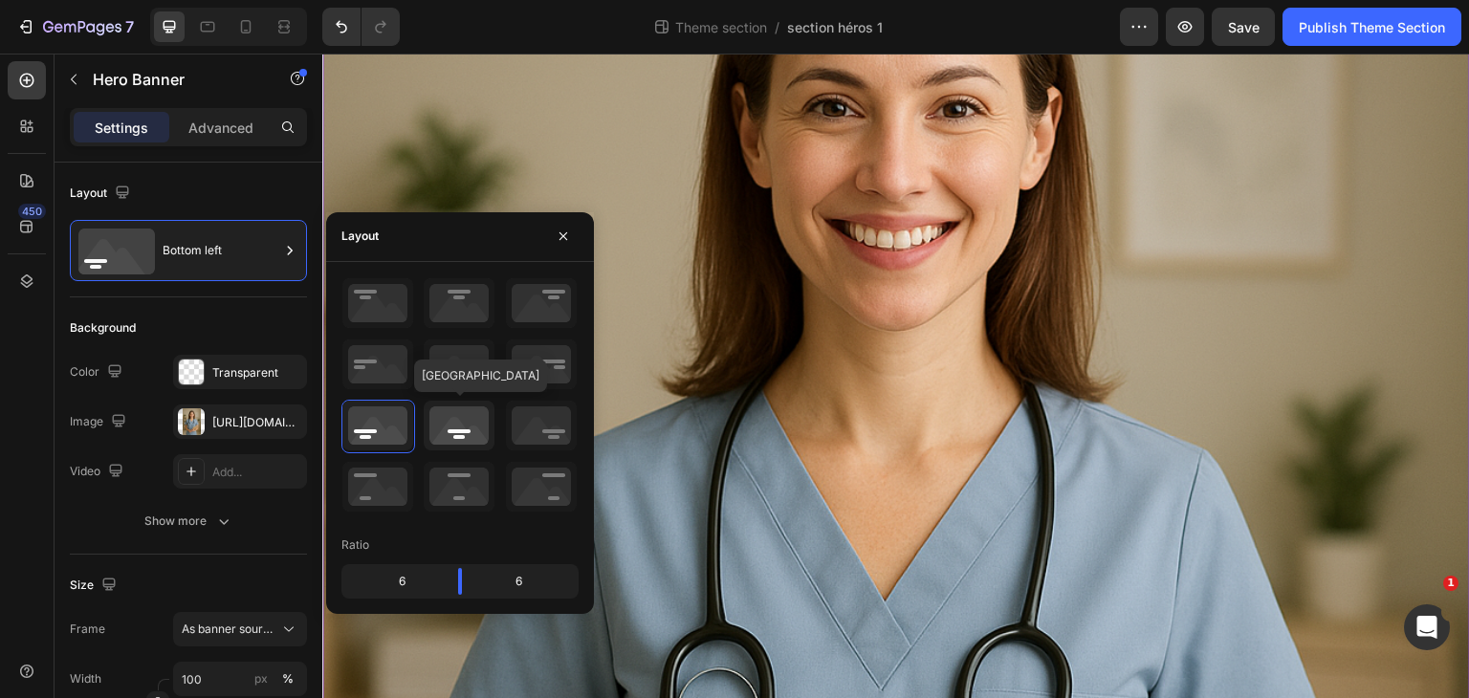
click at [455, 424] on icon at bounding box center [459, 426] width 71 height 50
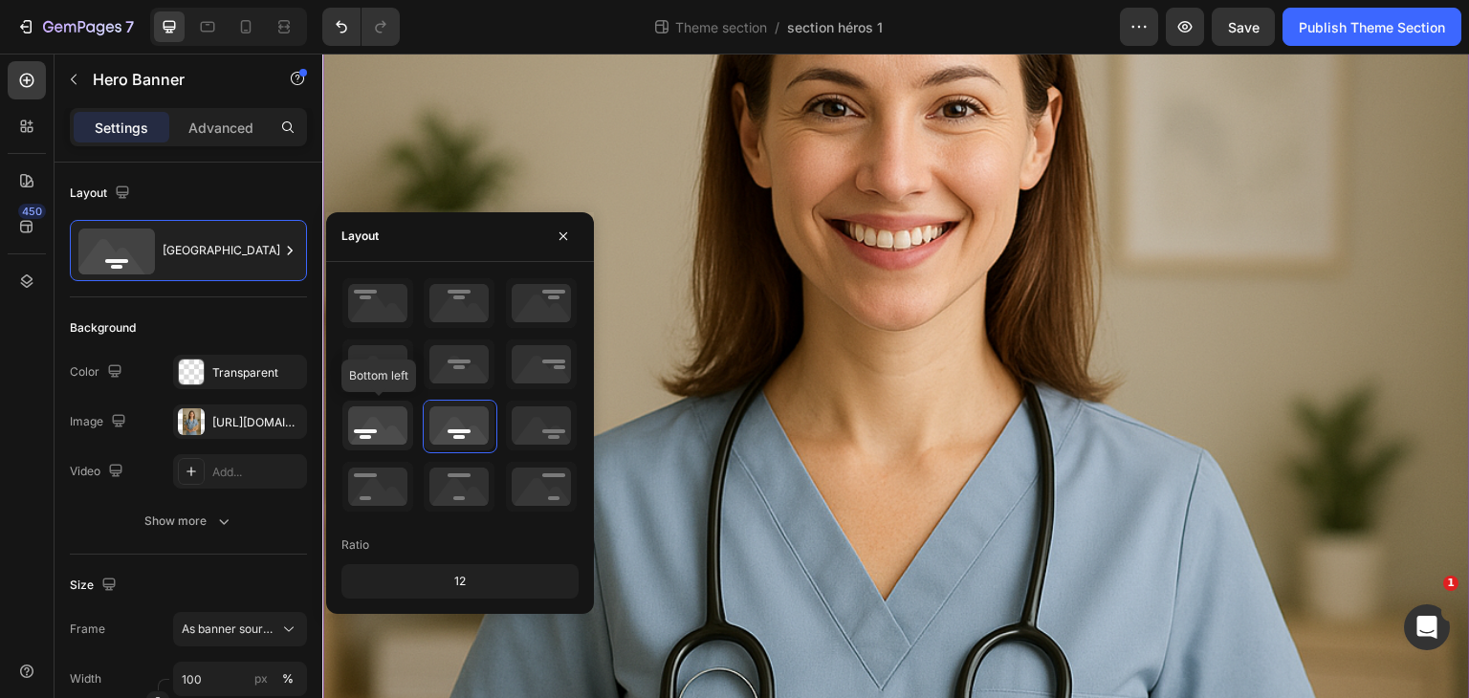
click at [371, 429] on icon at bounding box center [377, 426] width 71 height 50
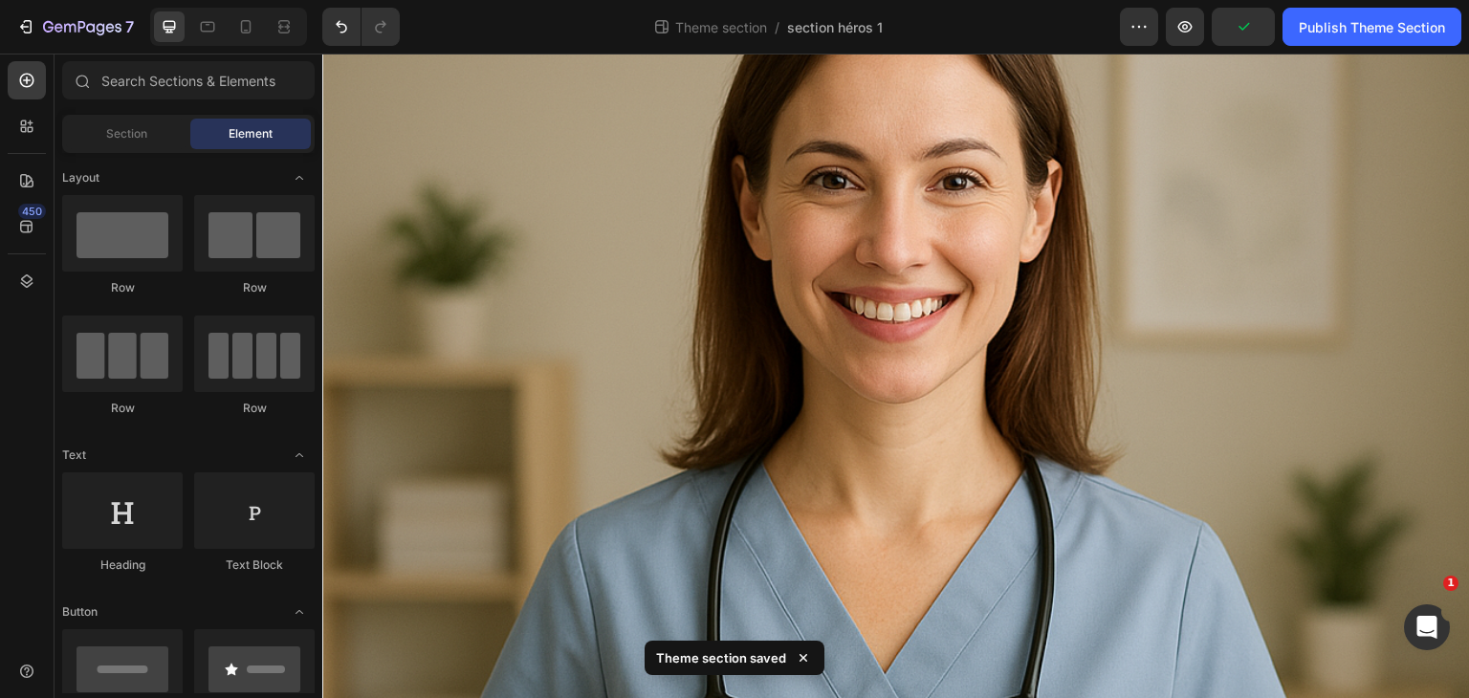
scroll to position [321, 0]
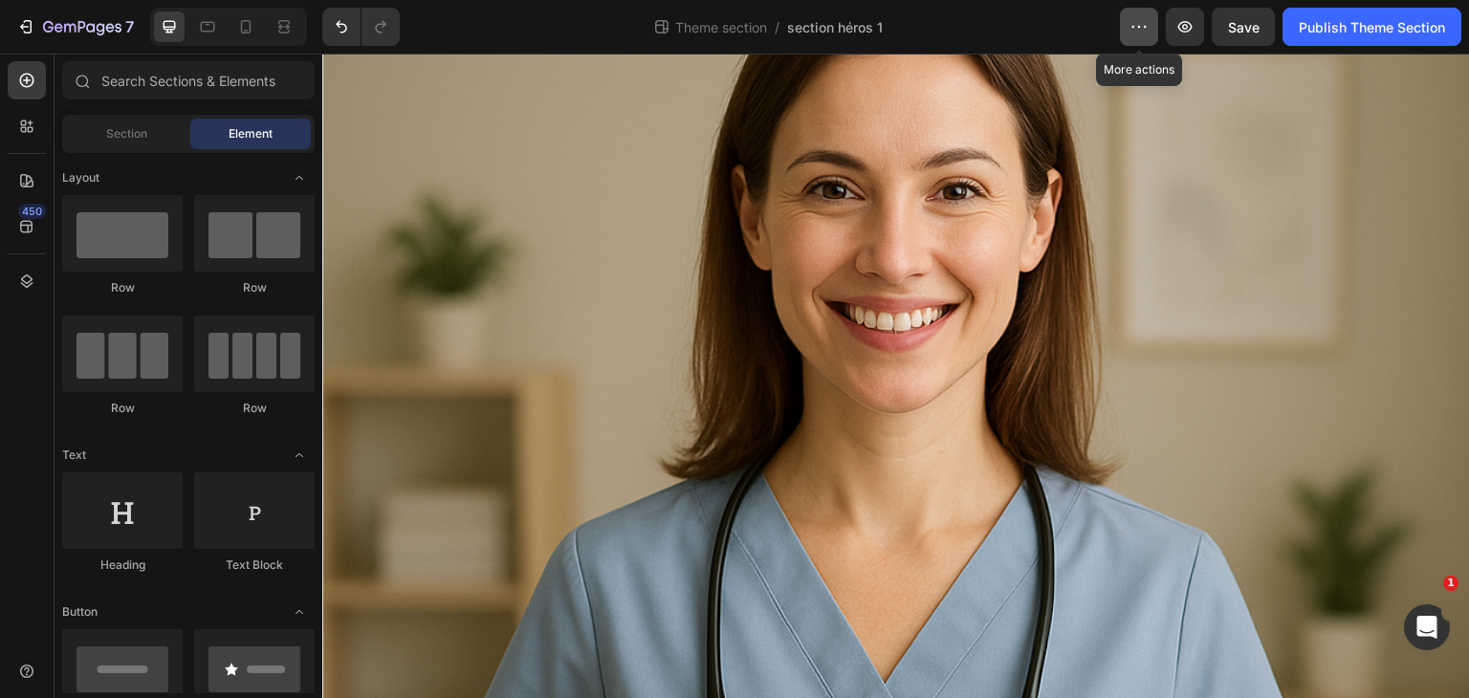
click at [1148, 32] on icon "button" at bounding box center [1139, 26] width 19 height 19
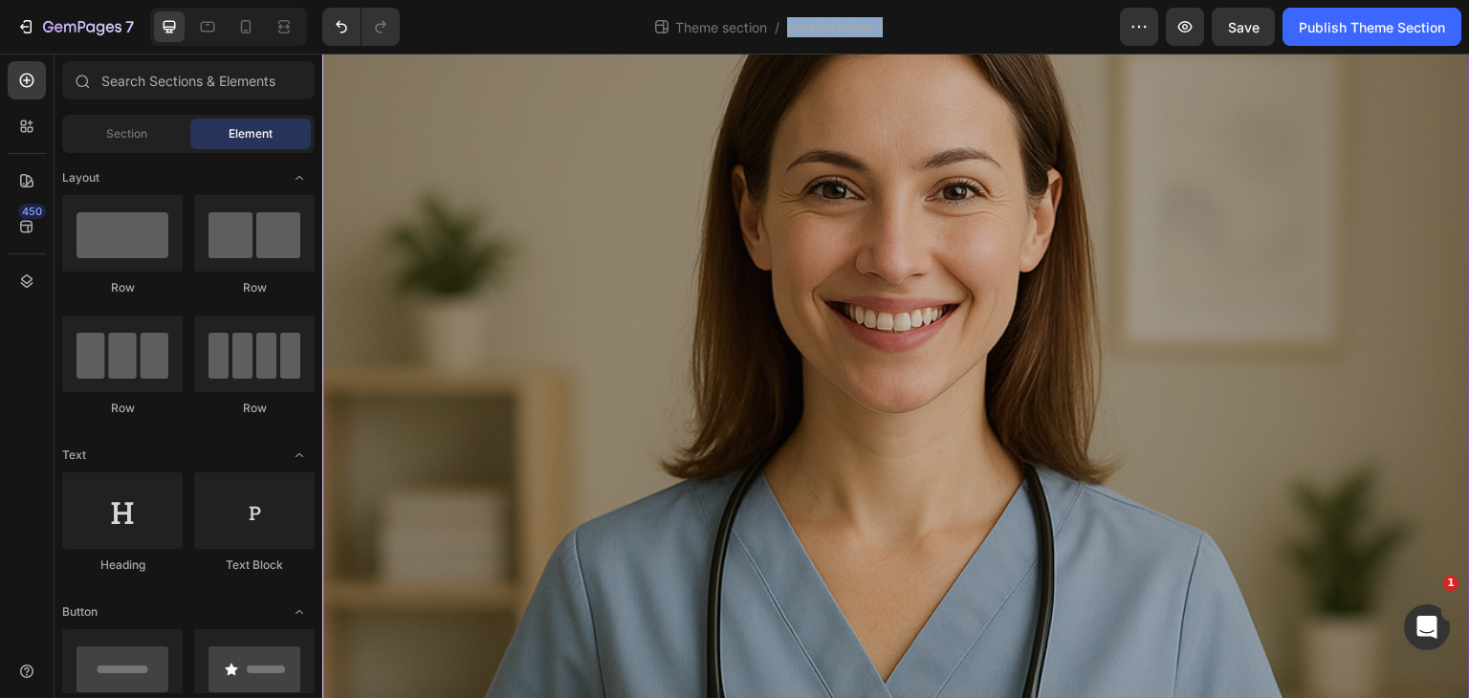
drag, startPoint x: 1389, startPoint y: 94, endPoint x: 383, endPoint y: 135, distance: 1007.1
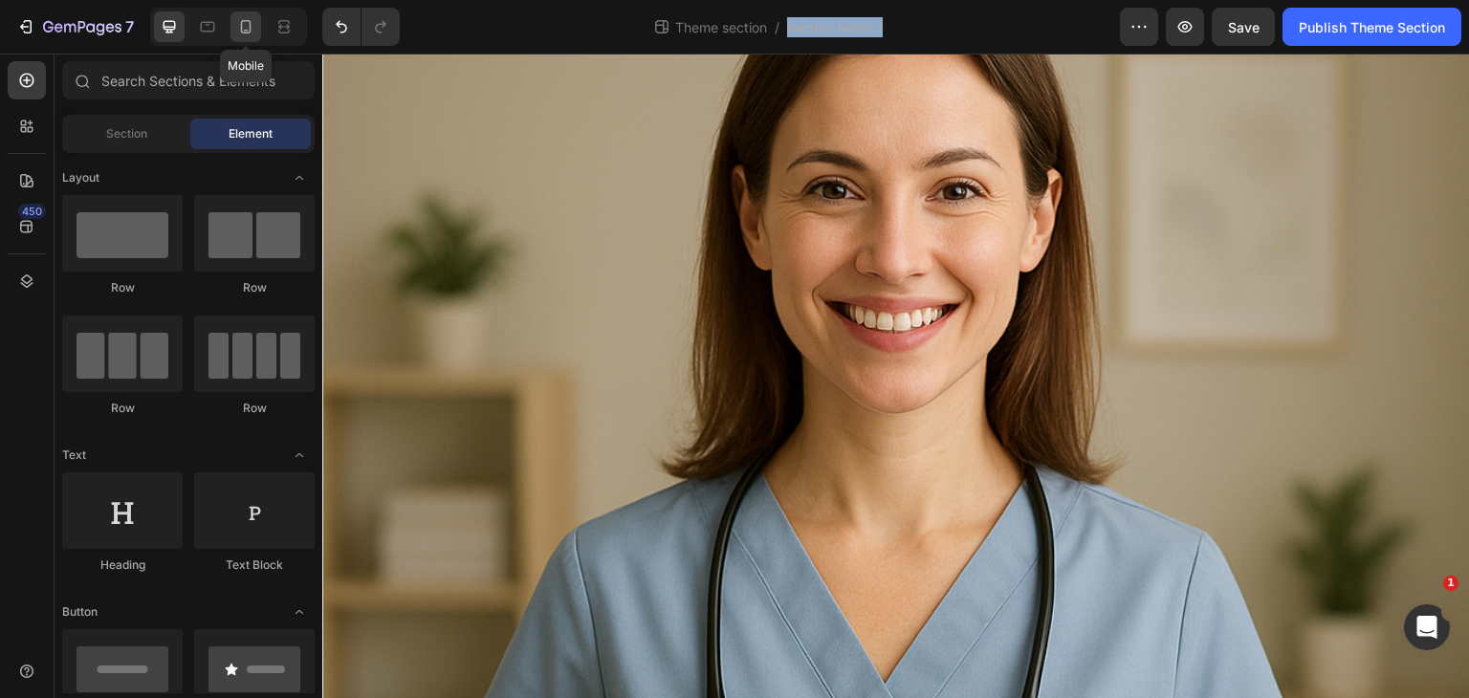
click at [242, 32] on icon at bounding box center [246, 26] width 11 height 13
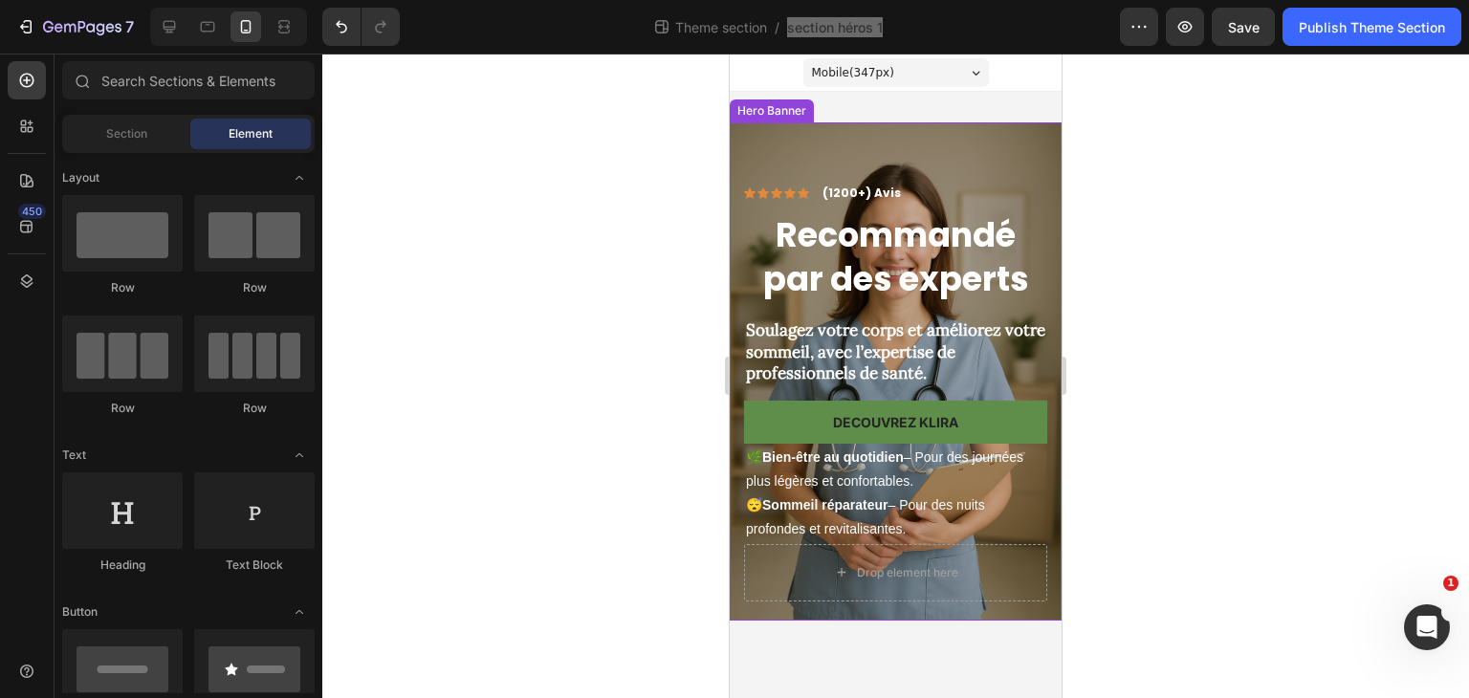
click at [1010, 165] on div "Overlay" at bounding box center [896, 371] width 332 height 498
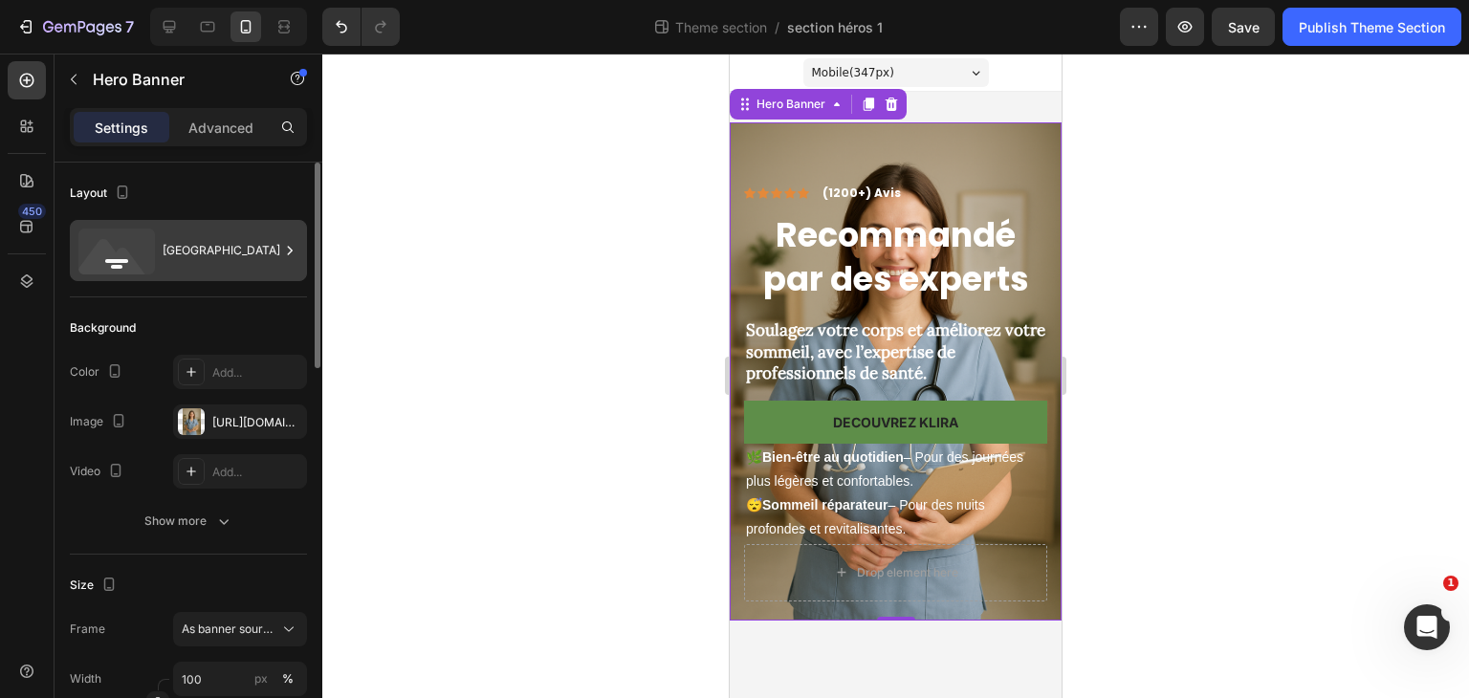
click at [187, 273] on div "[GEOGRAPHIC_DATA]" at bounding box center [188, 250] width 237 height 61
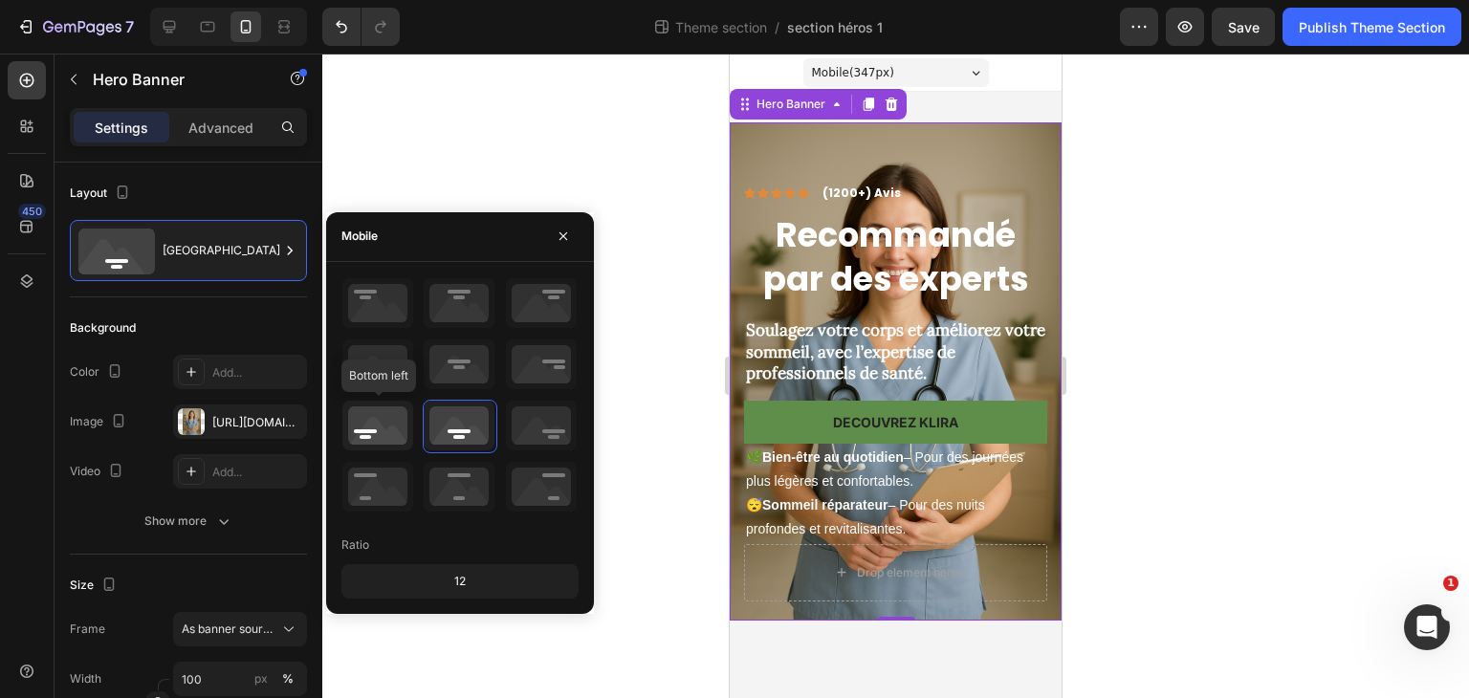
click at [371, 437] on icon at bounding box center [377, 426] width 71 height 50
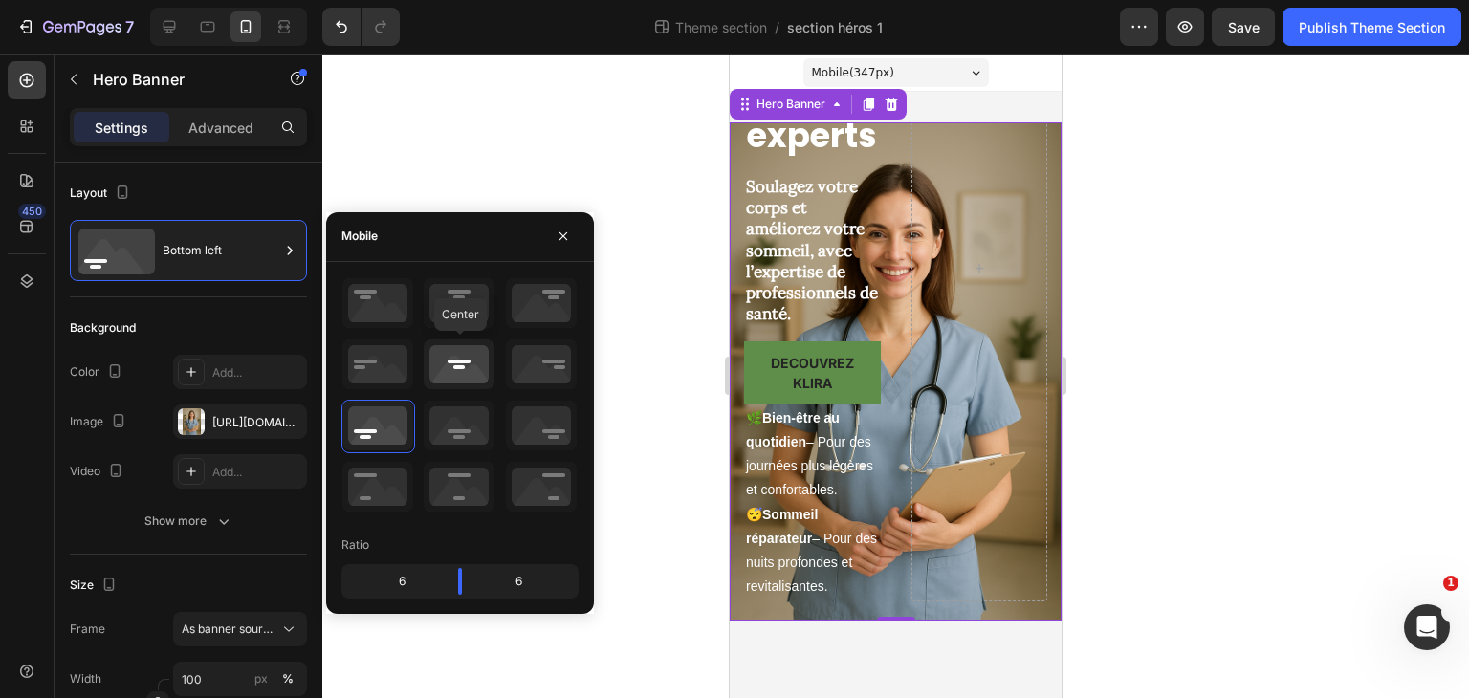
click at [455, 369] on icon at bounding box center [459, 365] width 71 height 50
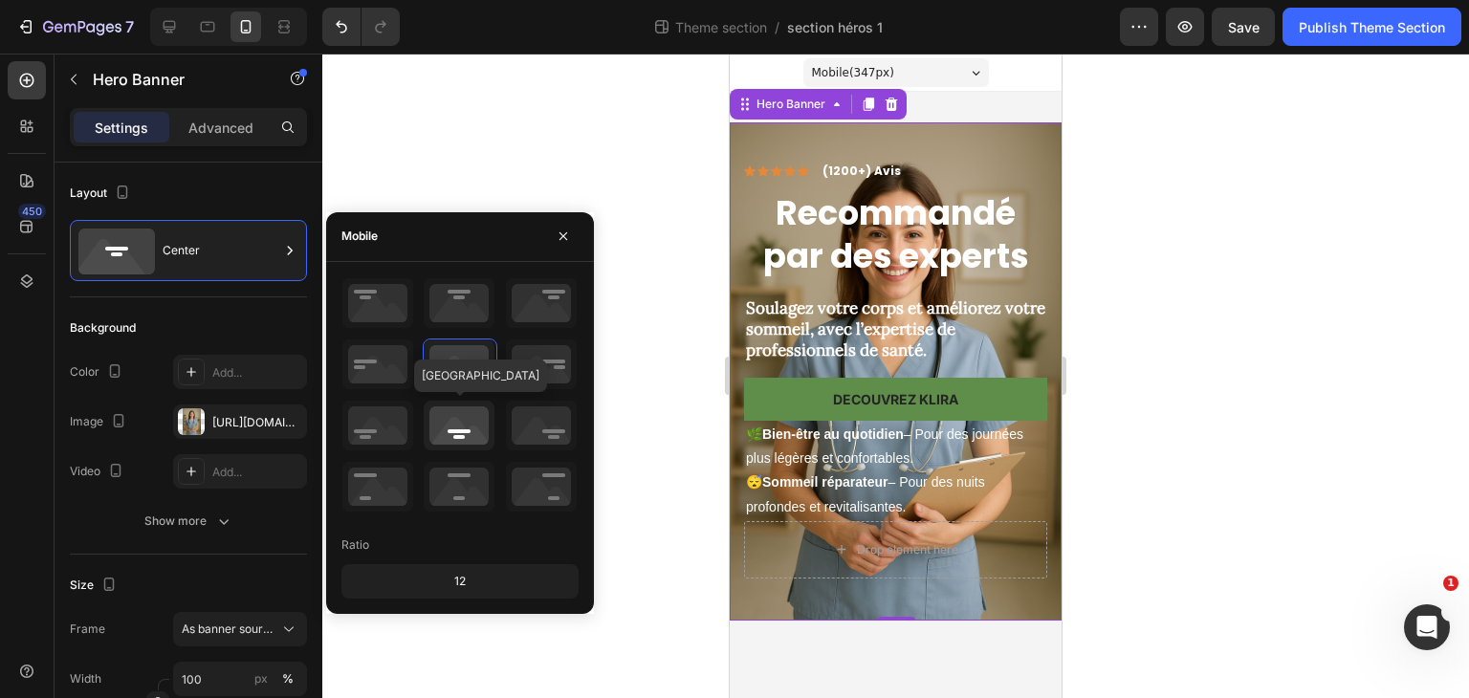
click at [468, 415] on icon at bounding box center [459, 426] width 71 height 50
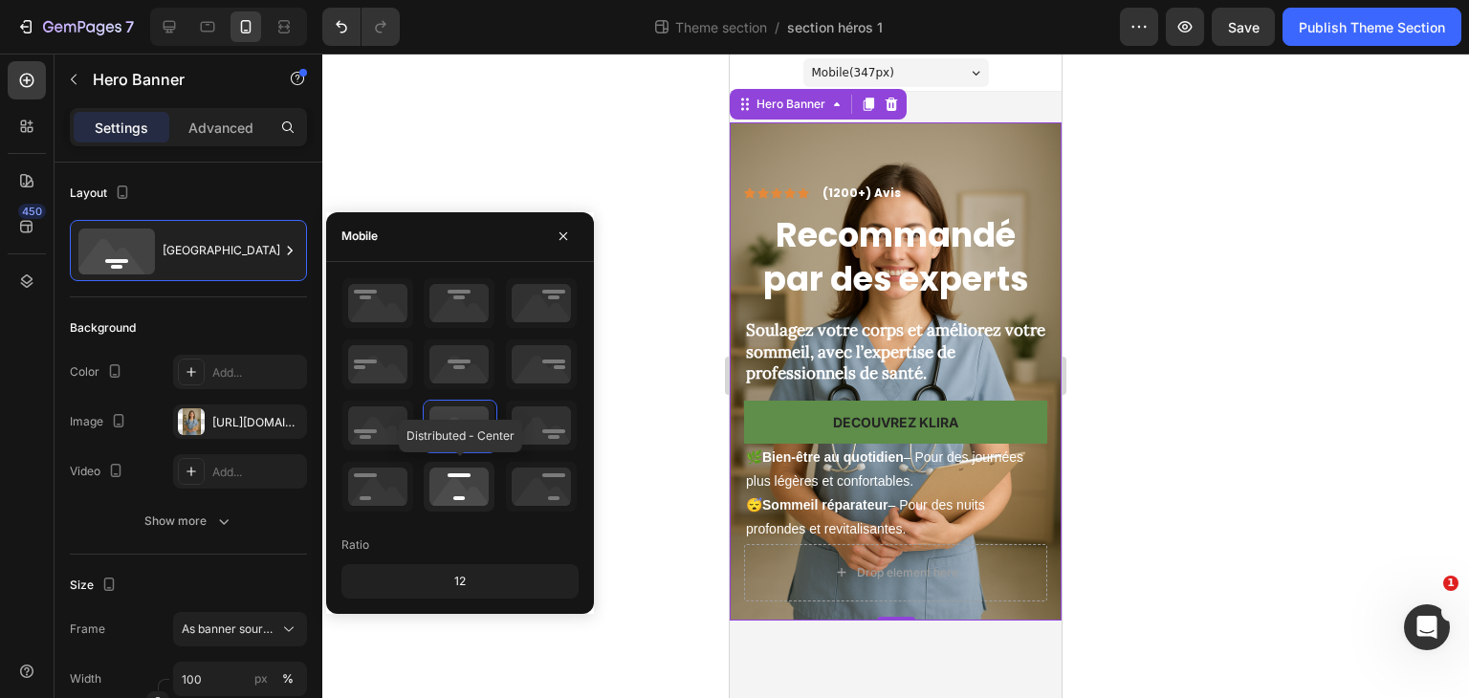
click at [471, 479] on icon at bounding box center [459, 487] width 71 height 50
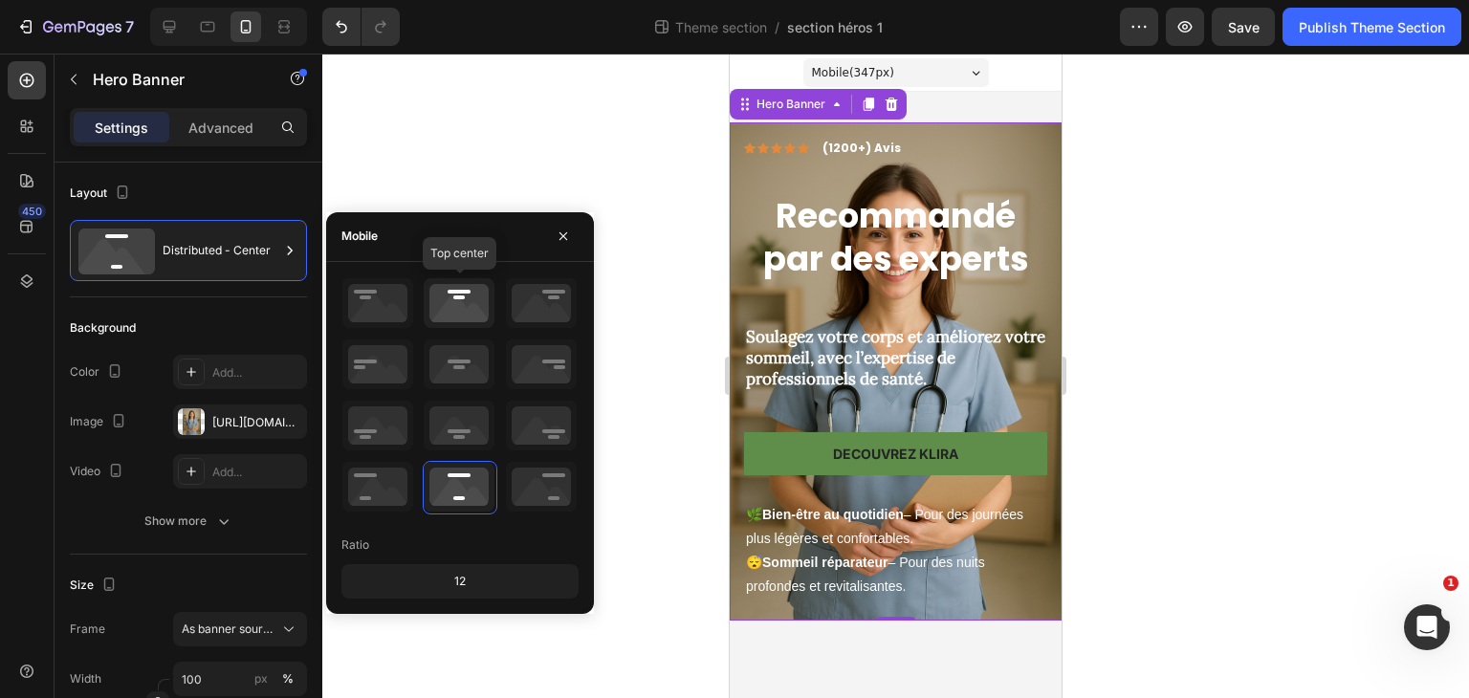
click at [482, 318] on icon at bounding box center [459, 303] width 71 height 50
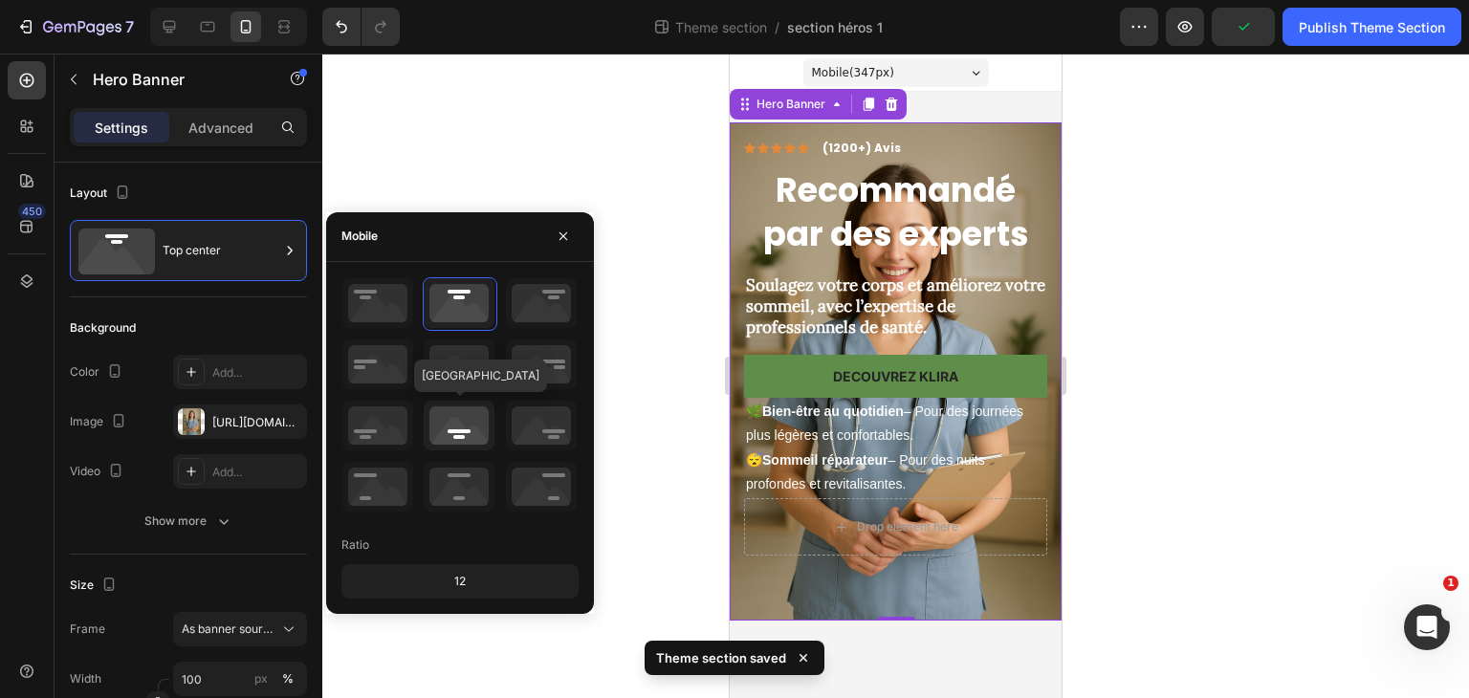
click at [467, 401] on icon at bounding box center [459, 426] width 71 height 50
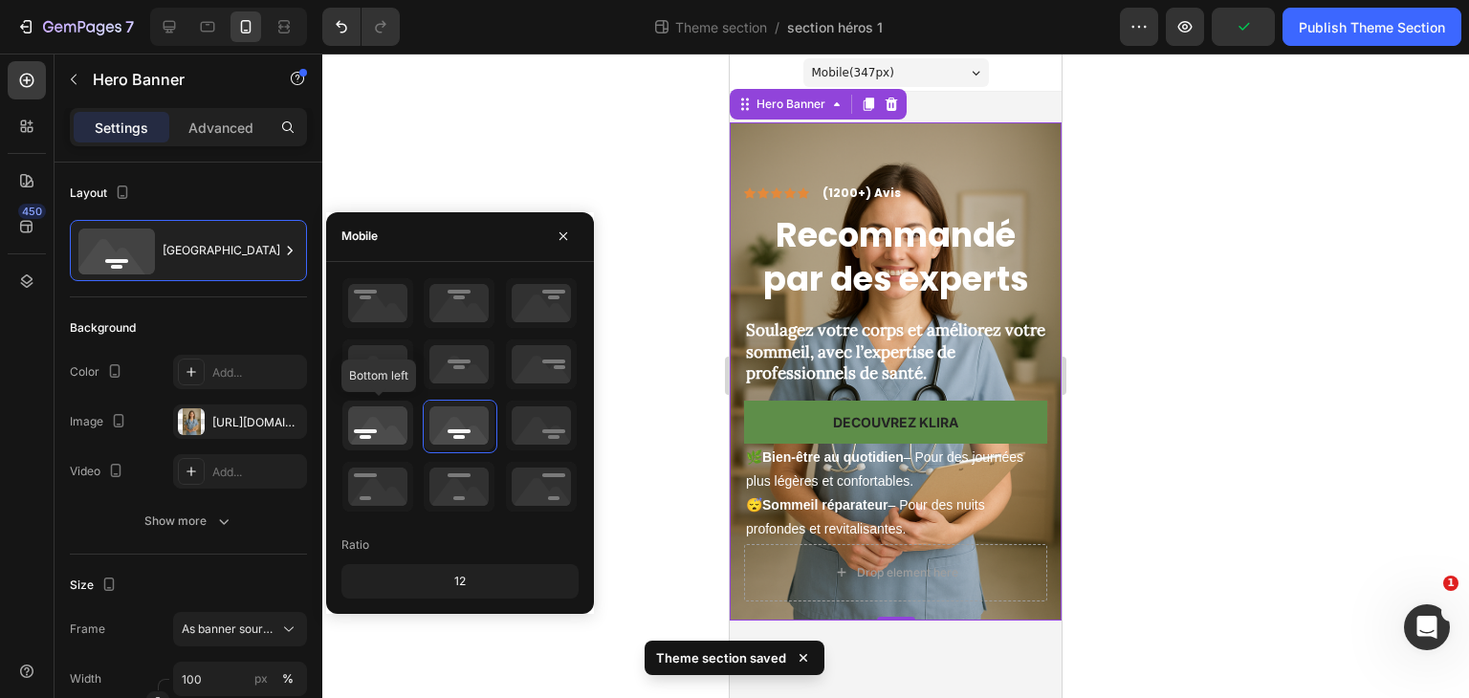
click at [395, 414] on icon at bounding box center [377, 426] width 71 height 50
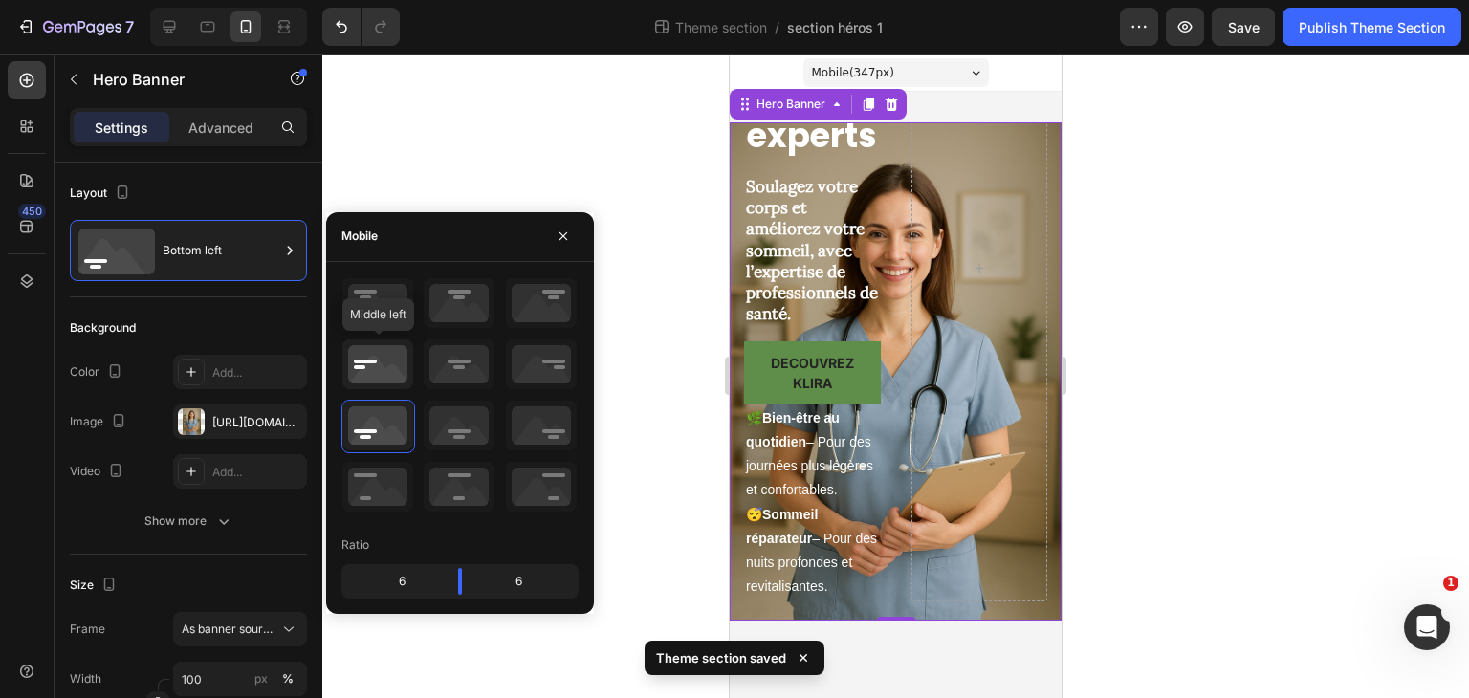
click at [367, 374] on icon at bounding box center [377, 365] width 71 height 50
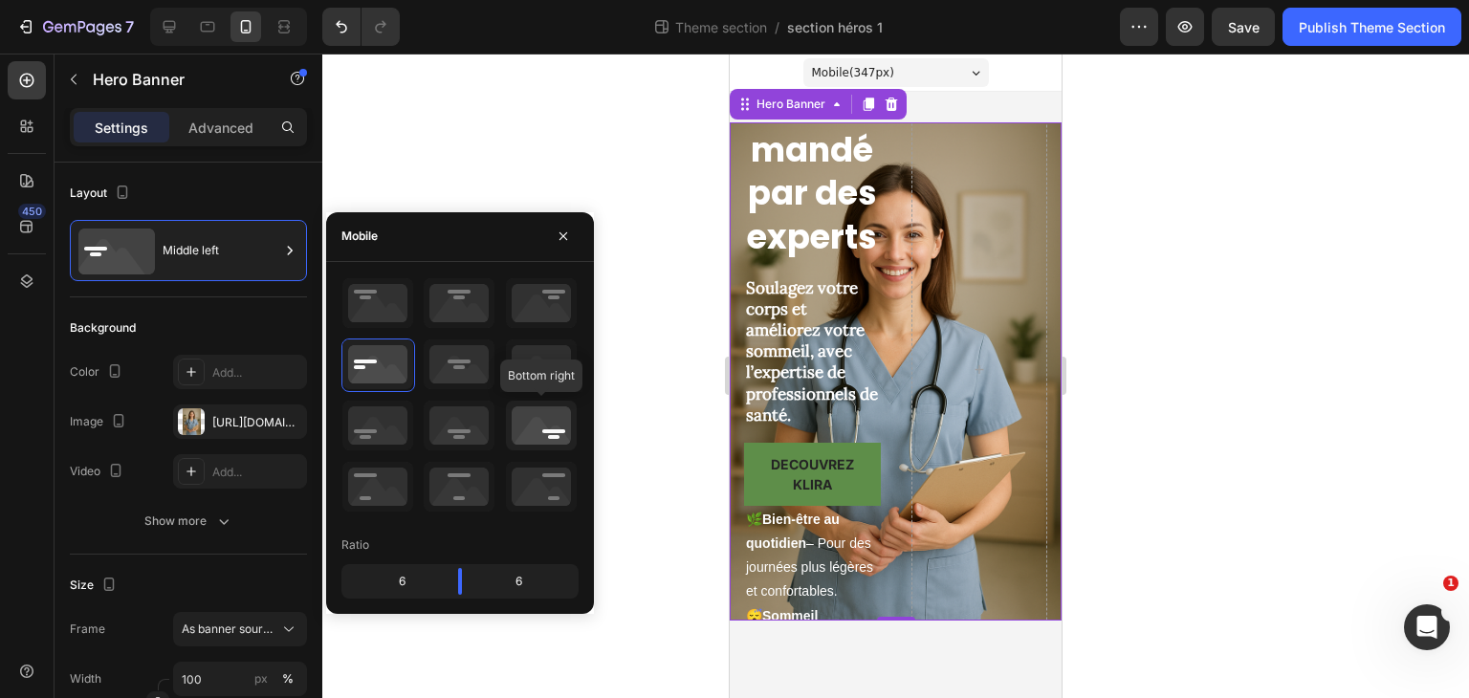
click at [561, 429] on icon at bounding box center [541, 426] width 71 height 50
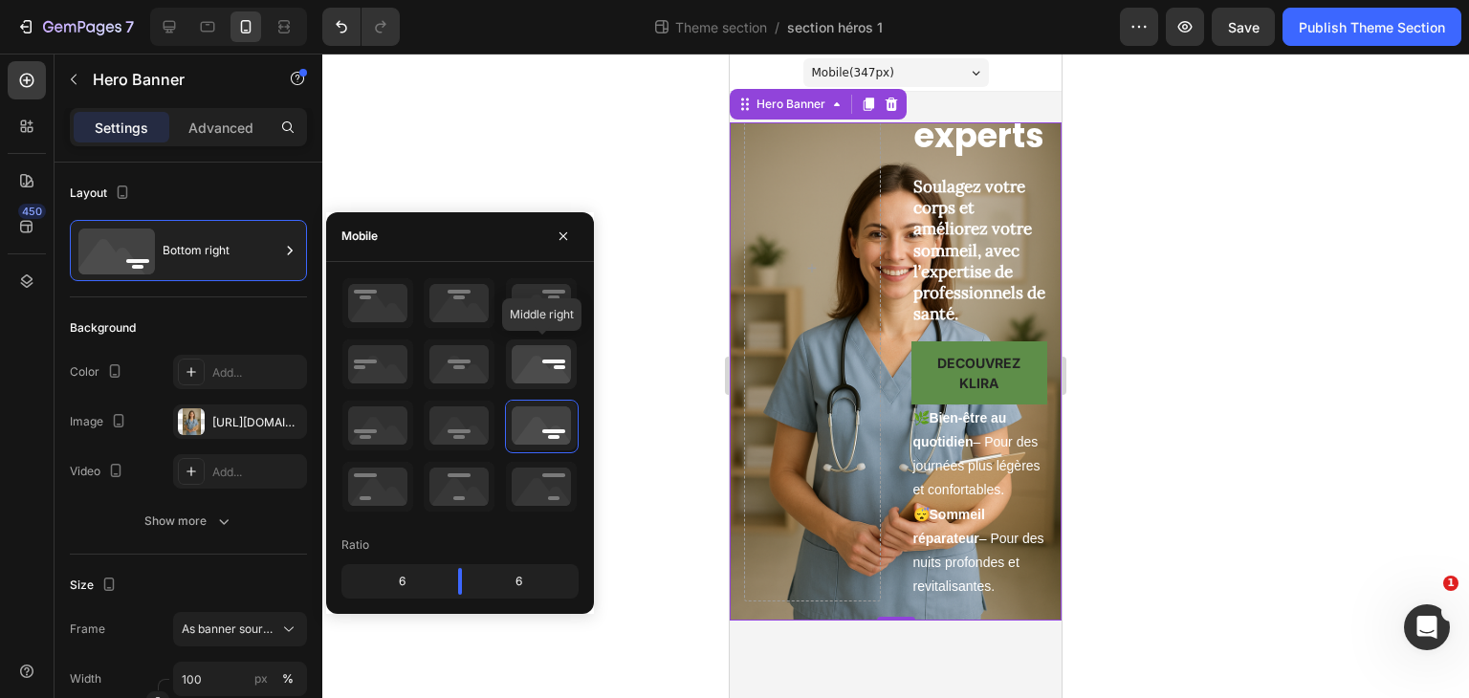
click at [536, 367] on icon at bounding box center [541, 365] width 71 height 50
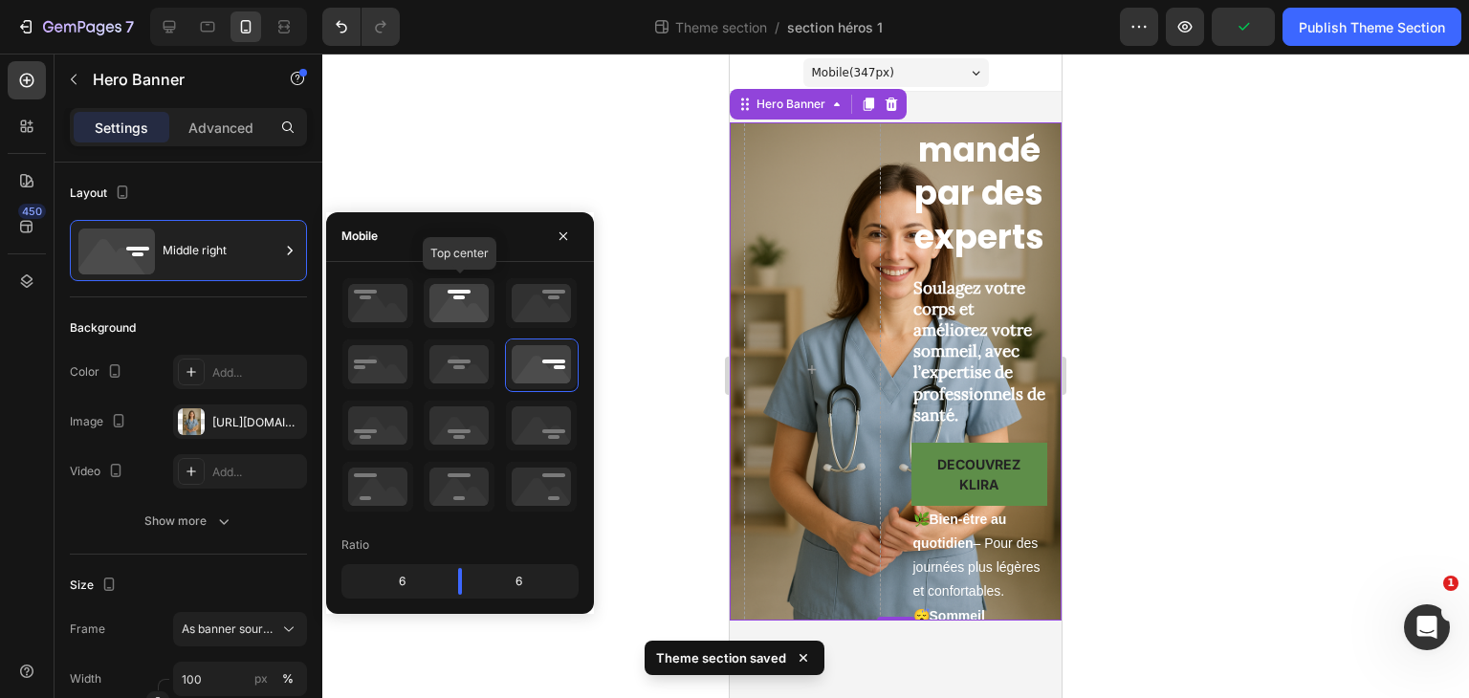
click at [478, 285] on icon at bounding box center [459, 303] width 71 height 50
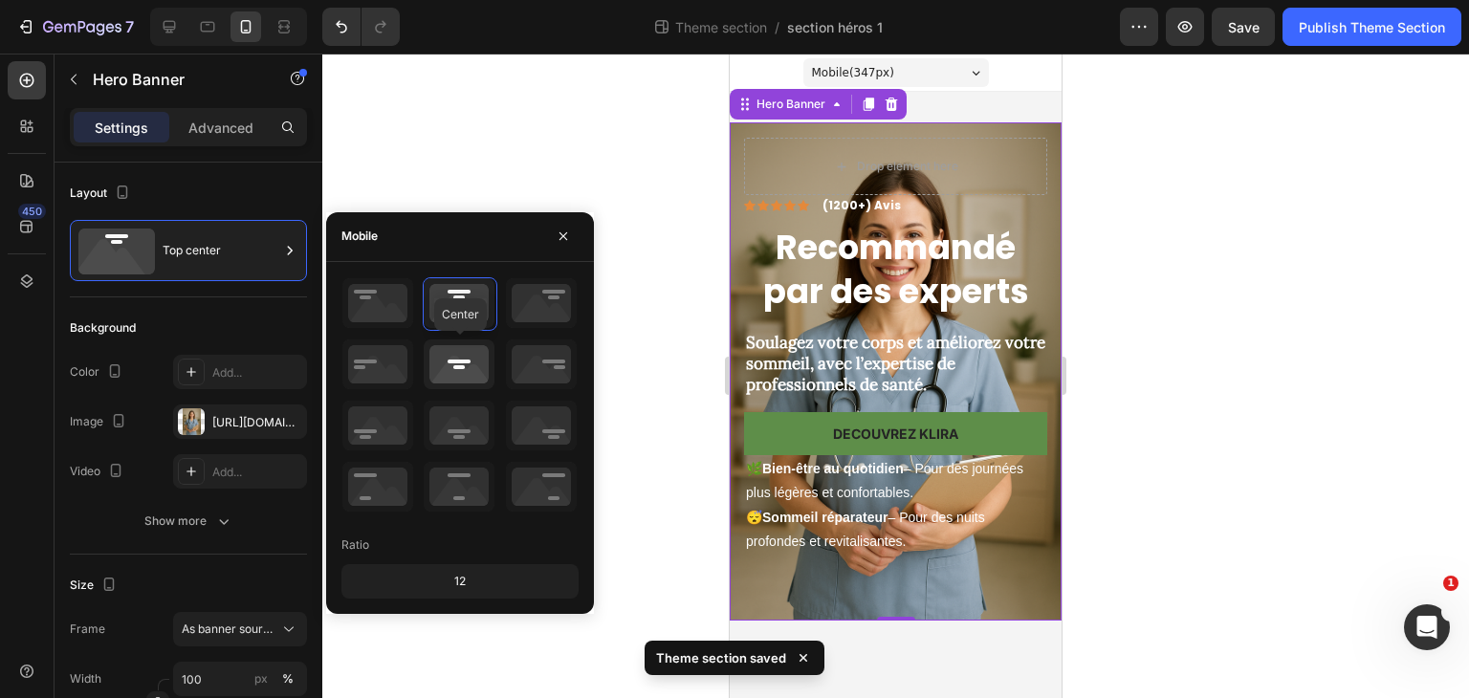
click at [465, 357] on icon at bounding box center [459, 365] width 71 height 50
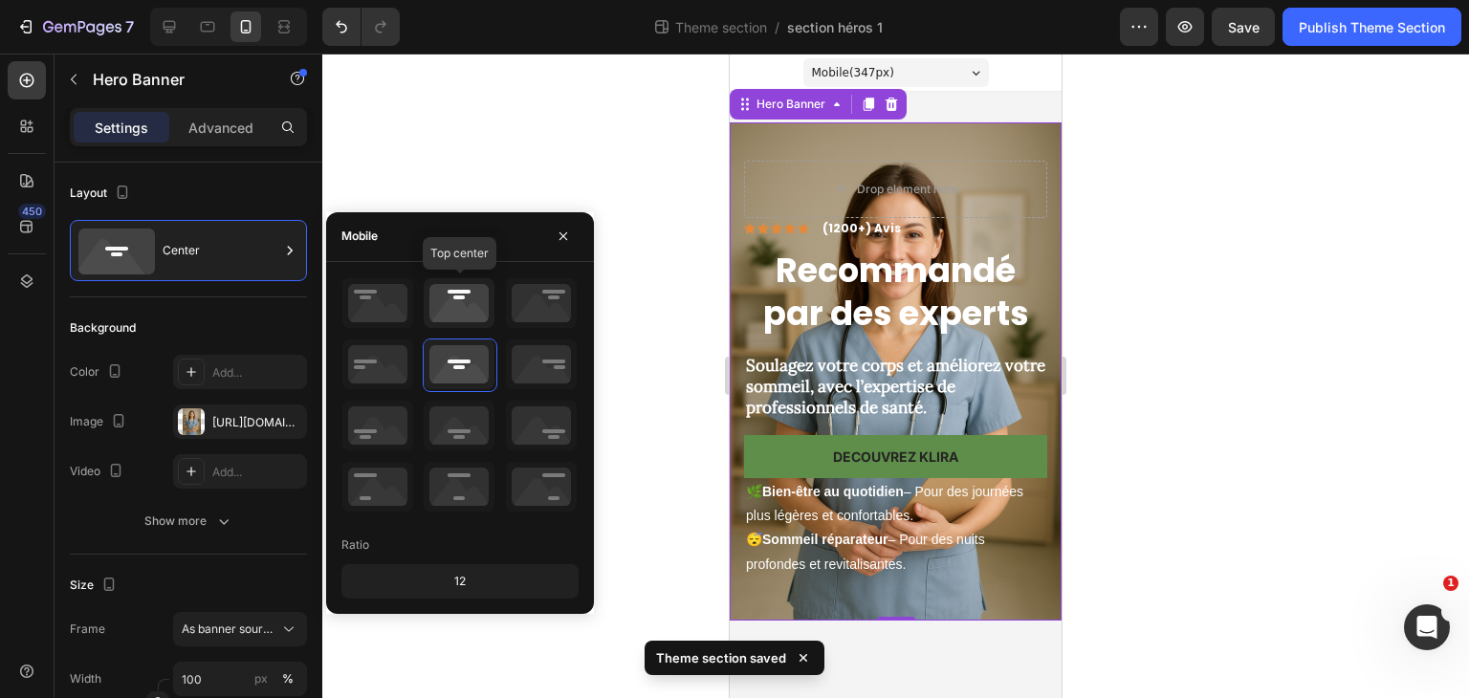
click at [466, 298] on icon at bounding box center [459, 303] width 71 height 50
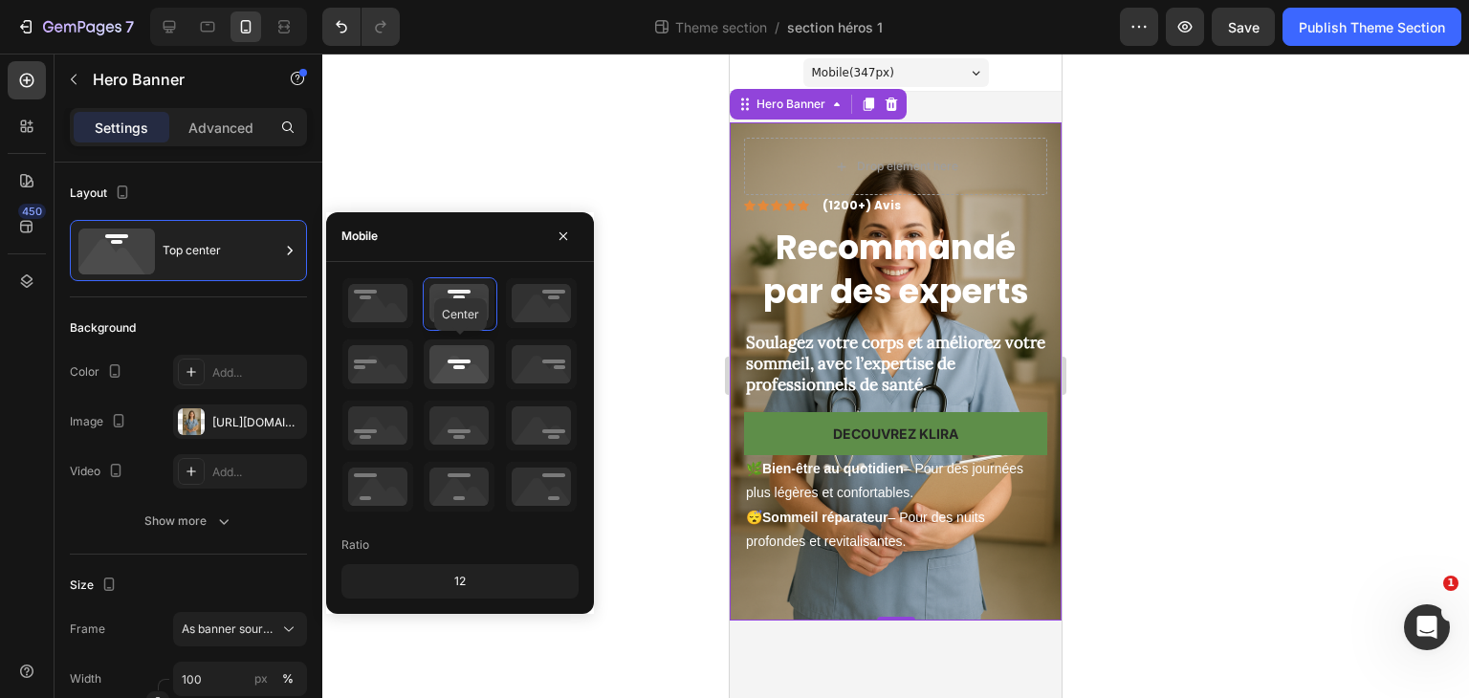
click at [467, 365] on icon at bounding box center [459, 365] width 71 height 50
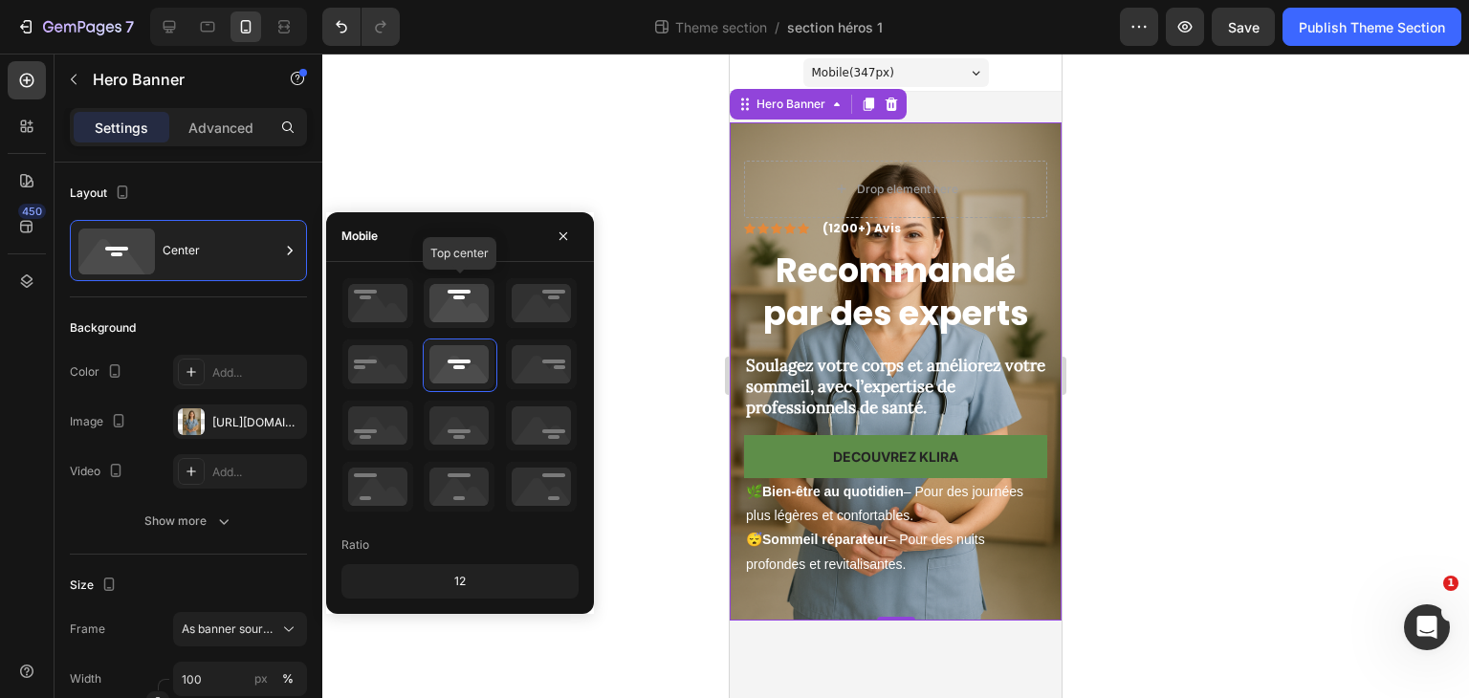
click at [459, 318] on icon at bounding box center [459, 303] width 71 height 50
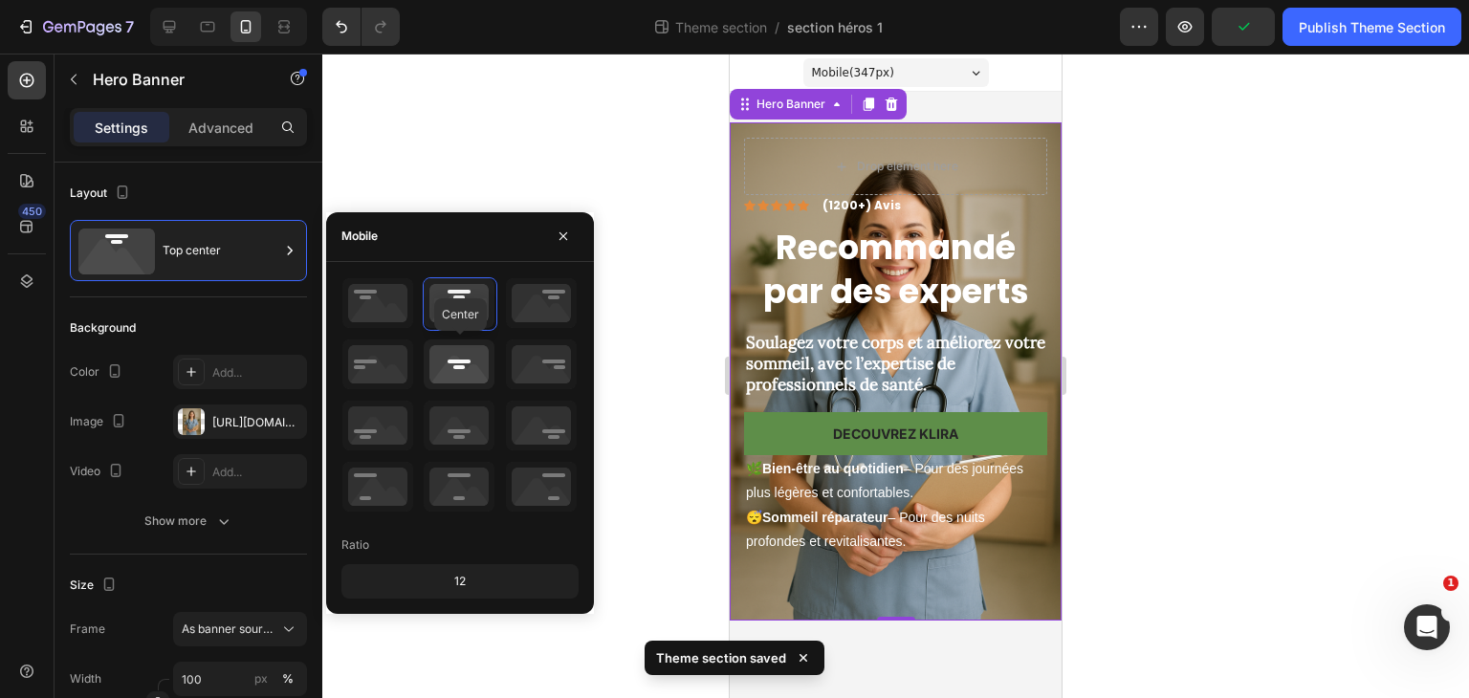
click at [467, 359] on icon at bounding box center [459, 365] width 71 height 50
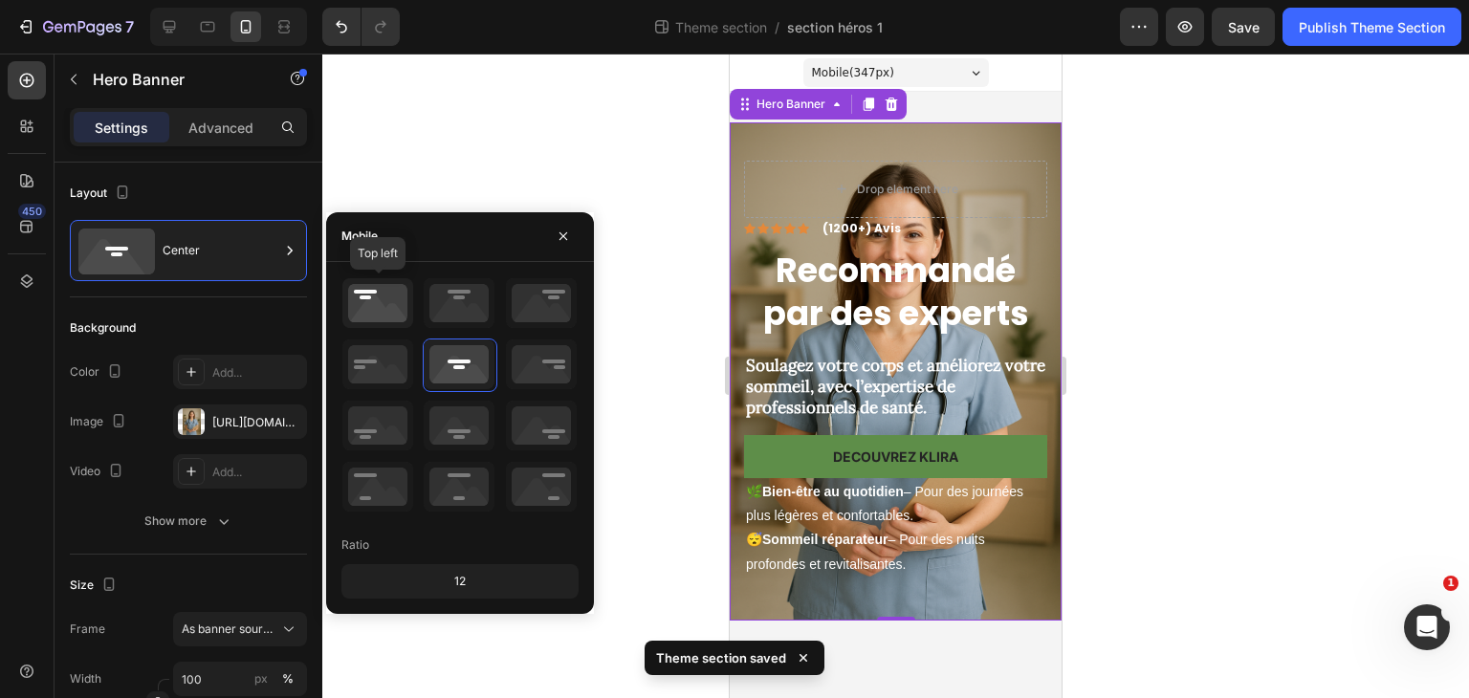
click at [386, 301] on icon at bounding box center [377, 303] width 71 height 50
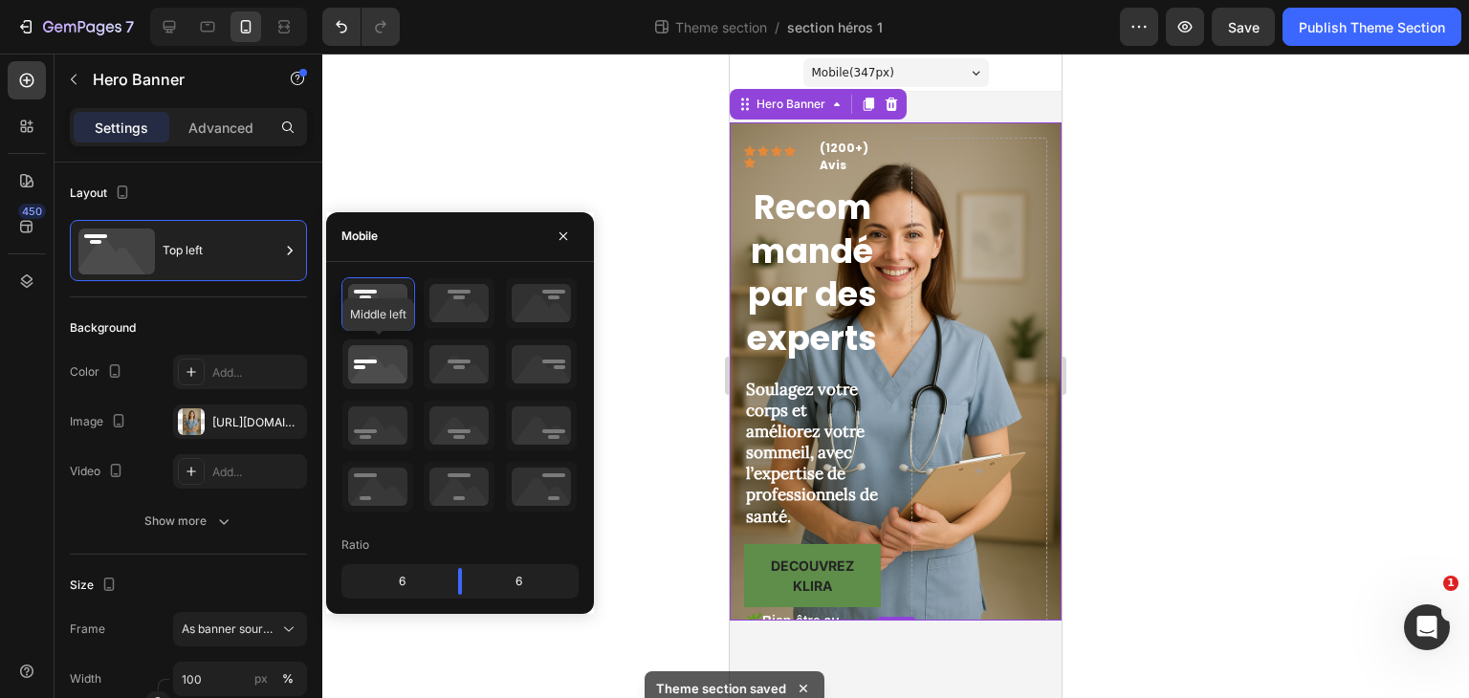
click at [405, 371] on icon at bounding box center [377, 365] width 71 height 50
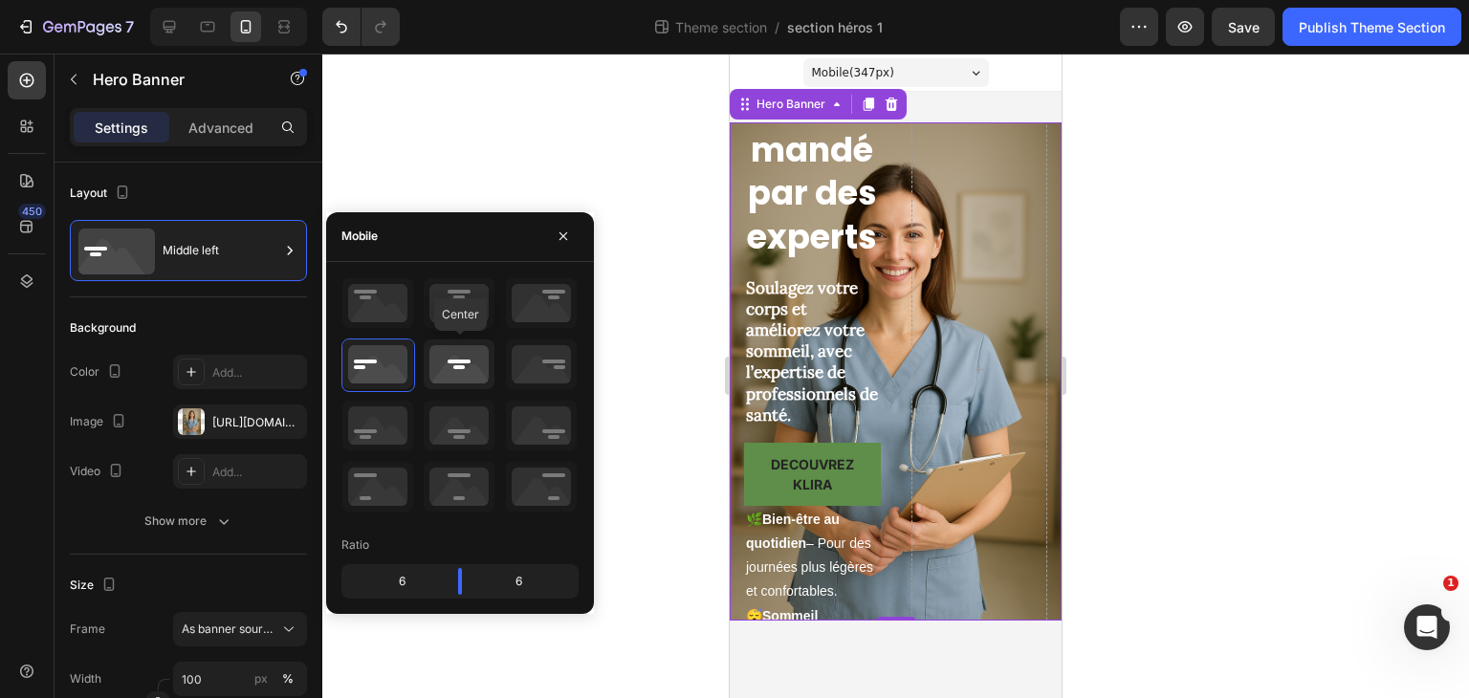
click at [467, 378] on icon at bounding box center [459, 365] width 71 height 50
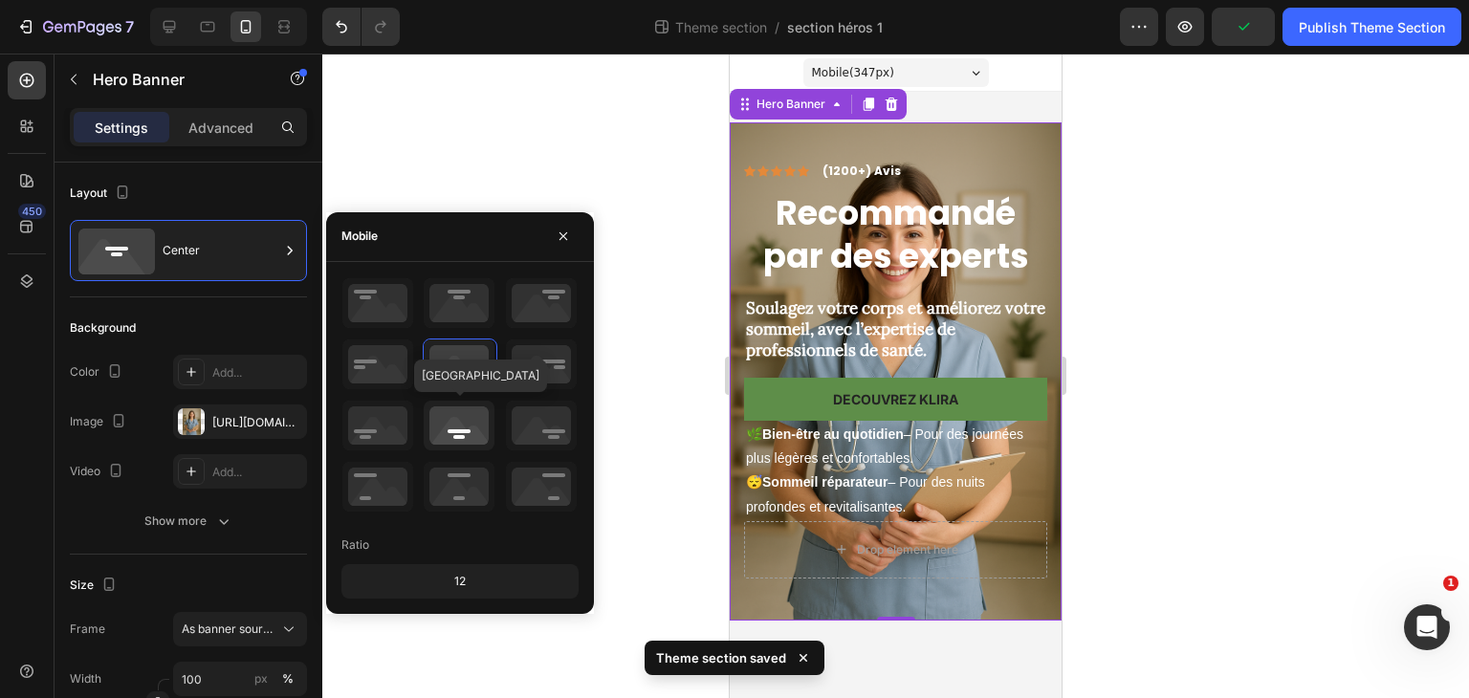
click at [470, 428] on icon at bounding box center [459, 426] width 71 height 50
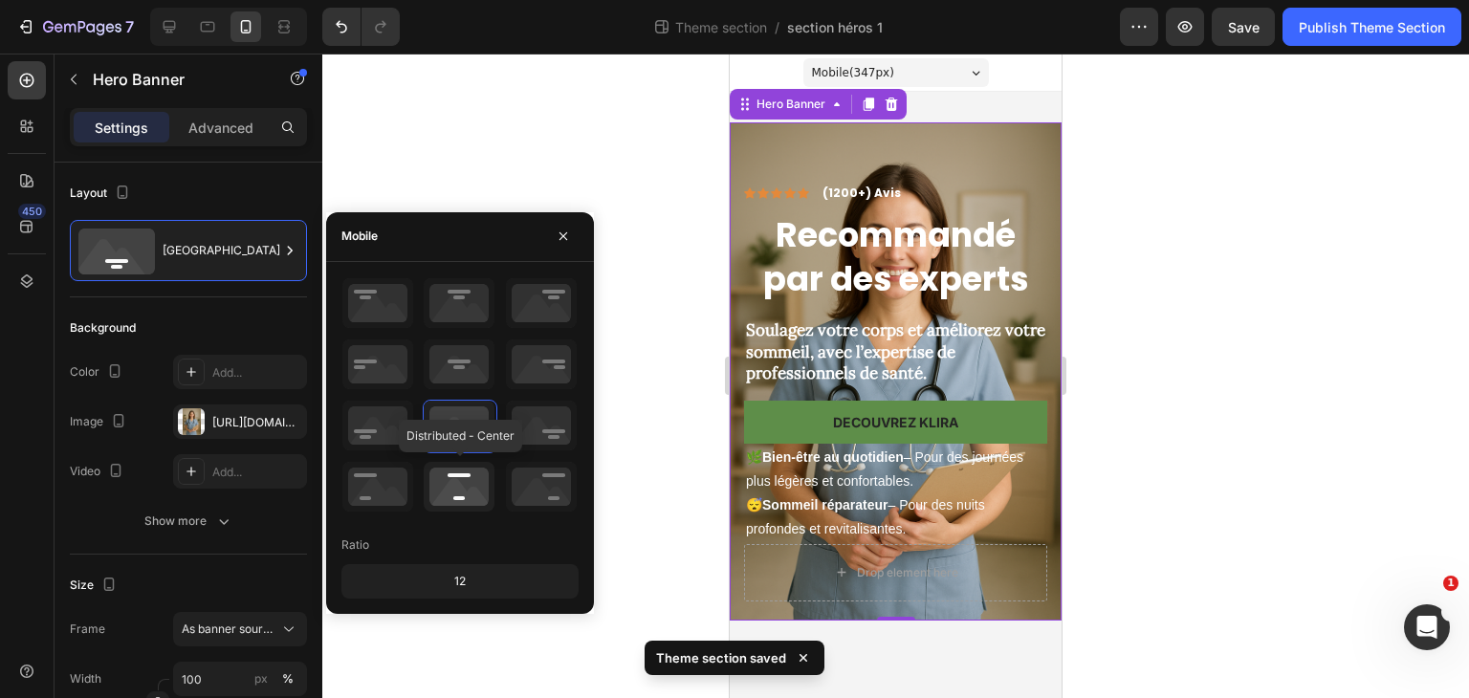
click at [473, 470] on icon at bounding box center [459, 487] width 71 height 50
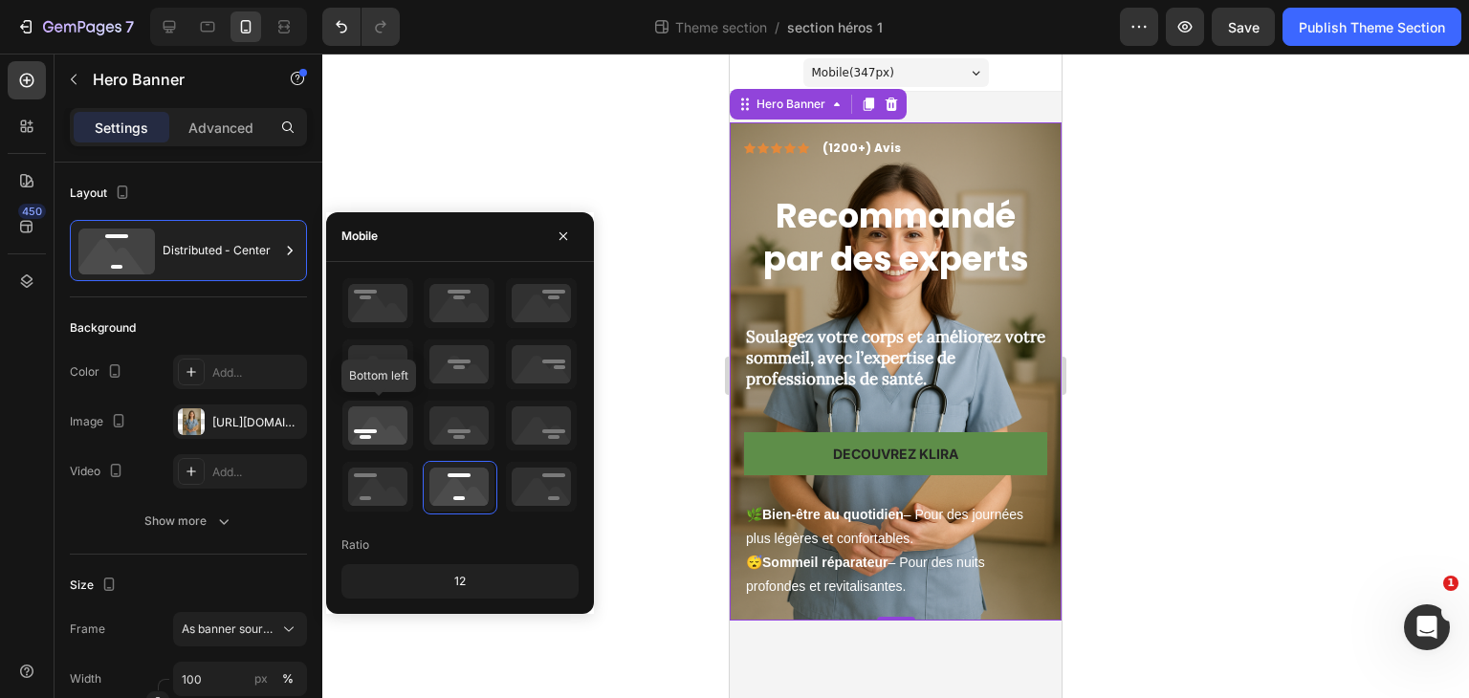
click at [406, 437] on icon at bounding box center [377, 426] width 71 height 50
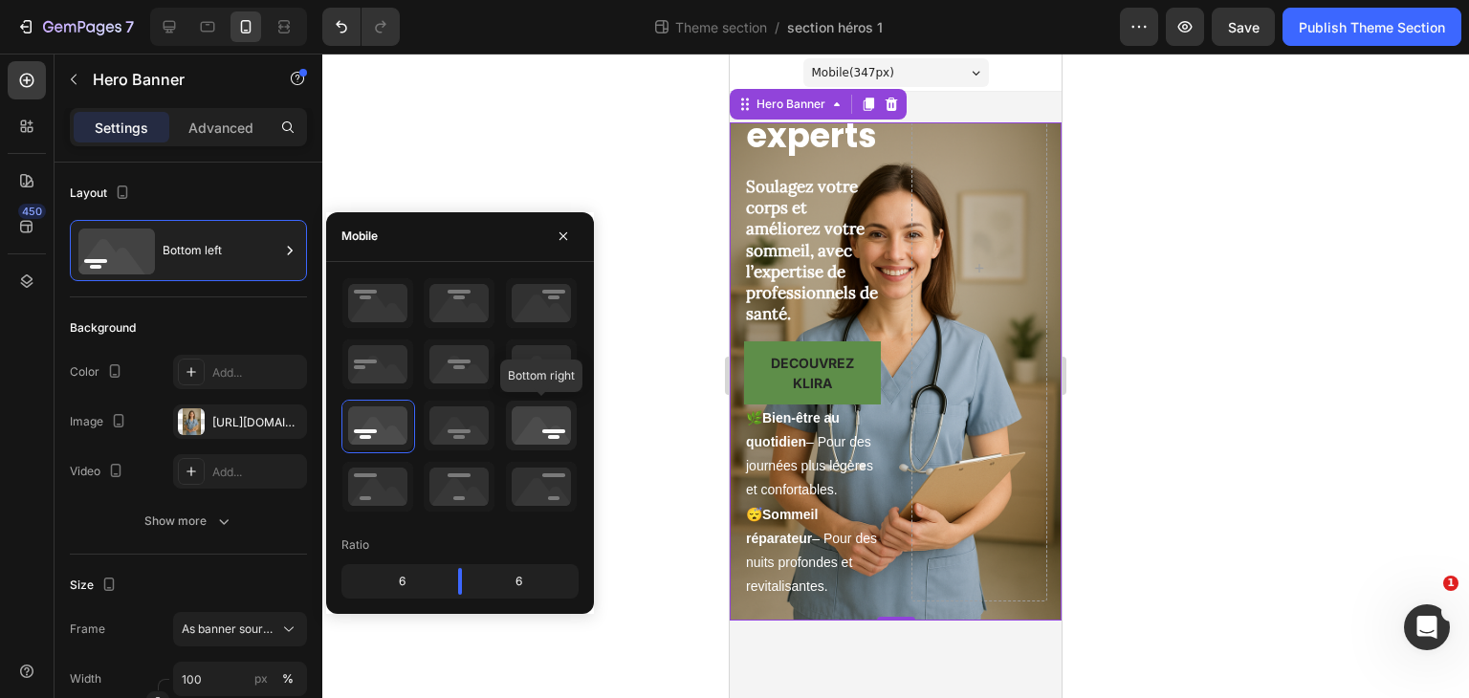
click at [533, 437] on icon at bounding box center [541, 426] width 71 height 50
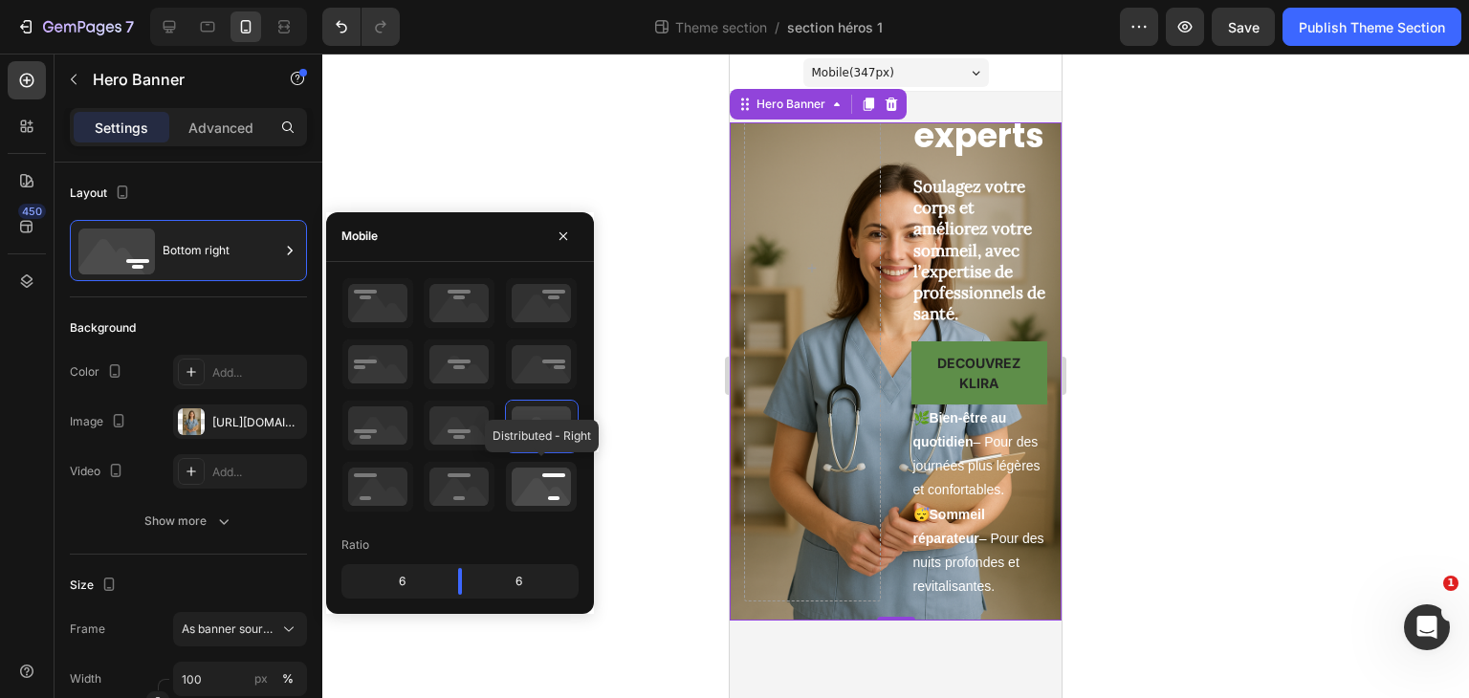
click at [548, 478] on icon at bounding box center [541, 487] width 71 height 50
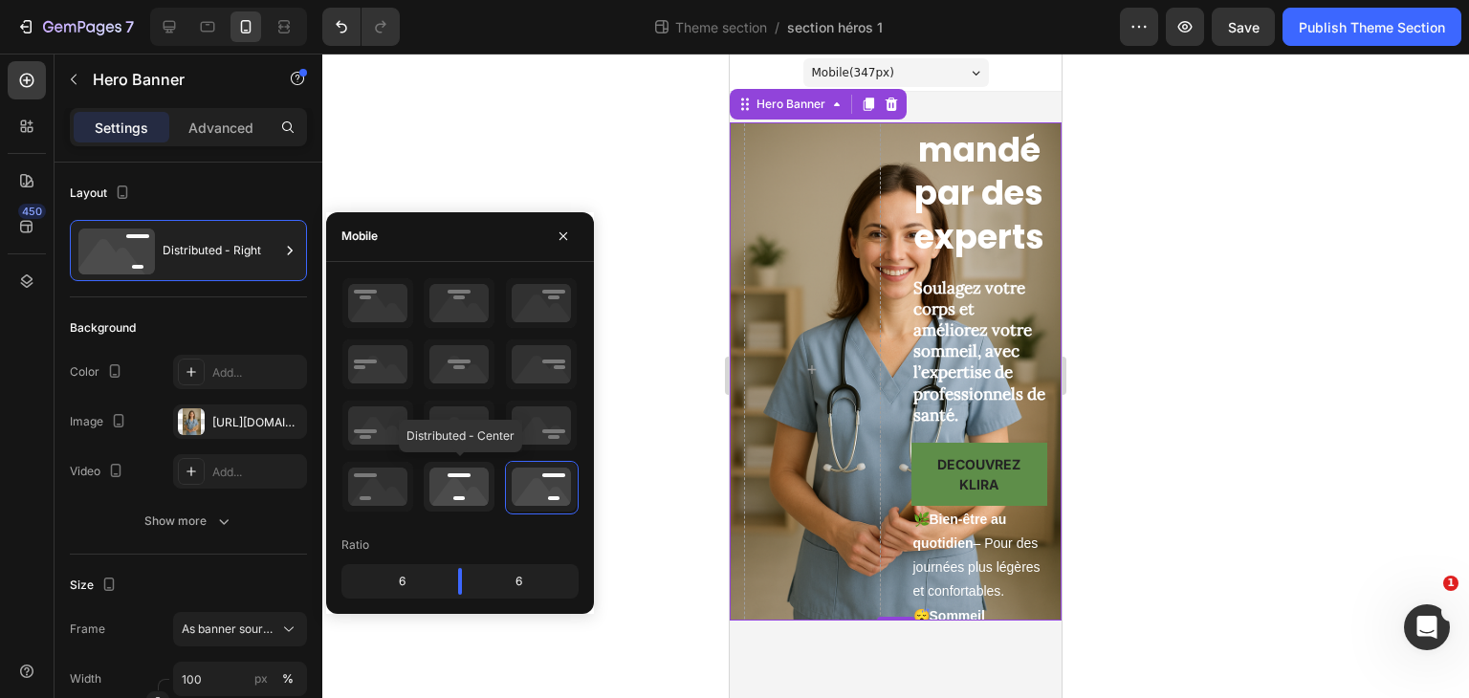
click at [477, 473] on icon at bounding box center [459, 487] width 71 height 50
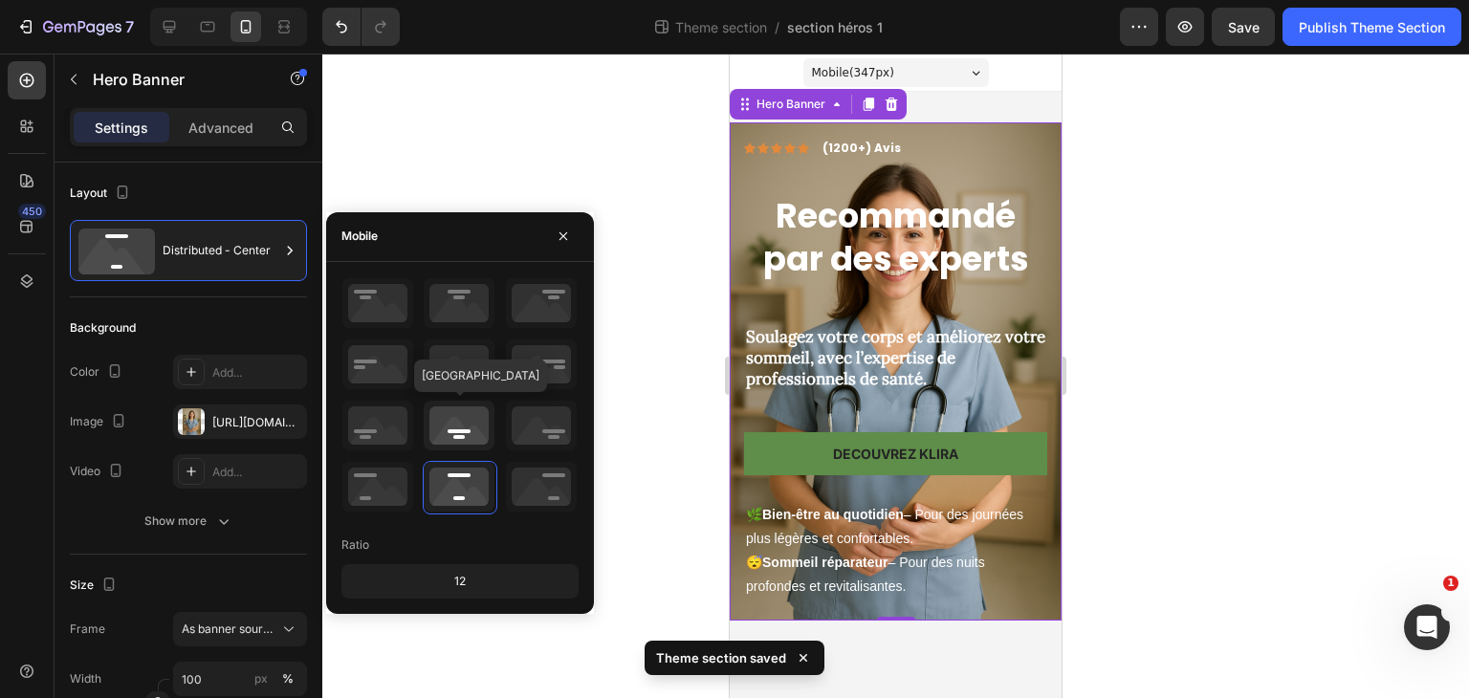
click at [464, 403] on icon at bounding box center [459, 426] width 71 height 50
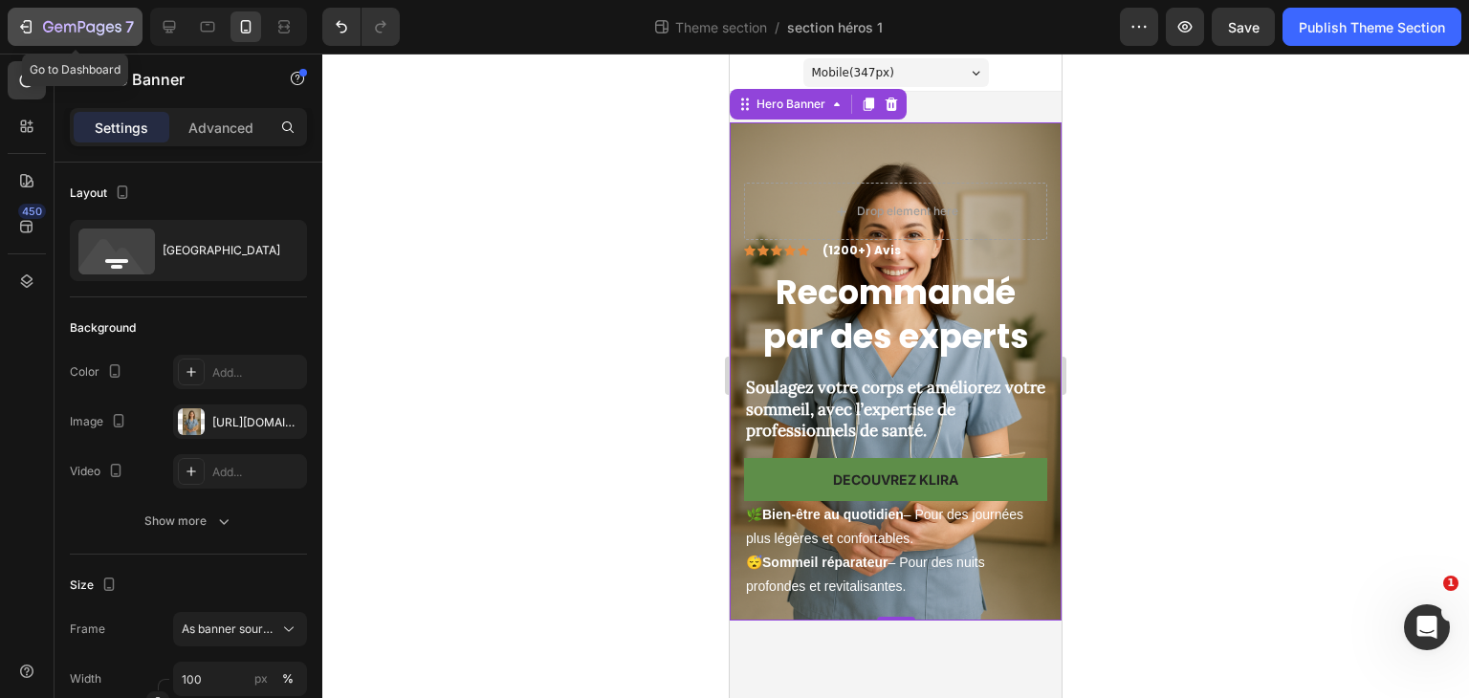
click at [36, 25] on div "7" at bounding box center [75, 26] width 118 height 23
